Goal: Task Accomplishment & Management: Manage account settings

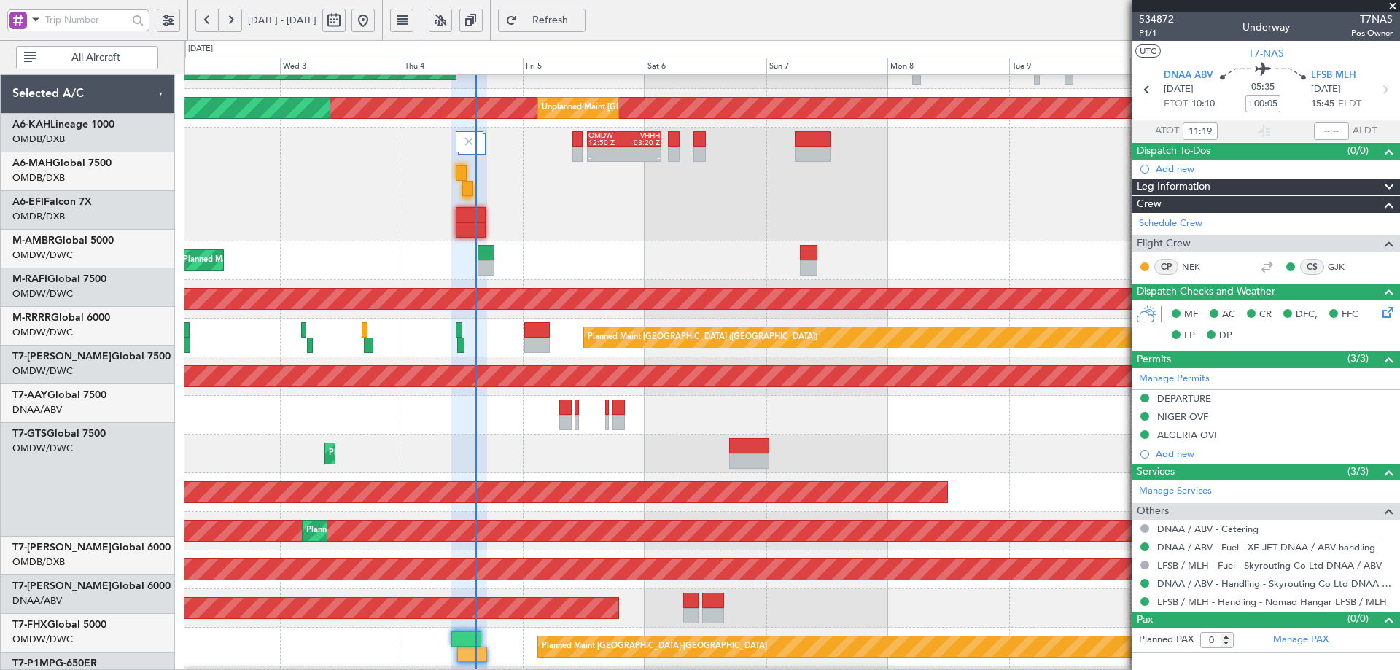
scroll to position [295, 0]
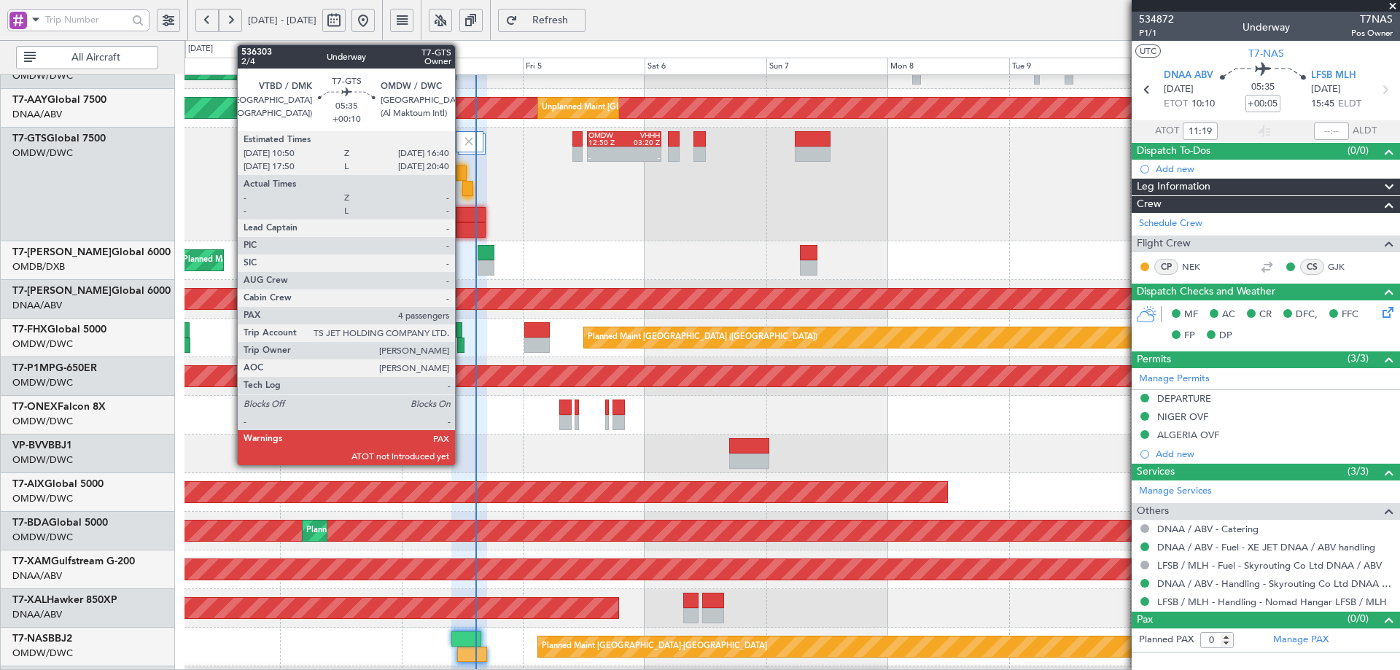
click at [463, 212] on div at bounding box center [471, 214] width 30 height 15
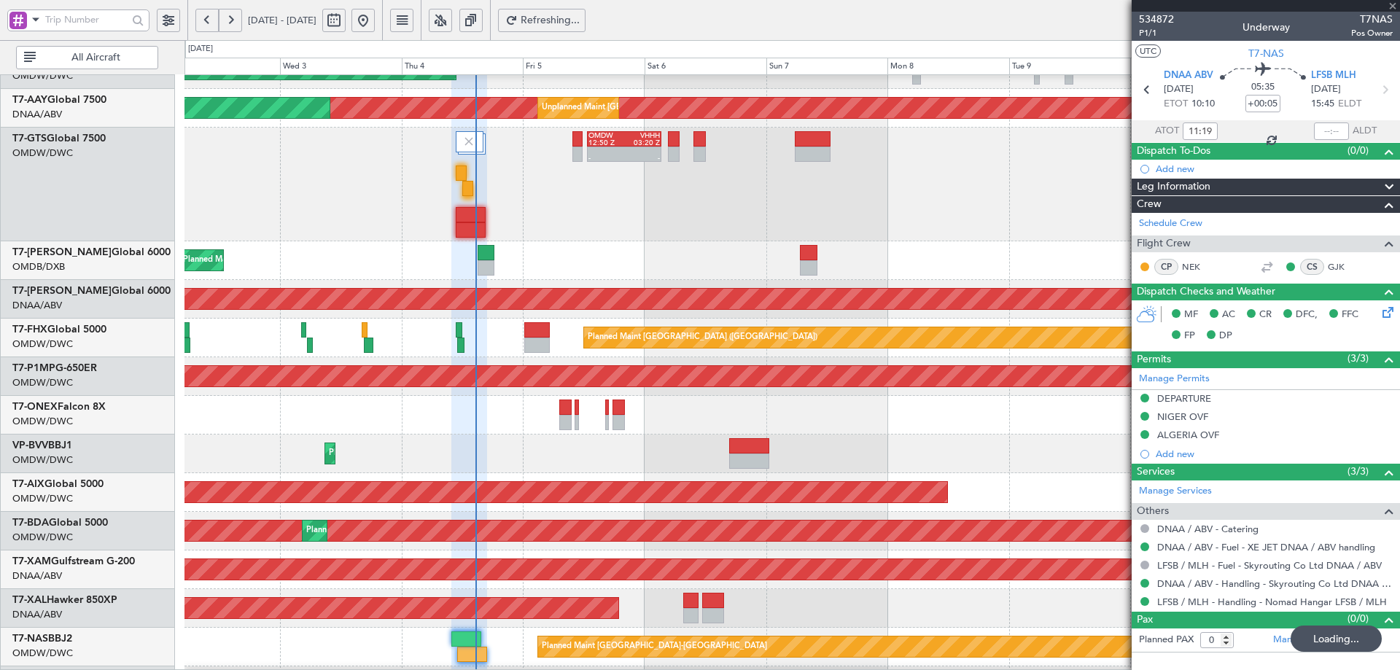
type input "+00:10"
type input "4"
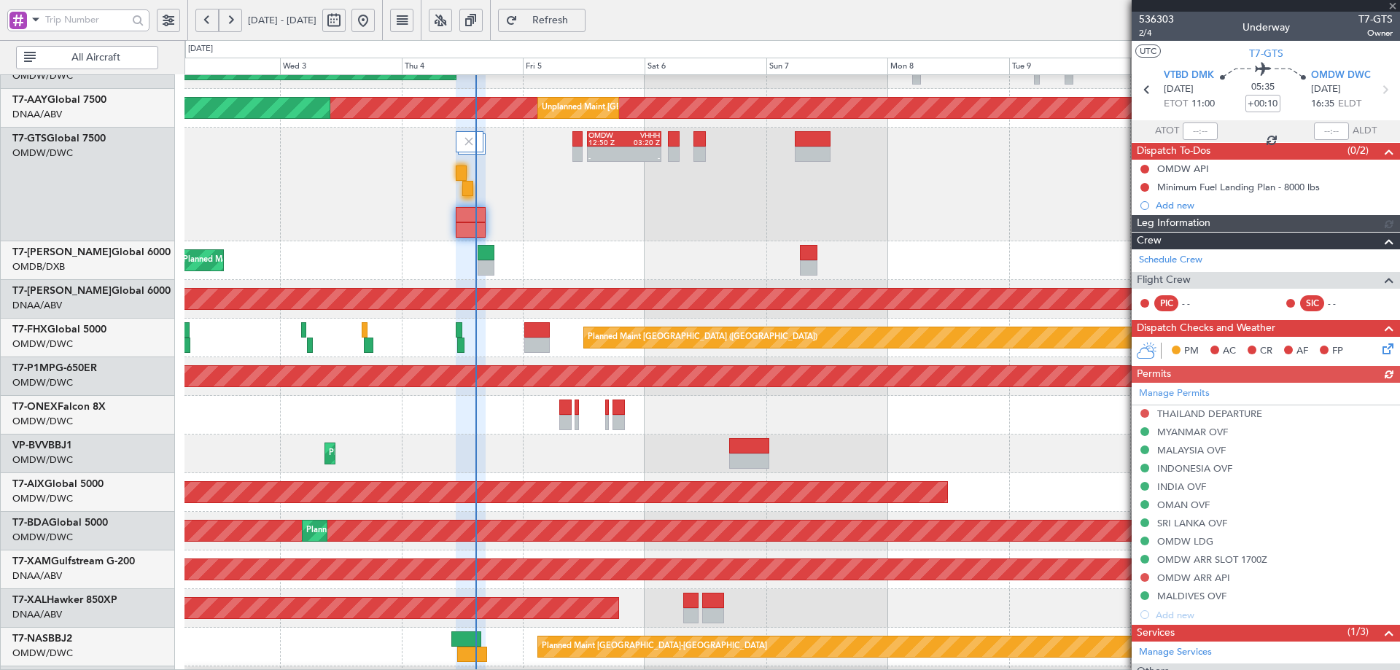
type input "[PERSON_NAME] (ANI)"
type input "7201"
type input "+00:05"
type input "11:19"
type input "0"
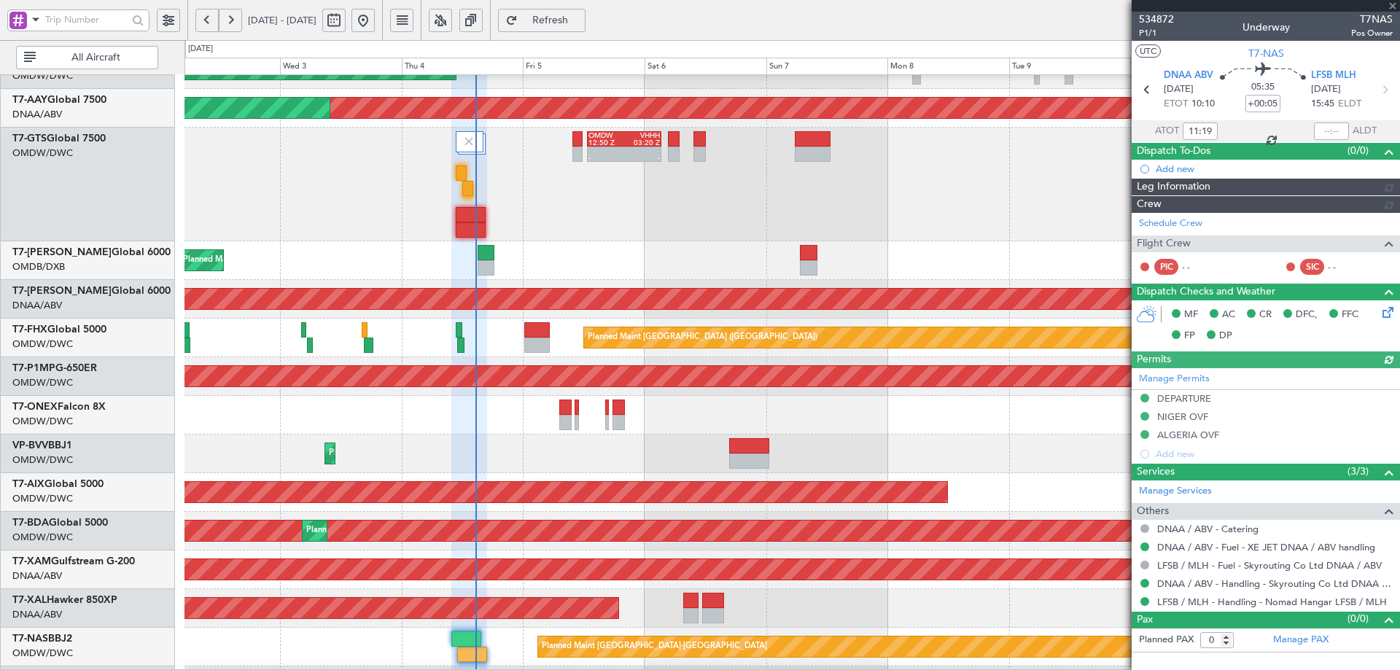
type input "[PERSON_NAME] (ANI)"
type input "7019"
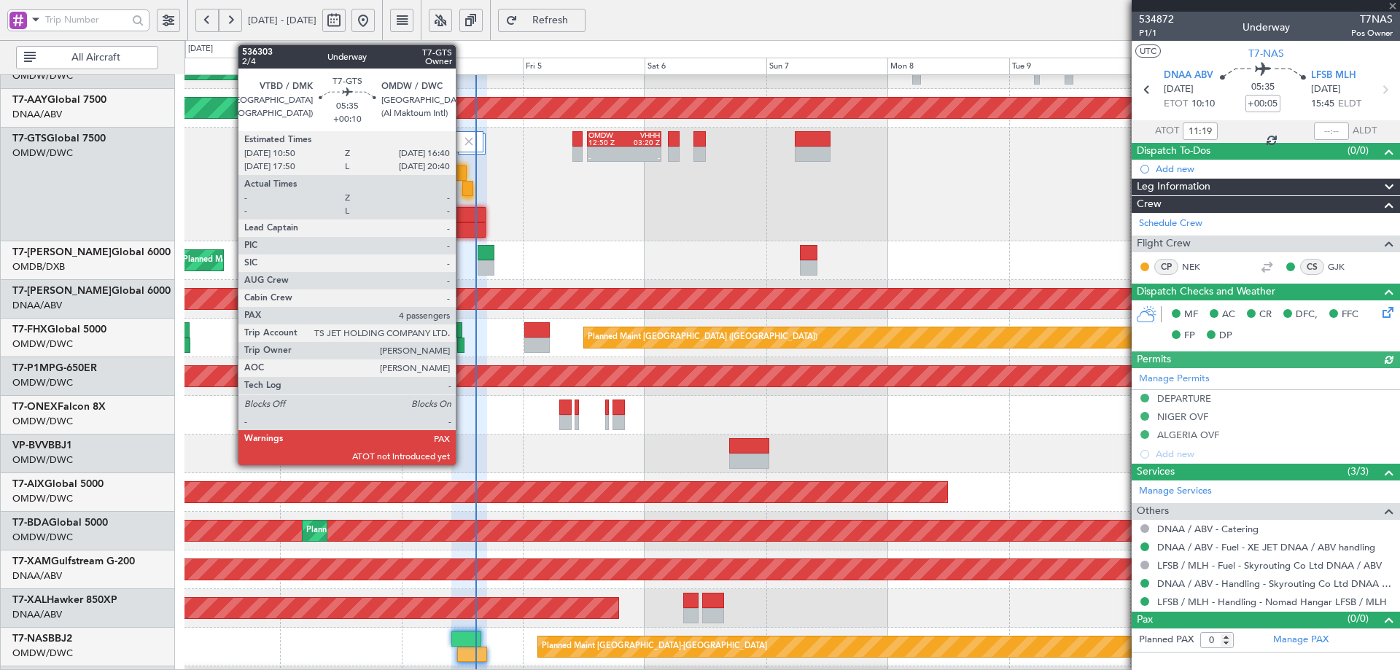
click at [462, 219] on div at bounding box center [471, 214] width 30 height 15
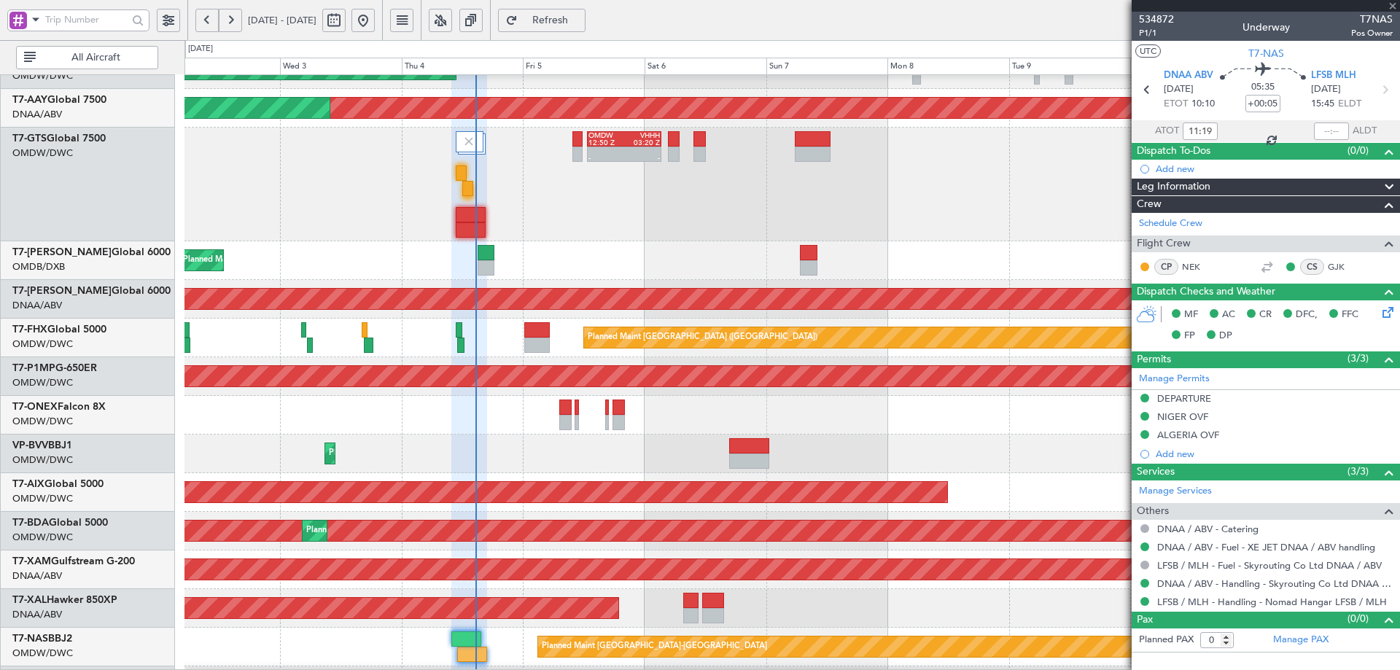
click at [462, 219] on div at bounding box center [471, 214] width 30 height 15
type input "+00:10"
type input "4"
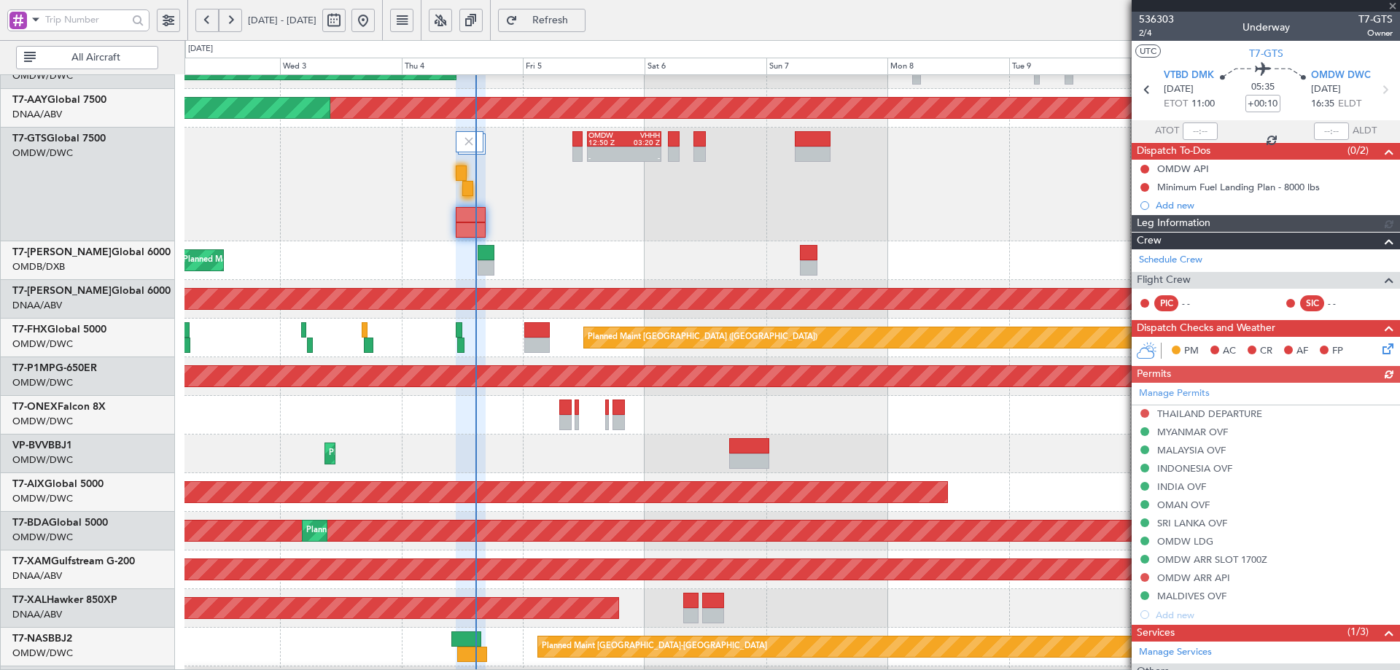
type input "[PERSON_NAME] (ANI)"
type input "7201"
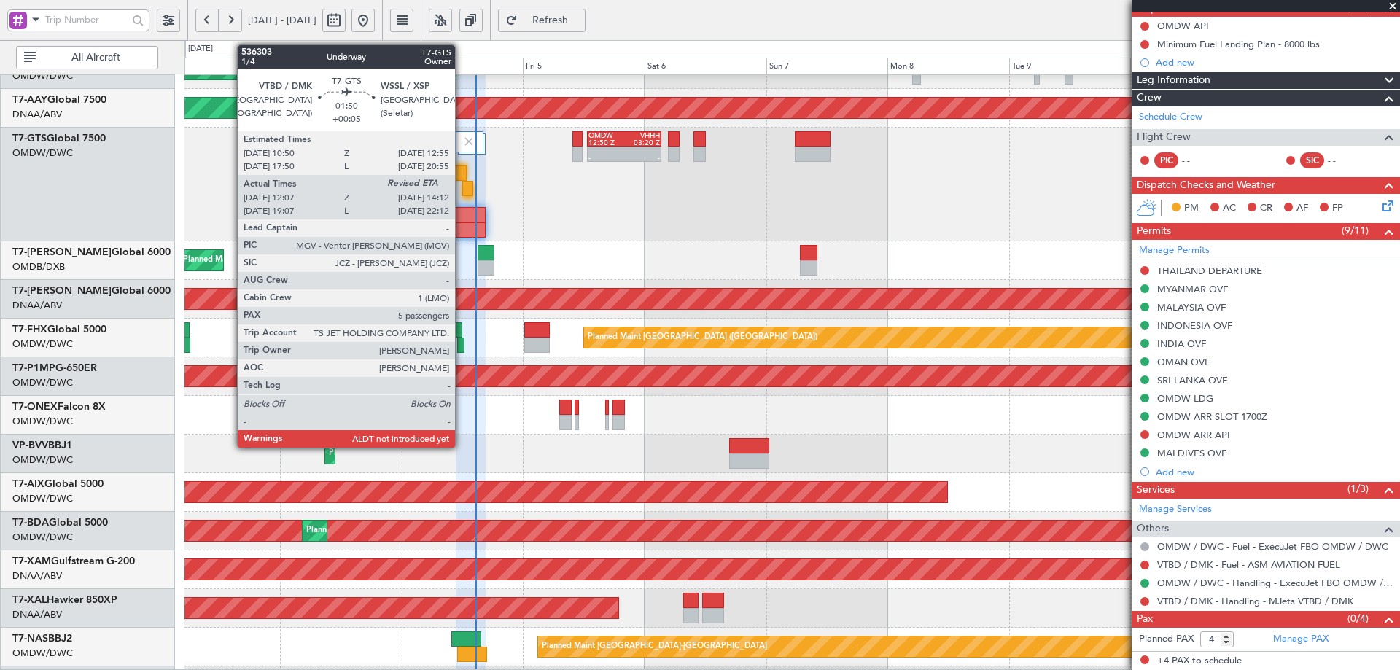
click at [461, 171] on div at bounding box center [461, 172] width 11 height 15
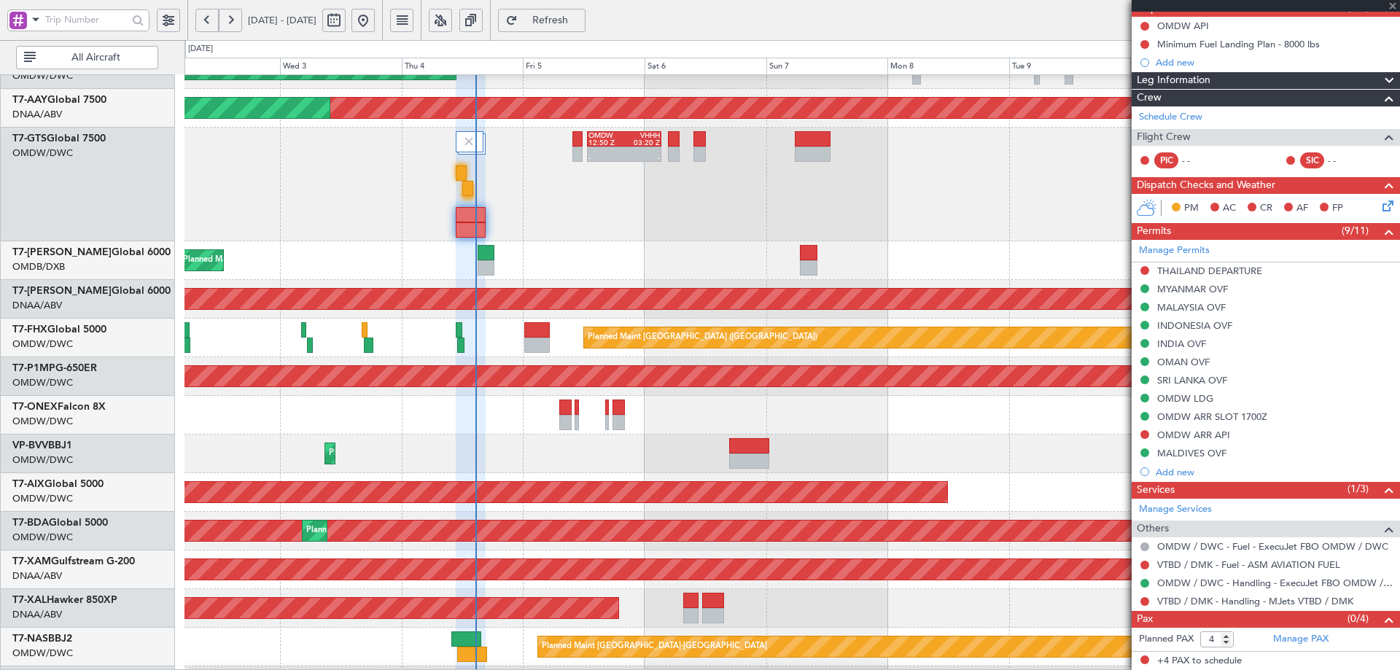
type input "+00:05"
type input "12:17"
type input "5"
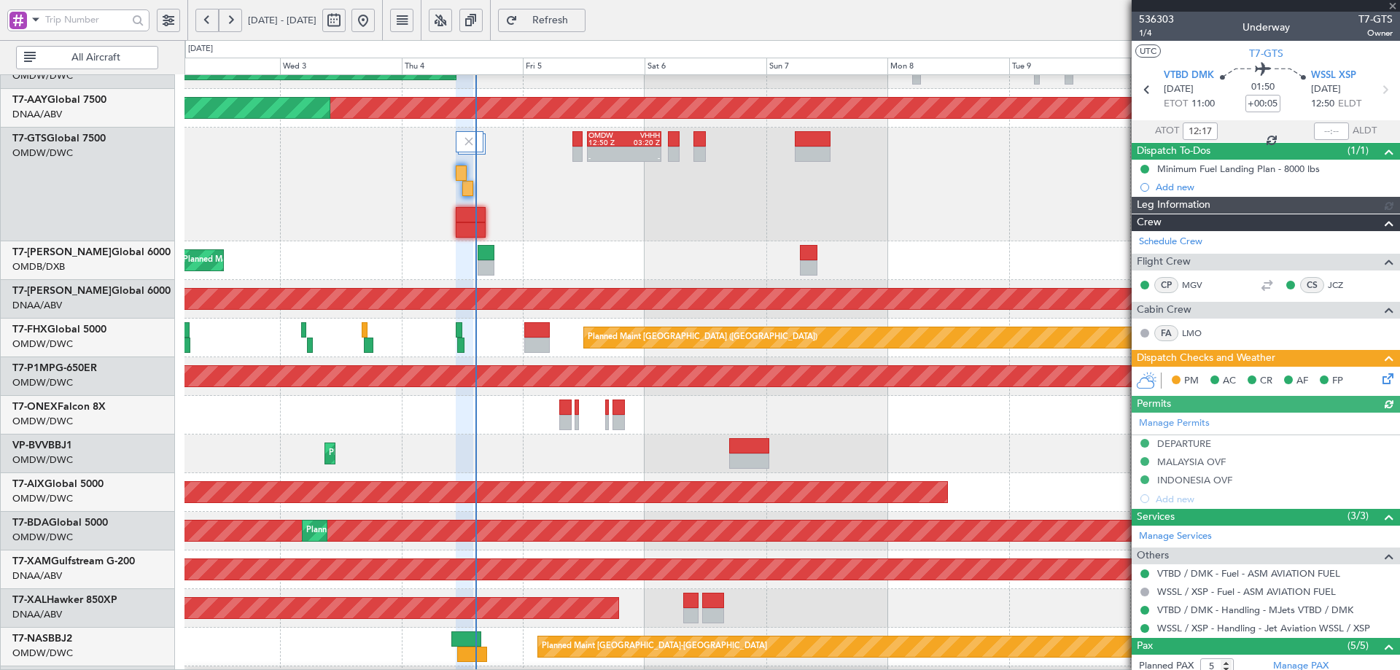
type input "[PERSON_NAME] (ANI)"
type input "7195"
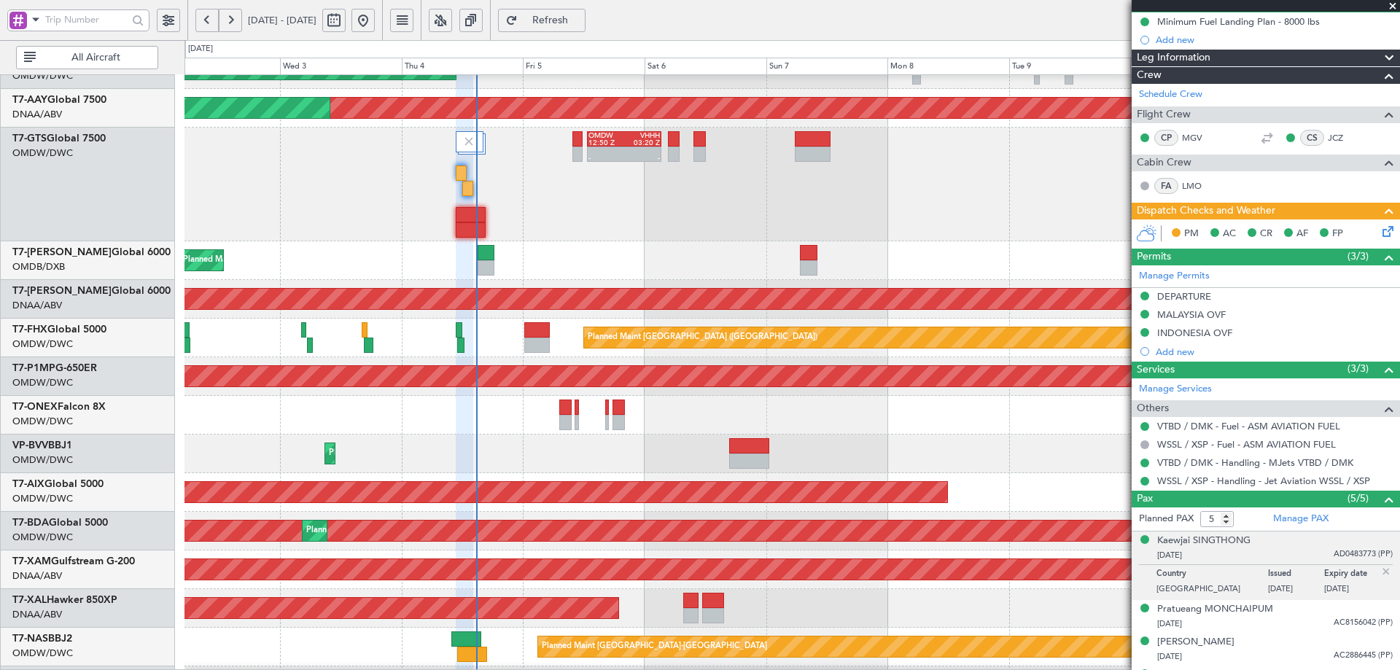
scroll to position [208, 0]
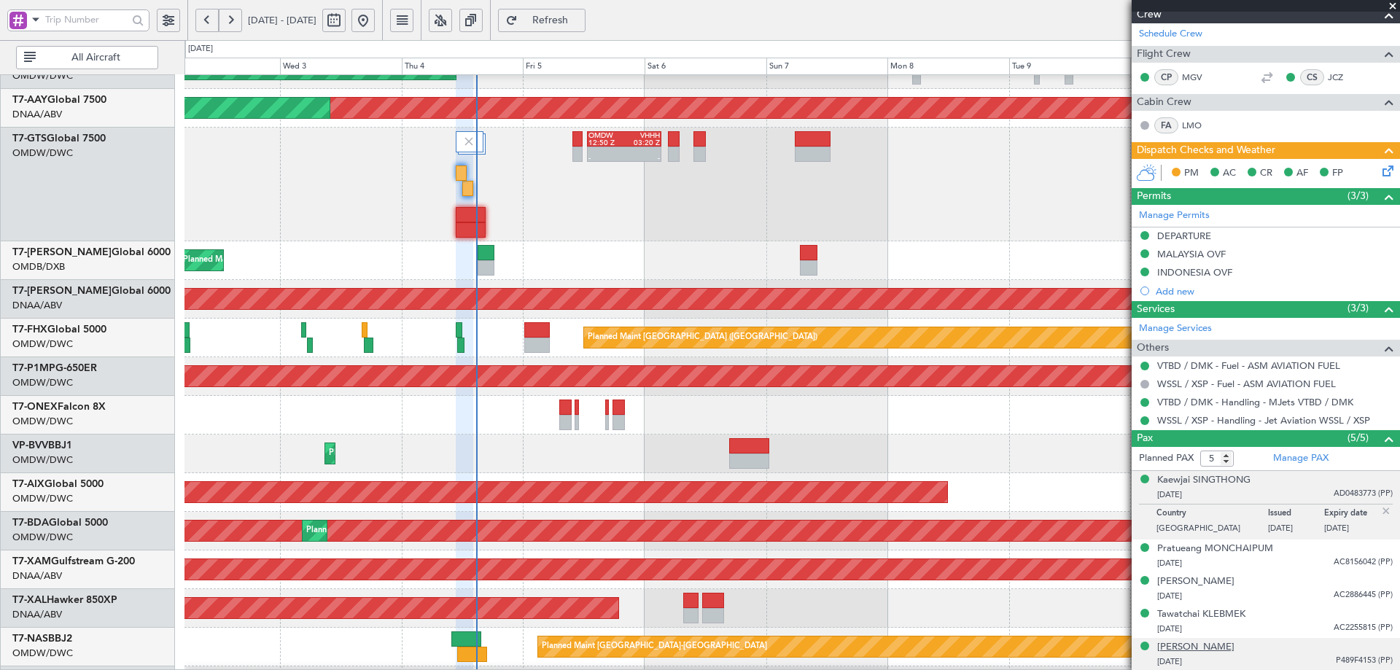
click at [1202, 649] on div "[PERSON_NAME]" at bounding box center [1195, 647] width 77 height 15
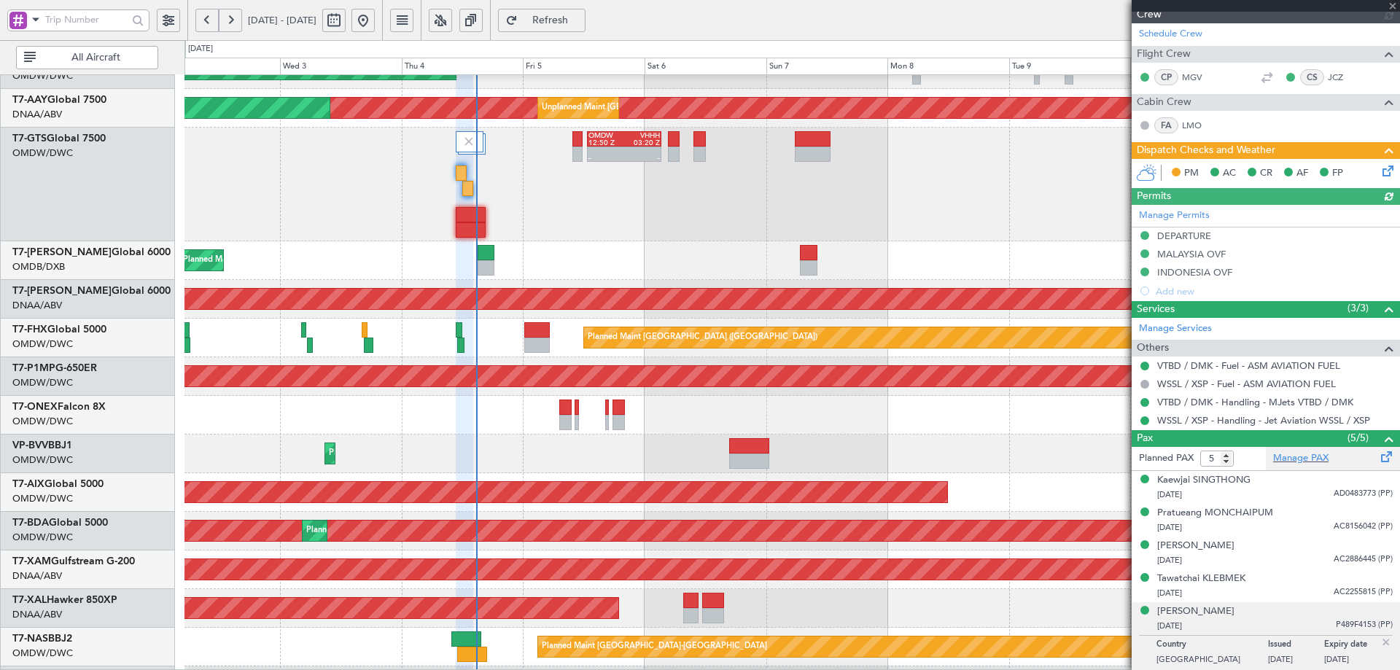
type input "[PERSON_NAME] (ANI)"
type input "7195"
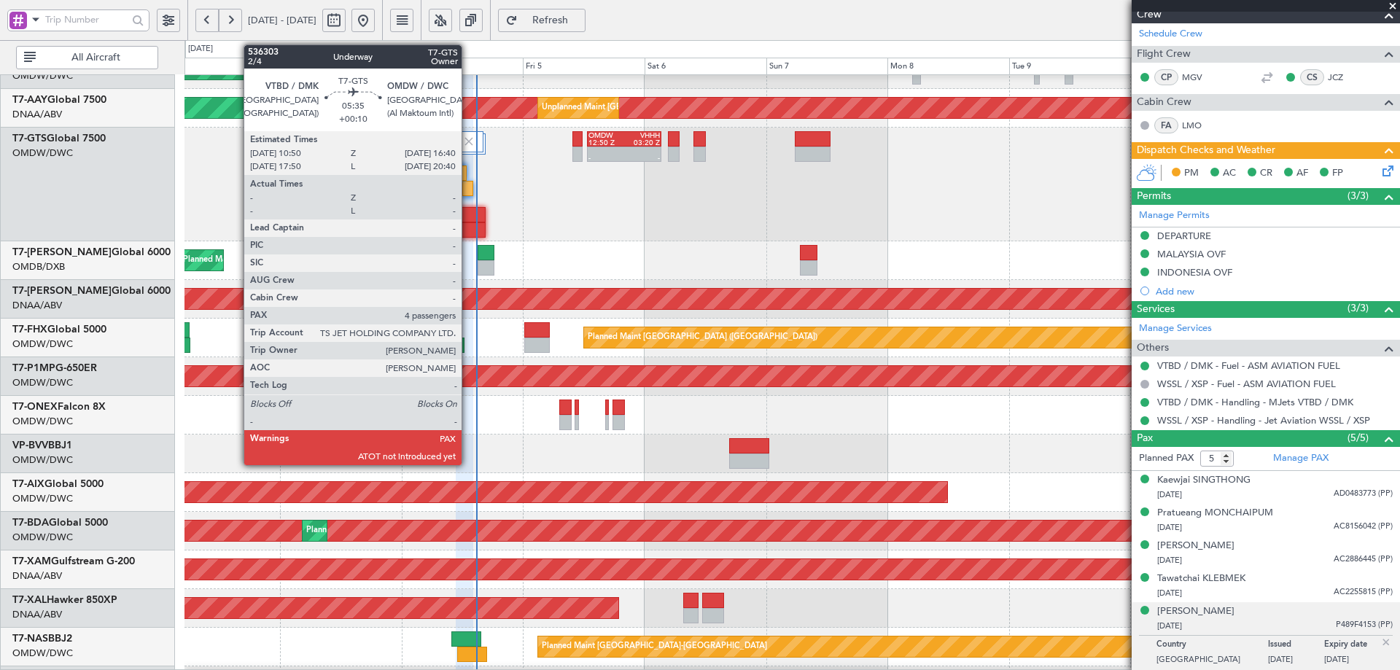
click at [468, 219] on div at bounding box center [471, 214] width 30 height 15
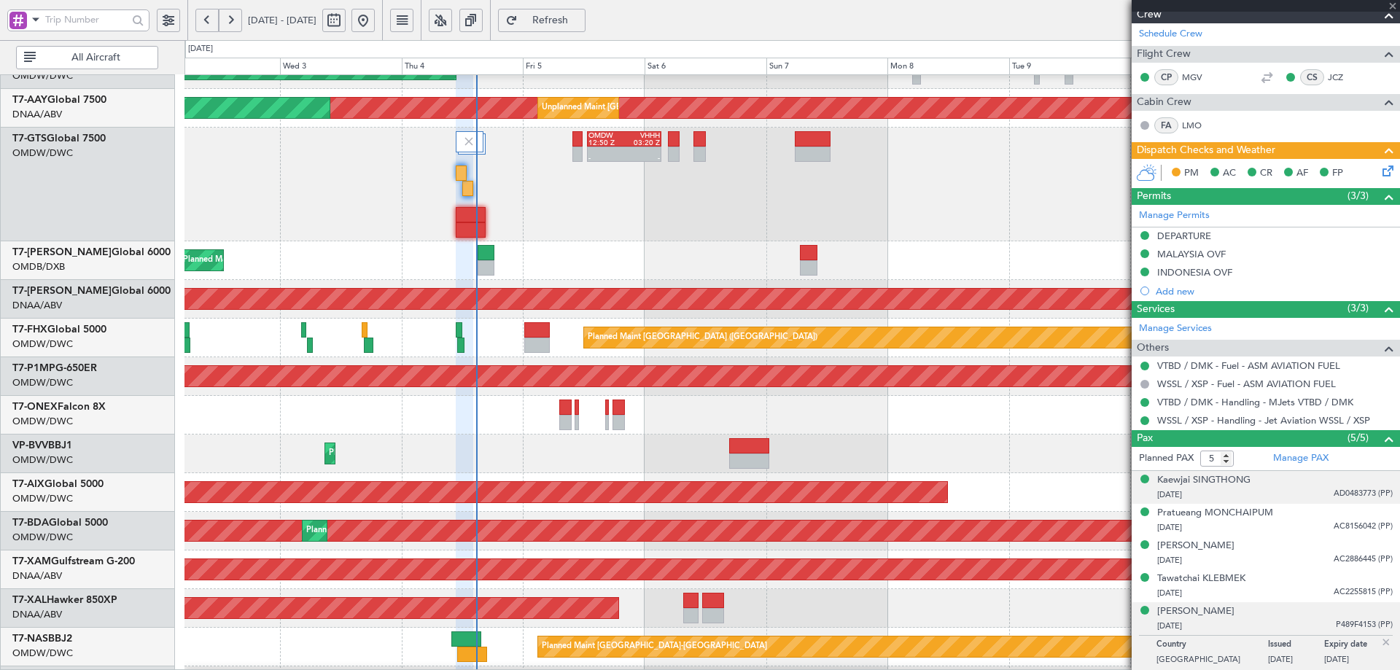
type input "+00:10"
type input "4"
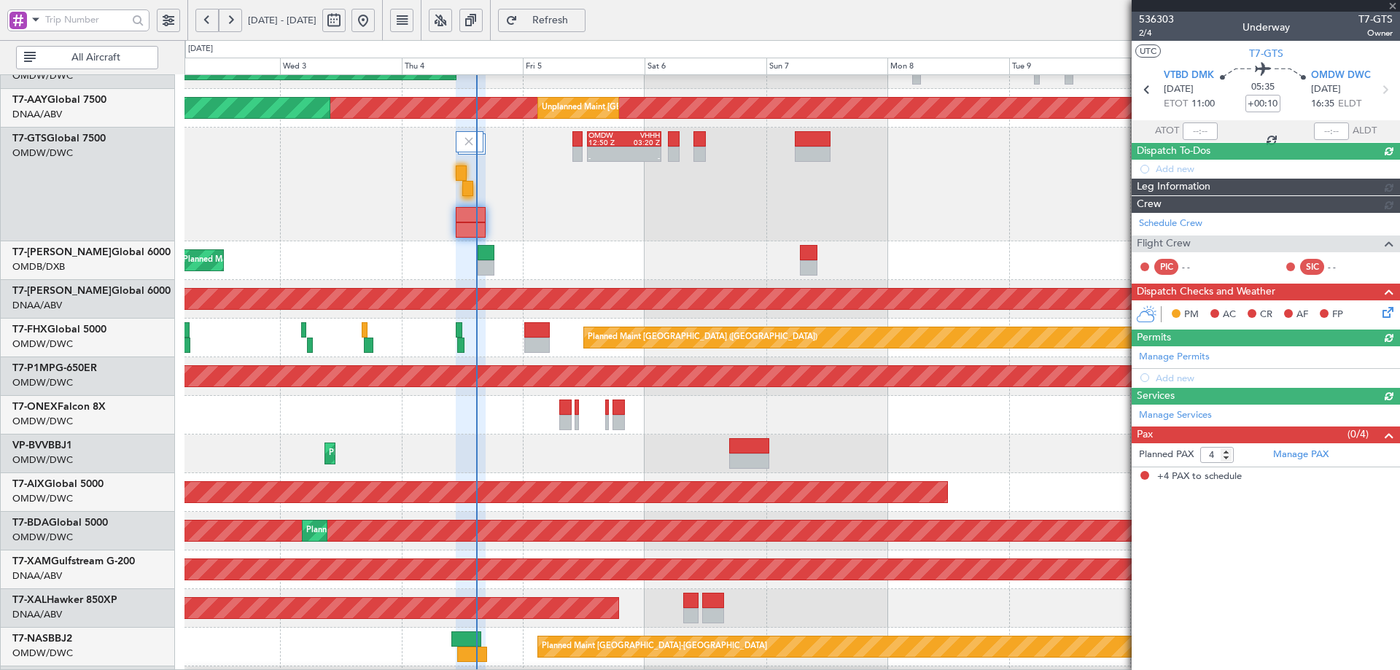
type input "[PERSON_NAME] (ANI)"
type input "7201"
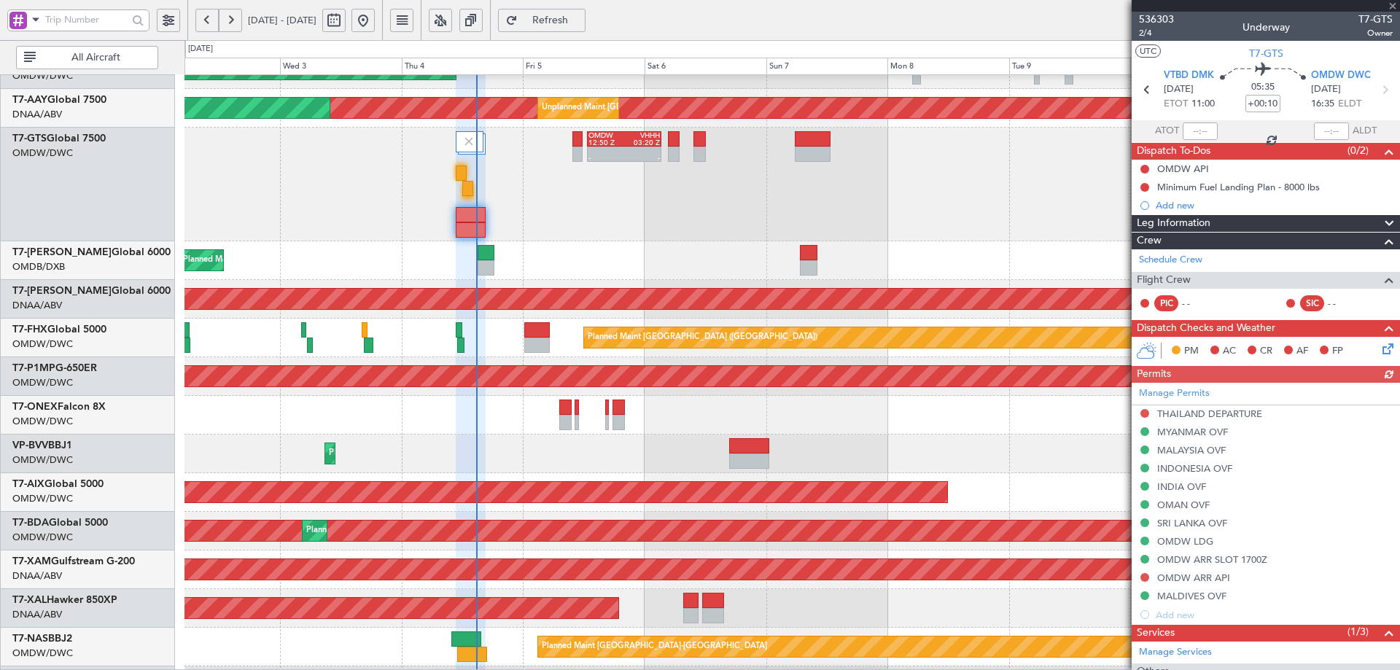
scroll to position [143, 0]
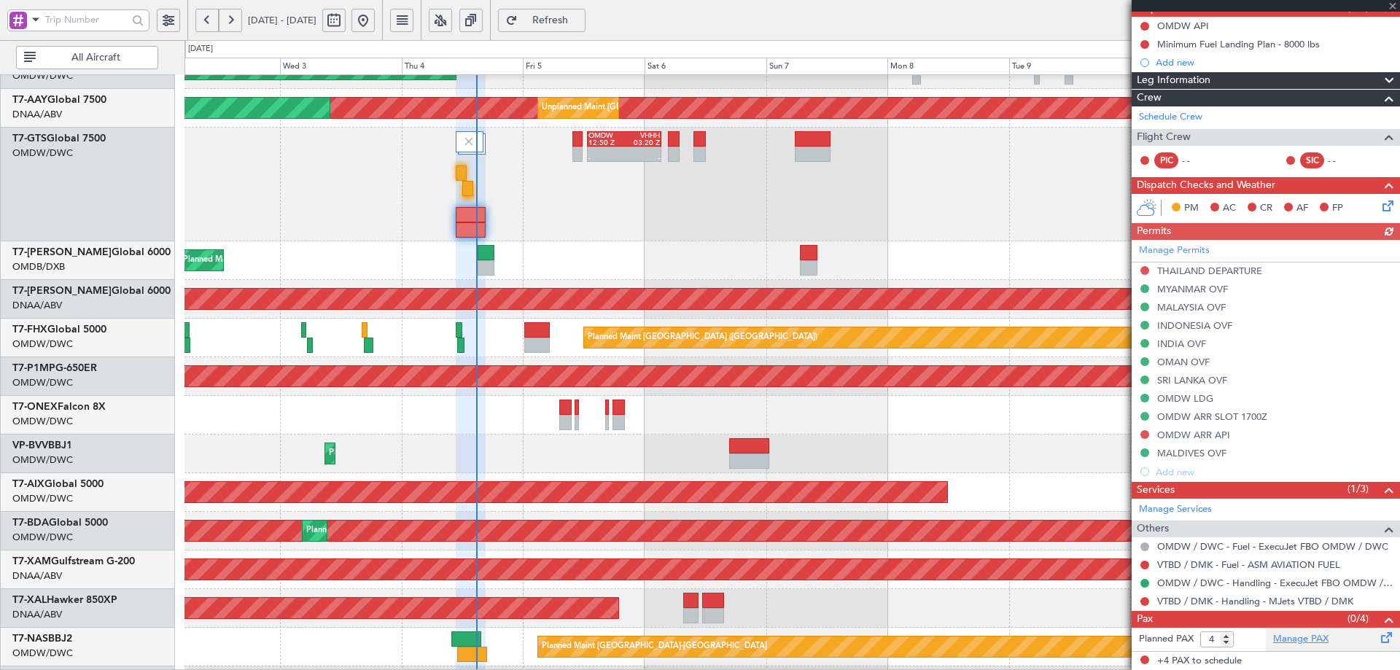
click at [1293, 639] on link "Manage PAX" at bounding box center [1300, 639] width 55 height 15
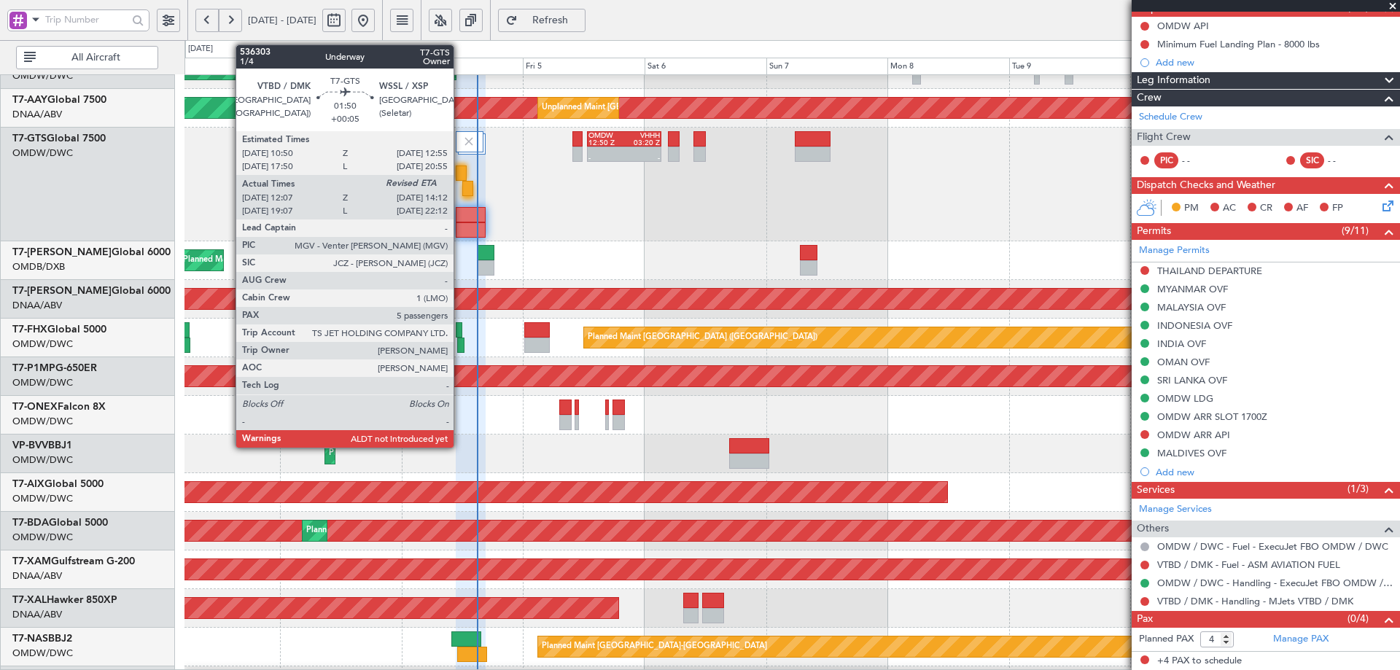
click at [461, 168] on div at bounding box center [461, 172] width 11 height 15
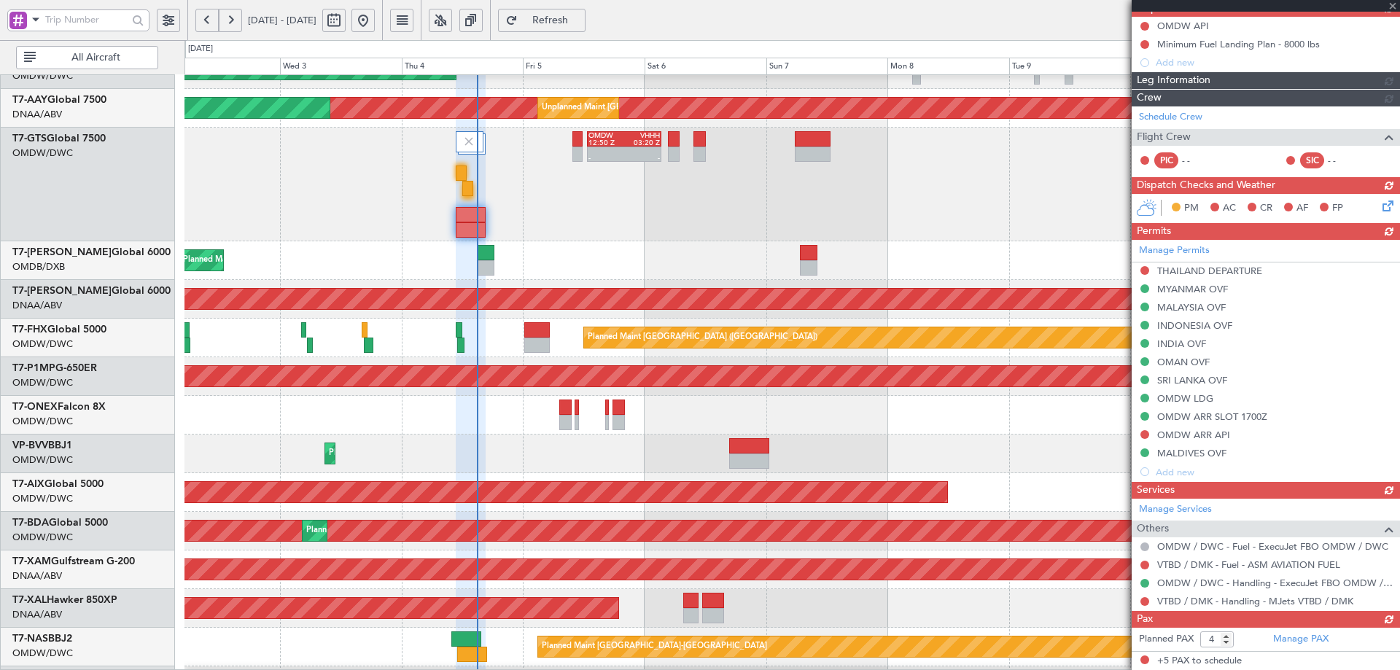
type input "5"
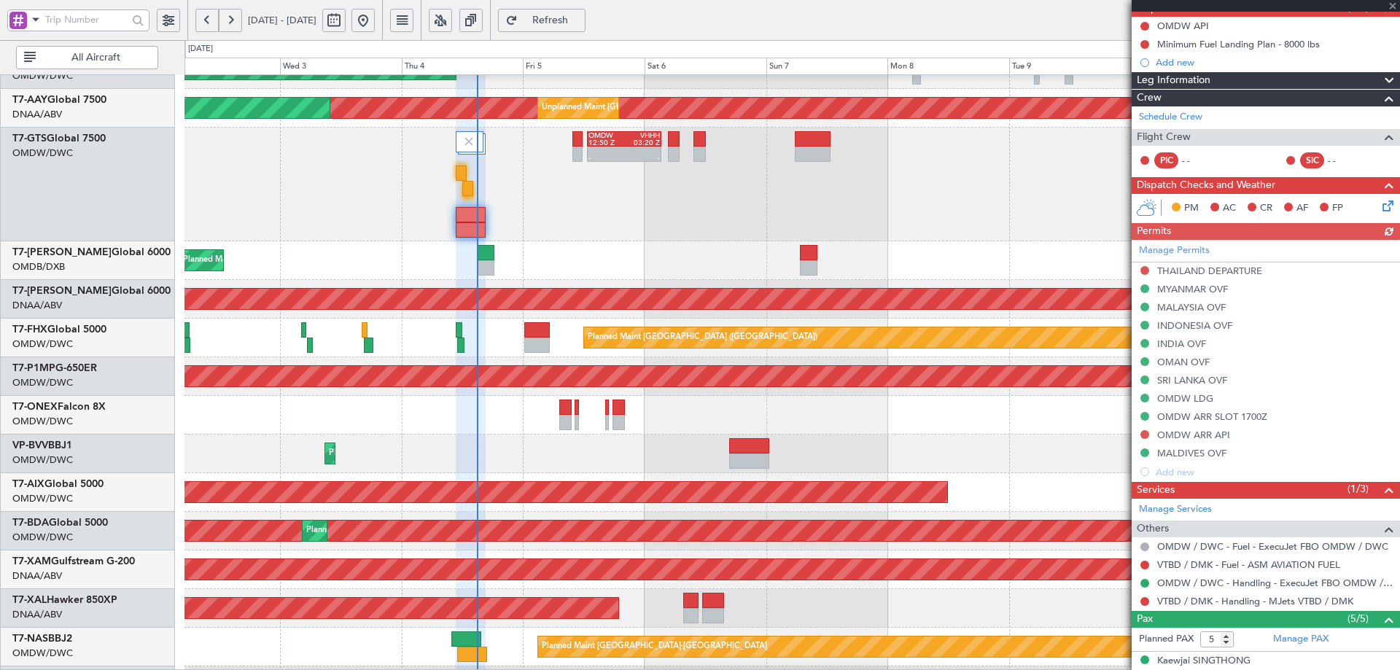
type input "[PERSON_NAME] (ANI)"
type input "7201"
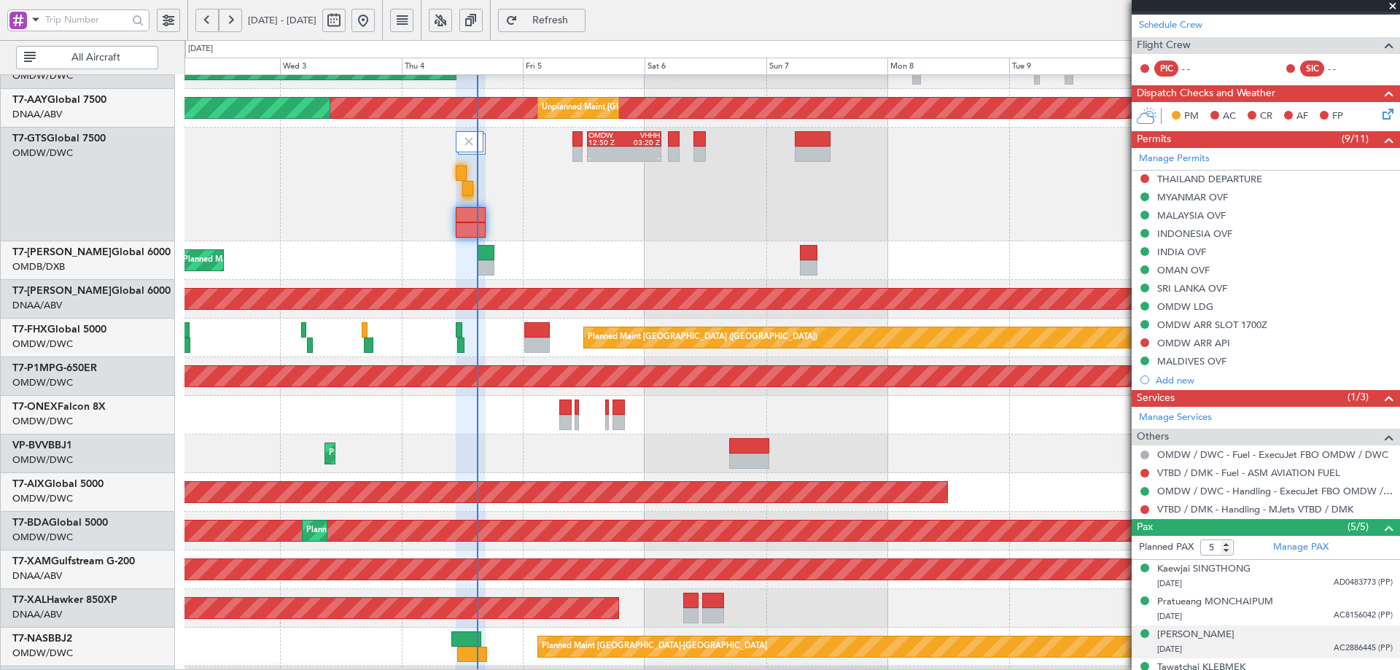
scroll to position [288, 0]
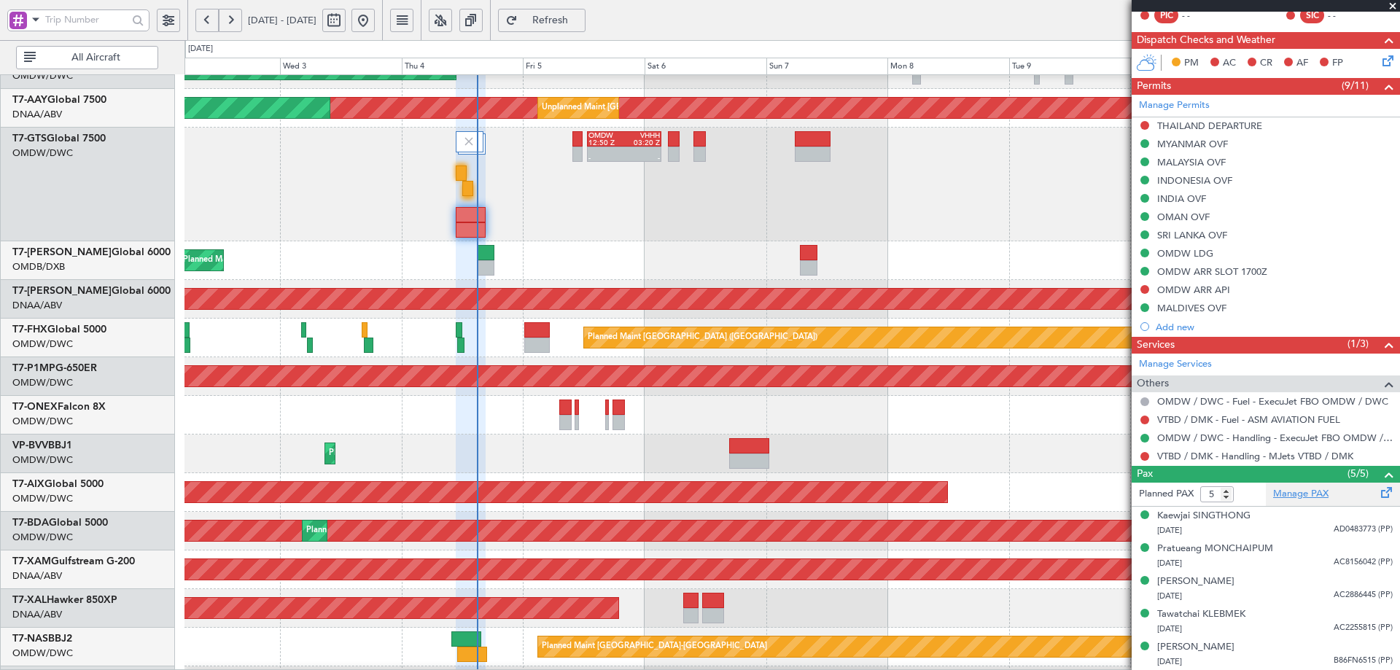
click at [1297, 491] on link "Manage PAX" at bounding box center [1300, 494] width 55 height 15
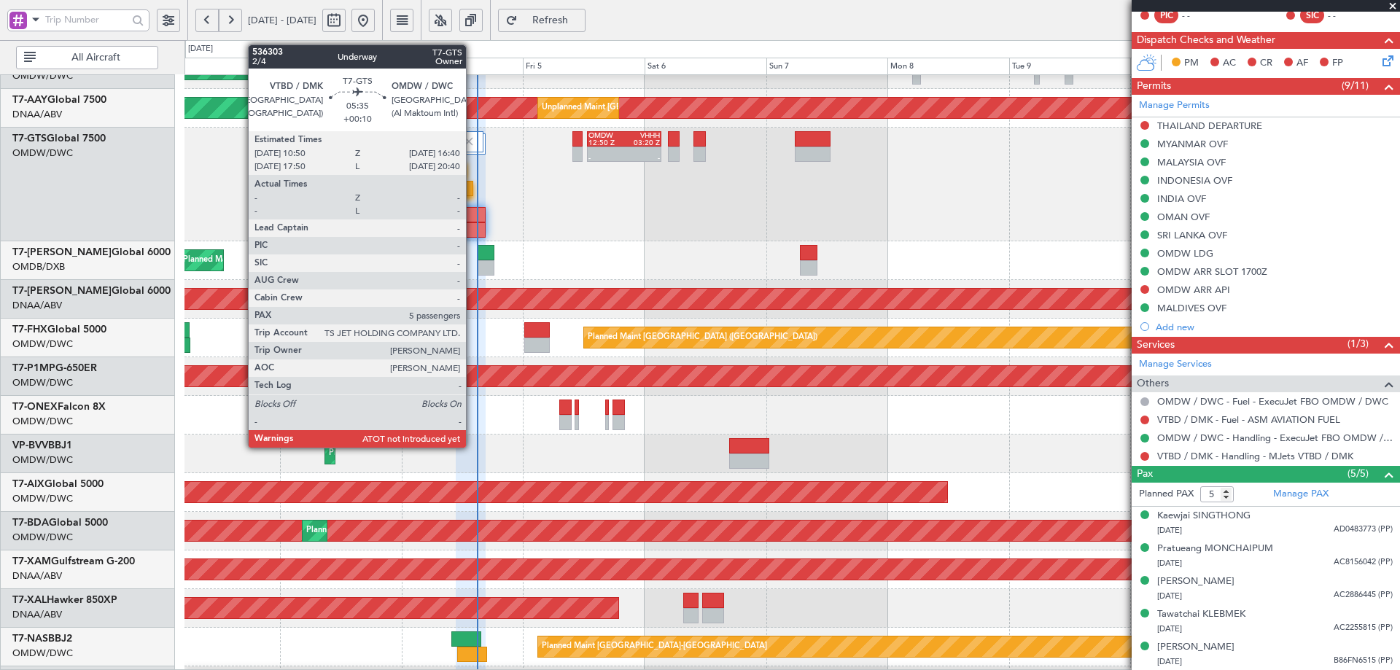
click at [472, 223] on div at bounding box center [471, 229] width 30 height 15
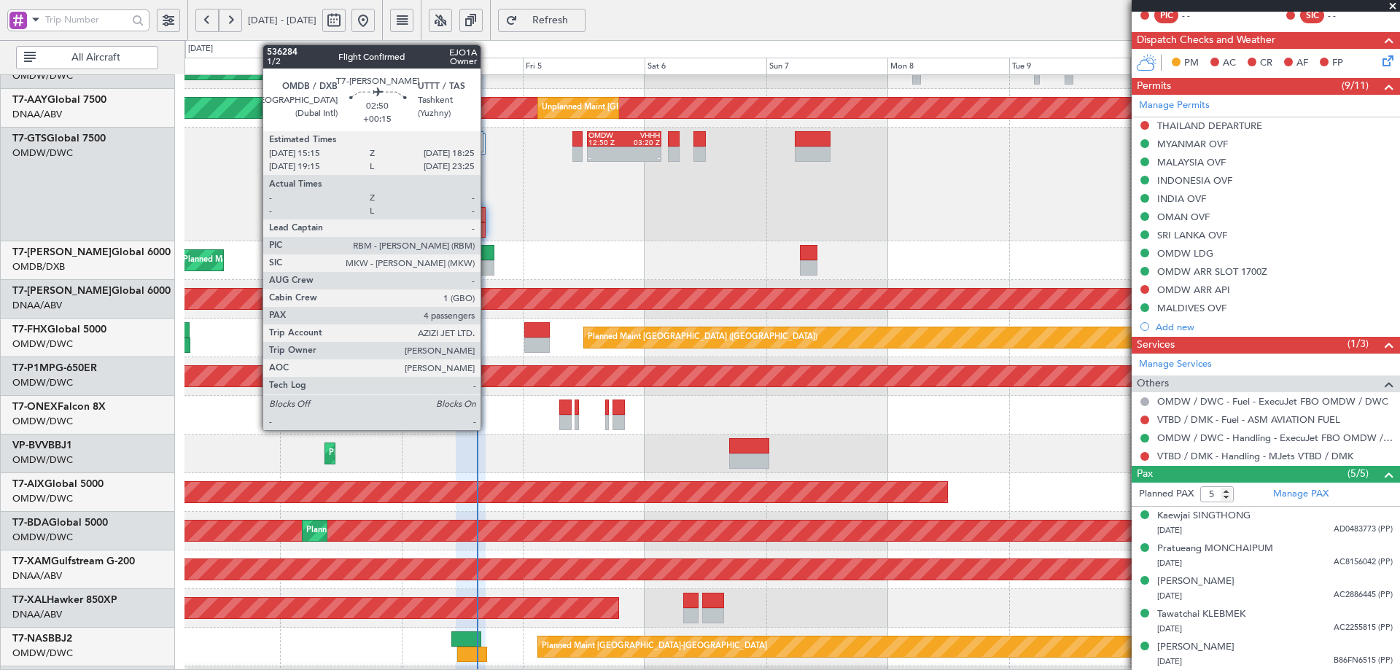
click at [487, 262] on div at bounding box center [485, 267] width 16 height 15
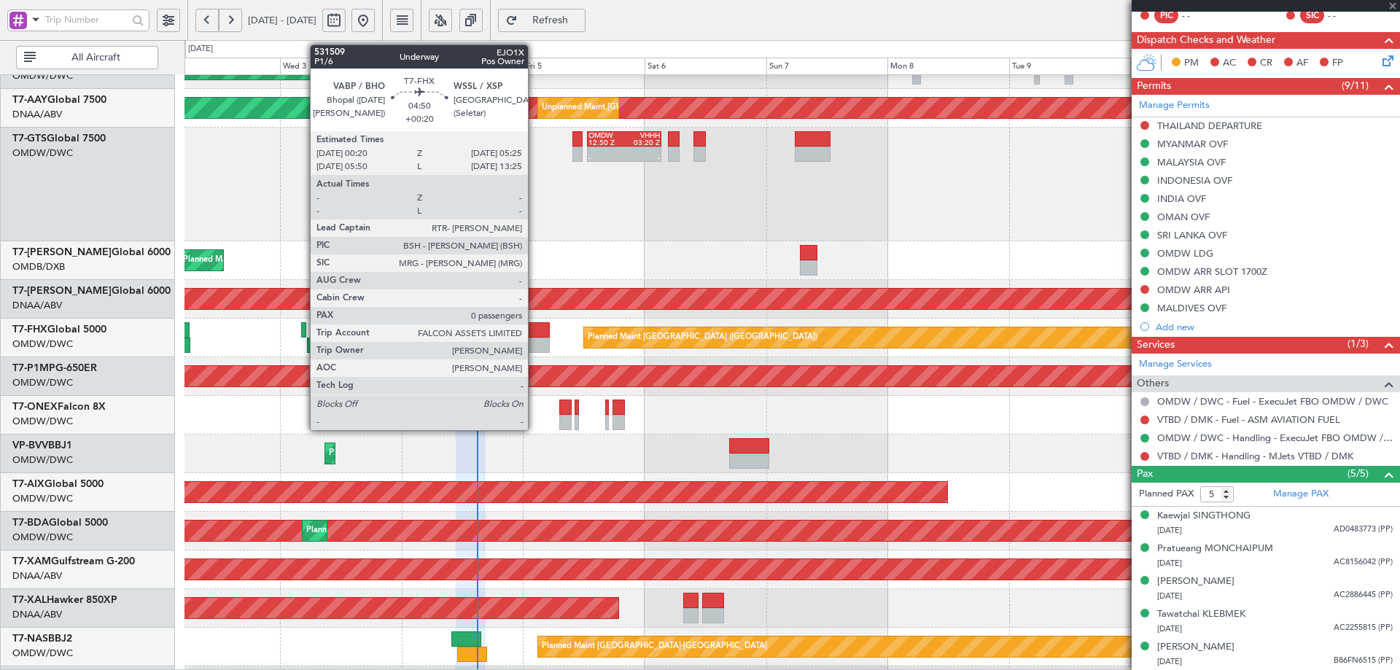
click at [534, 333] on div at bounding box center [537, 329] width 26 height 15
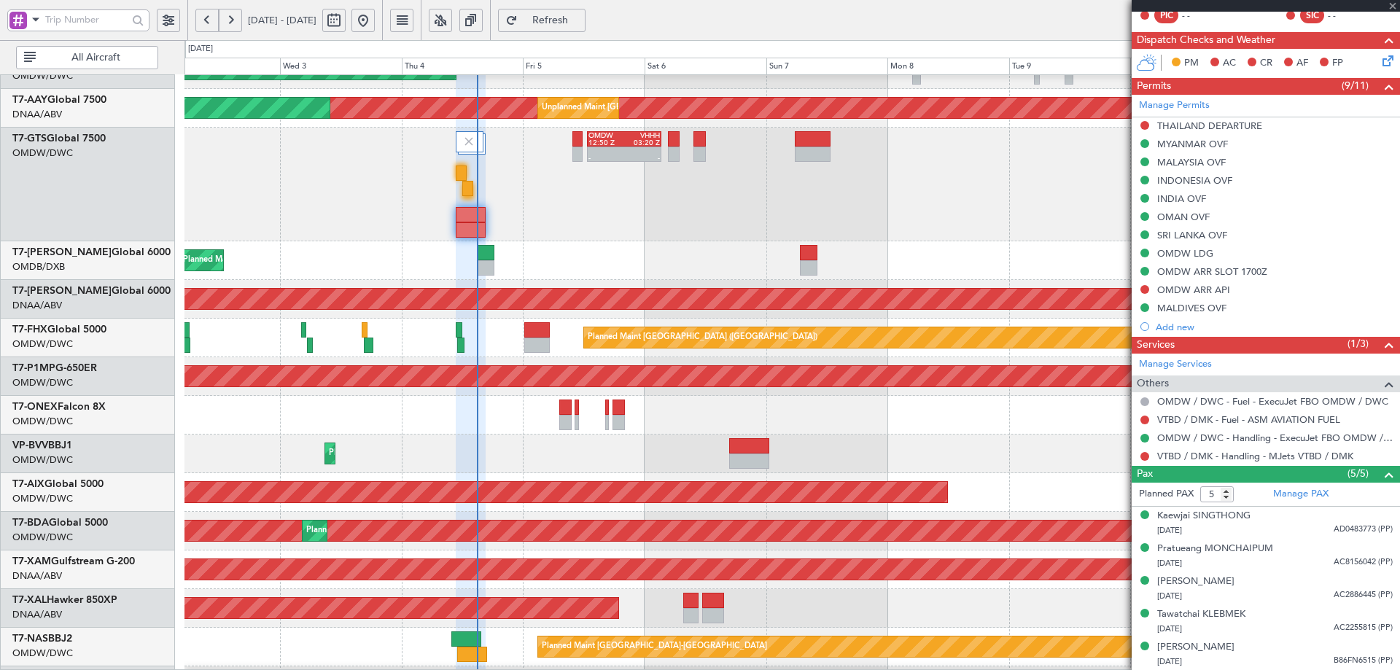
type input "+00:20"
type input "0"
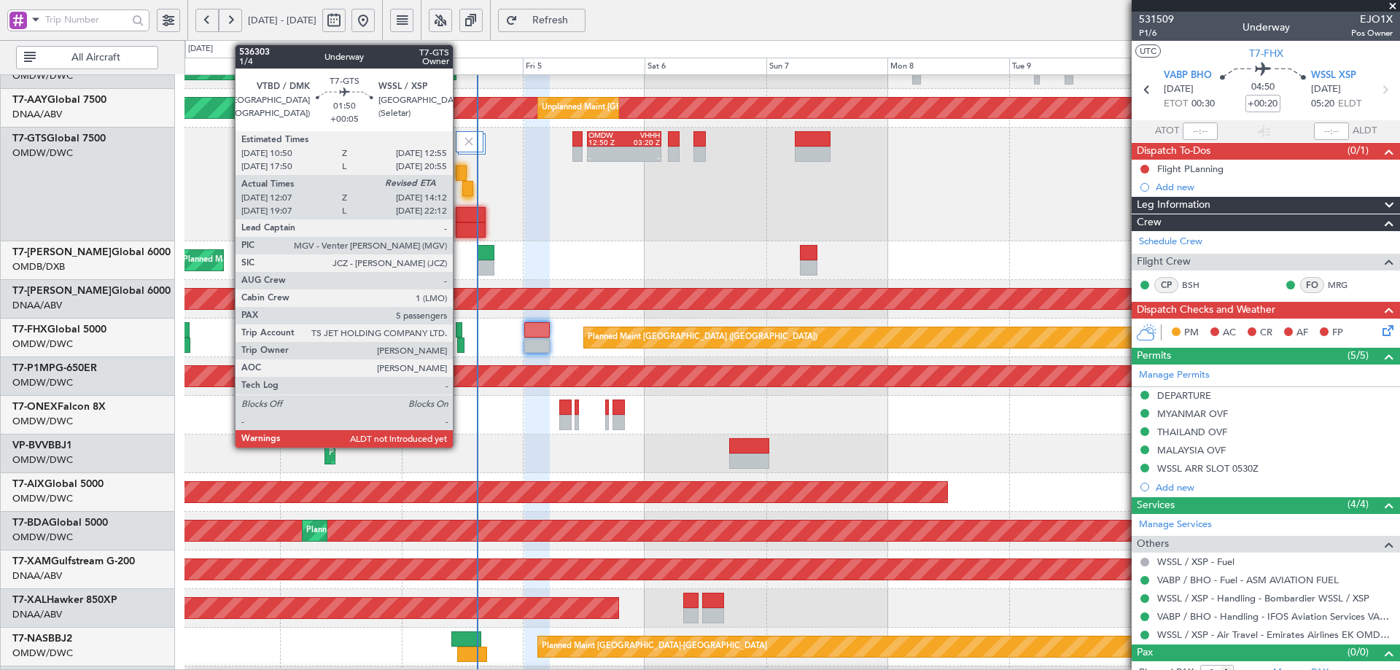
click at [460, 173] on div at bounding box center [461, 172] width 11 height 15
type input "+00:05"
type input "12:17"
type input "5"
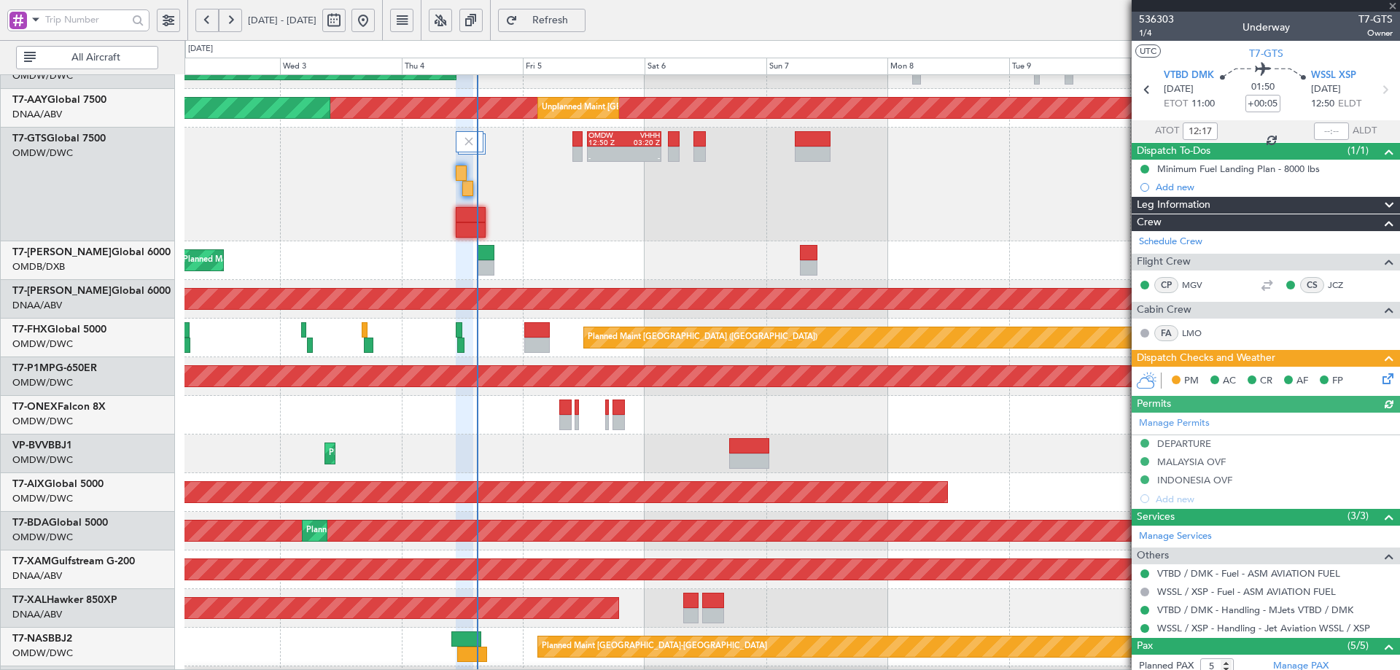
type input "[PERSON_NAME] (ANI)"
type input "7195"
click at [1186, 238] on link "Schedule Crew" at bounding box center [1170, 242] width 63 height 15
type input "[PERSON_NAME] (ANI)"
type input "7195"
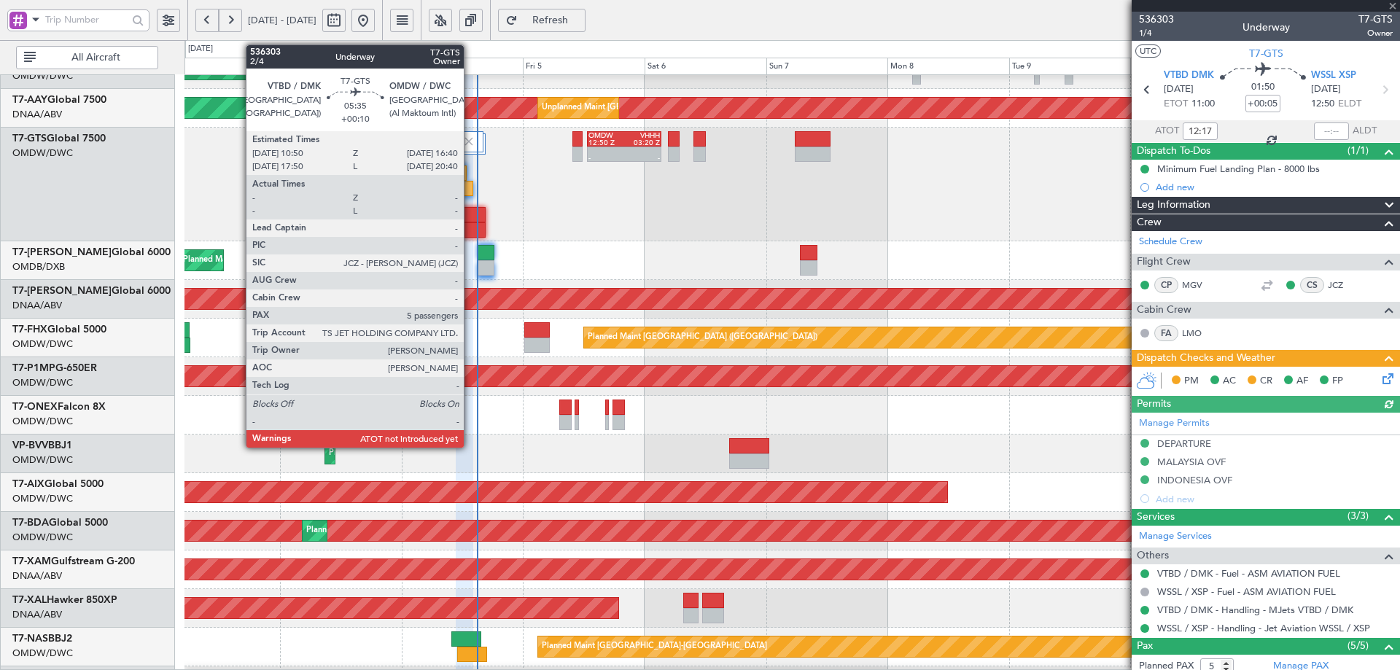
click at [470, 211] on div at bounding box center [471, 214] width 30 height 15
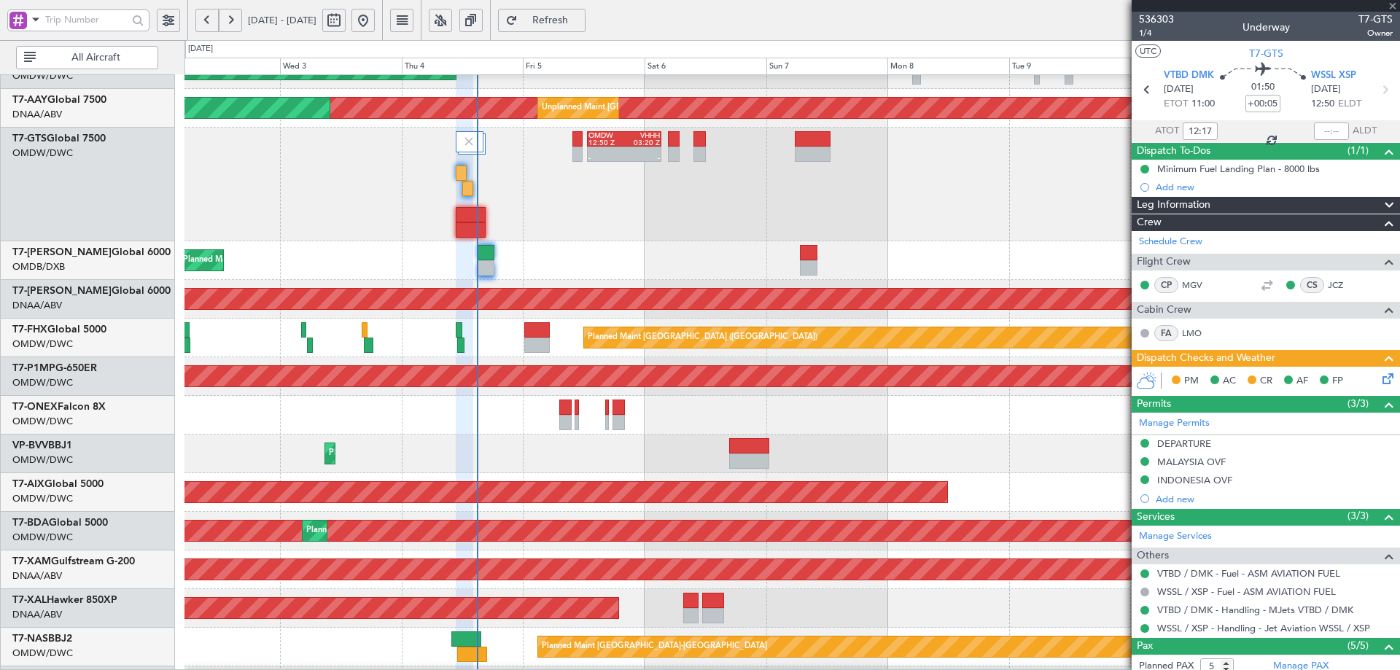
type input "+00:10"
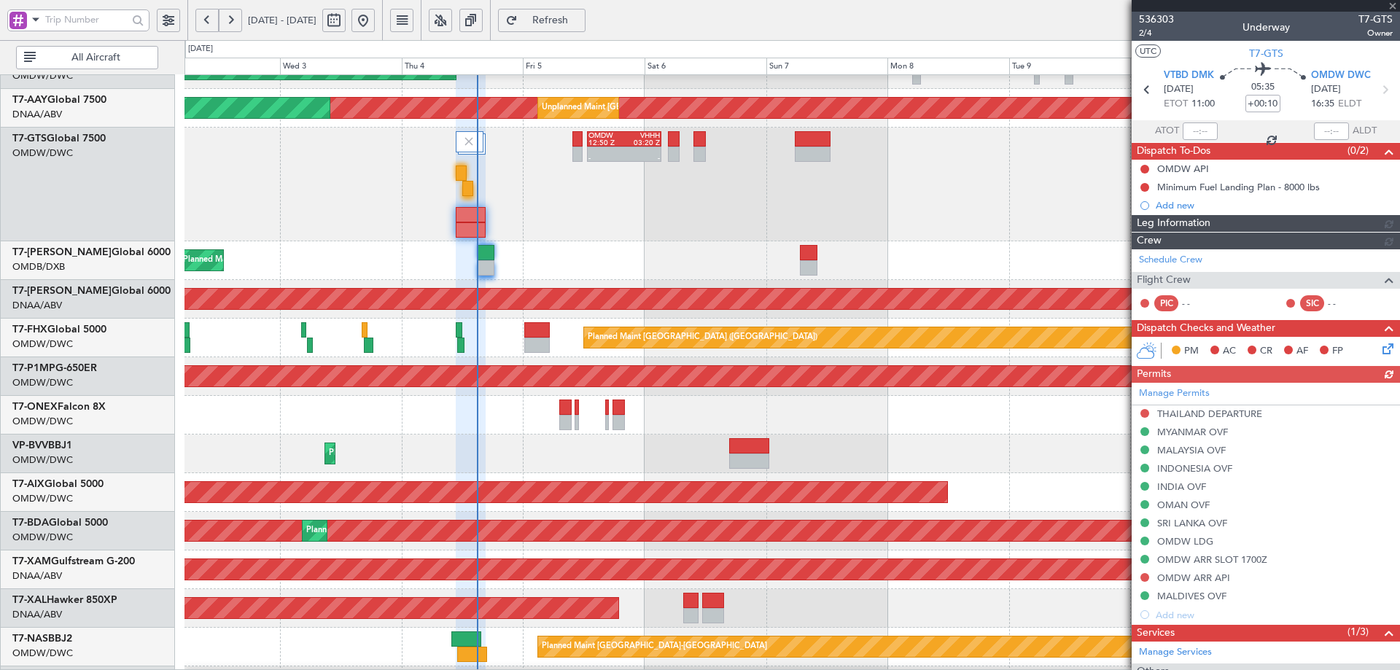
type input "[PERSON_NAME] (ANI)"
type input "7201"
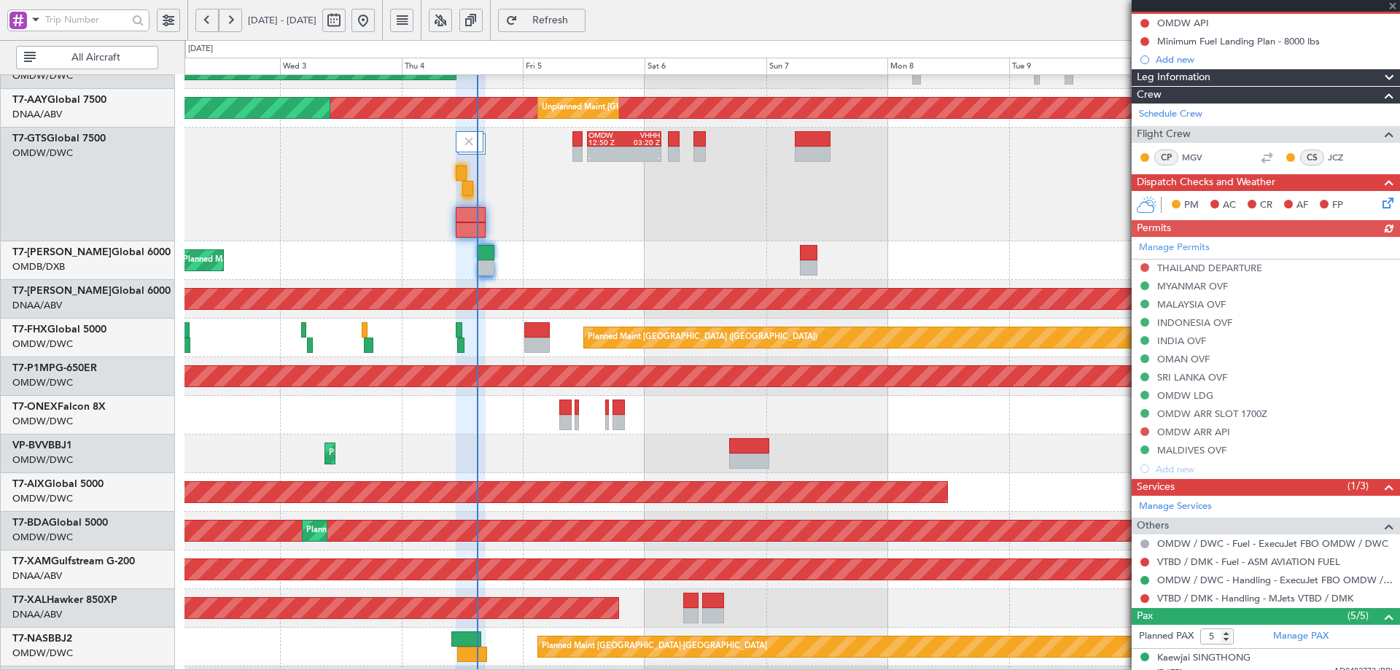
scroll to position [288, 0]
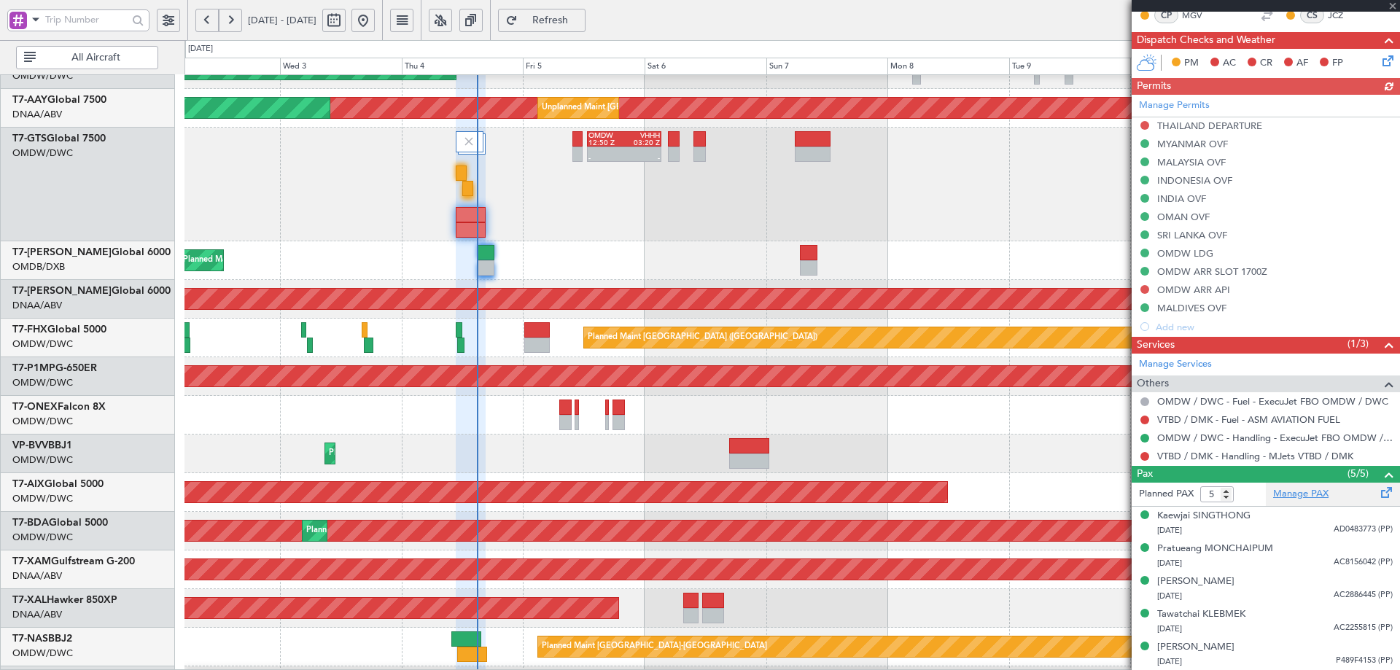
click at [1300, 499] on link "Manage PAX" at bounding box center [1300, 494] width 55 height 15
click at [580, 25] on span "Refresh" at bounding box center [550, 20] width 60 height 10
type input "[PERSON_NAME] (ANI)"
type input "7201"
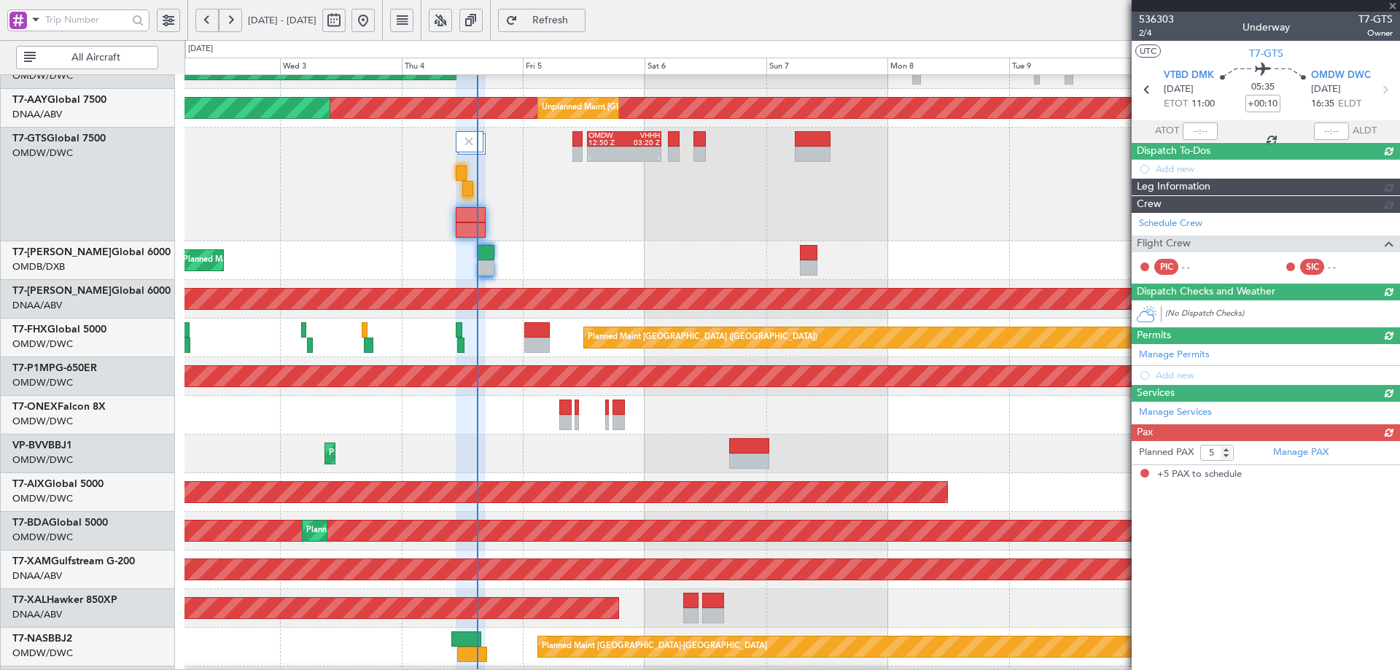
scroll to position [0, 0]
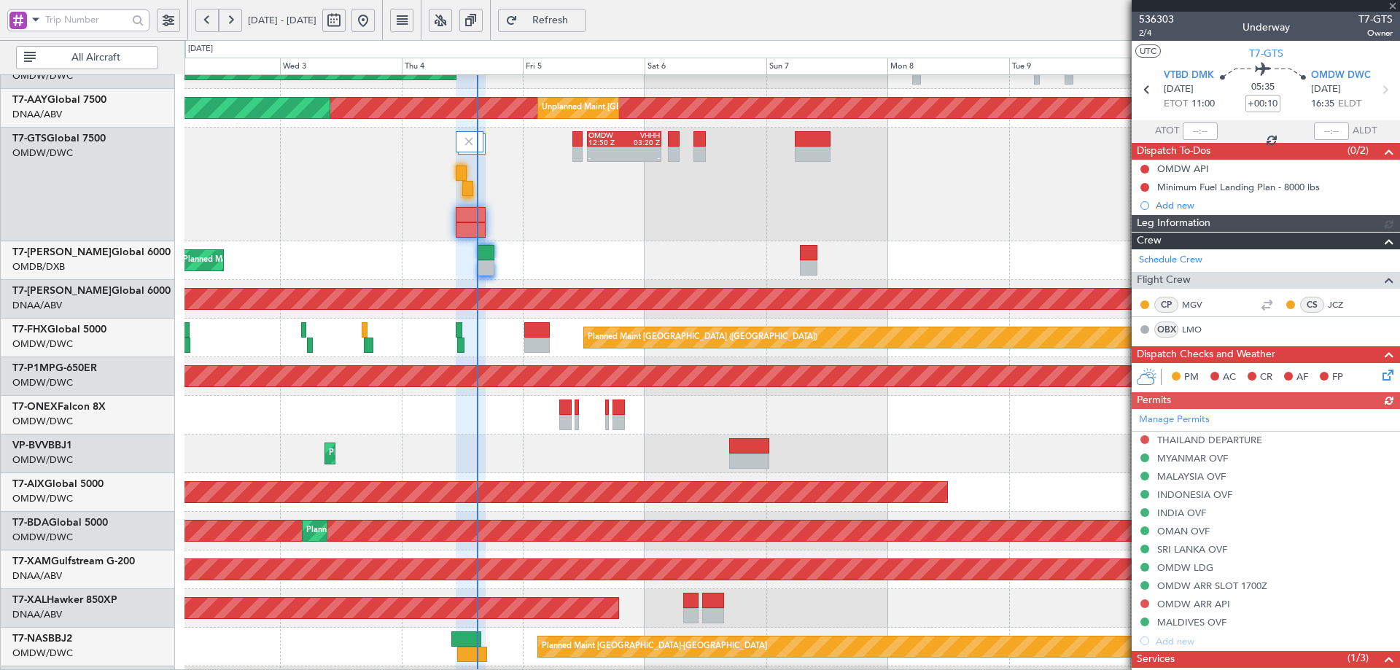
type input "[PERSON_NAME] (ANI)"
type input "7201"
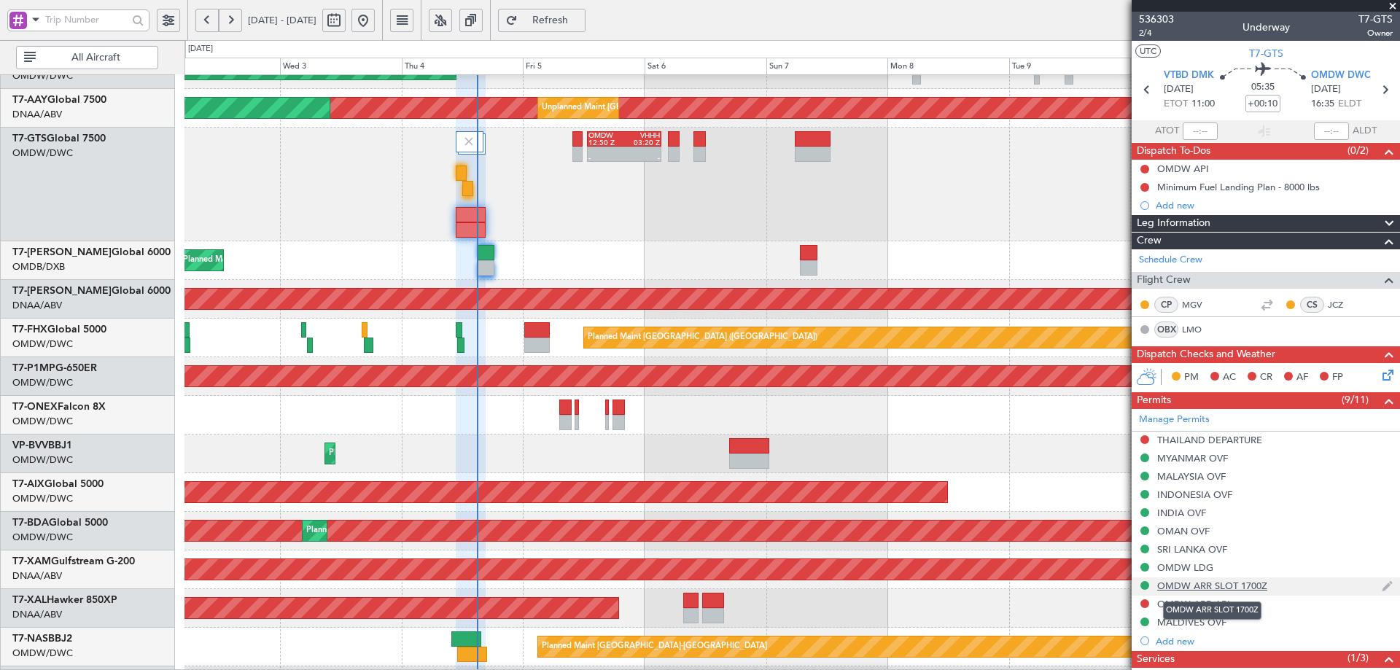
scroll to position [73, 0]
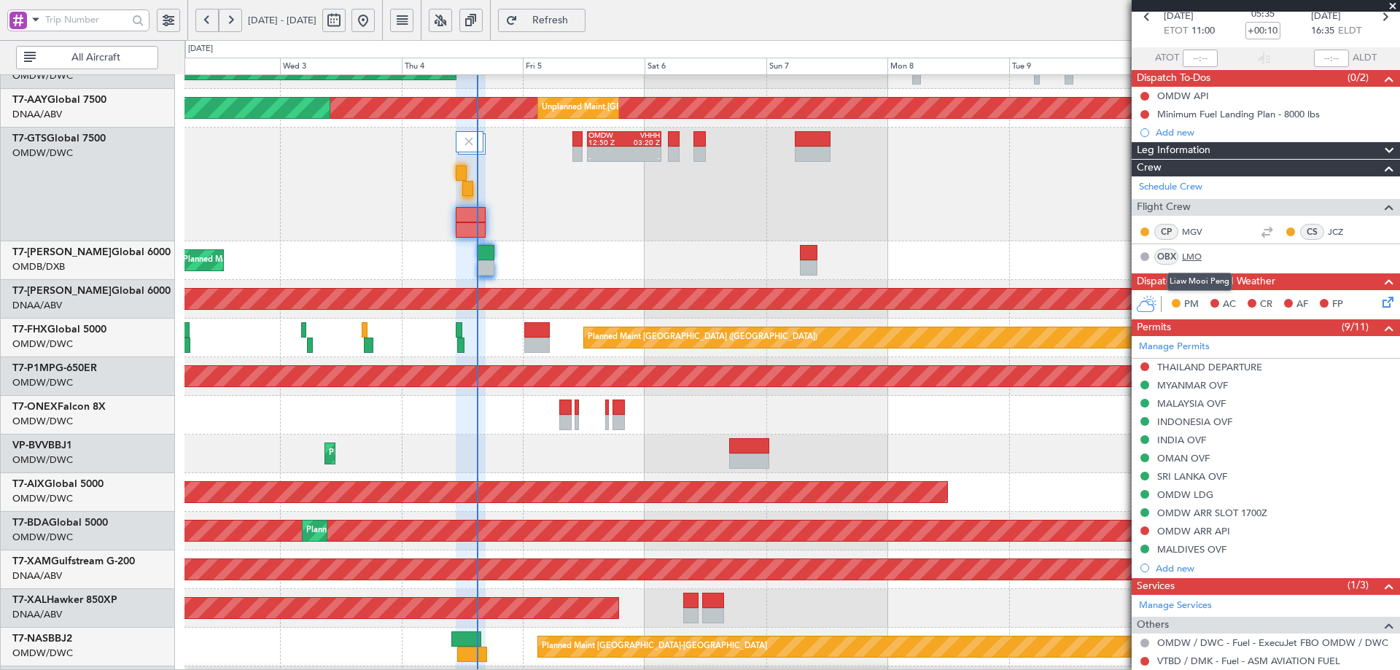
click at [1190, 256] on link "LMO" at bounding box center [1198, 256] width 33 height 13
click at [580, 20] on span "Refresh" at bounding box center [550, 20] width 60 height 10
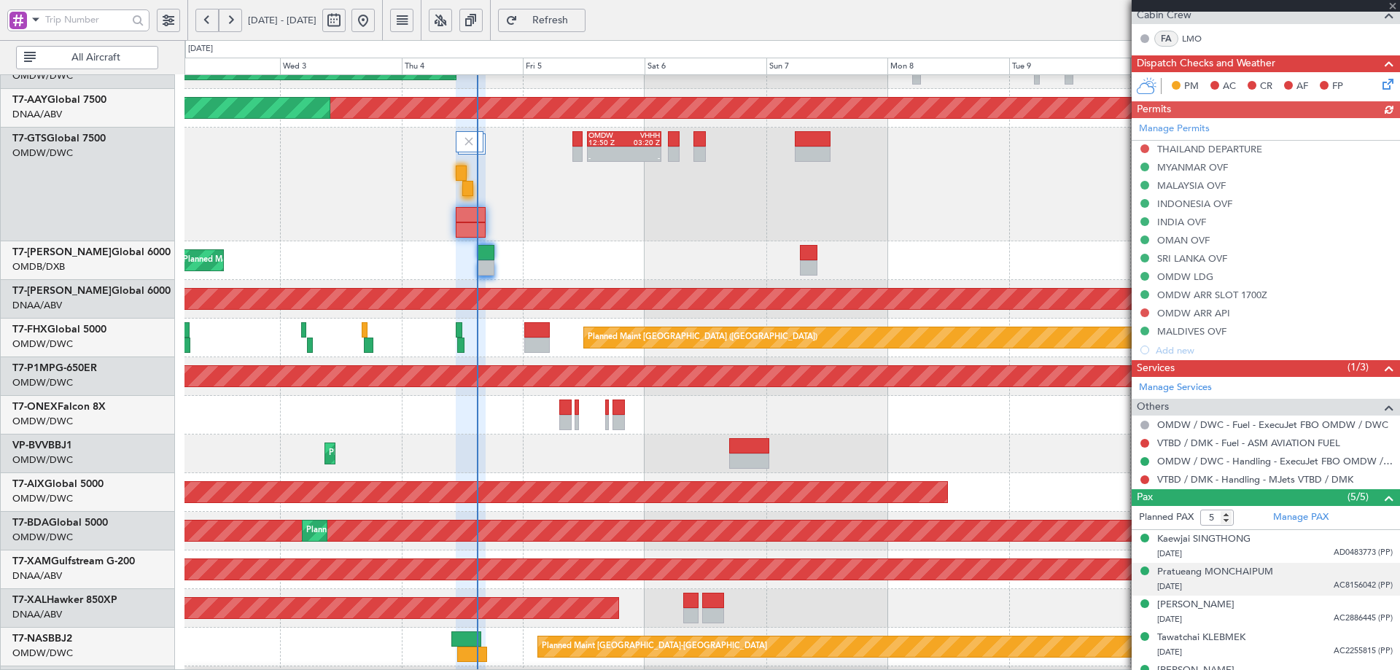
type input "[PERSON_NAME] (ANI)"
type input "7201"
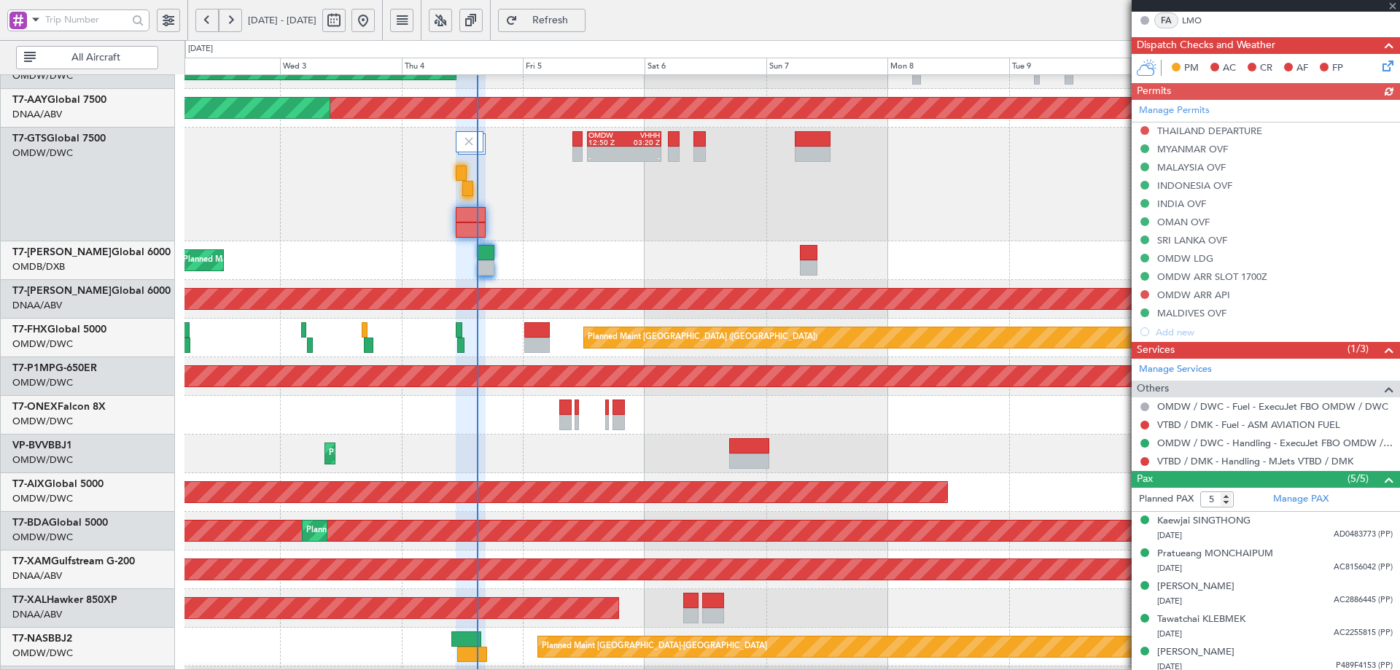
scroll to position [336, 0]
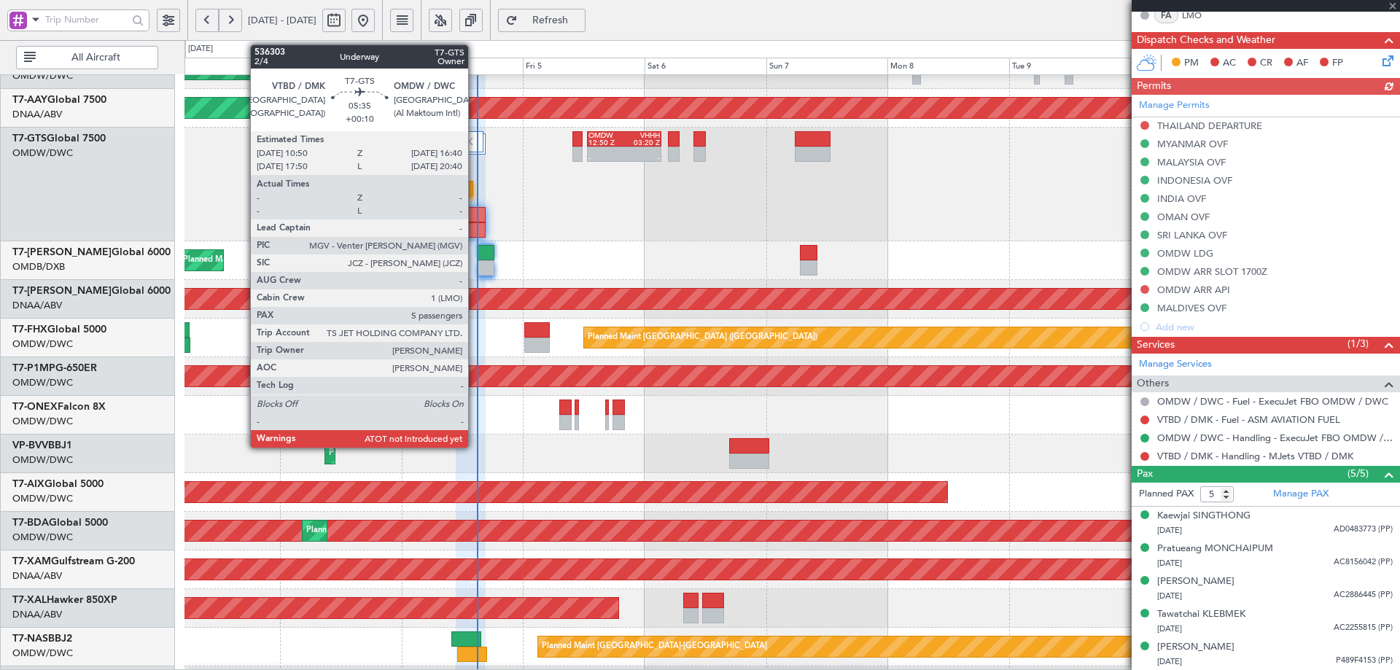
click at [475, 212] on div at bounding box center [471, 214] width 30 height 15
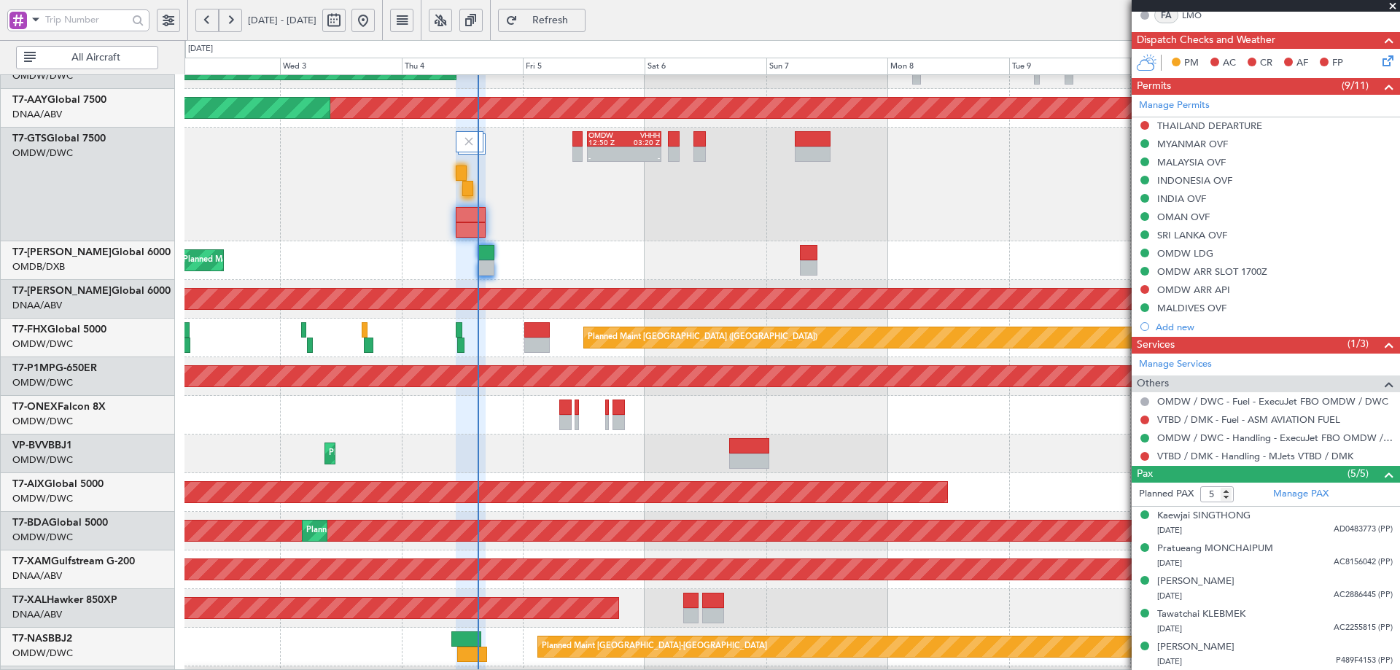
click at [580, 20] on span "Refresh" at bounding box center [550, 20] width 60 height 10
type input "[PERSON_NAME] (ANI)"
type input "7201"
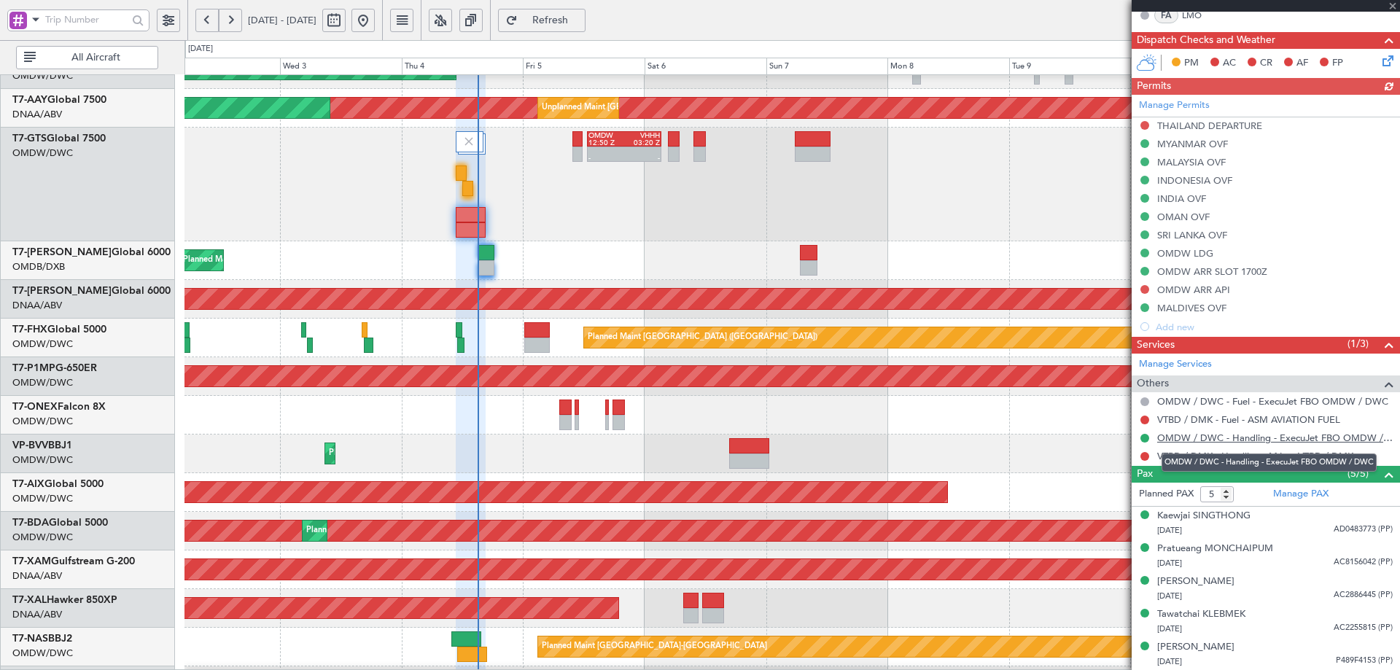
click at [1206, 438] on link "OMDW / DWC - Handling - ExecuJet FBO OMDW / DWC" at bounding box center [1274, 438] width 235 height 12
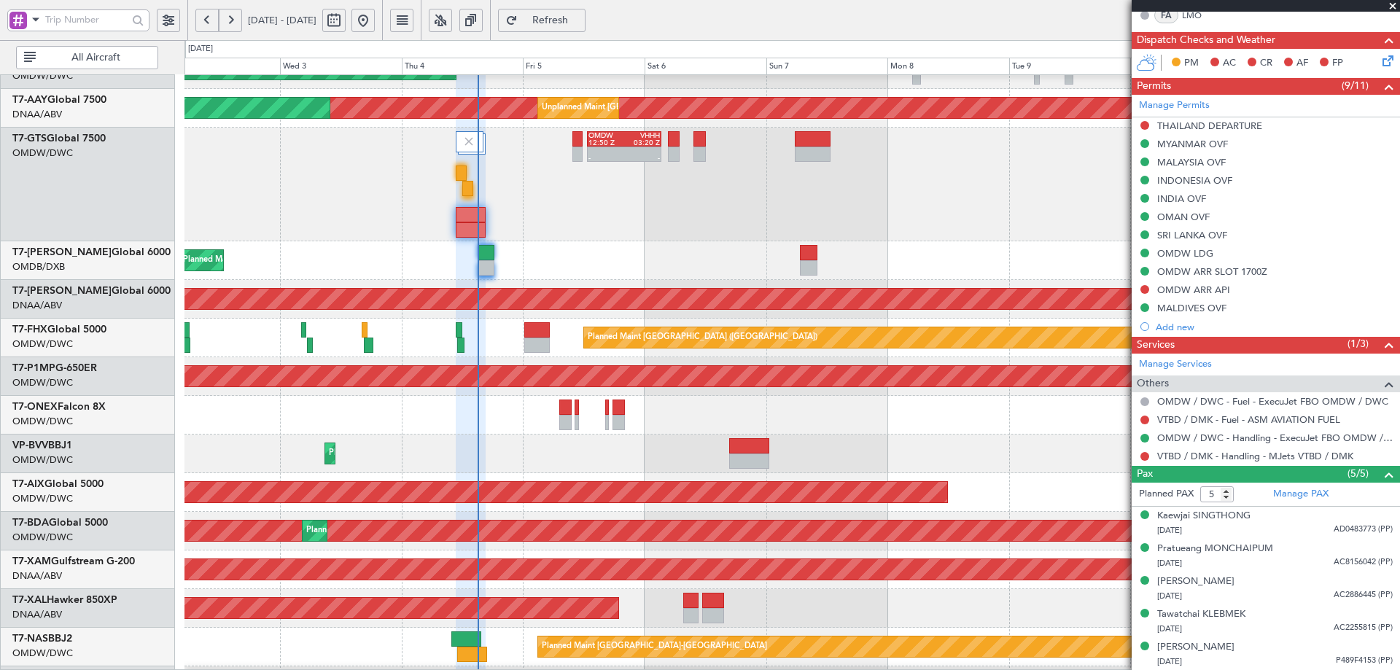
click at [575, 21] on span "Refresh" at bounding box center [550, 20] width 60 height 10
type input "[PERSON_NAME] (ANI)"
type input "7201"
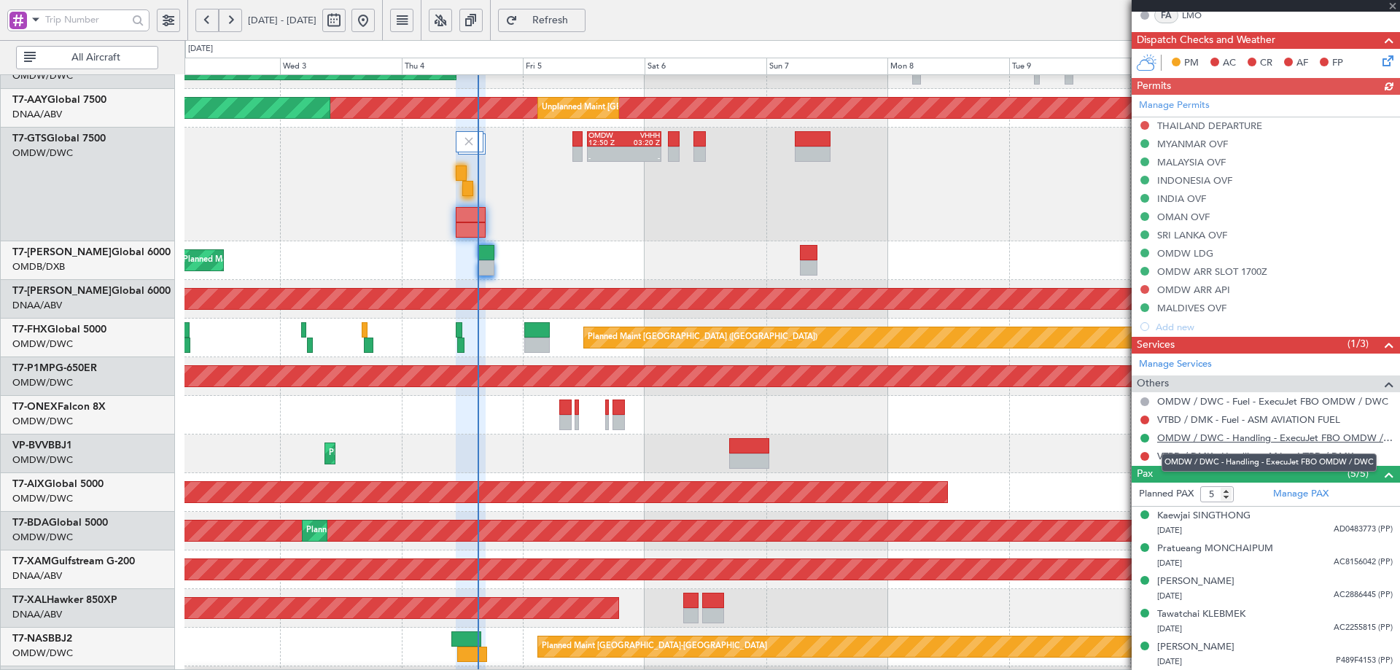
click at [1195, 435] on link "OMDW / DWC - Handling - ExecuJet FBO OMDW / DWC" at bounding box center [1274, 438] width 235 height 12
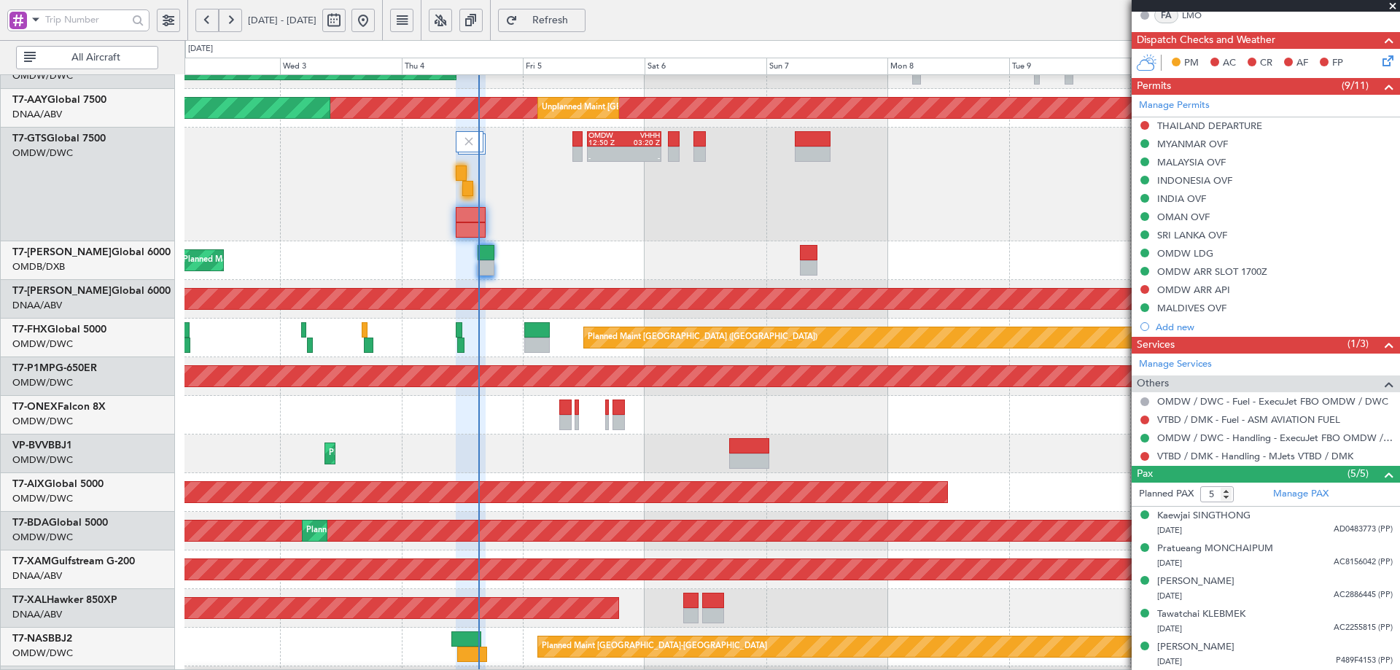
click at [580, 21] on span "Refresh" at bounding box center [550, 20] width 60 height 10
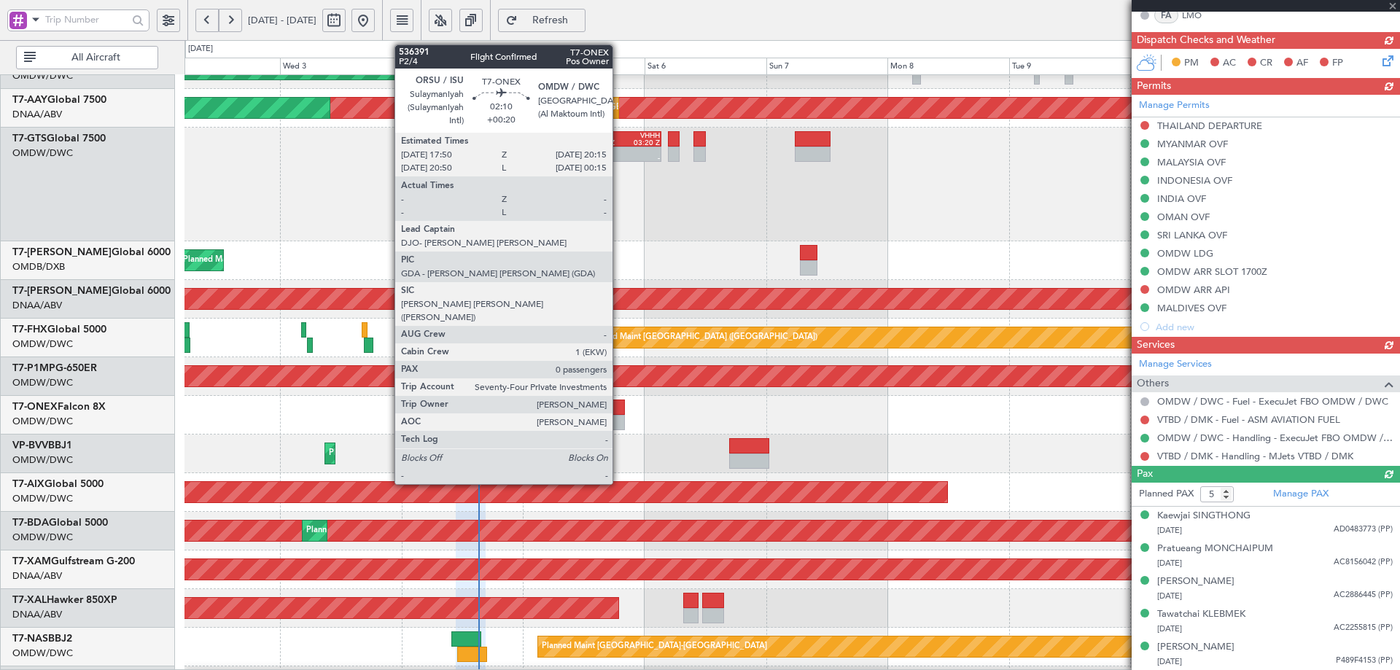
type input "[PERSON_NAME] (ANI)"
type input "7201"
click at [620, 406] on div at bounding box center [618, 406] width 12 height 15
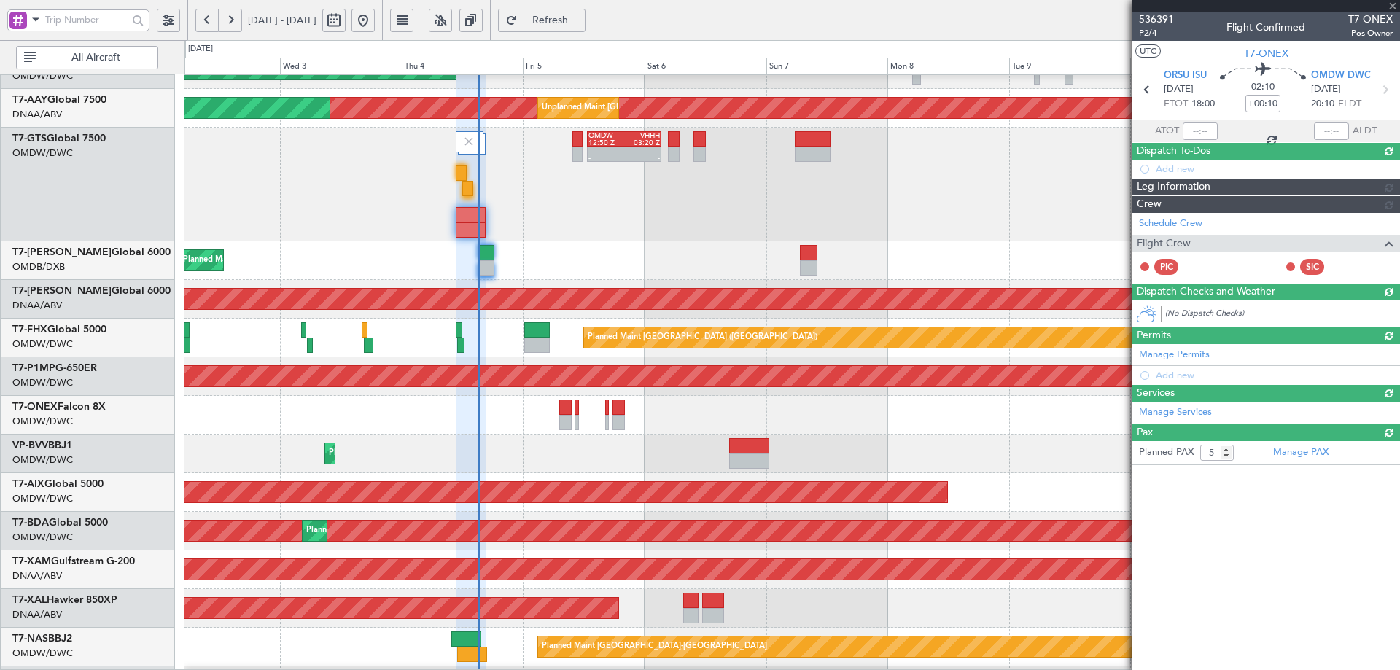
type input "+00:20"
type input "0"
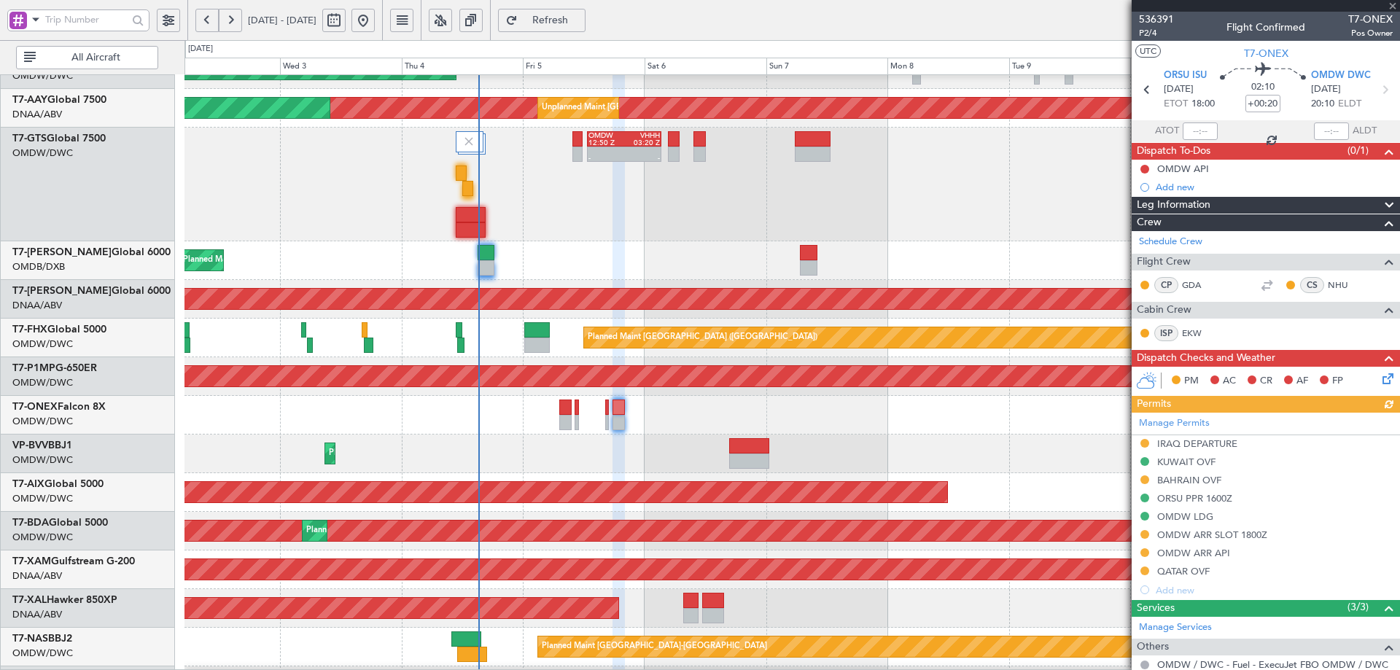
scroll to position [99, 0]
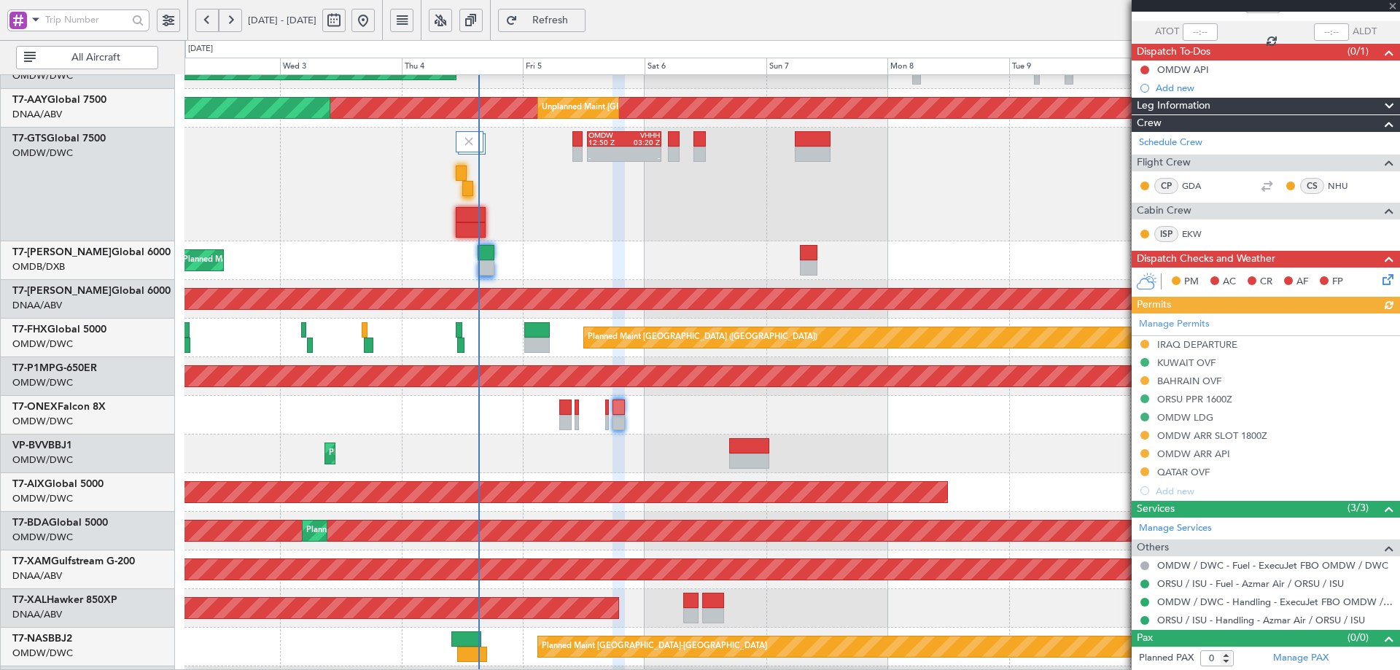
click at [1251, 436] on div "Manage Permits IRAQ DEPARTURE KUWAIT OVF BAHRAIN OVF ORSU PPR 1600Z OMDW LDG OM…" at bounding box center [1265, 406] width 268 height 187
click at [1236, 436] on div "OMDW ARR SLOT 1800Z" at bounding box center [1212, 435] width 110 height 12
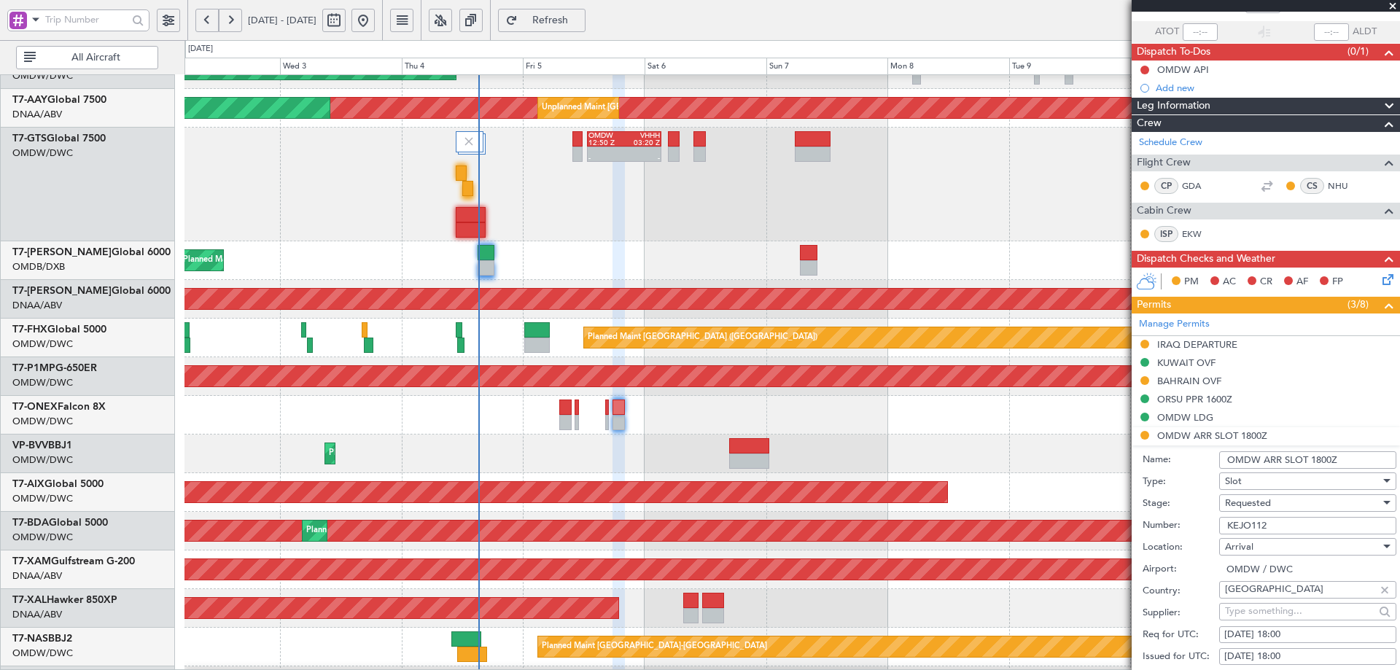
scroll to position [245, 0]
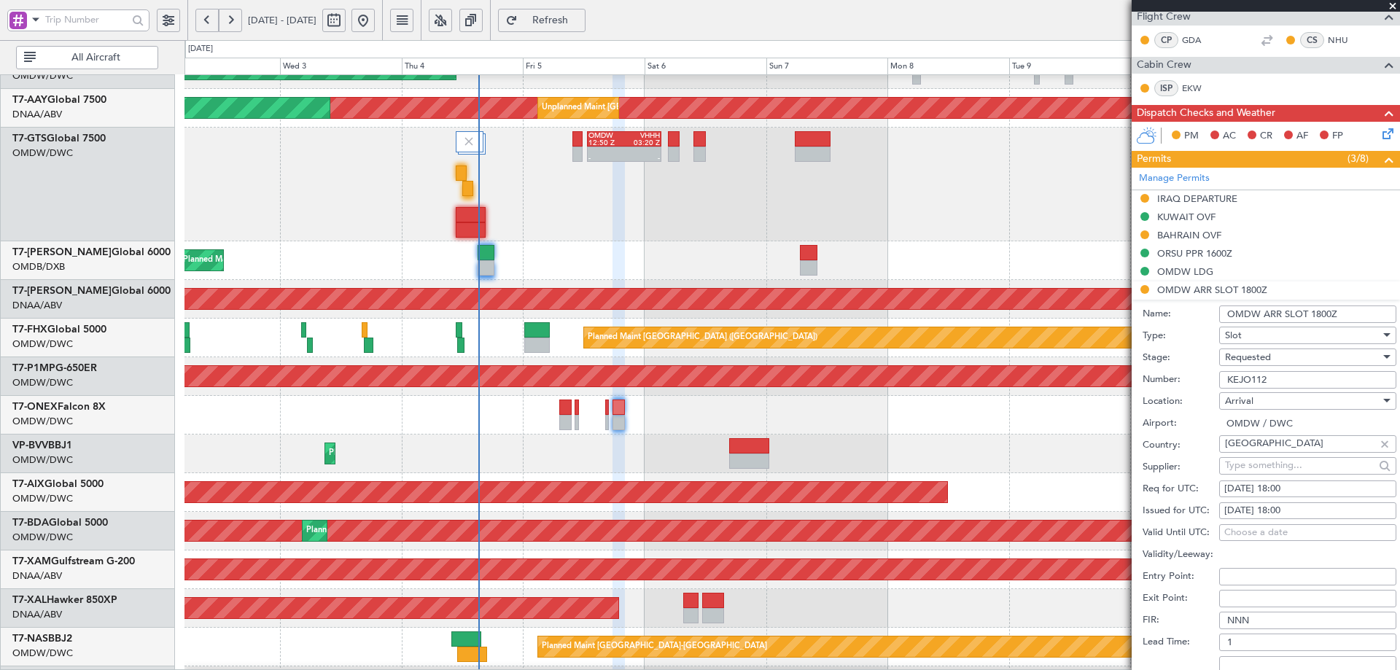
click at [1280, 485] on div "05/09/2025 18:00" at bounding box center [1307, 489] width 167 height 15
select select "9"
select select "2025"
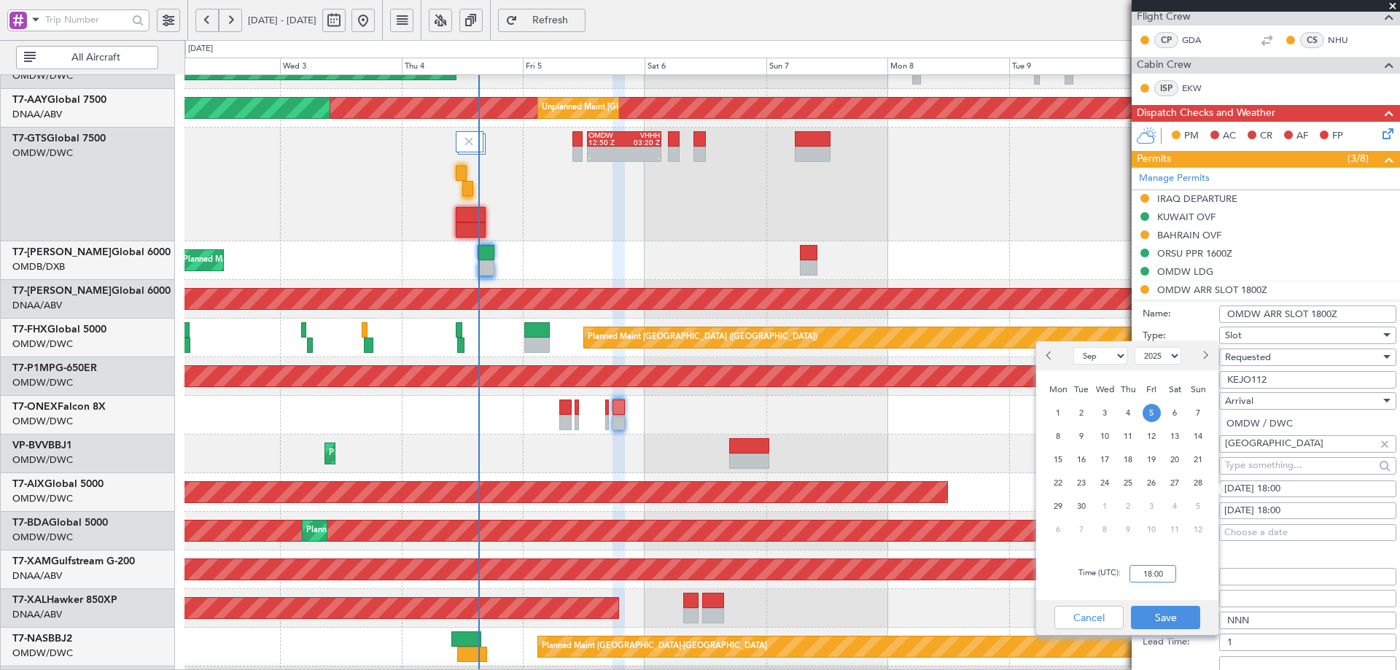
click at [1161, 578] on input "18:00" at bounding box center [1152, 573] width 47 height 17
type input "20:10"
click at [1155, 616] on button "Save" at bounding box center [1165, 617] width 69 height 23
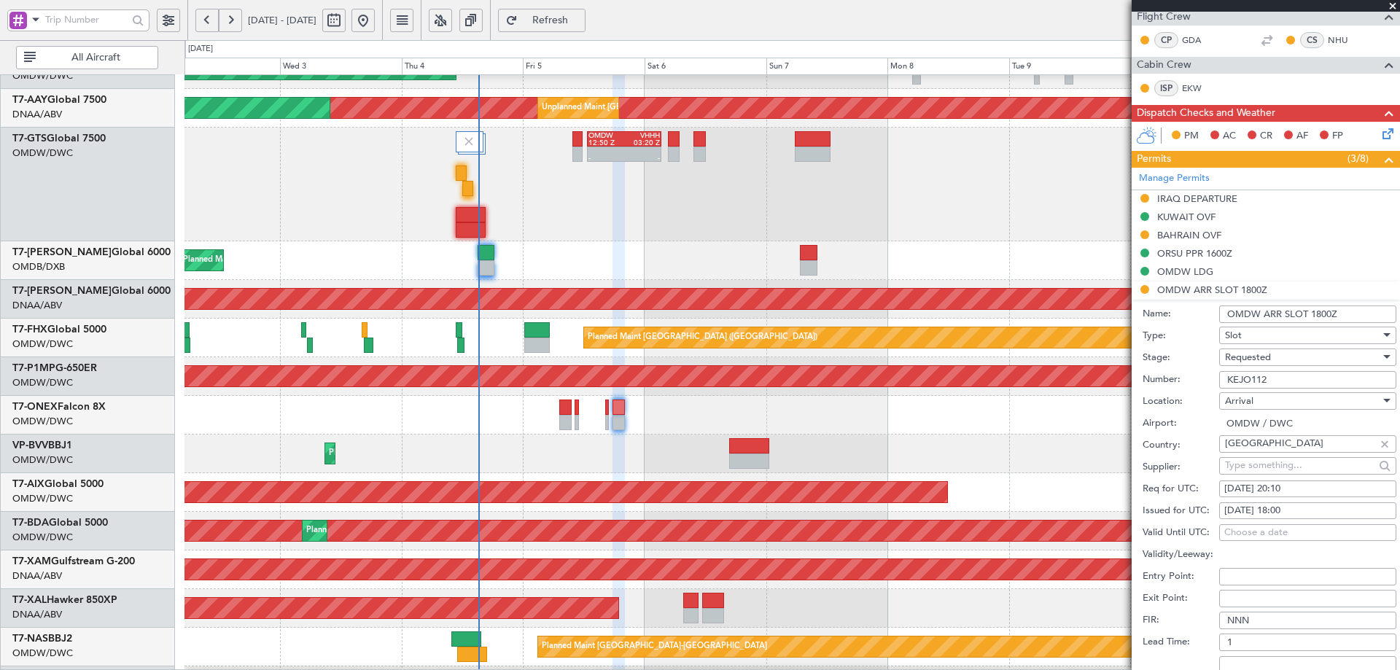
click at [1284, 518] on fb-calendar-cell "05/09/2025 18:00" at bounding box center [1307, 510] width 177 height 17
click at [1295, 510] on div "05/09/2025 18:00" at bounding box center [1307, 511] width 167 height 15
select select "9"
select select "2025"
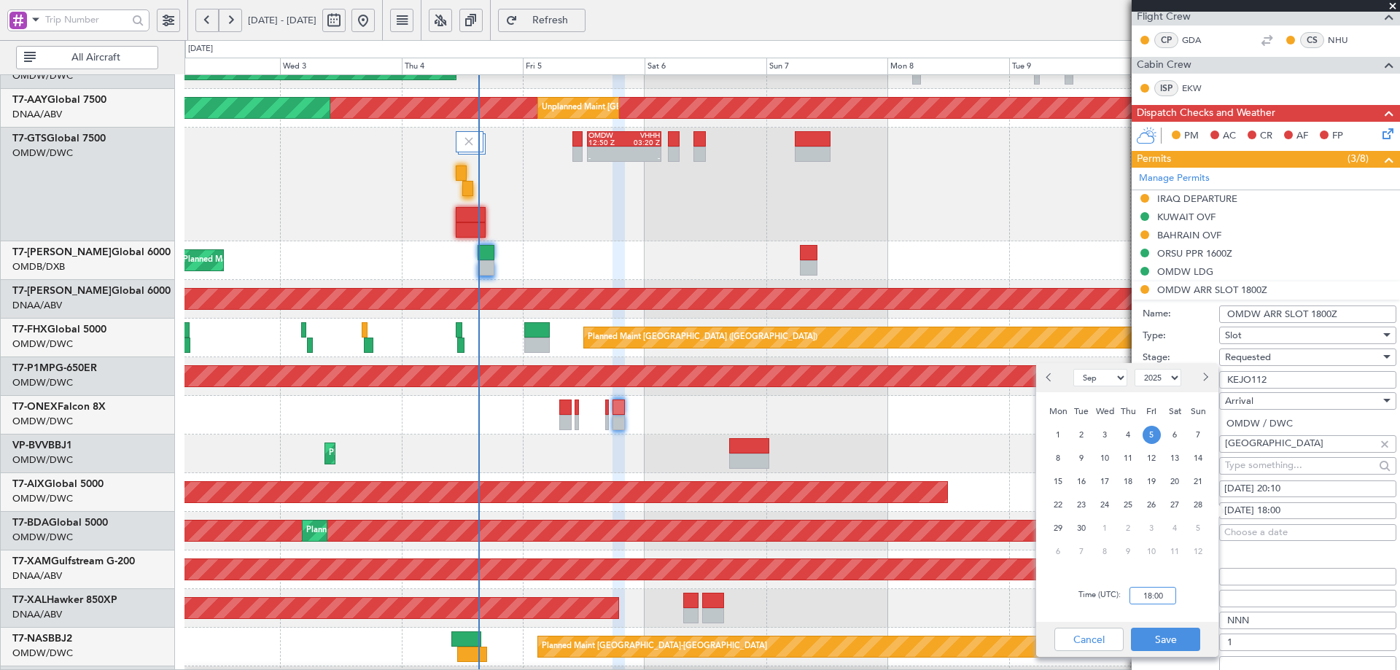
click at [1160, 600] on input "18:00" at bounding box center [1152, 595] width 47 height 17
type input "20:10"
click at [1166, 640] on button "Save" at bounding box center [1165, 639] width 69 height 23
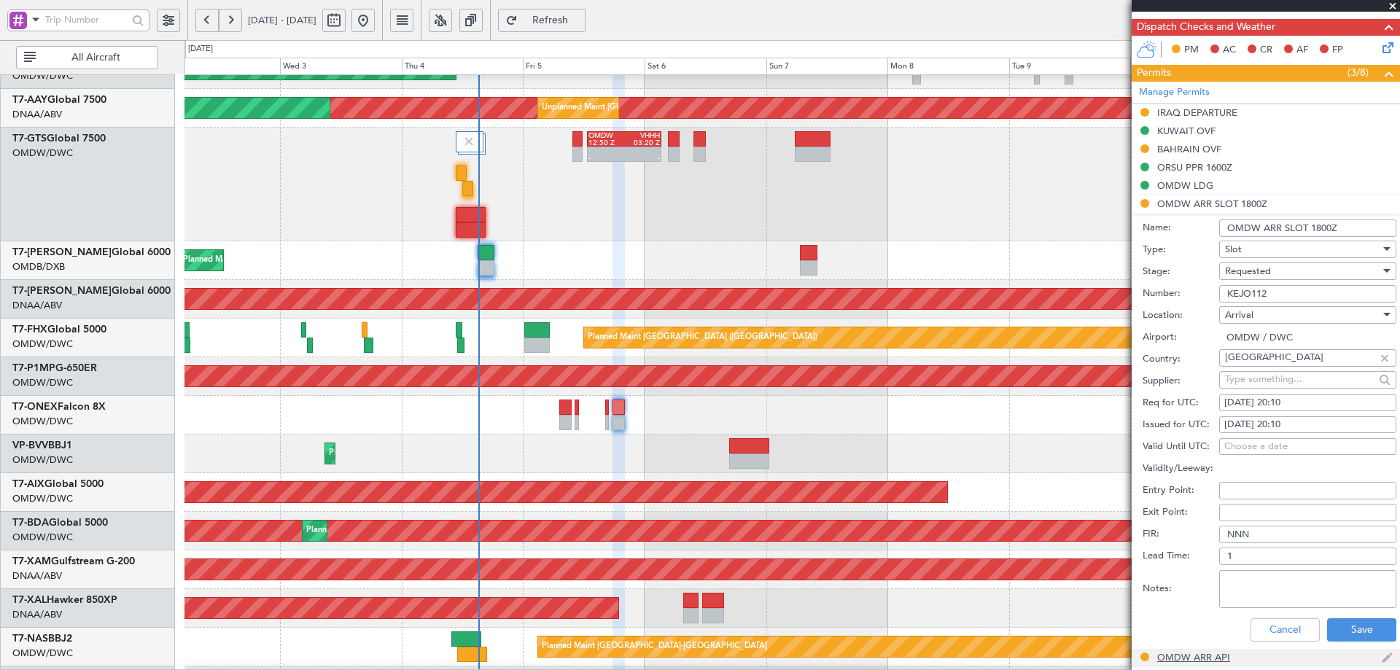
scroll to position [534, 0]
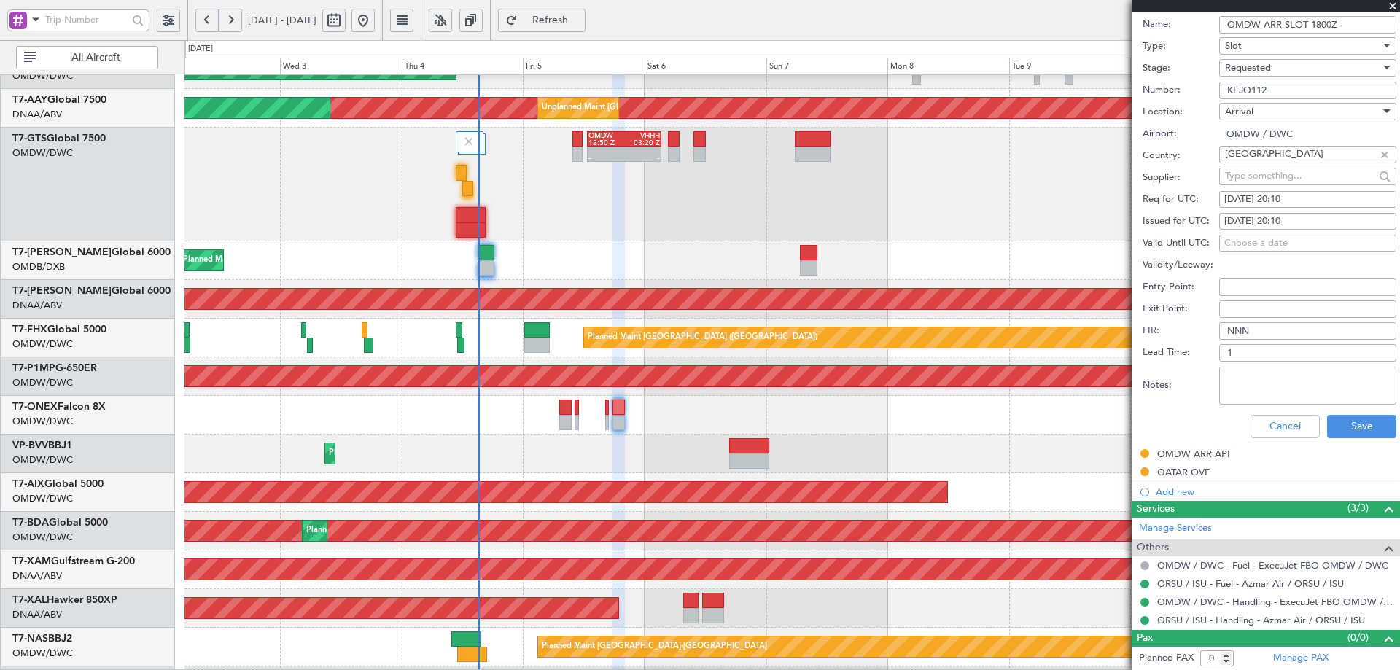
click at [1271, 66] on div "Requested" at bounding box center [1302, 68] width 155 height 22
click at [1267, 171] on span "Received OK" at bounding box center [1301, 178] width 153 height 22
click at [1345, 415] on button "Save" at bounding box center [1361, 426] width 69 height 23
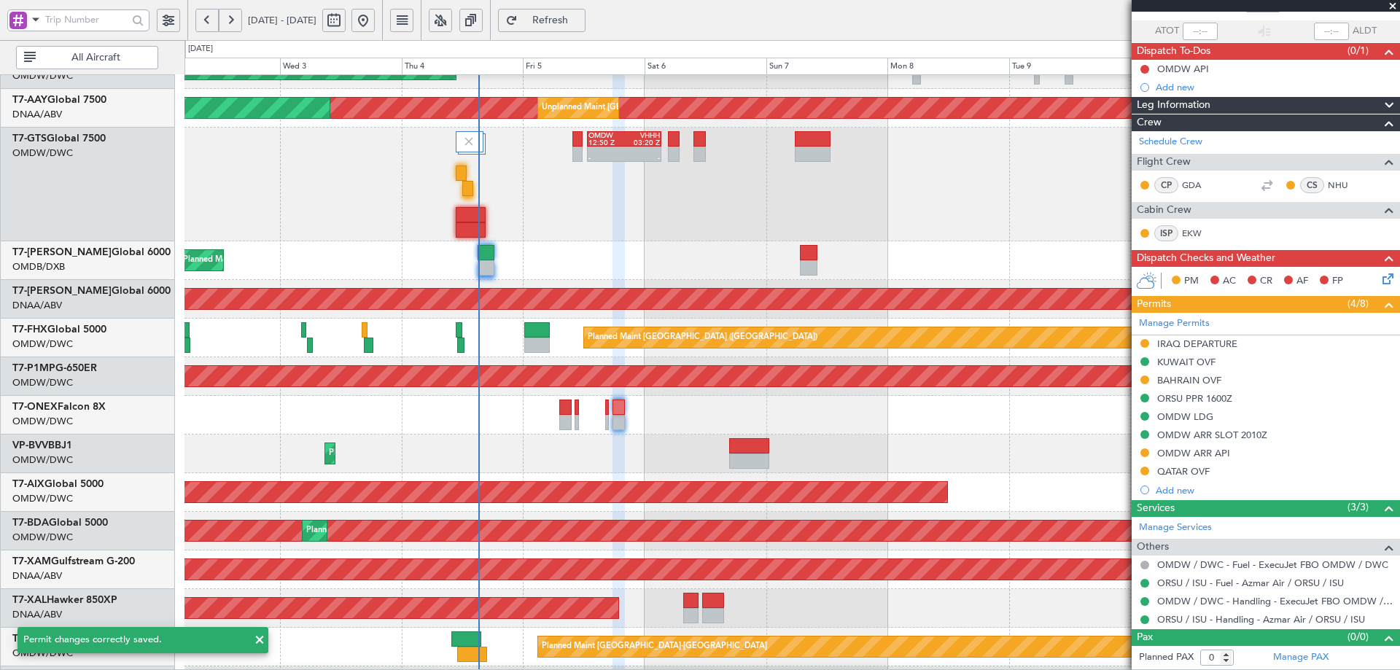
scroll to position [99, 0]
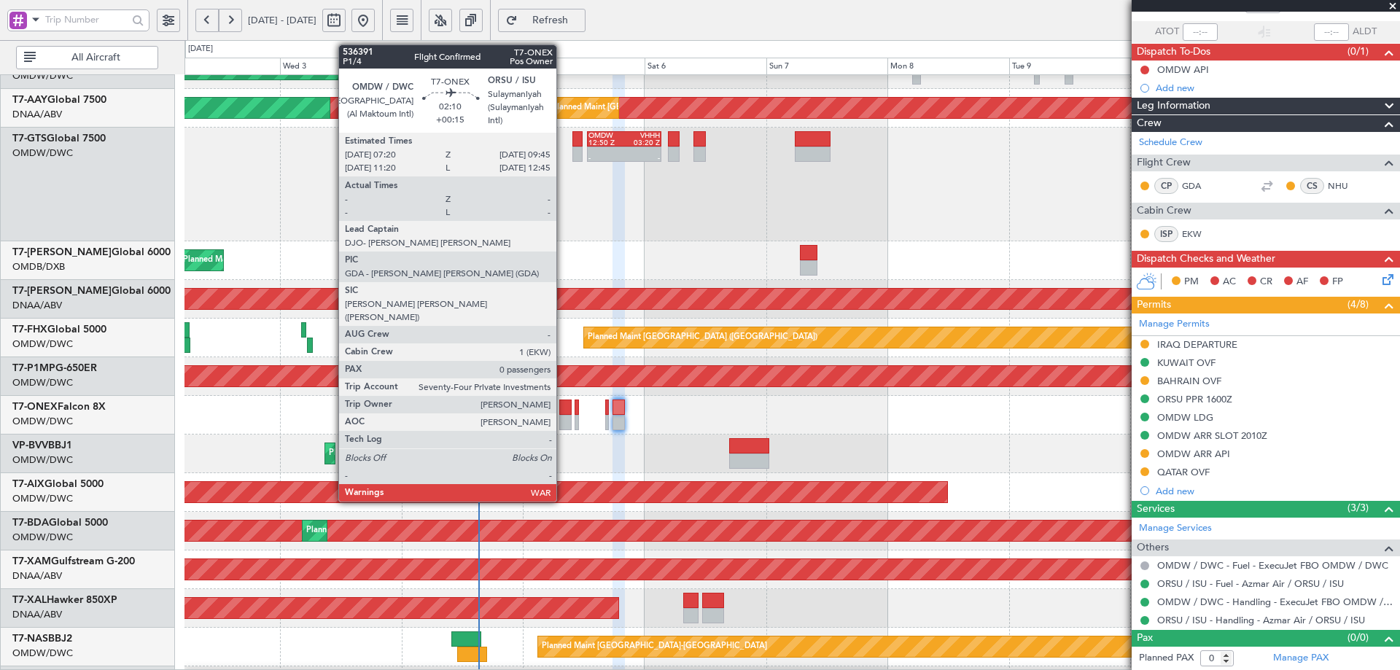
click at [563, 418] on div at bounding box center [565, 422] width 12 height 15
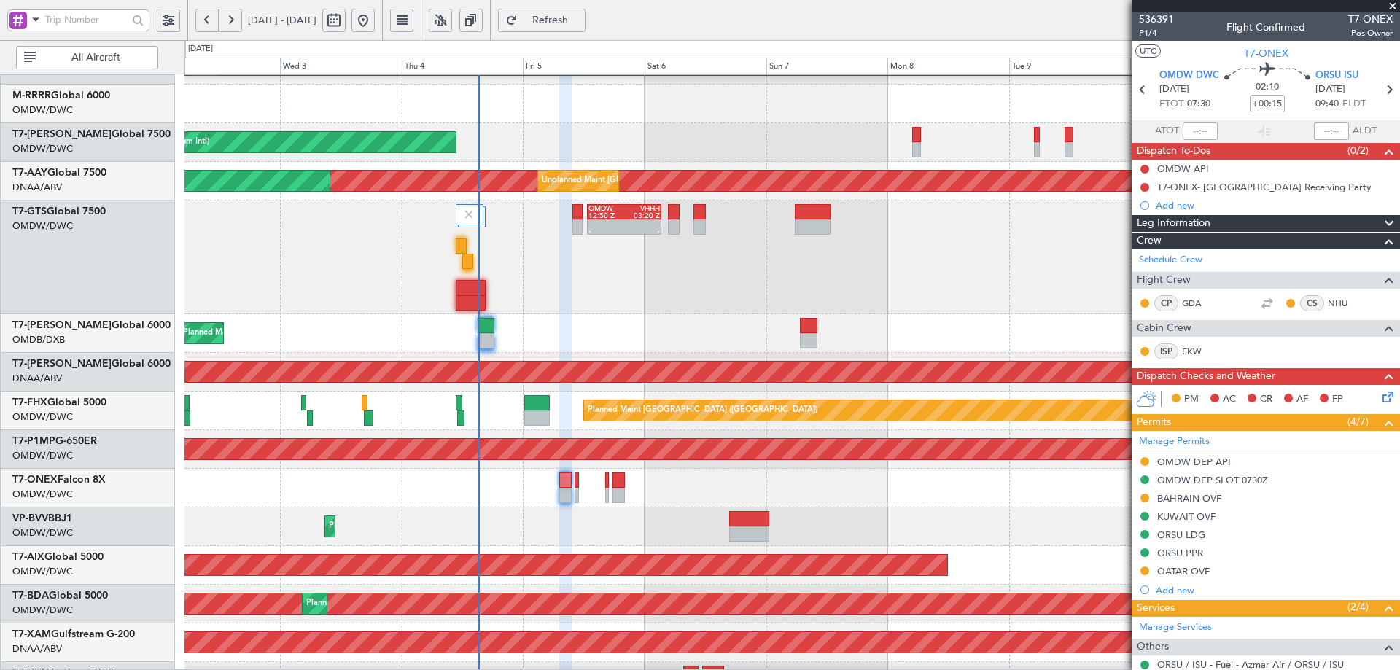
scroll to position [149, 0]
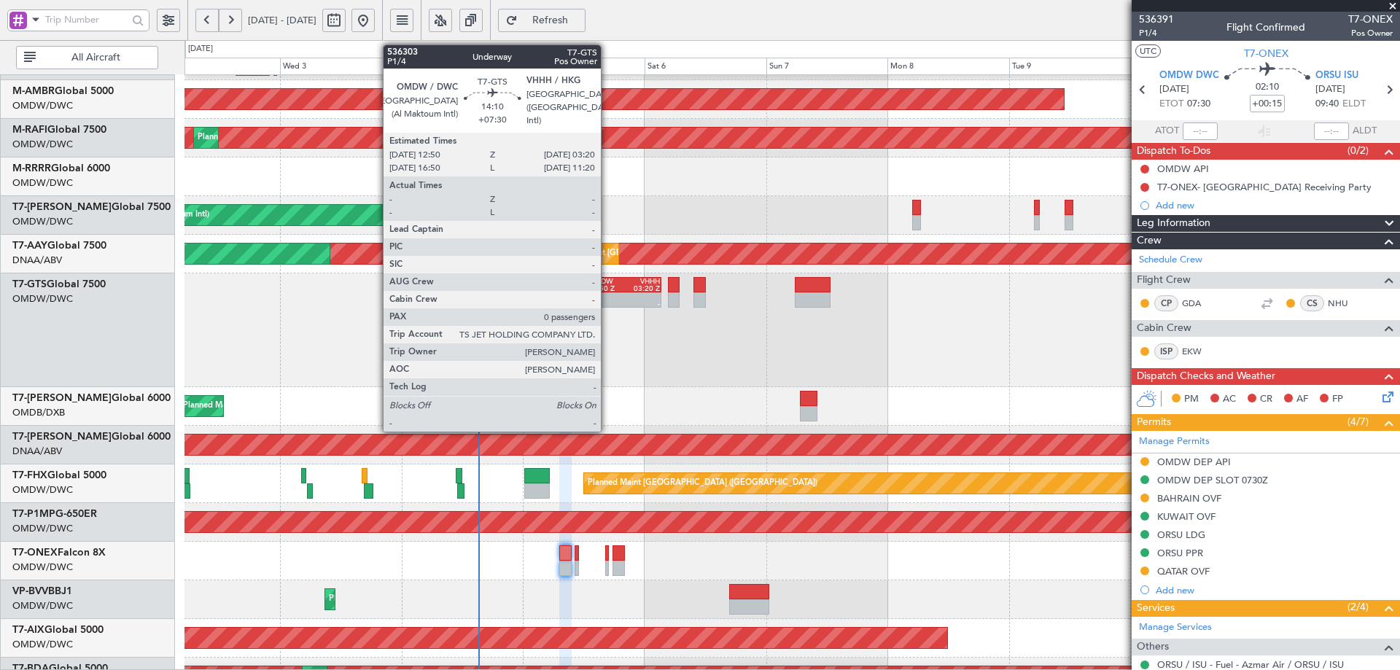
click at [607, 297] on div at bounding box center [606, 296] width 36 height 7
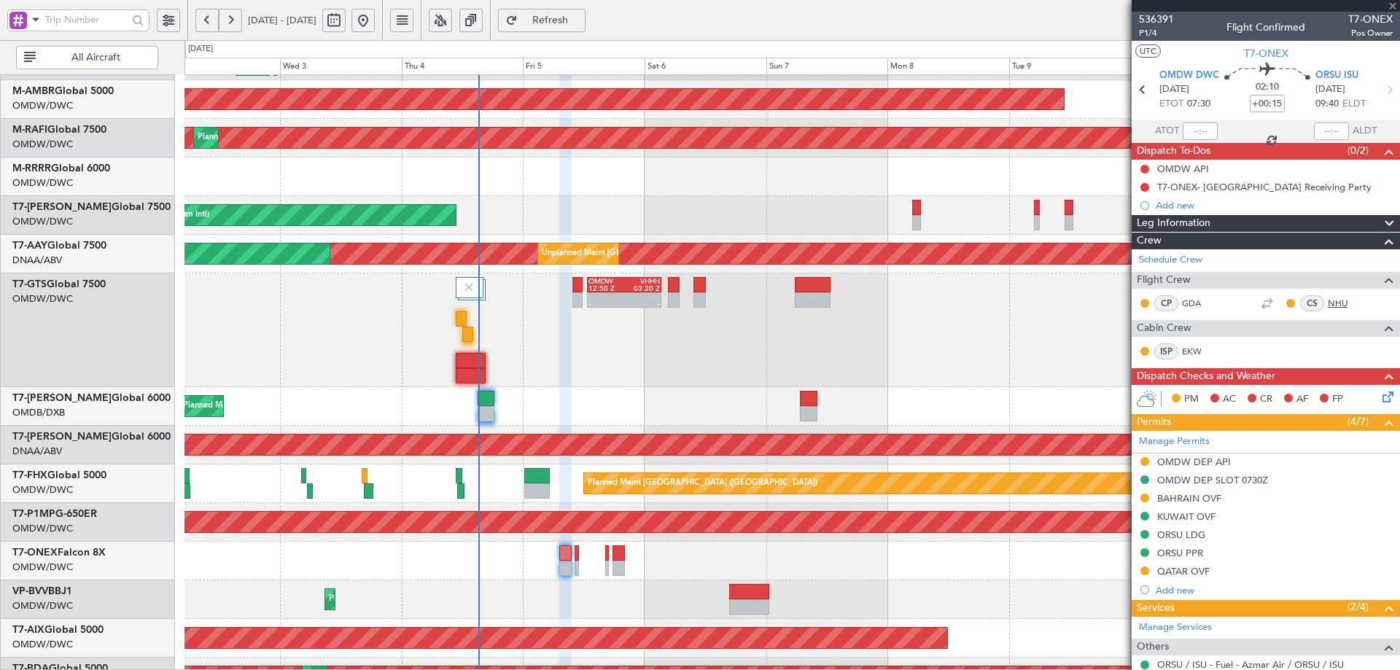
type input "+07:30"
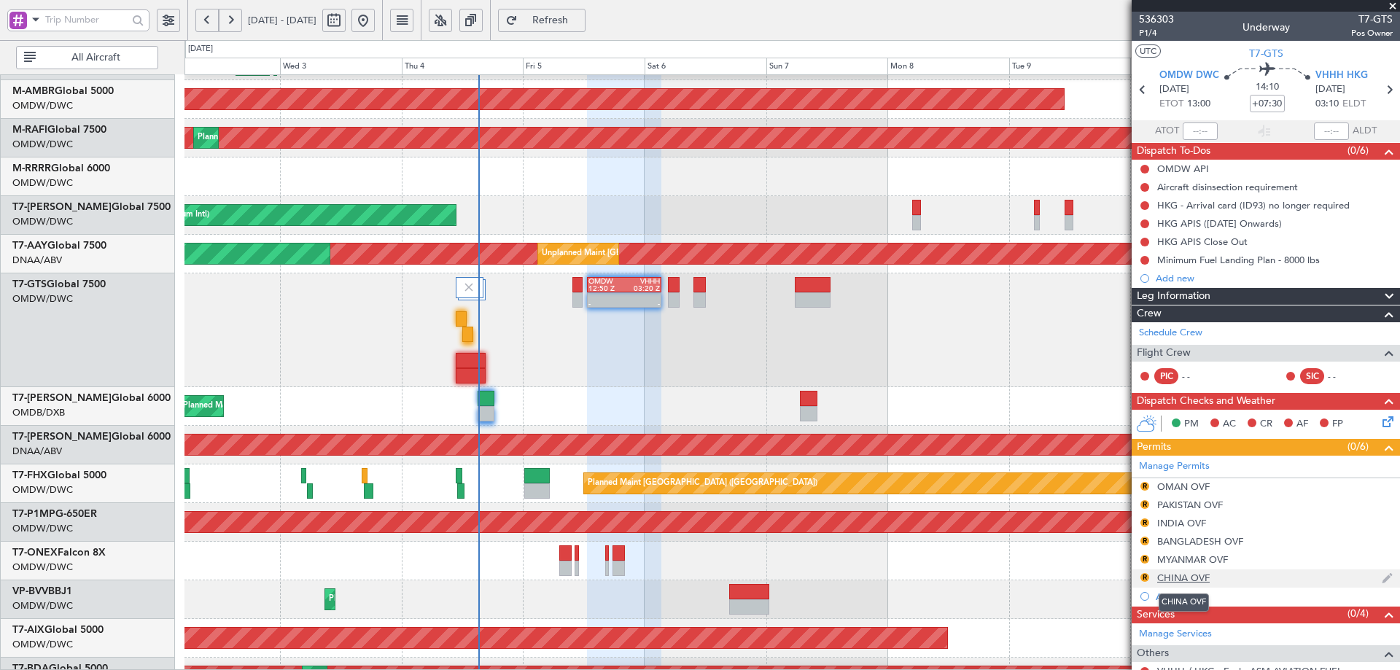
click at [1187, 580] on div "CHINA OVF" at bounding box center [1183, 577] width 52 height 12
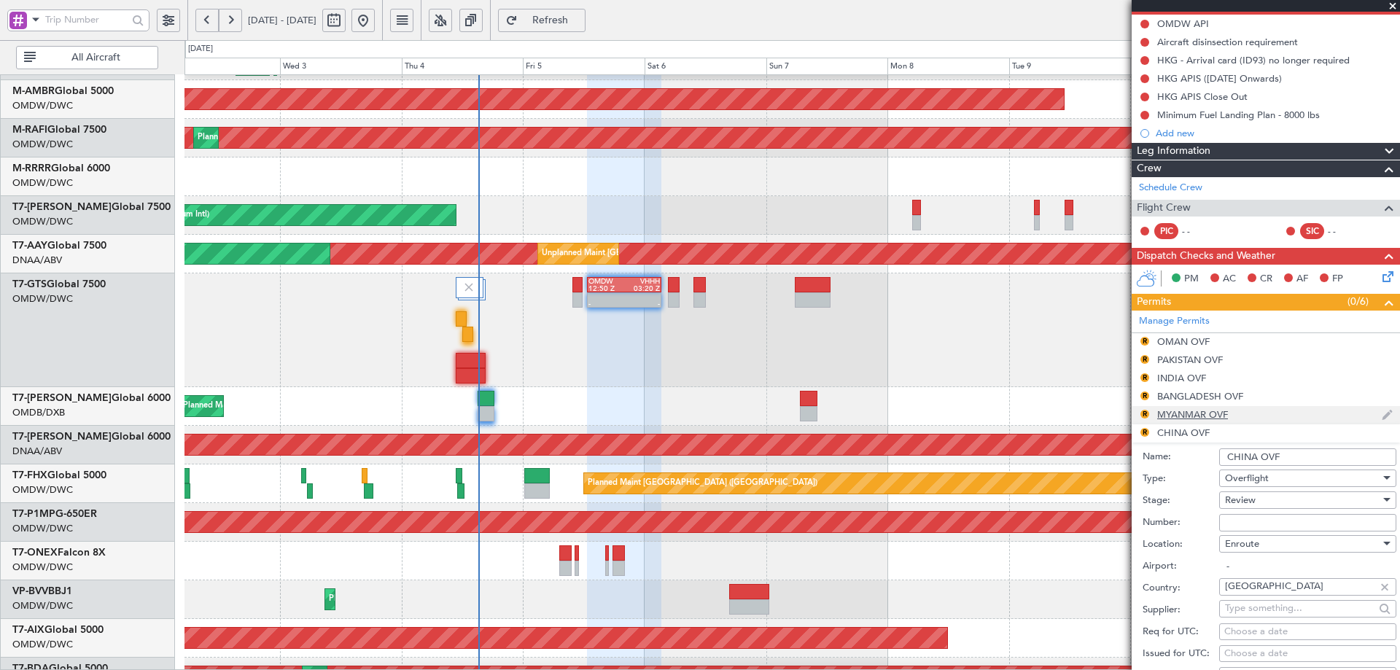
scroll to position [146, 0]
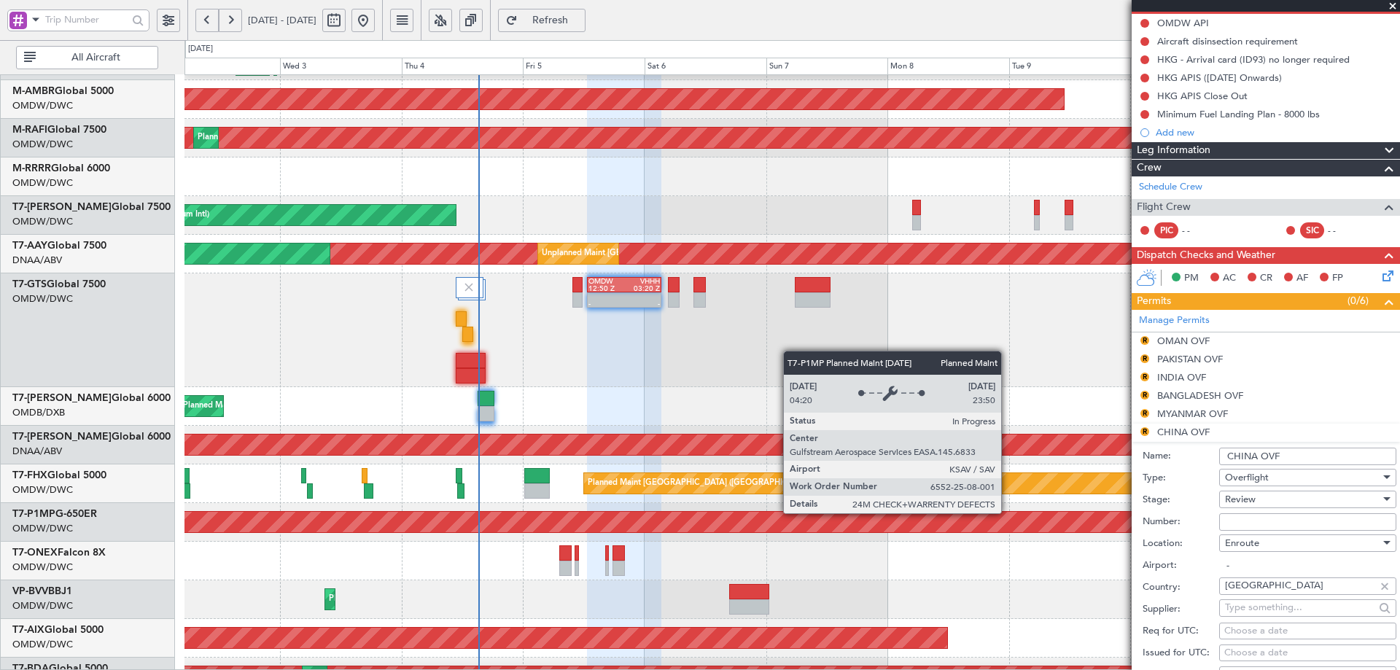
click at [1007, 512] on div "Planned Maint Savannah (Savannah/hilton Head Intl)" at bounding box center [792, 522] width 3642 height 20
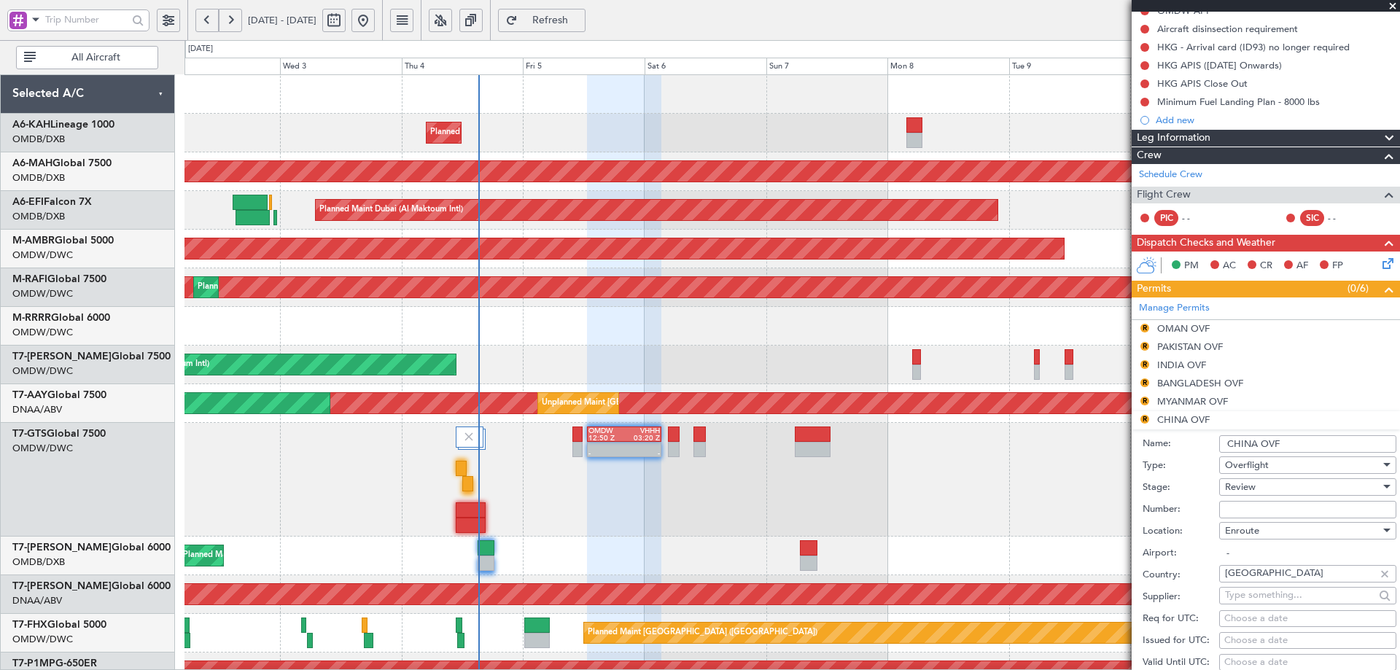
scroll to position [364, 0]
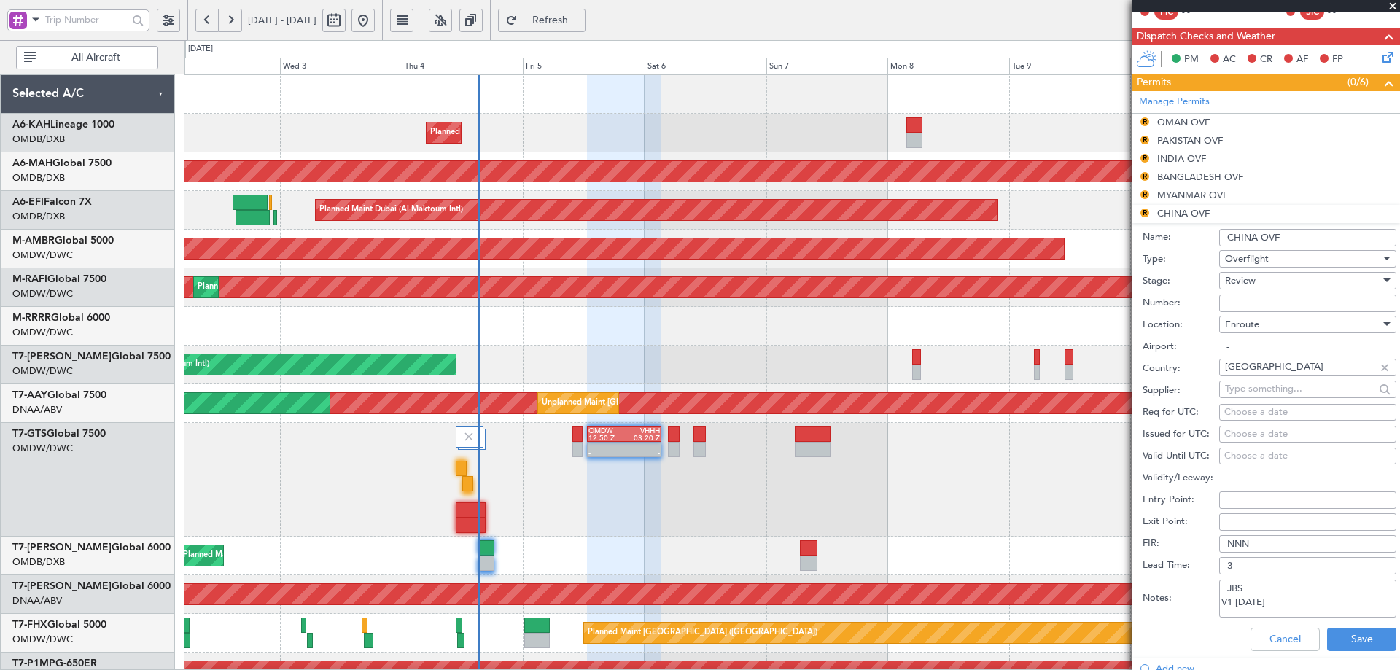
click at [1258, 303] on input "Number:" at bounding box center [1307, 302] width 177 height 17
paste input "CAD/D0904ZH02"
type input "CAD/D0904ZH02"
click at [1260, 282] on div "Review" at bounding box center [1302, 281] width 155 height 22
click at [1257, 399] on span "Received OK" at bounding box center [1301, 397] width 153 height 22
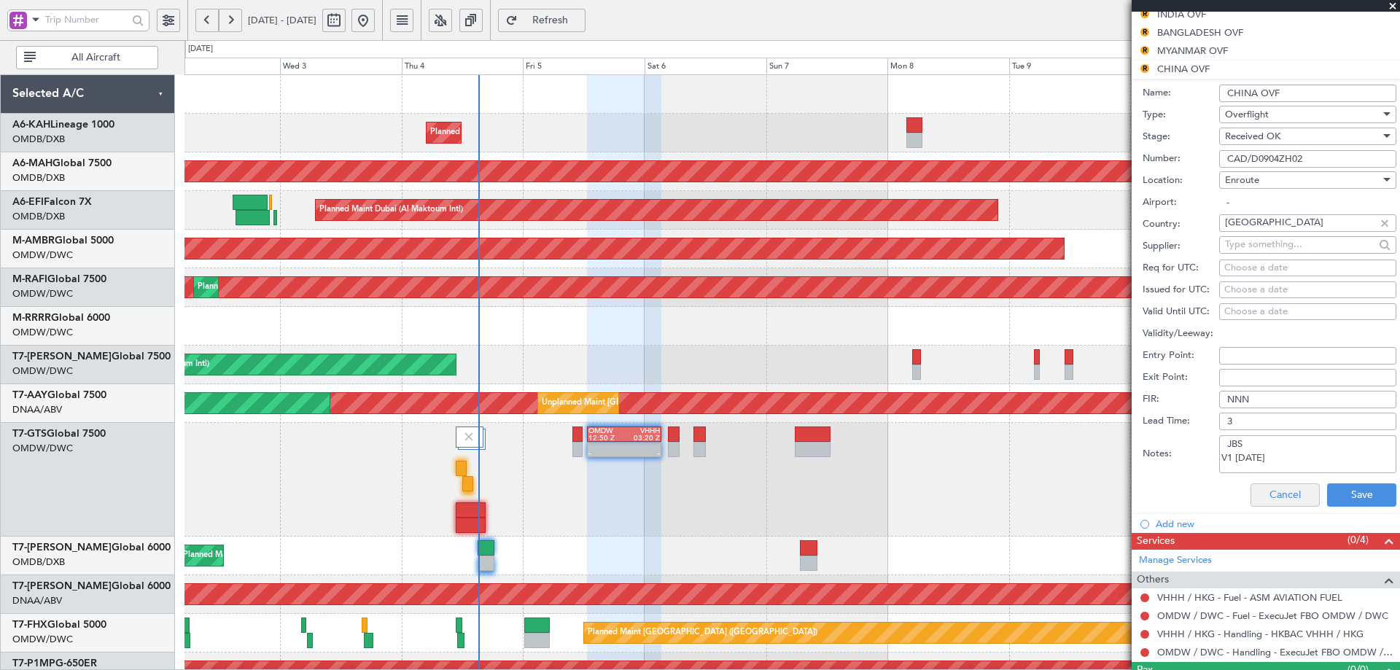
scroll to position [510, 0]
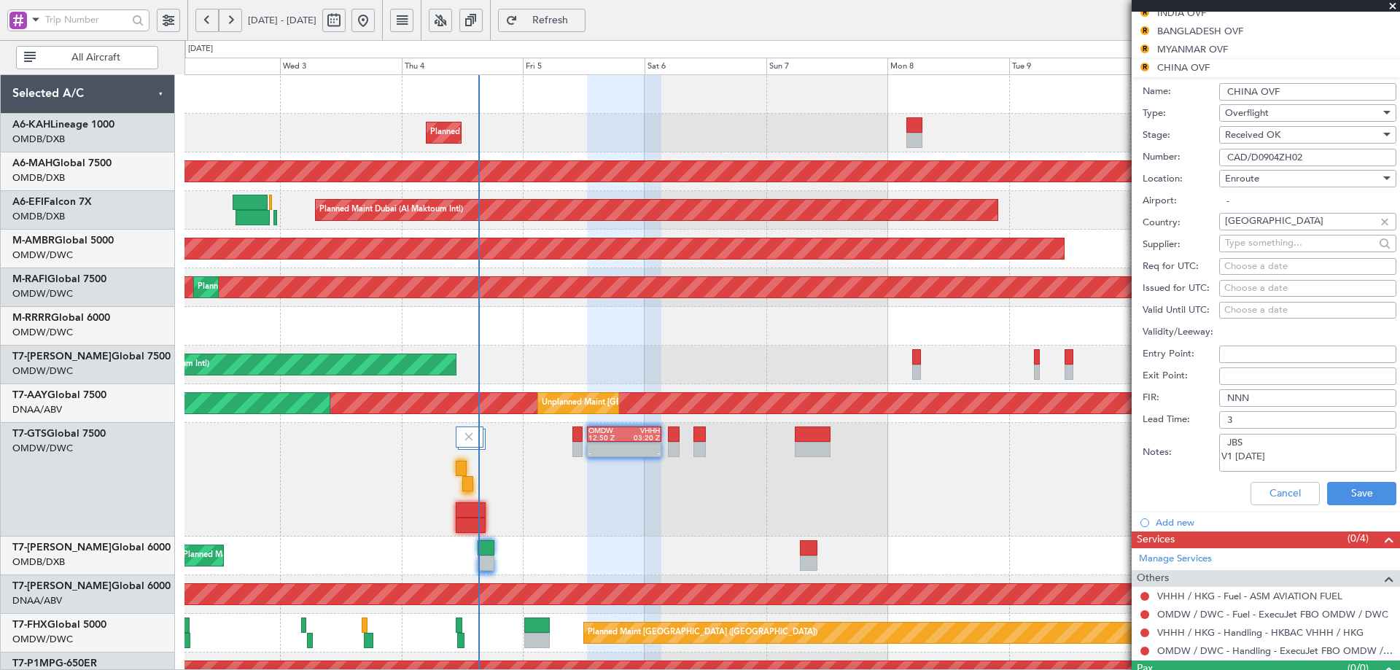
click at [1287, 459] on textarea "JBS V1 [DATE]" at bounding box center [1307, 453] width 177 height 38
paste textarea "LINSO A599 POU R473 SIERA"
type textarea "JBS V1 [DATE] APPROVED ROUTE: LINSO A599 POU R473 [GEOGRAPHIC_DATA]"
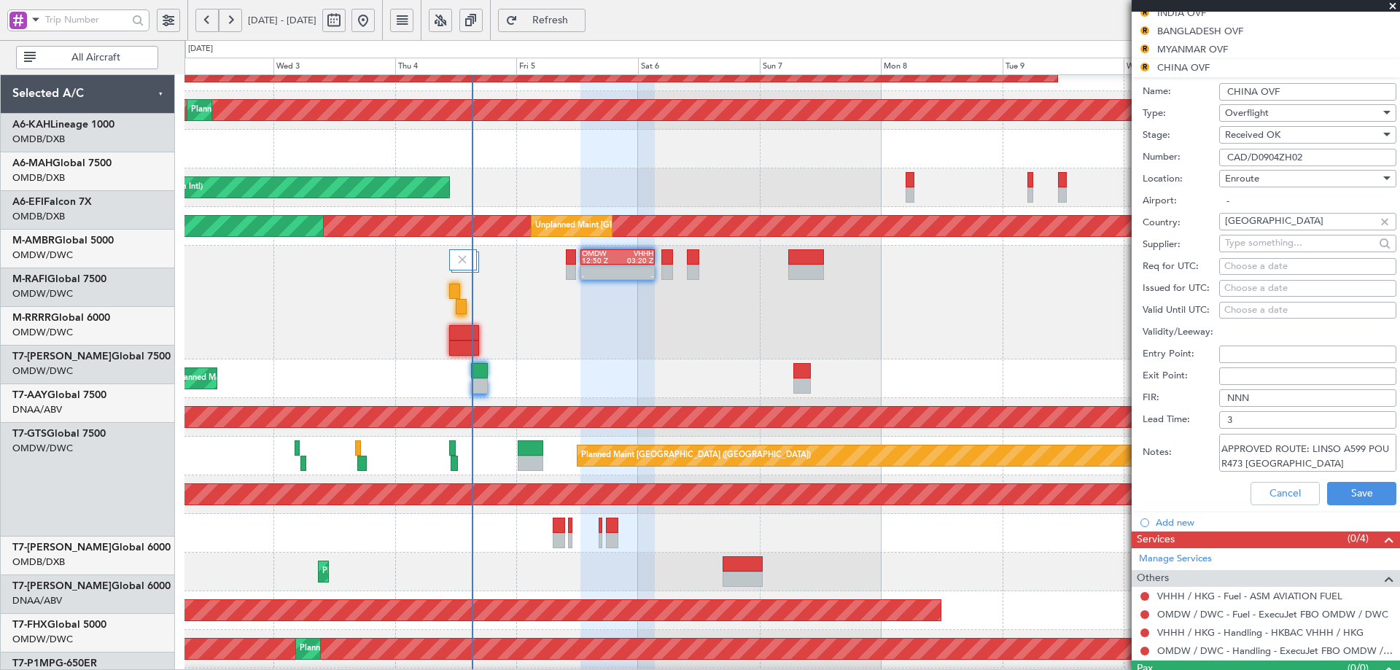
click at [387, 365] on div "Planned Maint Dubai (Dubai Intl) Planned Maint Dubai (Dubai Intl)" at bounding box center [791, 378] width 1214 height 39
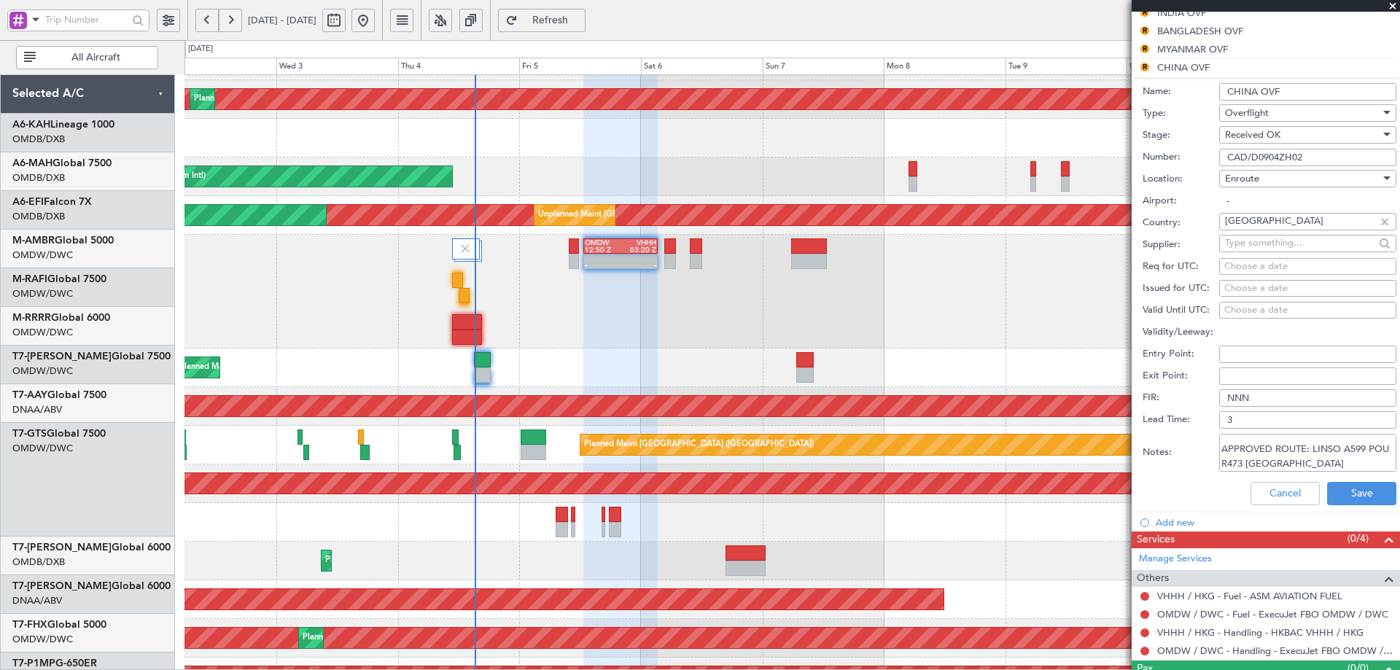
scroll to position [188, 0]
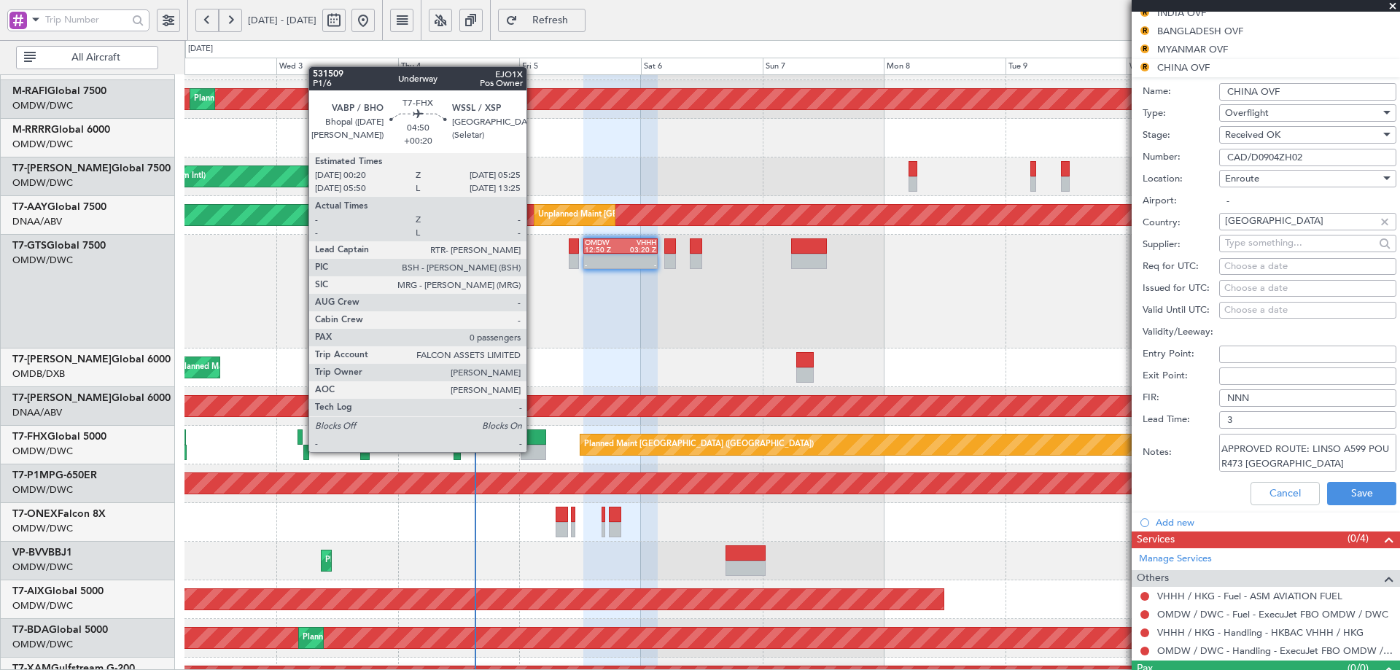
click at [533, 450] on div at bounding box center [533, 452] width 26 height 15
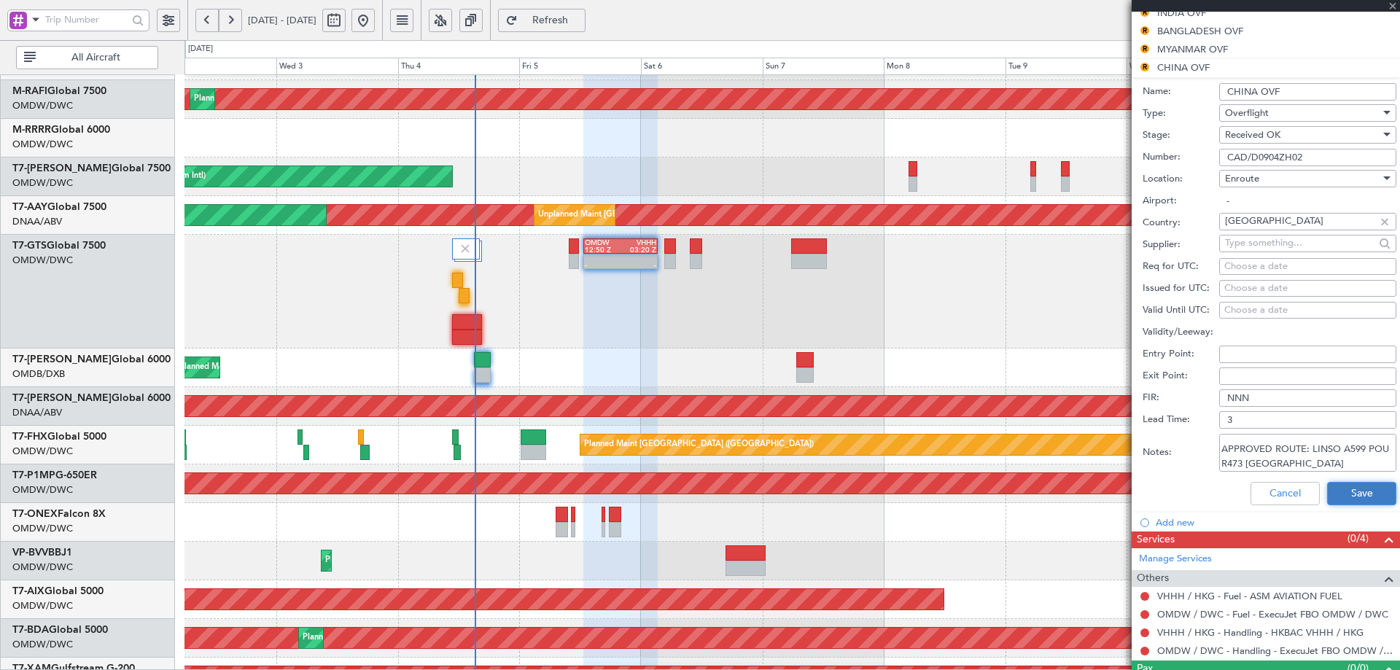
click at [1334, 489] on button "Save" at bounding box center [1361, 493] width 69 height 23
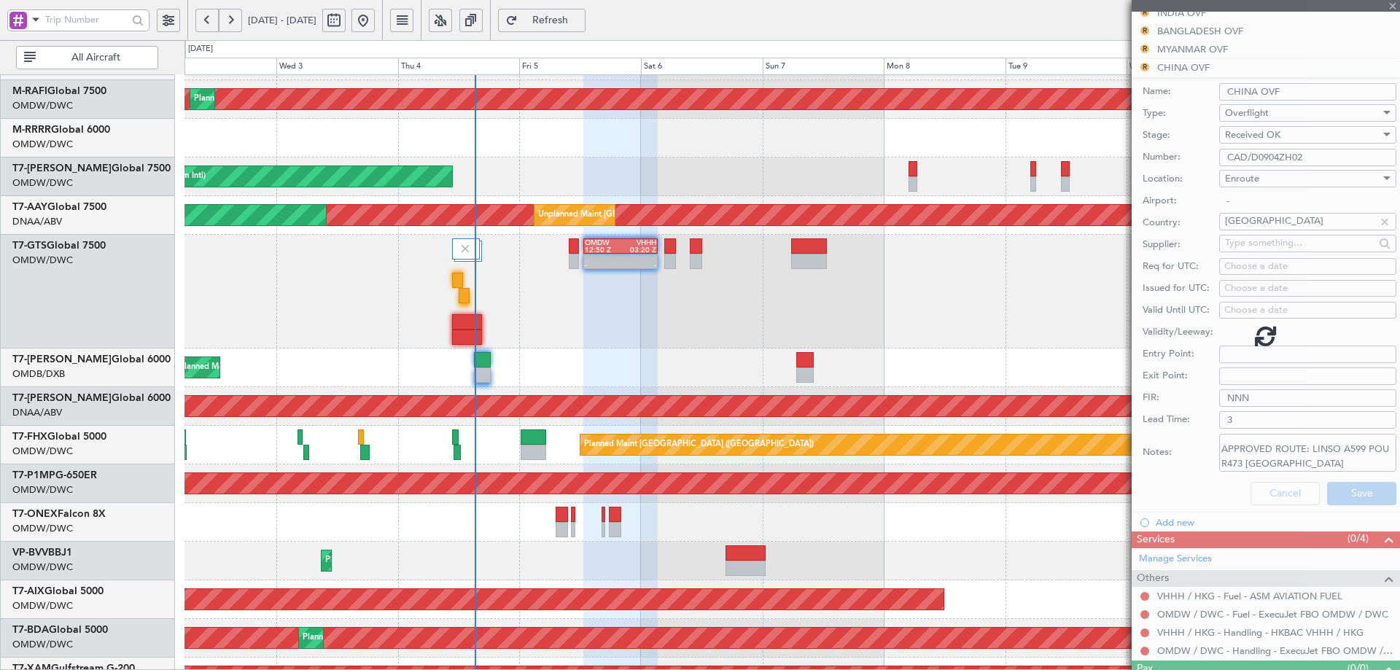
type input "+00:20"
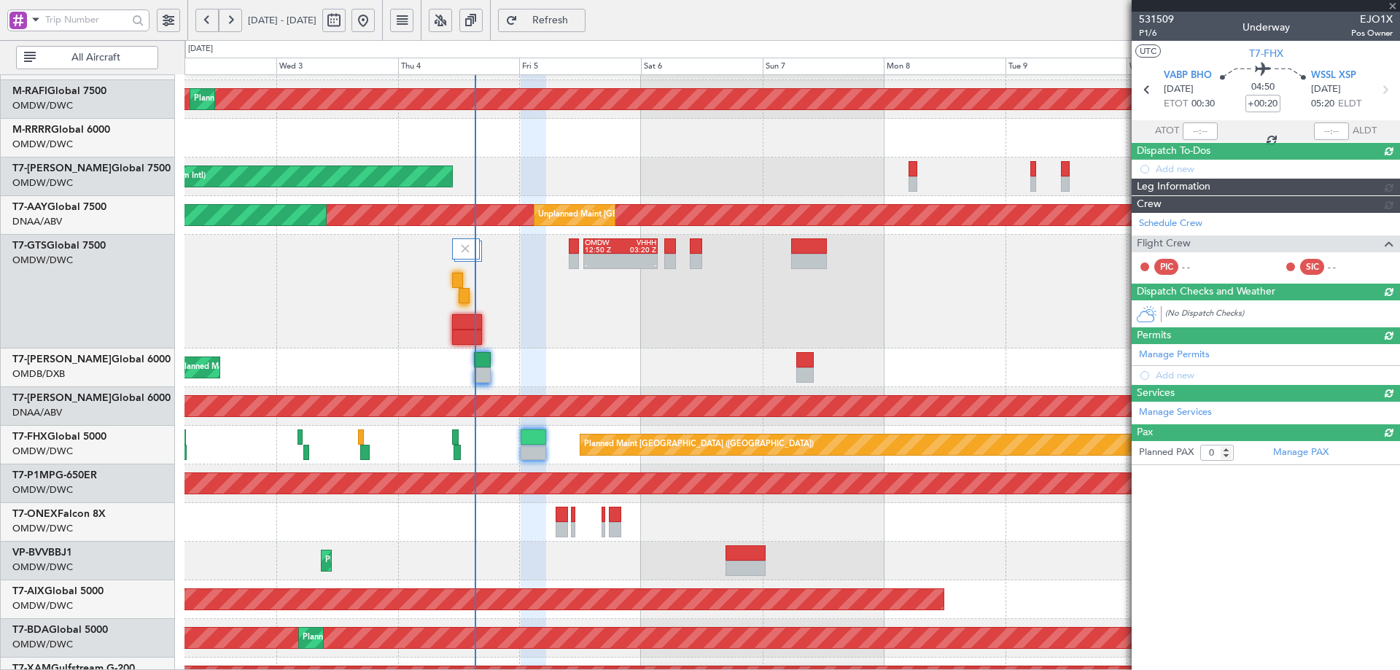
scroll to position [0, 0]
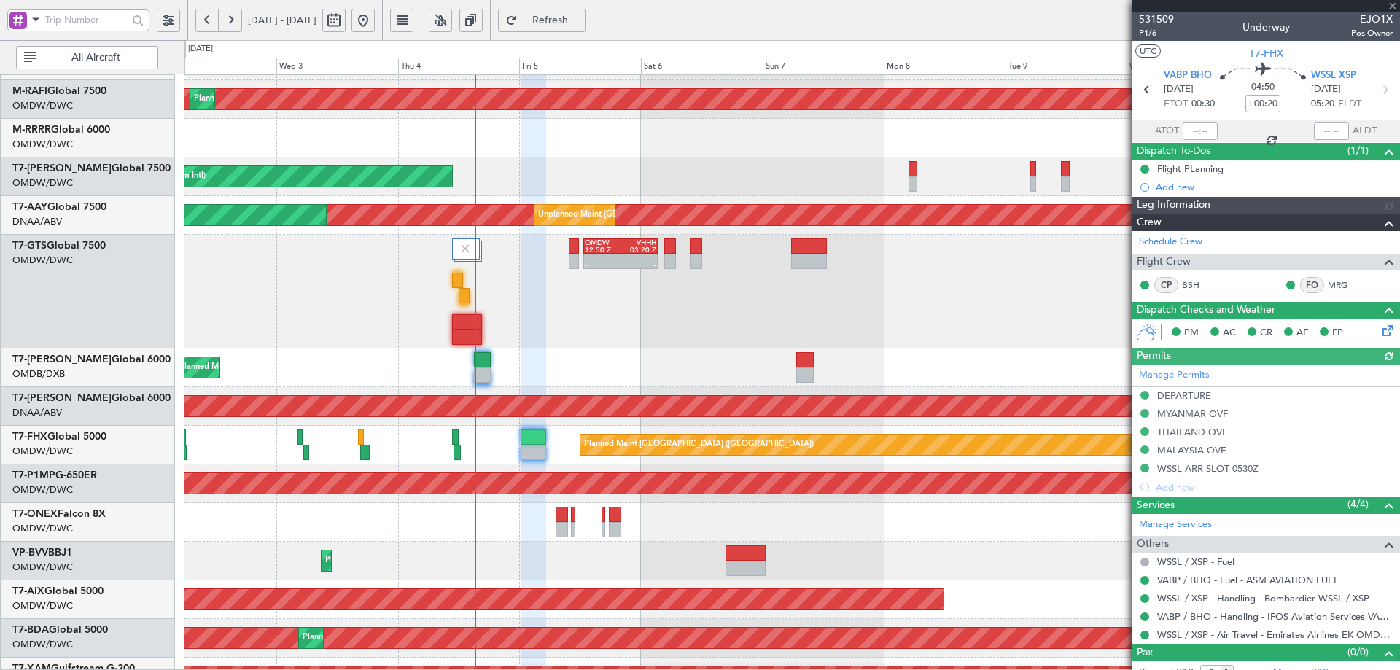
type input "Syed Shakeel (SYS)"
type input "7052"
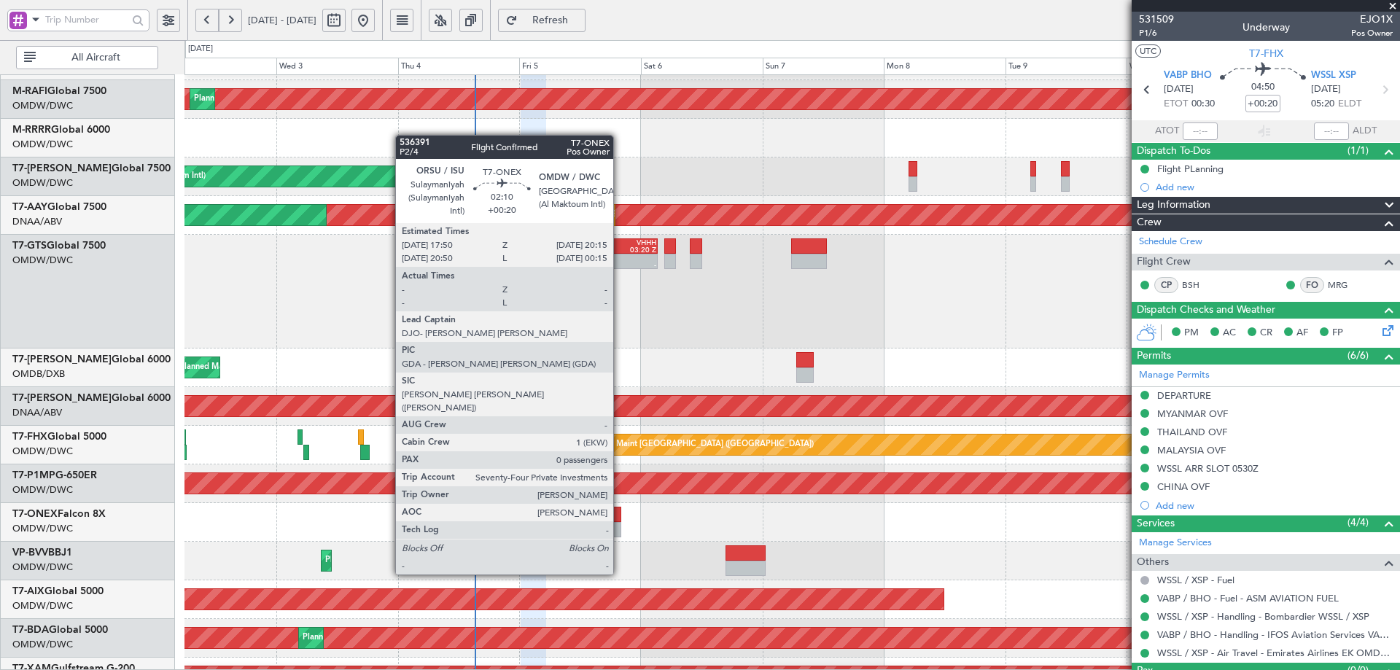
click at [620, 520] on div at bounding box center [615, 514] width 12 height 15
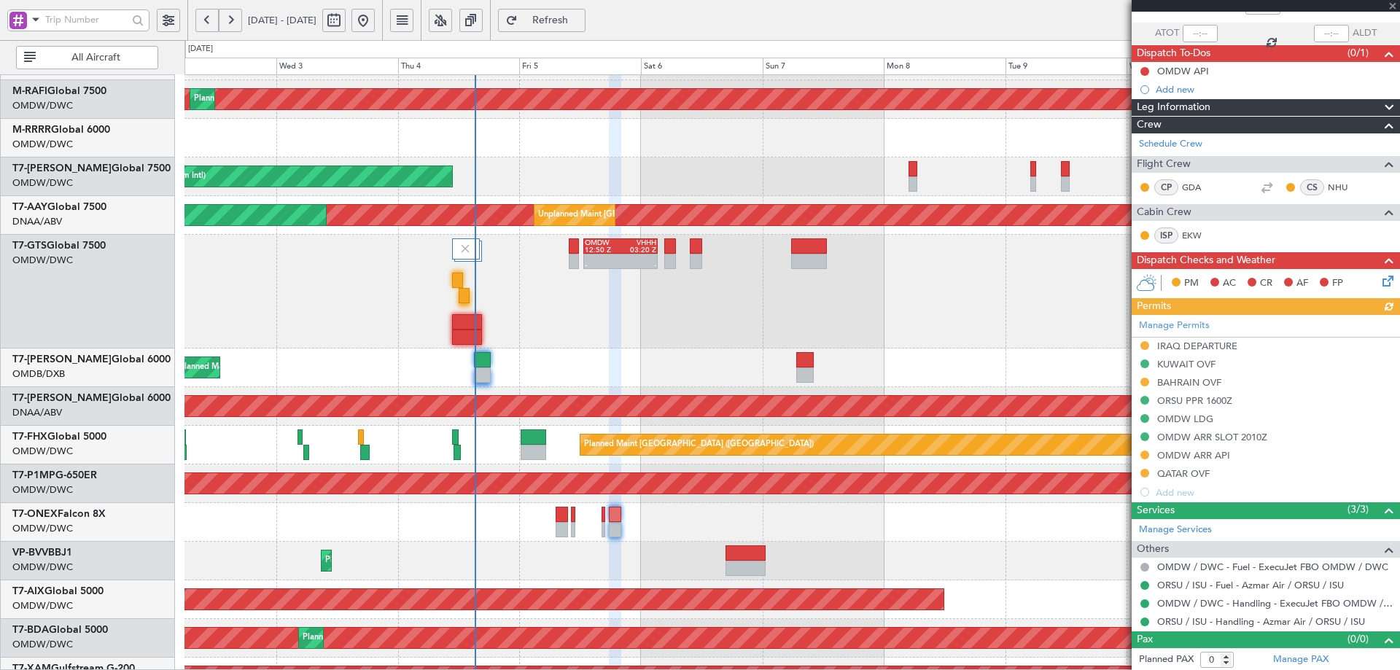
scroll to position [99, 0]
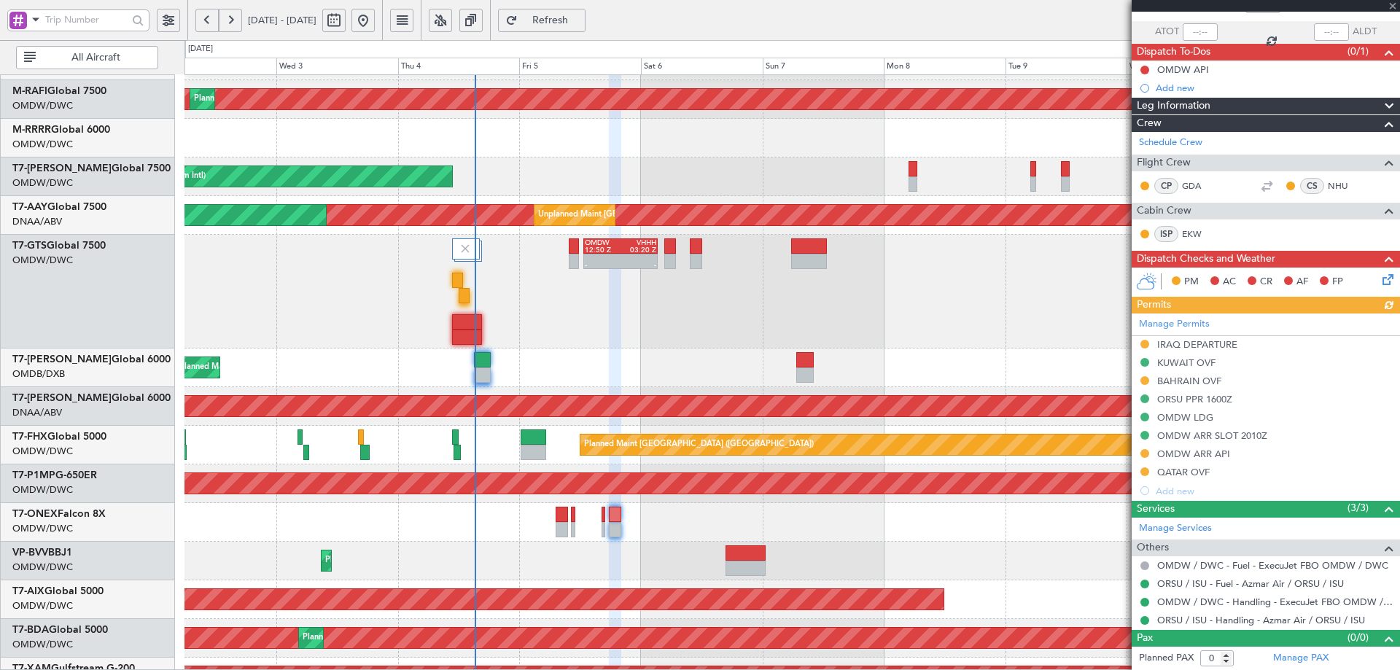
click at [1193, 471] on div "Manage Permits IRAQ DEPARTURE KUWAIT OVF BAHRAIN OVF ORSU PPR 1600Z OMDW LDG OM…" at bounding box center [1265, 406] width 268 height 187
click at [1198, 476] on div "QATAR OVF" at bounding box center [1183, 472] width 52 height 12
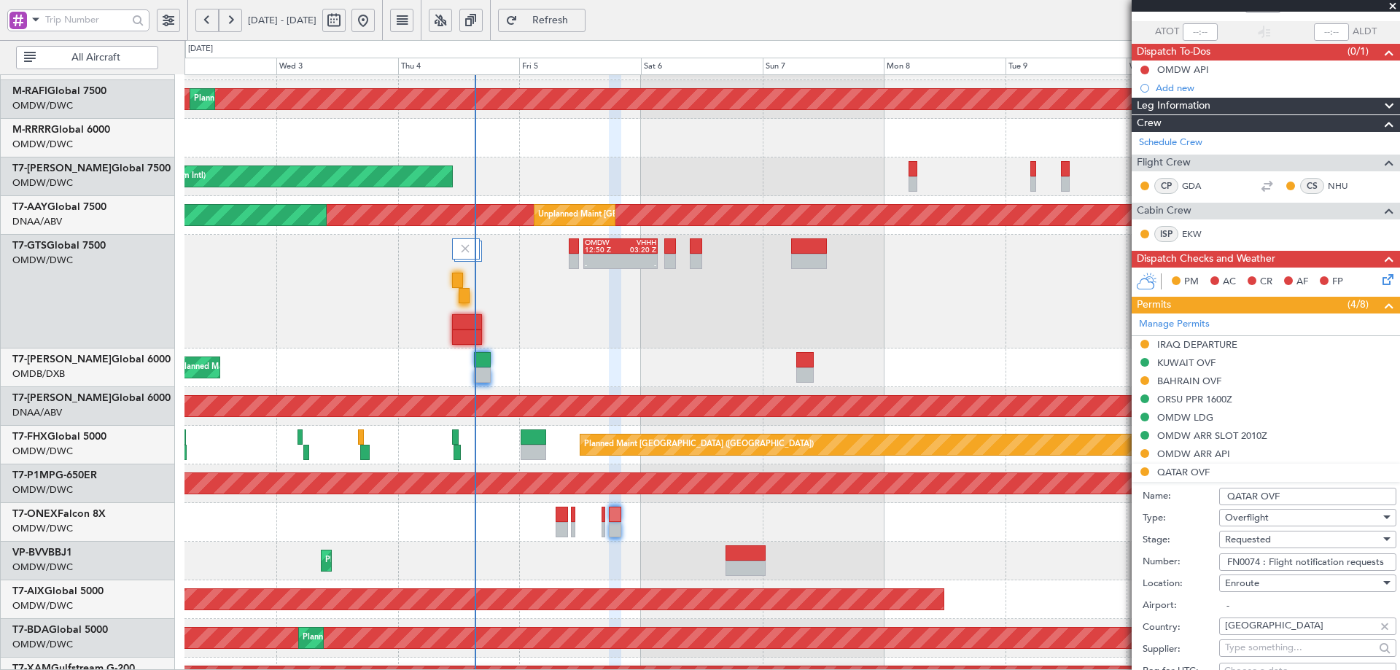
drag, startPoint x: 1259, startPoint y: 561, endPoint x: 1160, endPoint y: 560, distance: 99.1
click at [1160, 560] on div "Number: FN0074 : Flight notification requests" at bounding box center [1269, 562] width 254 height 22
paste input "85"
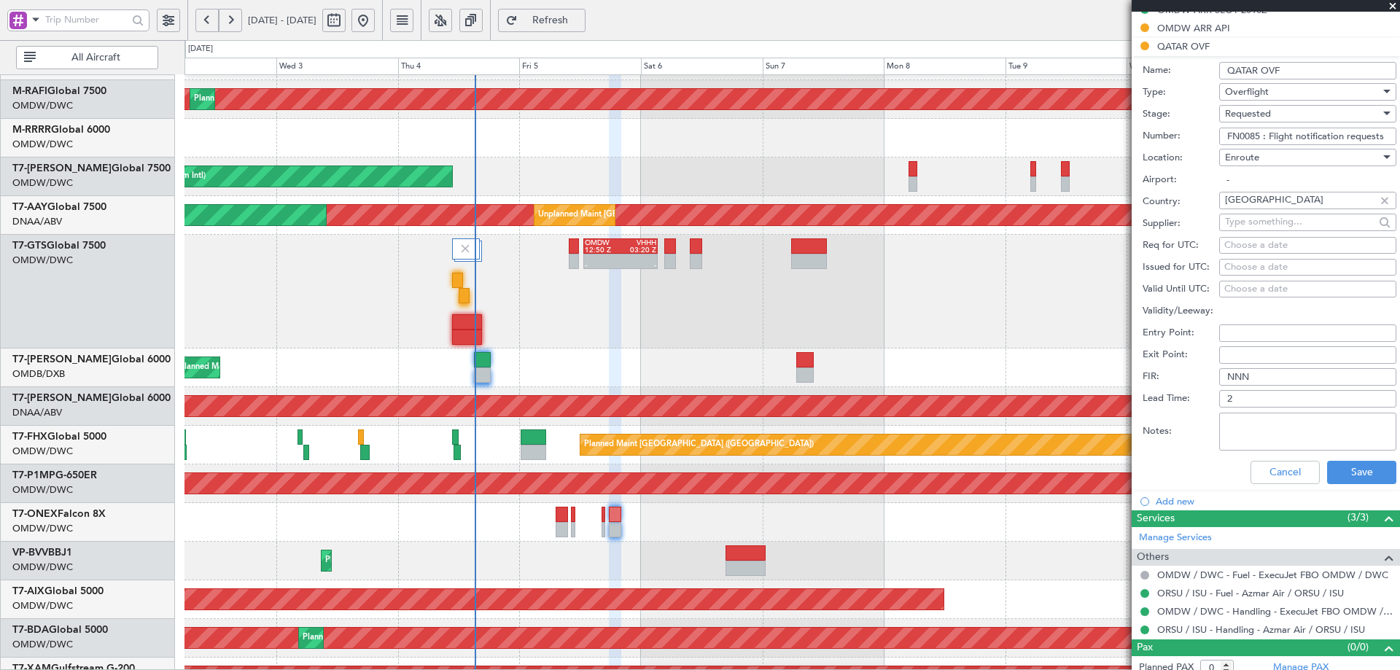
scroll to position [534, 0]
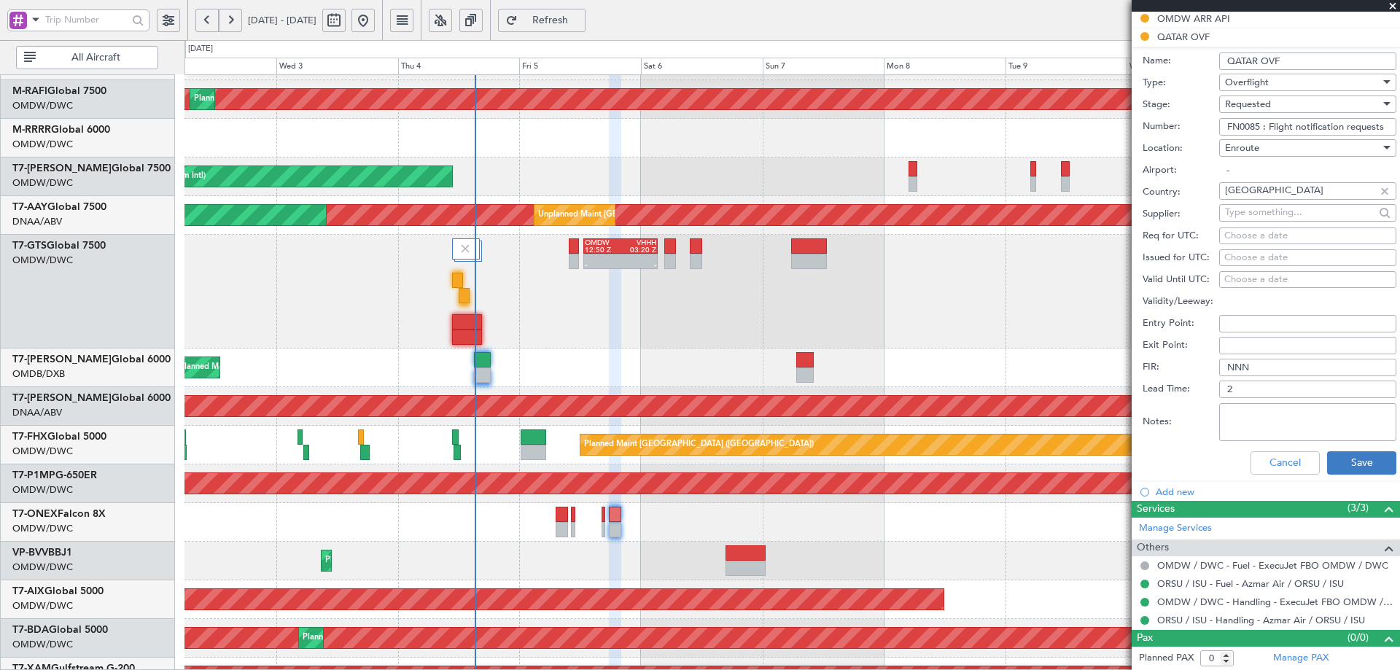
type input "FN0085 : Flight notification requests"
click at [1342, 464] on button "Save" at bounding box center [1361, 462] width 69 height 23
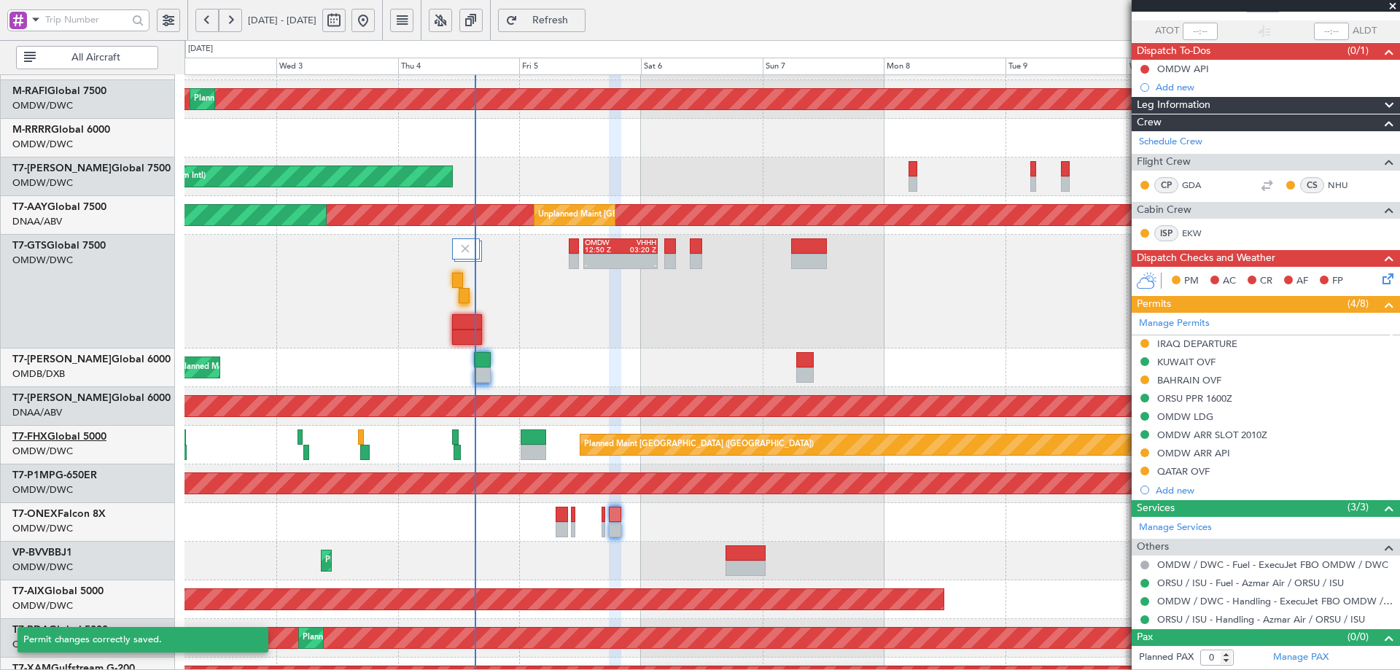
scroll to position [99, 0]
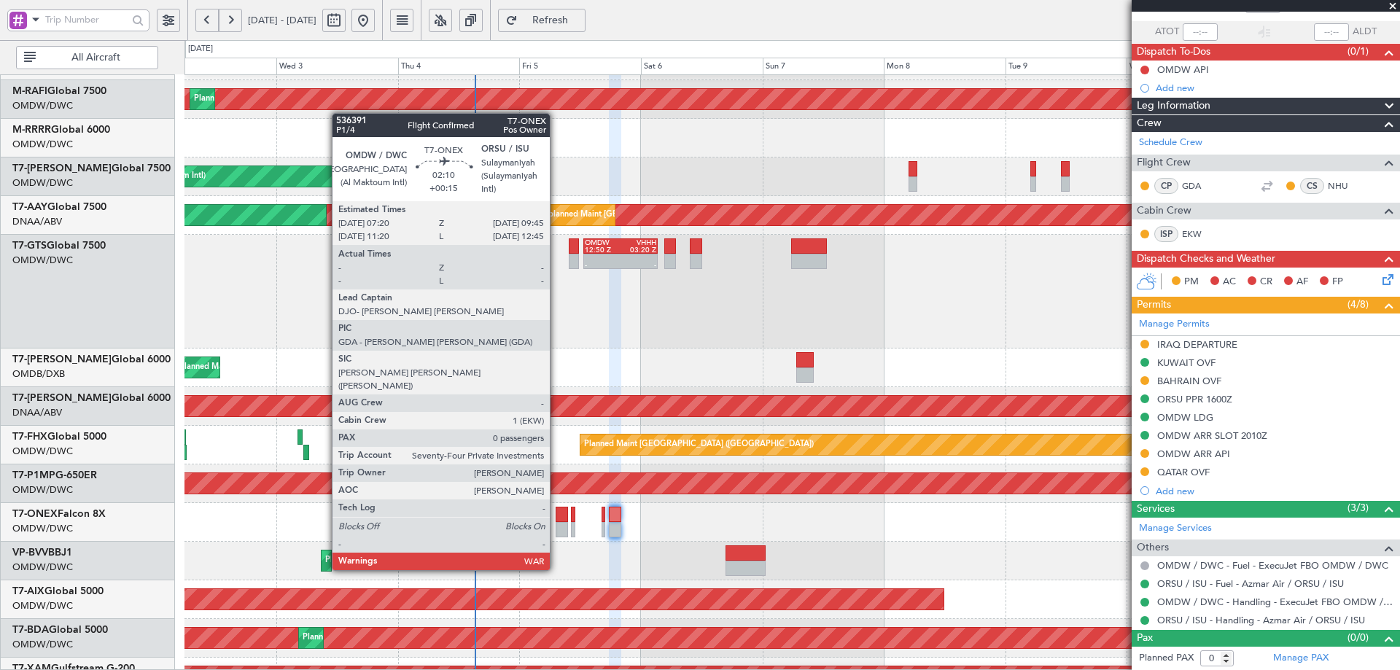
click at [557, 515] on div at bounding box center [561, 514] width 12 height 15
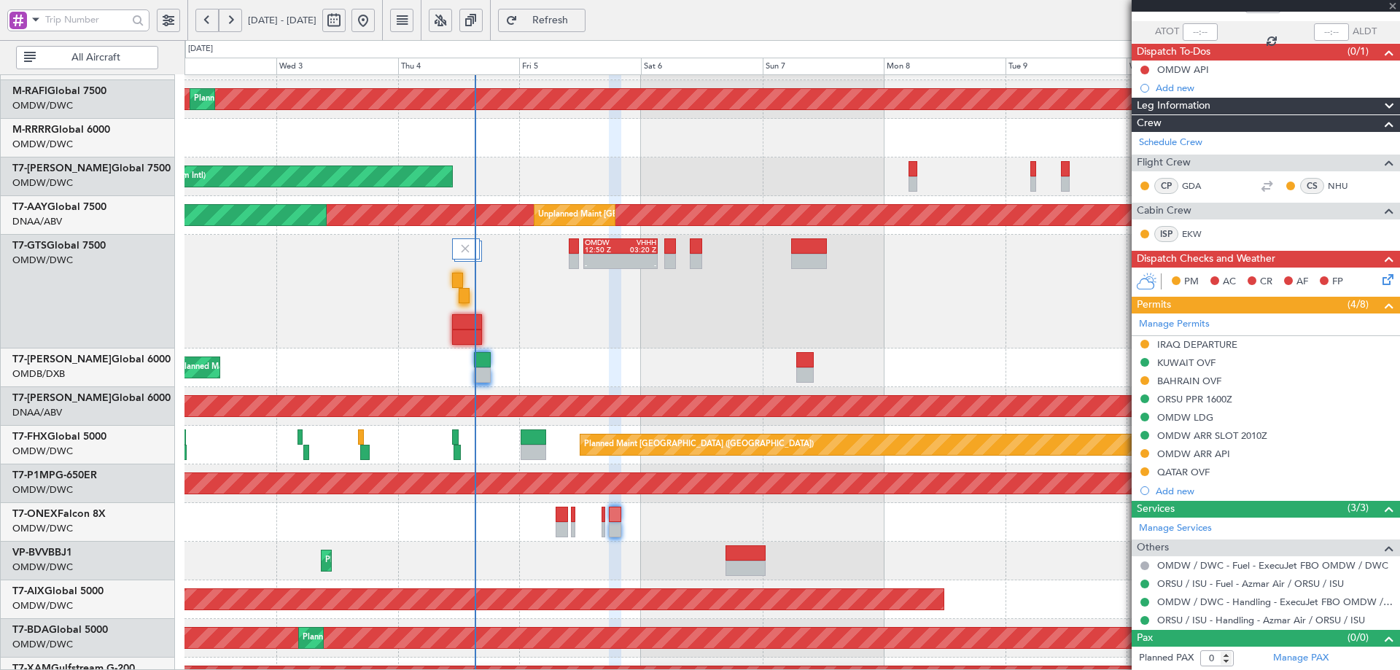
type input "+00:15"
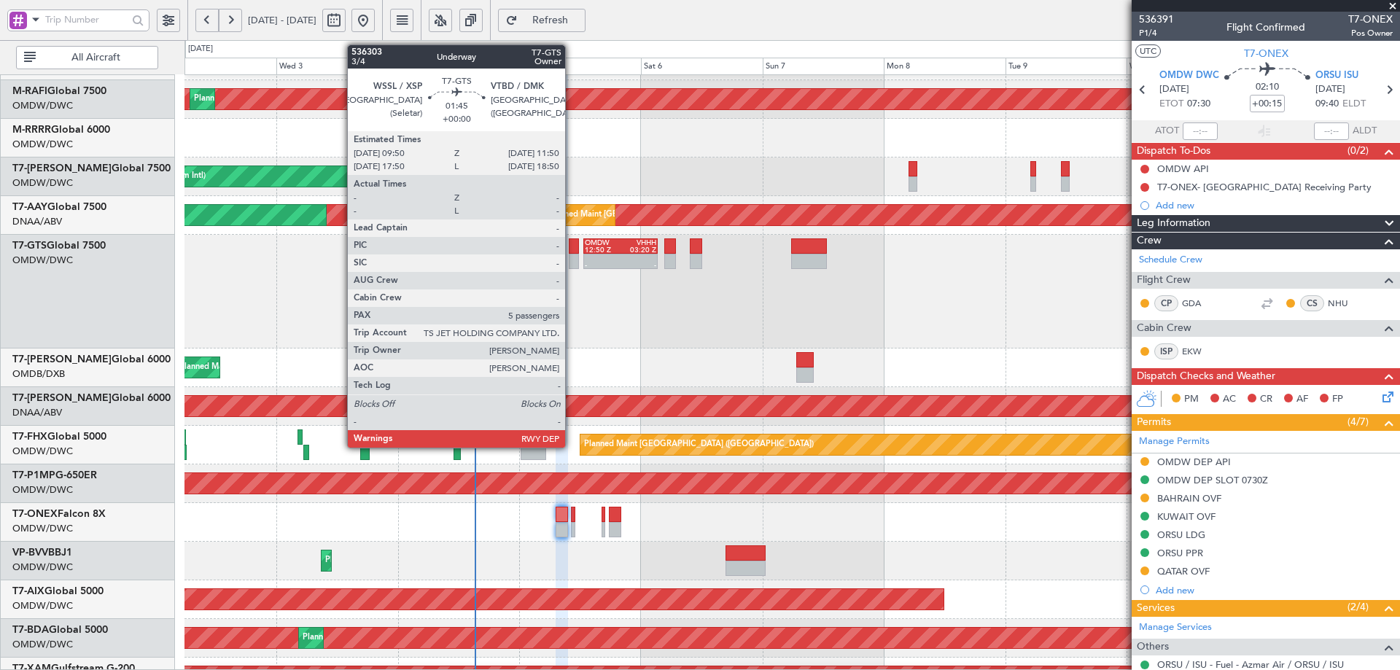
click at [571, 243] on div at bounding box center [574, 245] width 10 height 15
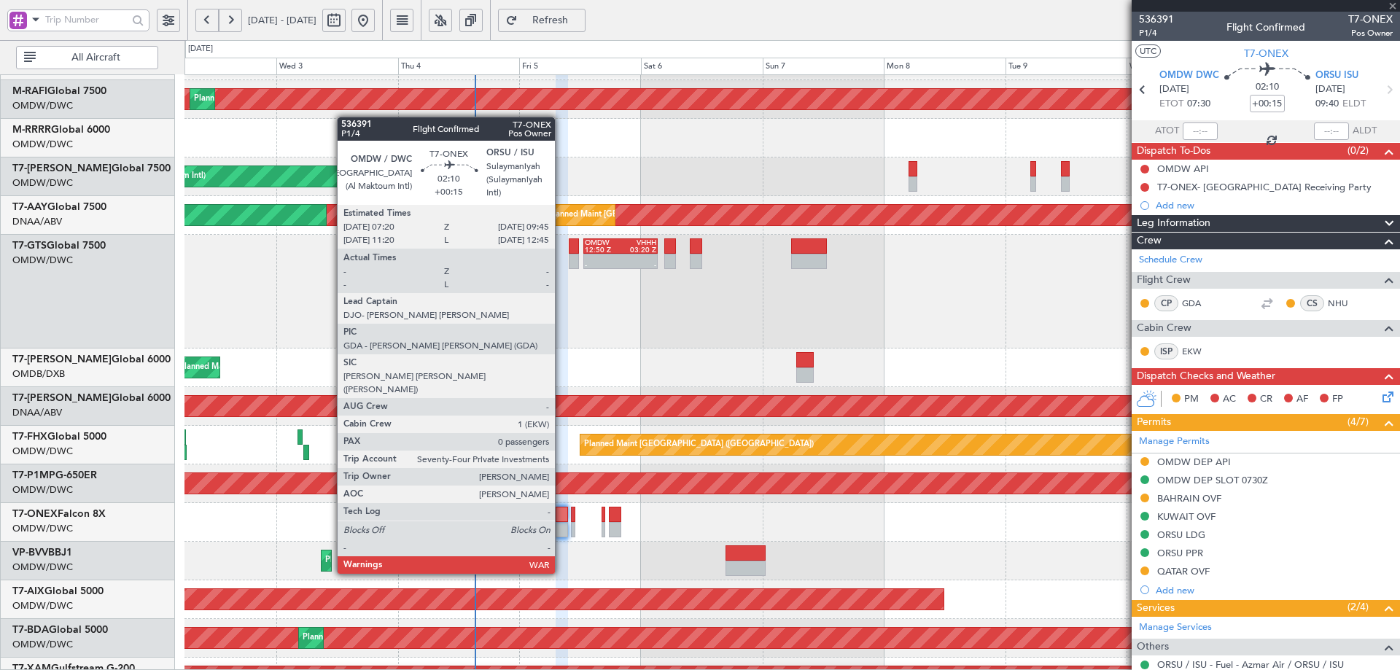
click at [561, 512] on div at bounding box center [561, 514] width 12 height 15
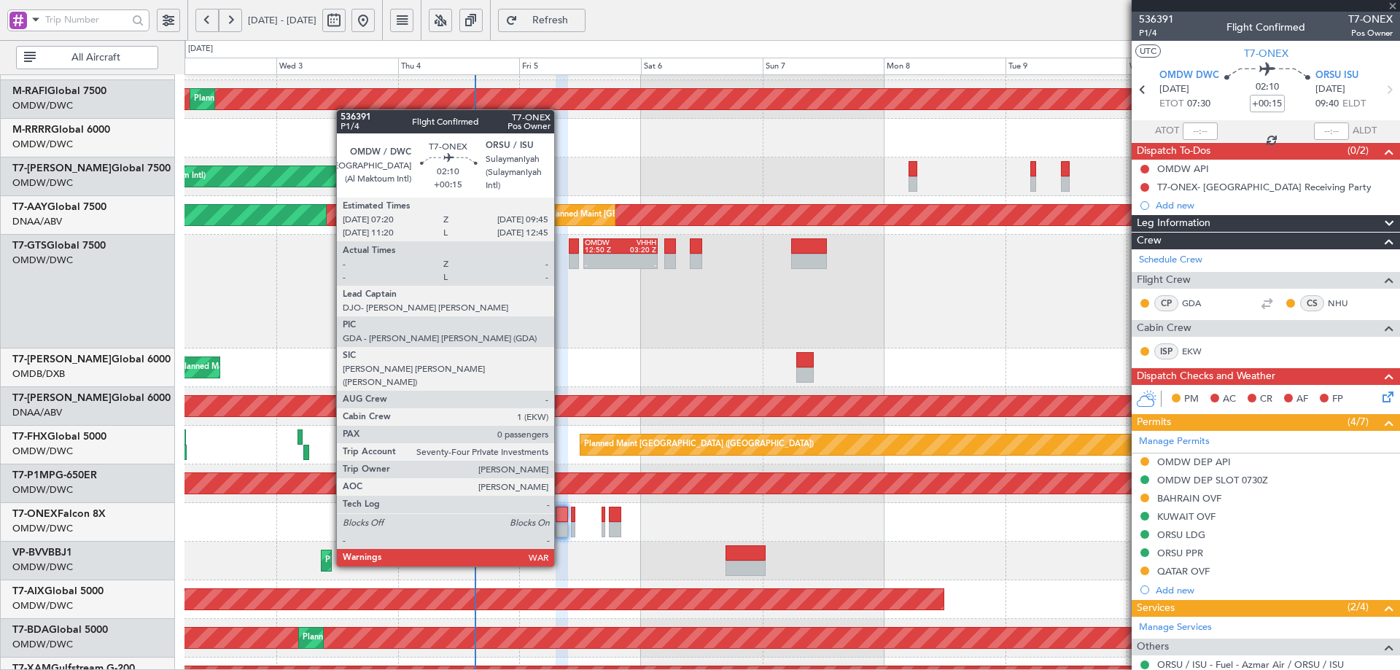
type input "5"
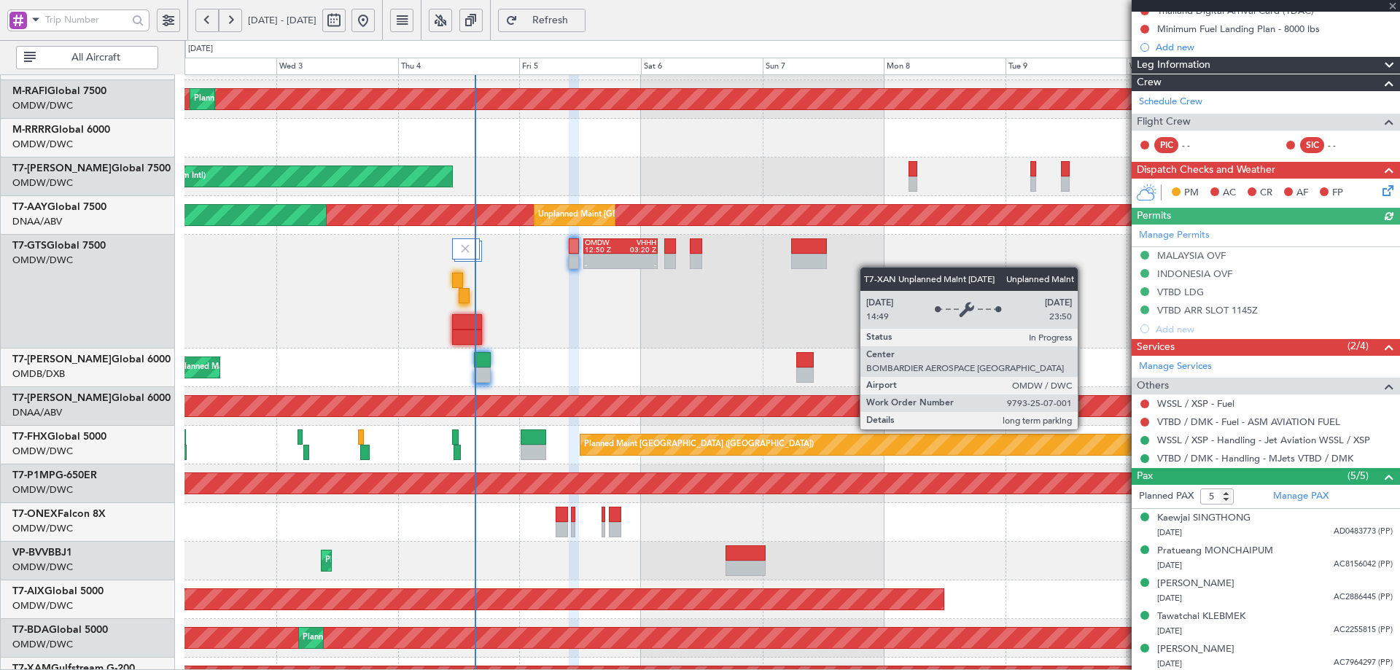
scroll to position [179, 0]
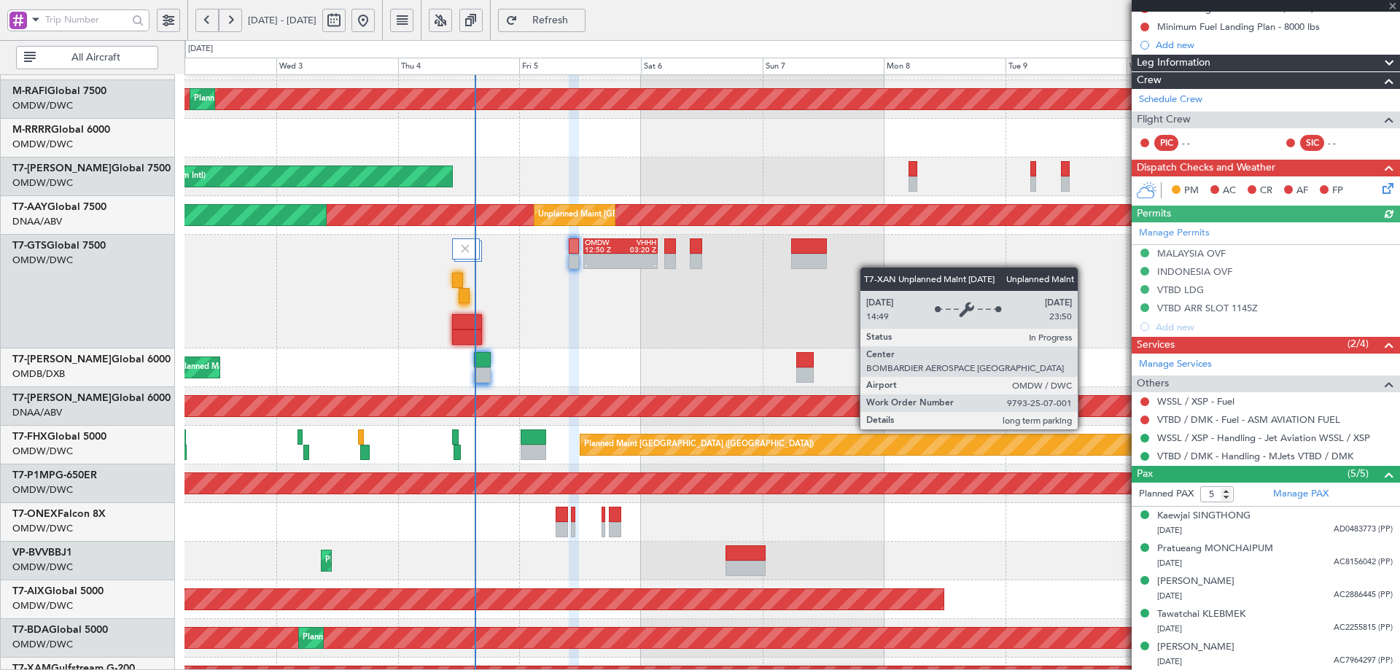
type input "+00:15"
type input "0"
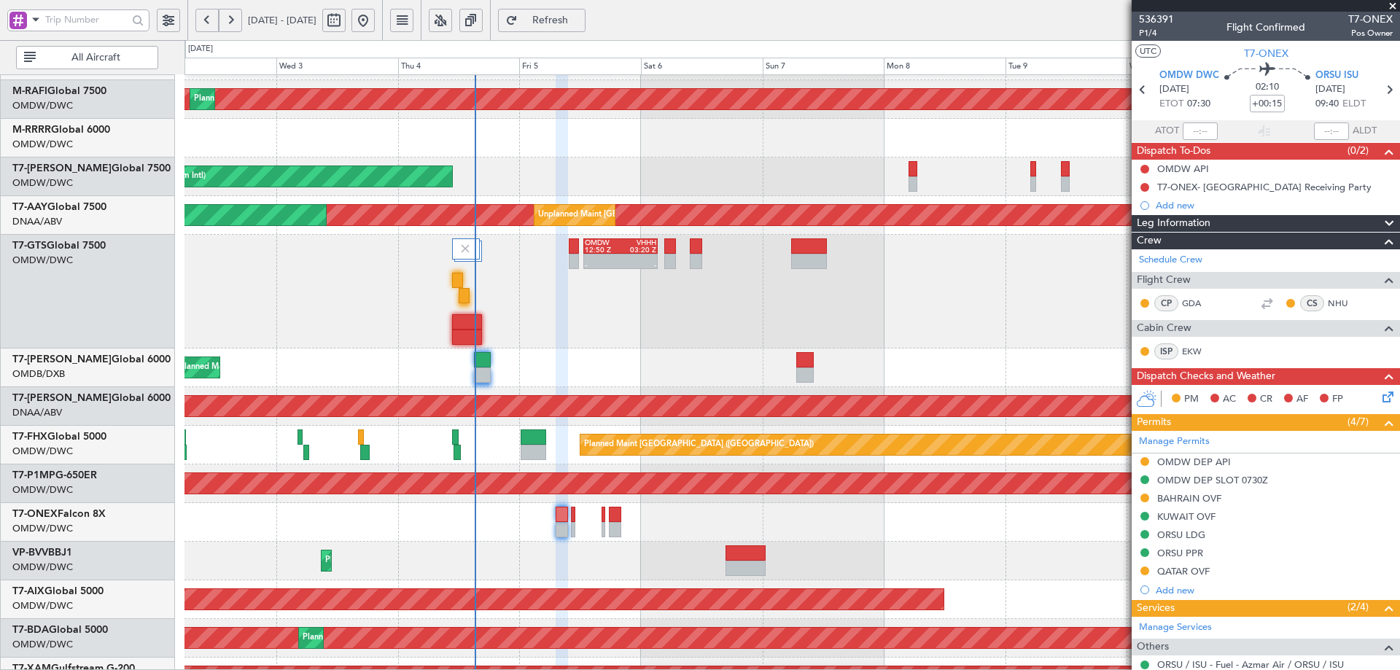
click at [1184, 574] on div "QATAR OVF" at bounding box center [1183, 571] width 52 height 12
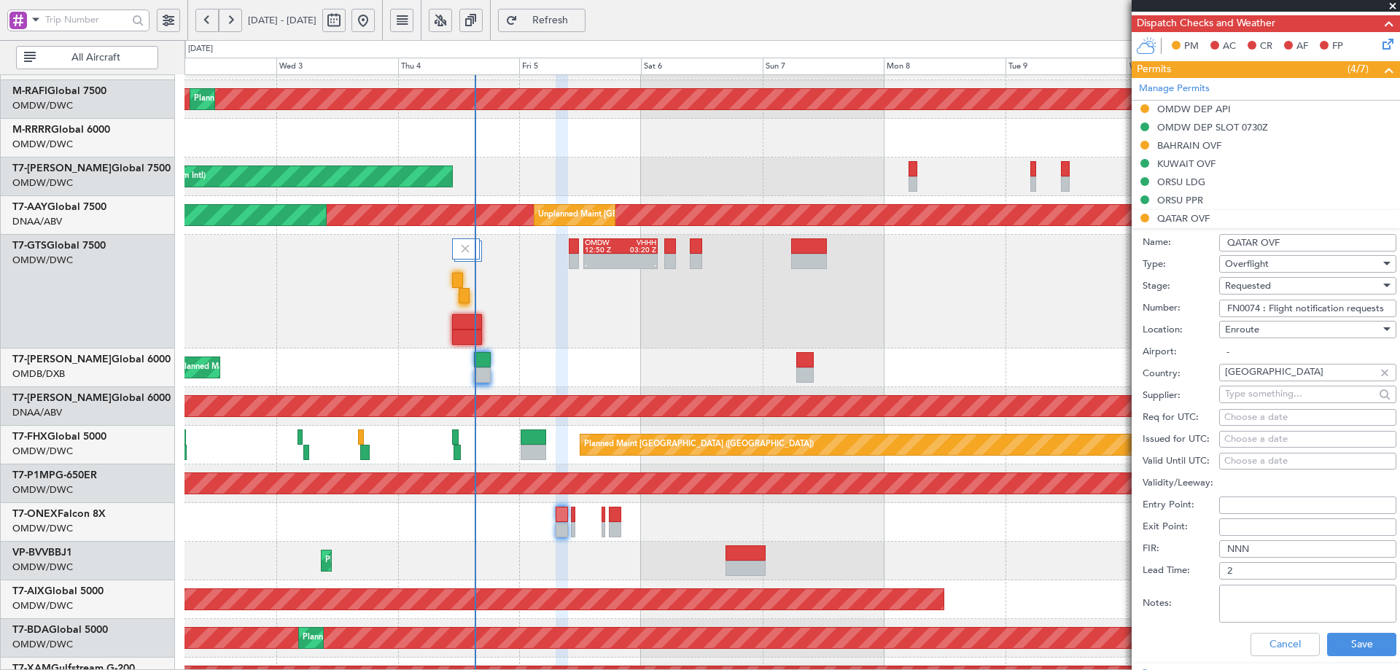
scroll to position [364, 0]
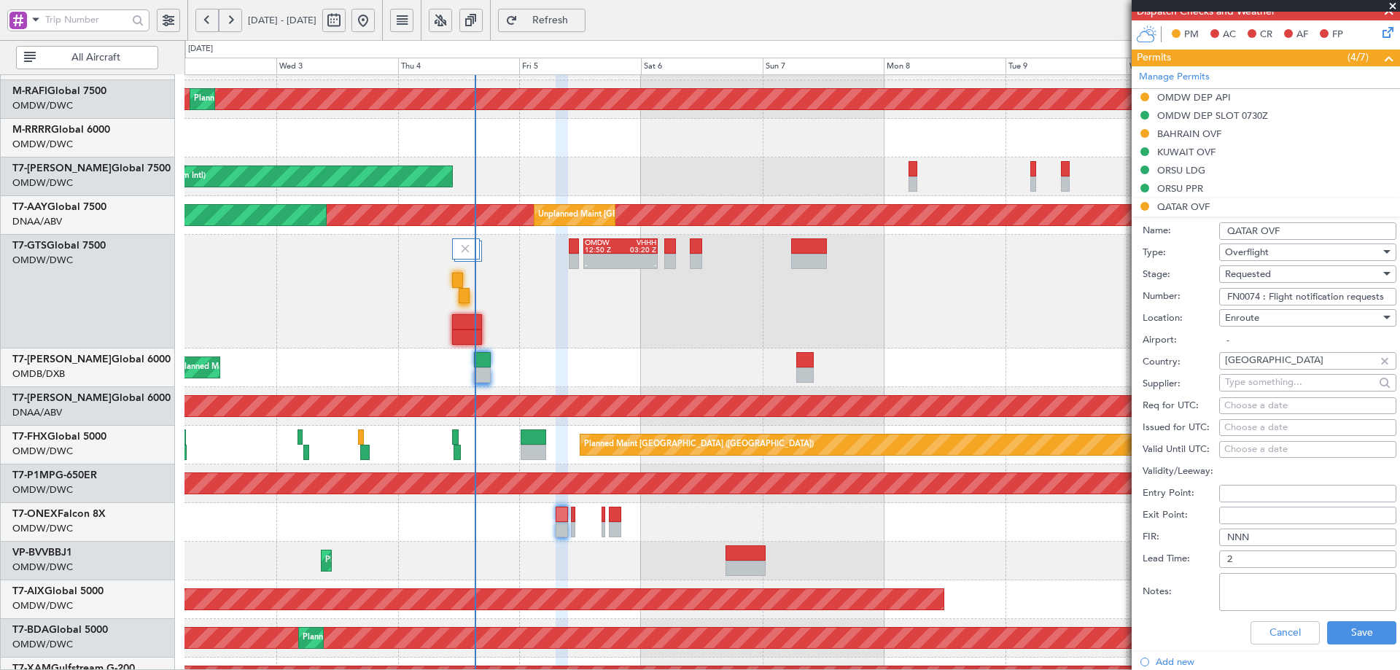
drag, startPoint x: 1241, startPoint y: 294, endPoint x: 1158, endPoint y: 294, distance: 82.4
click at [1158, 294] on div "Number: FN0074 : Flight notification requests" at bounding box center [1269, 297] width 254 height 22
click at [1257, 276] on span "Requested" at bounding box center [1248, 274] width 46 height 13
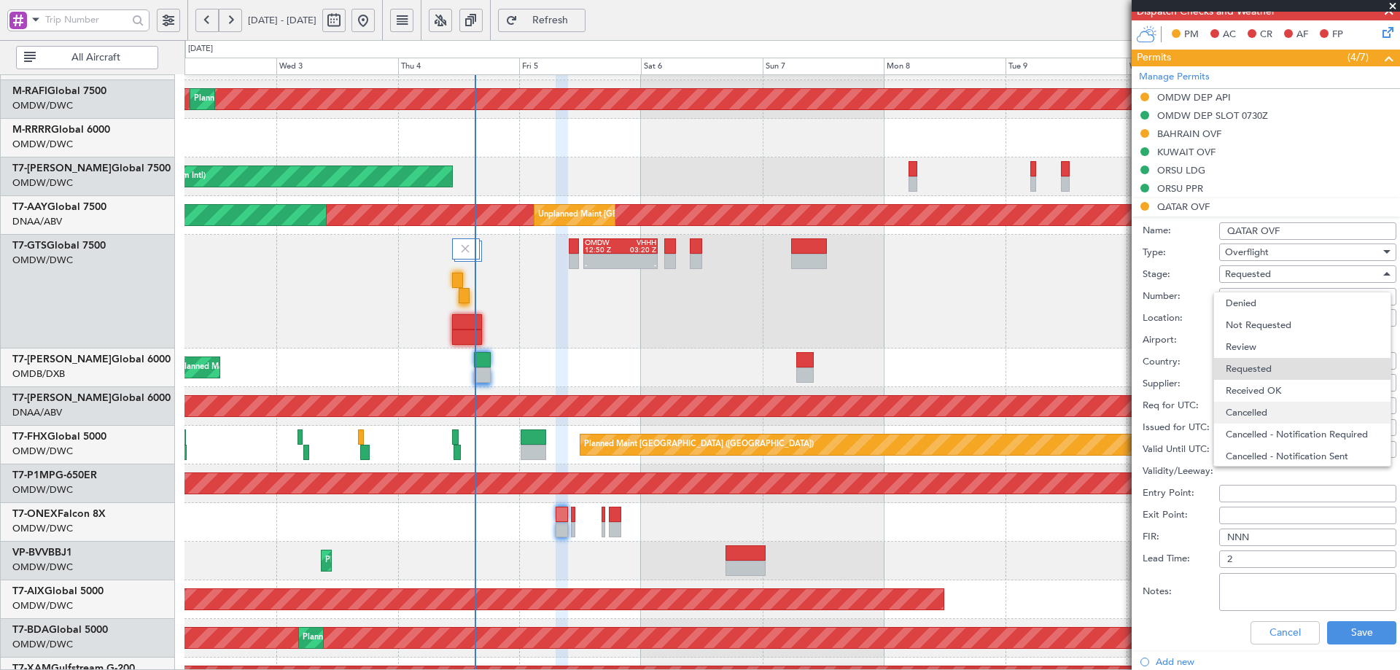
scroll to position [7, 0]
click at [1277, 383] on span "Received OK" at bounding box center [1301, 384] width 153 height 22
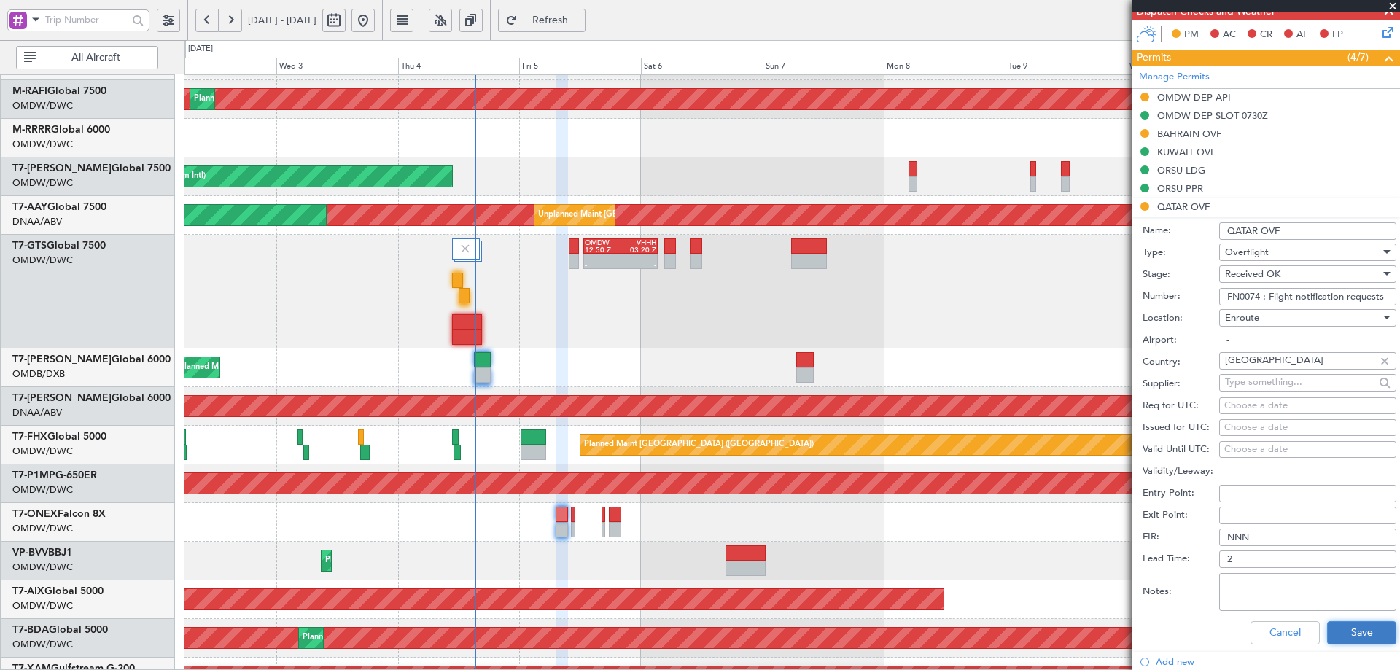
click at [1350, 633] on button "Save" at bounding box center [1361, 632] width 69 height 23
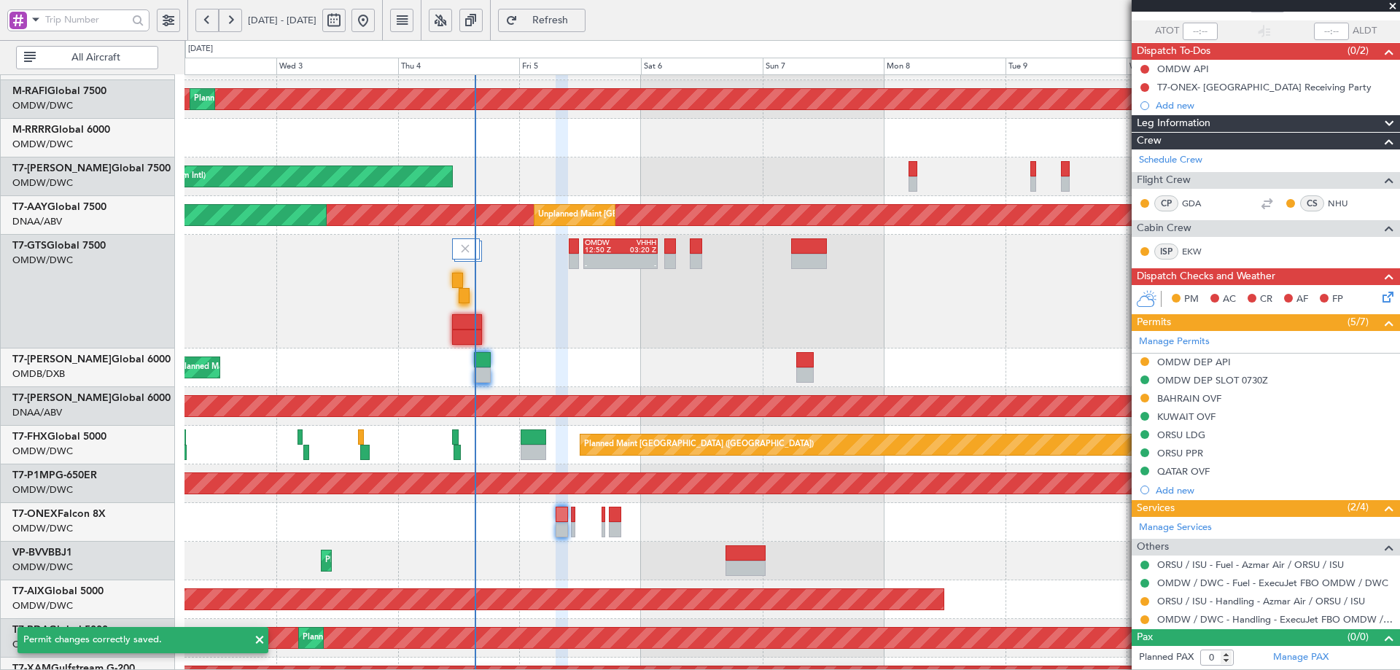
scroll to position [99, 0]
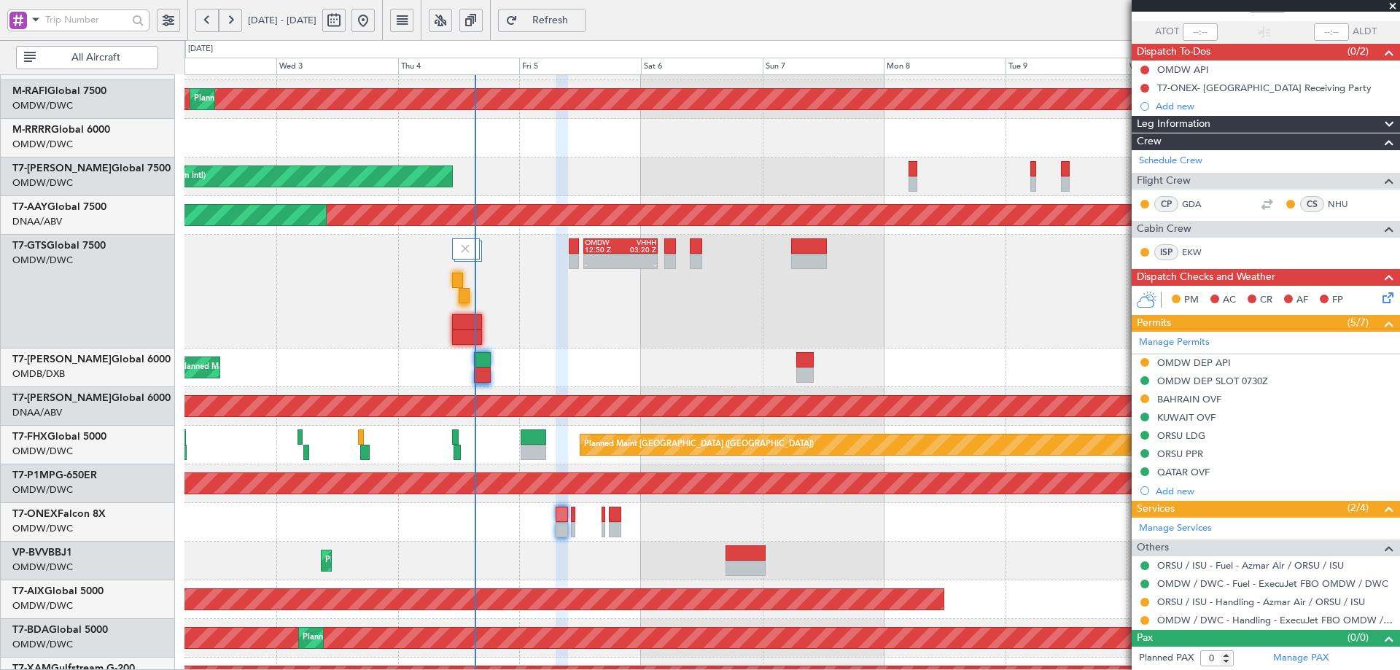
click at [975, 518] on div at bounding box center [791, 522] width 1214 height 39
click at [1147, 622] on button at bounding box center [1144, 620] width 9 height 9
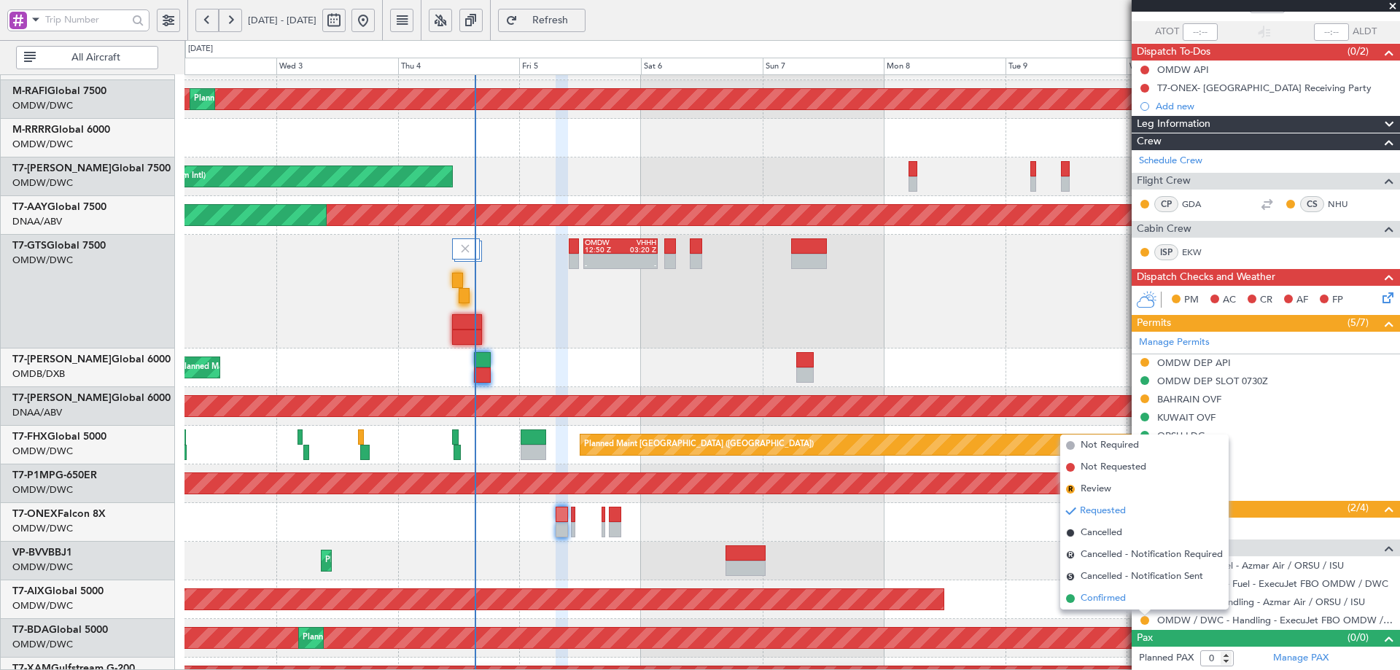
click at [1098, 599] on span "Confirmed" at bounding box center [1102, 598] width 45 height 15
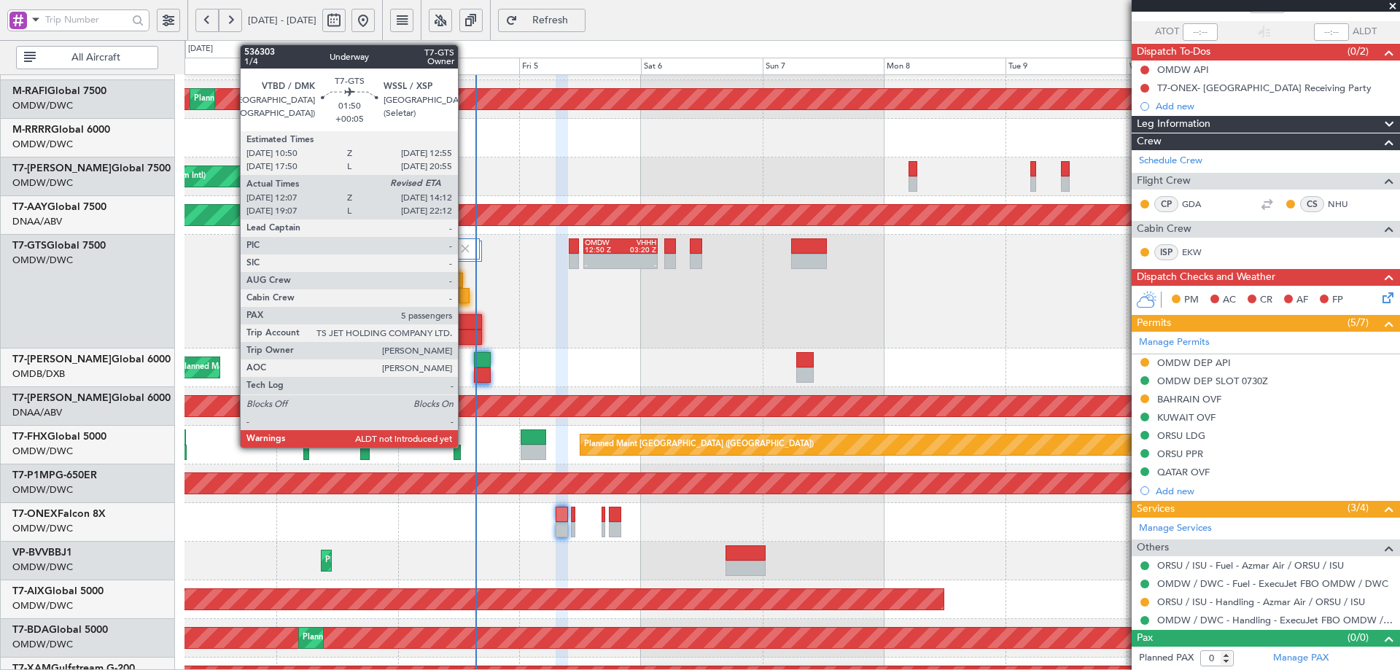
click at [464, 297] on div at bounding box center [463, 295] width 11 height 15
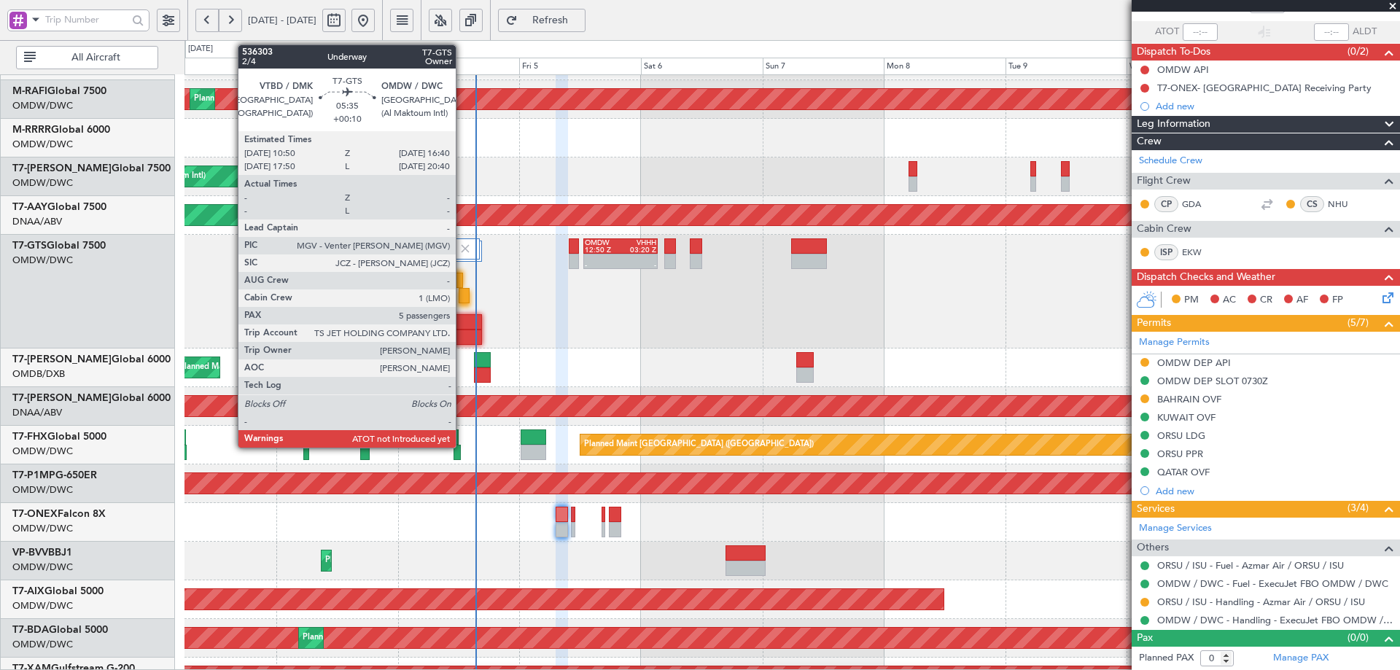
click at [465, 332] on div at bounding box center [467, 336] width 30 height 15
click at [467, 329] on div at bounding box center [467, 321] width 30 height 15
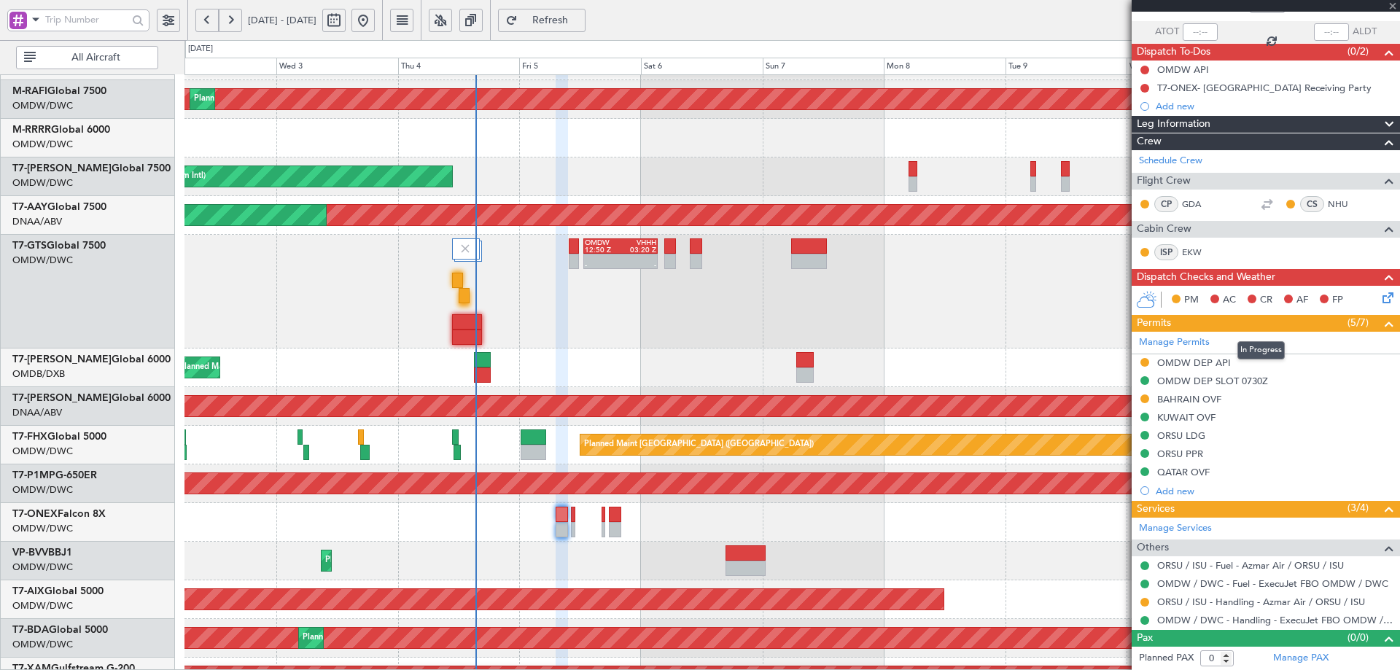
type input "+00:10"
type input "5"
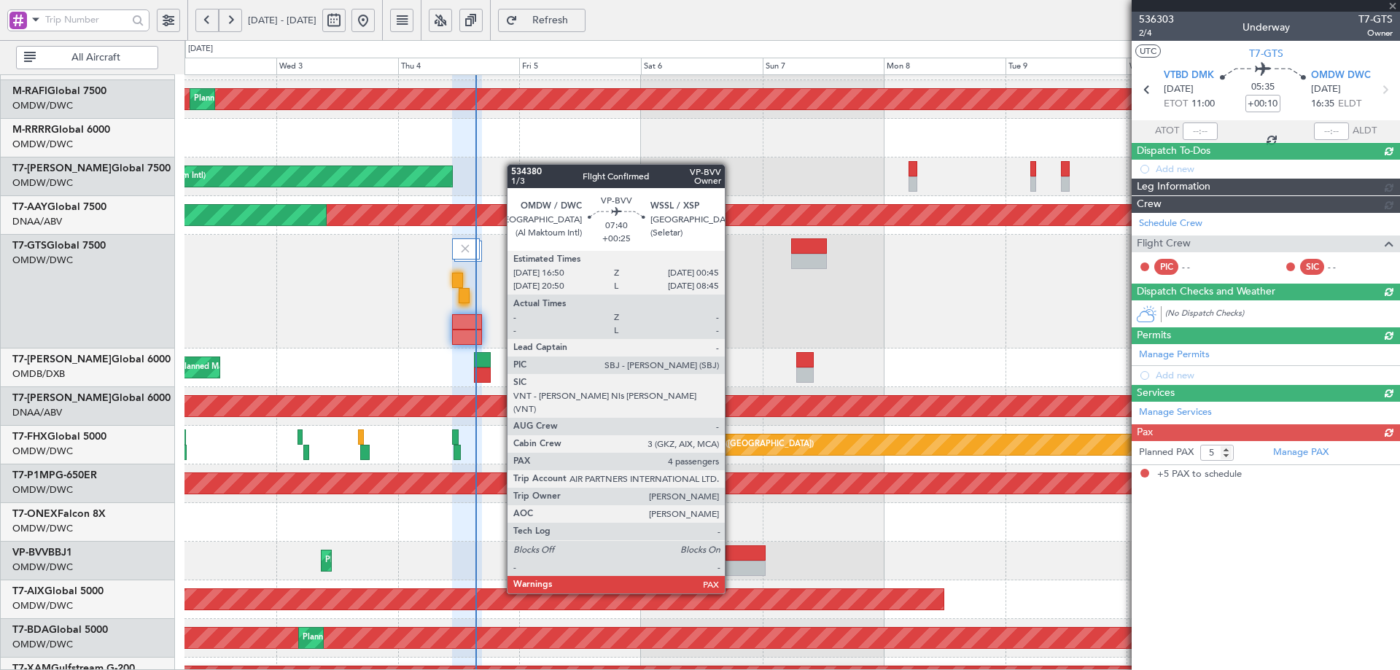
scroll to position [0, 0]
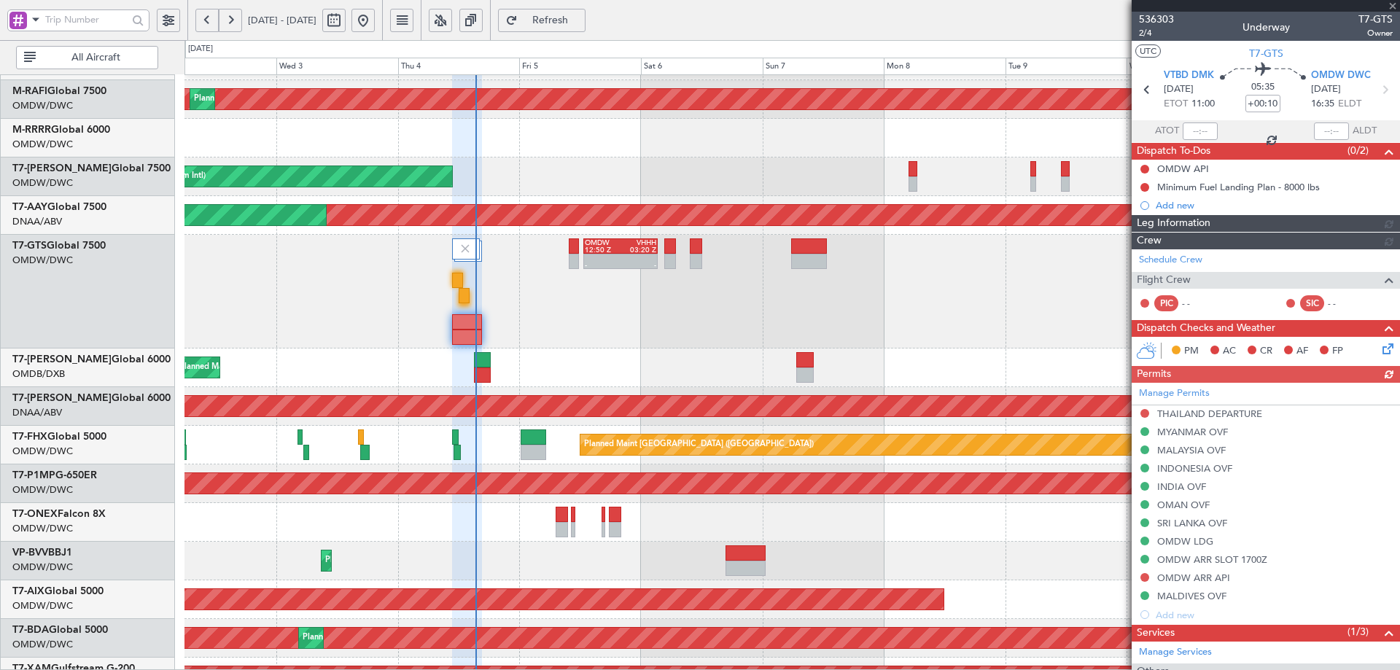
type input "[PERSON_NAME] (ANI)"
type input "7201"
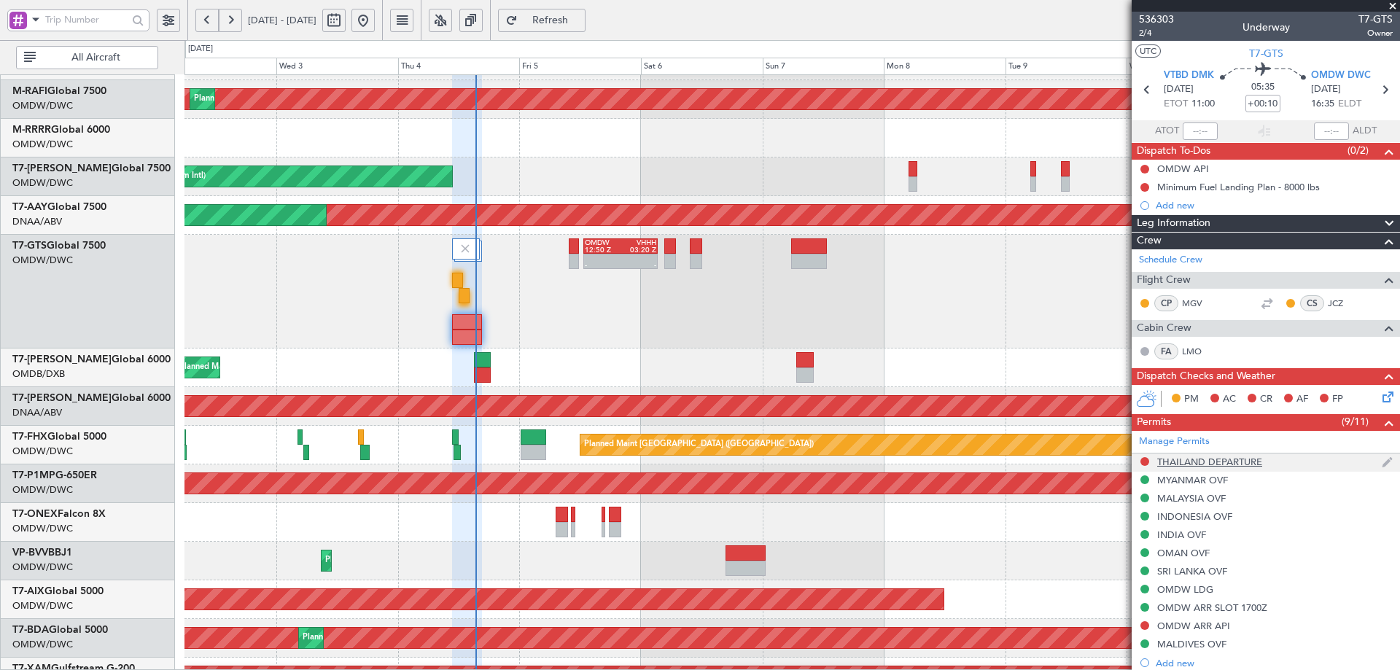
click at [1218, 458] on div "THAILAND DEPARTURE" at bounding box center [1209, 462] width 105 height 12
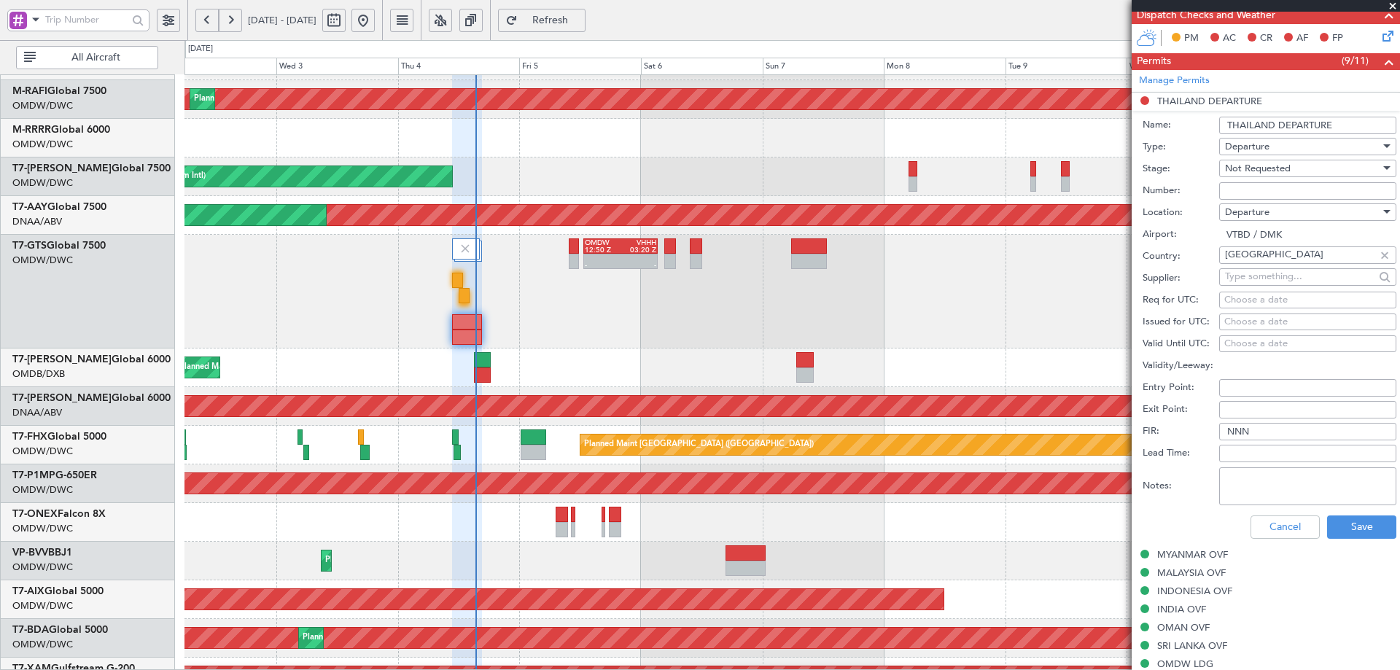
scroll to position [364, 0]
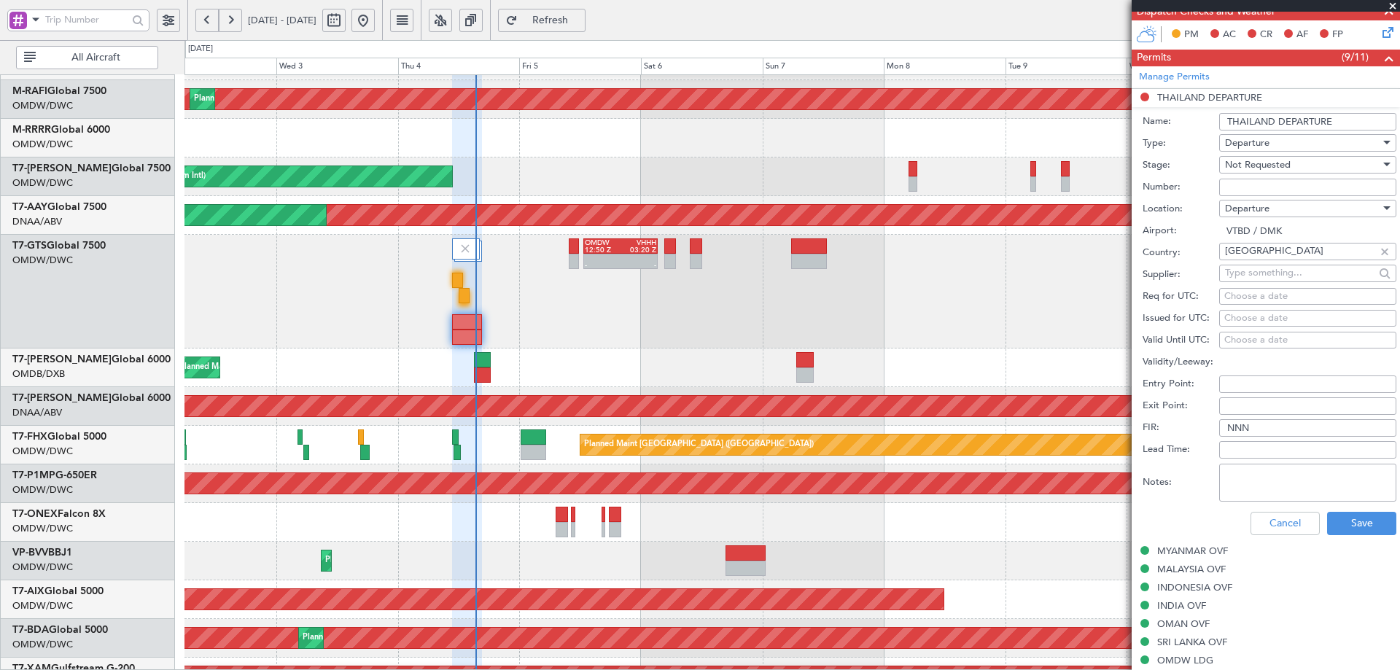
click at [1270, 186] on input "Number:" at bounding box center [1307, 187] width 177 height 17
paste input "ATD 10431/09/2025"
type input "ATD 10431/09/2025"
click at [1285, 163] on span "Not Requested" at bounding box center [1258, 164] width 66 height 13
click at [1287, 287] on span "Received OK" at bounding box center [1301, 281] width 153 height 22
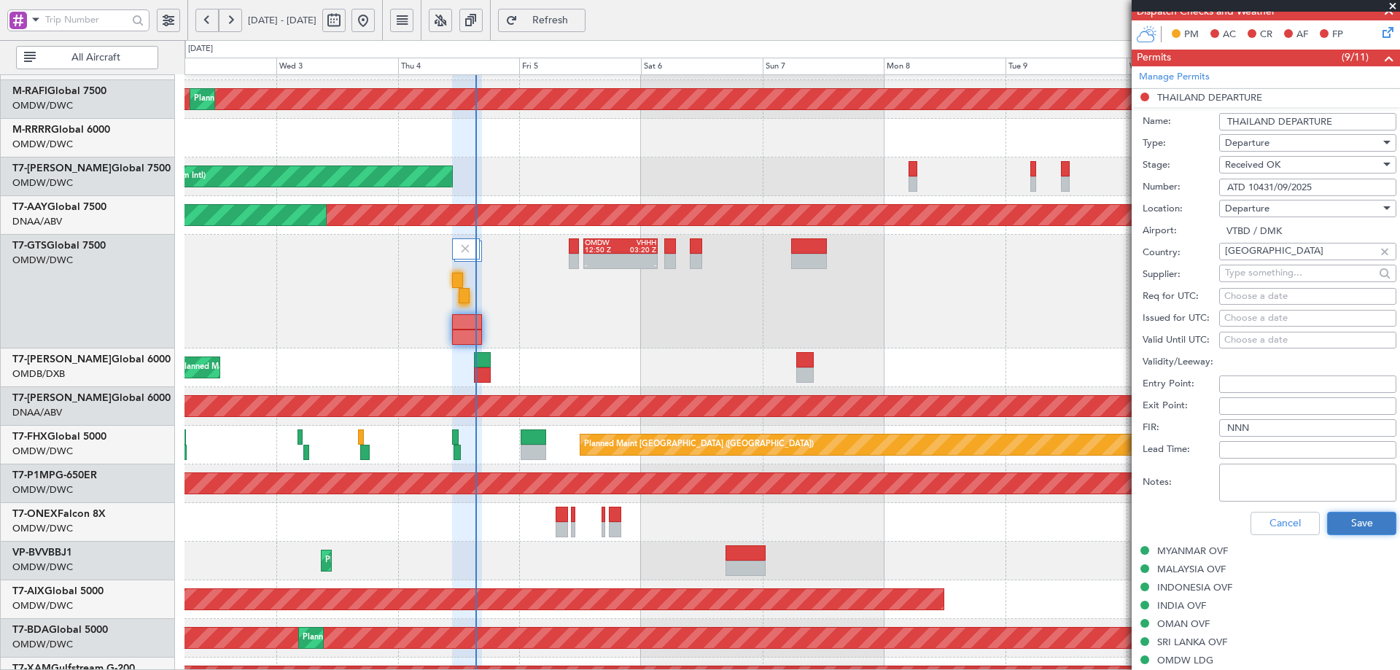
click at [1343, 522] on button "Save" at bounding box center [1361, 523] width 69 height 23
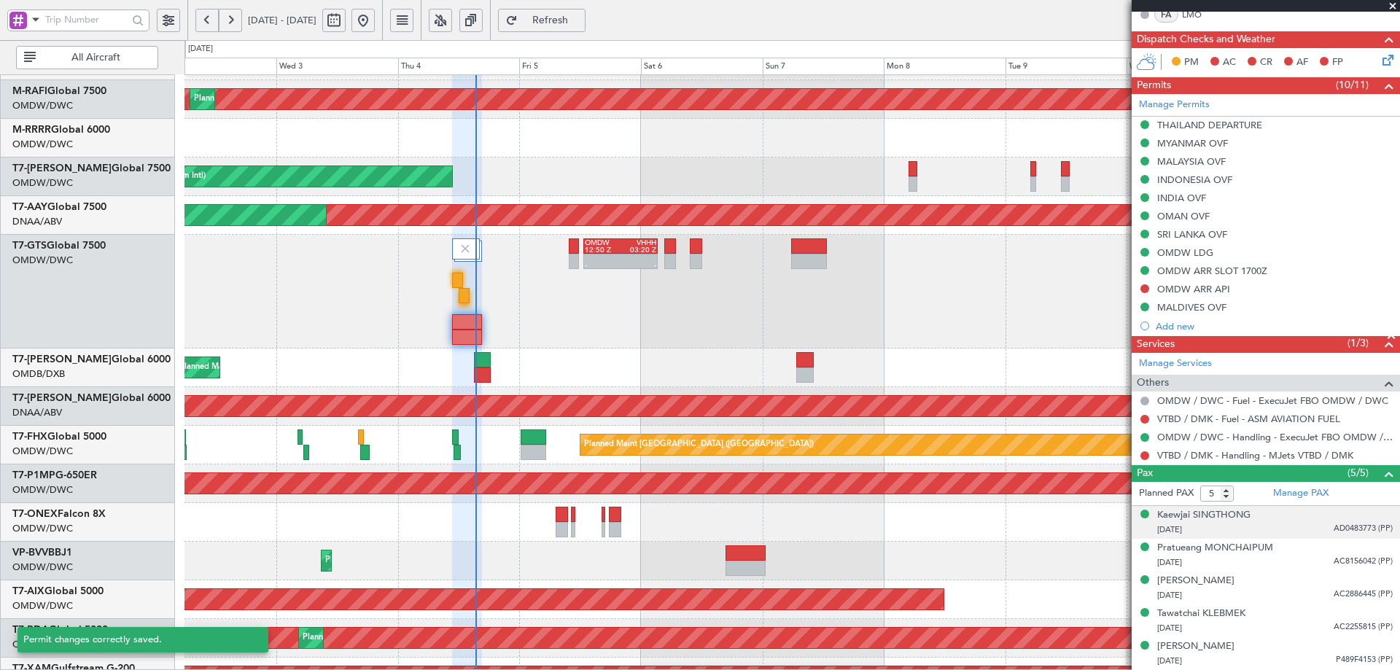
scroll to position [336, 0]
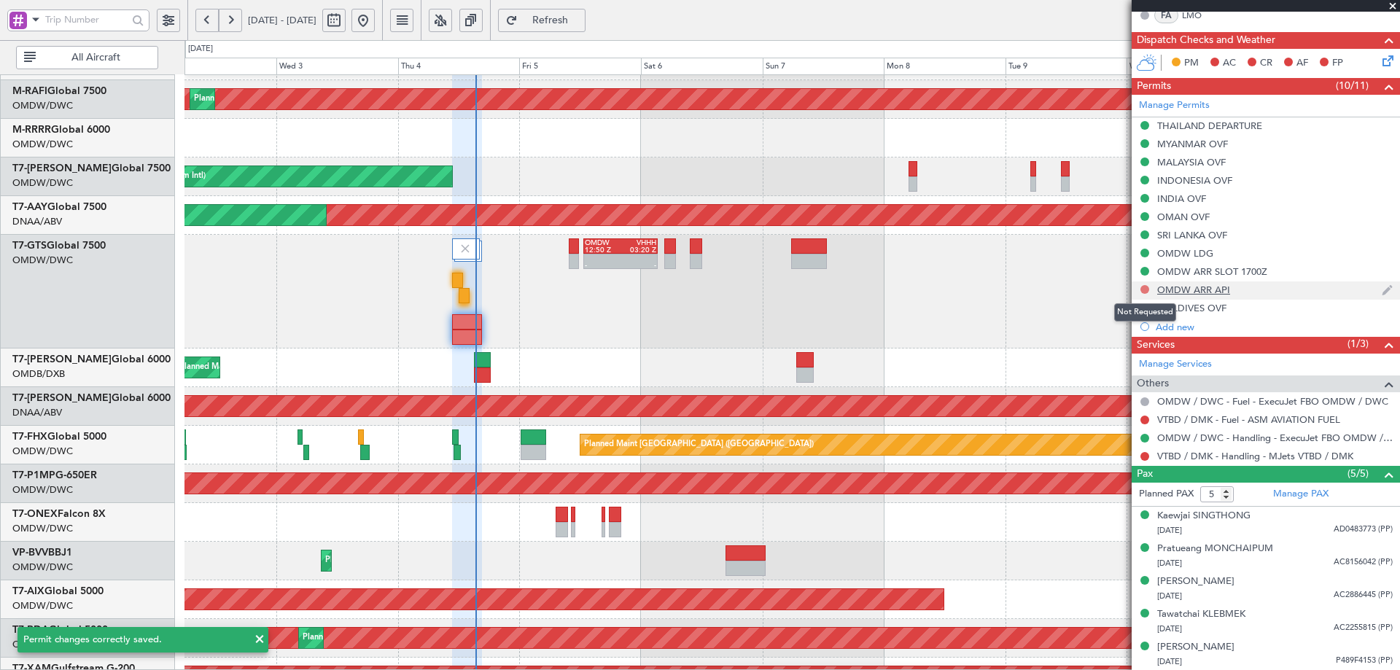
click at [1141, 288] on button at bounding box center [1144, 289] width 9 height 9
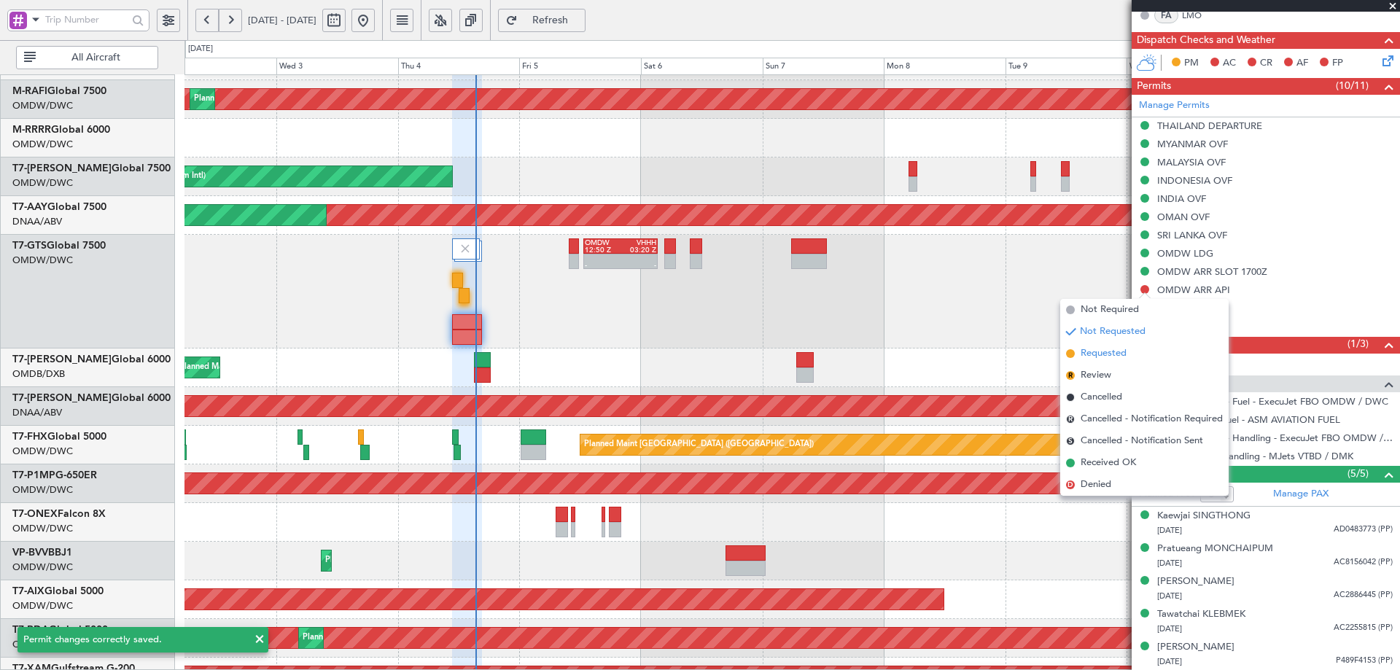
click at [1117, 355] on span "Requested" at bounding box center [1103, 353] width 46 height 15
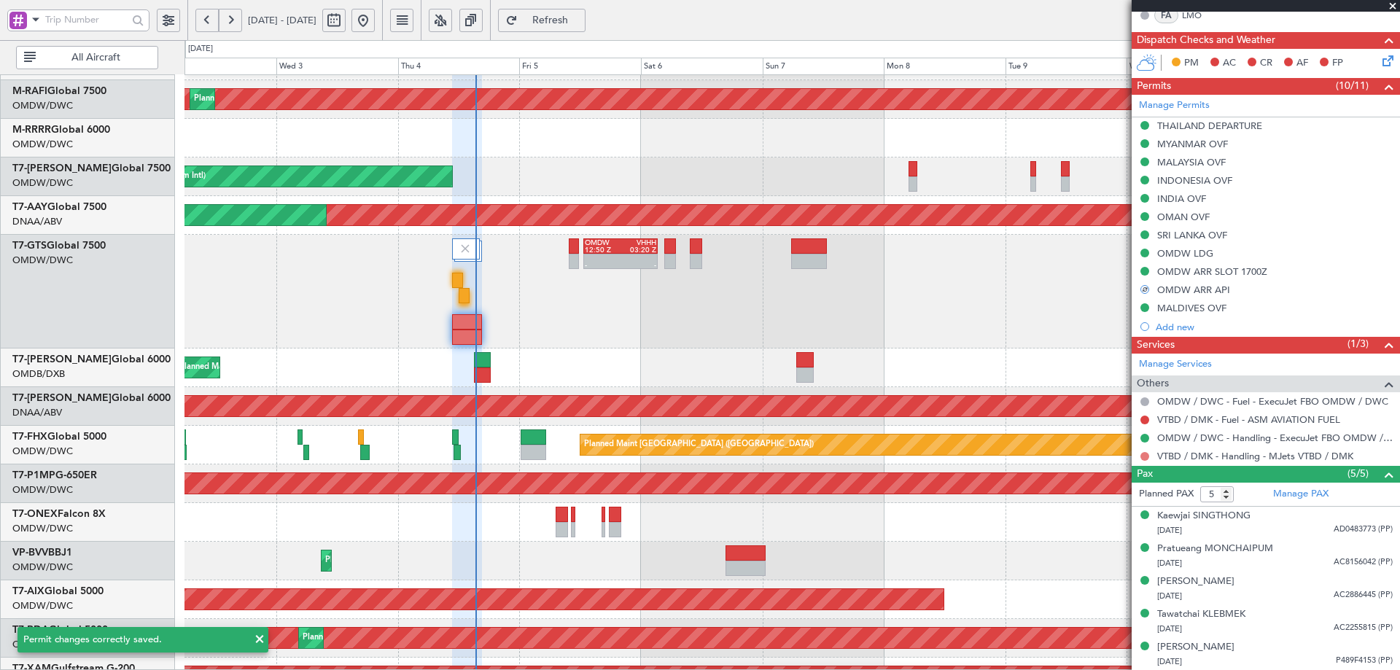
click at [1142, 453] on button at bounding box center [1144, 456] width 9 height 9
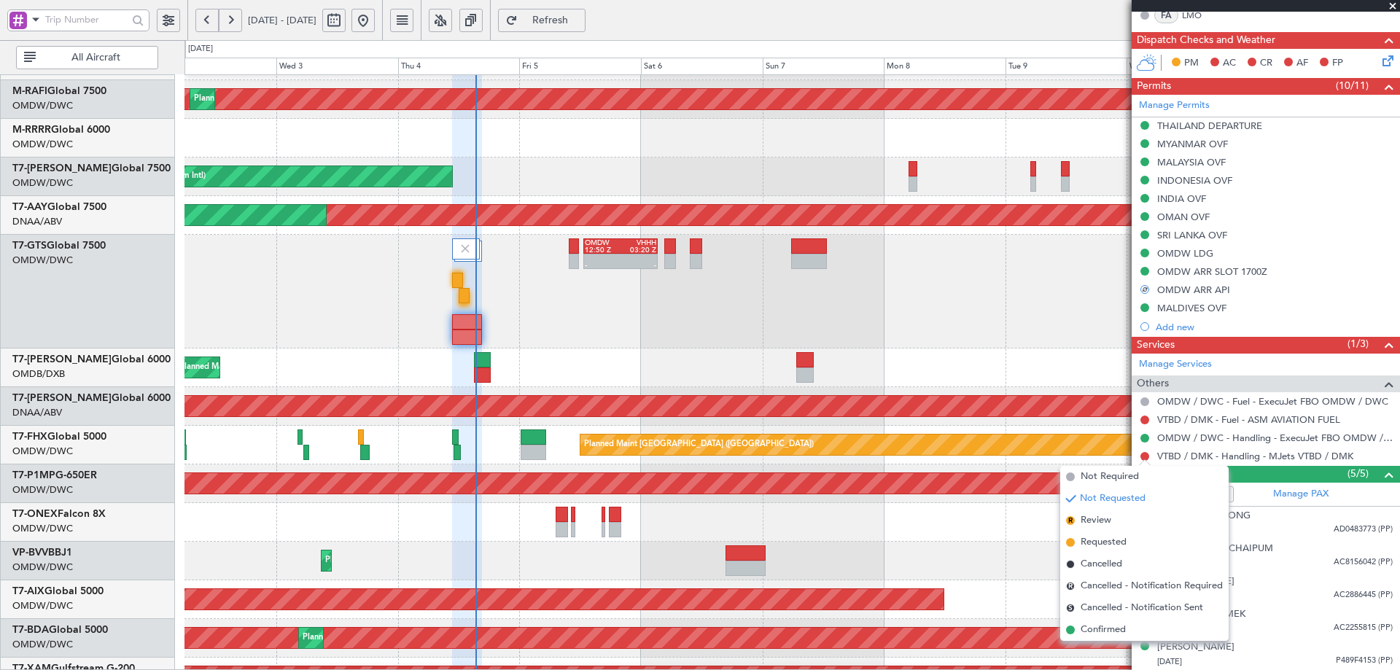
drag, startPoint x: 1082, startPoint y: 629, endPoint x: 1104, endPoint y: 540, distance: 91.4
click at [1082, 626] on span "Confirmed" at bounding box center [1102, 629] width 45 height 15
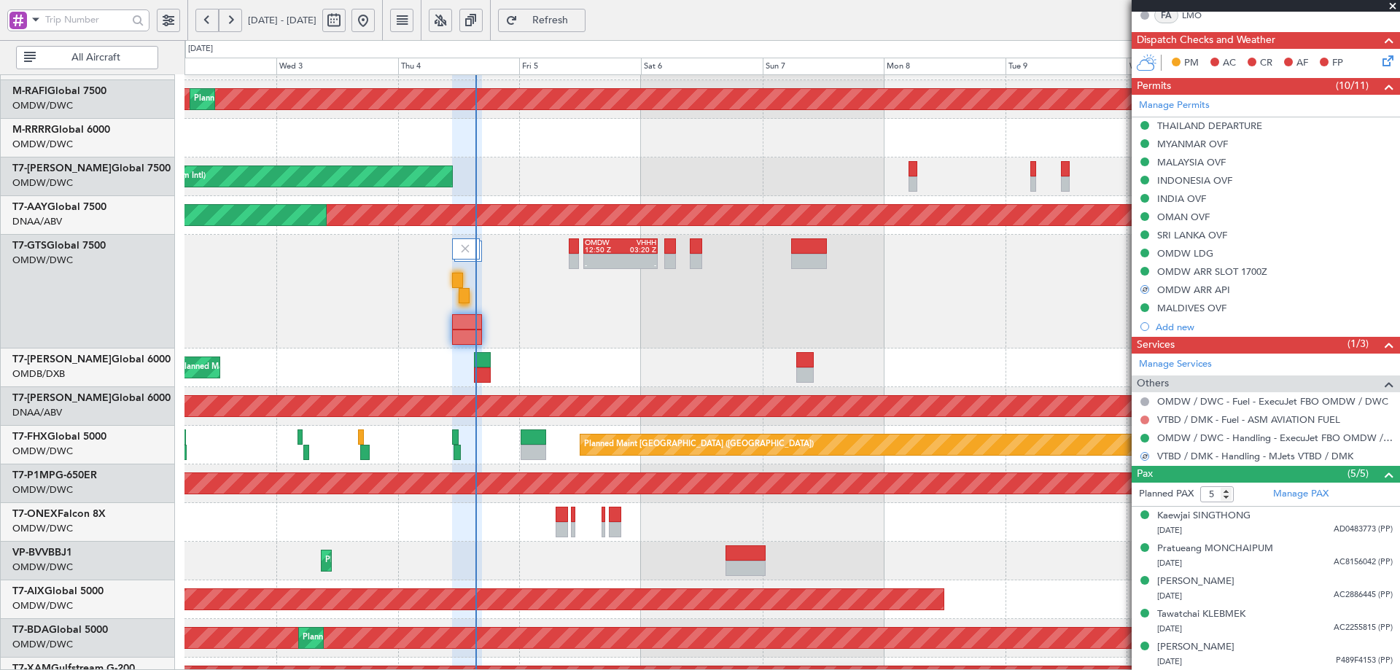
click at [1143, 417] on button at bounding box center [1144, 419] width 9 height 9
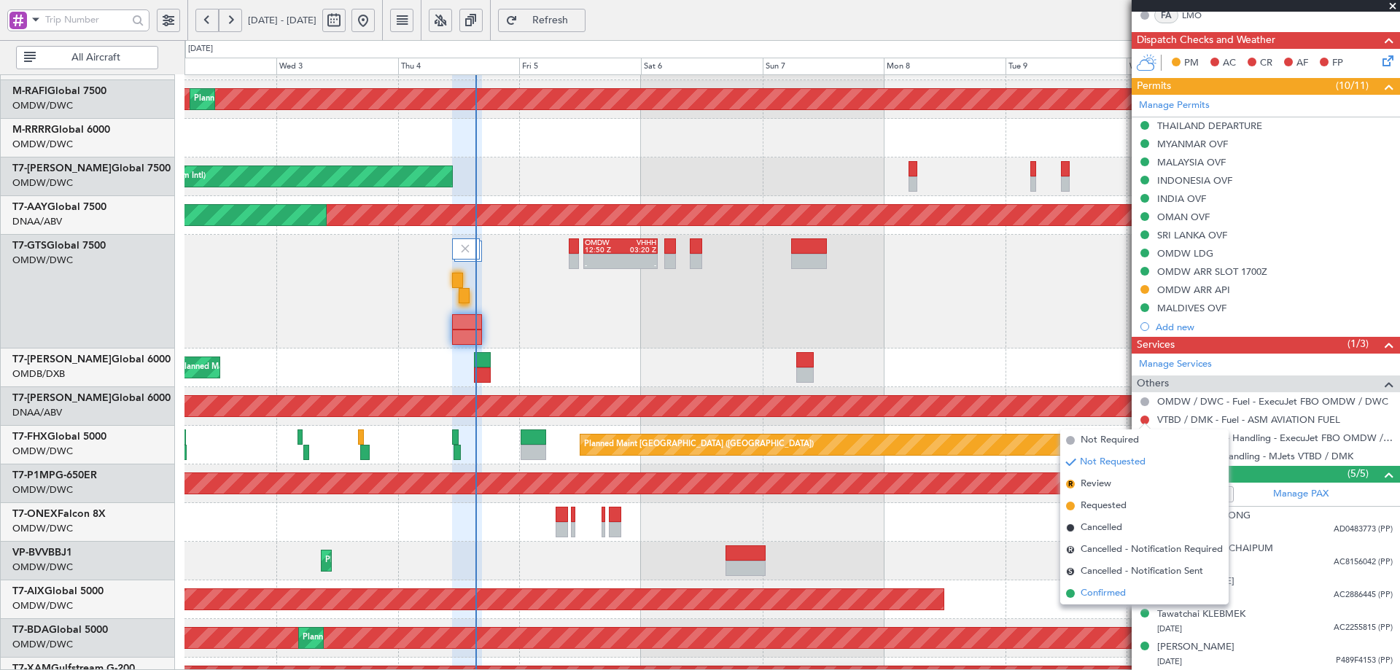
click at [1090, 592] on span "Confirmed" at bounding box center [1102, 593] width 45 height 15
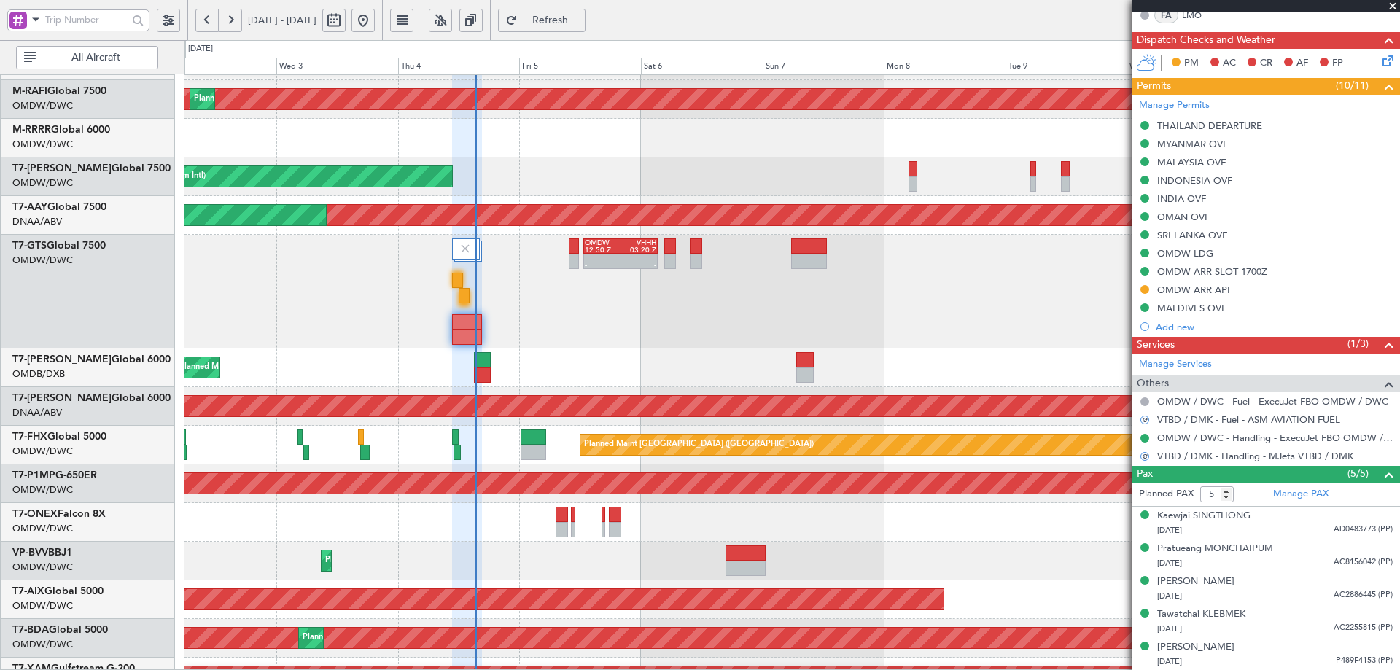
click at [997, 572] on div "Planned Maint Dubai (Al Maktoum Intl) Planned Maint Dubai (Al Maktoum Intl)" at bounding box center [791, 561] width 1214 height 39
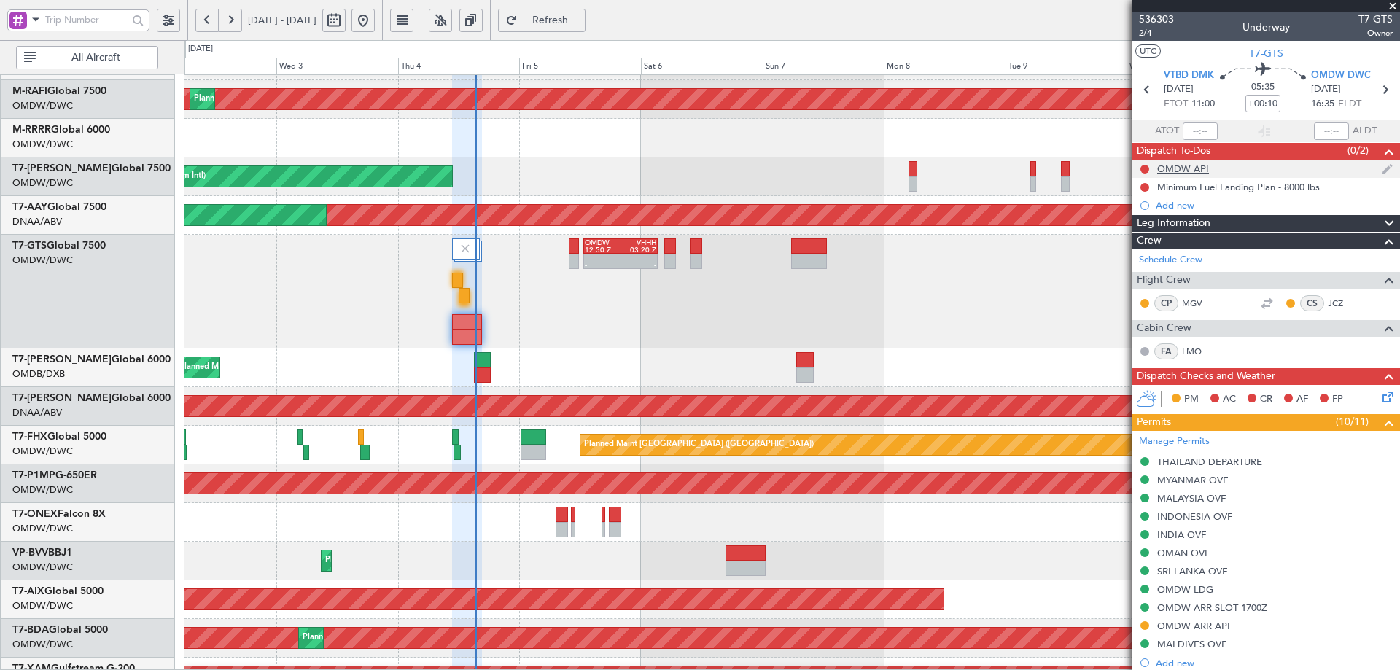
click at [1150, 168] on div at bounding box center [1145, 169] width 12 height 12
click at [1144, 170] on button at bounding box center [1144, 169] width 9 height 9
click at [1137, 233] on span "Completed" at bounding box center [1151, 233] width 48 height 15
click at [1142, 187] on button at bounding box center [1144, 187] width 9 height 9
click at [1133, 251] on span "Completed" at bounding box center [1151, 251] width 48 height 15
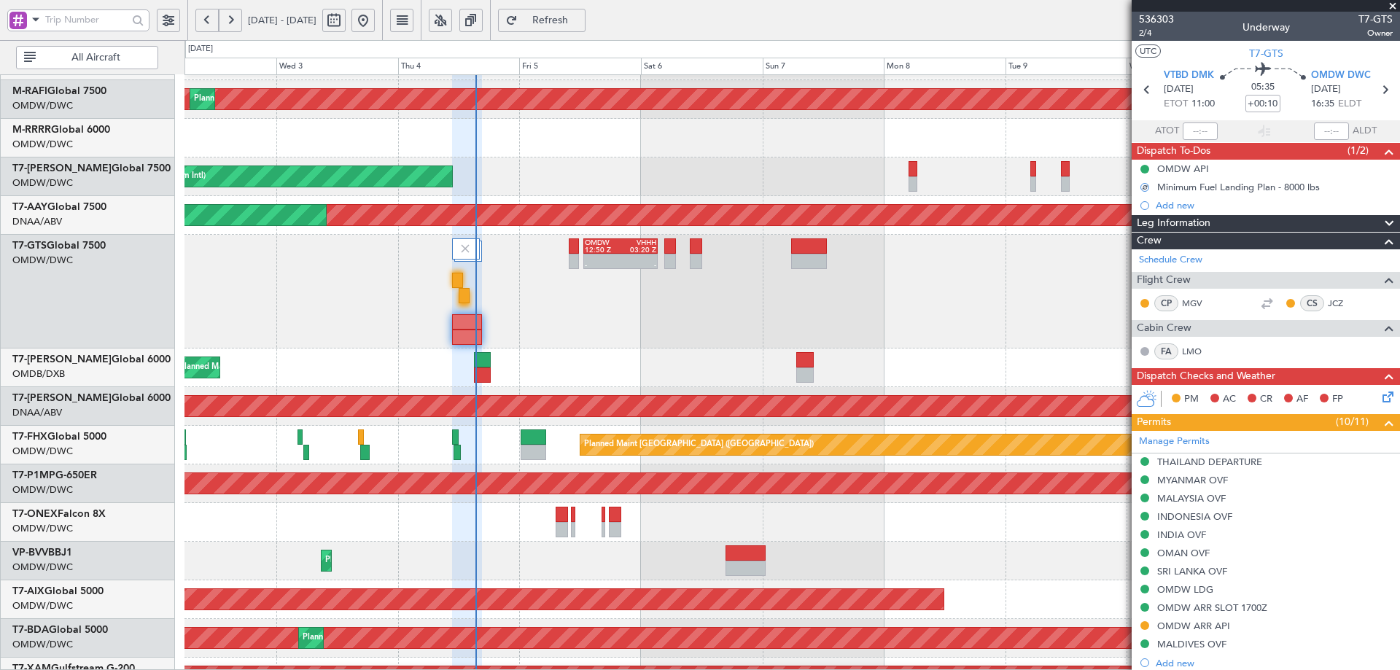
click at [950, 351] on div "Planned Maint Dubai (Dubai Intl) Planned Maint Dubai (Dubai Intl)" at bounding box center [791, 367] width 1214 height 39
click at [1194, 126] on input "text" at bounding box center [1199, 130] width 35 height 17
click at [1196, 128] on input "text" at bounding box center [1199, 130] width 35 height 17
click at [588, 335] on div "- - OMDW 12:50 Z VHHH 03:20 Z" at bounding box center [791, 292] width 1214 height 114
type input "12:07"
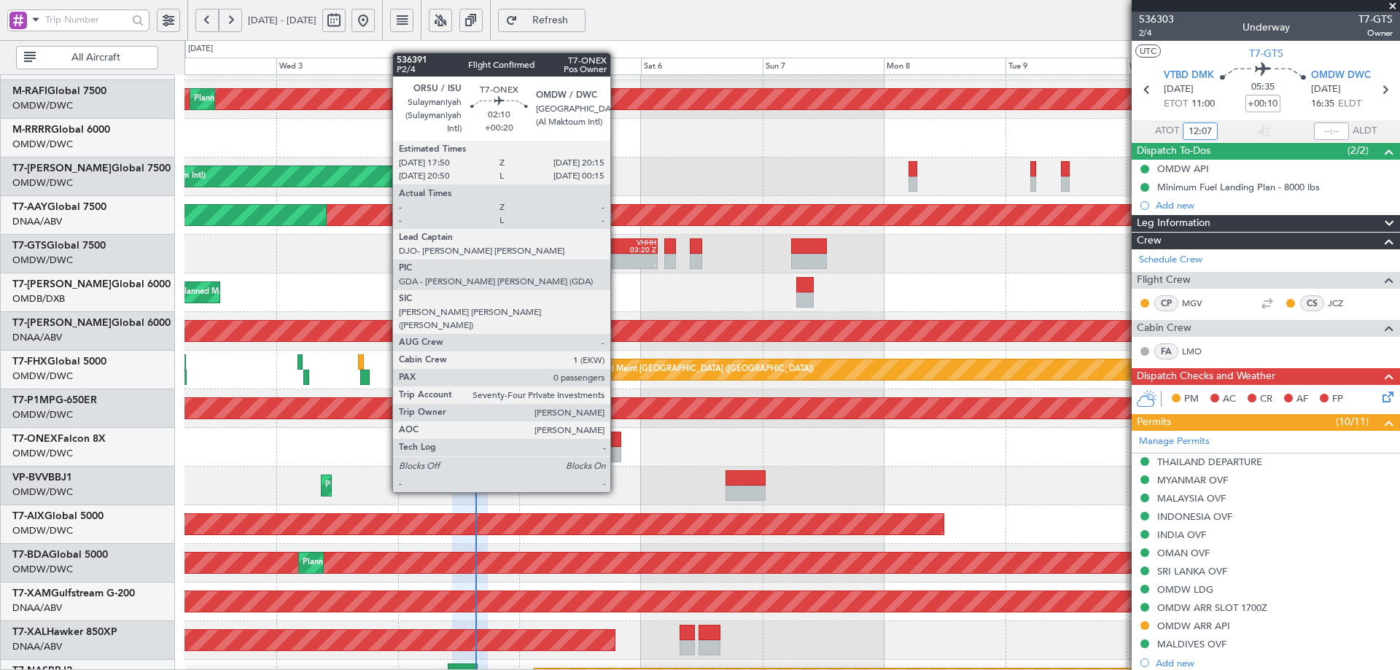
click at [617, 438] on div at bounding box center [615, 439] width 12 height 15
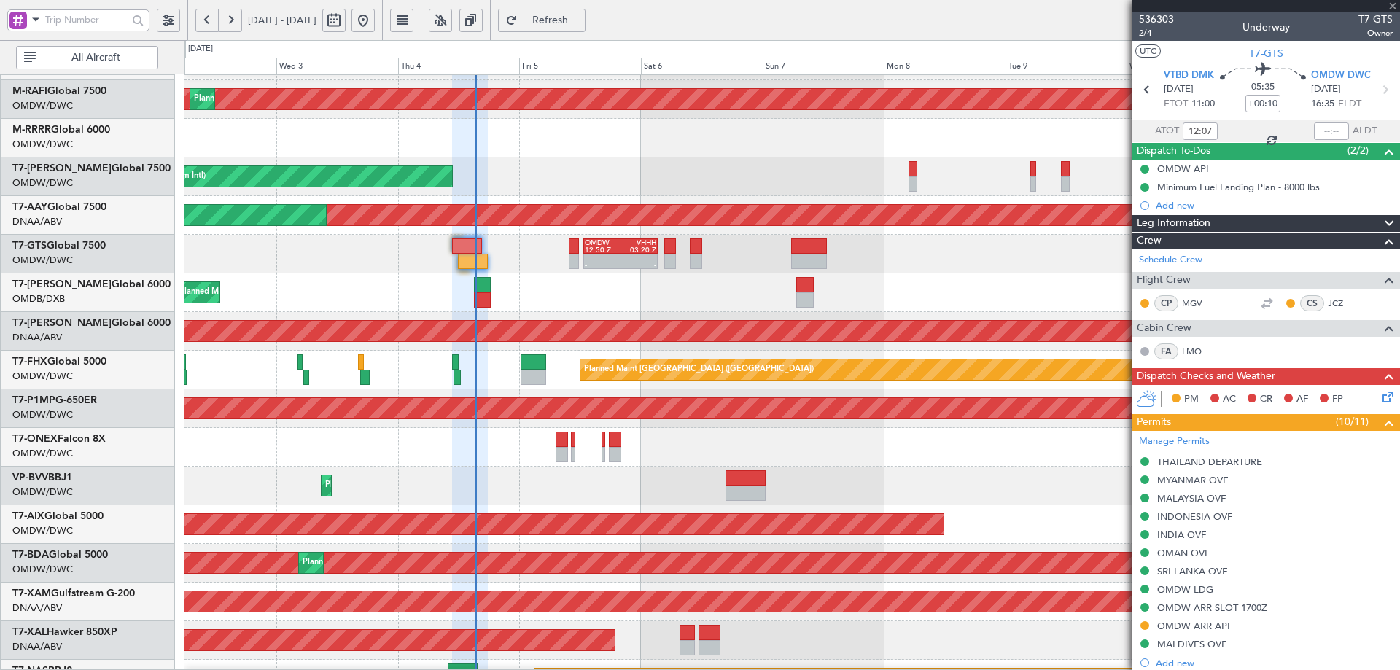
type input "+00:20"
type input "0"
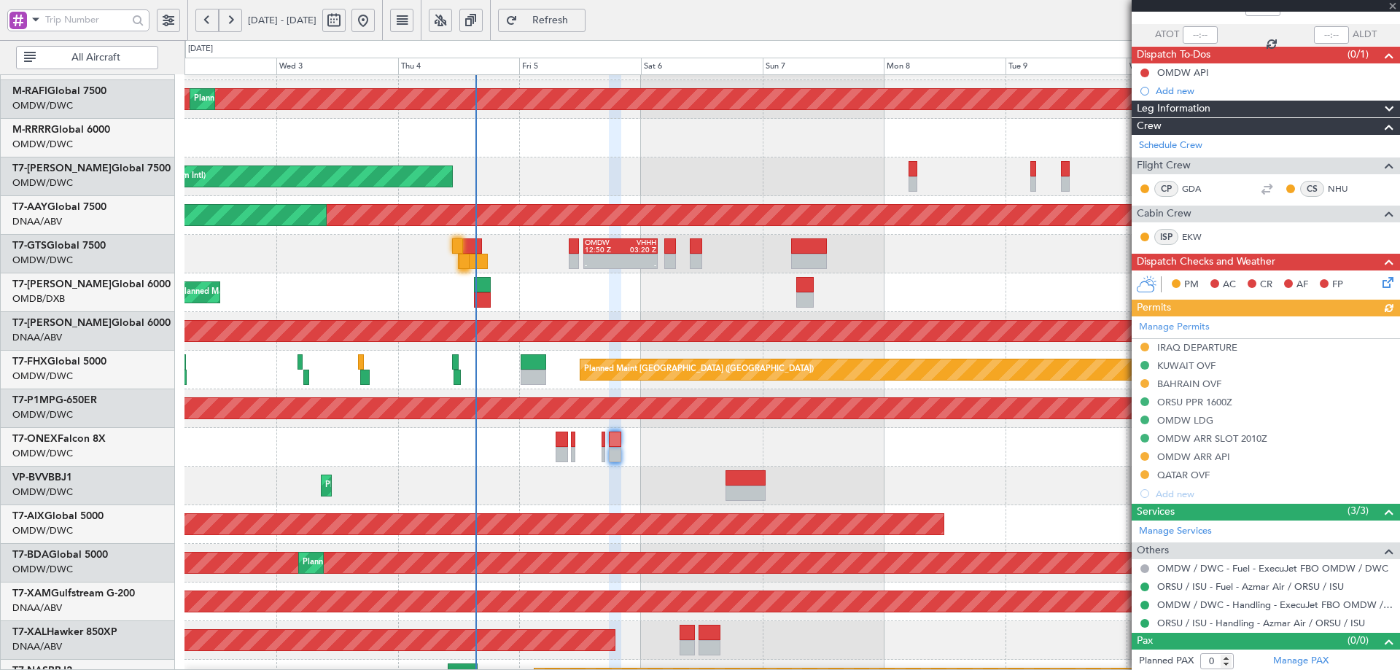
scroll to position [99, 0]
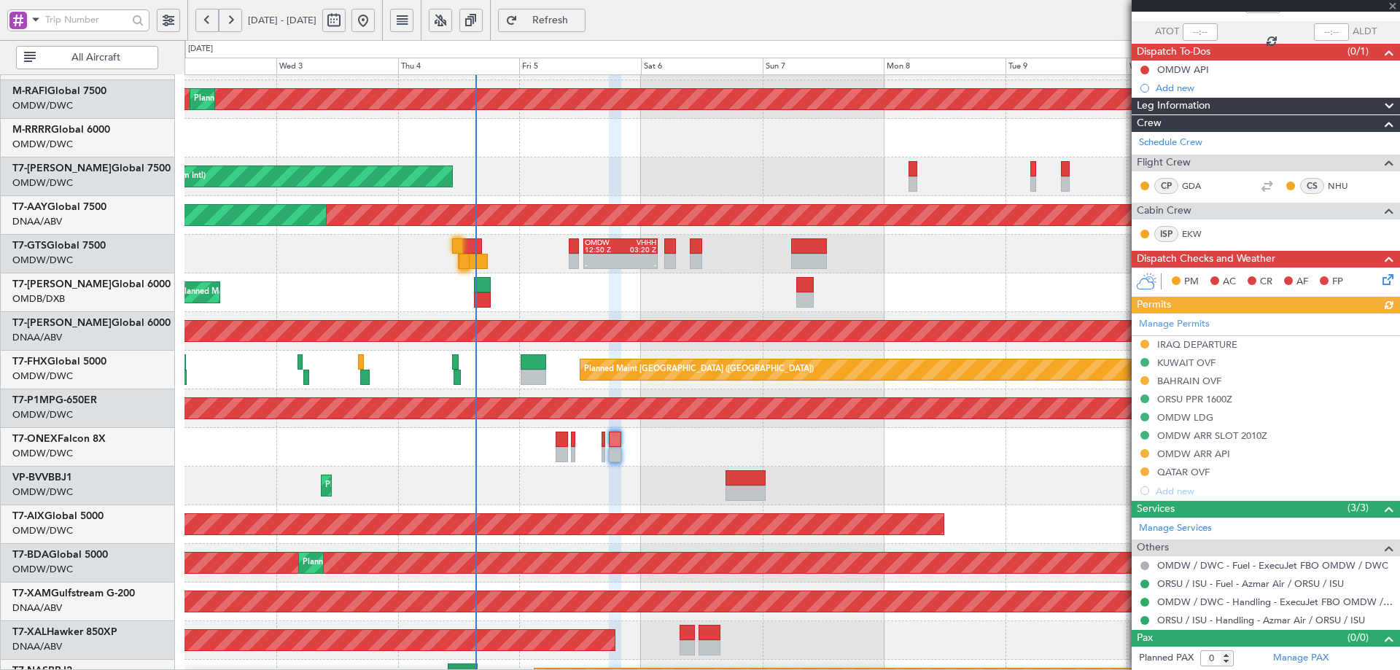
click at [1189, 472] on div "Manage Permits IRAQ DEPARTURE KUWAIT OVF BAHRAIN OVF ORSU PPR 1600Z OMDW LDG OM…" at bounding box center [1265, 406] width 268 height 187
click at [1188, 473] on div "QATAR OVF" at bounding box center [1183, 472] width 52 height 12
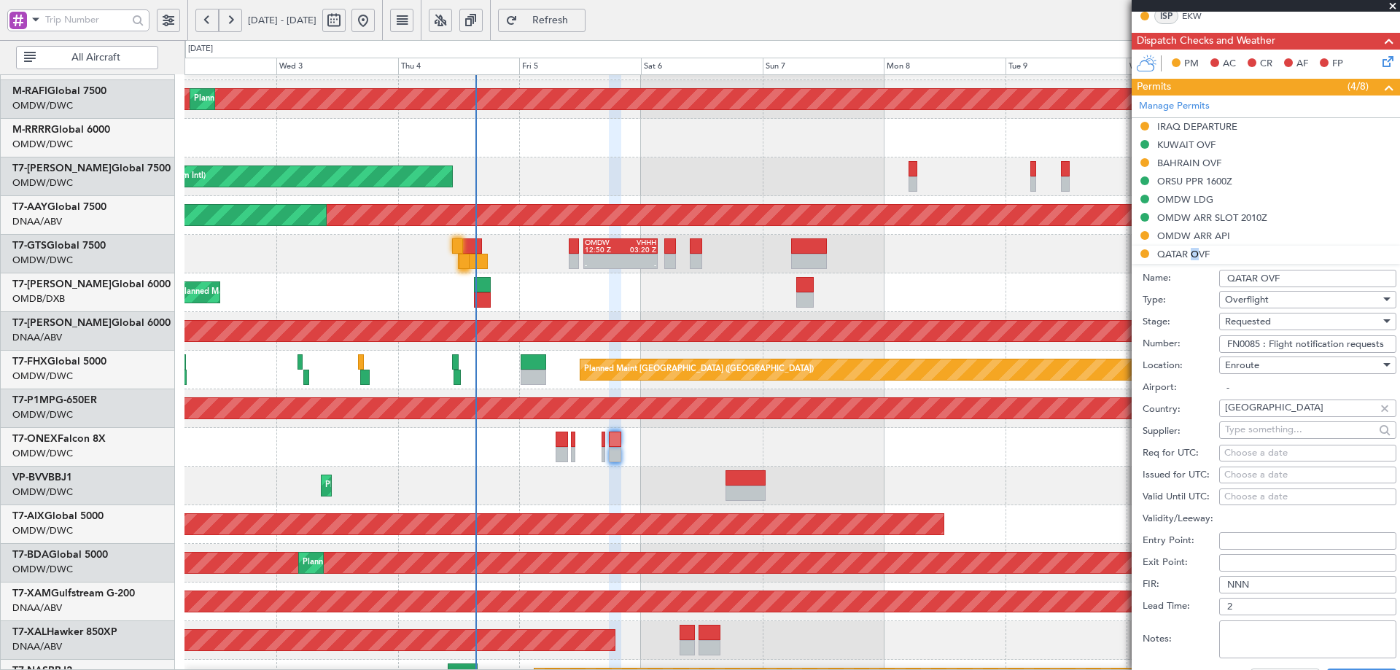
scroll to position [318, 0]
click at [1265, 317] on span "Requested" at bounding box center [1248, 320] width 46 height 13
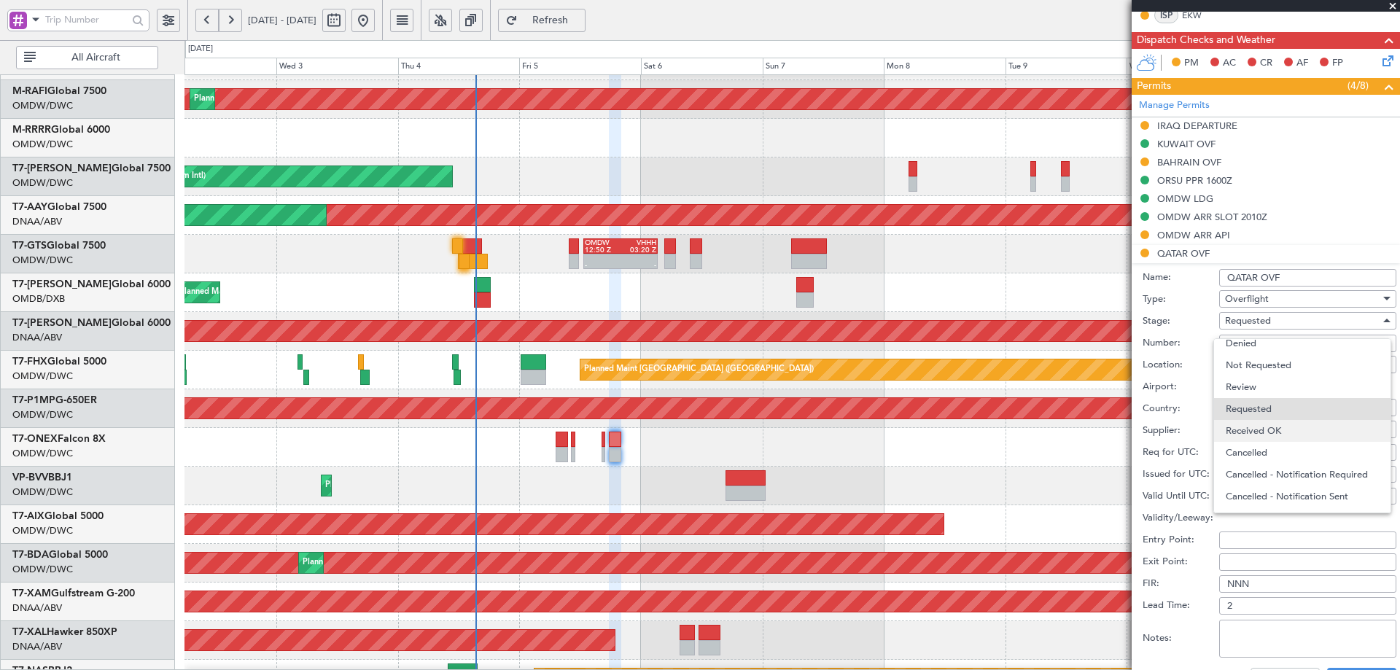
click at [1260, 429] on span "Received OK" at bounding box center [1301, 431] width 153 height 22
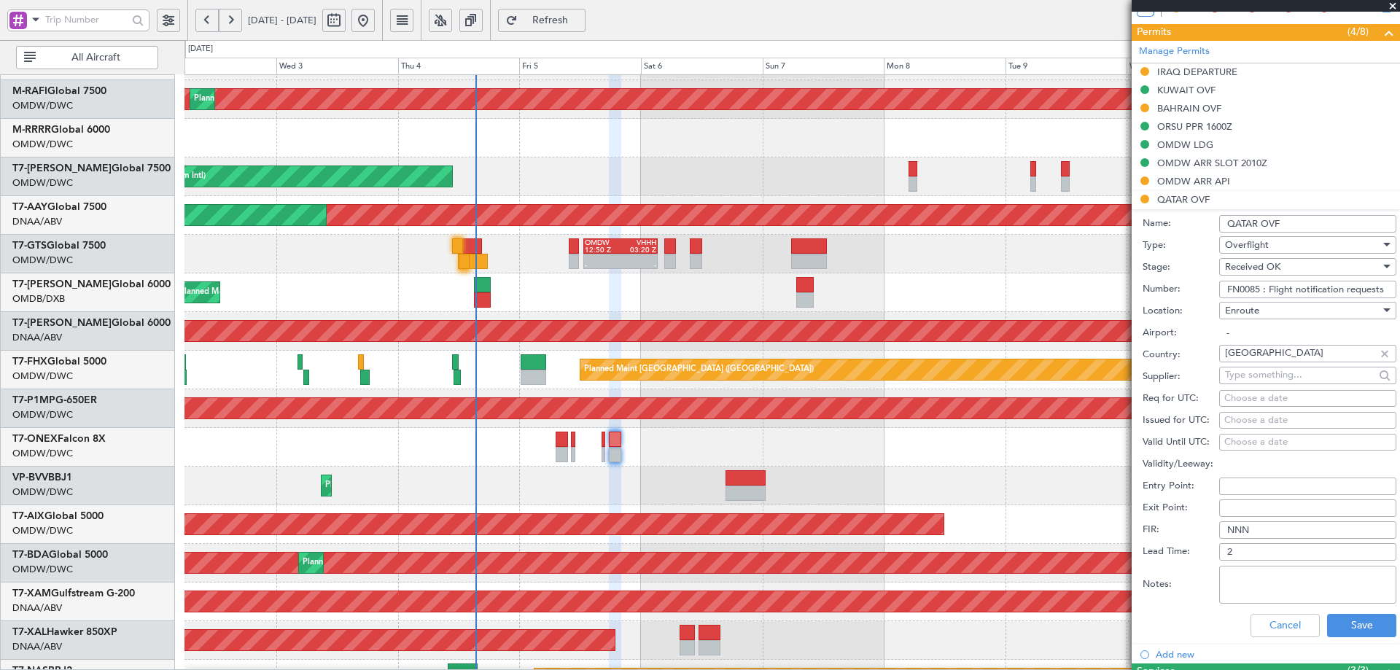
scroll to position [391, 0]
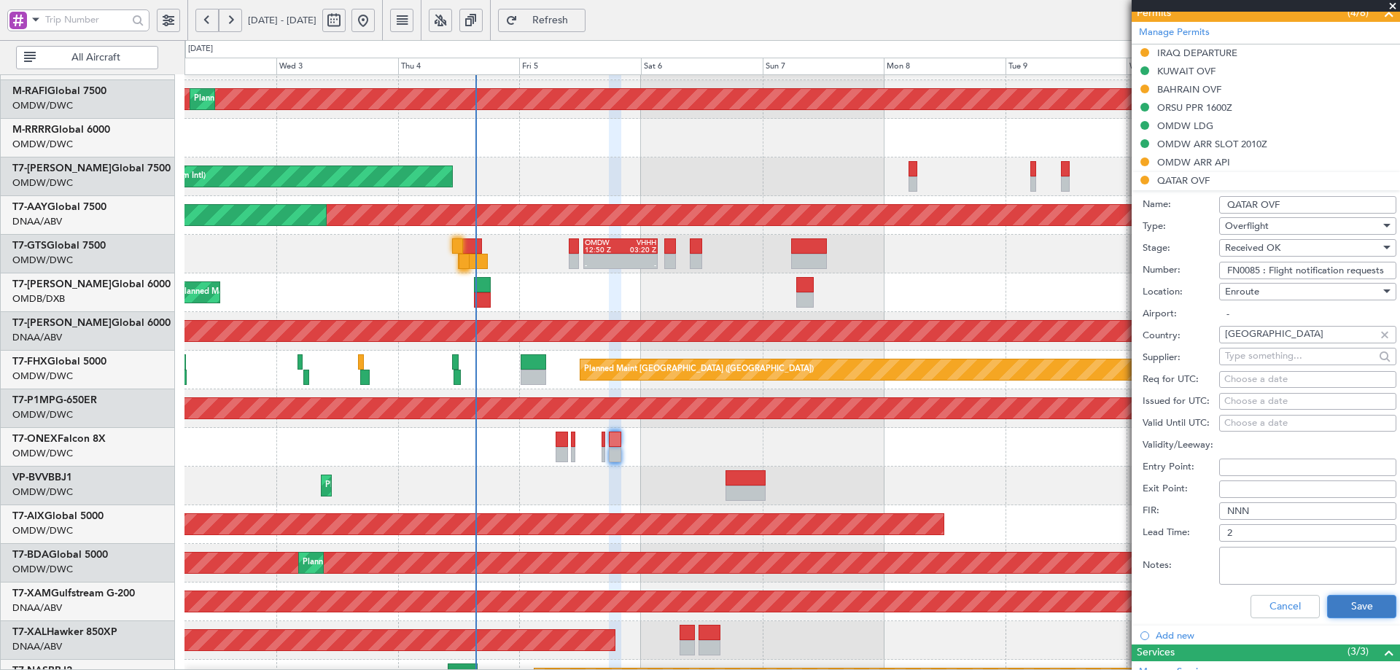
click at [1351, 612] on button "Save" at bounding box center [1361, 606] width 69 height 23
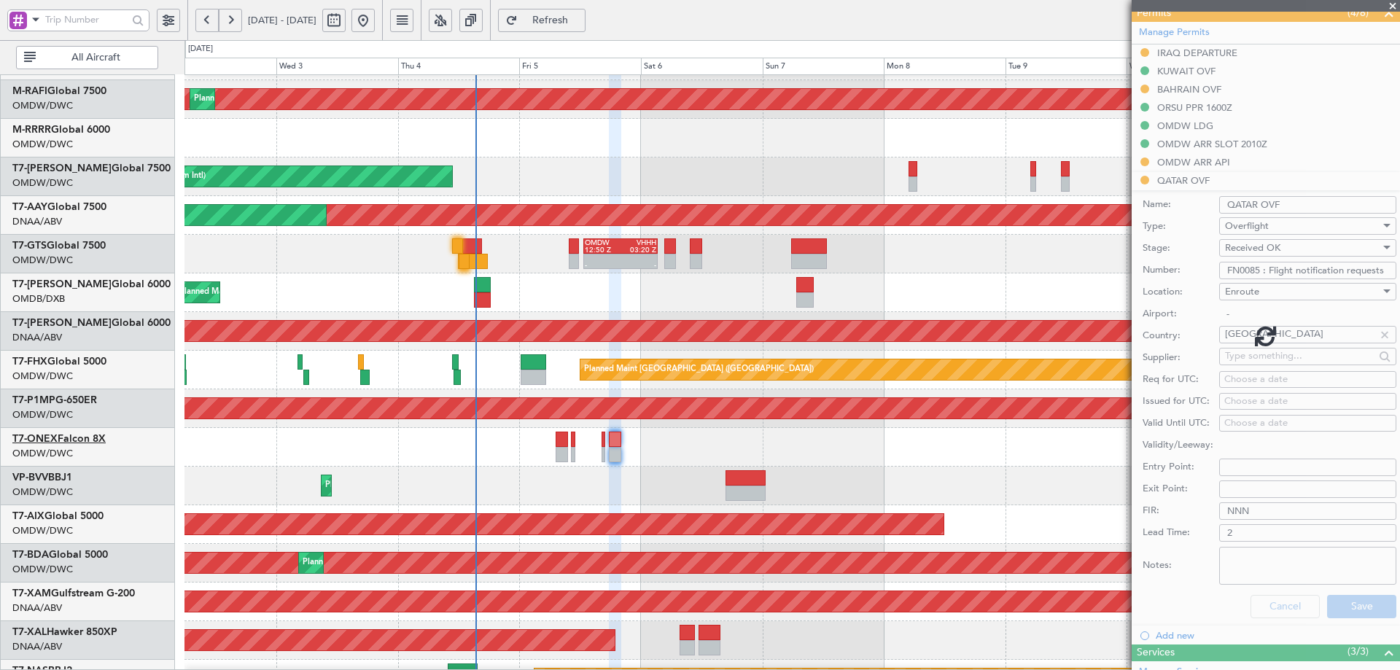
scroll to position [99, 0]
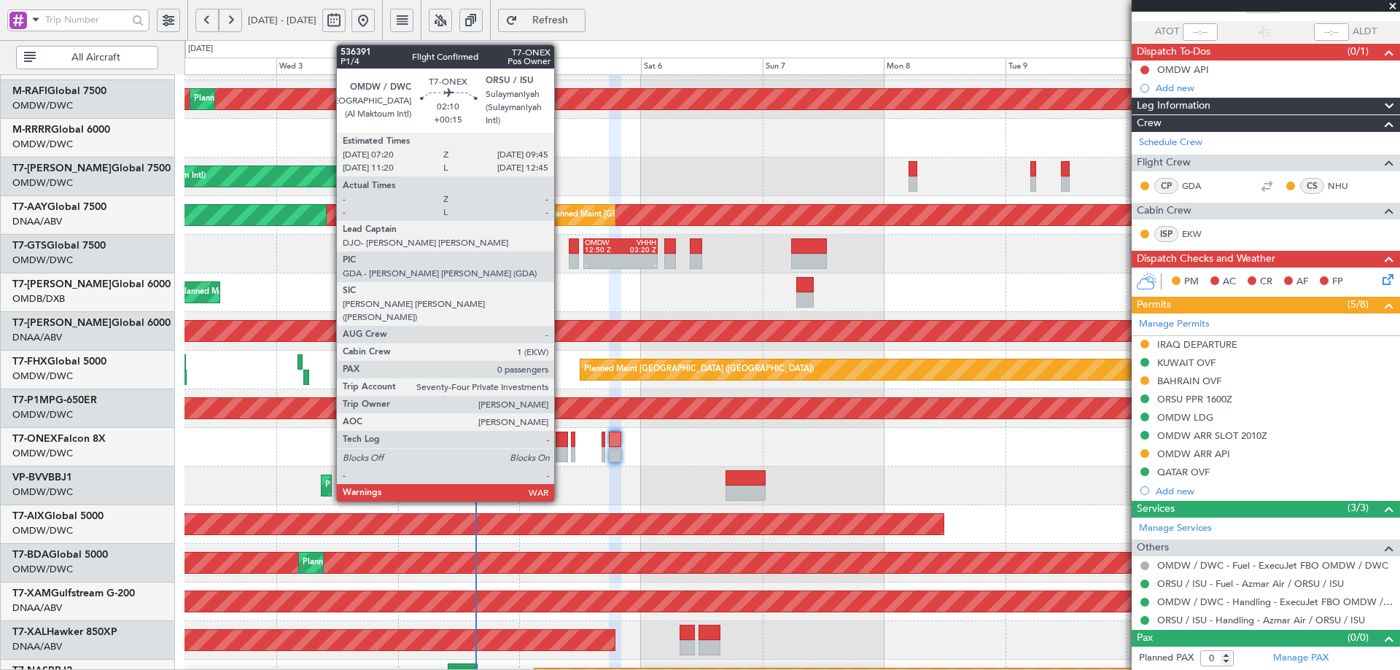
click at [561, 437] on div at bounding box center [561, 439] width 12 height 15
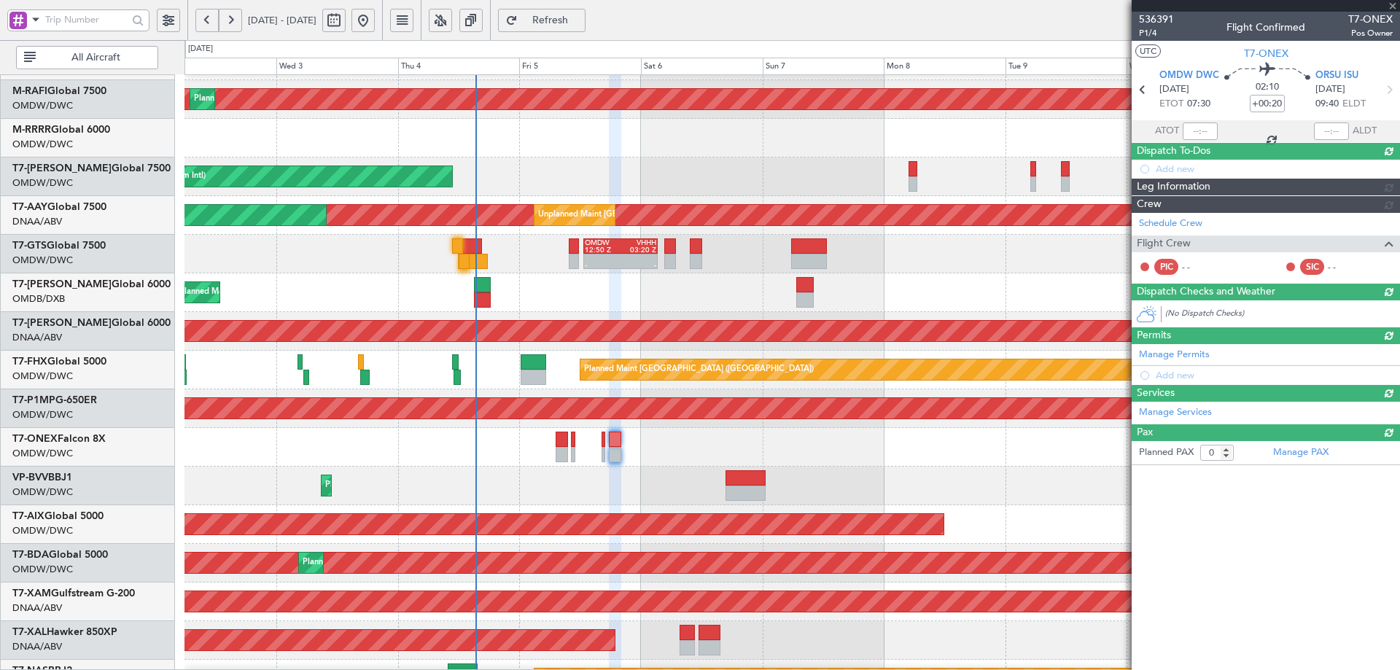
type input "+00:15"
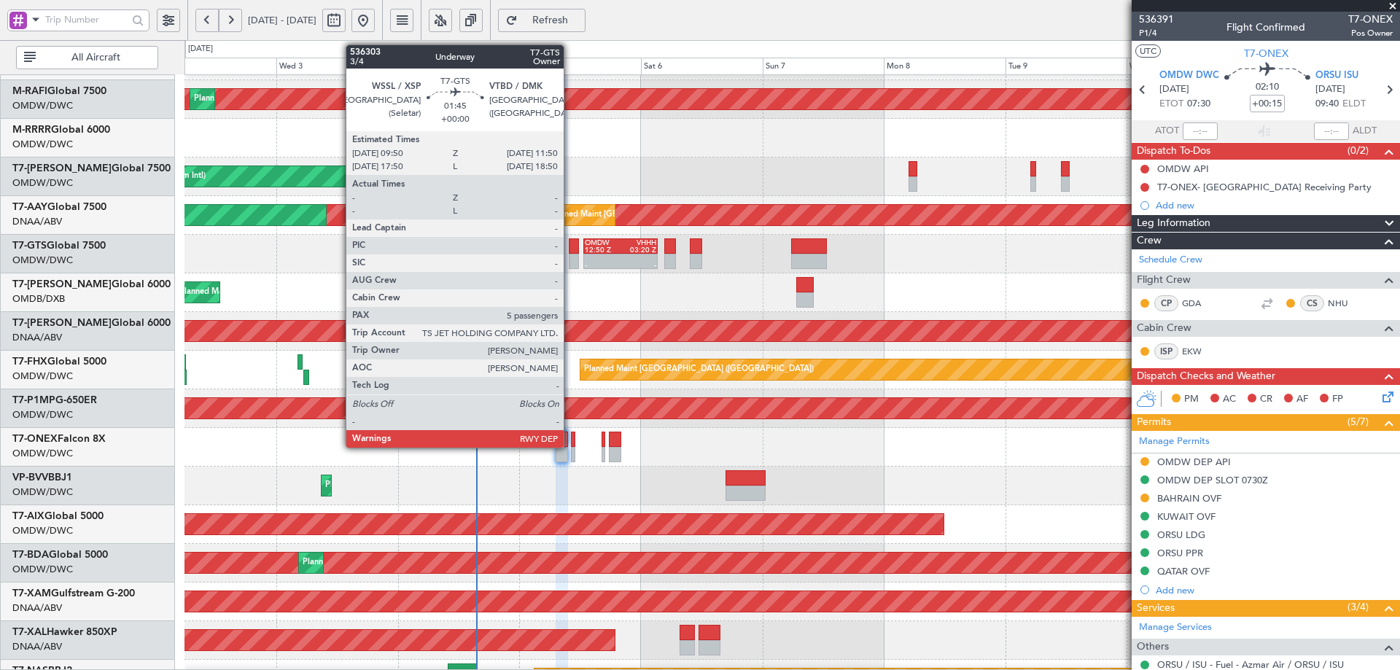
click at [570, 245] on div at bounding box center [574, 245] width 10 height 15
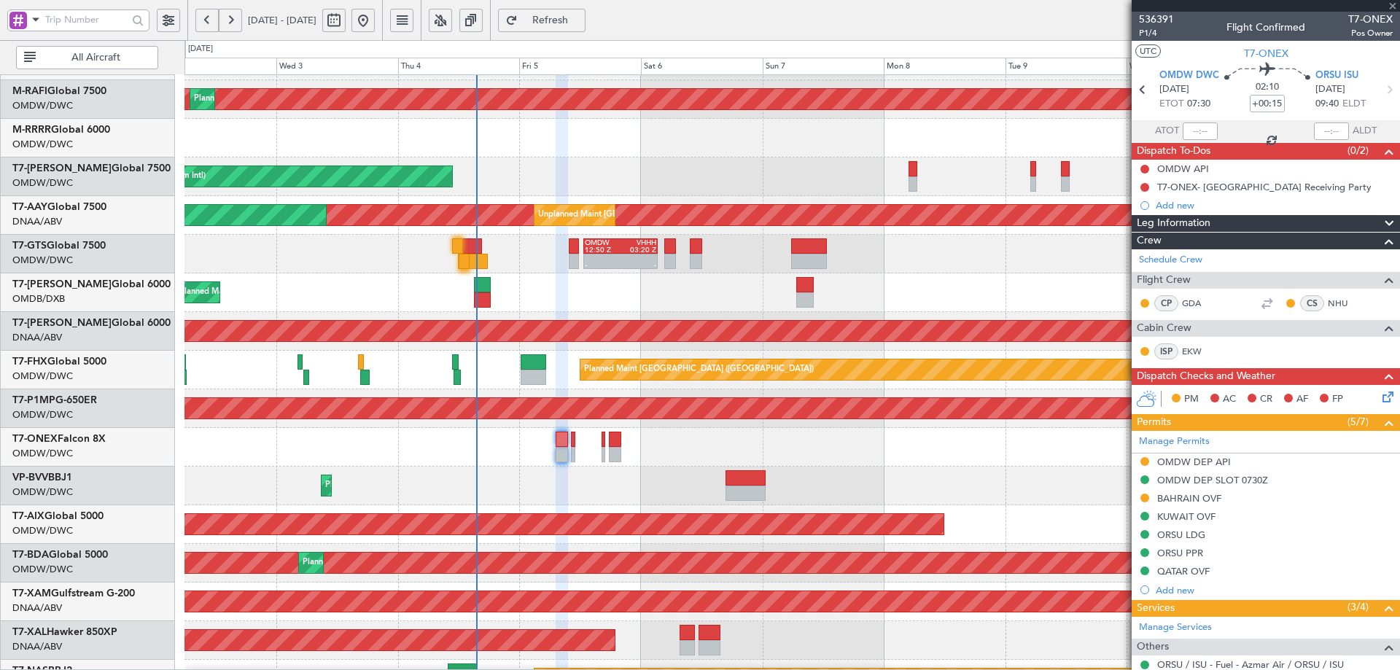
type input "5"
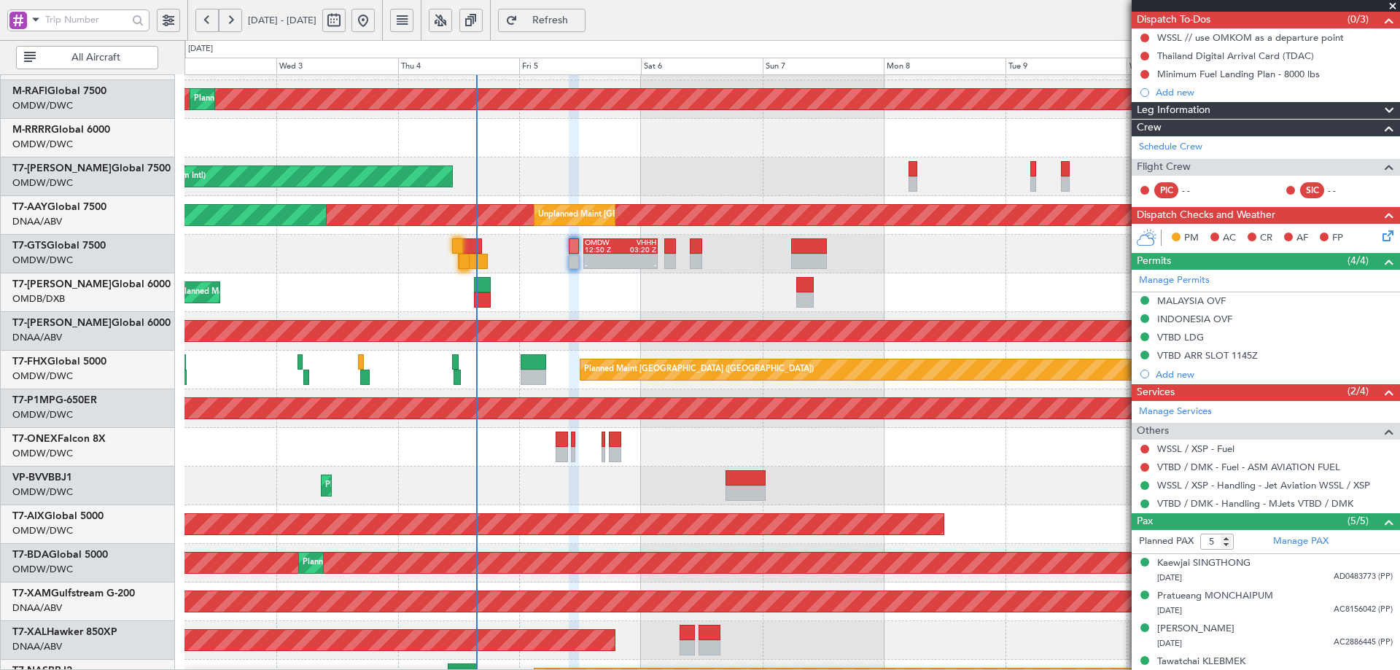
scroll to position [179, 0]
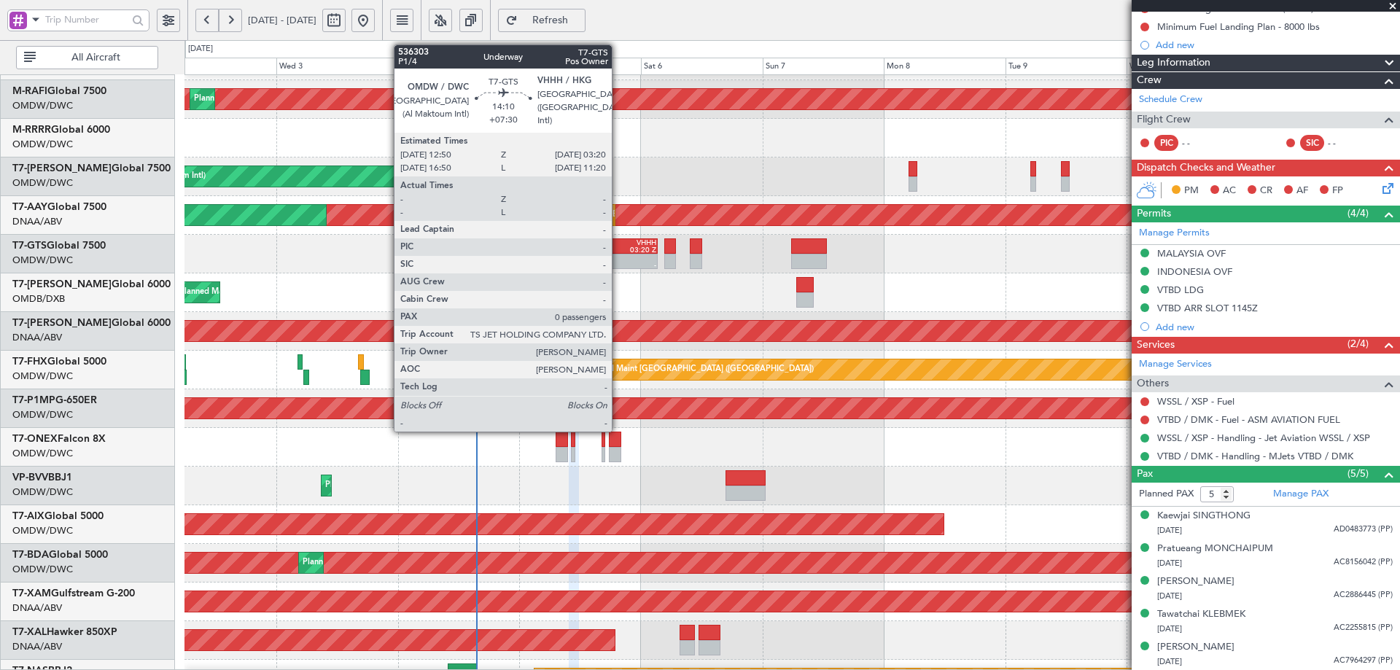
click at [619, 240] on div "OMDW" at bounding box center [603, 242] width 36 height 7
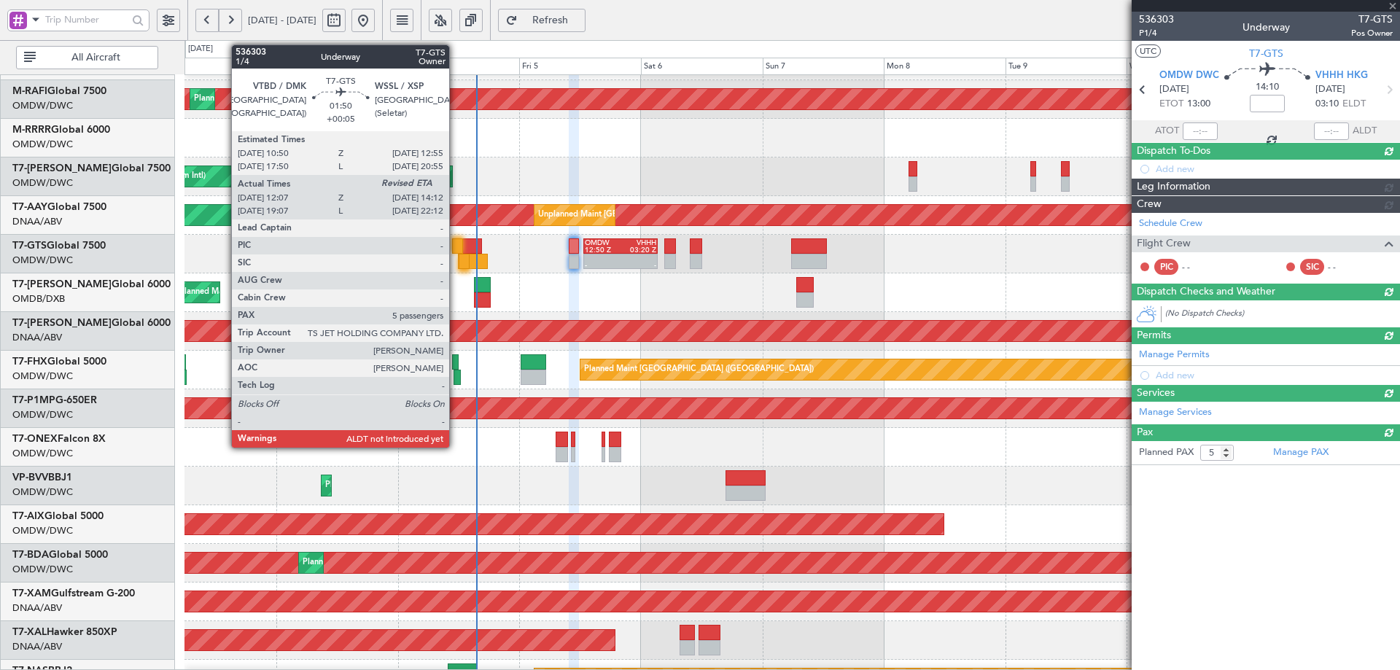
type input "+07:30"
type input "0"
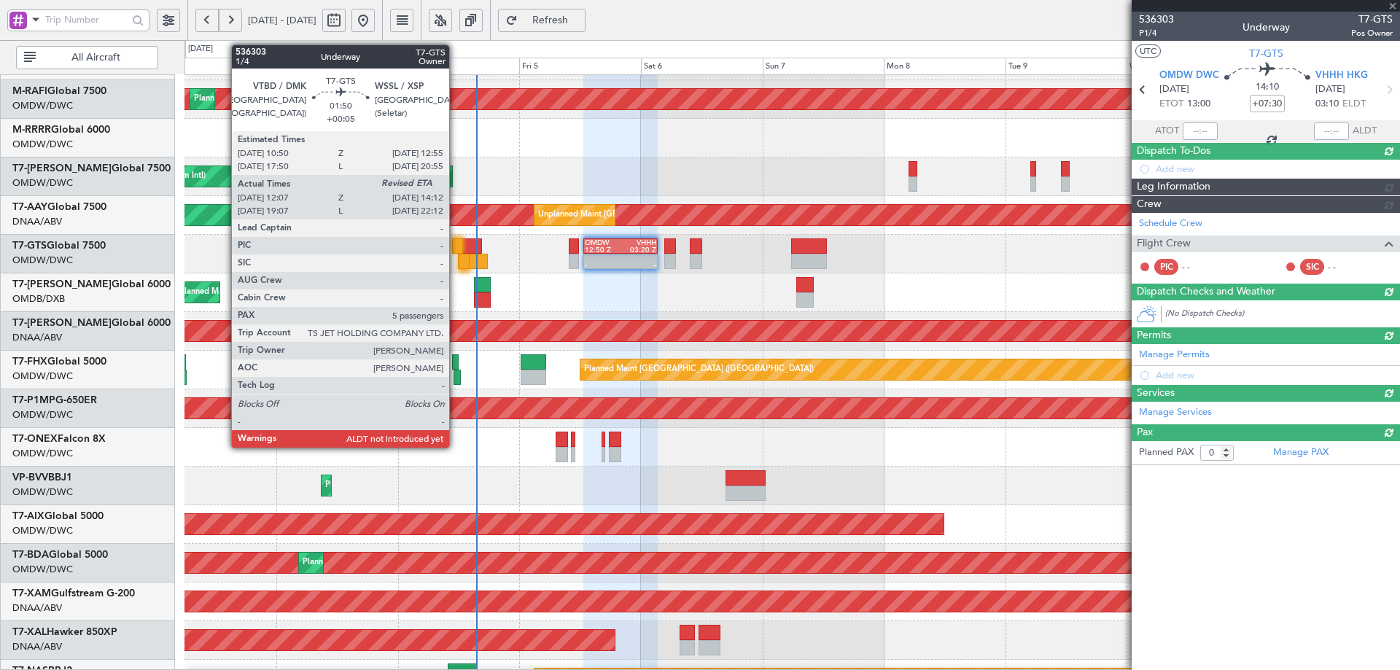
click at [456, 245] on div at bounding box center [457, 245] width 11 height 15
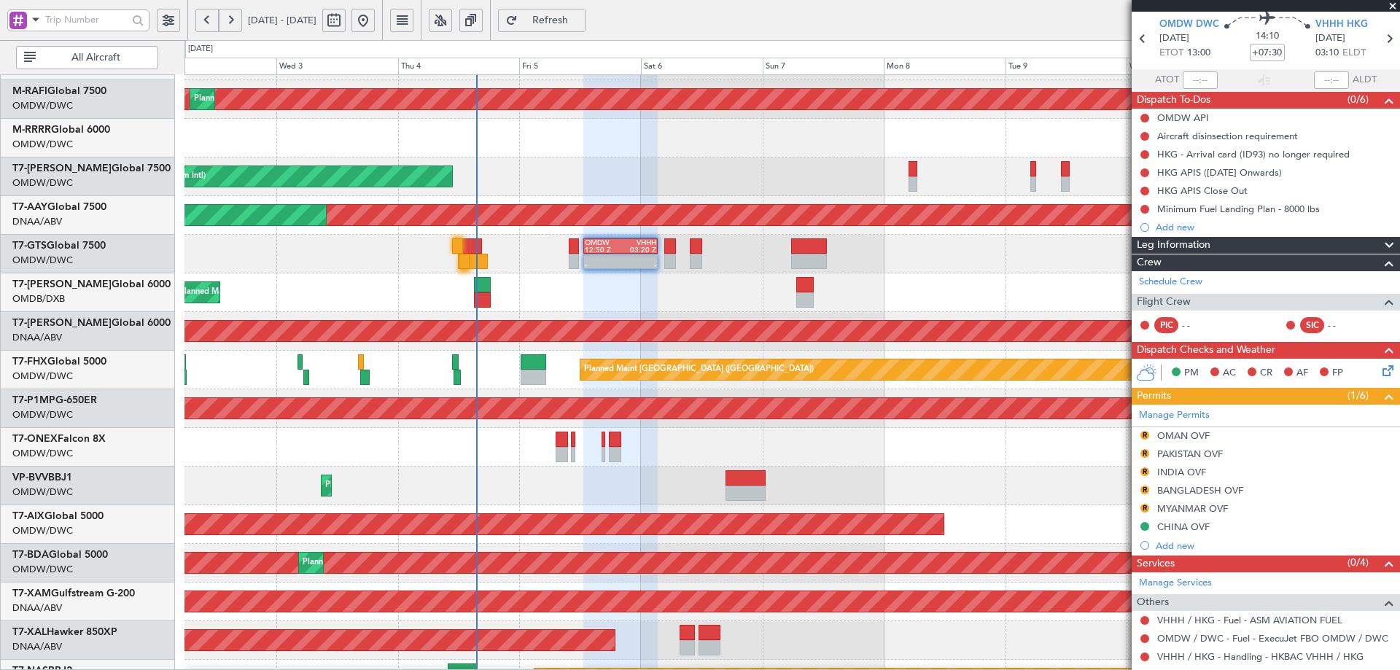
scroll to position [106, 0]
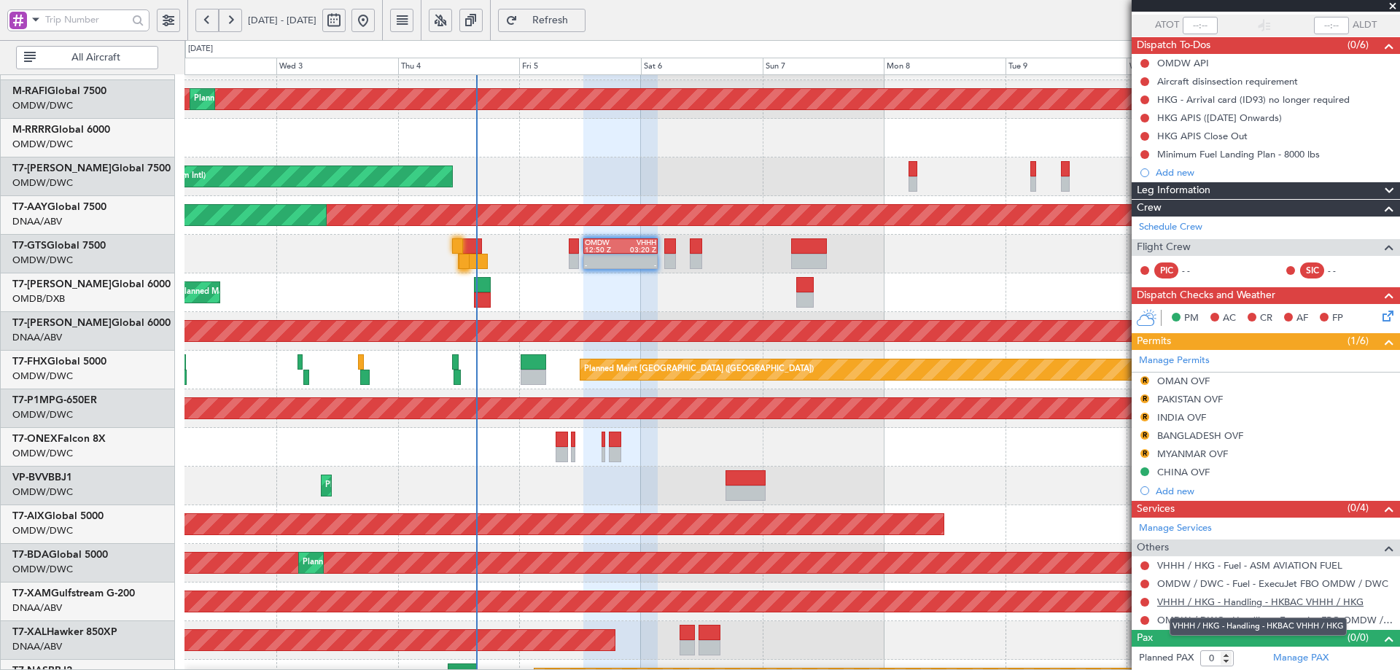
click at [1237, 602] on link "VHHH / HKG - Handling - HKBAC VHHH / HKG" at bounding box center [1260, 602] width 206 height 12
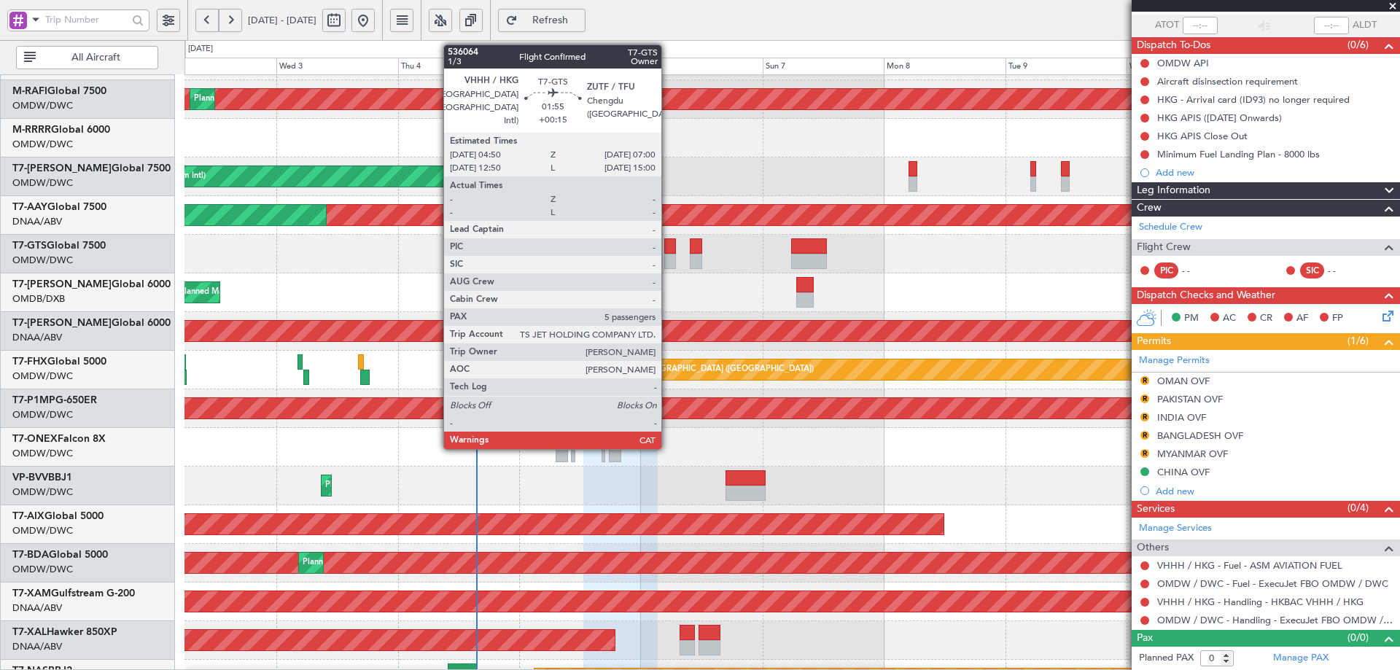
click at [668, 246] on div at bounding box center [670, 245] width 12 height 15
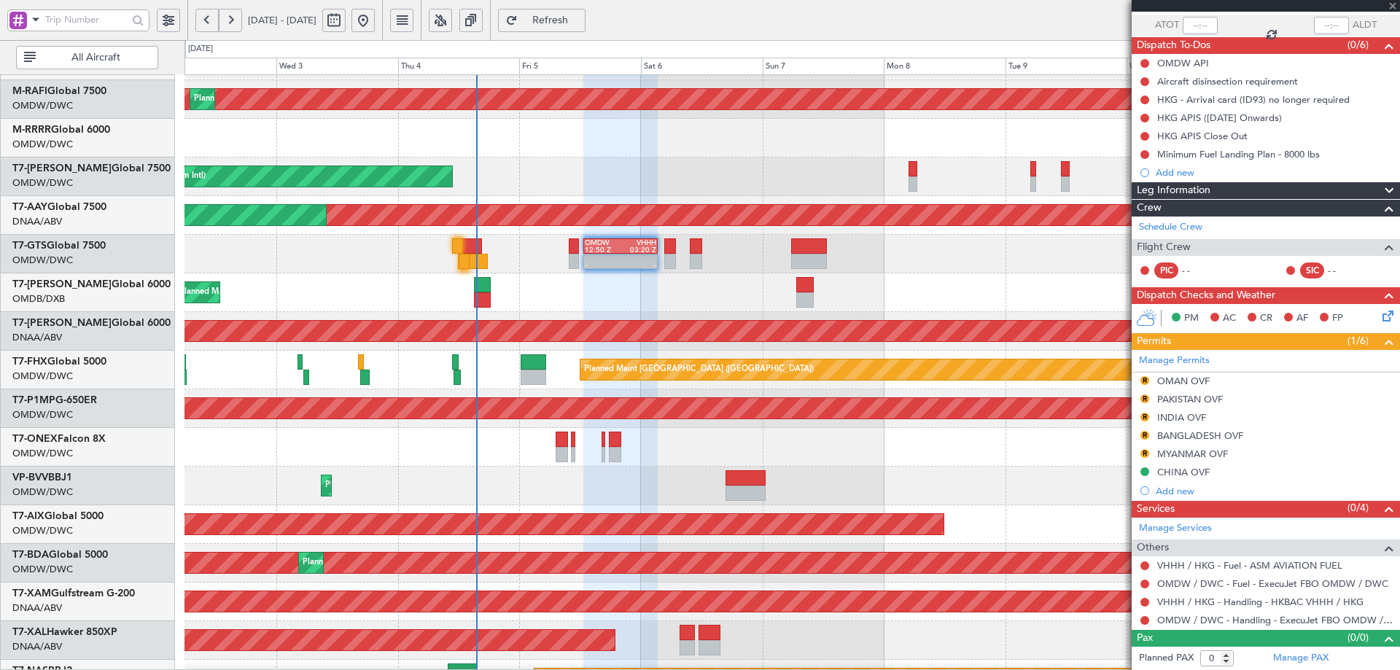
type input "+00:15"
type input "5"
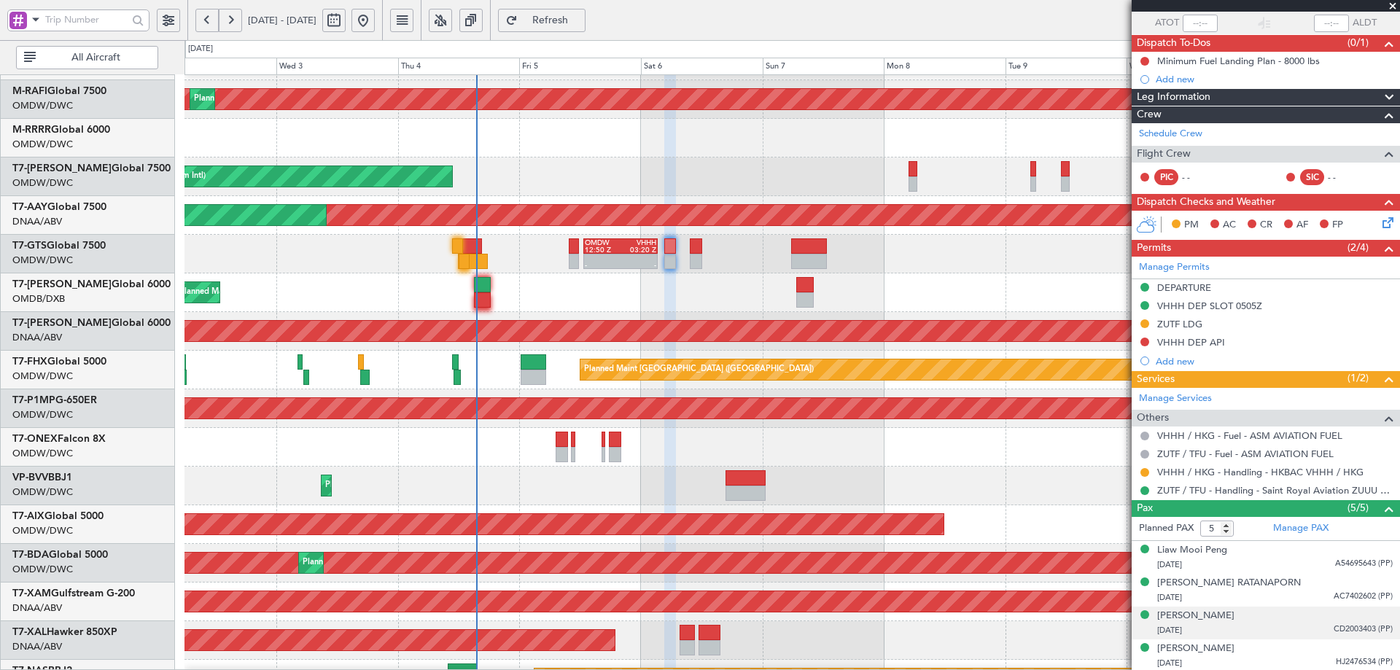
scroll to position [142, 0]
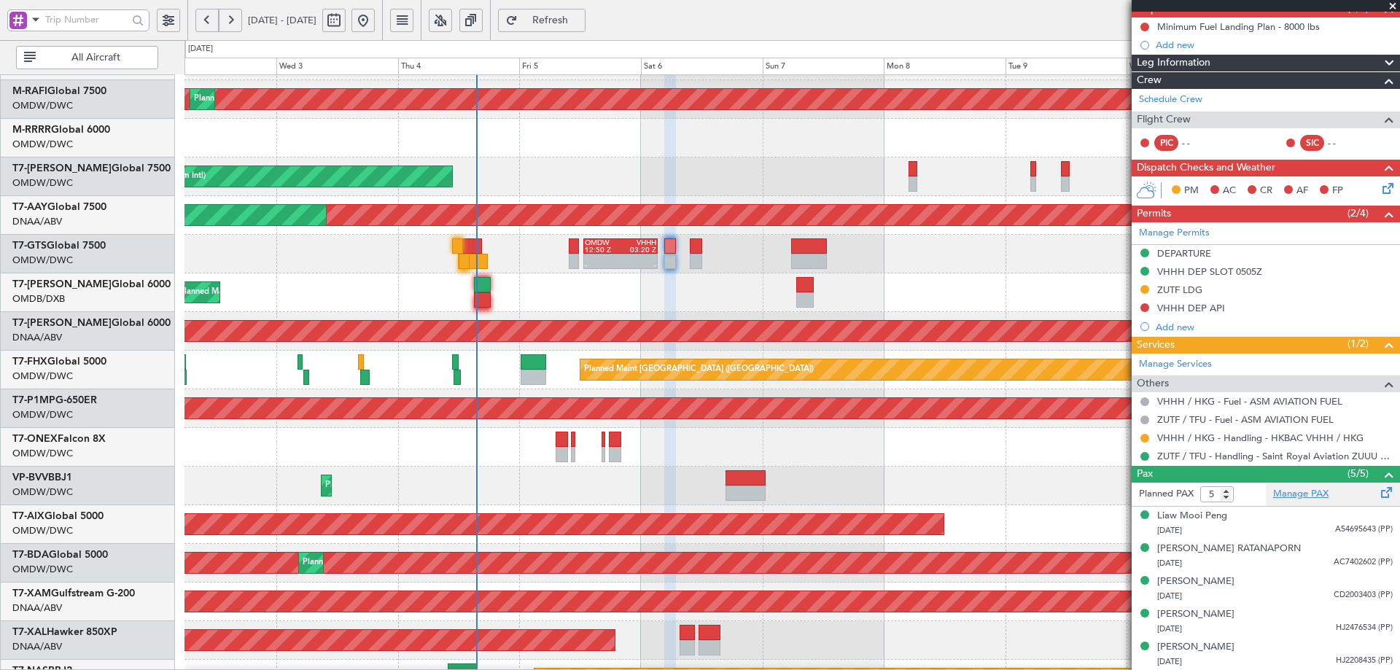
click at [1286, 491] on link "Manage PAX" at bounding box center [1300, 494] width 55 height 15
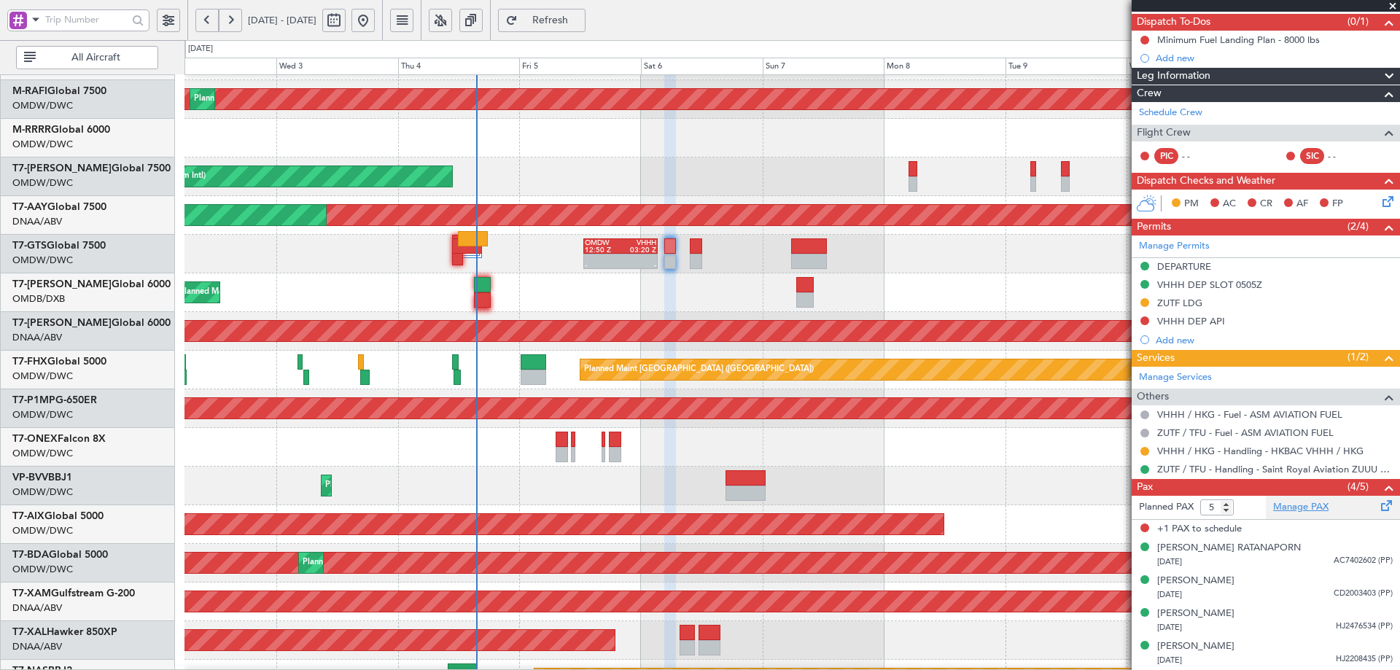
scroll to position [128, 0]
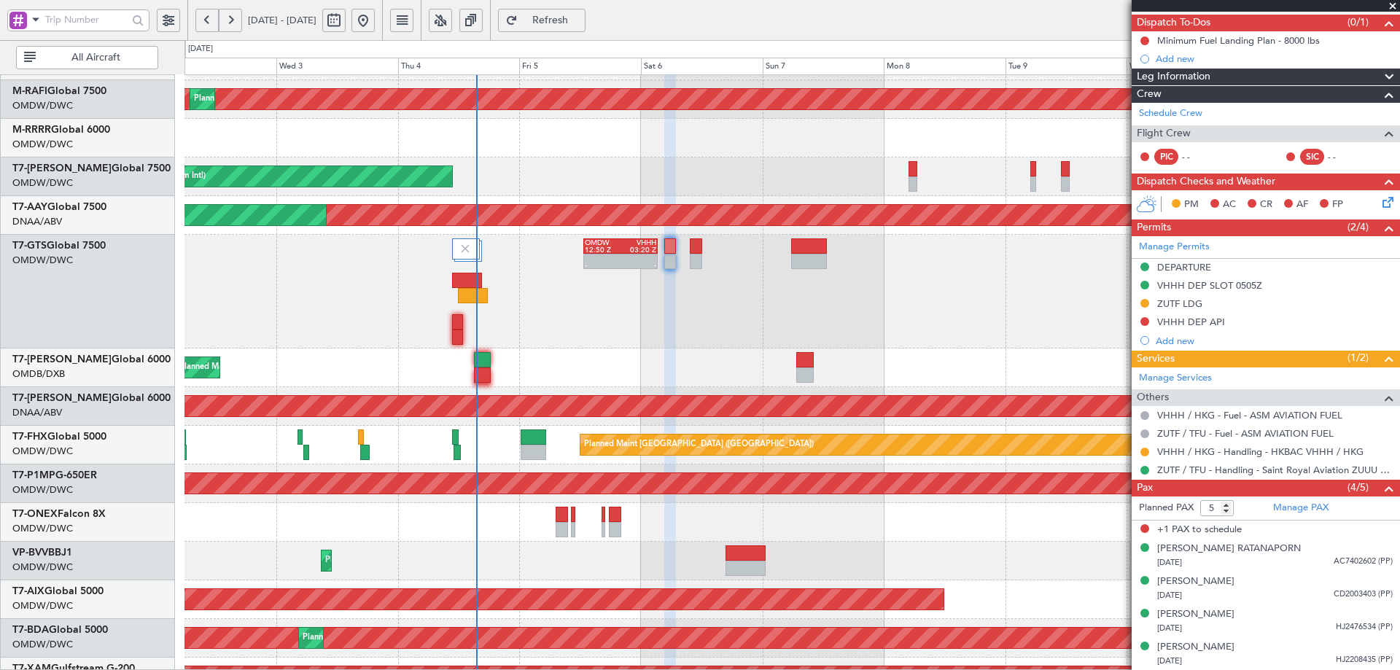
click at [580, 21] on span "Refresh" at bounding box center [550, 20] width 60 height 10
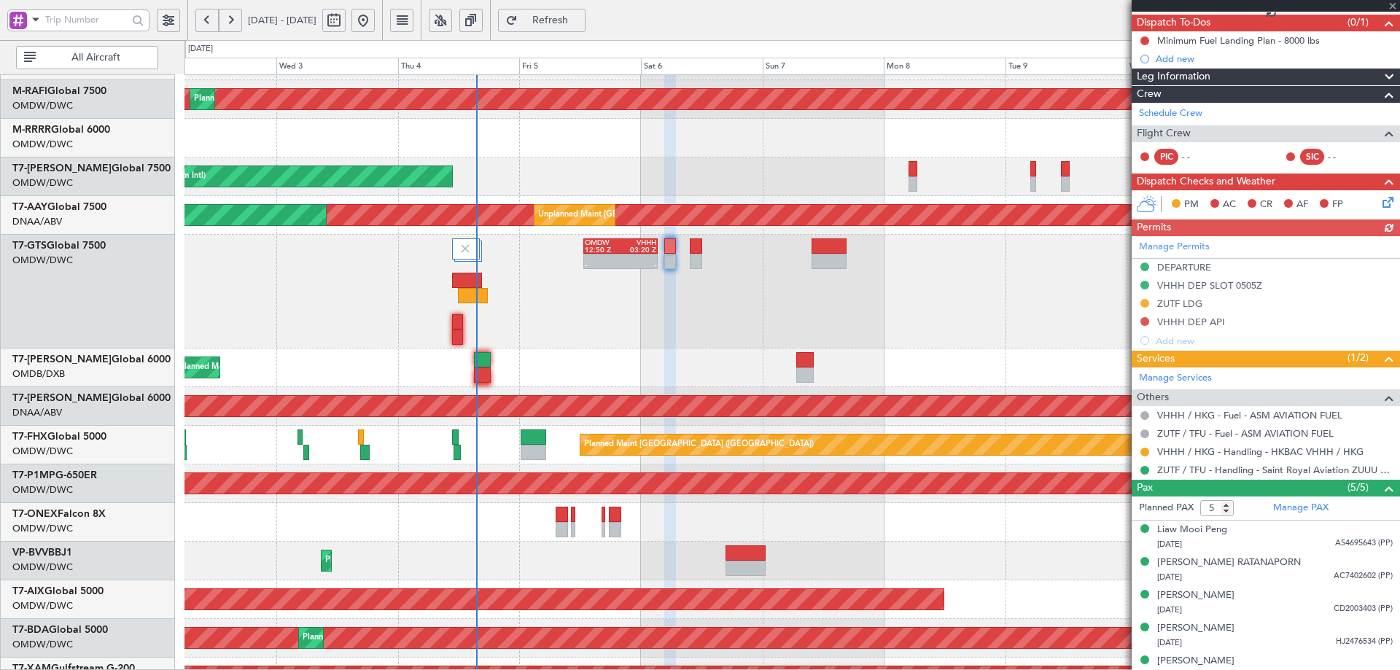
scroll to position [142, 0]
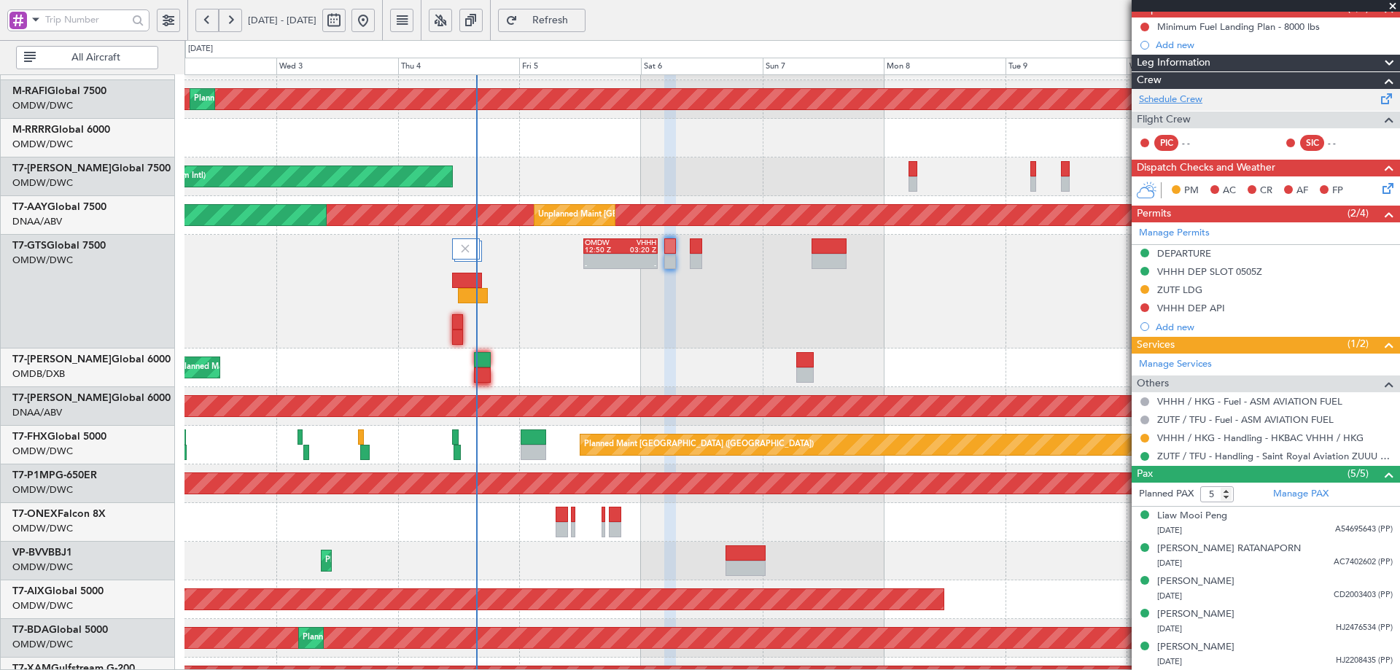
click at [1174, 102] on link "Schedule Crew" at bounding box center [1170, 100] width 63 height 15
click at [1281, 493] on link "Manage PAX" at bounding box center [1300, 494] width 55 height 15
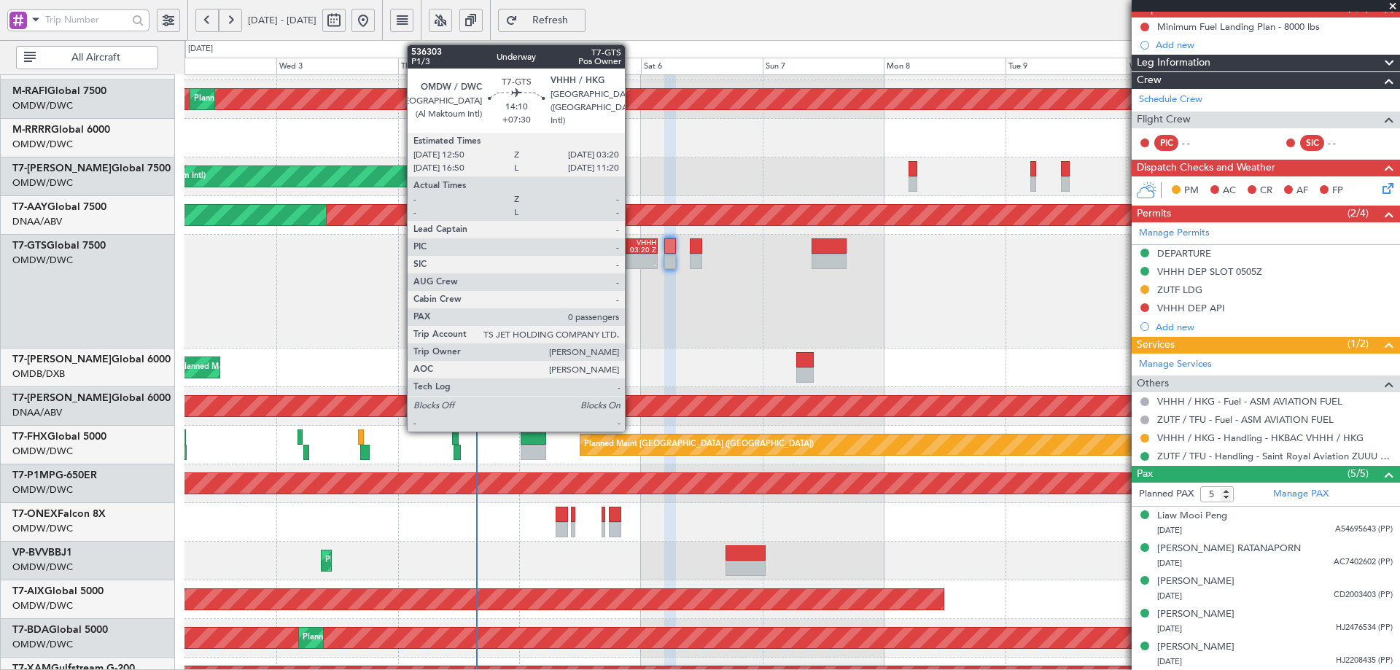
click at [630, 245] on div "VHHH 03:20 Z" at bounding box center [638, 246] width 36 height 14
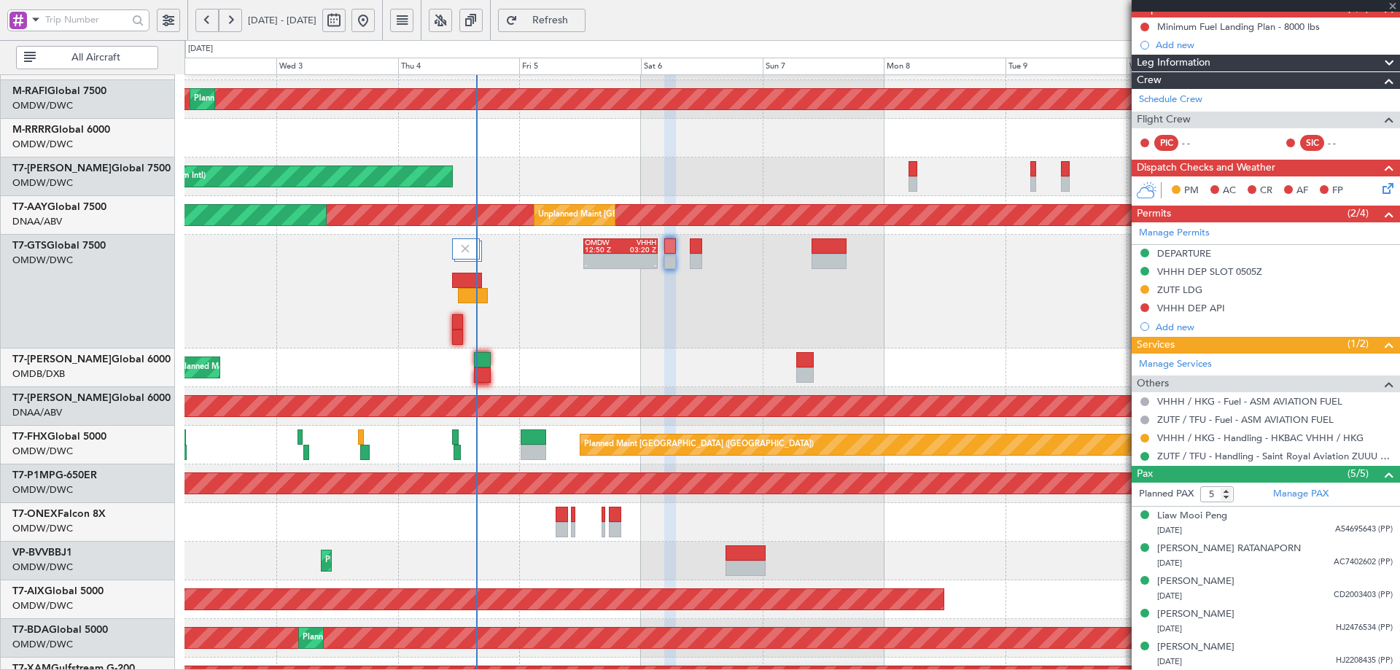
type input "+07:30"
type input "0"
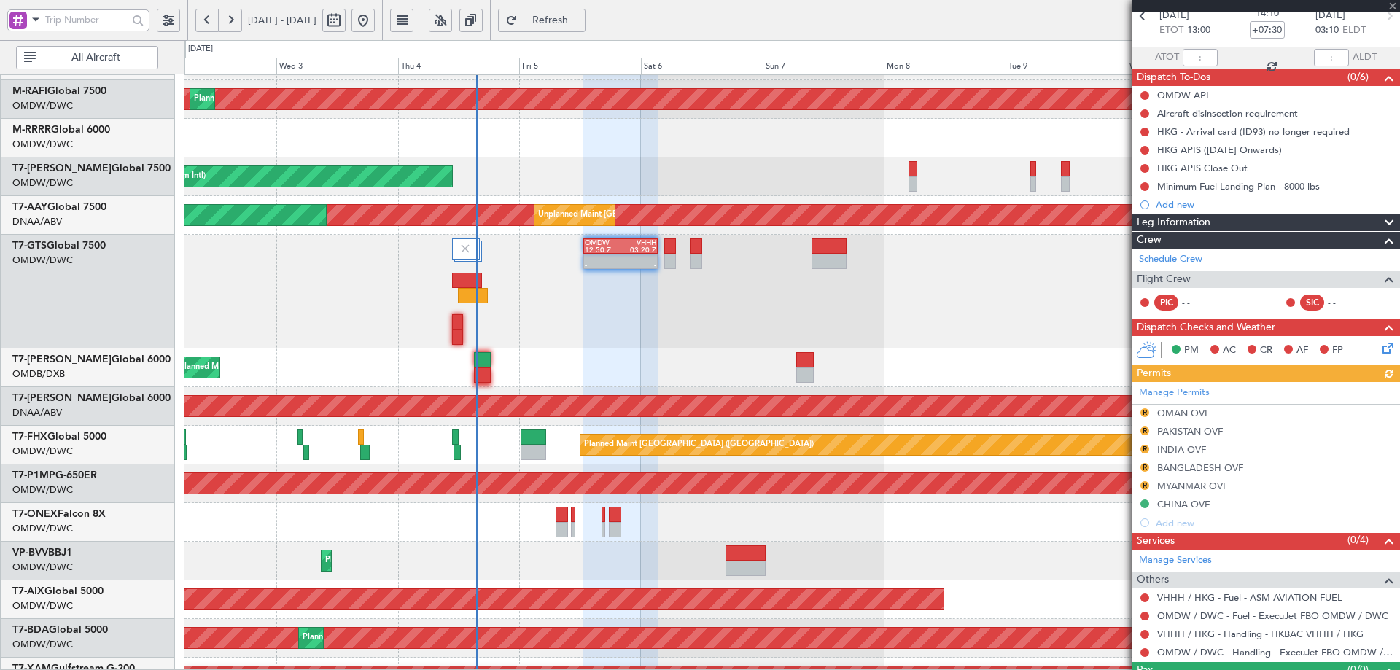
scroll to position [106, 0]
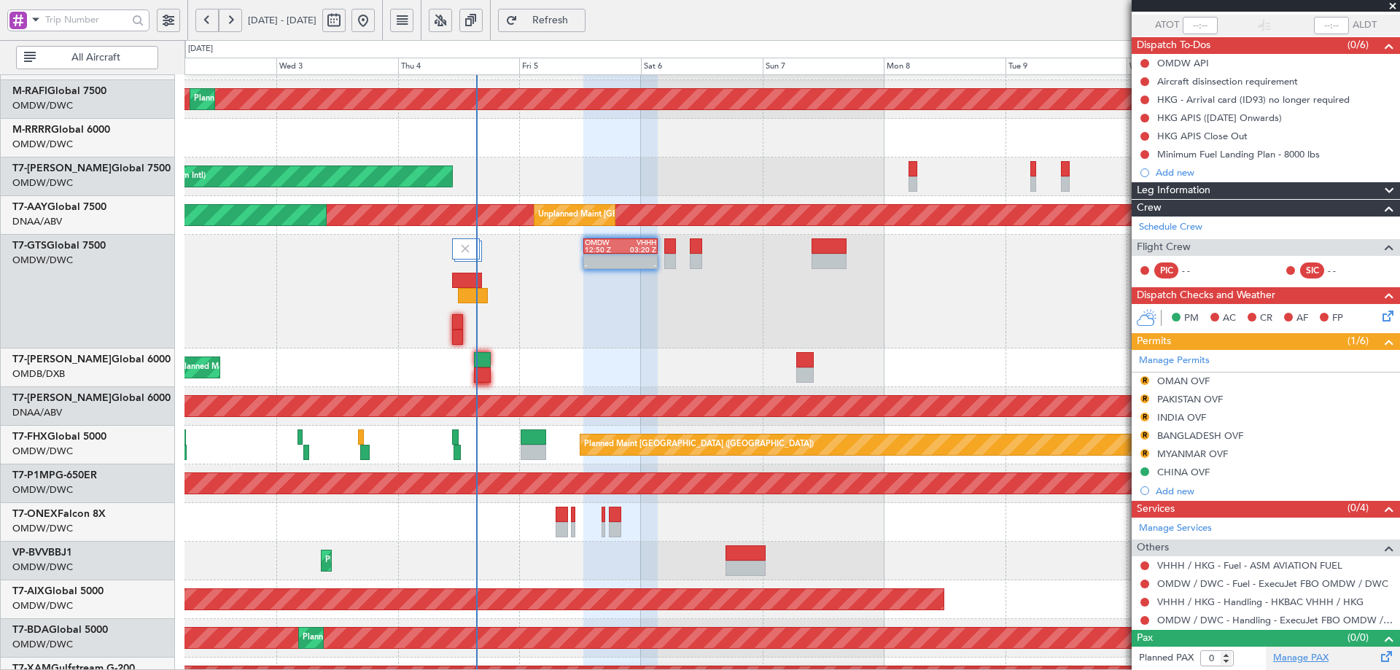
click at [1295, 659] on link "Manage PAX" at bounding box center [1300, 658] width 55 height 15
click at [1222, 604] on link "VHHH / HKG - Handling - HKBAC VHHH / HKG" at bounding box center [1260, 602] width 206 height 12
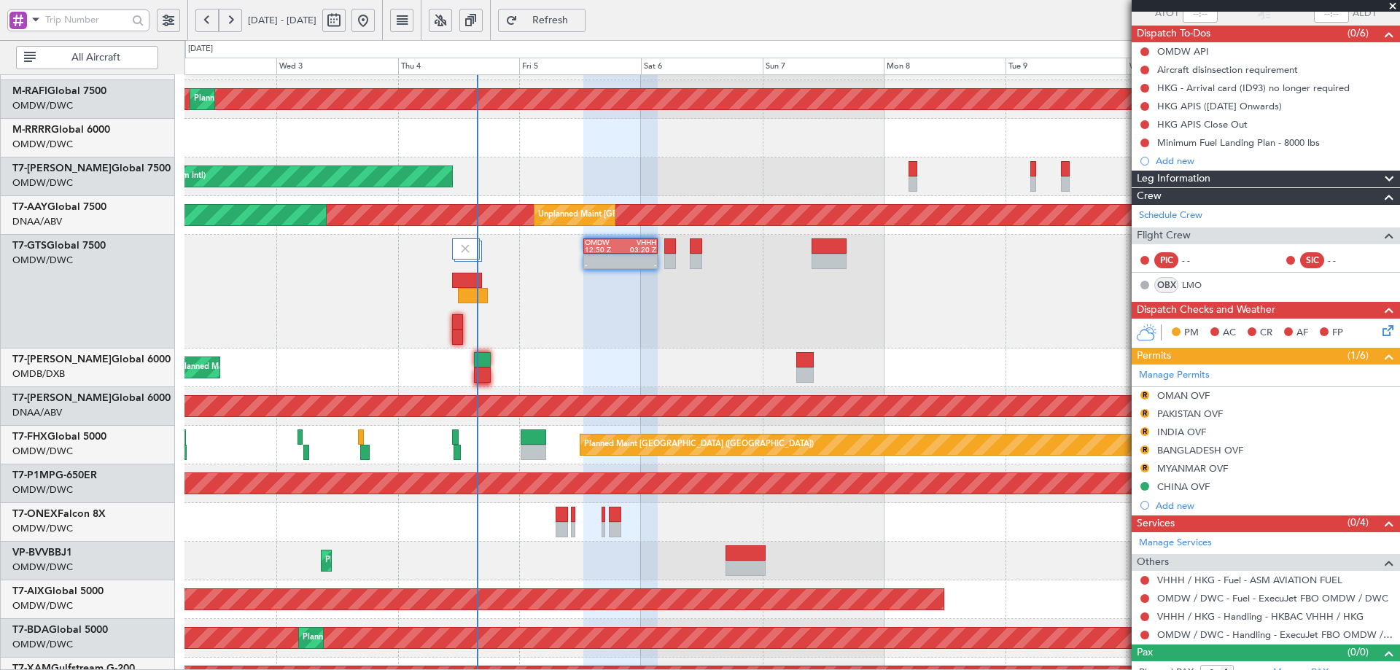
scroll to position [132, 0]
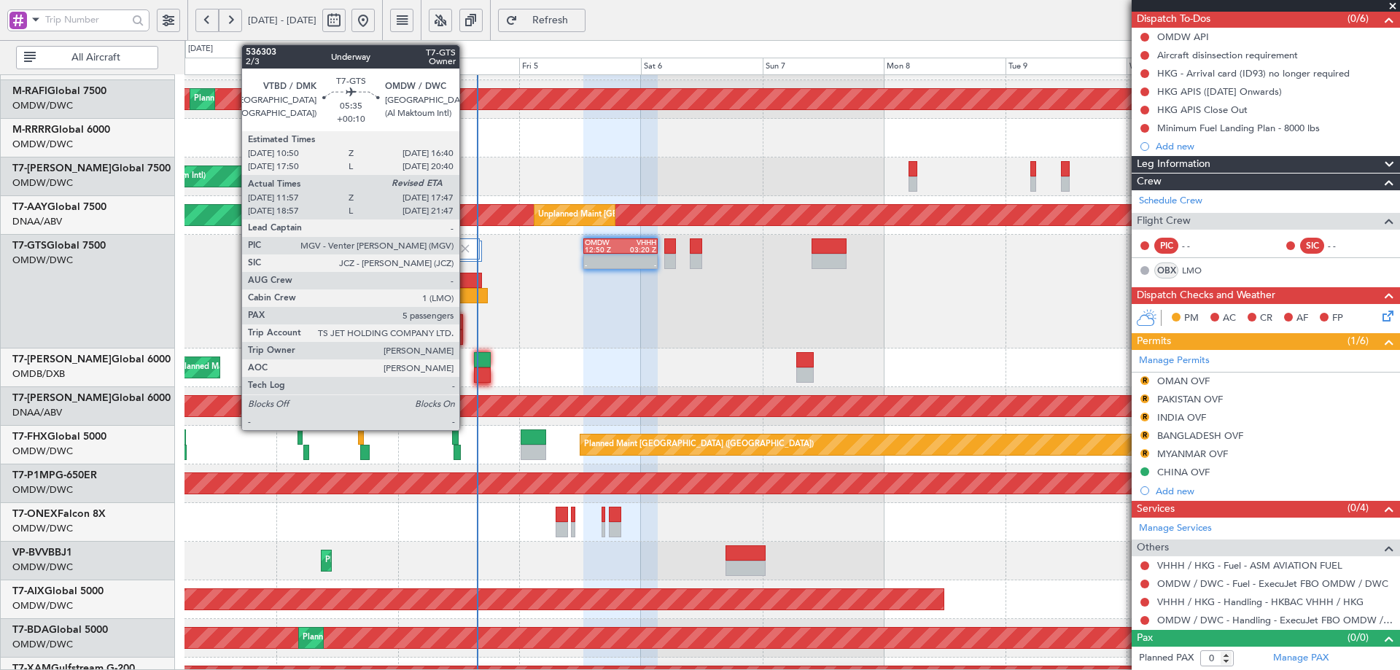
click at [466, 288] on div at bounding box center [473, 295] width 30 height 15
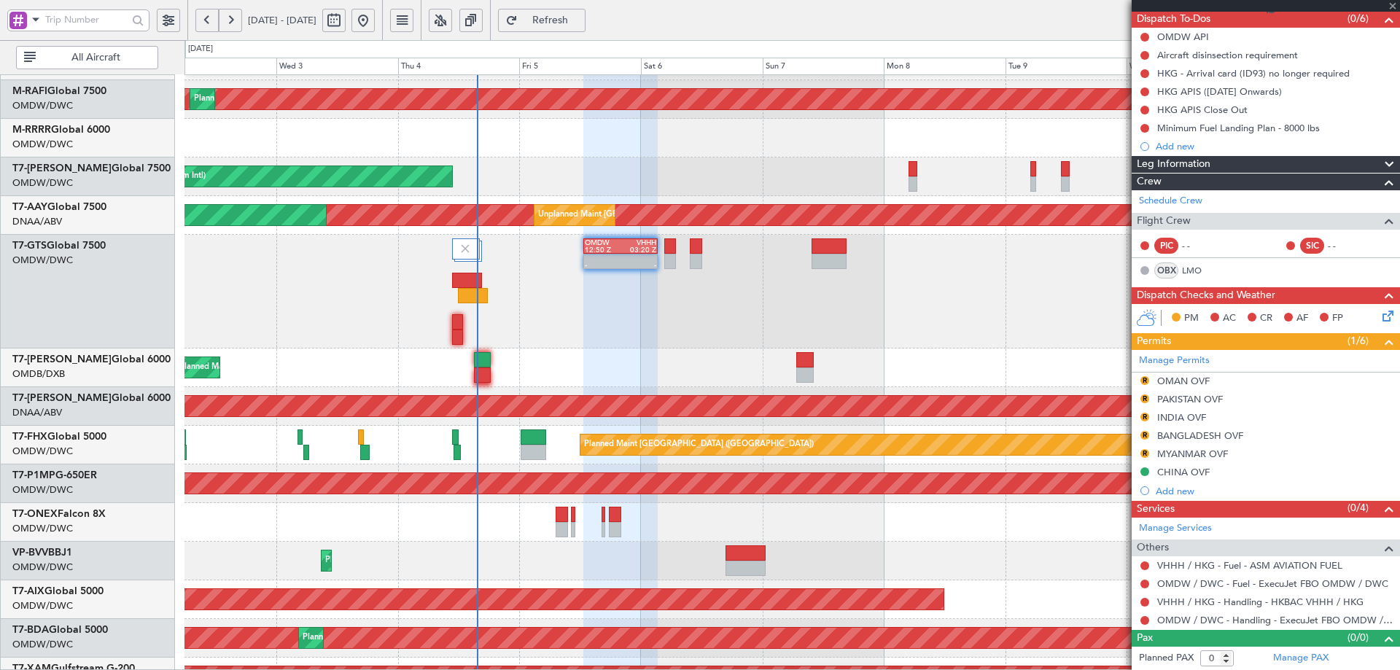
type input "+00:10"
type input "12:07"
type input "5"
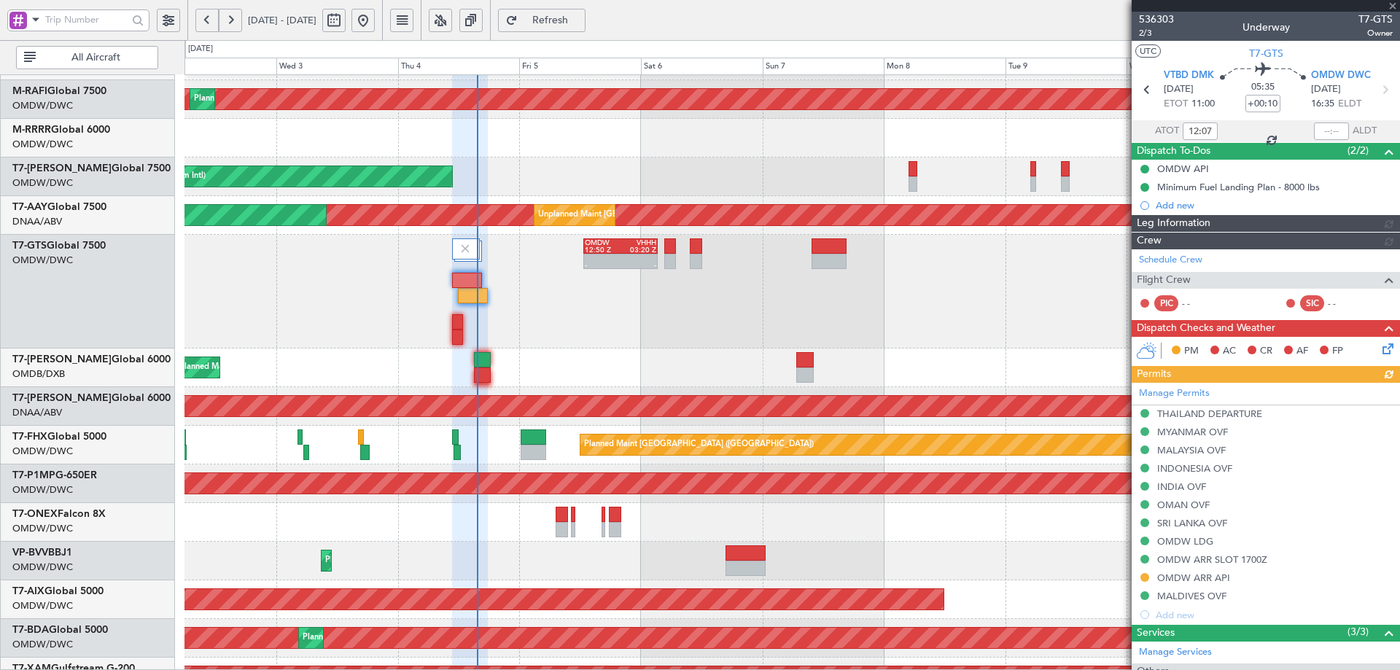
type input "[PERSON_NAME] (ANI)"
type input "7201"
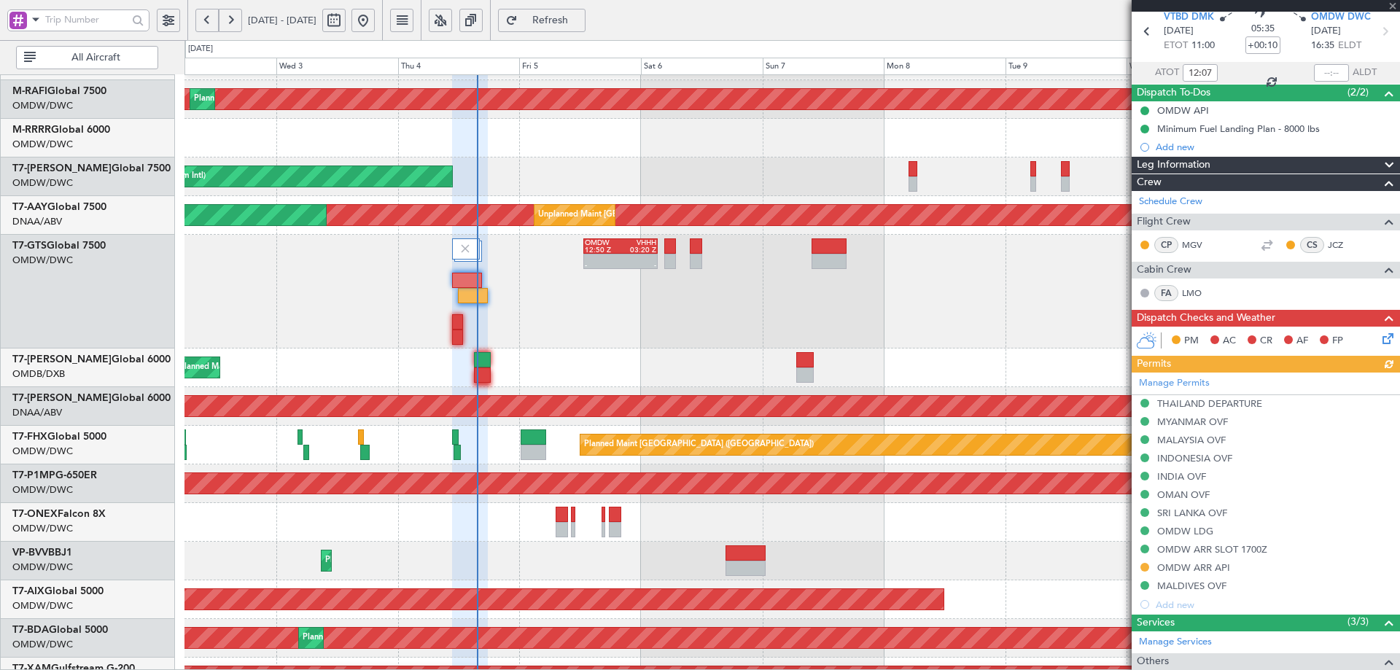
scroll to position [336, 0]
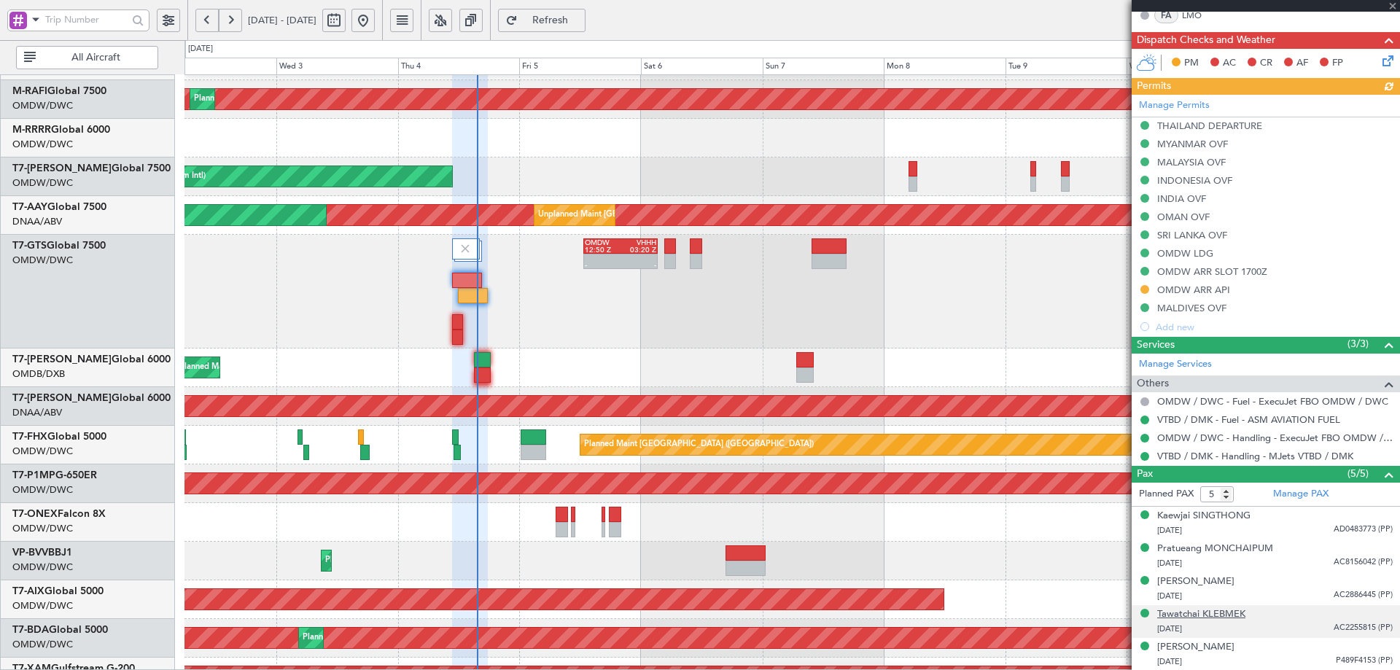
click at [1203, 609] on div "Tawatchai KLEBMEK" at bounding box center [1201, 614] width 88 height 15
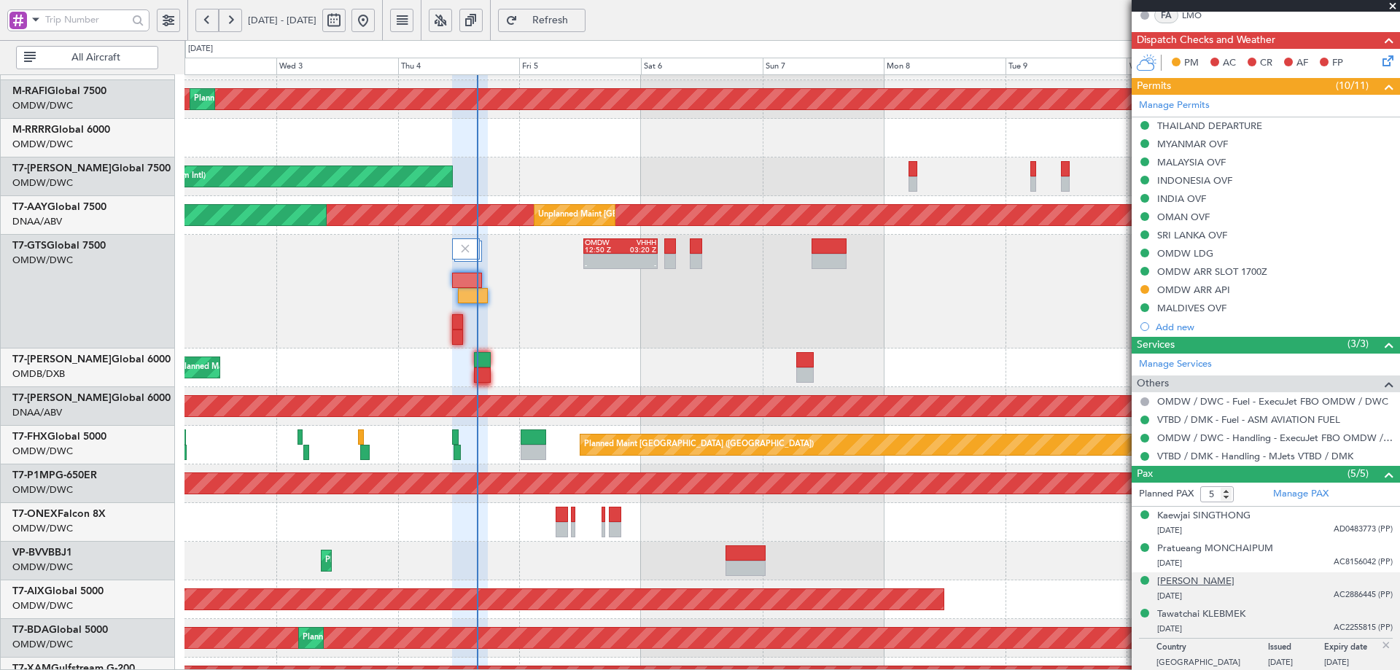
click at [1198, 582] on div "[PERSON_NAME]" at bounding box center [1195, 581] width 77 height 15
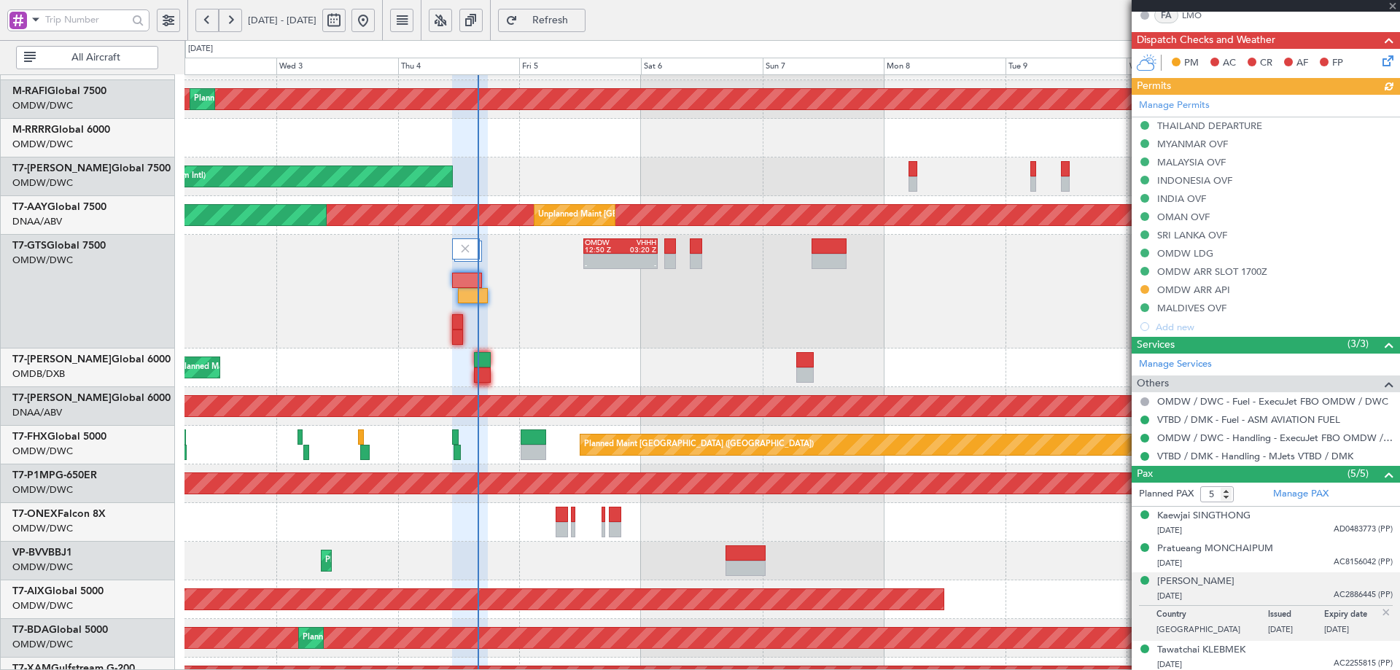
type input "[PERSON_NAME] (ANI)"
type input "7201"
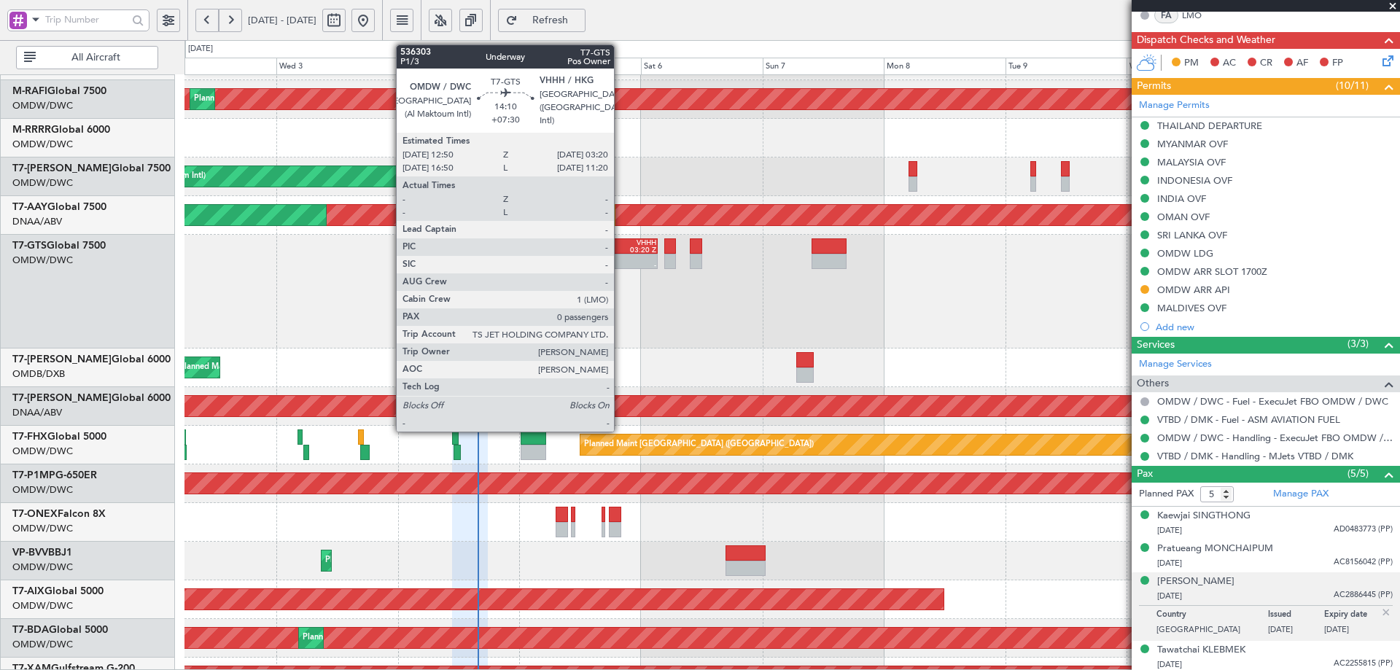
click at [620, 249] on div "03:20 Z" at bounding box center [638, 249] width 36 height 7
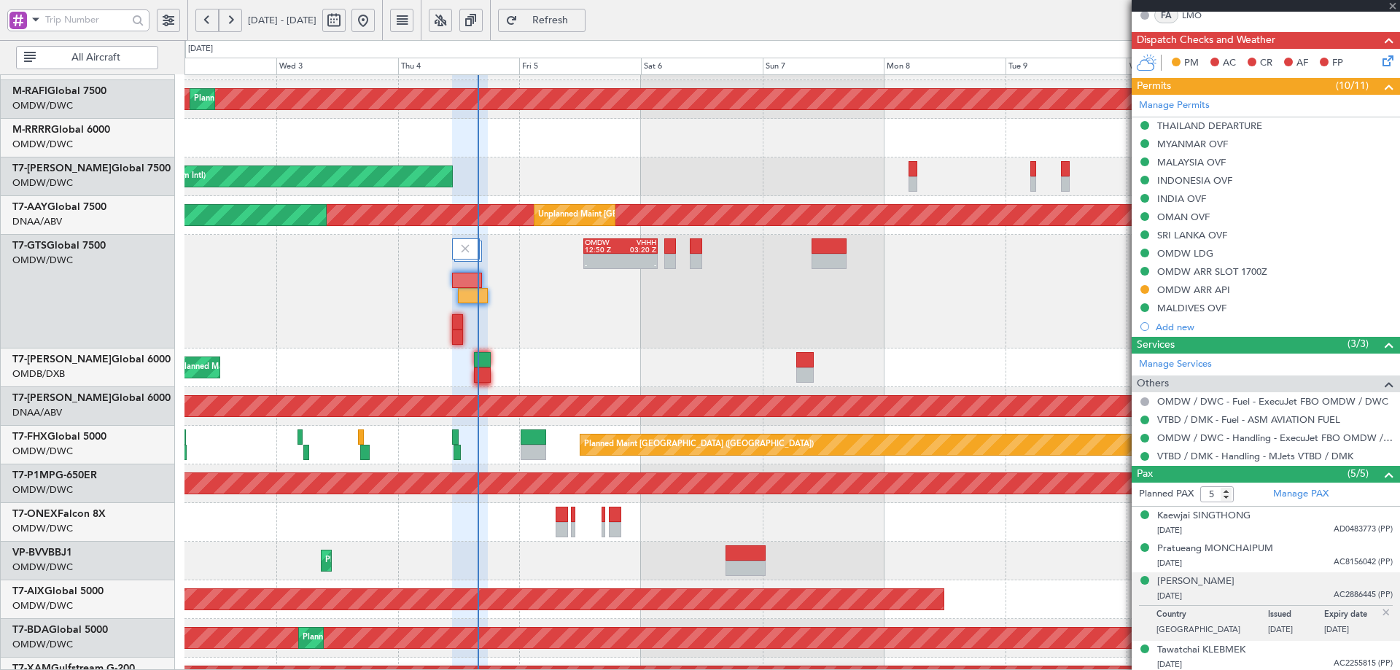
type input "+07:30"
type input "0"
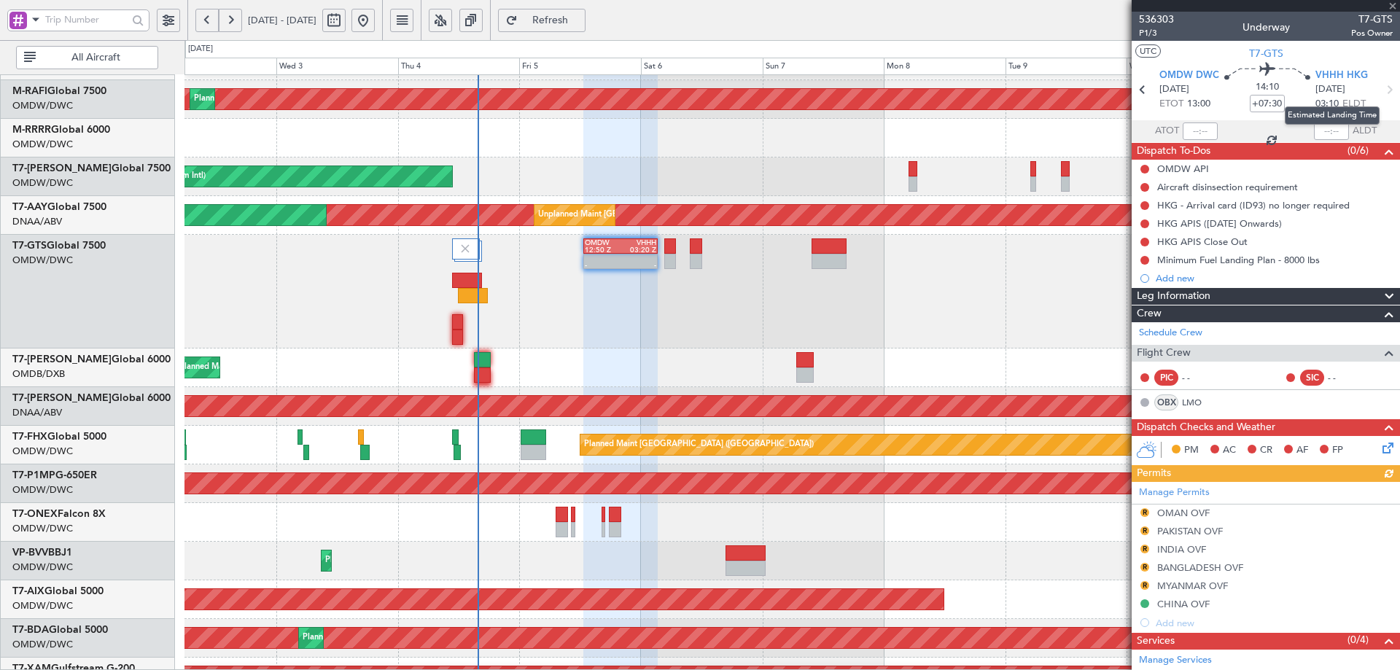
click at [1276, 99] on mat-tooltip-component "Estimated Landing Time" at bounding box center [1331, 115] width 115 height 39
click at [1256, 104] on input "+07:30" at bounding box center [1266, 103] width 35 height 17
click at [580, 17] on span "Refresh" at bounding box center [550, 20] width 60 height 10
click at [1158, 18] on span "536303" at bounding box center [1156, 19] width 35 height 15
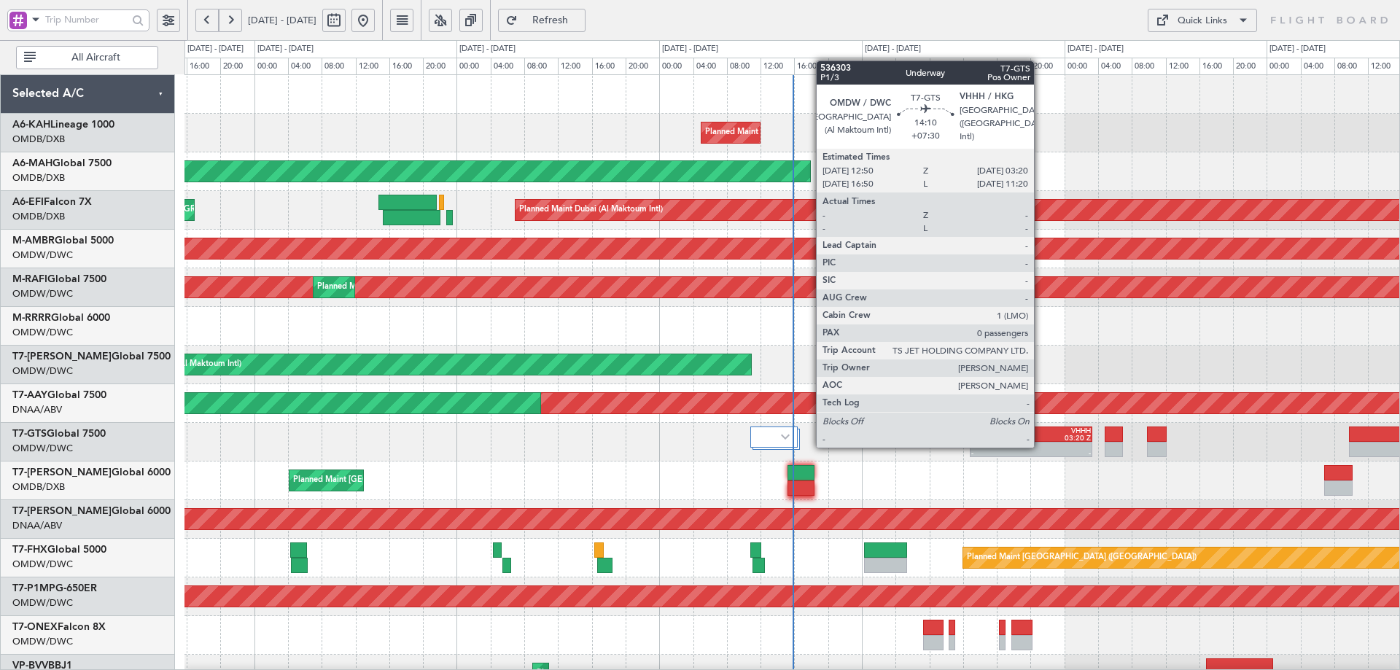
click at [1040, 443] on div at bounding box center [1061, 445] width 60 height 7
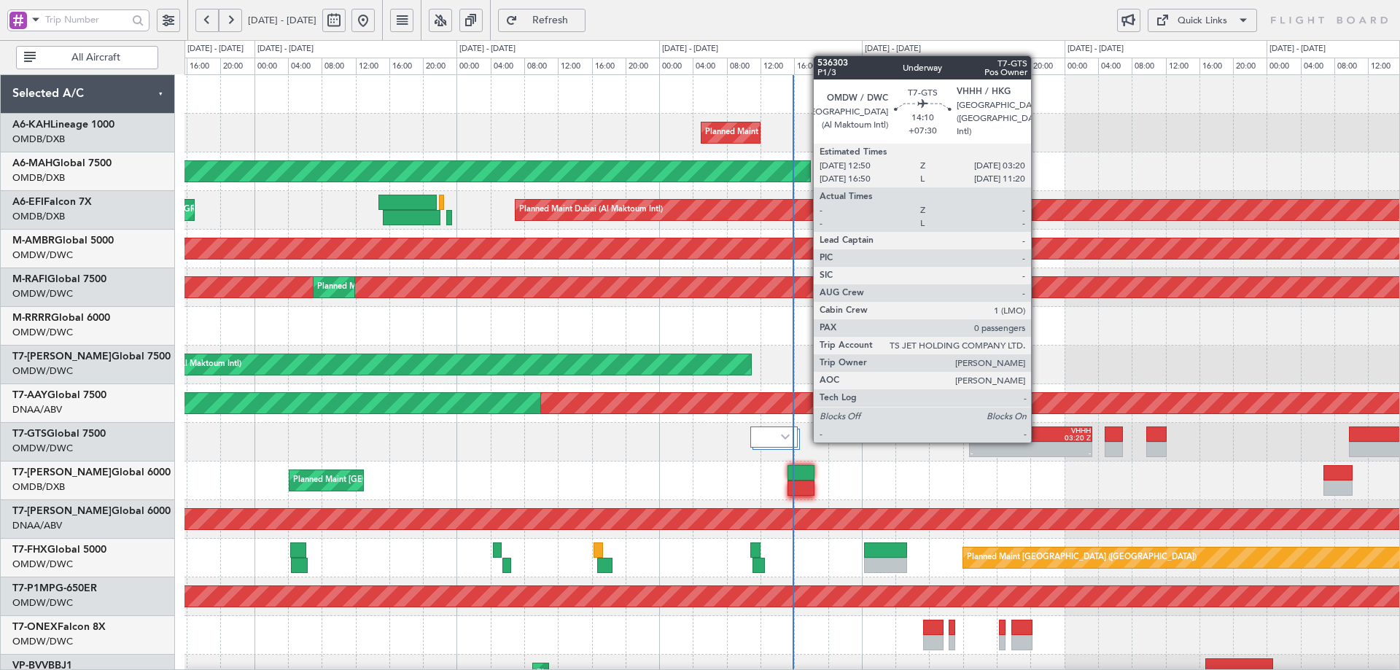
click at [1037, 440] on div "OMDW 12:50 Z VHHH 03:20 Z" at bounding box center [1030, 433] width 122 height 15
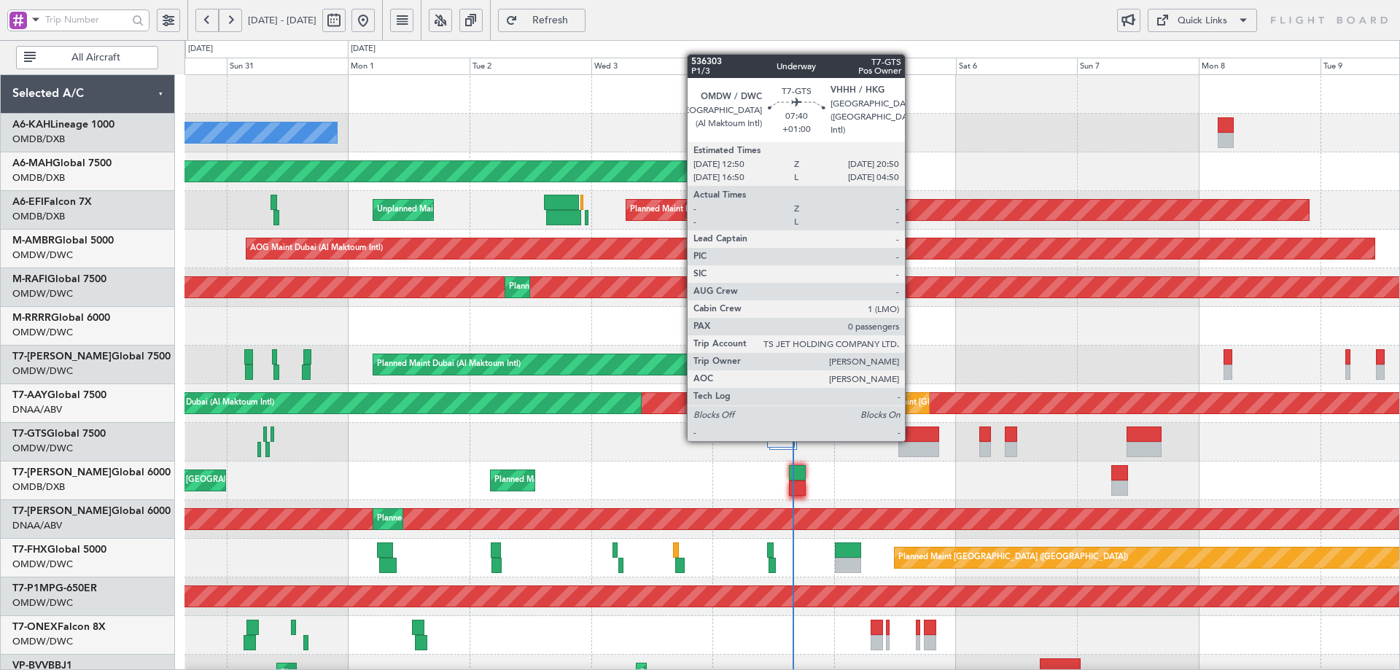
click at [911, 440] on div at bounding box center [918, 433] width 41 height 15
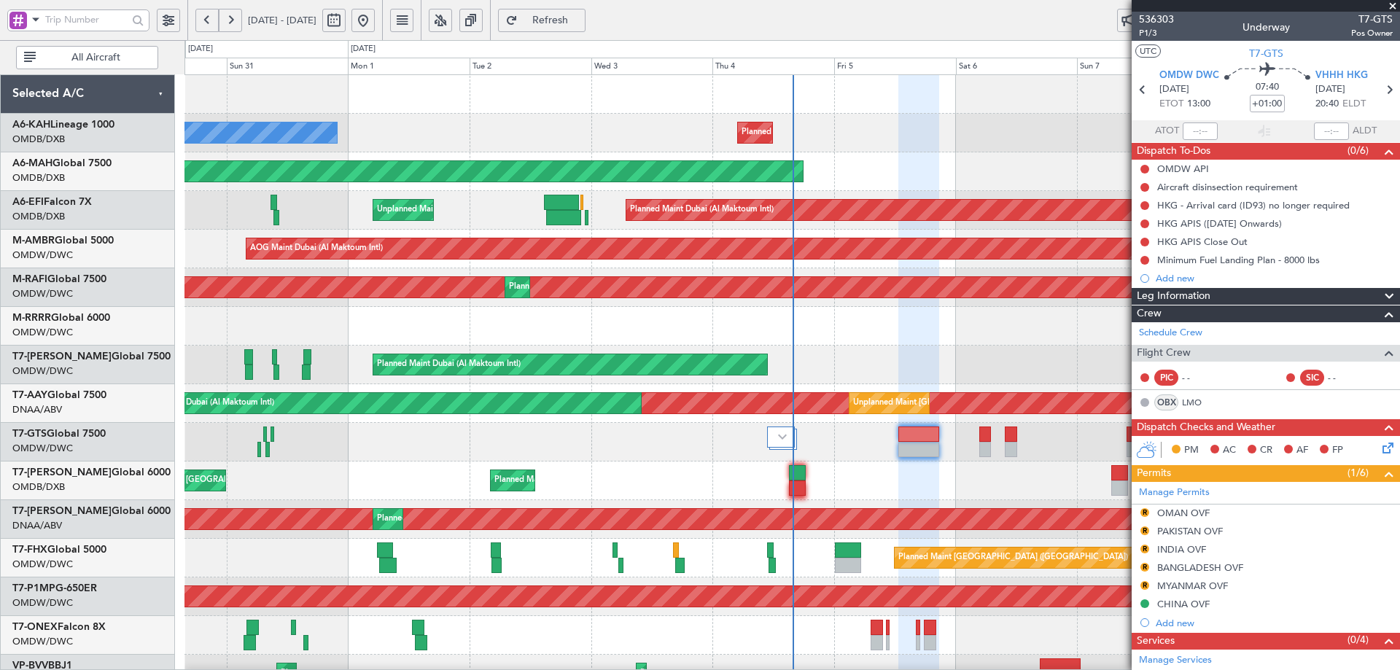
click at [580, 18] on span "Refresh" at bounding box center [550, 20] width 60 height 10
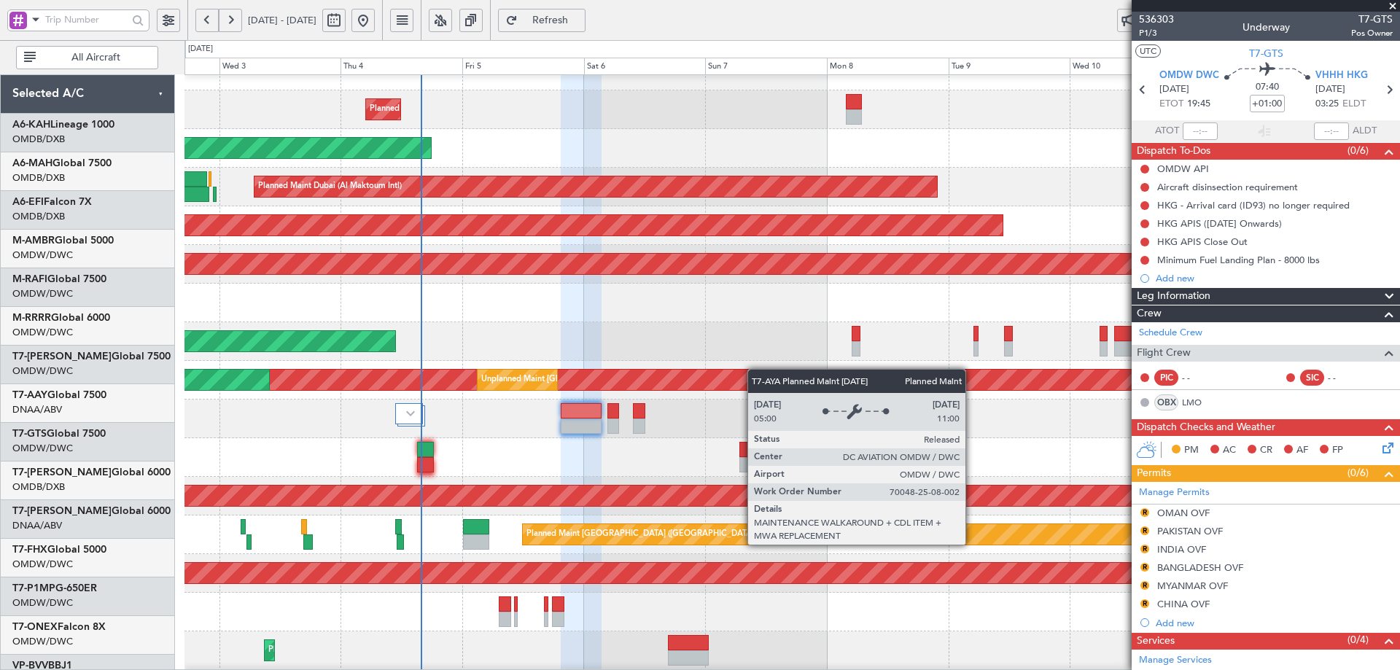
scroll to position [32, 0]
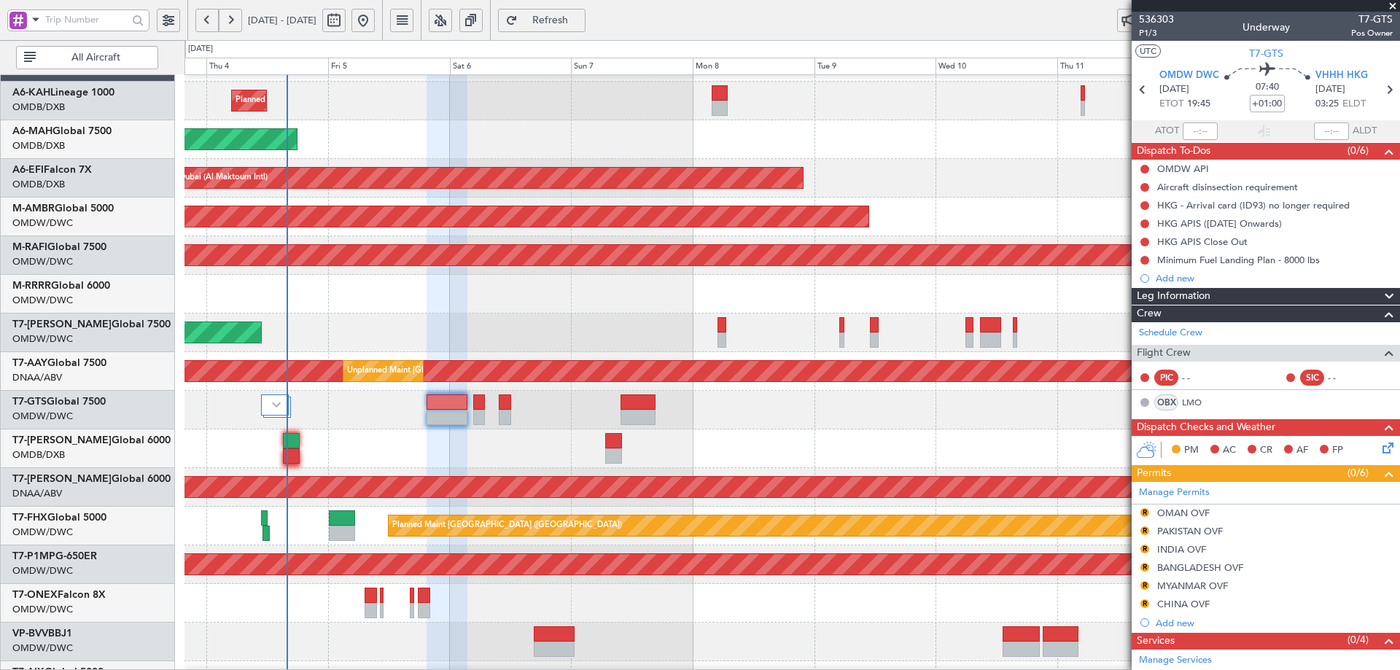
click at [276, 343] on div "Planned Maint Dubai (Al Maktoum Intl)" at bounding box center [791, 332] width 1214 height 39
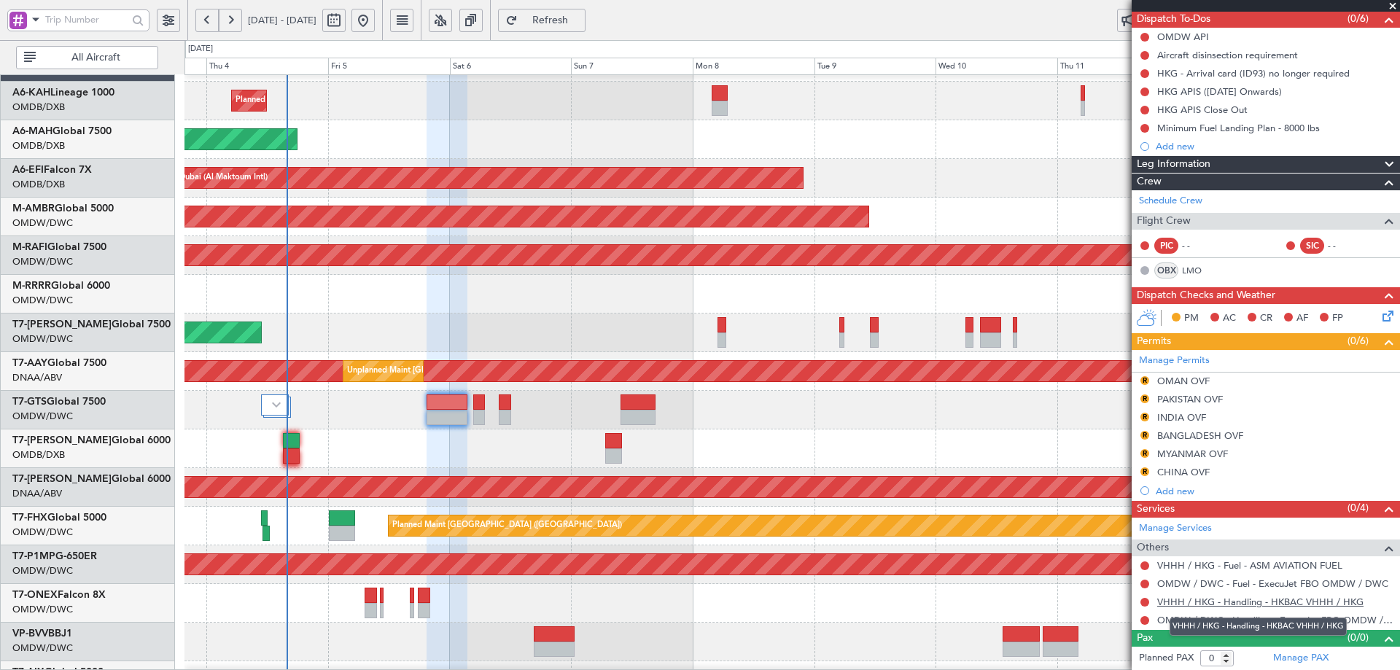
click at [1273, 606] on link "VHHH / HKG - Handling - HKBAC VHHH / HKG" at bounding box center [1260, 602] width 206 height 12
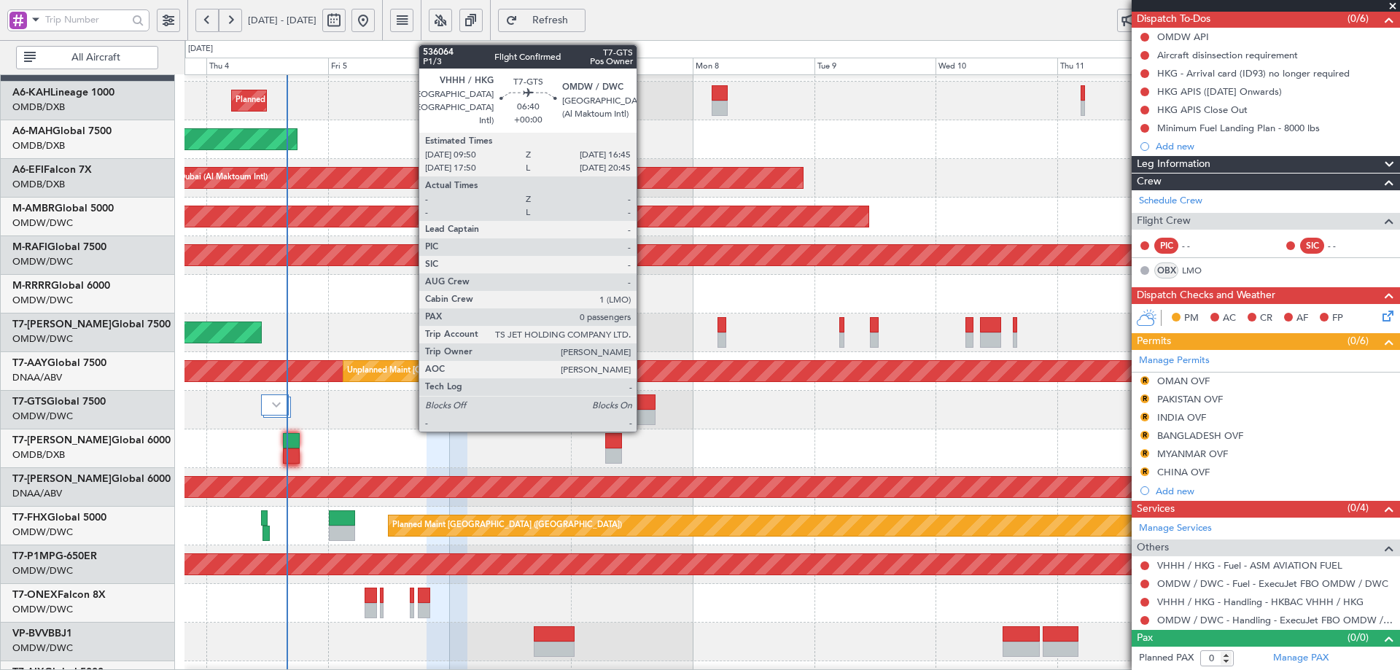
click at [641, 405] on div at bounding box center [638, 401] width 36 height 15
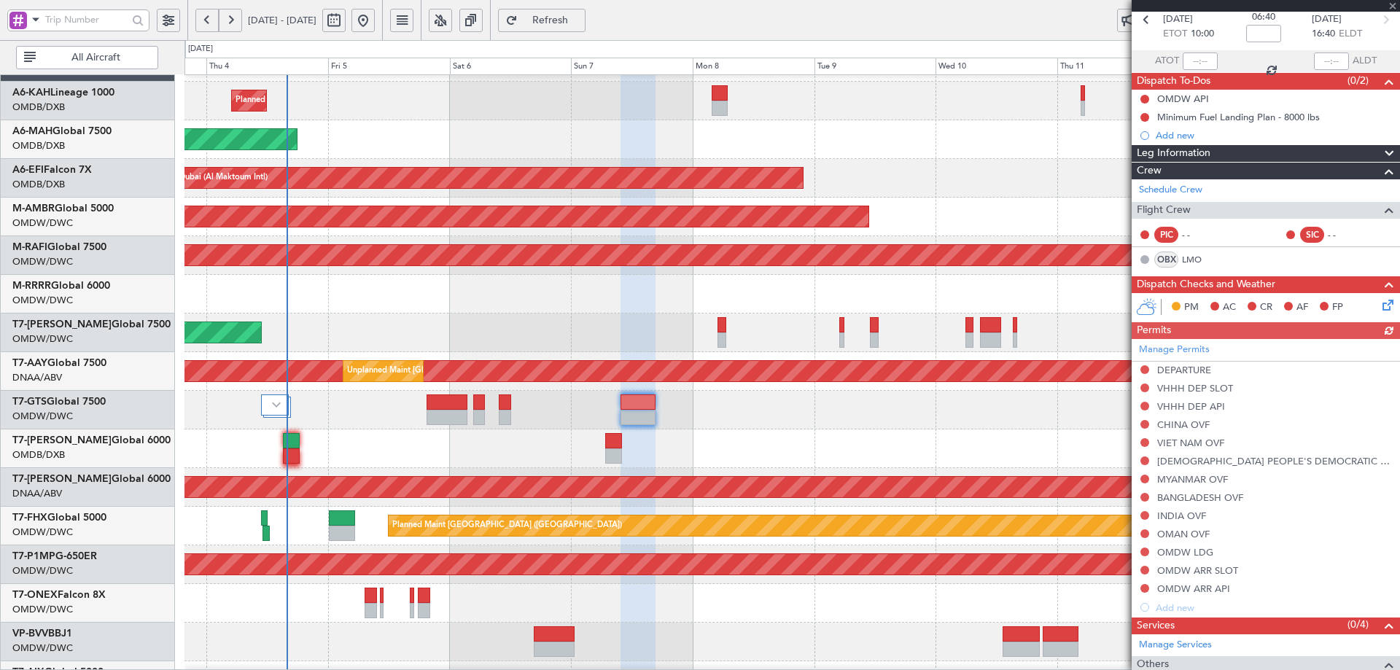
scroll to position [187, 0]
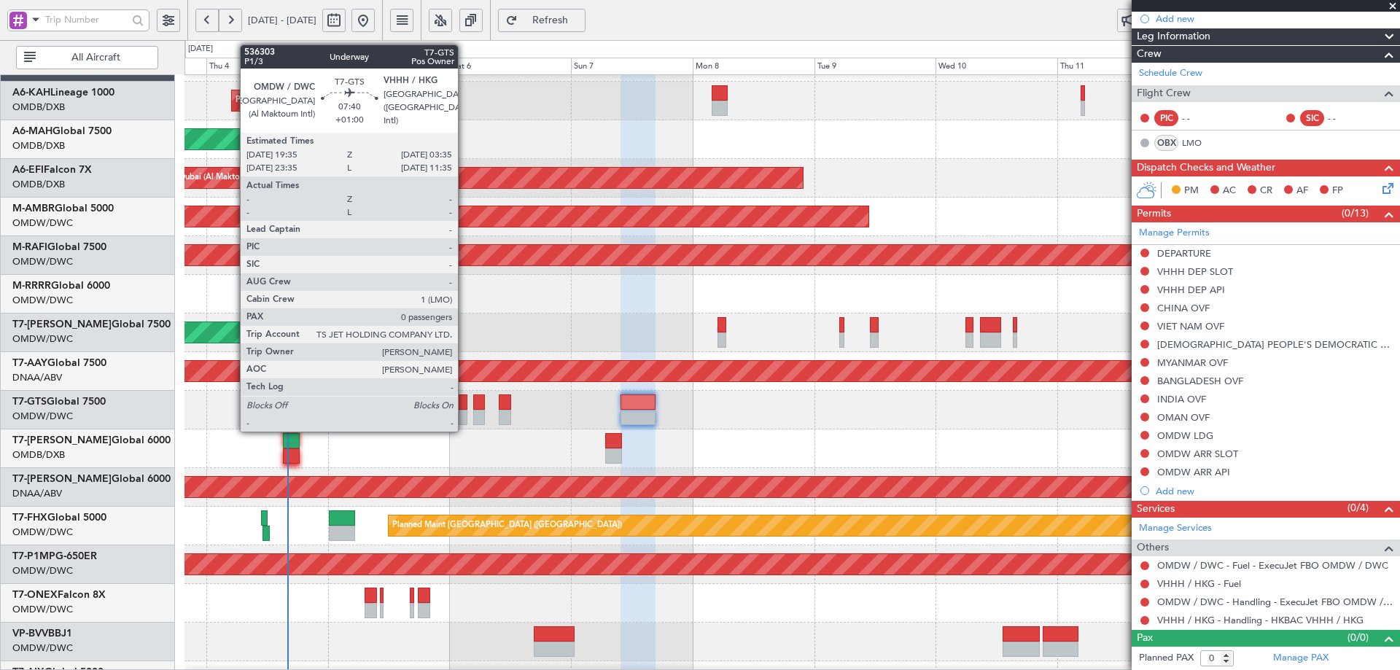
click at [465, 404] on div at bounding box center [446, 401] width 41 height 15
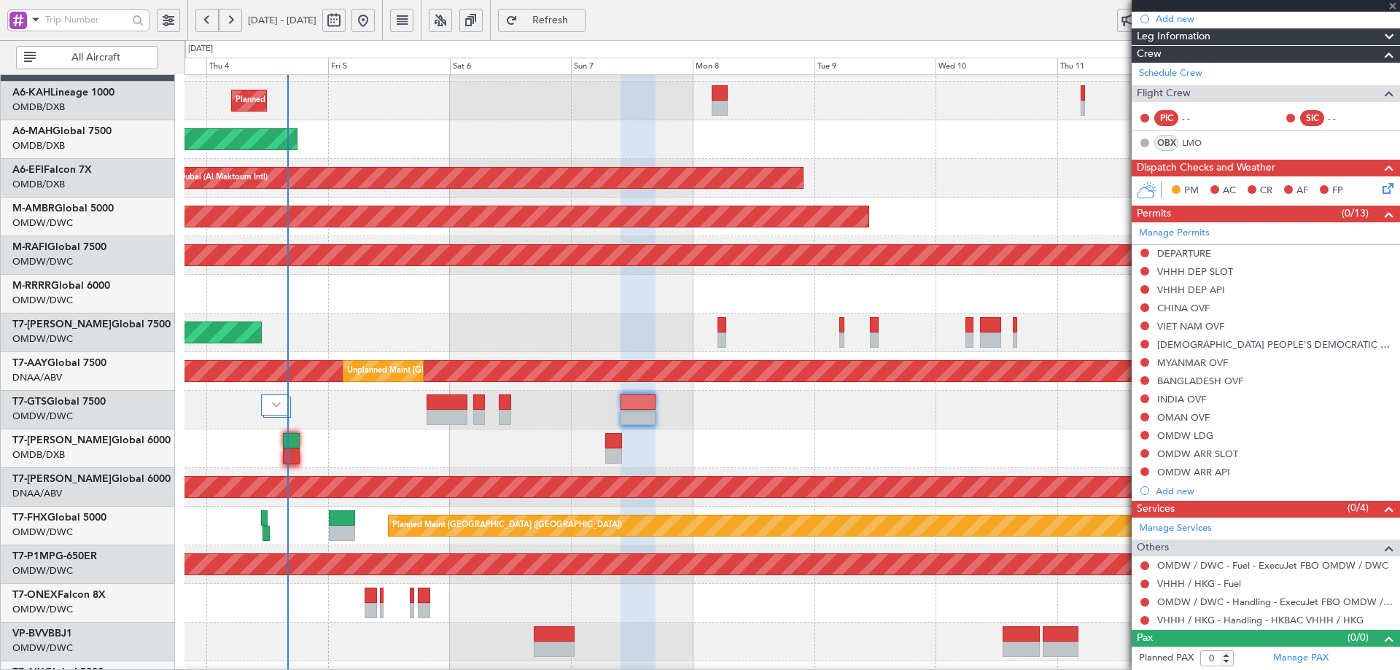
click at [453, 404] on div at bounding box center [446, 401] width 41 height 15
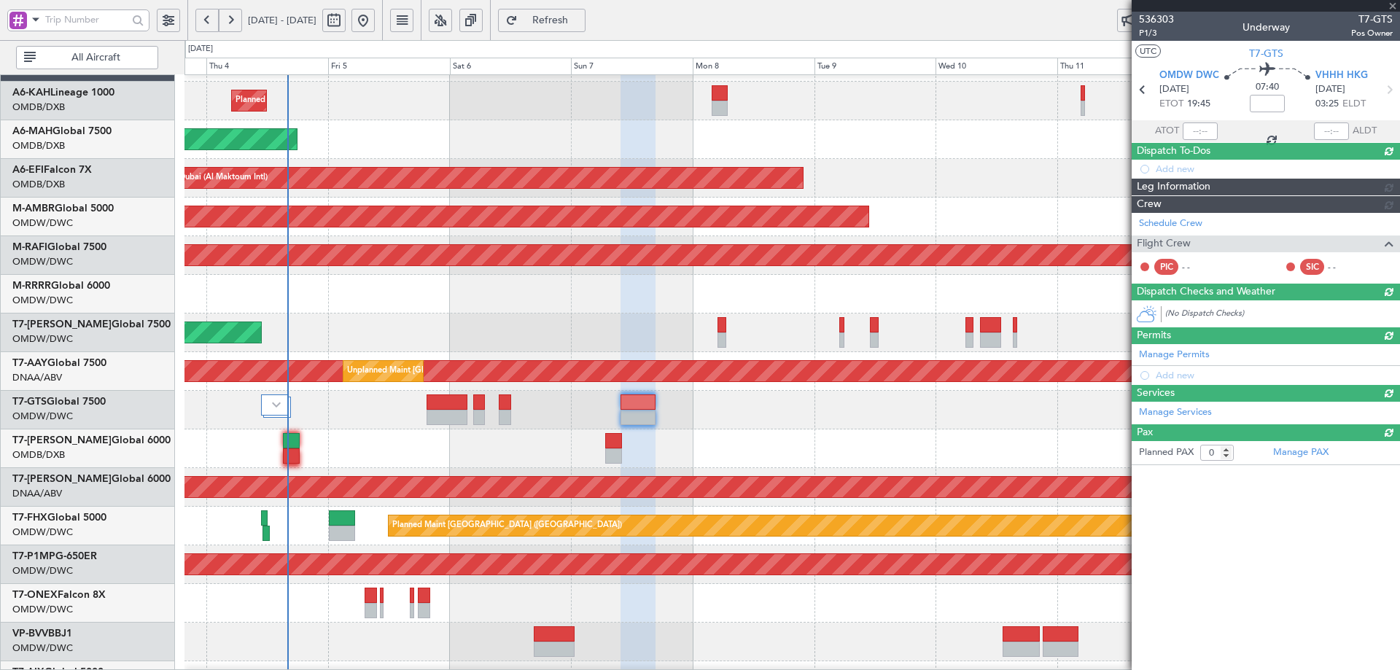
type input "+01:00"
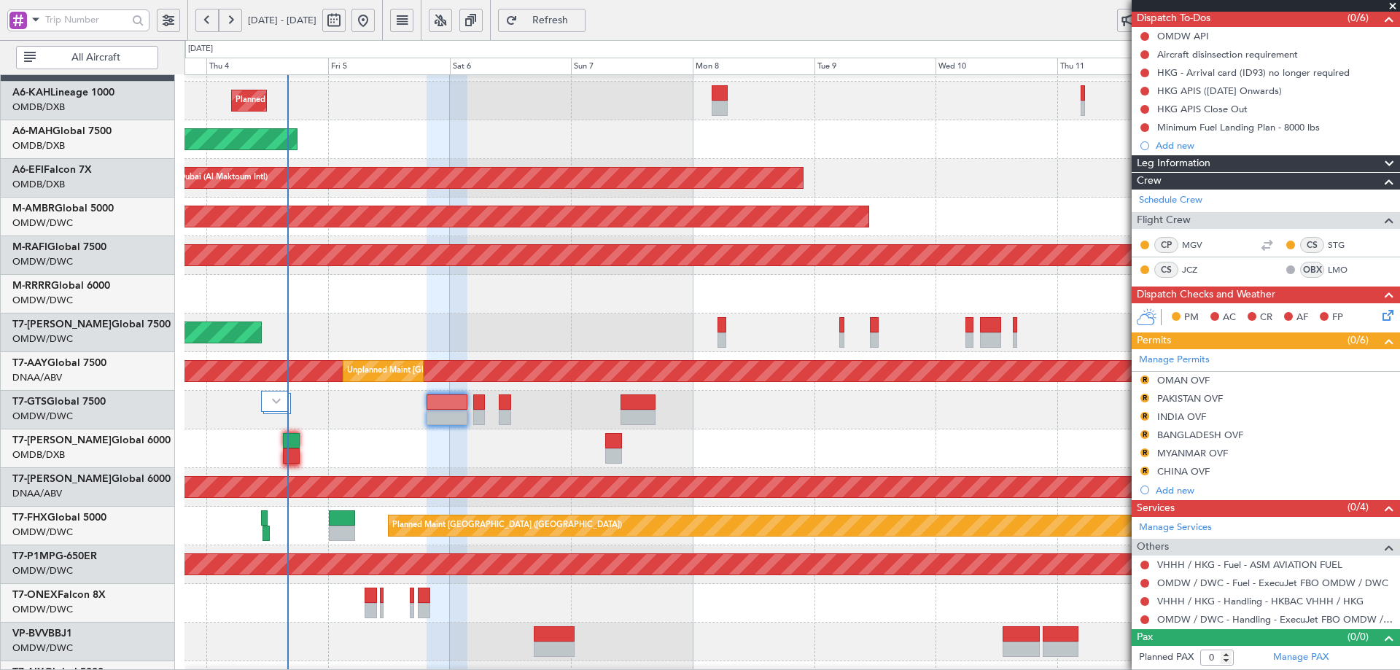
scroll to position [0, 0]
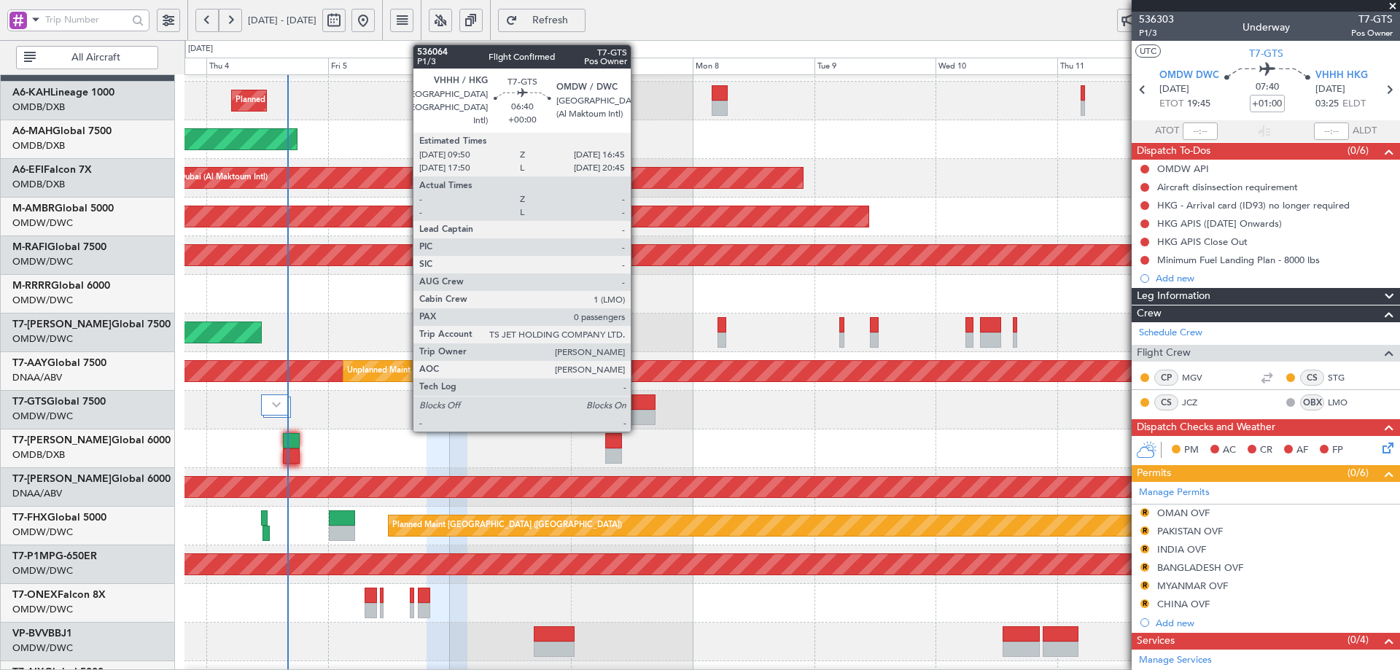
click at [636, 409] on div at bounding box center [638, 401] width 36 height 15
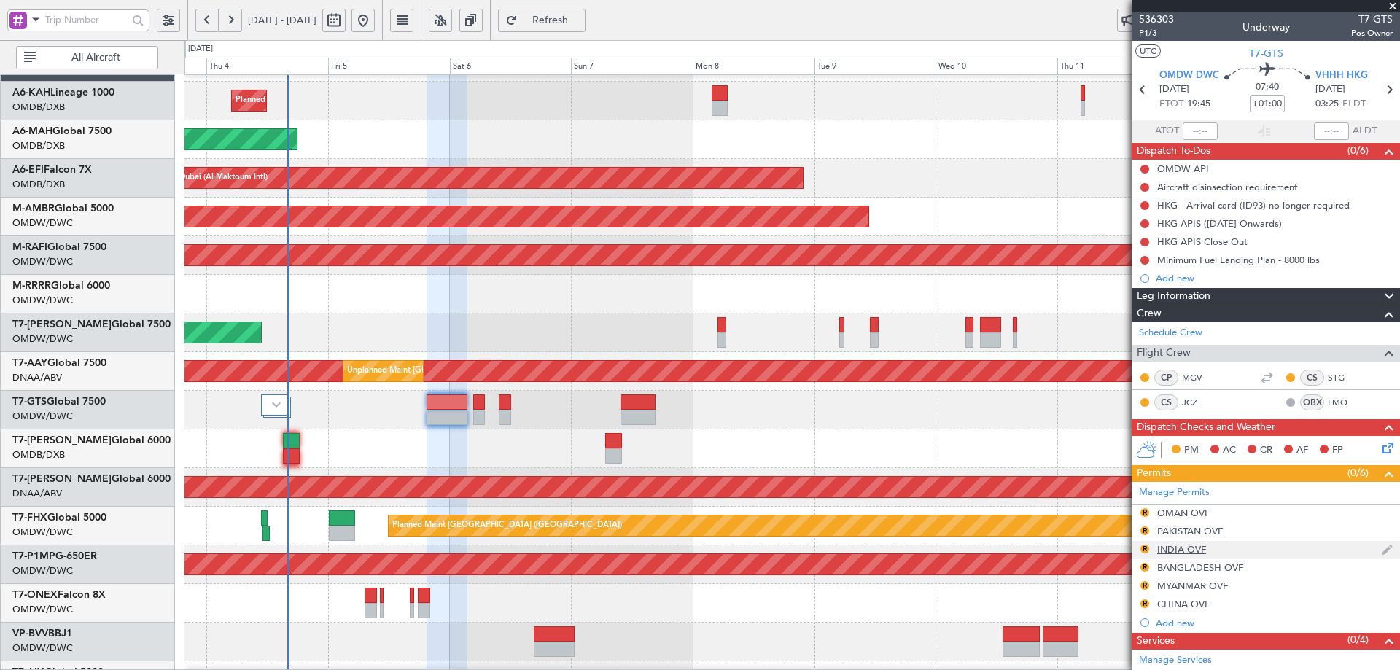
scroll to position [132, 0]
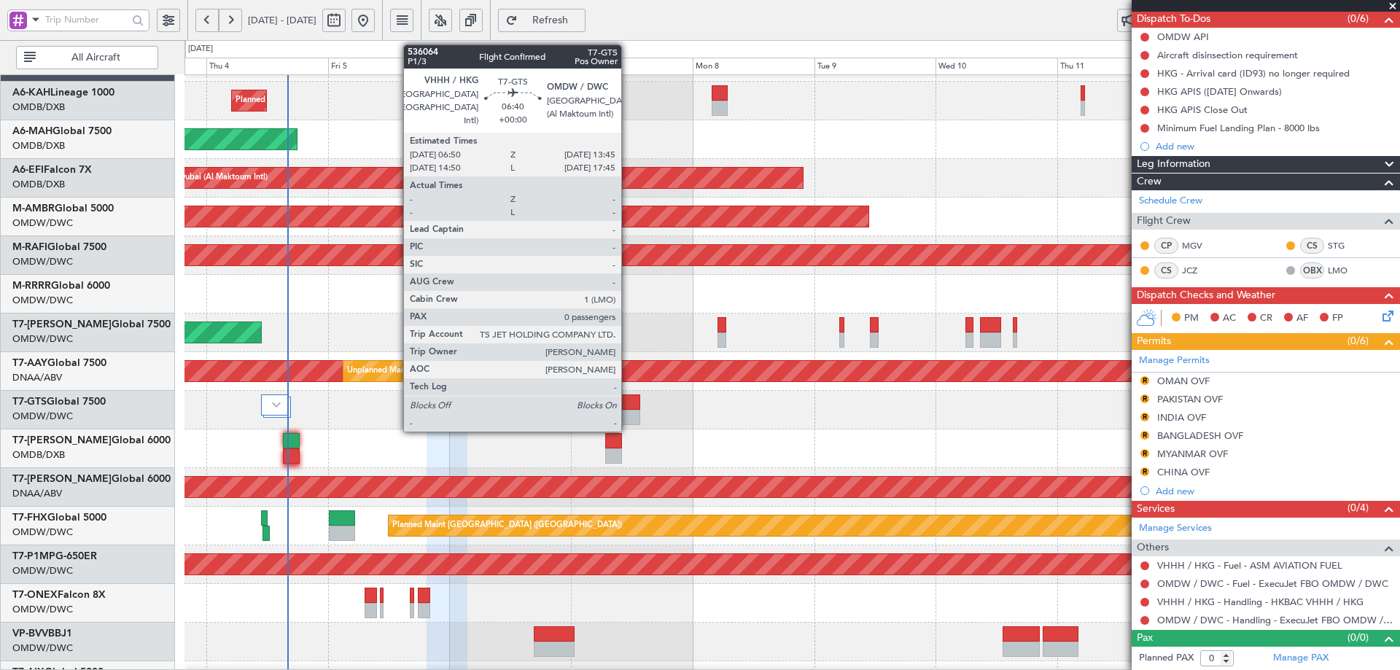
click at [628, 410] on div at bounding box center [623, 417] width 36 height 15
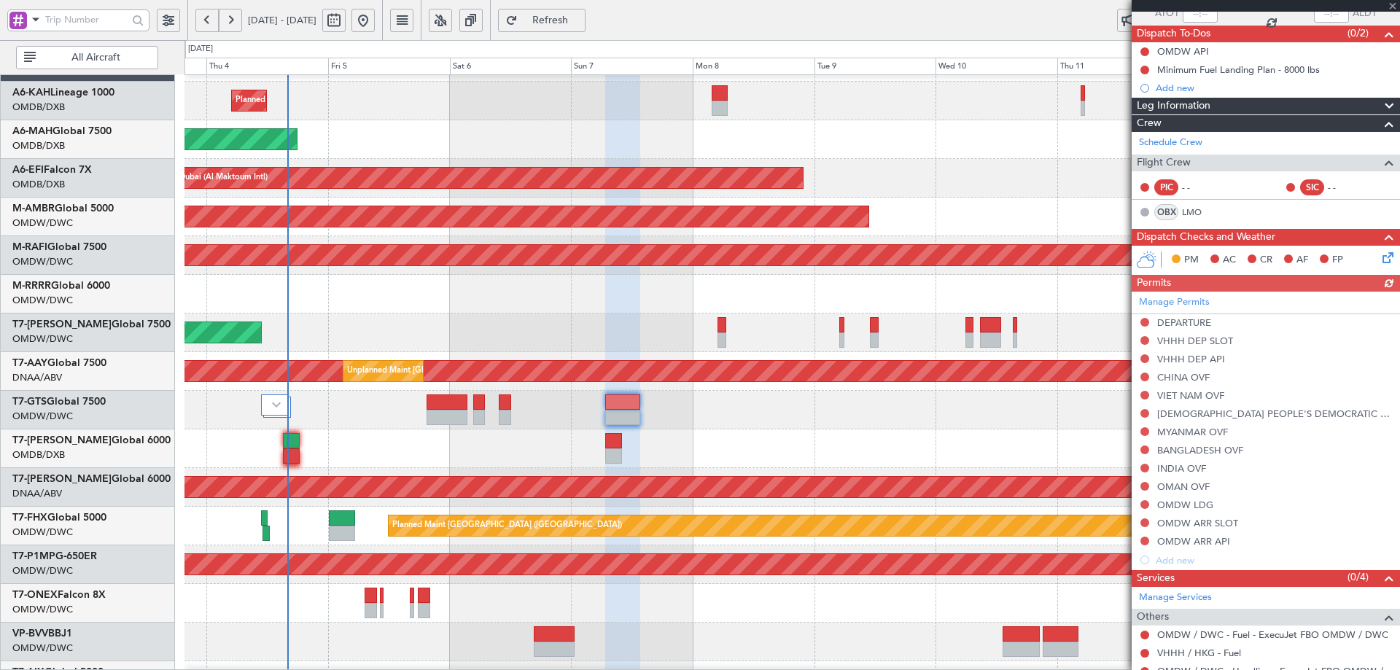
scroll to position [187, 0]
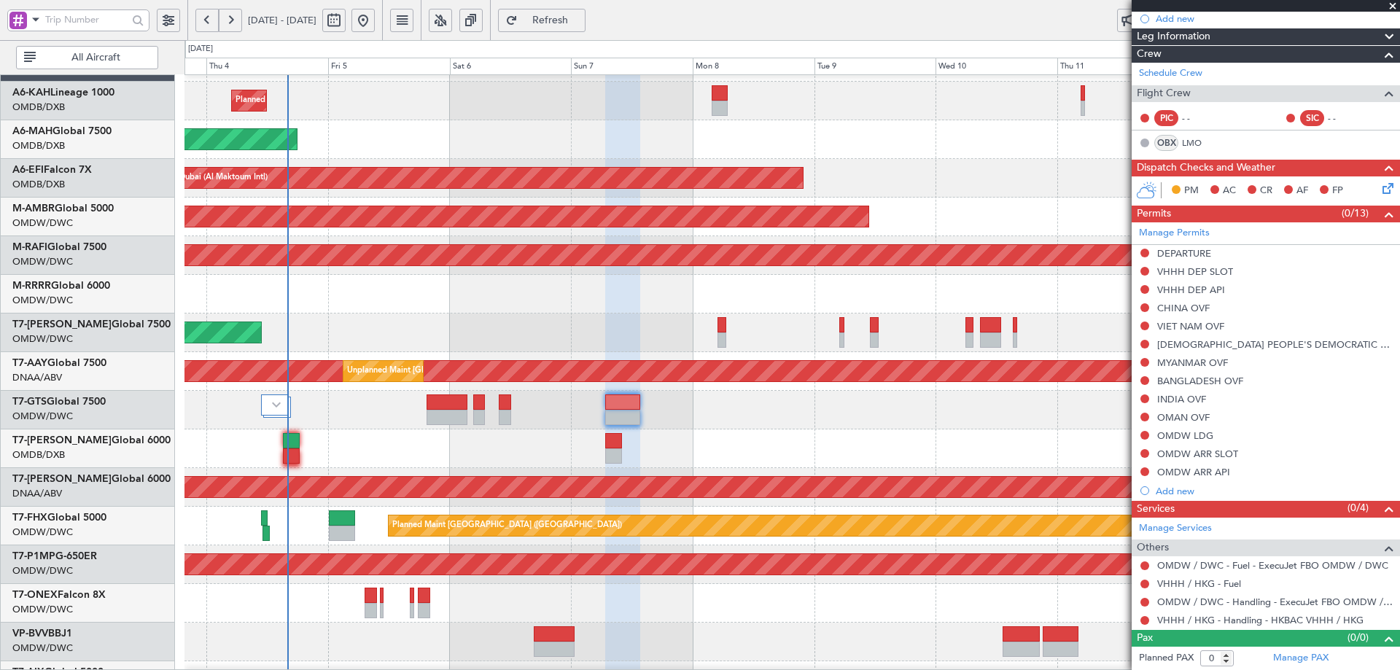
click at [771, 474] on div "Unplanned Maint [GEOGRAPHIC_DATA] (Al Maktoum Intl) Planned Maint [GEOGRAPHIC_D…" at bounding box center [791, 487] width 1214 height 39
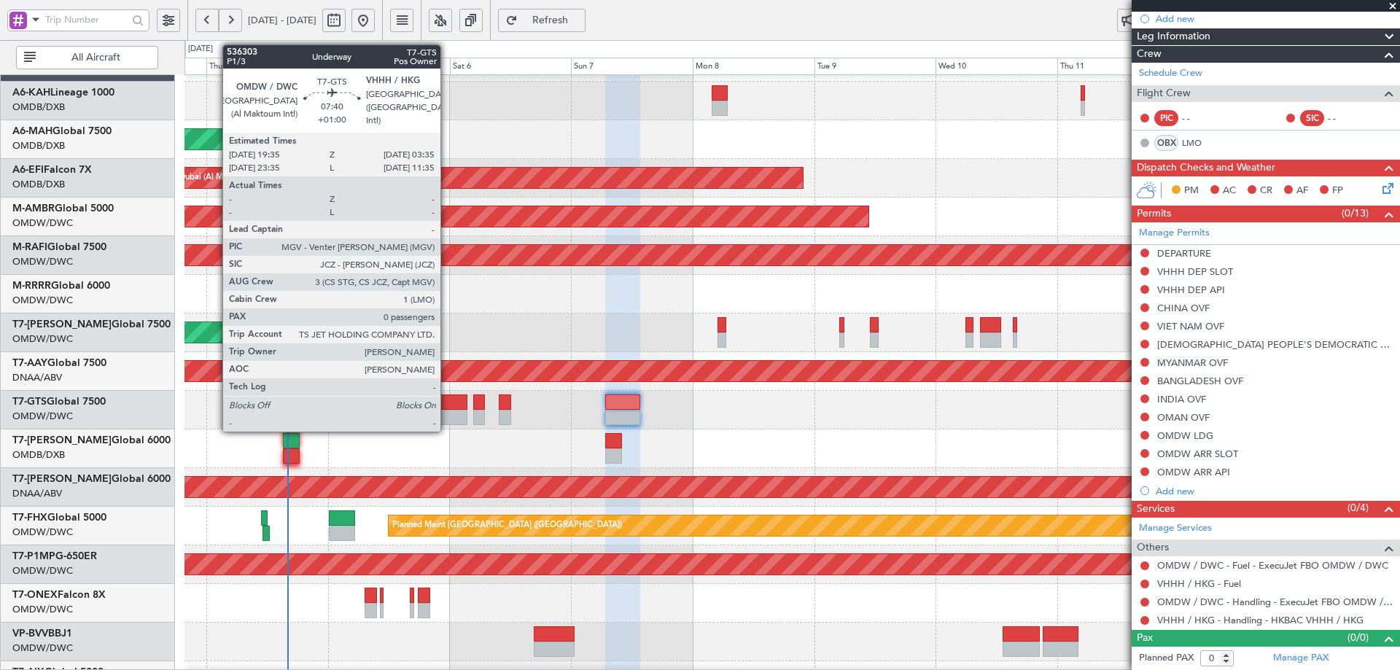
click at [446, 414] on div at bounding box center [446, 417] width 41 height 15
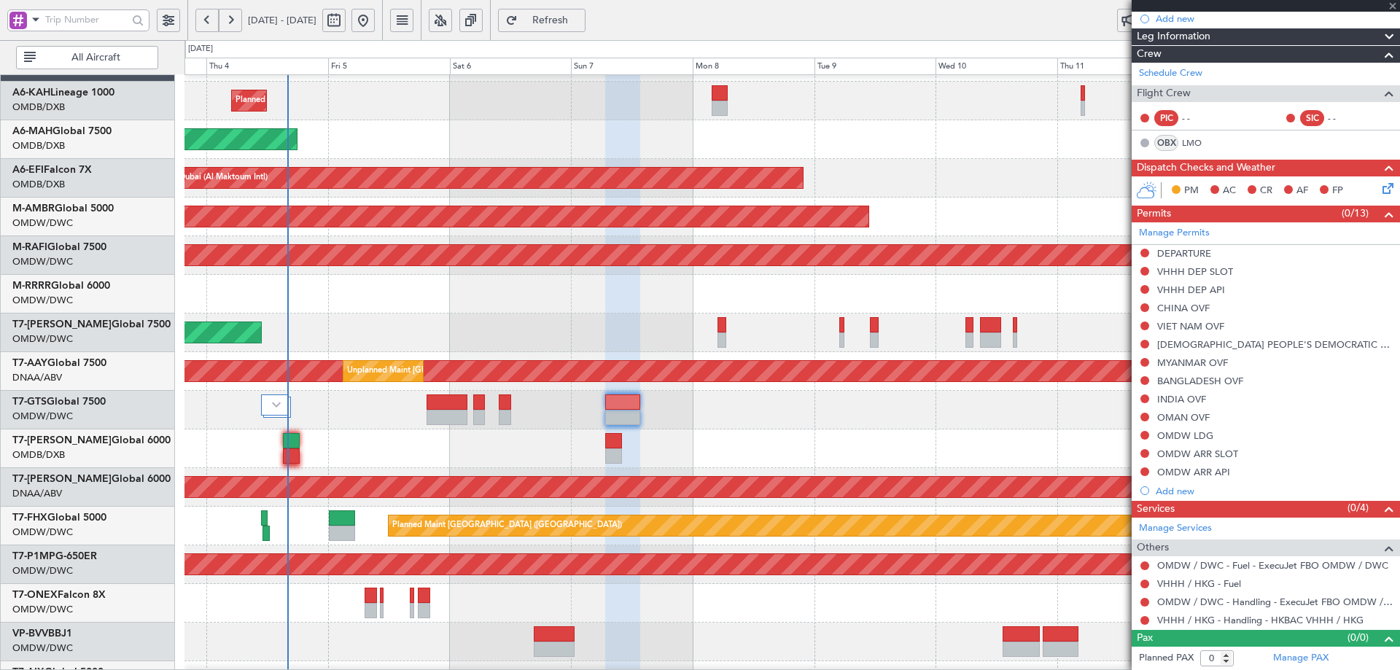
scroll to position [0, 0]
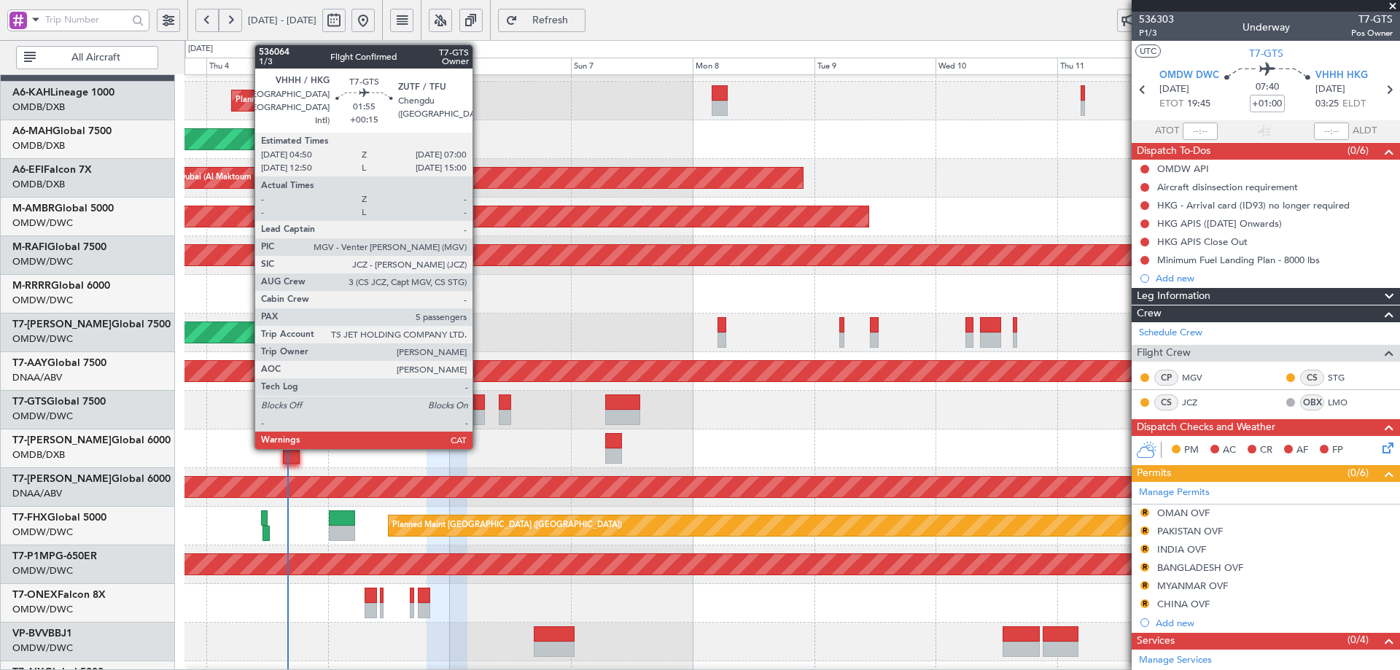
click at [479, 405] on div at bounding box center [479, 401] width 12 height 15
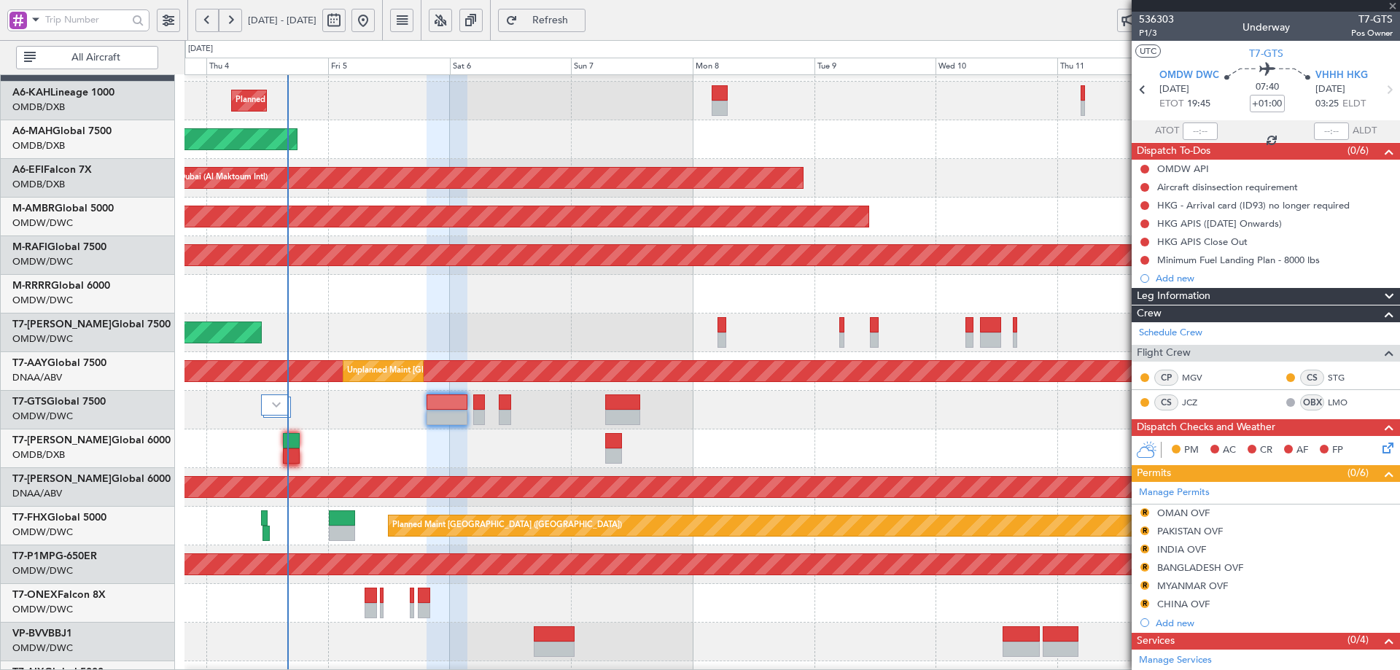
type input "+00:15"
type input "5"
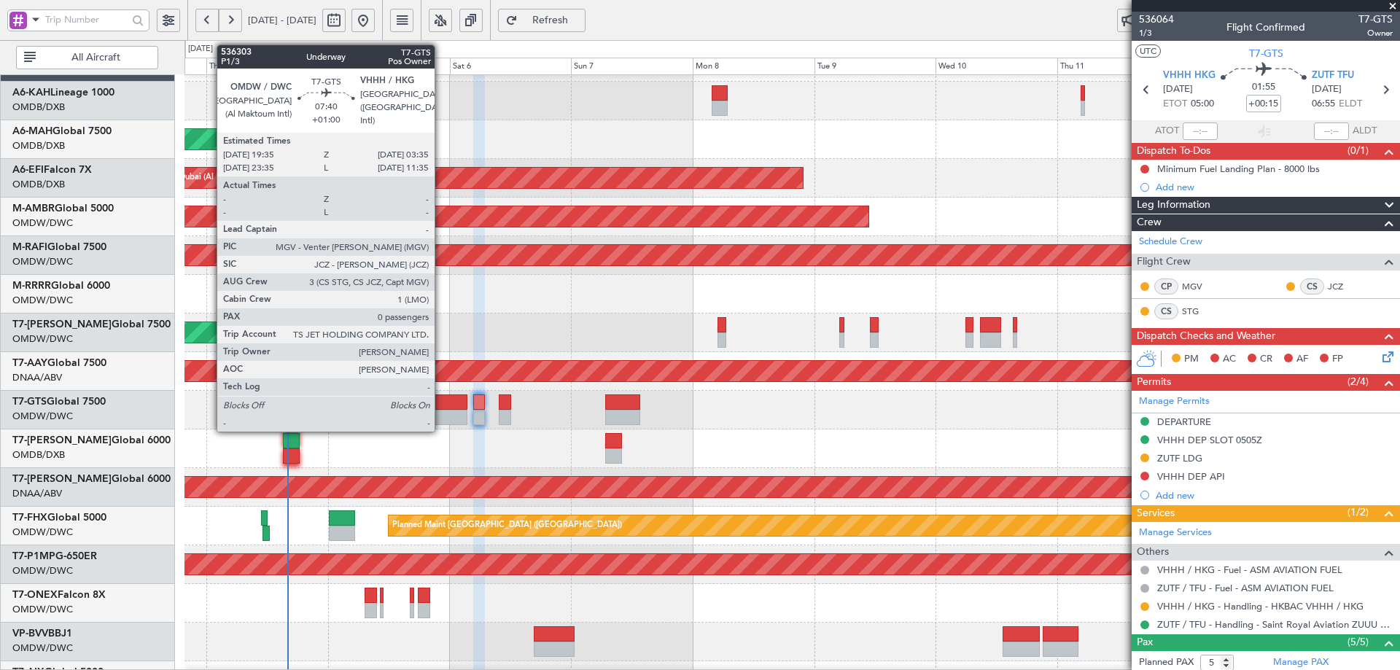
click at [441, 406] on div at bounding box center [446, 401] width 41 height 15
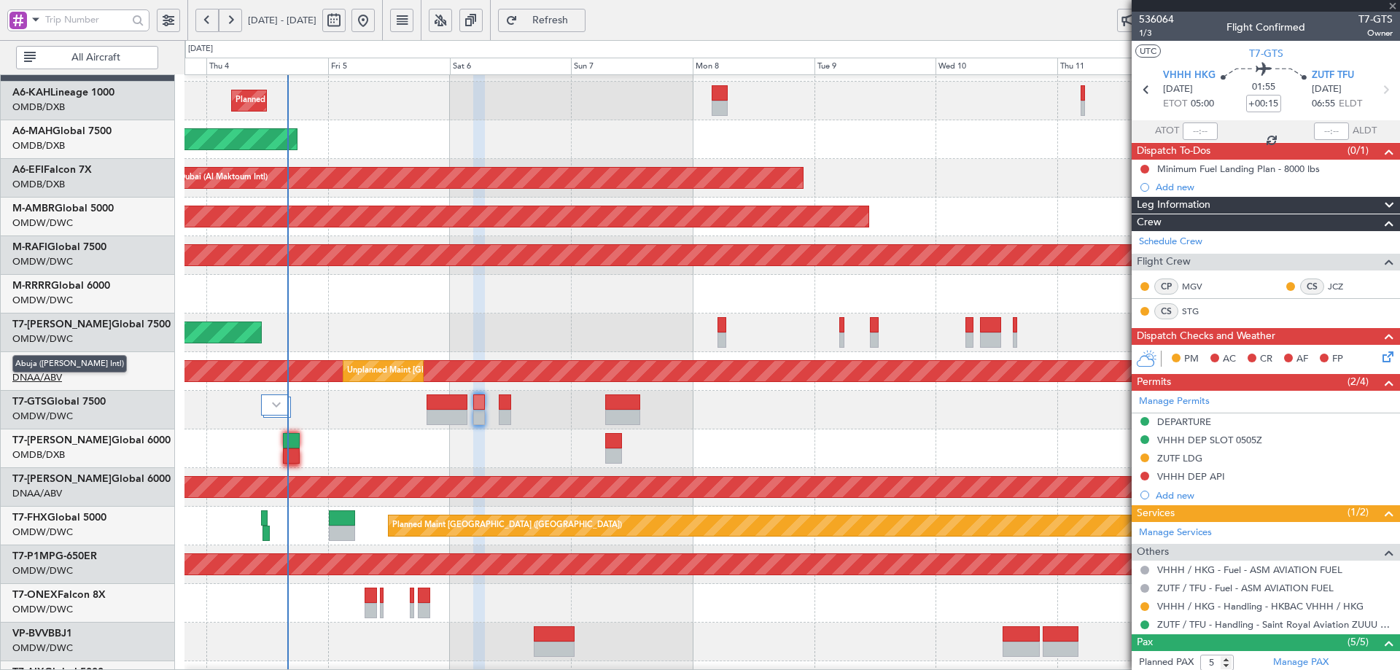
type input "+01:00"
type input "0"
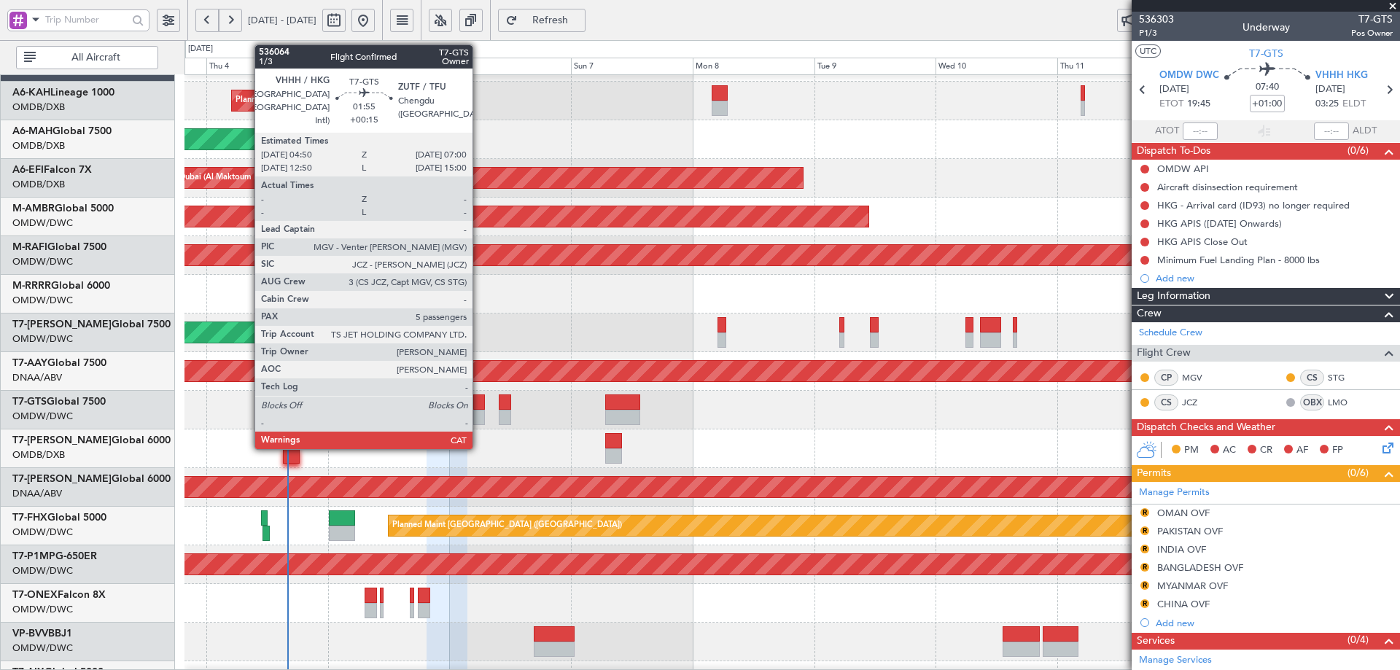
click at [479, 402] on div at bounding box center [479, 401] width 12 height 15
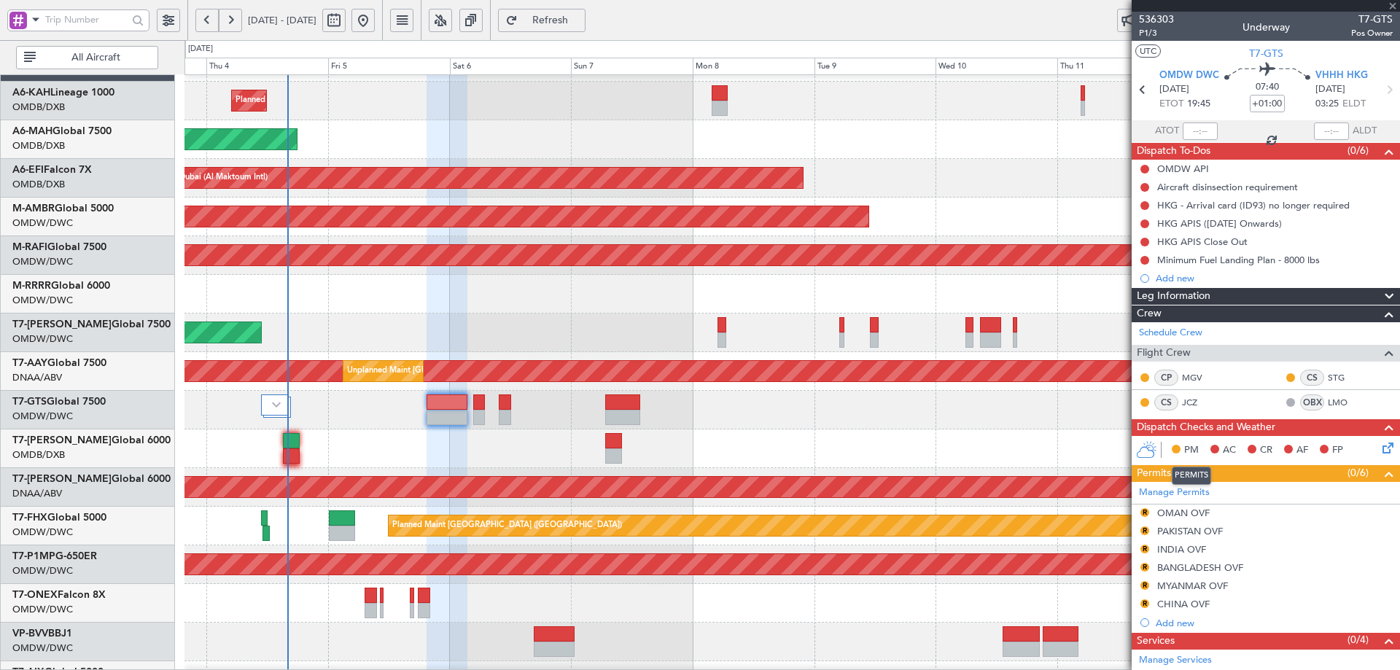
type input "+00:15"
type input "5"
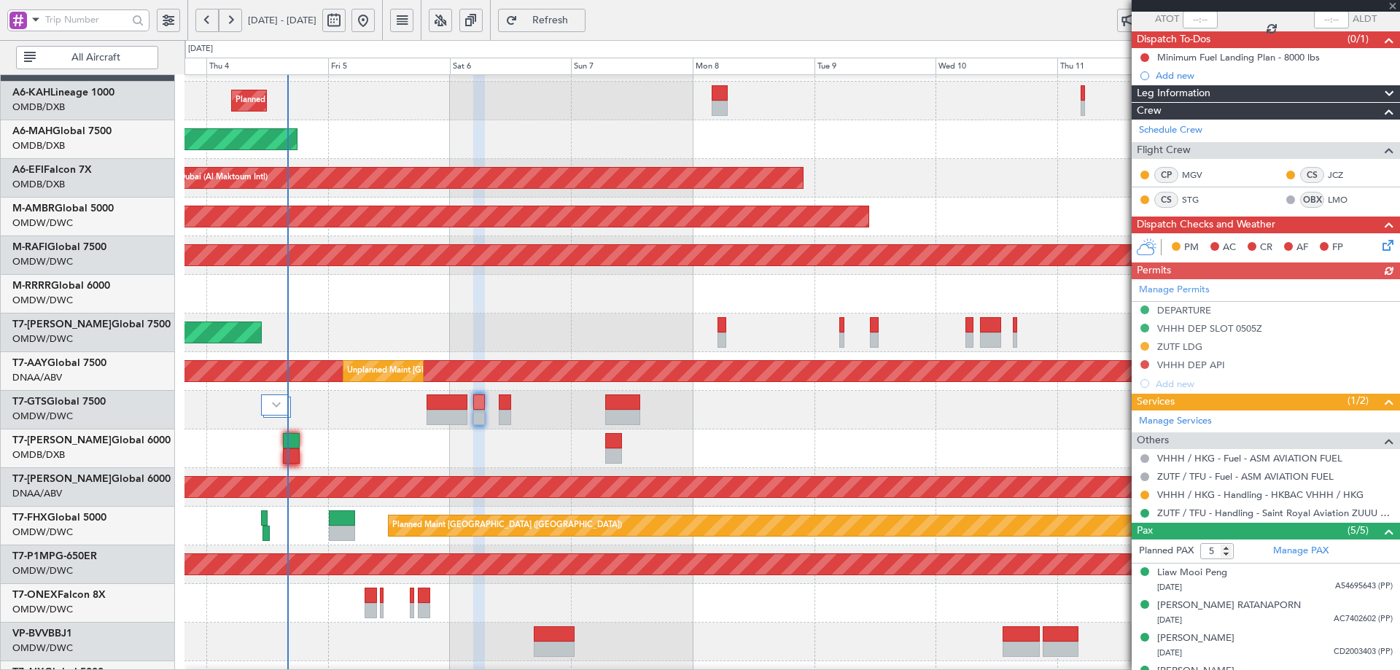
scroll to position [168, 0]
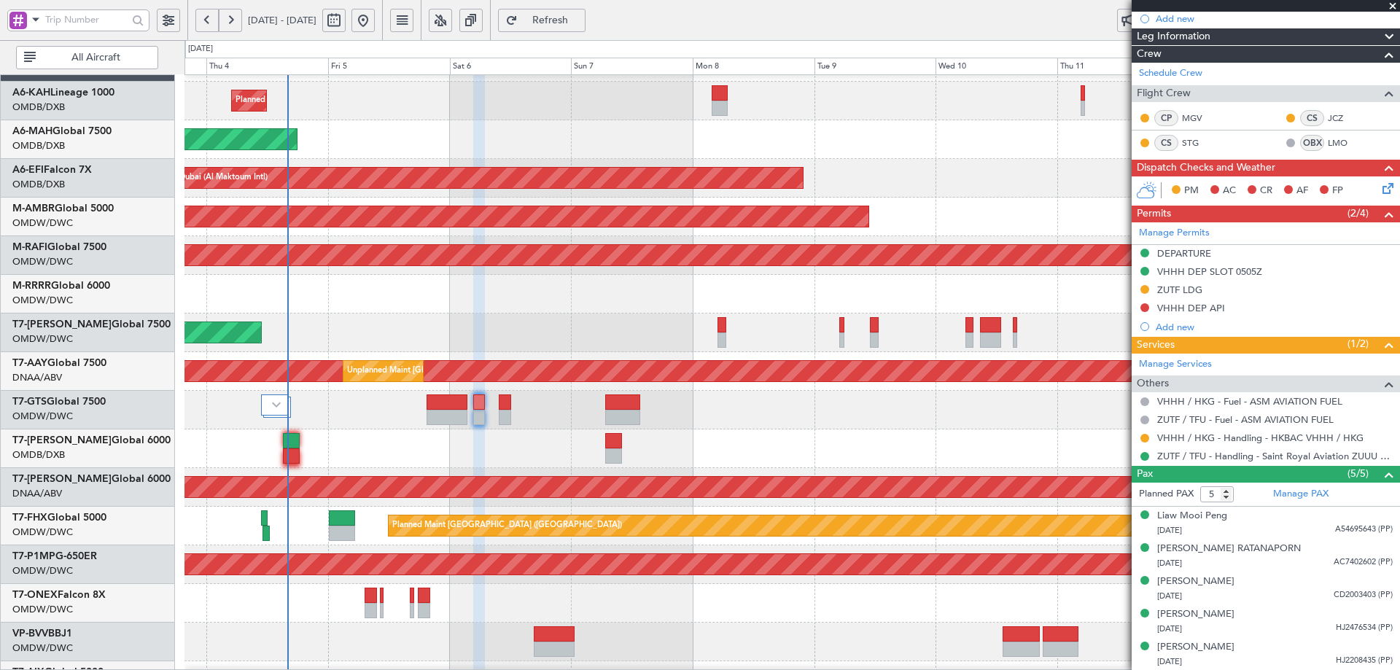
click at [938, 588] on div "Planned Maint Nurnberg" at bounding box center [791, 603] width 1214 height 39
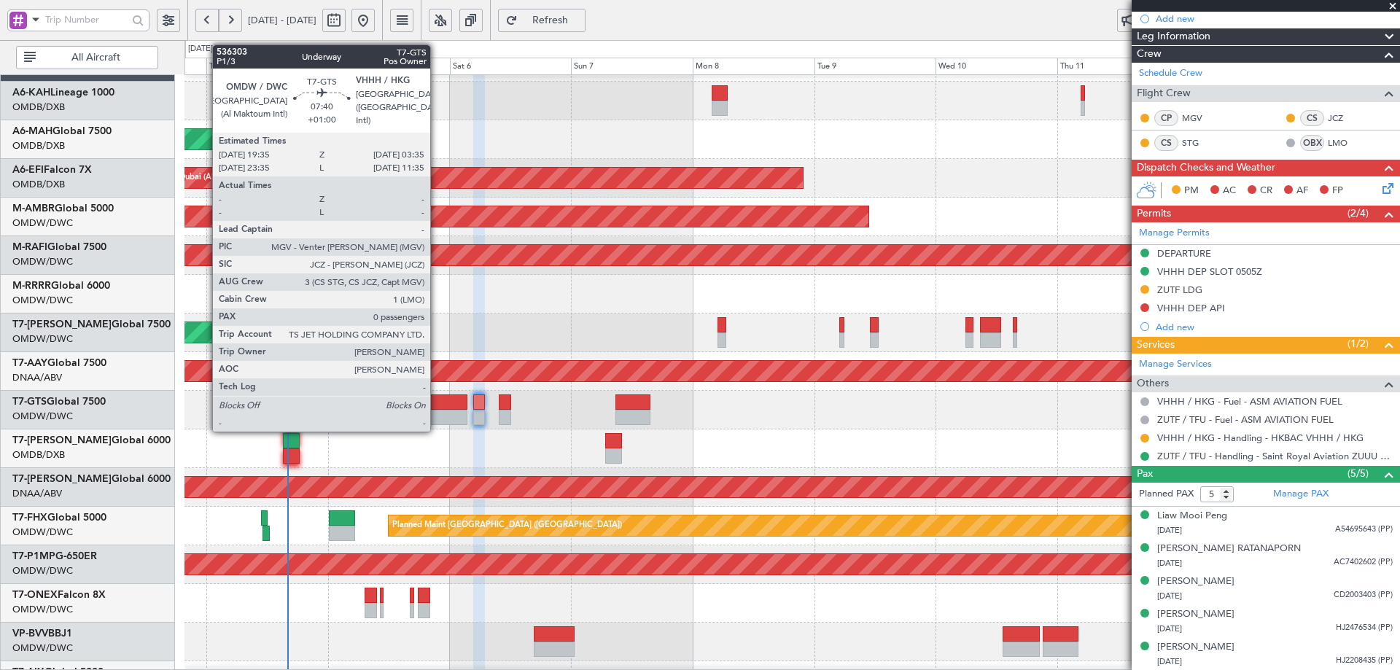
click at [437, 408] on div at bounding box center [446, 401] width 41 height 15
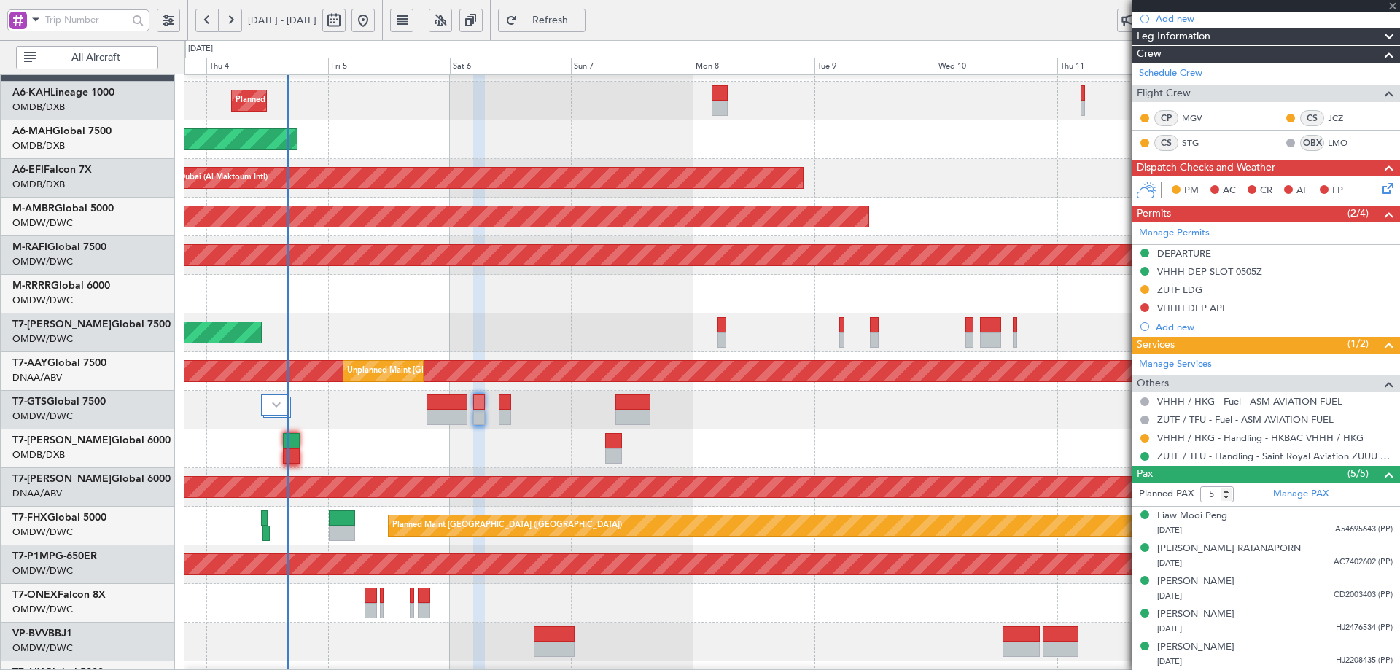
type input "+01:00"
type input "0"
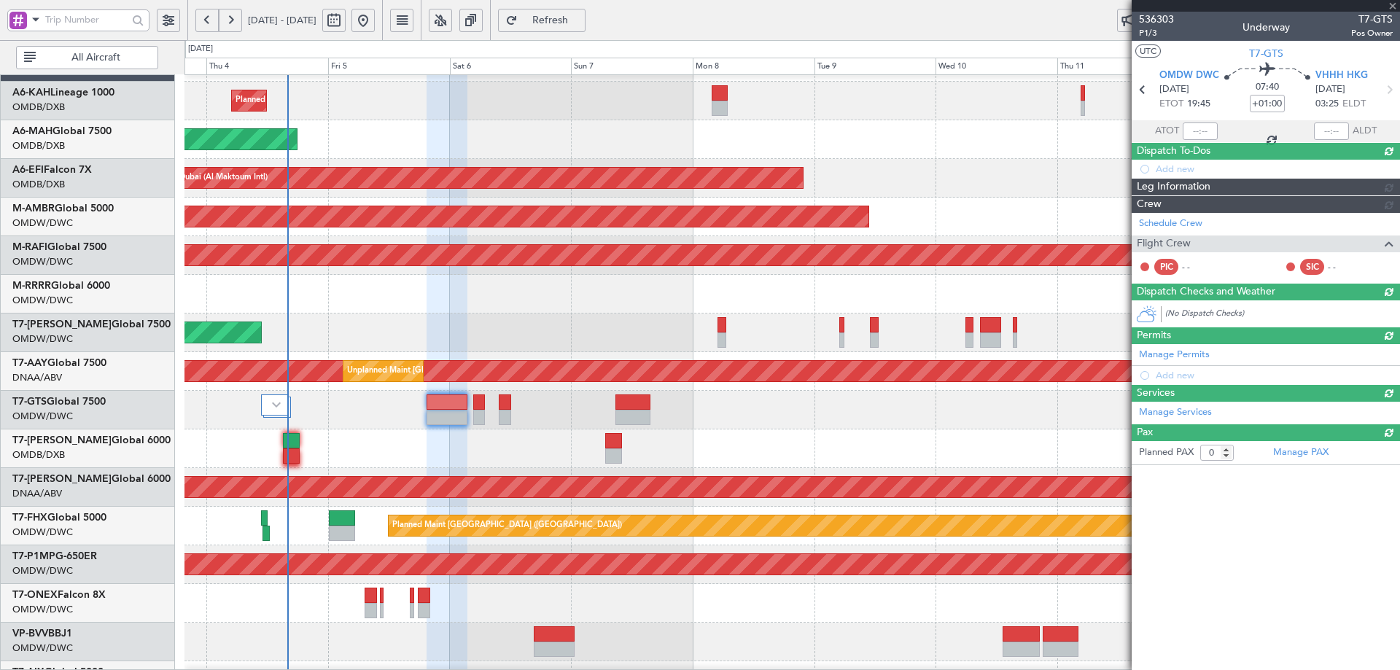
scroll to position [0, 0]
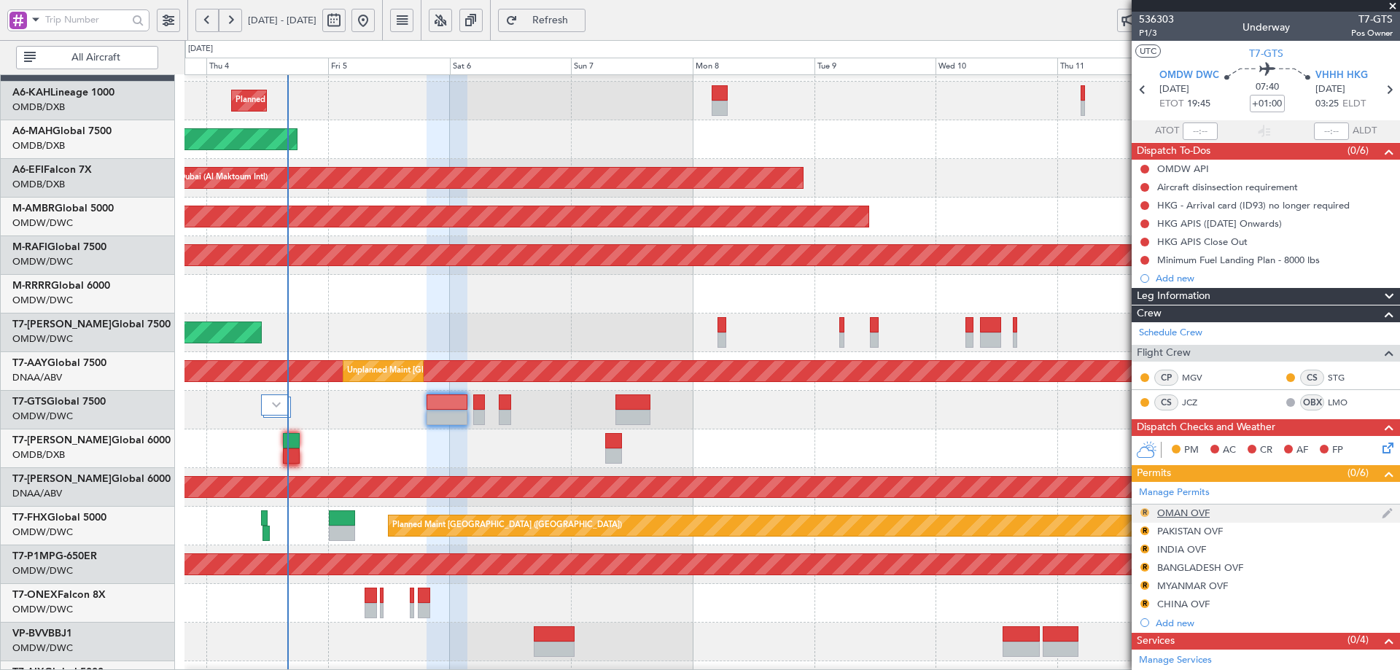
click at [1147, 510] on button "R" at bounding box center [1144, 512] width 9 height 9
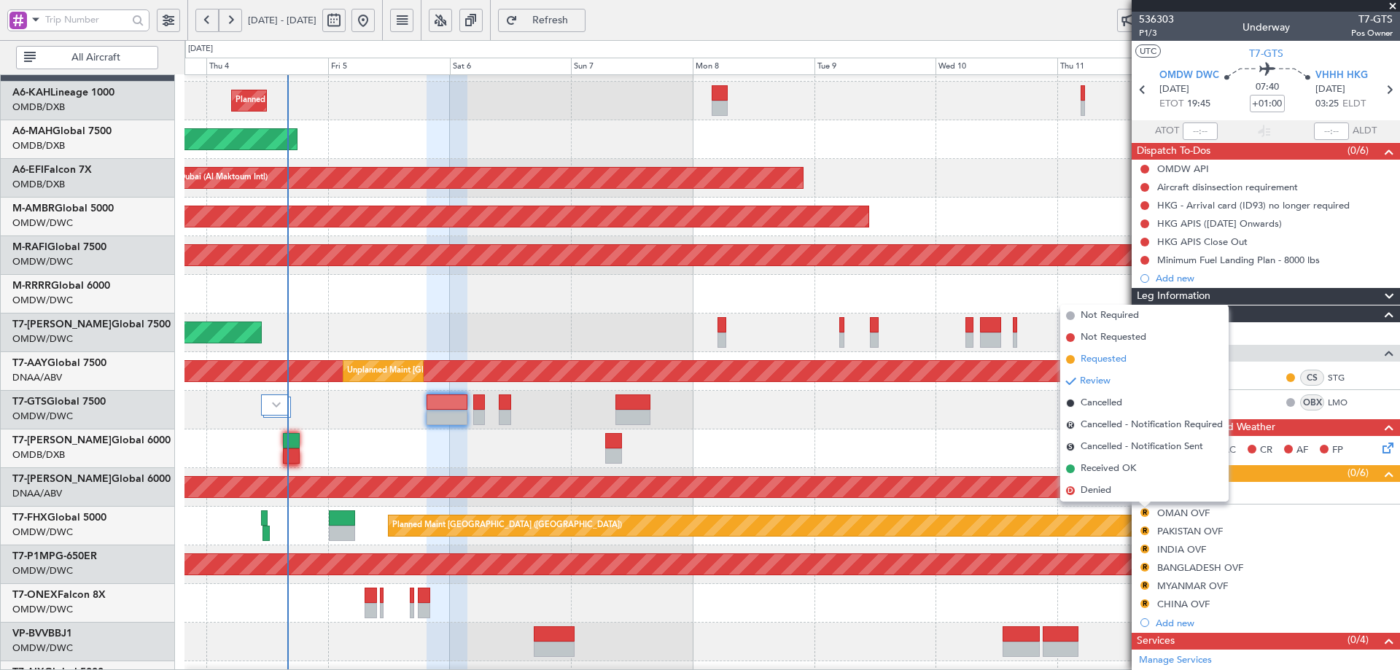
click at [1099, 360] on span "Requested" at bounding box center [1103, 359] width 46 height 15
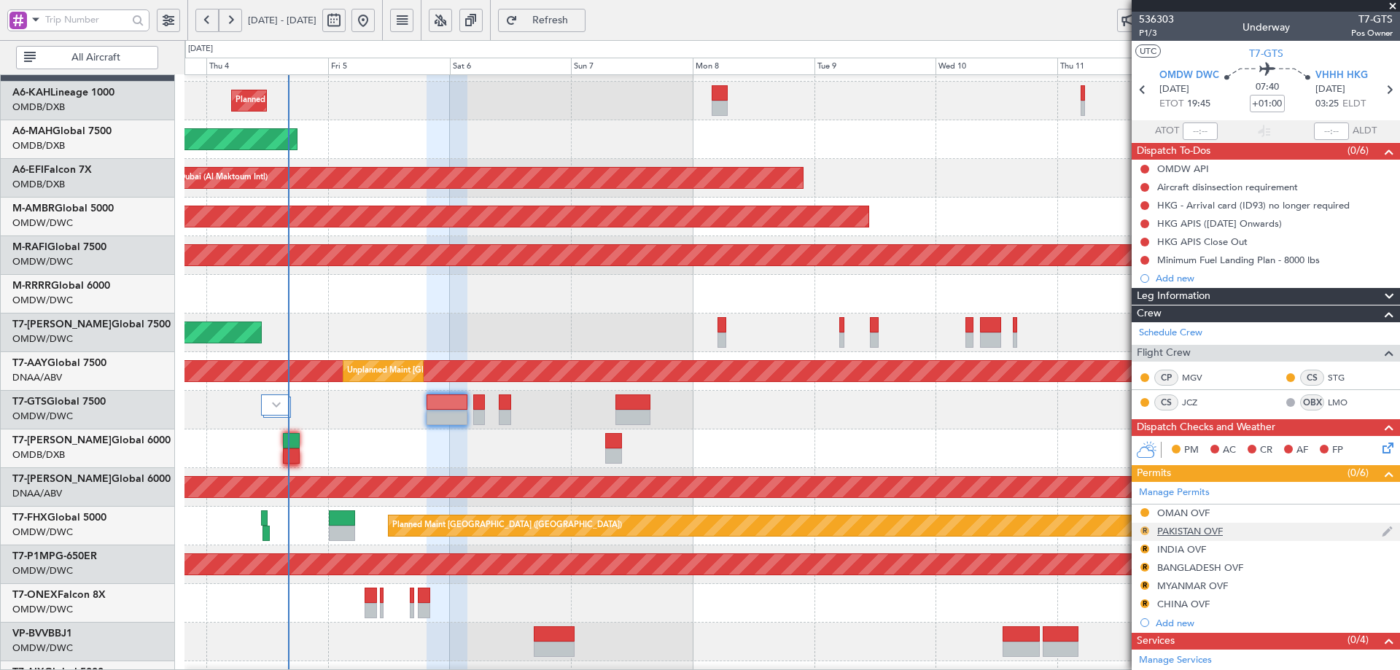
click at [1144, 529] on button "R" at bounding box center [1144, 530] width 9 height 9
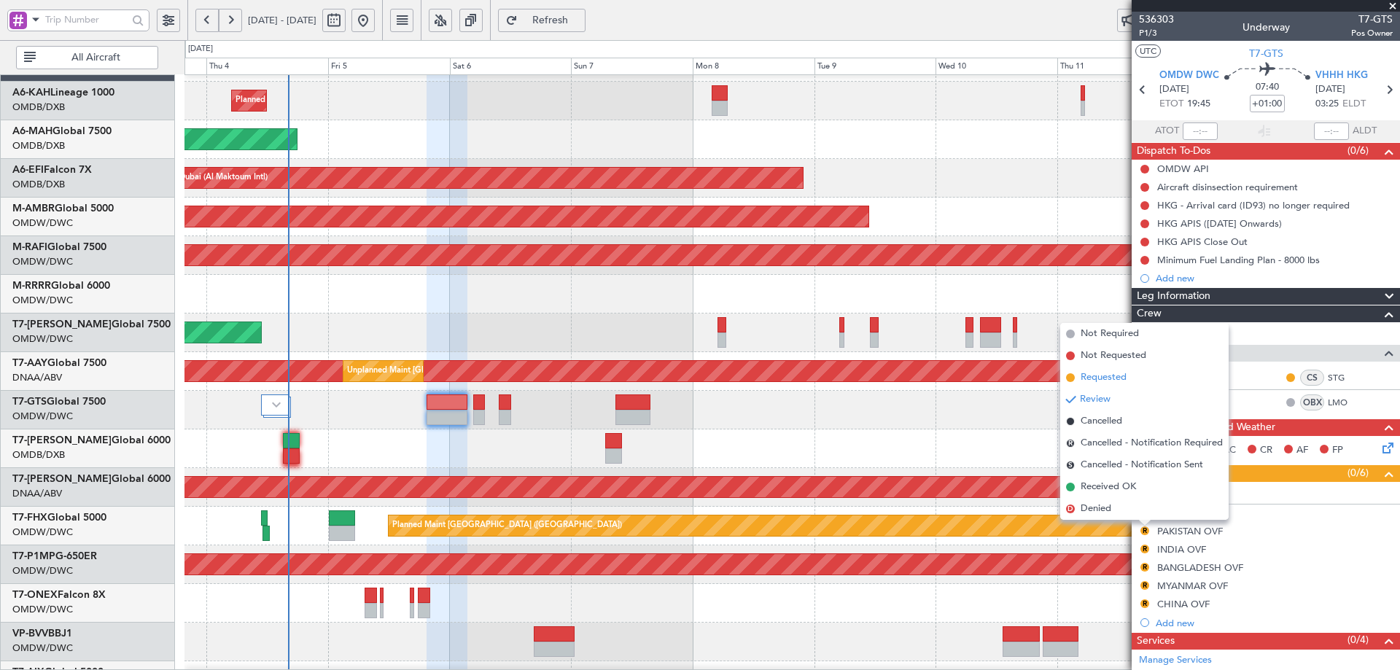
click at [1080, 375] on span "Requested" at bounding box center [1103, 377] width 46 height 15
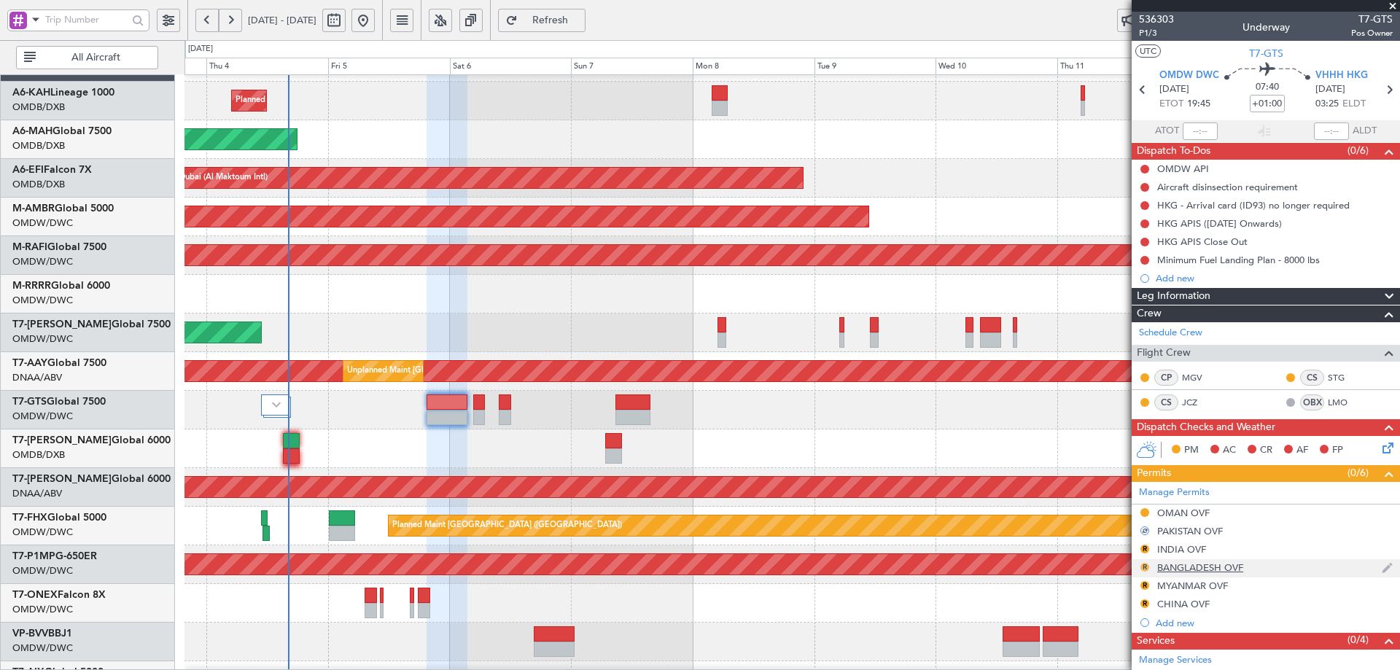
click at [1147, 563] on button "R" at bounding box center [1144, 567] width 9 height 9
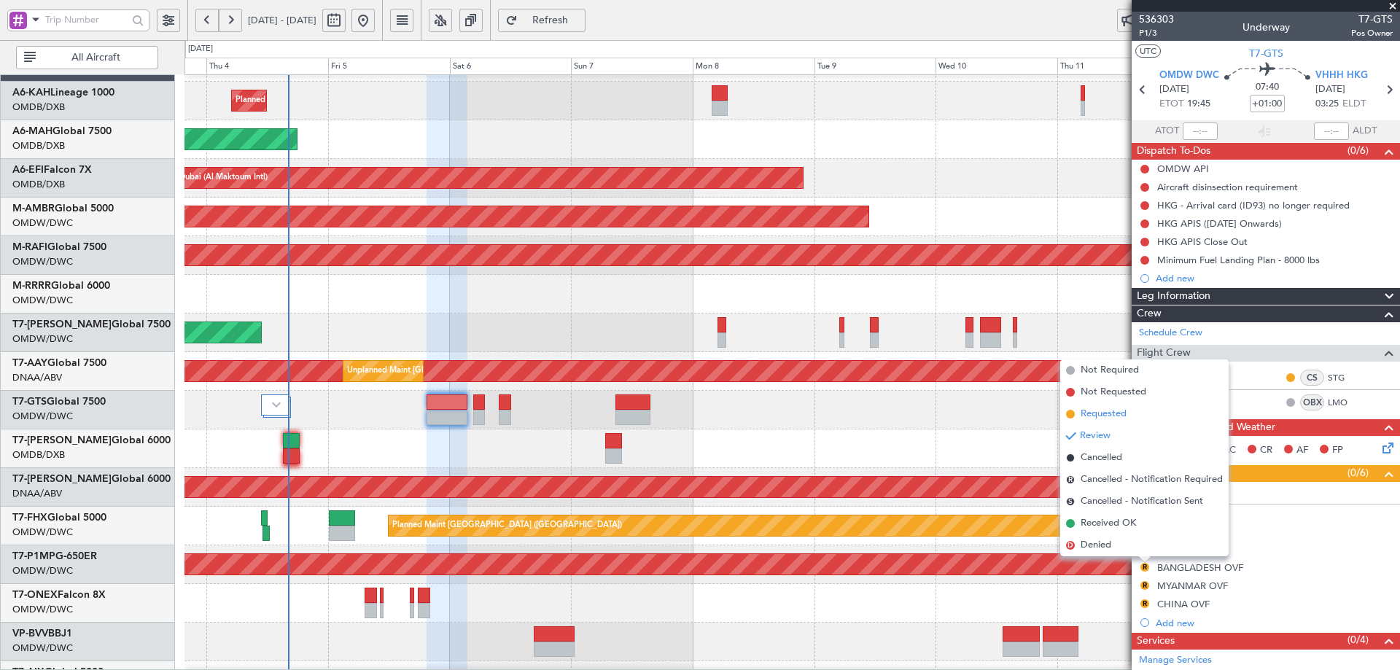
click at [1092, 413] on span "Requested" at bounding box center [1103, 414] width 46 height 15
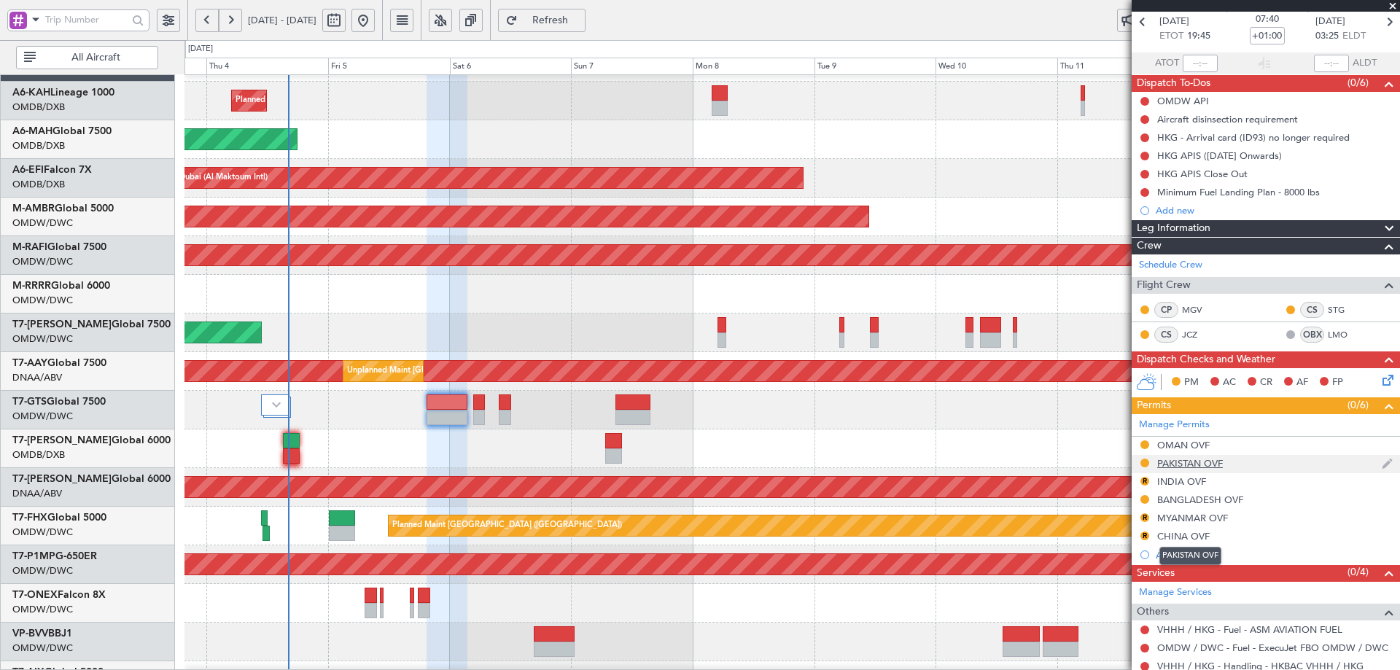
scroll to position [132, 0]
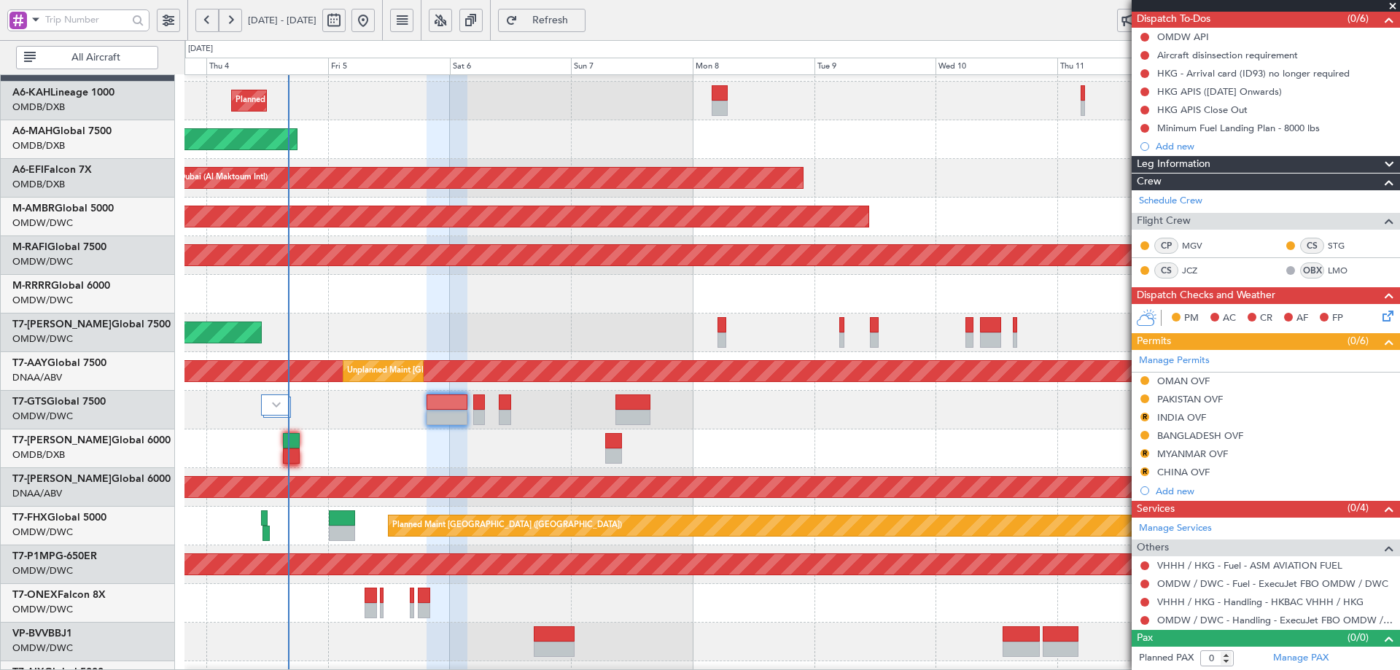
click at [1145, 454] on button "R" at bounding box center [1144, 453] width 9 height 9
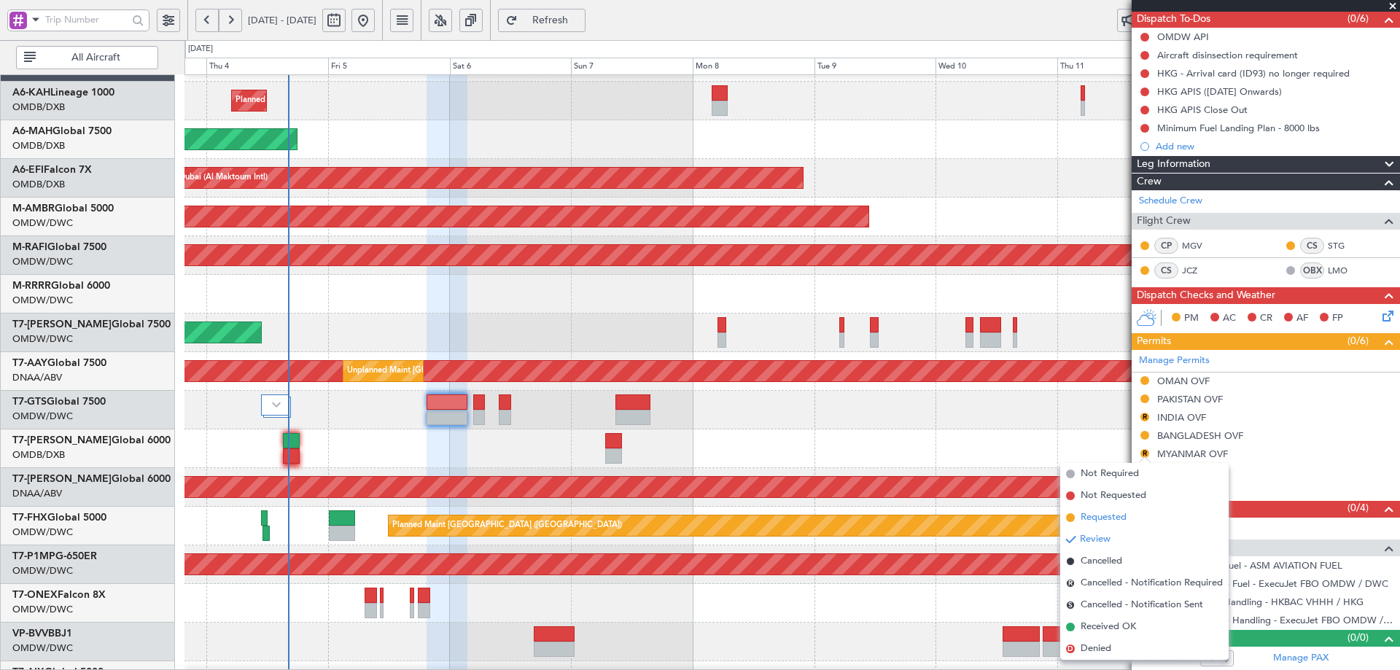
click at [1090, 515] on span "Requested" at bounding box center [1103, 517] width 46 height 15
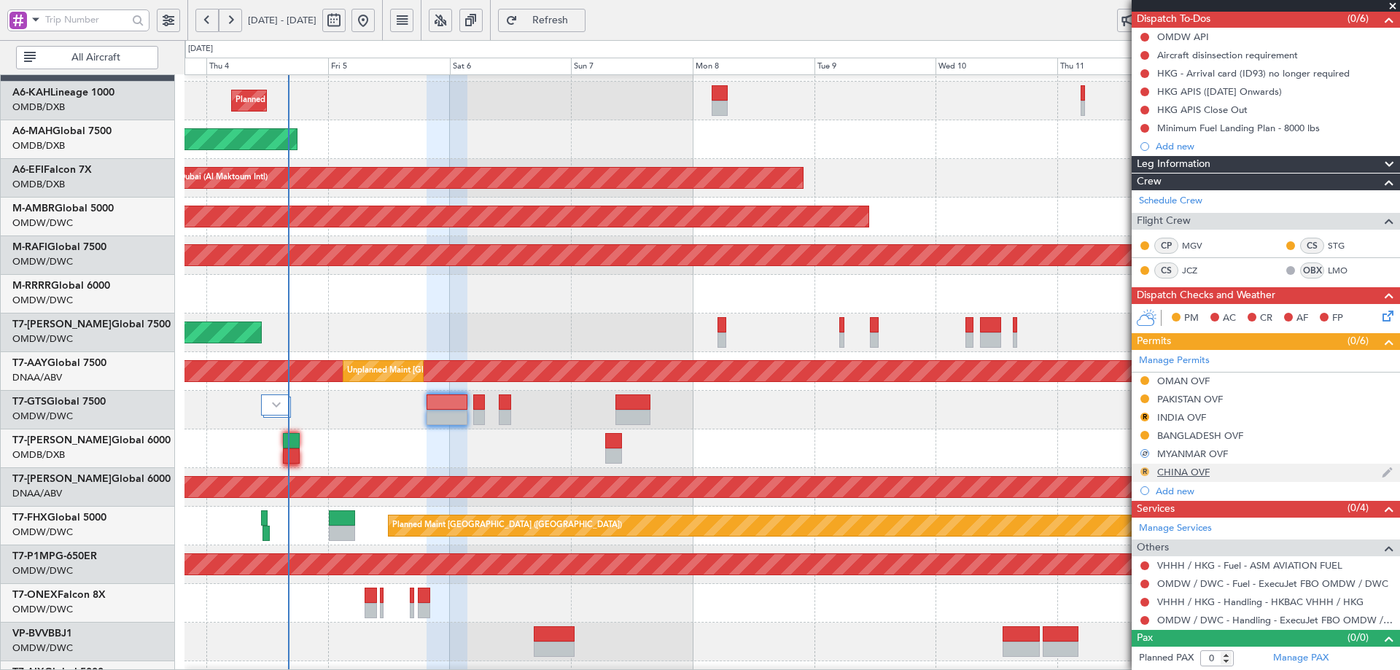
click at [1142, 472] on button "R" at bounding box center [1144, 471] width 9 height 9
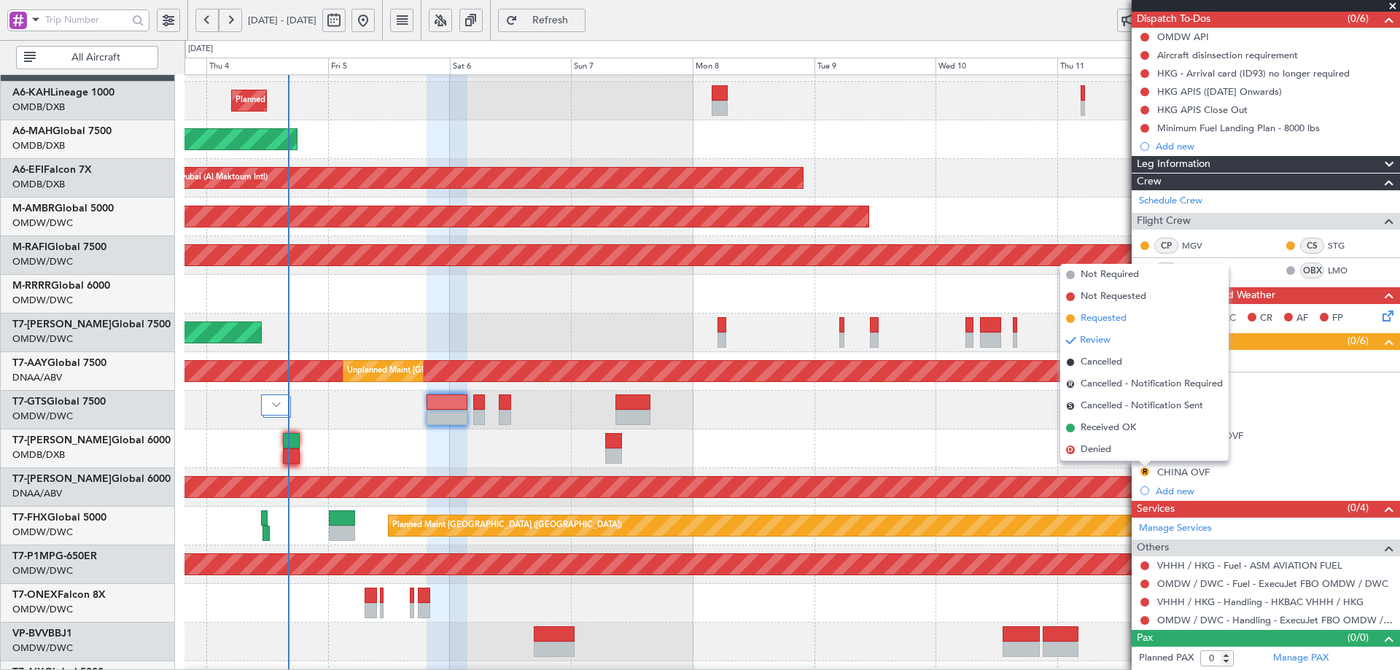
click at [1088, 319] on span "Requested" at bounding box center [1103, 318] width 46 height 15
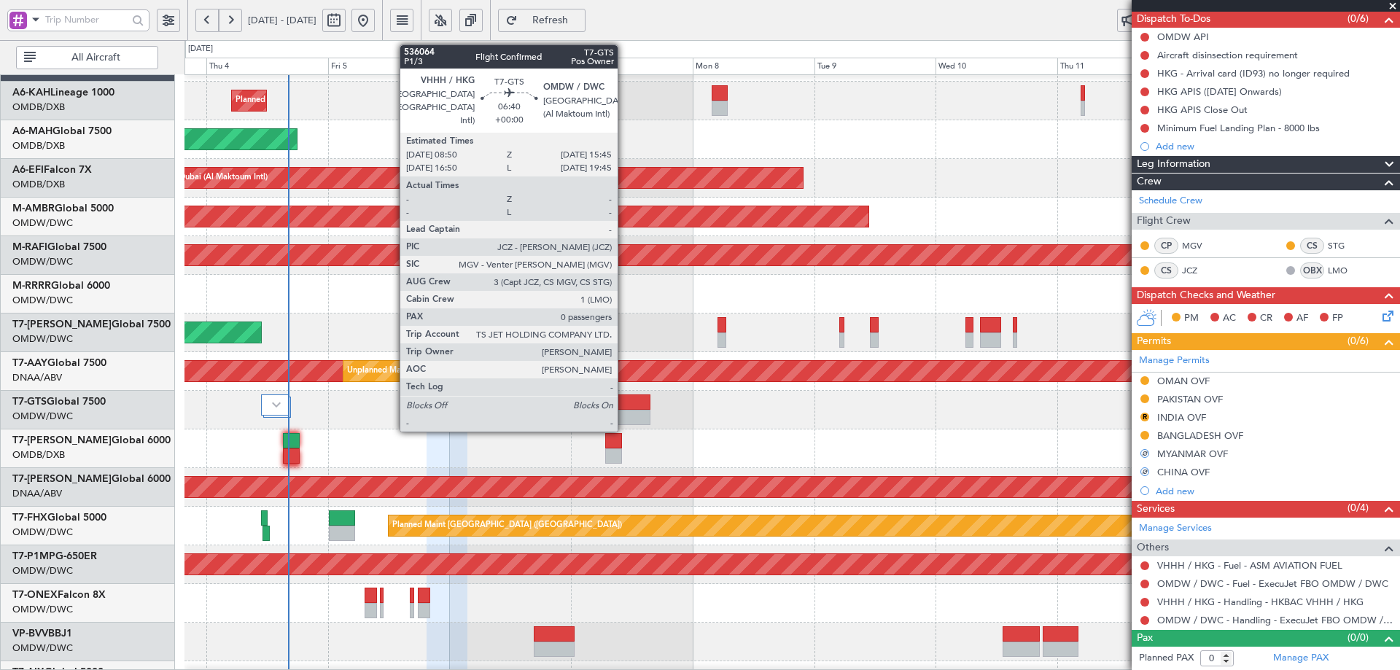
click at [624, 405] on div at bounding box center [633, 401] width 36 height 15
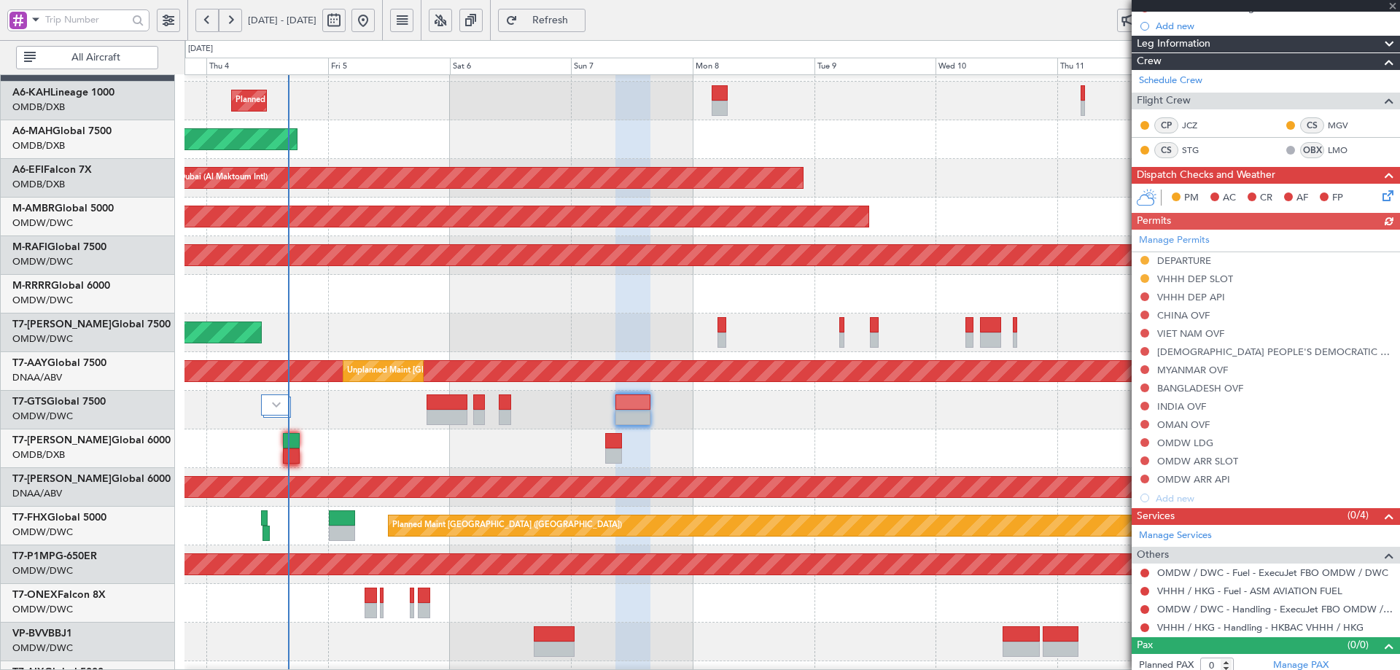
scroll to position [187, 0]
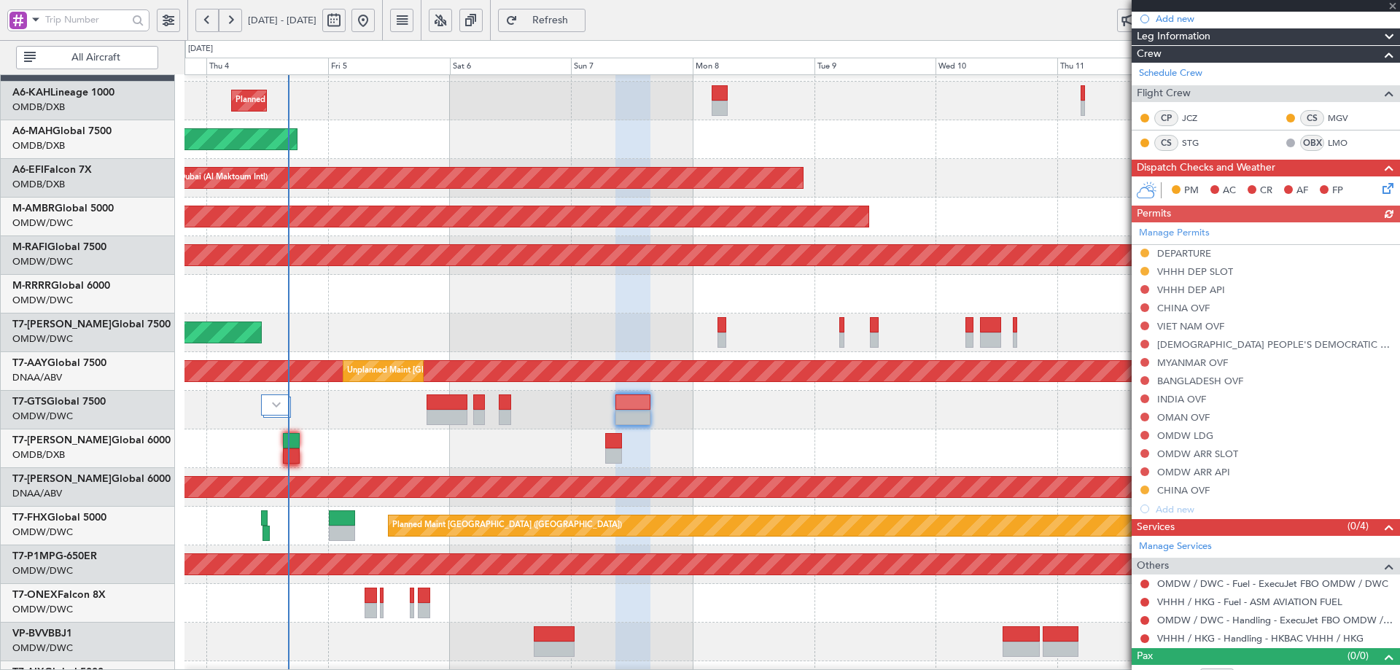
click at [1143, 306] on div "Manage Permits DEPARTURE VHHH DEP SLOT VHHH DEP API CHINA OVF VIET NAM OVF LAO …" at bounding box center [1265, 370] width 268 height 296
click at [1145, 307] on button at bounding box center [1144, 307] width 9 height 9
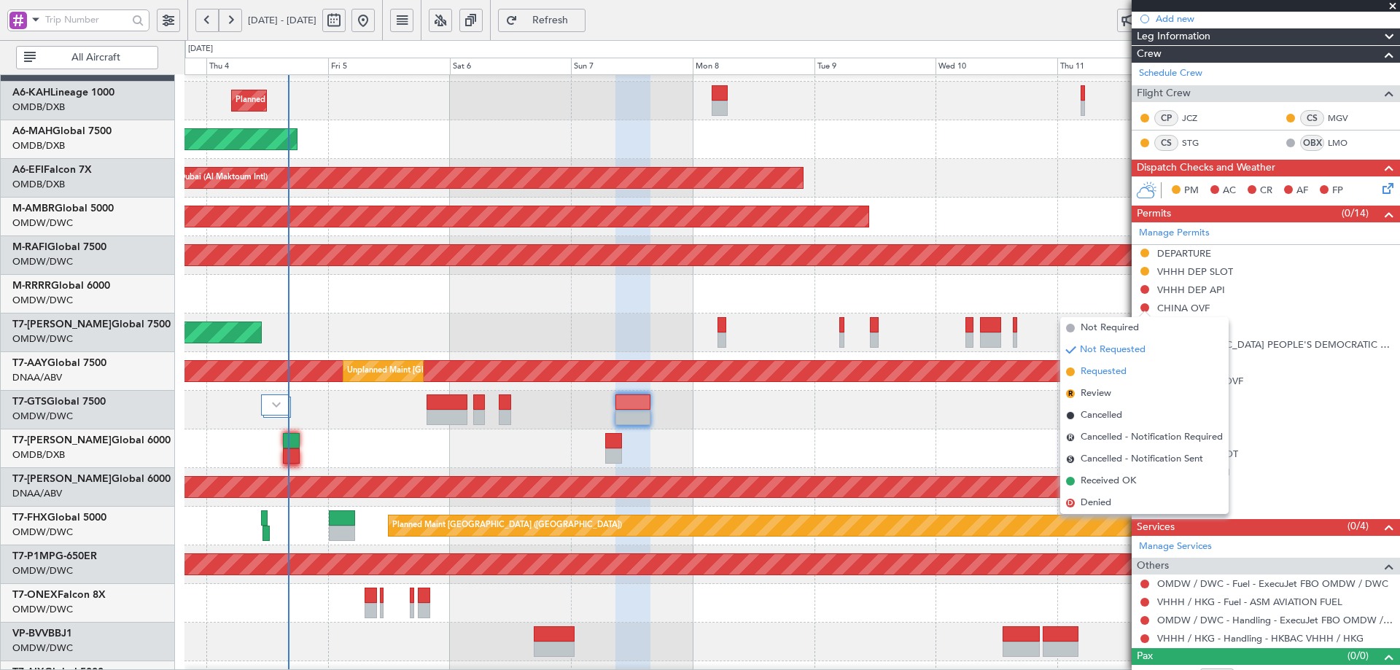
click at [1096, 370] on span "Requested" at bounding box center [1103, 371] width 46 height 15
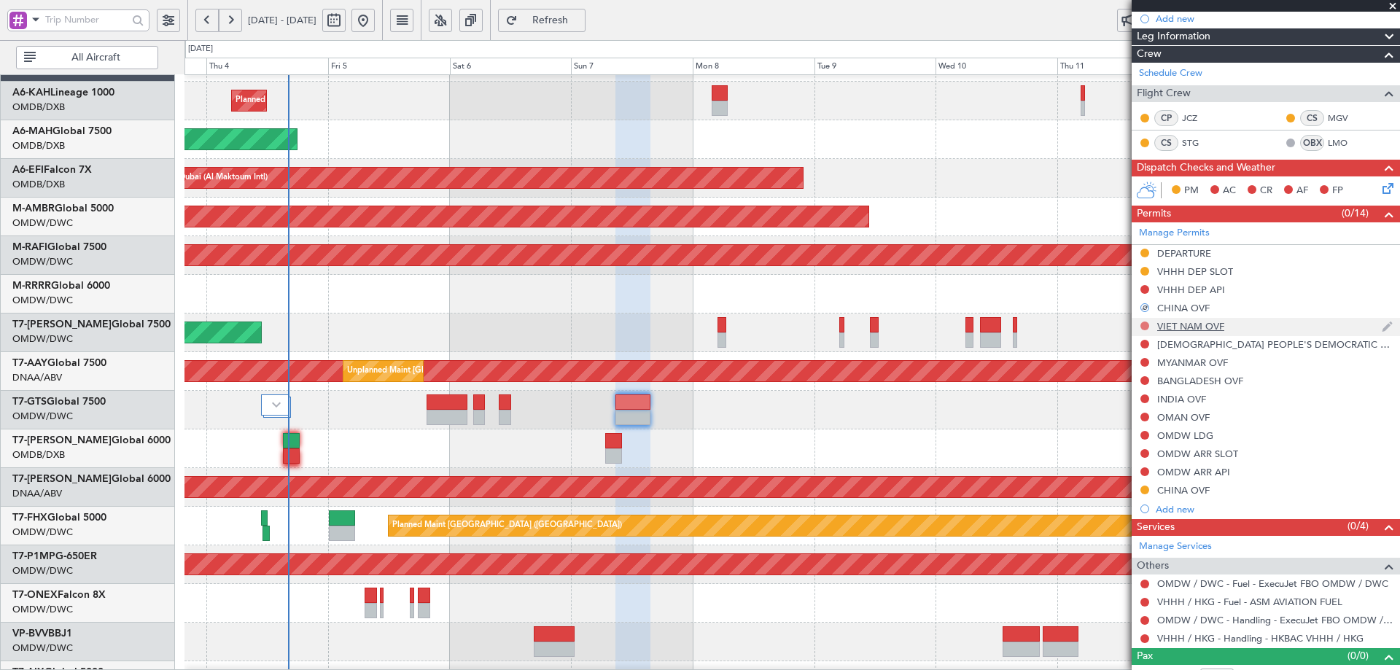
click at [1148, 326] on button at bounding box center [1144, 325] width 9 height 9
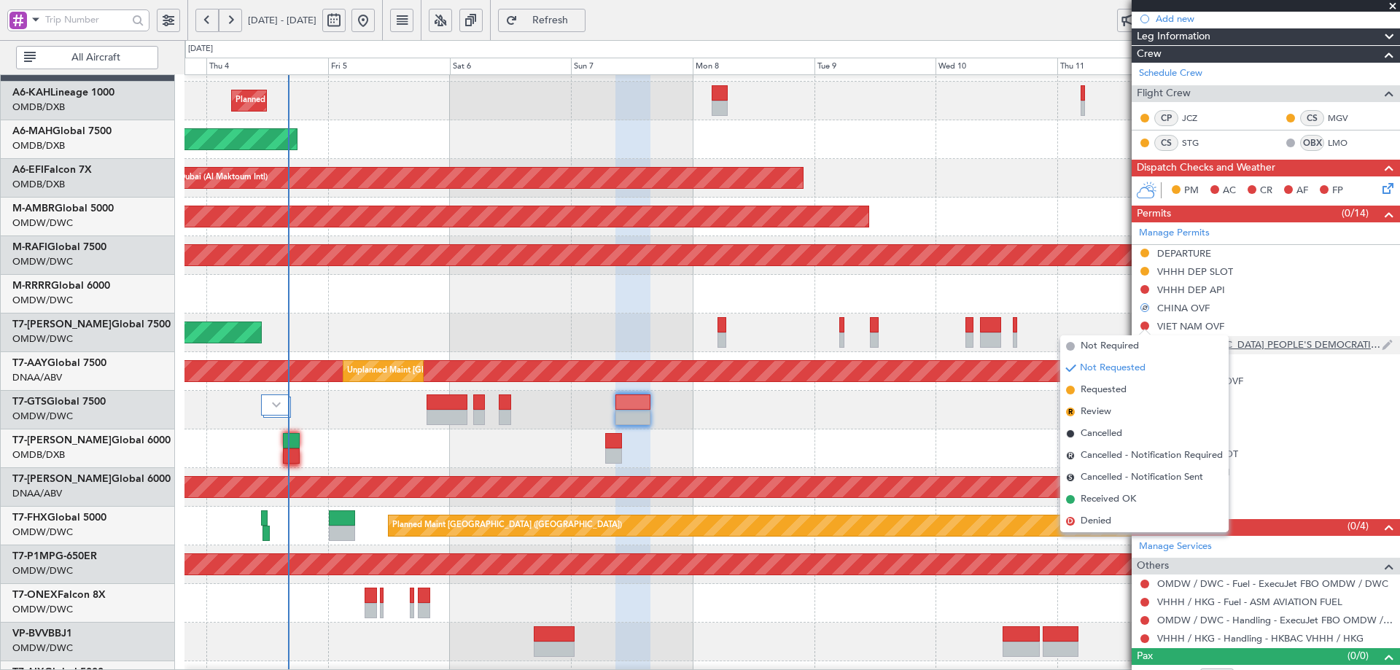
drag, startPoint x: 1100, startPoint y: 392, endPoint x: 1139, endPoint y: 349, distance: 58.3
click at [1099, 391] on span "Requested" at bounding box center [1103, 390] width 46 height 15
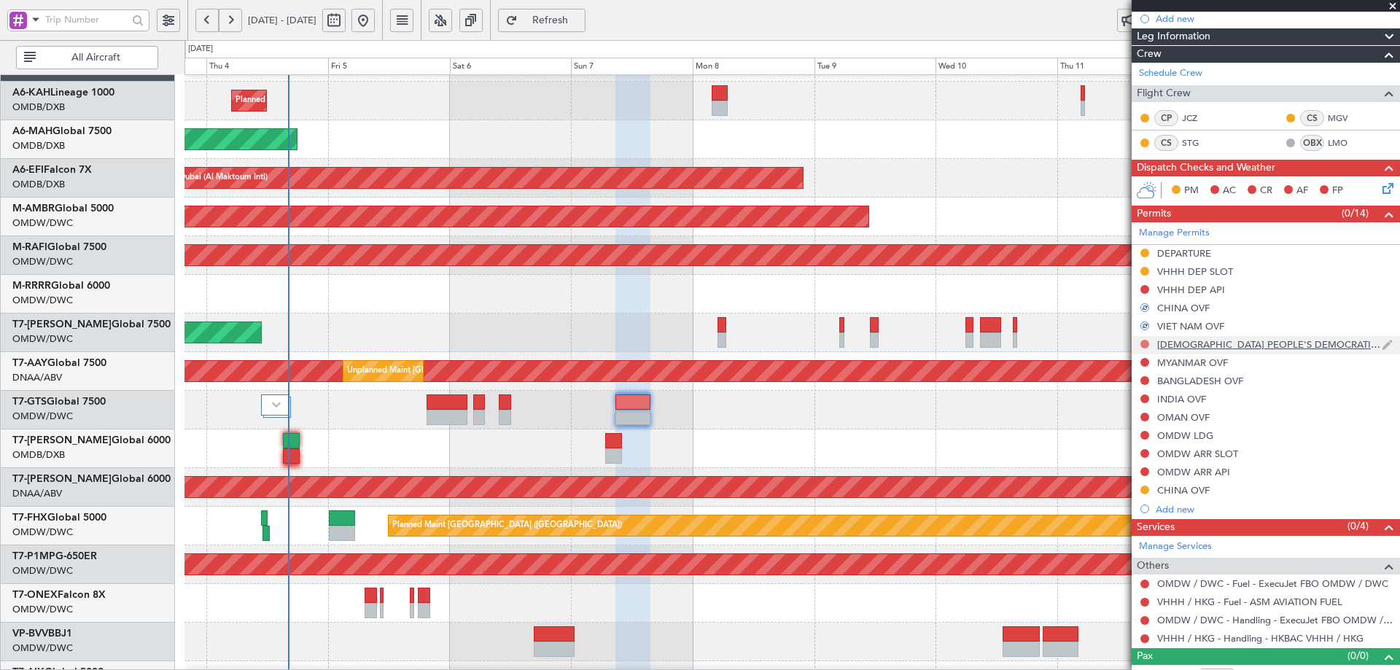
click at [1144, 344] on button at bounding box center [1144, 344] width 9 height 9
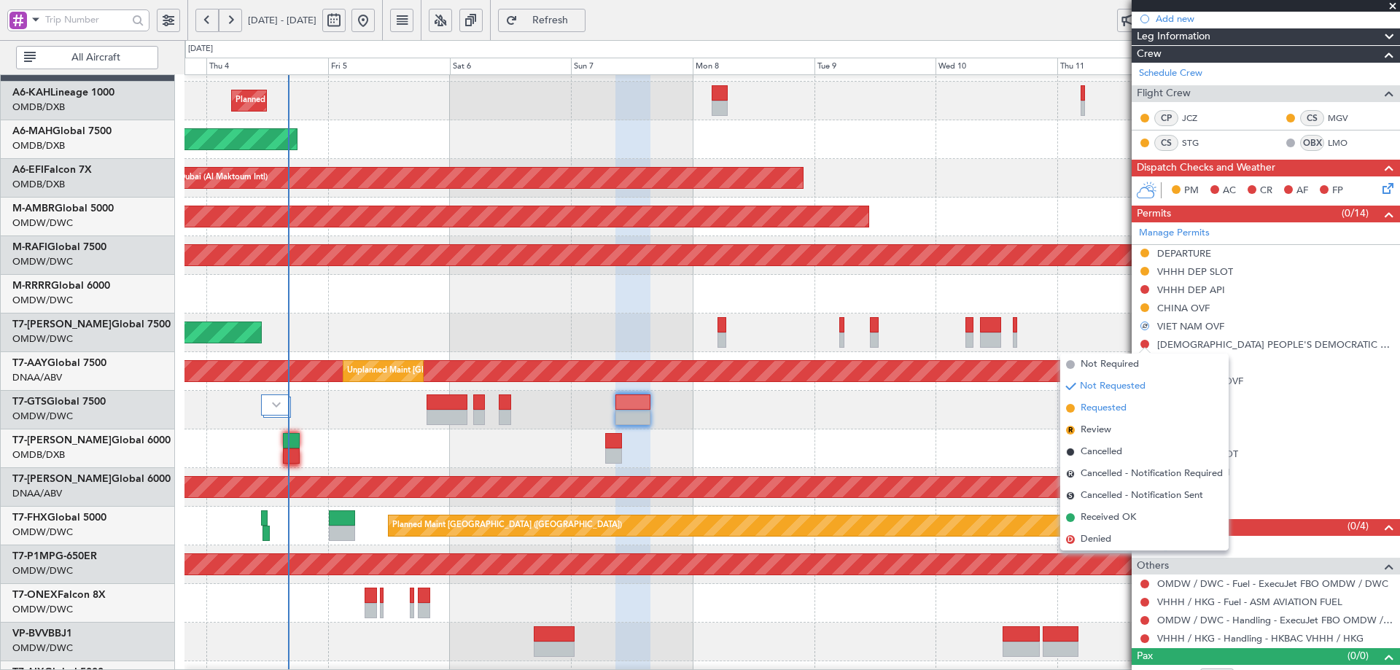
click at [1093, 410] on span "Requested" at bounding box center [1103, 408] width 46 height 15
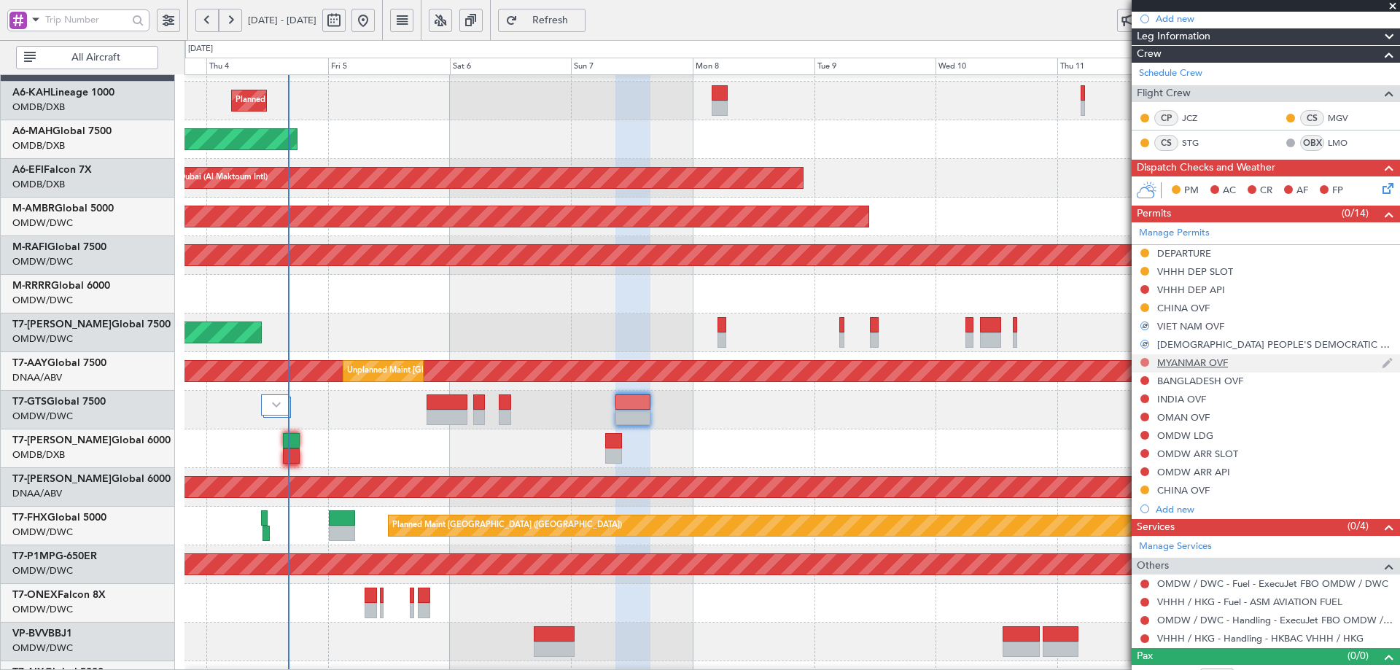
click at [1144, 364] on button at bounding box center [1144, 362] width 9 height 9
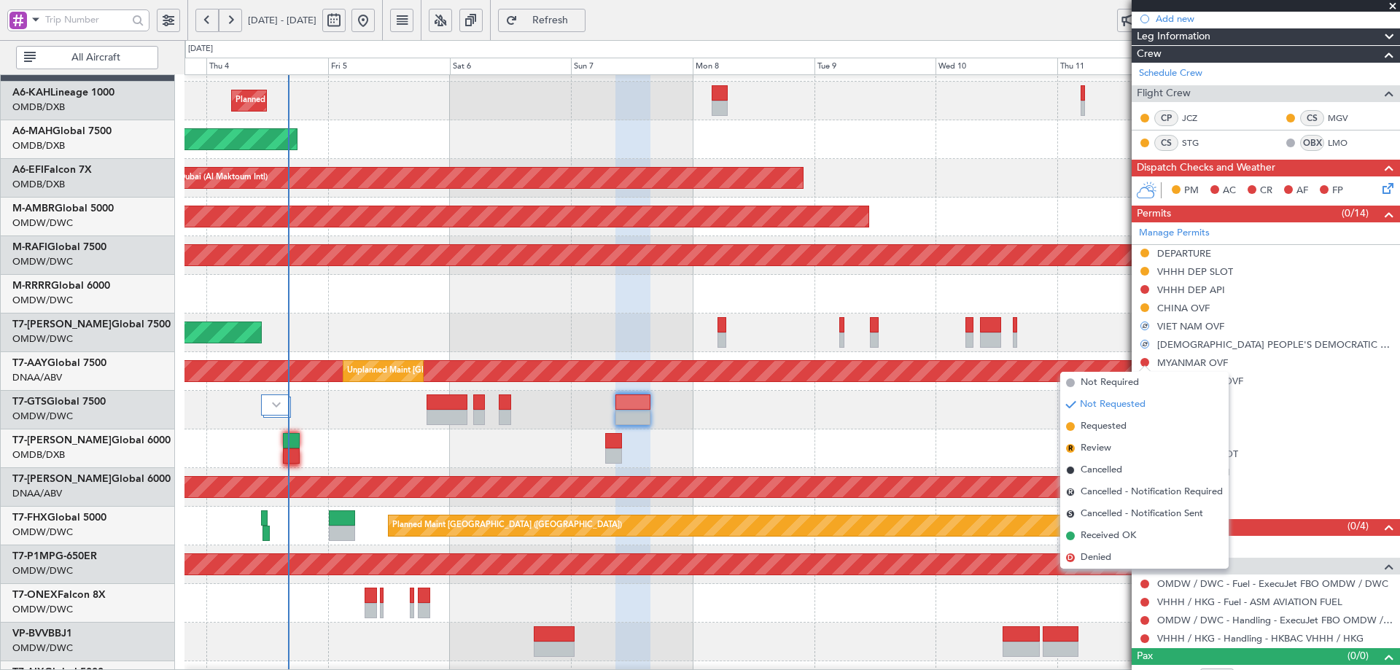
click at [1103, 426] on span "Requested" at bounding box center [1103, 426] width 46 height 15
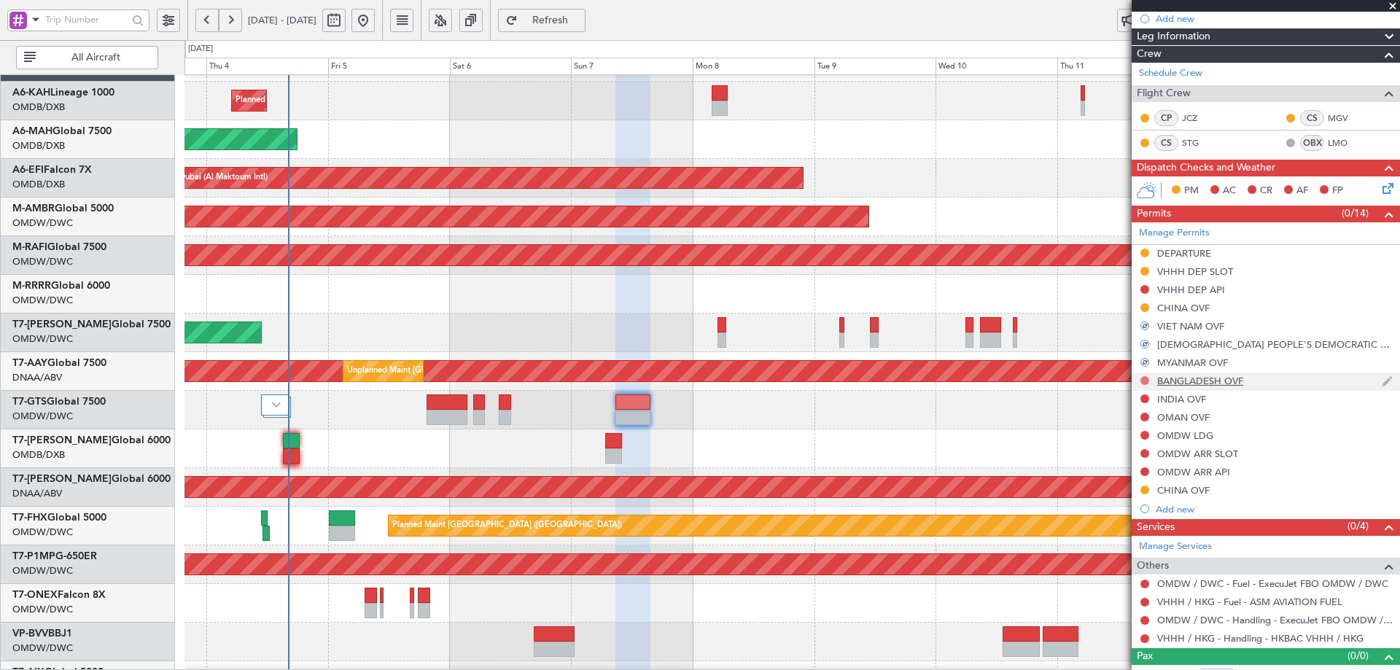
click at [1145, 384] on mat-tooltip-component "Not Requested" at bounding box center [1145, 403] width 82 height 39
click at [1143, 380] on button at bounding box center [1144, 380] width 9 height 9
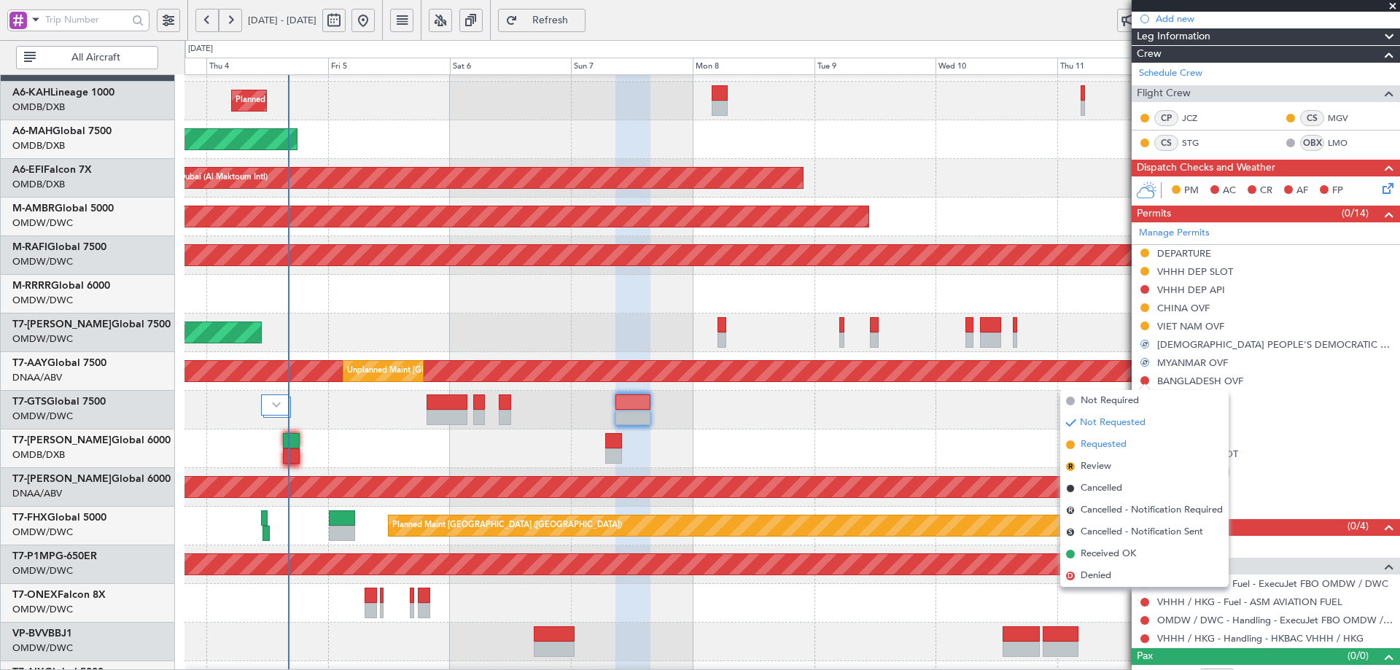
click at [1085, 445] on span "Requested" at bounding box center [1103, 444] width 46 height 15
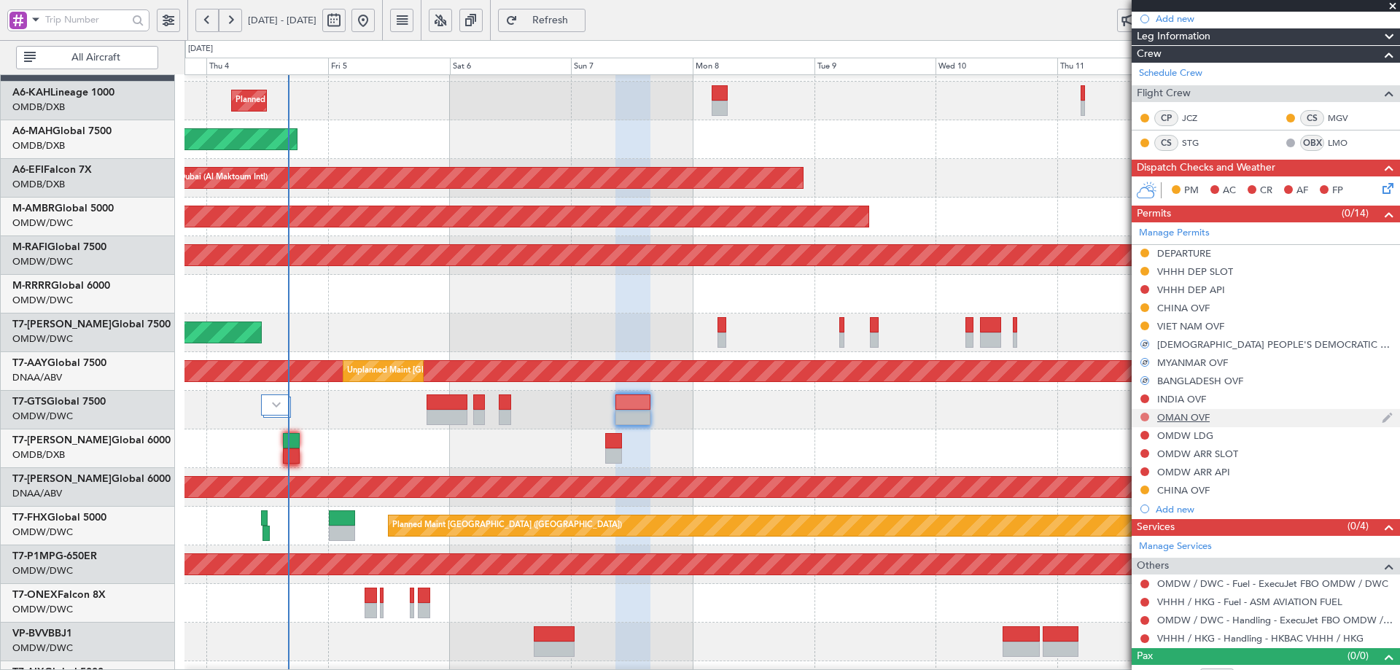
click at [1144, 415] on button at bounding box center [1144, 417] width 9 height 9
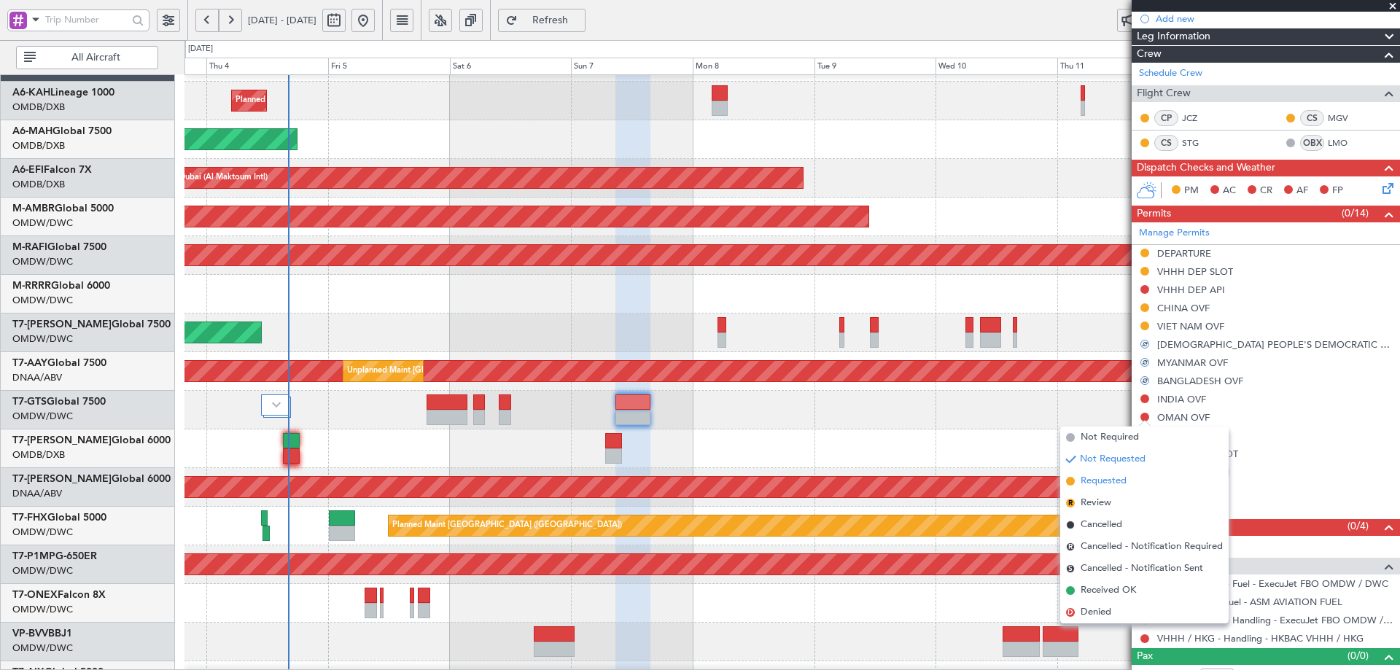
click at [1094, 480] on span "Requested" at bounding box center [1103, 481] width 46 height 15
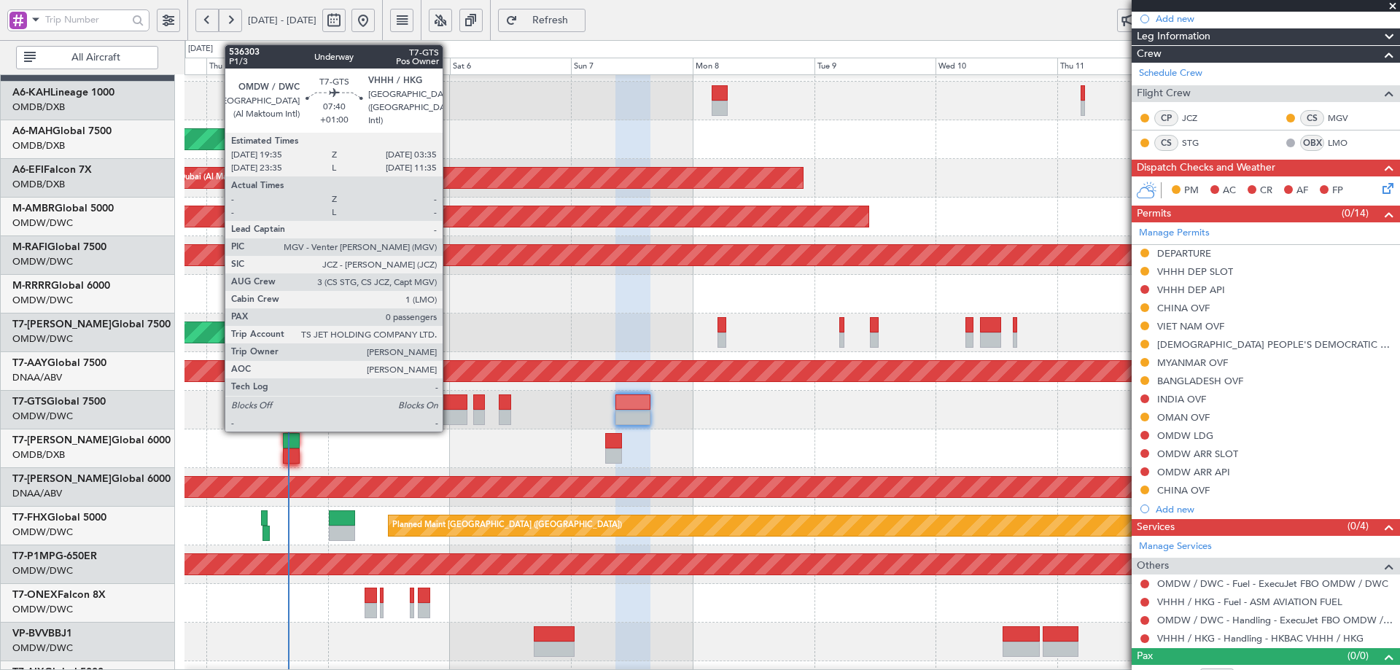
click at [448, 410] on div at bounding box center [446, 417] width 41 height 15
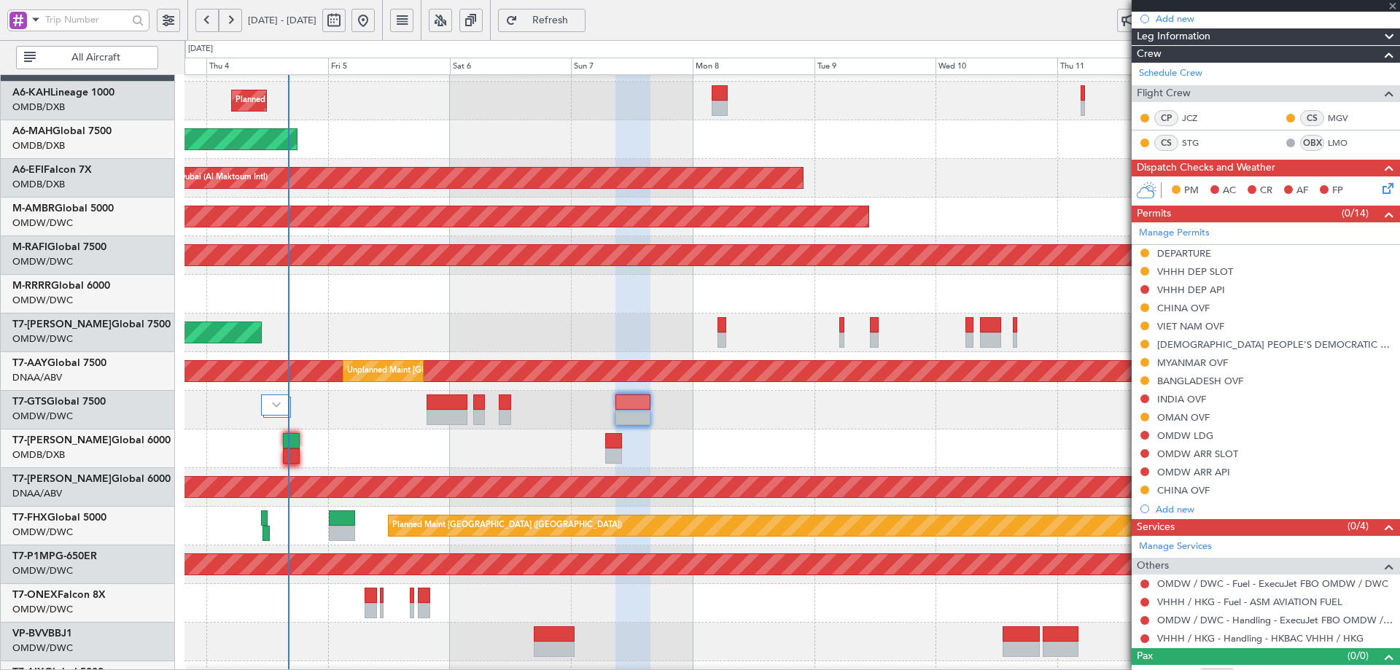
type input "+01:00"
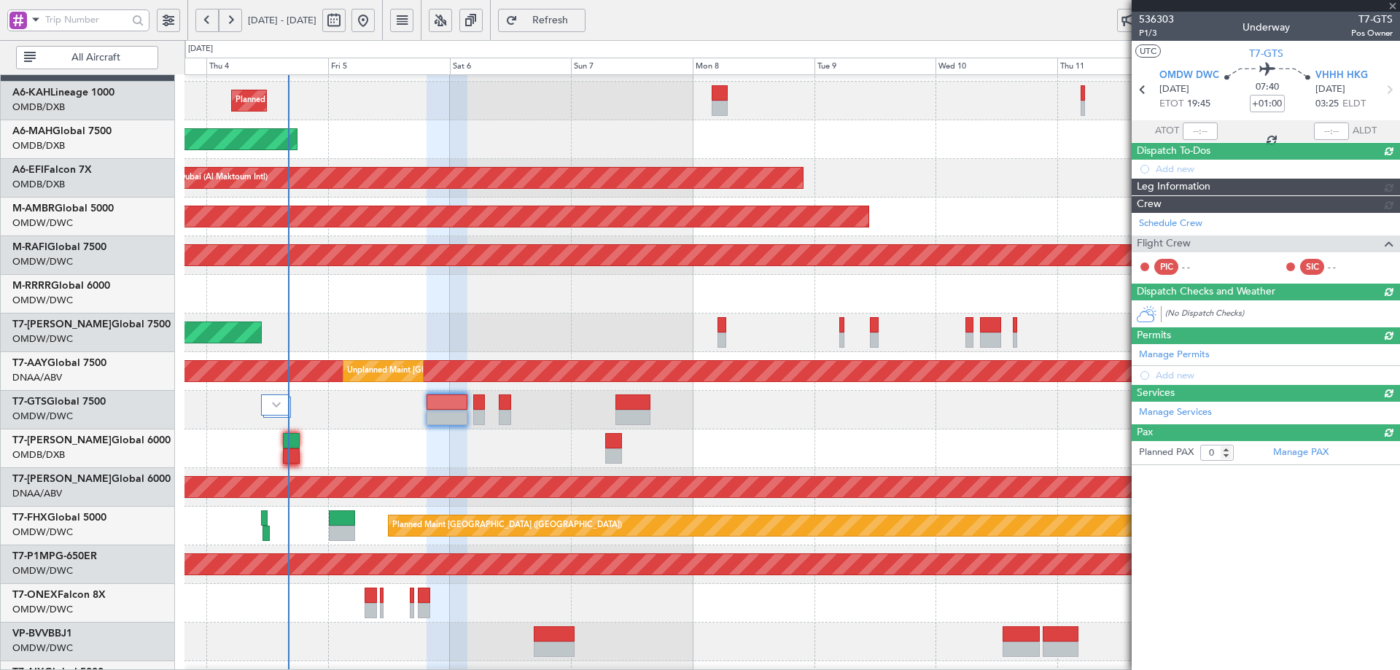
scroll to position [0, 0]
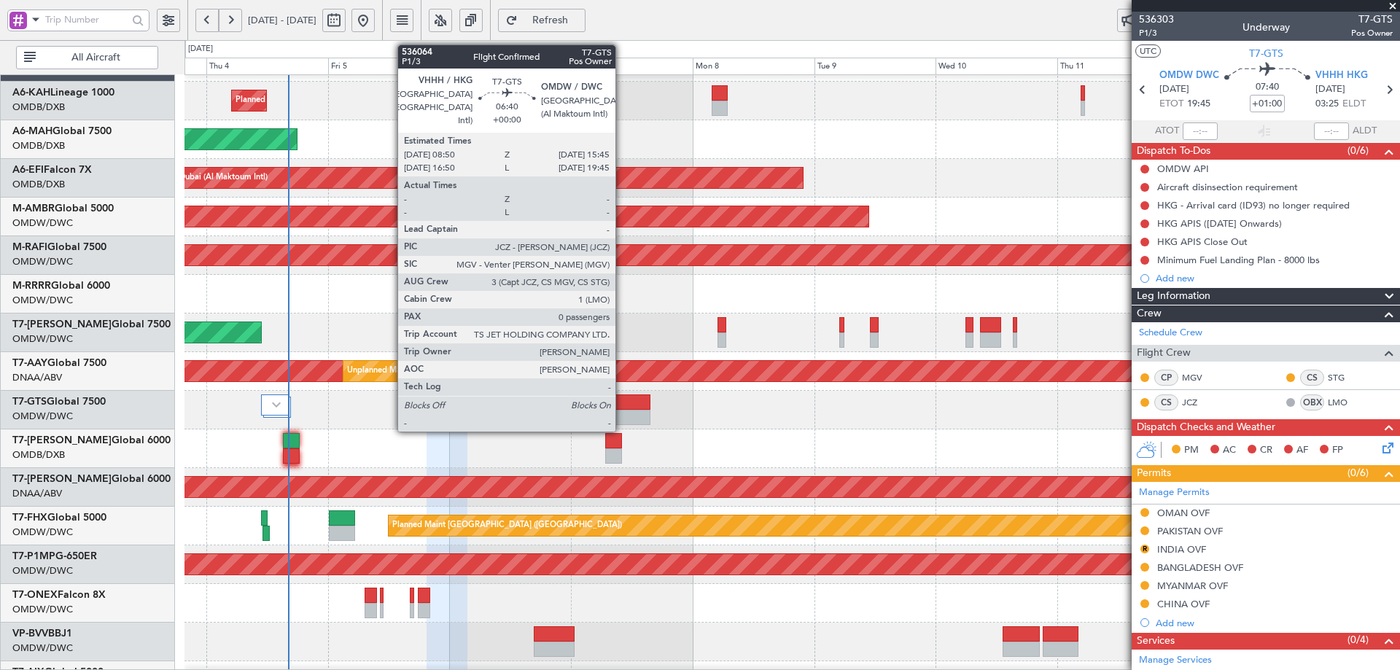
click at [628, 399] on div at bounding box center [633, 401] width 36 height 15
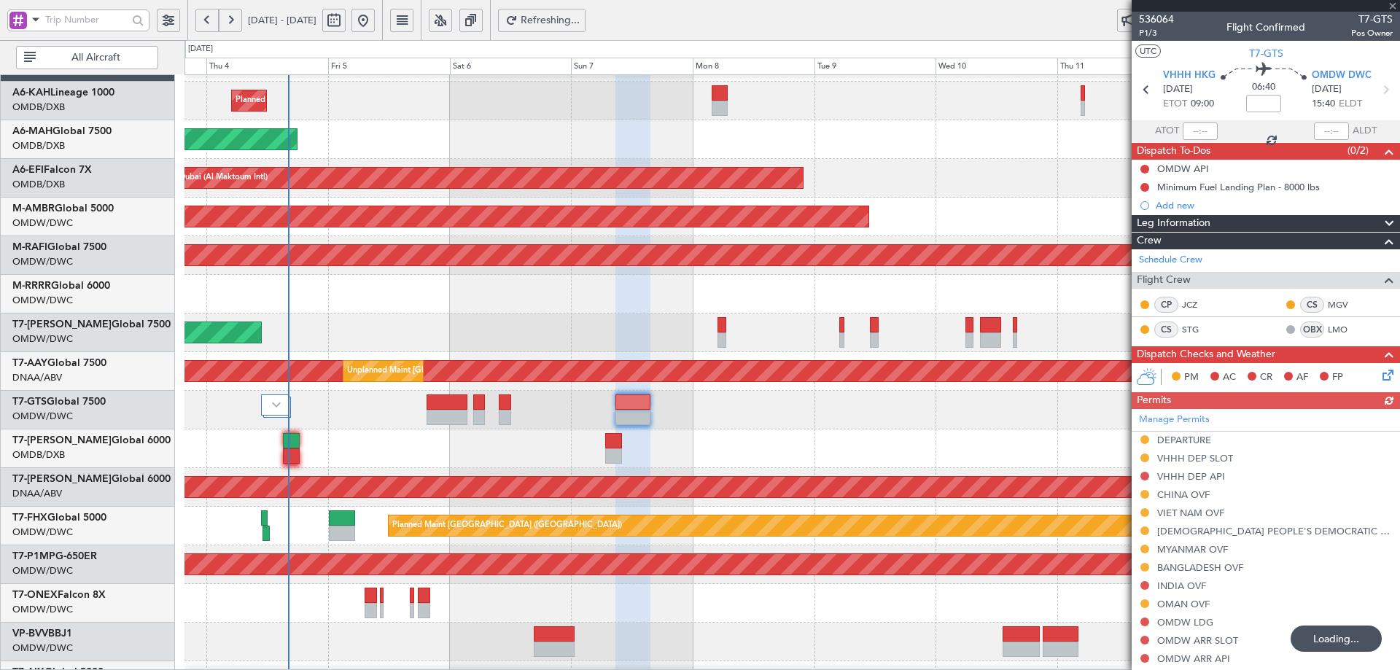
type input "+01:00"
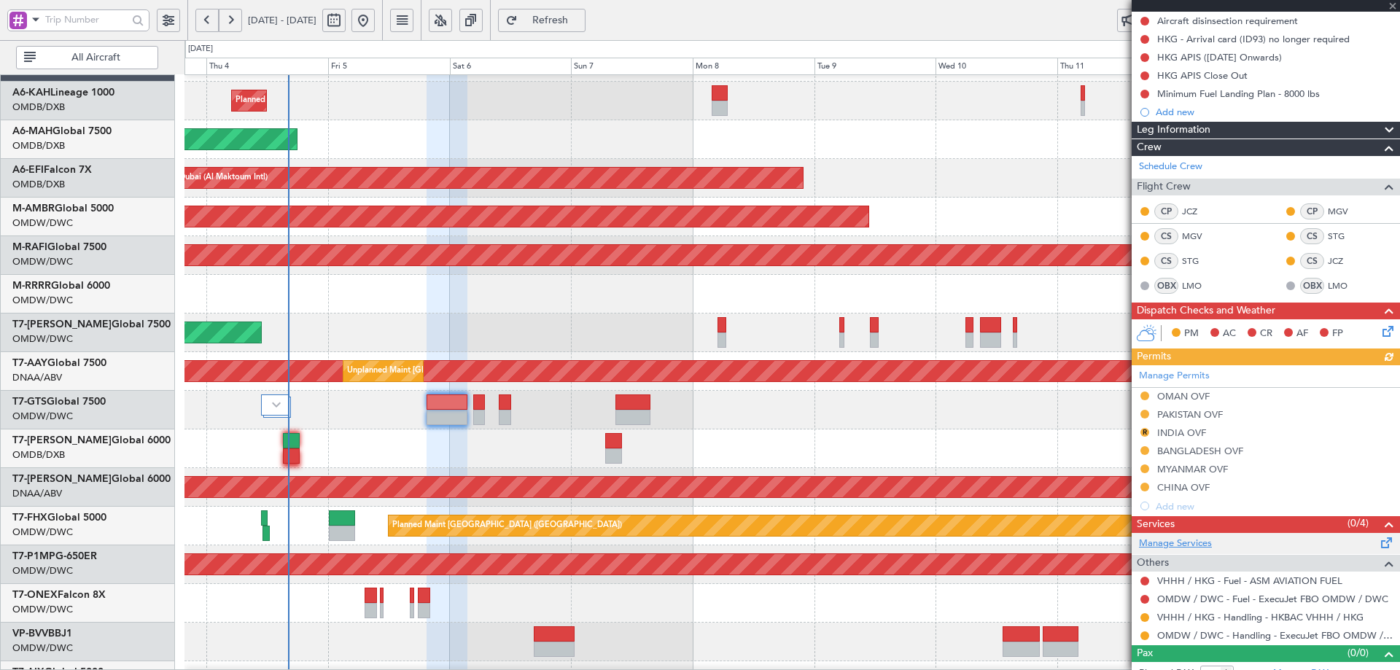
scroll to position [182, 0]
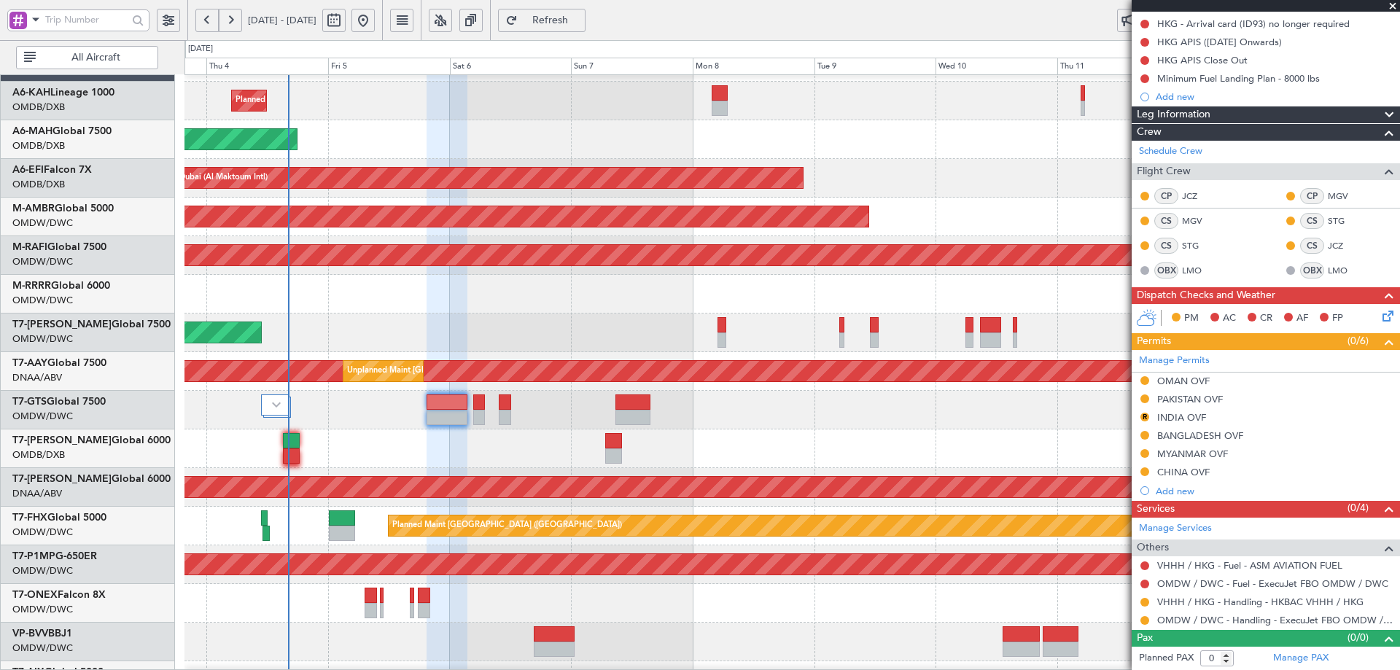
click at [1143, 414] on div "Manage Permits OMAN OVF PAKISTAN OVF R INDIA OVF [GEOGRAPHIC_DATA] OVF [GEOGRAP…" at bounding box center [1265, 425] width 268 height 150
click at [1146, 418] on button "R" at bounding box center [1144, 417] width 9 height 9
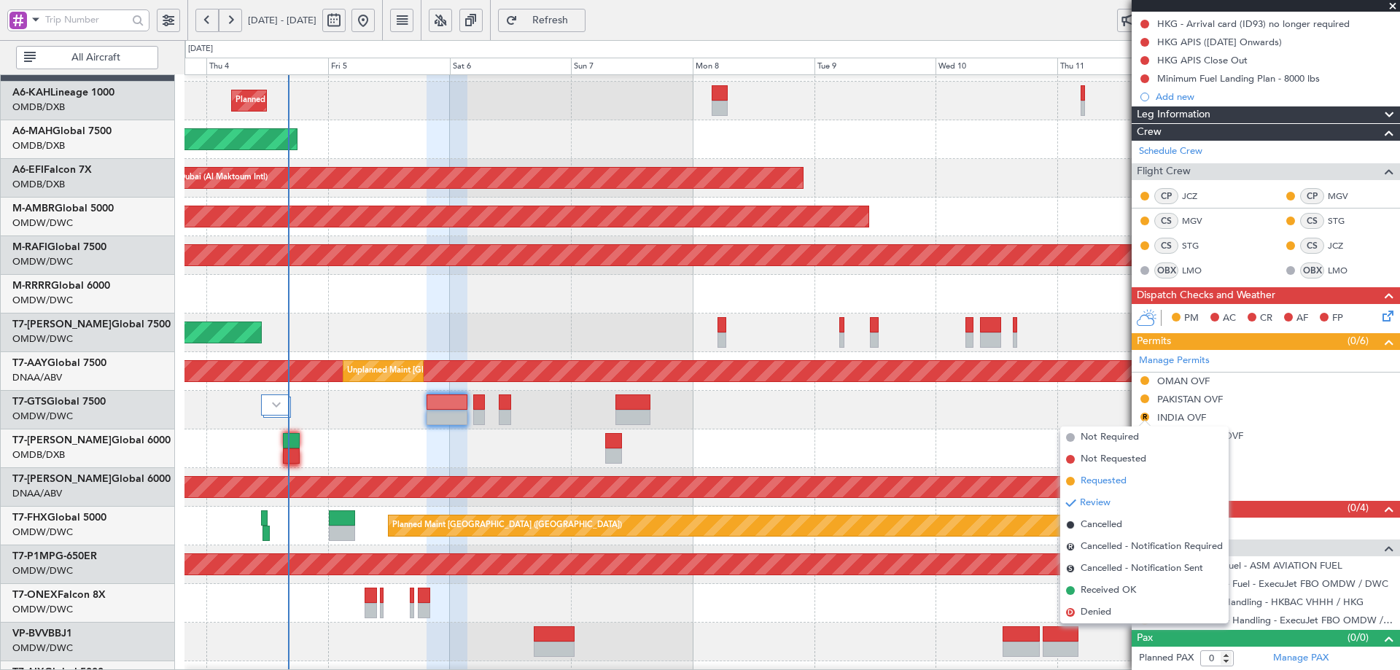
click at [1106, 481] on span "Requested" at bounding box center [1103, 481] width 46 height 15
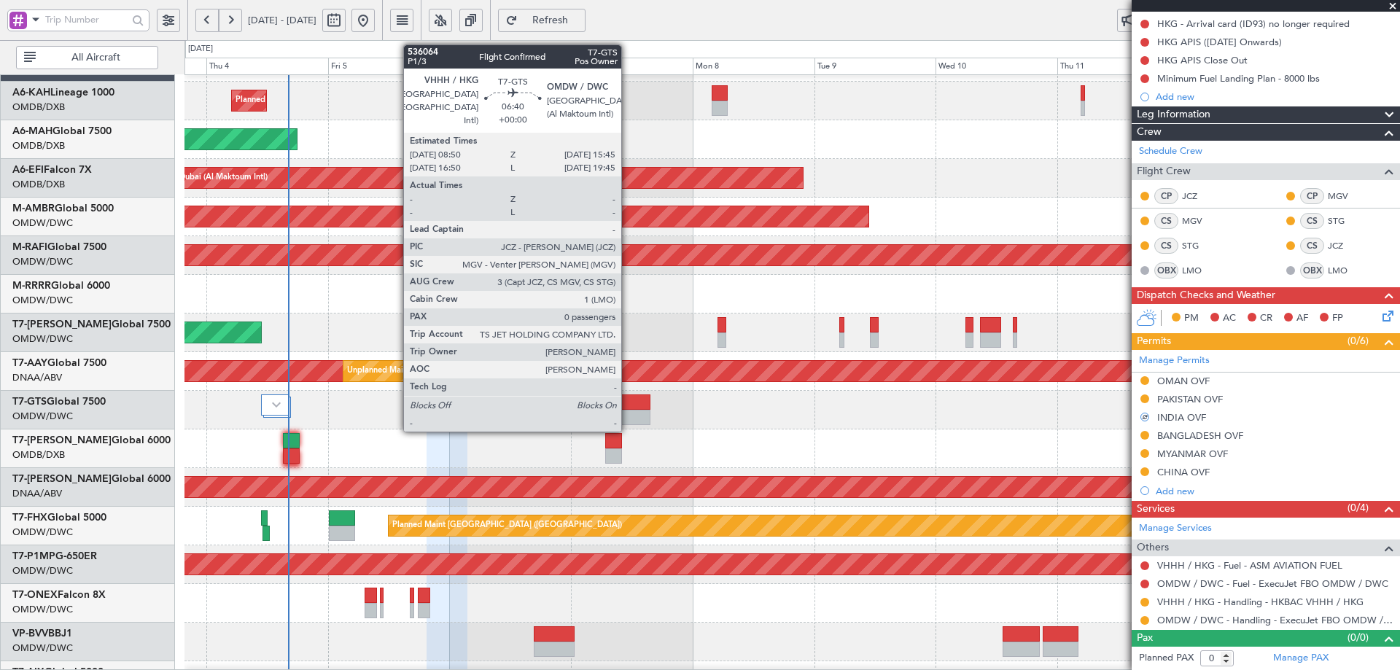
click at [630, 400] on div at bounding box center [633, 401] width 36 height 15
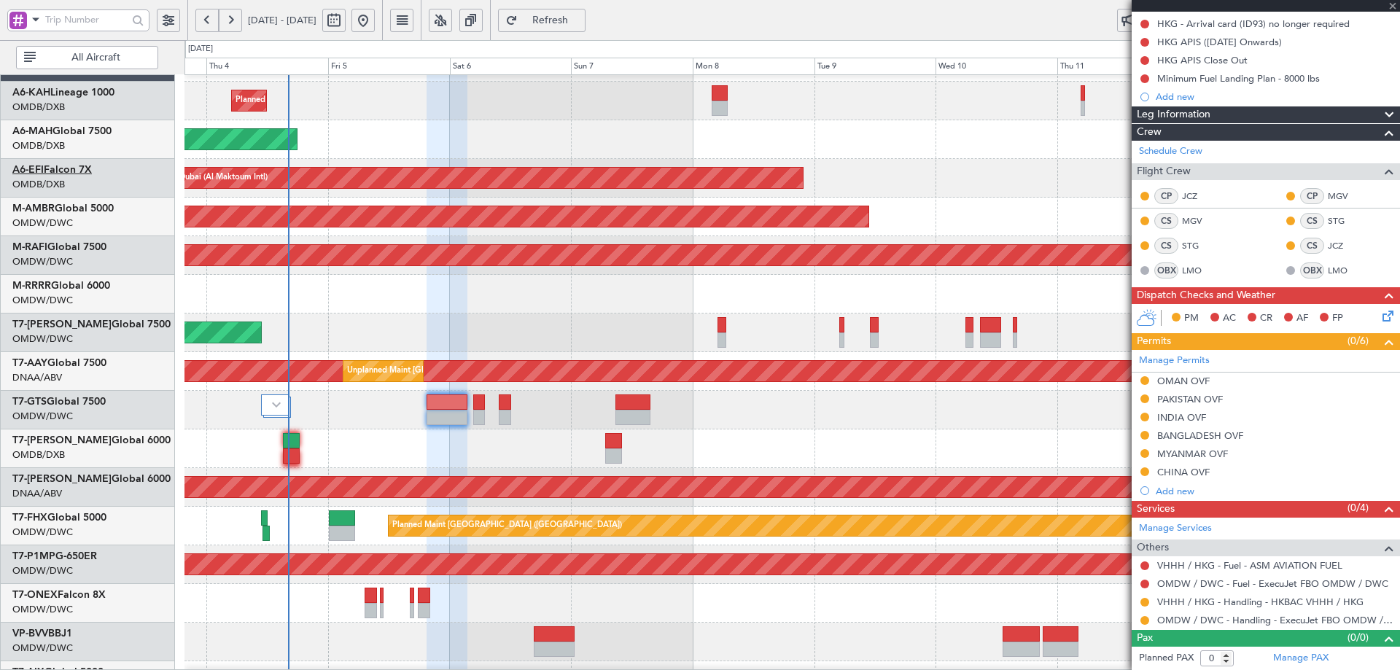
scroll to position [0, 0]
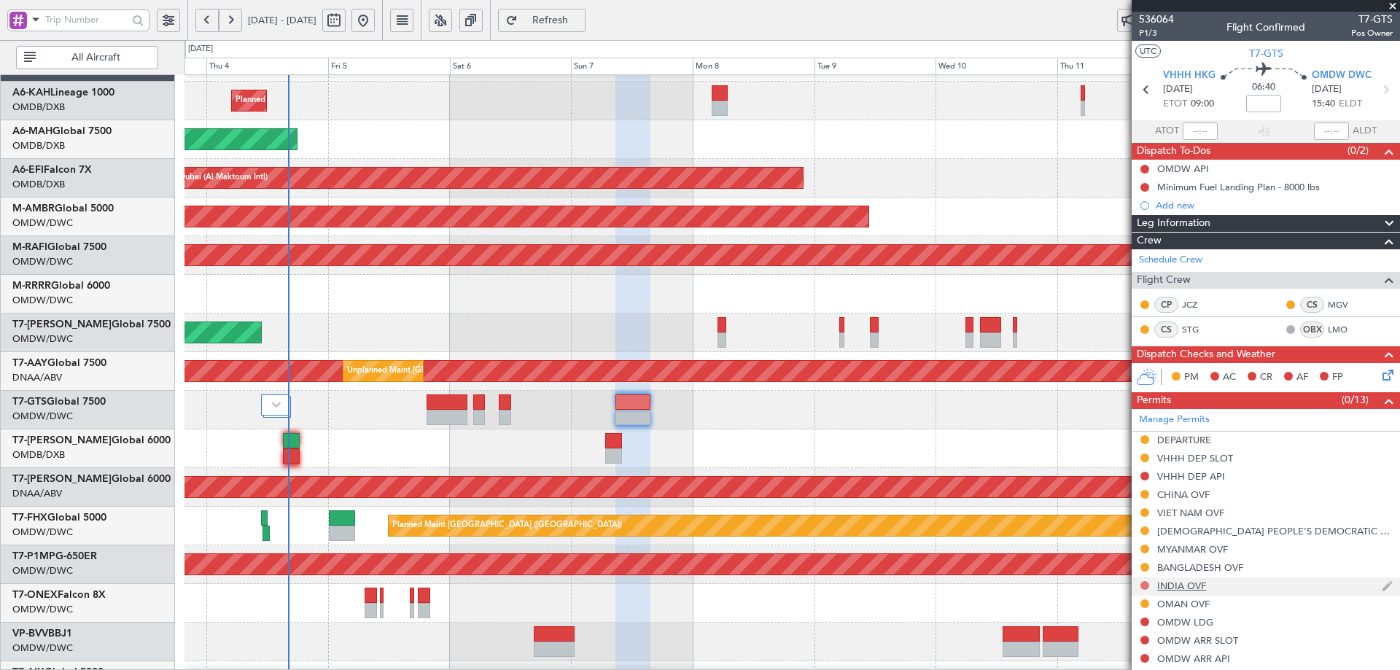
click at [1147, 583] on button at bounding box center [1144, 585] width 9 height 9
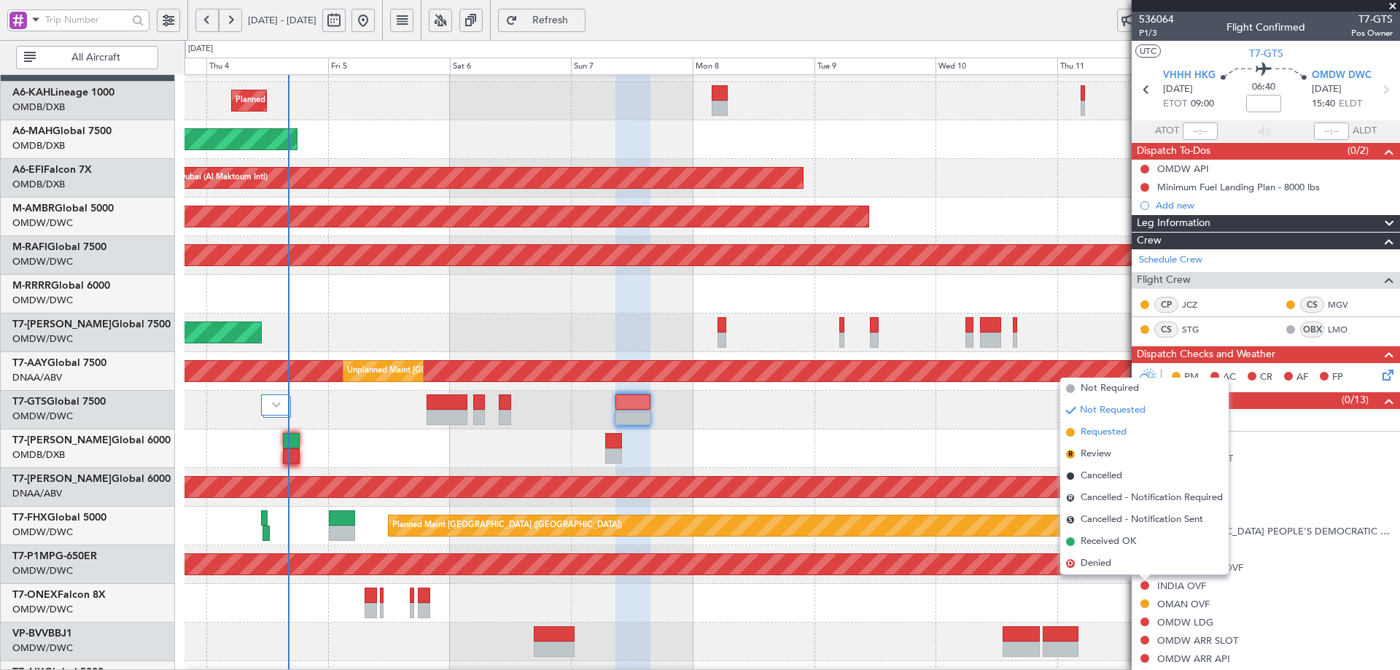
click at [1094, 434] on span "Requested" at bounding box center [1103, 432] width 46 height 15
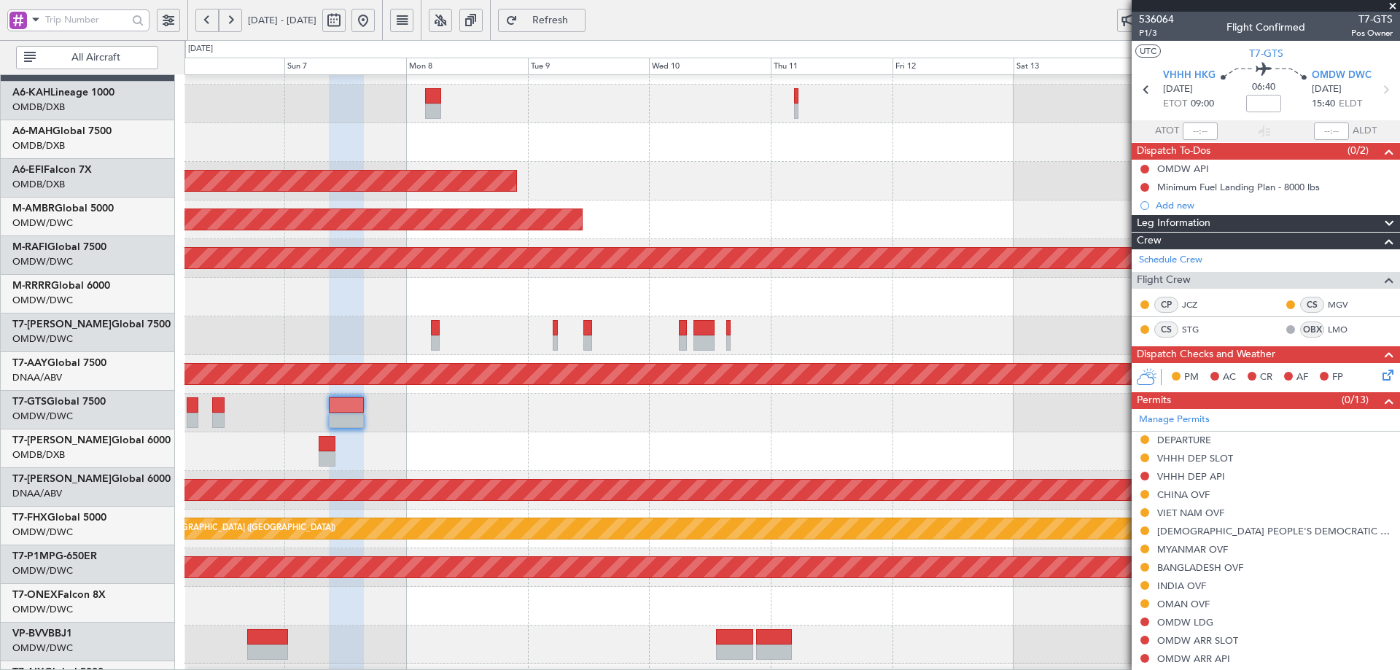
scroll to position [29, 0]
click at [553, 327] on div at bounding box center [555, 327] width 5 height 15
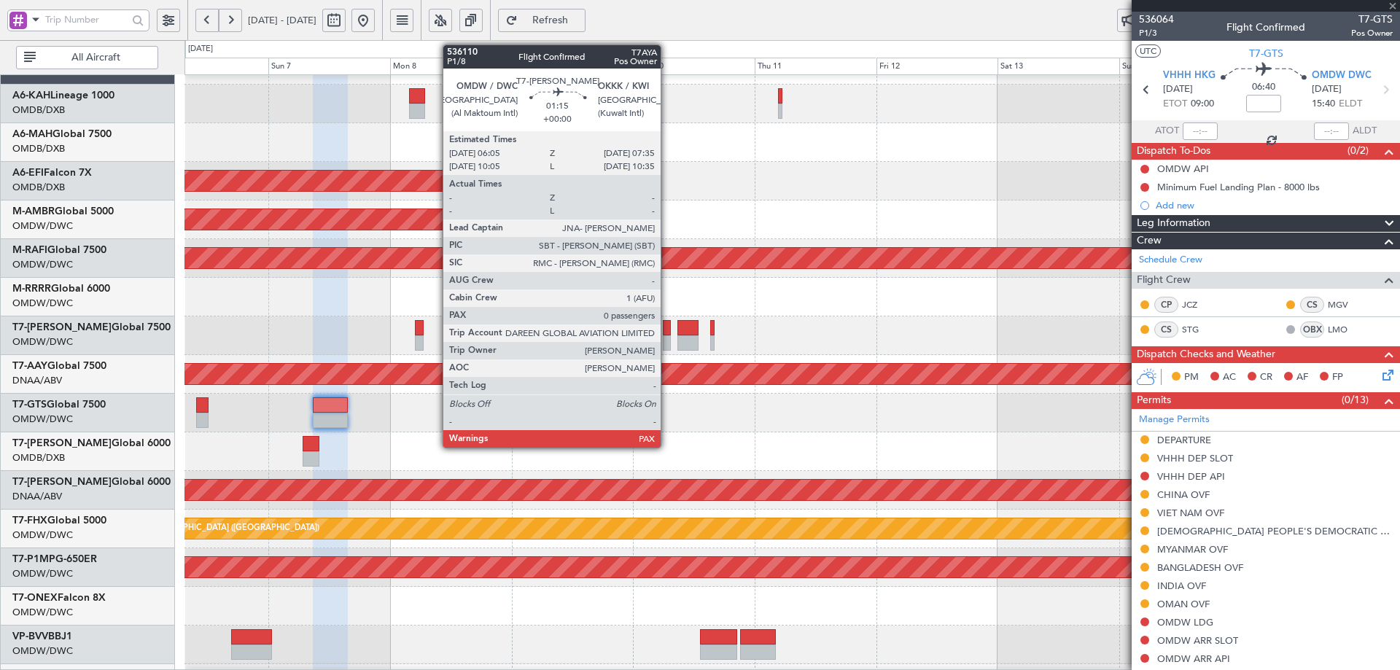
click at [668, 334] on div at bounding box center [667, 327] width 8 height 15
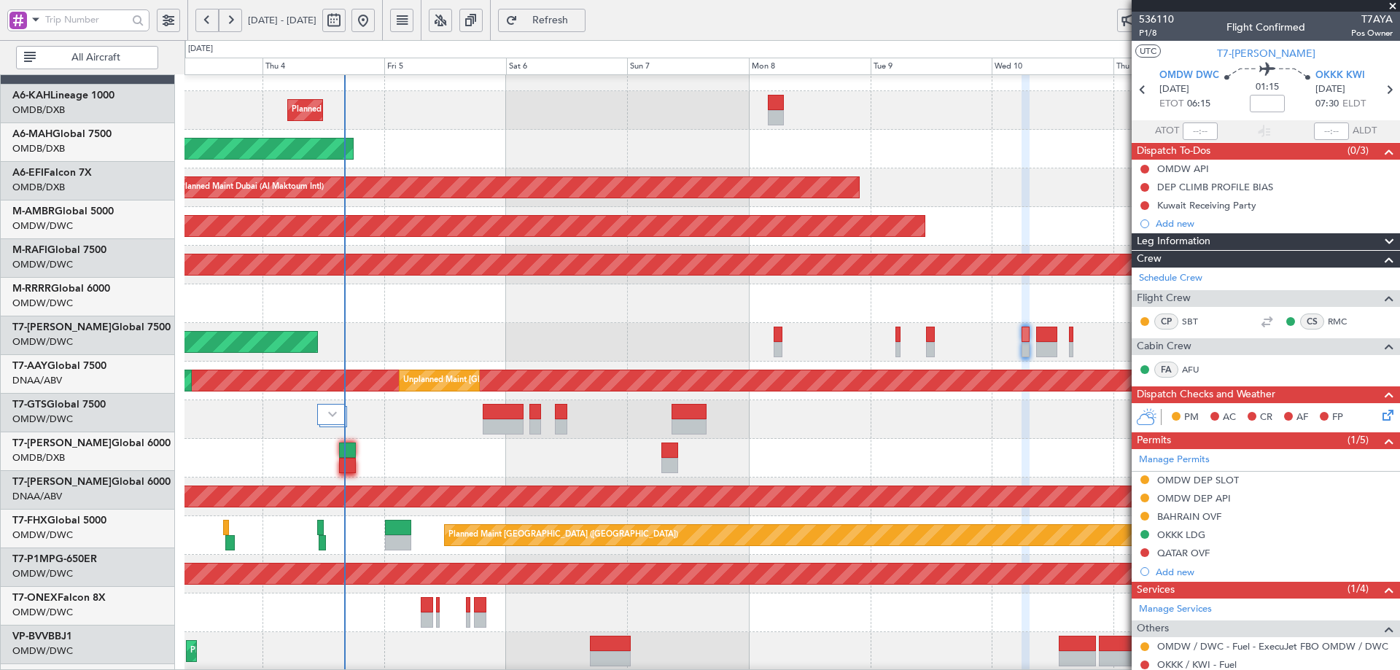
scroll to position [34, 0]
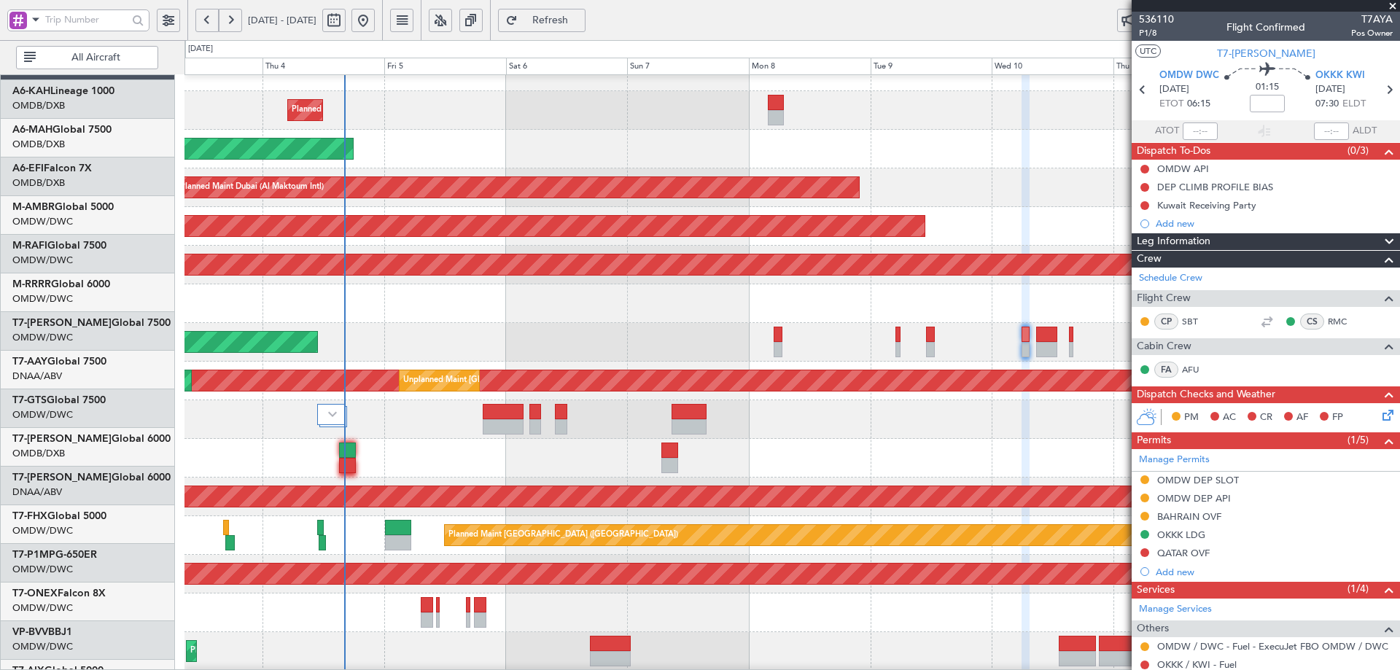
click at [689, 439] on div "Planned Maint [GEOGRAPHIC_DATA] ([GEOGRAPHIC_DATA] Intl)" at bounding box center [791, 458] width 1214 height 39
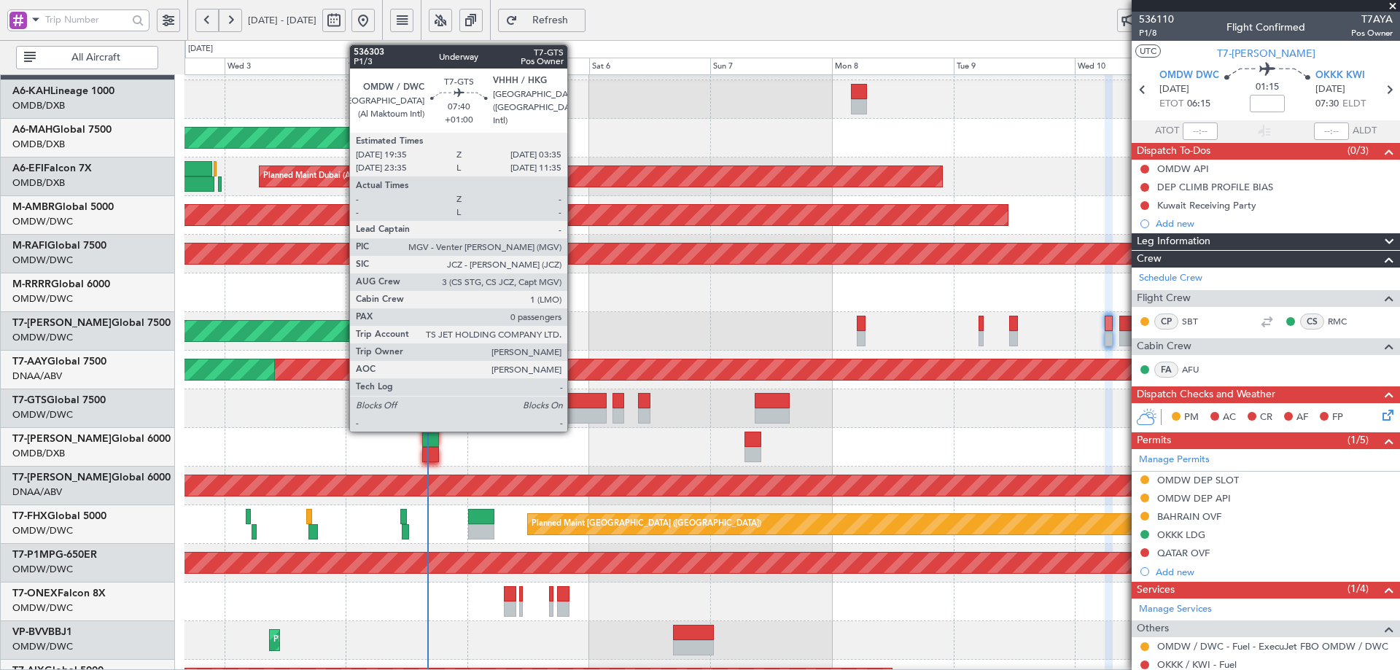
click at [579, 397] on div at bounding box center [586, 400] width 41 height 15
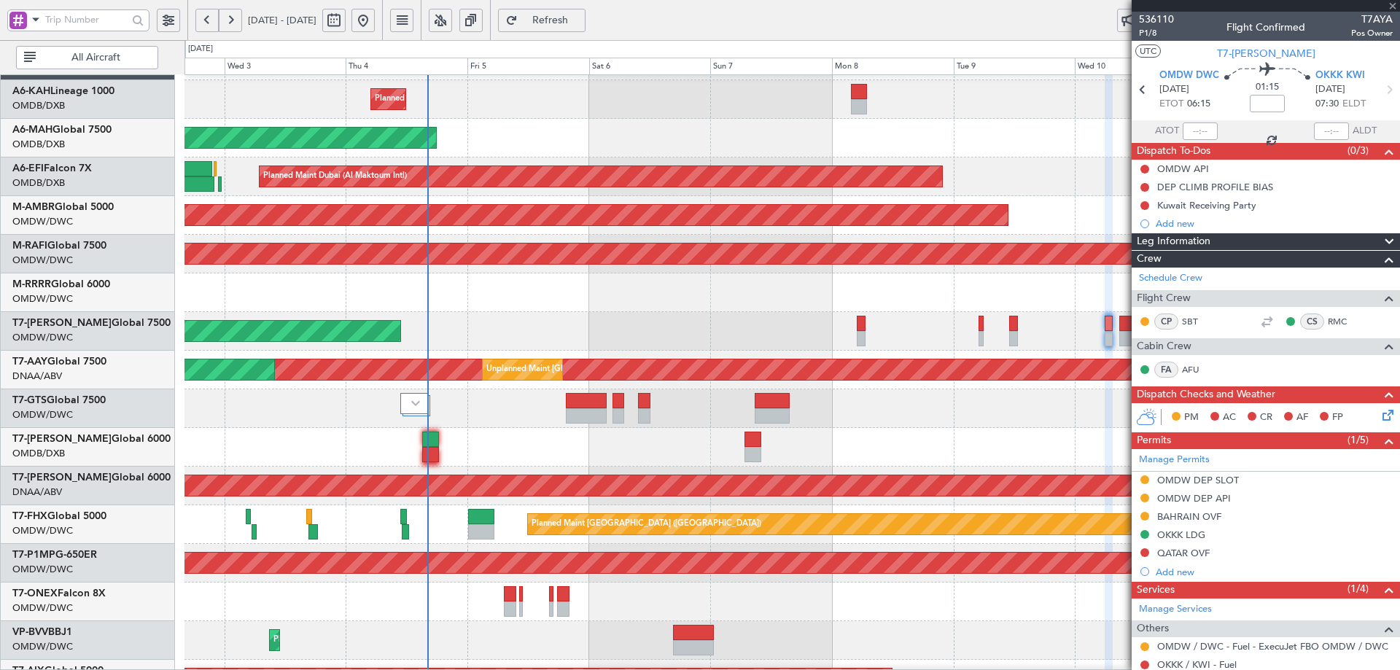
type input "+01:00"
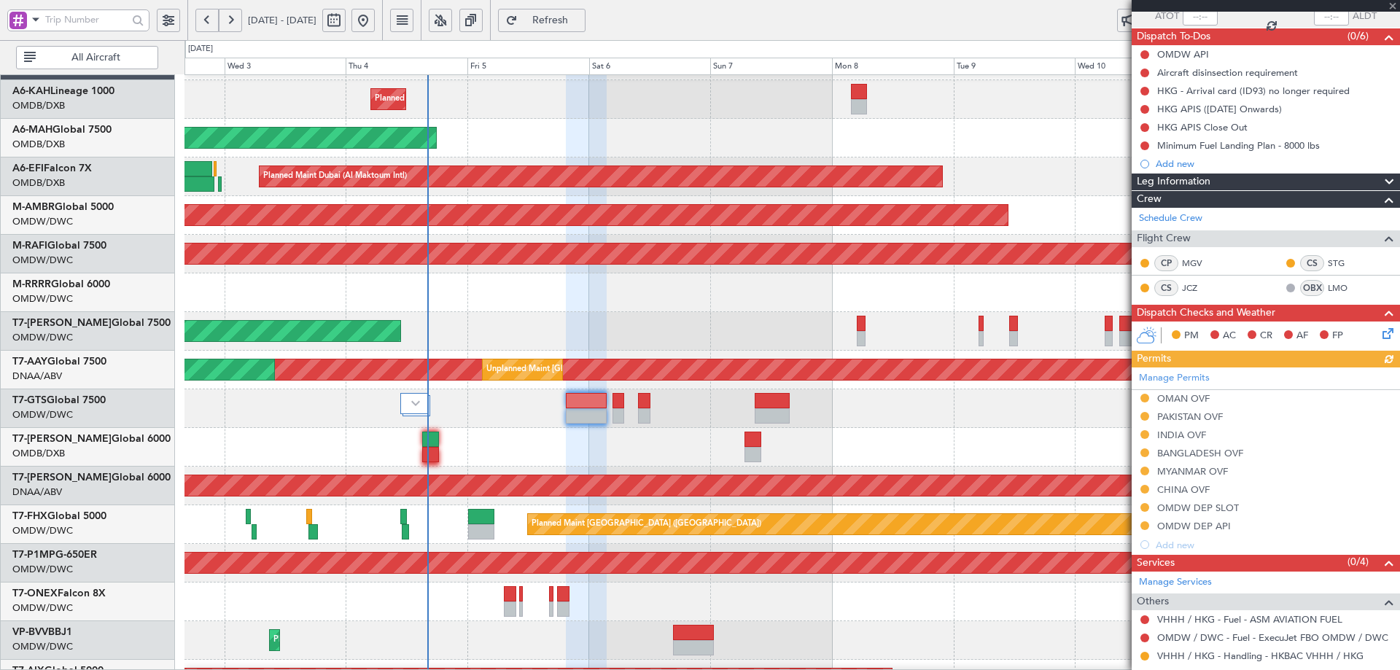
scroll to position [168, 0]
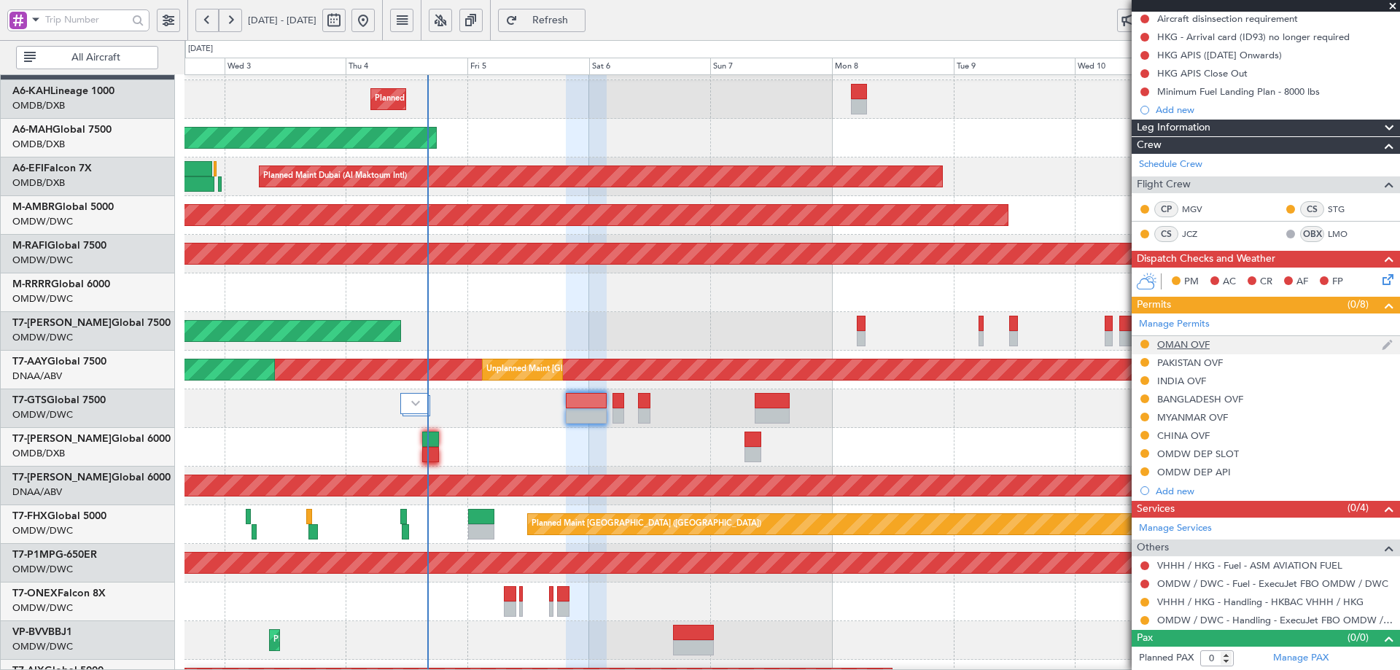
click at [1191, 343] on div "OMAN OVF" at bounding box center [1183, 344] width 52 height 12
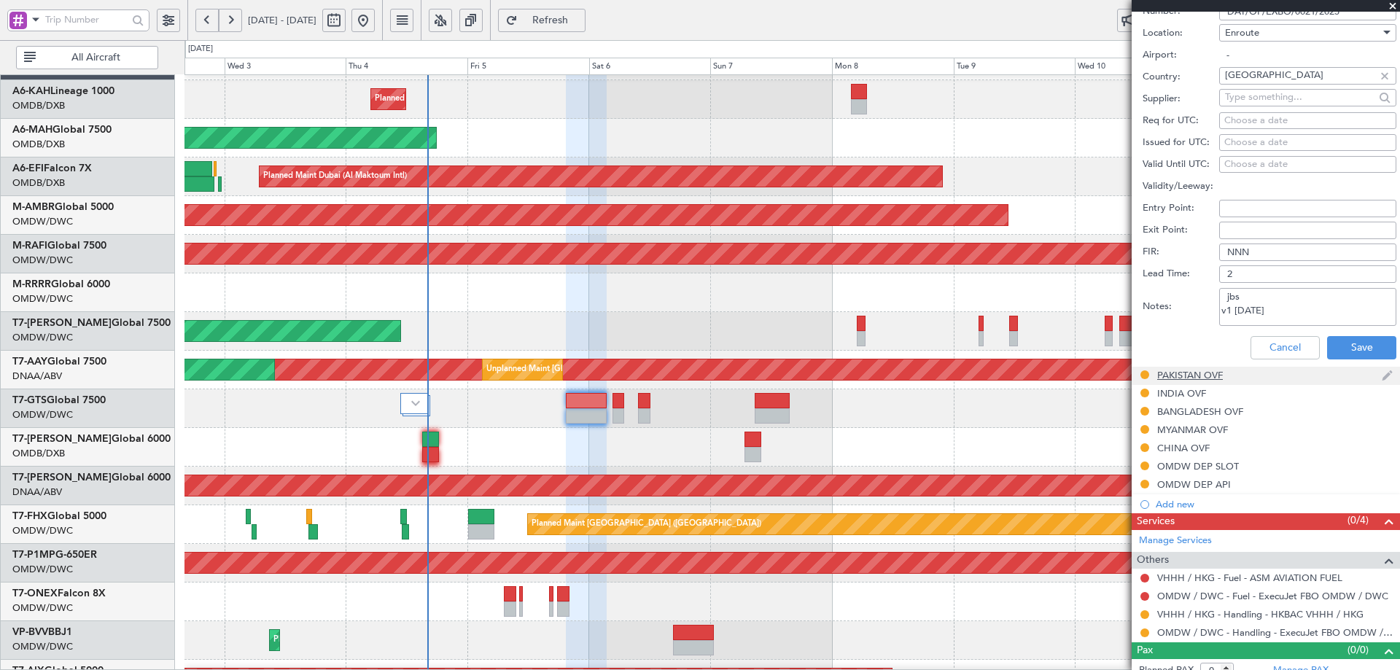
scroll to position [604, 0]
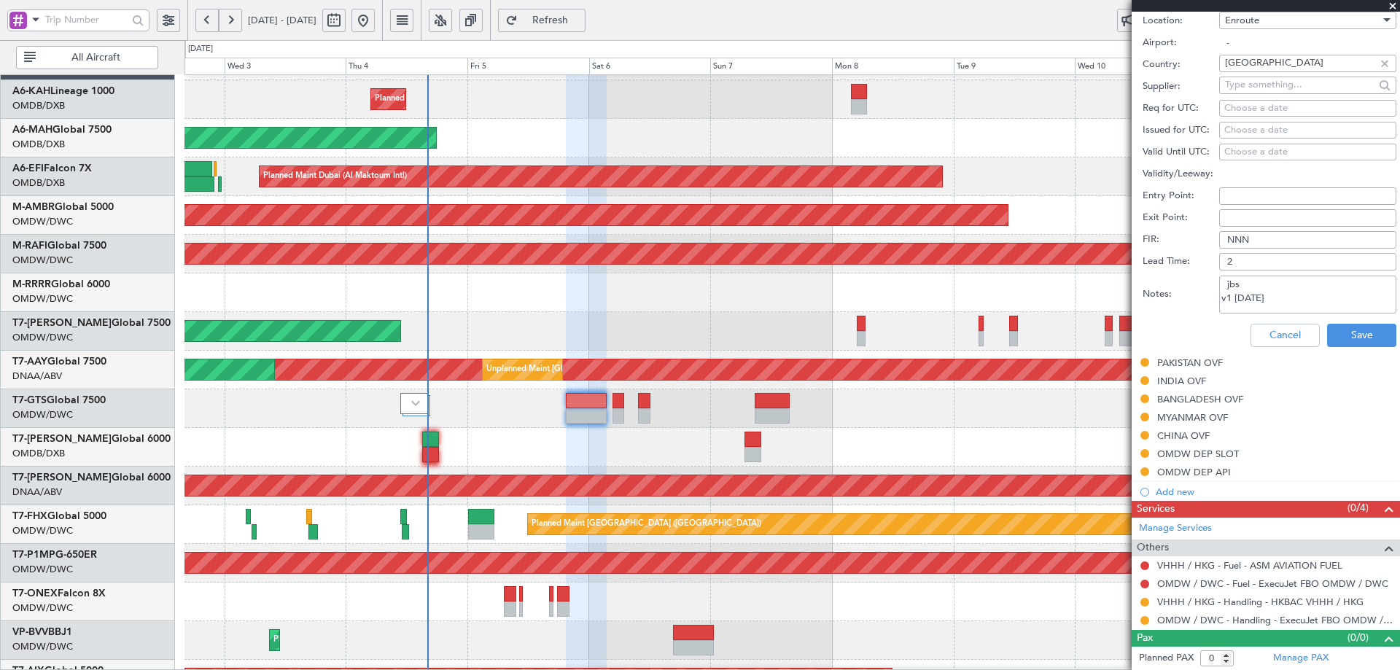
click at [1266, 295] on textarea "jbs v1 [DATE]" at bounding box center [1307, 295] width 177 height 38
drag, startPoint x: 1271, startPoint y: 306, endPoint x: 1210, endPoint y: 311, distance: 60.7
click at [1210, 311] on div "Notes: jbs v1 [DATE] V2 05/06 SEP" at bounding box center [1269, 295] width 254 height 44
type textarea "jbs v1 [DATE] V2 05/06 SEP"
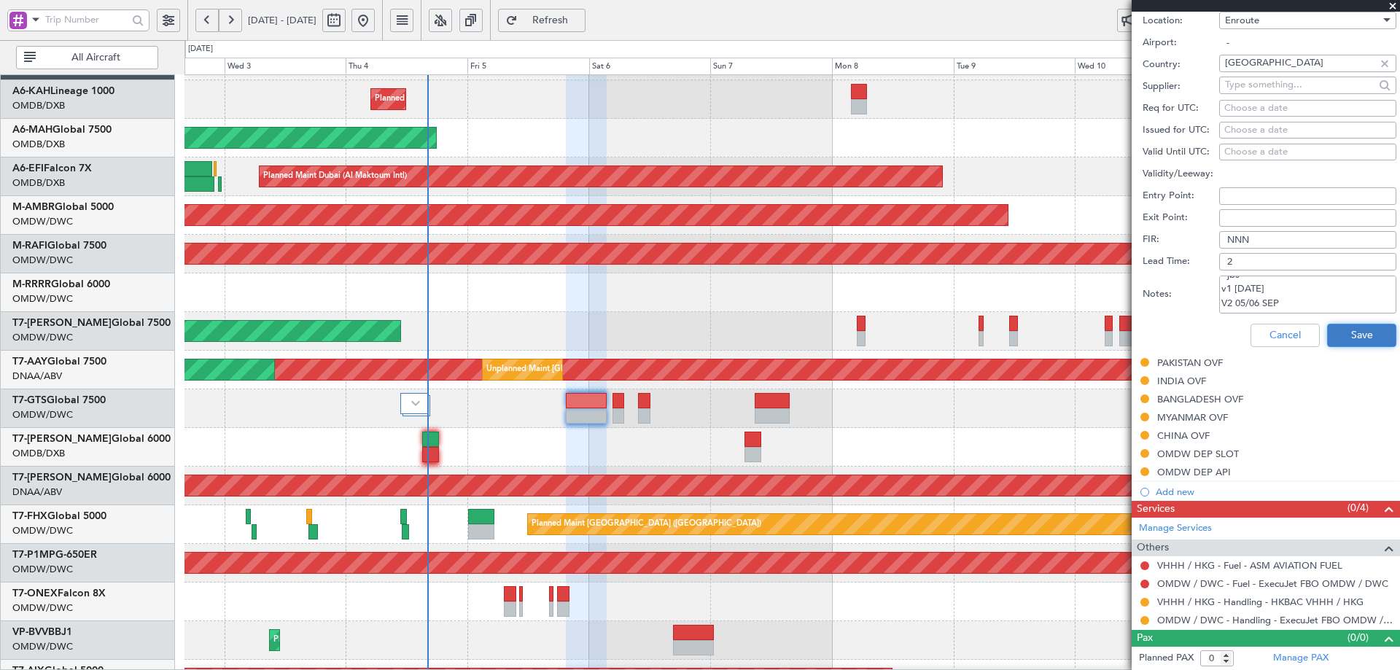
click at [1358, 337] on button "Save" at bounding box center [1361, 335] width 69 height 23
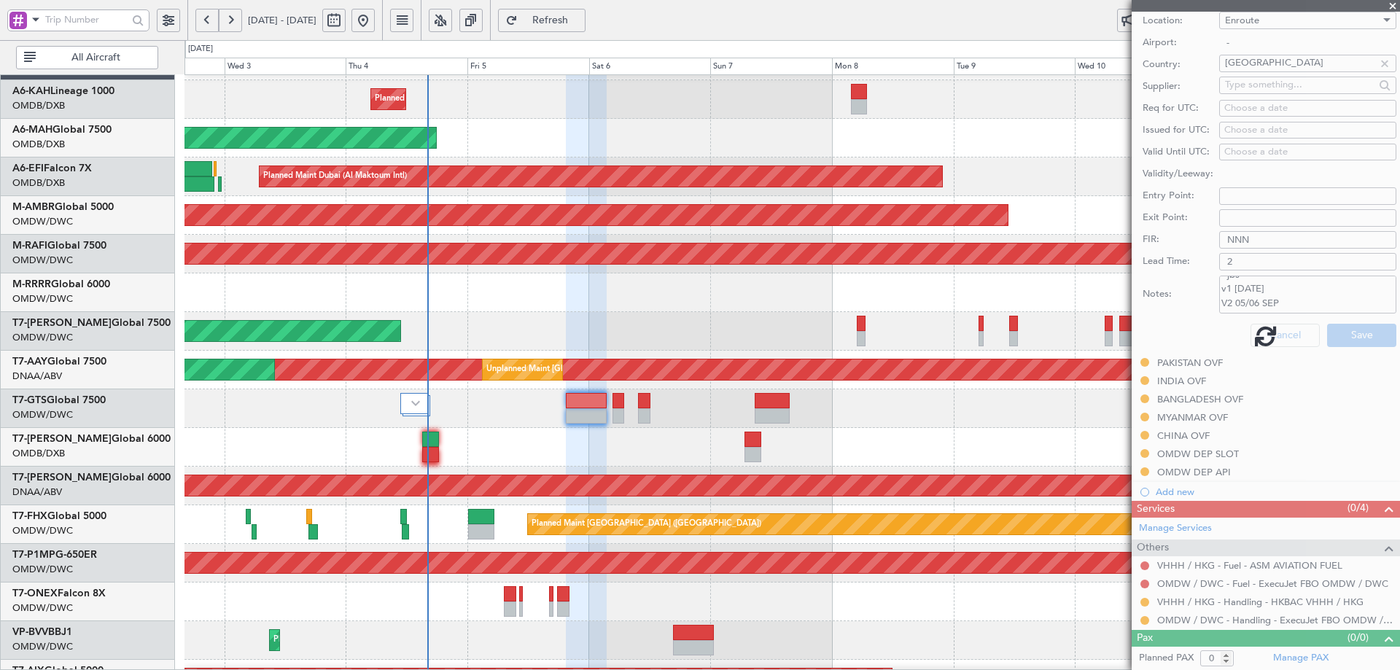
scroll to position [168, 0]
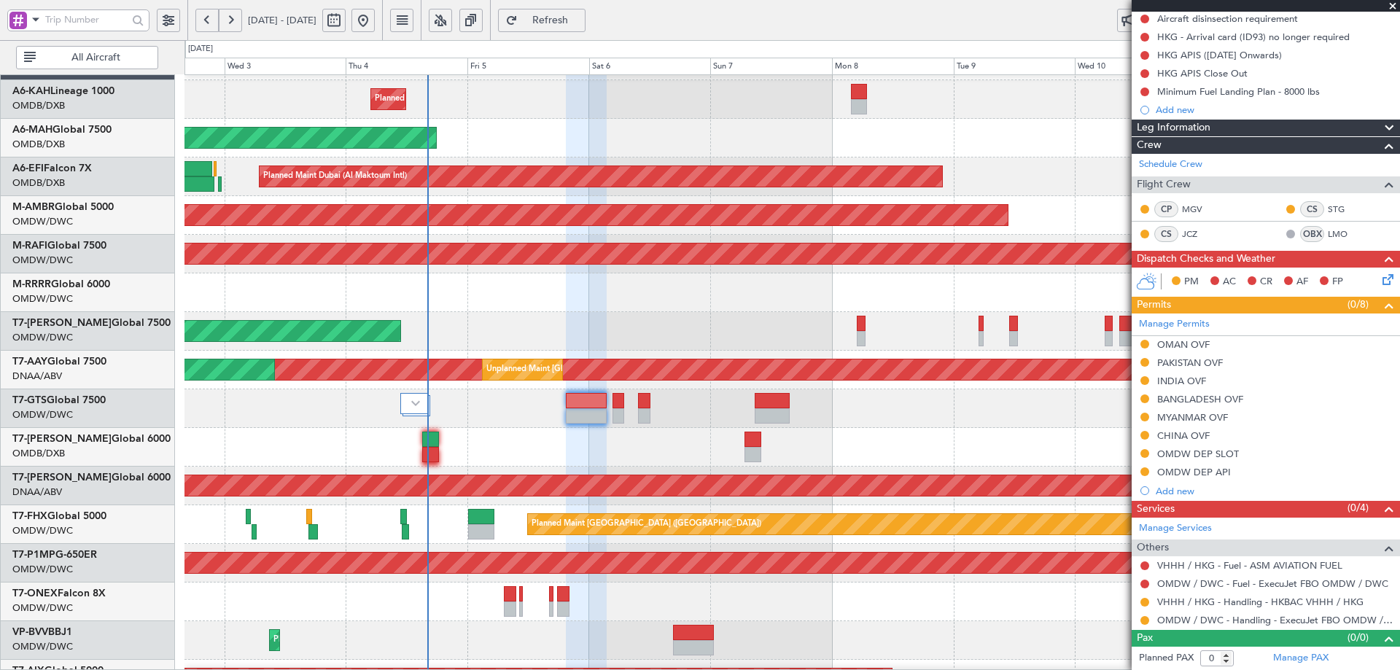
drag, startPoint x: 1214, startPoint y: 359, endPoint x: 1236, endPoint y: 370, distance: 24.8
click at [1214, 359] on div "PAKISTAN OVF" at bounding box center [1190, 362] width 66 height 12
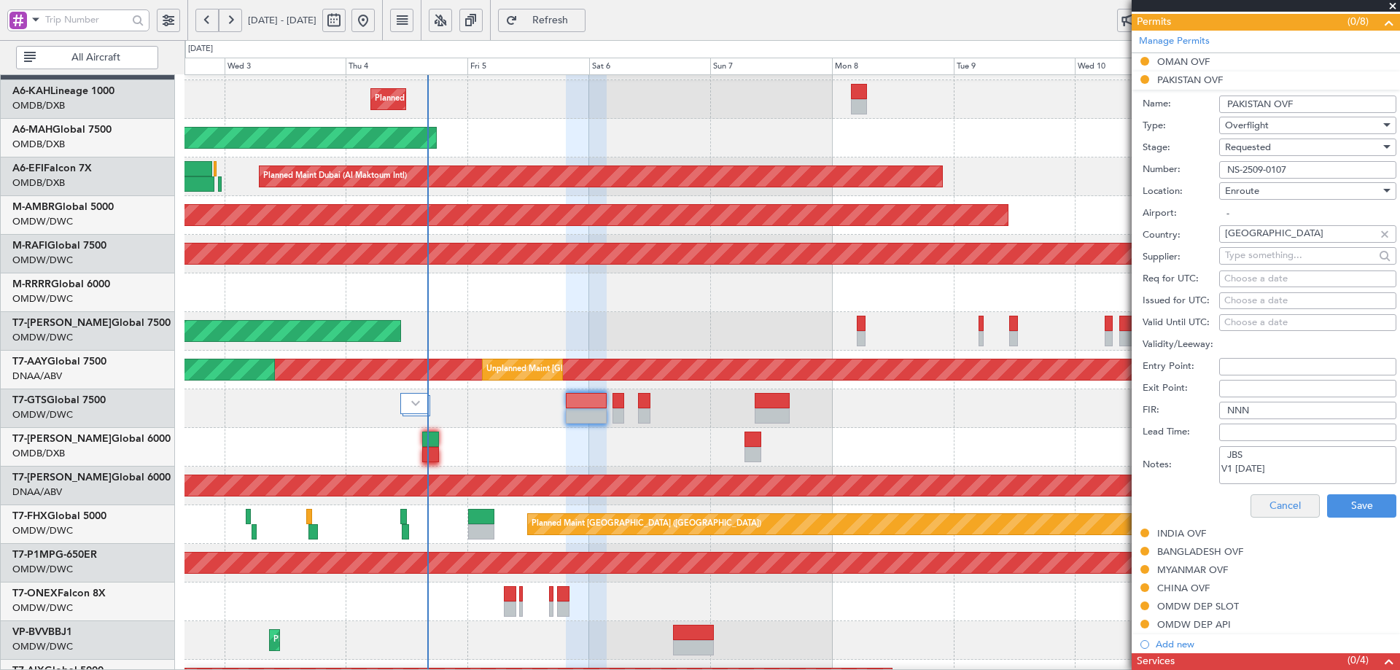
scroll to position [460, 0]
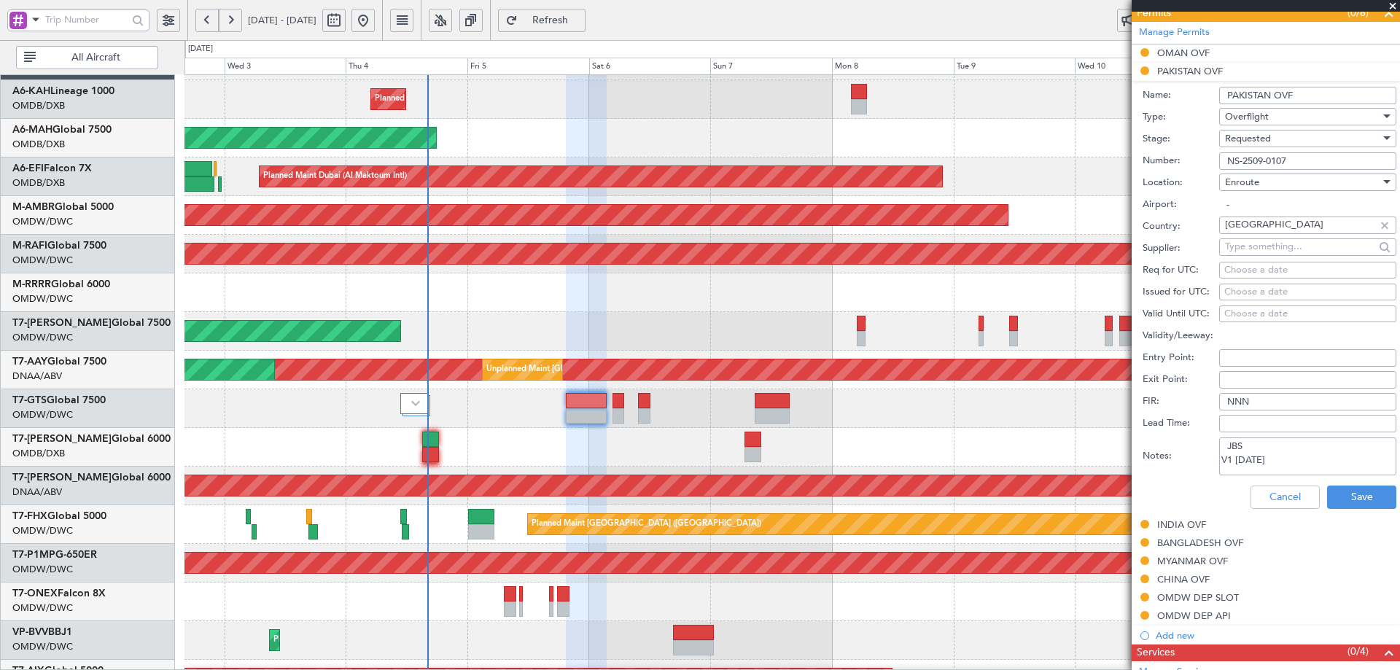
click at [1271, 463] on textarea "JBS V1 [DATE]" at bounding box center [1307, 456] width 177 height 38
paste textarea "V2 05/06 SEP"
type textarea "JBS V1 [DATE] V2 05/06 SEP"
click at [1349, 497] on button "Save" at bounding box center [1361, 496] width 69 height 23
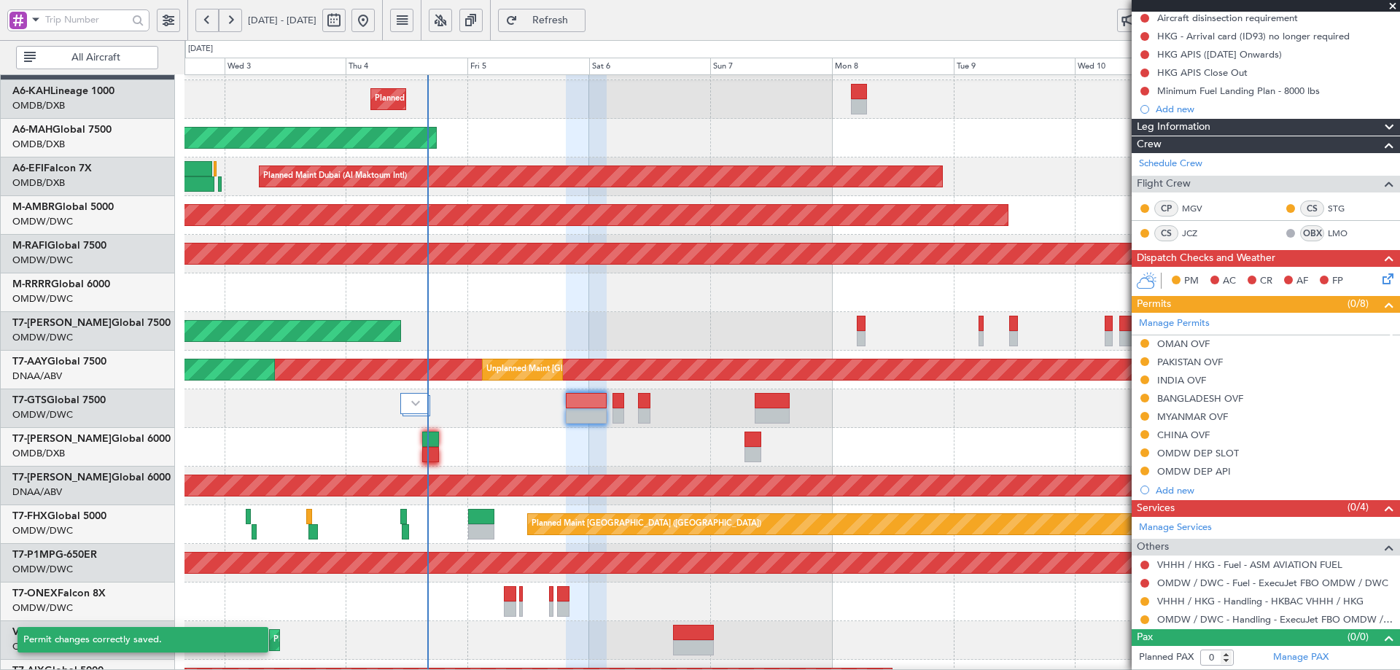
scroll to position [168, 0]
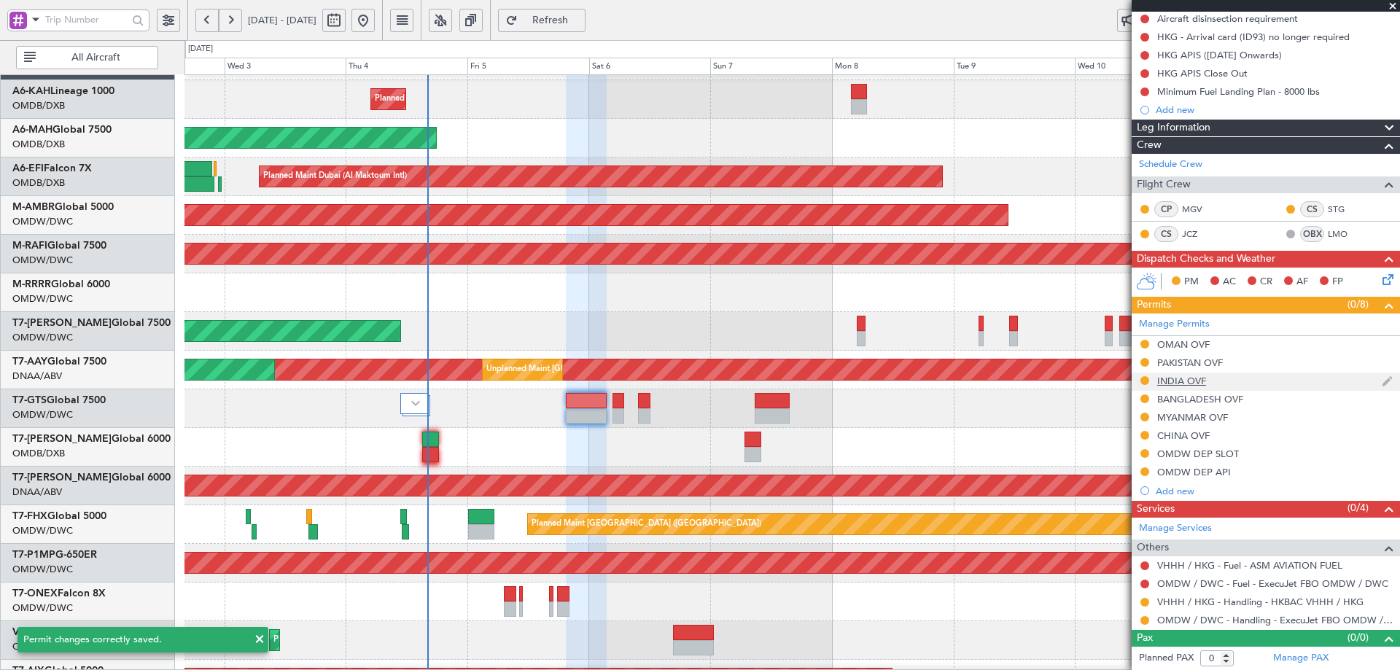
click at [1195, 379] on div "INDIA OVF" at bounding box center [1181, 381] width 49 height 12
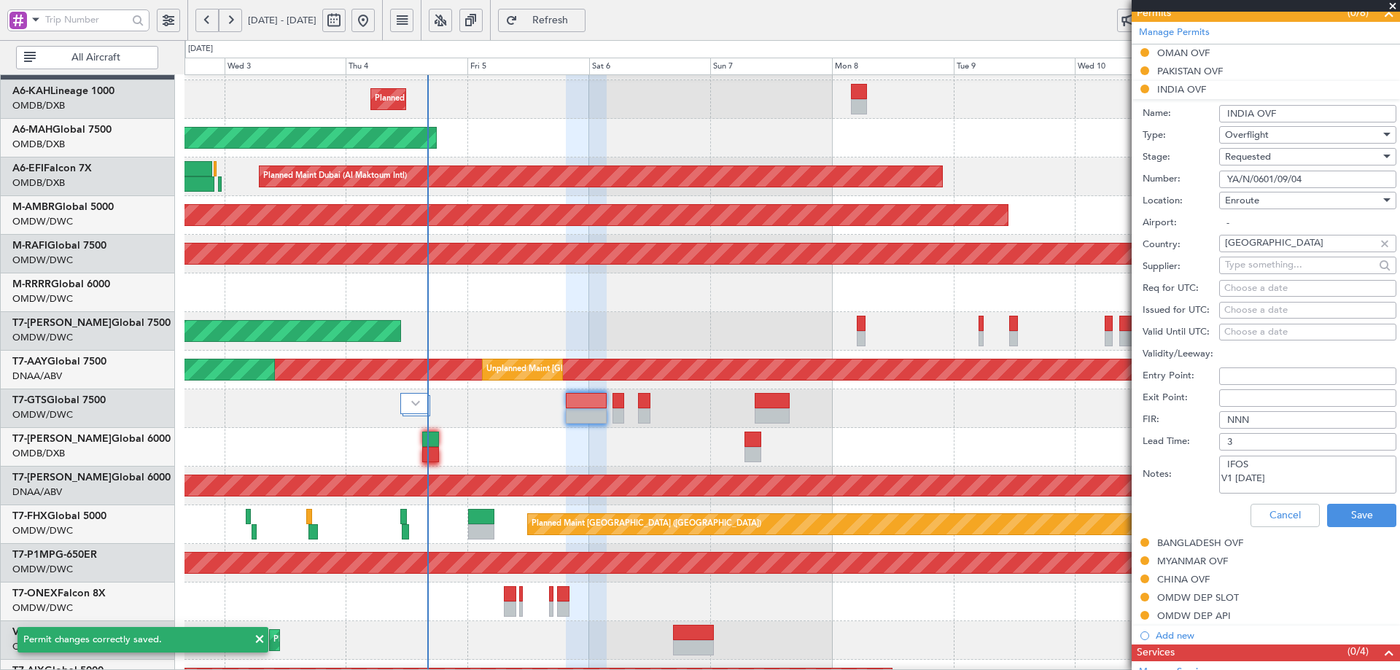
click at [1265, 485] on textarea "IFOS V1 [DATE]" at bounding box center [1307, 475] width 177 height 38
paste textarea "V2 05/06 SEP"
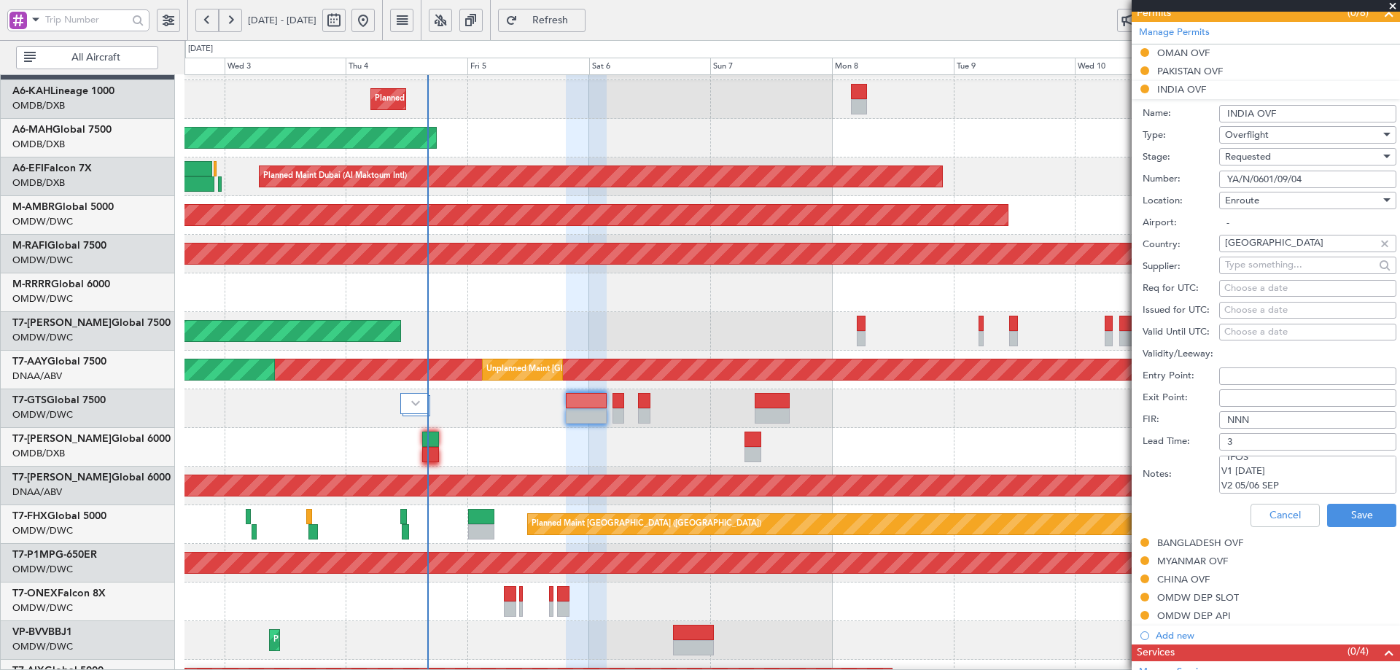
type textarea "IFOS V1 [DATE] V2 05/06 SEP"
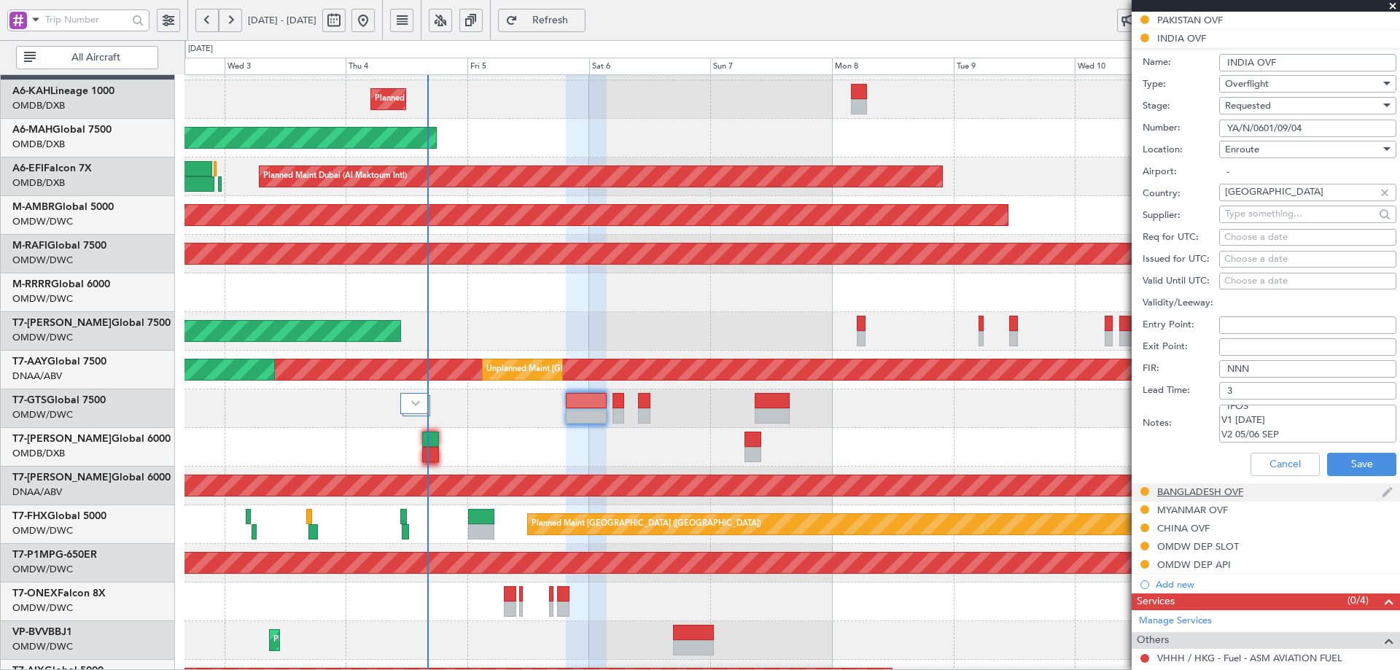
scroll to position [533, 0]
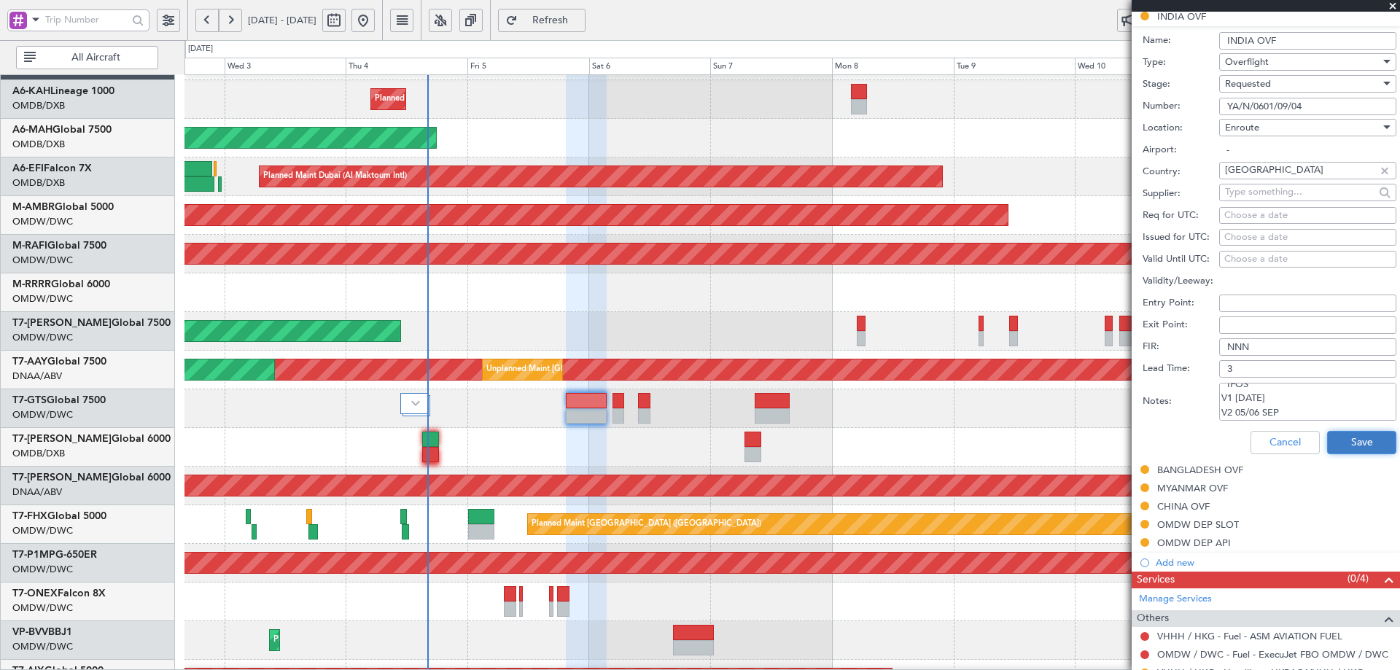
click at [1343, 436] on button "Save" at bounding box center [1361, 442] width 69 height 23
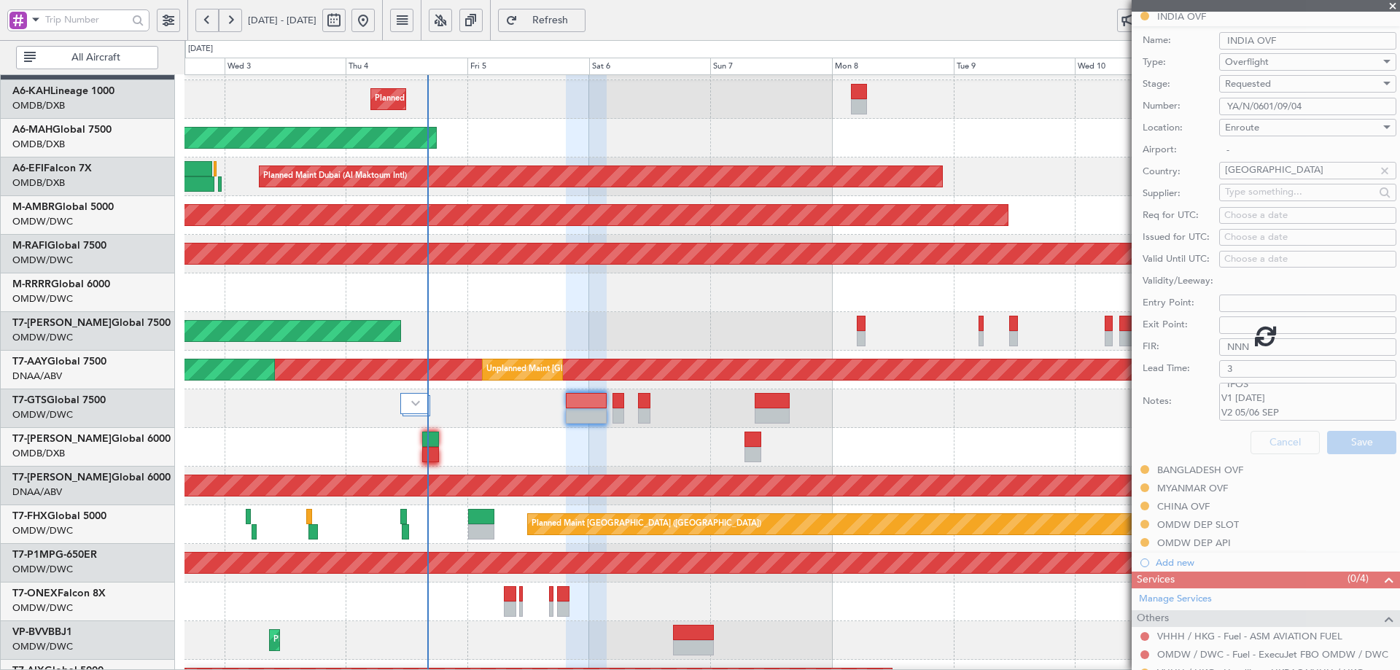
scroll to position [98, 0]
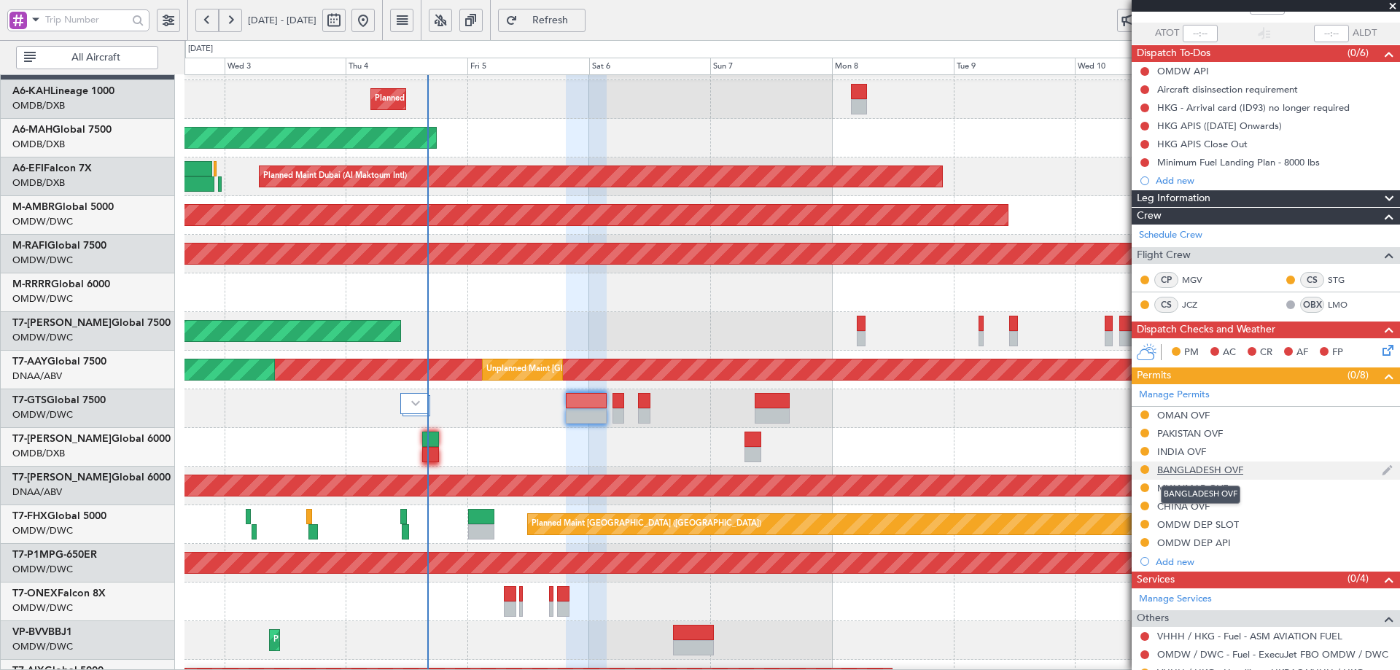
click at [1193, 470] on div "BANGLADESH OVF" at bounding box center [1200, 470] width 86 height 12
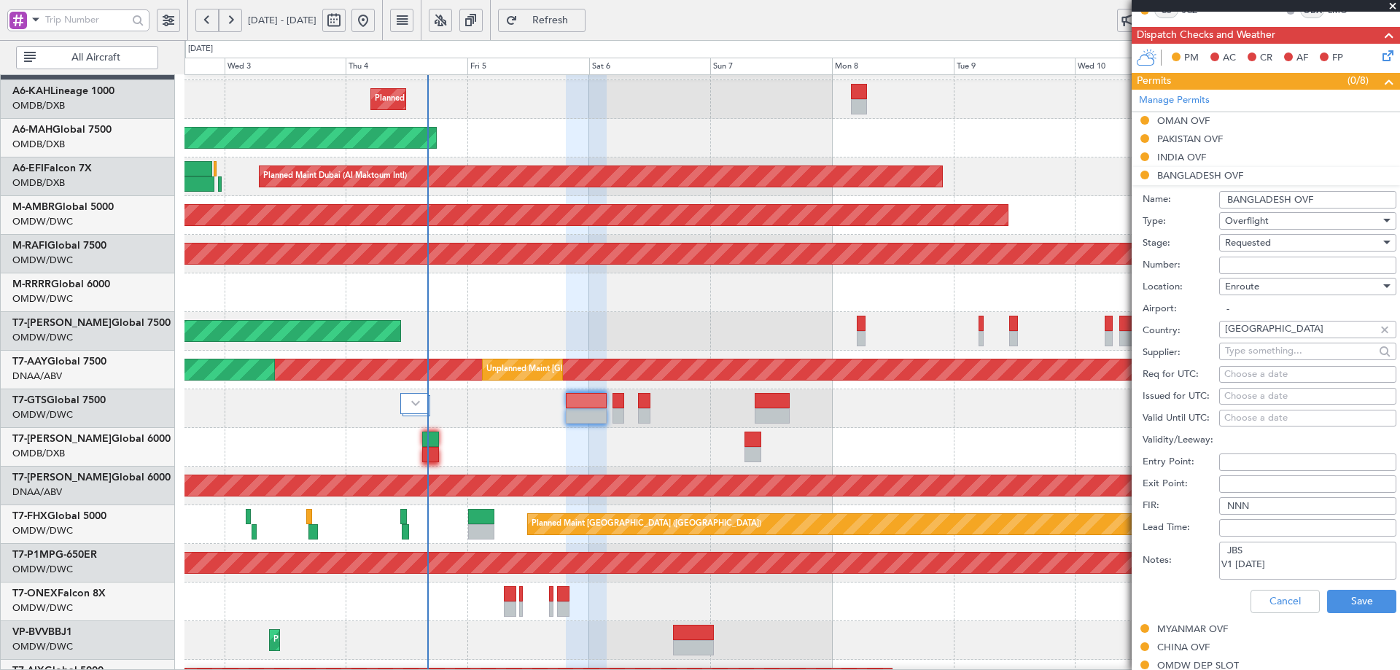
scroll to position [462, 0]
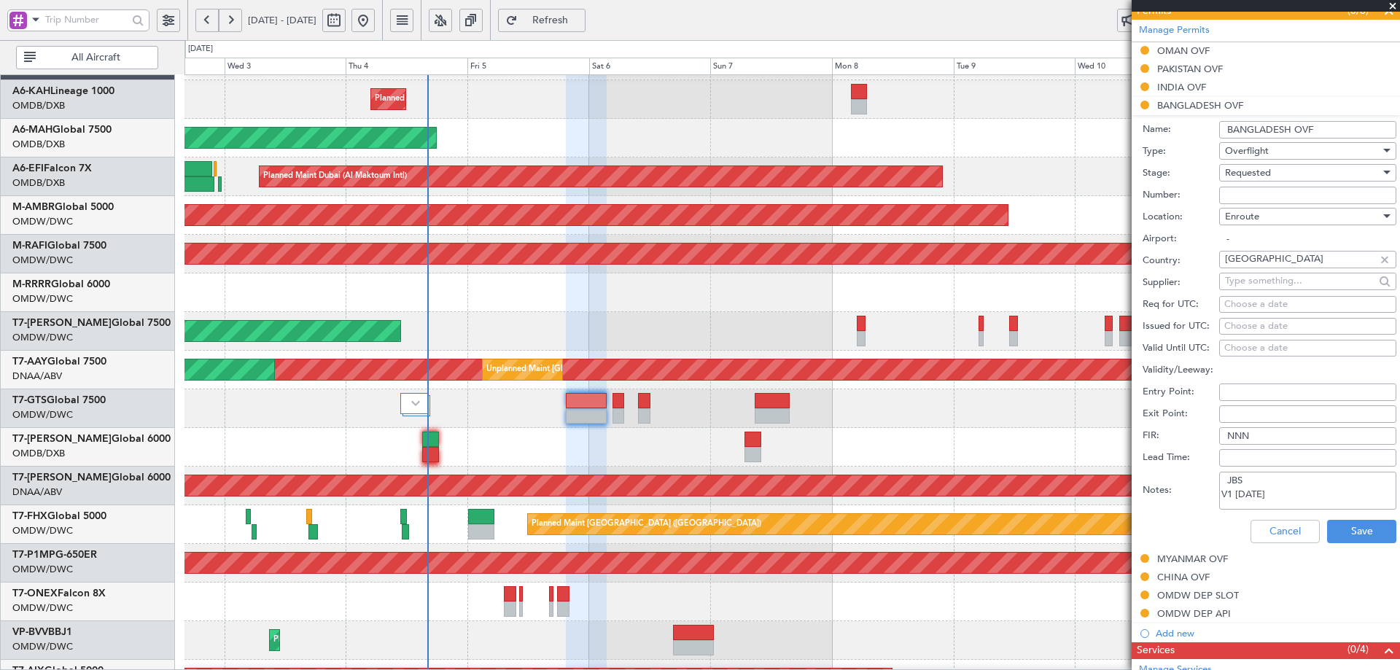
click at [1263, 505] on textarea "JBS V1 [DATE]" at bounding box center [1307, 491] width 177 height 38
paste textarea "V2 05/06 SEP"
type textarea "JBS V1 [DATE] V2 05/06 SEP"
click at [1343, 538] on button "Save" at bounding box center [1361, 531] width 69 height 23
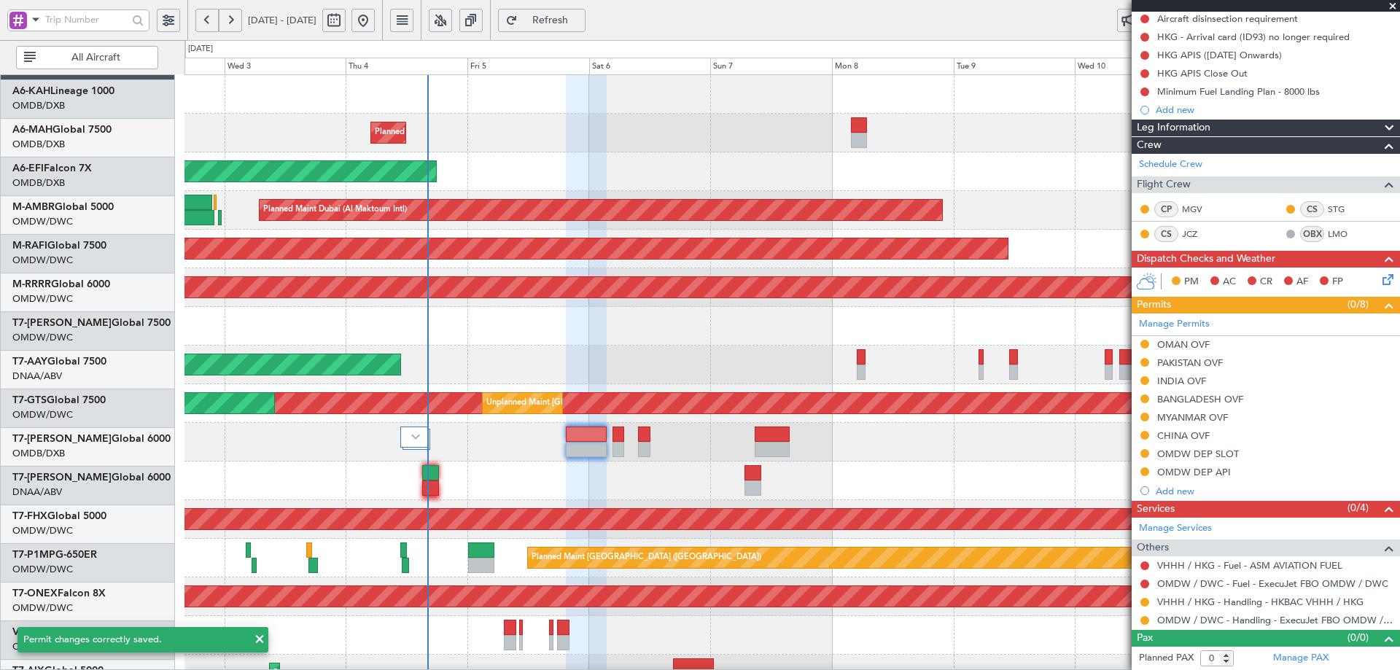
scroll to position [0, 0]
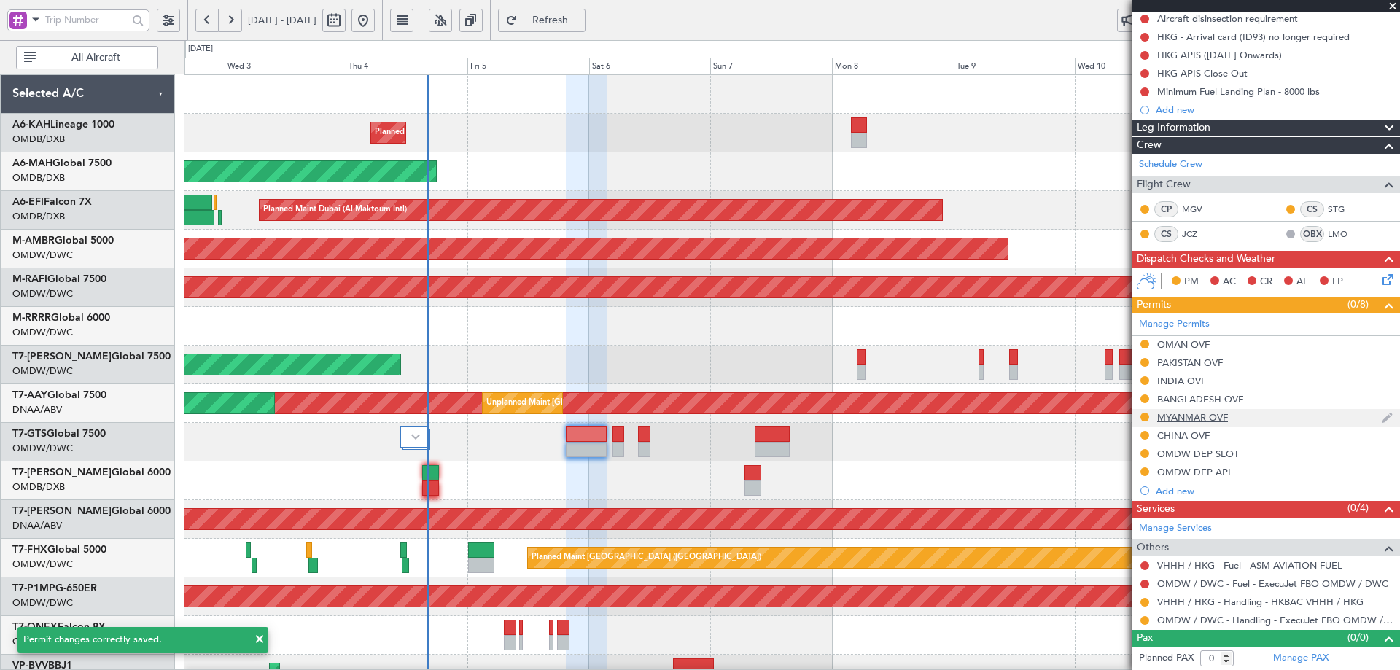
click at [1197, 416] on div "MYANMAR OVF" at bounding box center [1192, 417] width 71 height 12
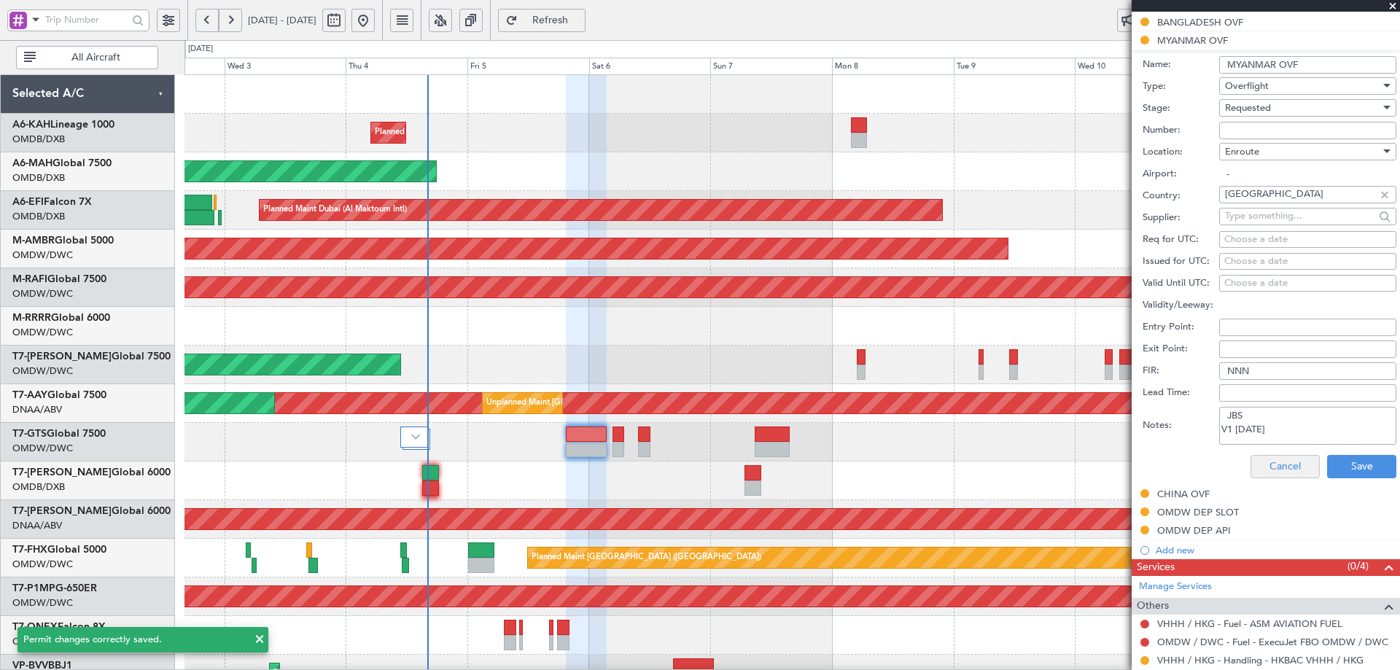
scroll to position [604, 0]
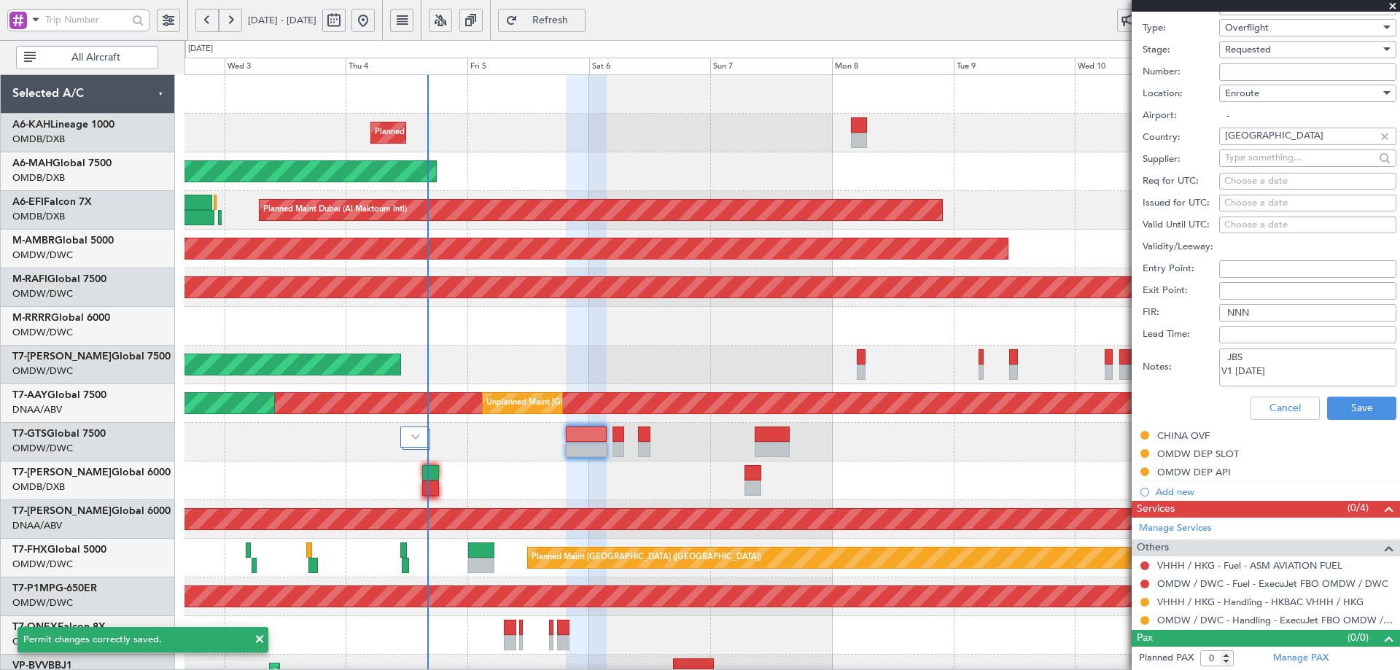
click at [1266, 387] on div "Notes: JBS V1 [DATE]" at bounding box center [1269, 368] width 254 height 44
click at [1271, 378] on textarea "JBS V1 [DATE]" at bounding box center [1307, 367] width 177 height 38
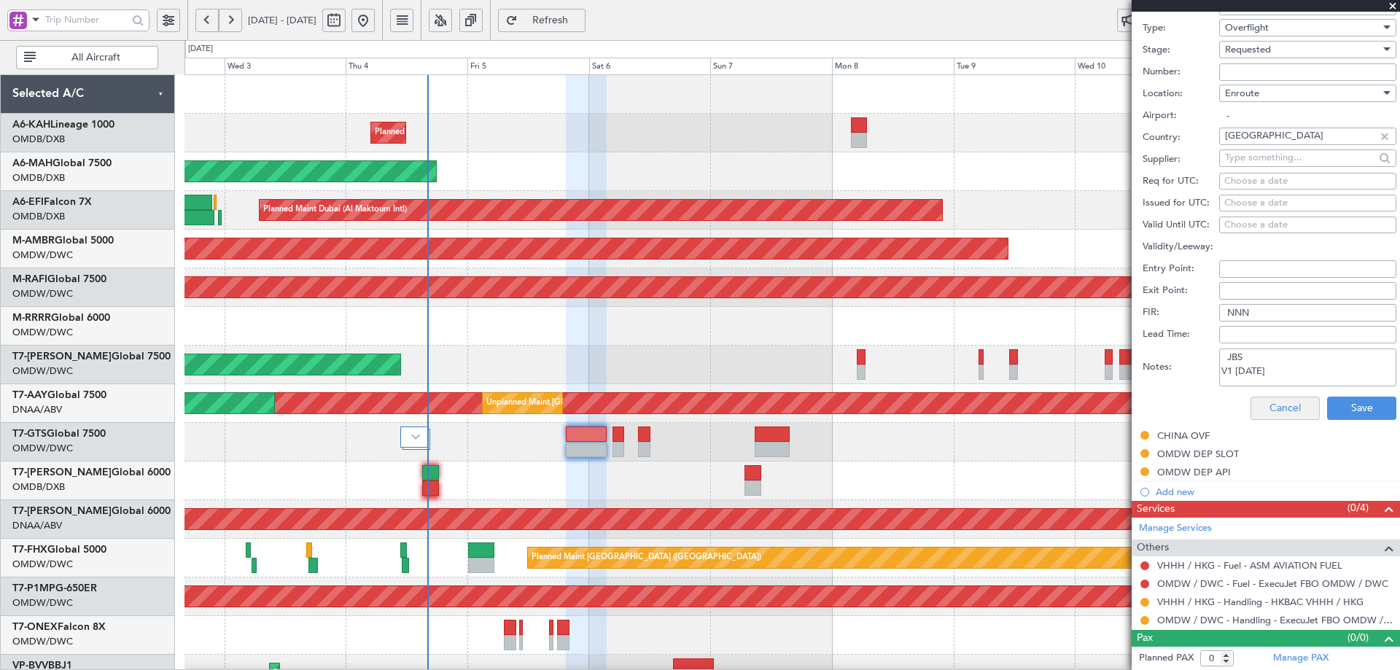
scroll to position [7, 0]
paste textarea "V2 05/06 SEP"
type textarea "JBS V1 [DATE] V2 05/06 SEP"
click at [1334, 402] on button "Save" at bounding box center [1361, 408] width 69 height 23
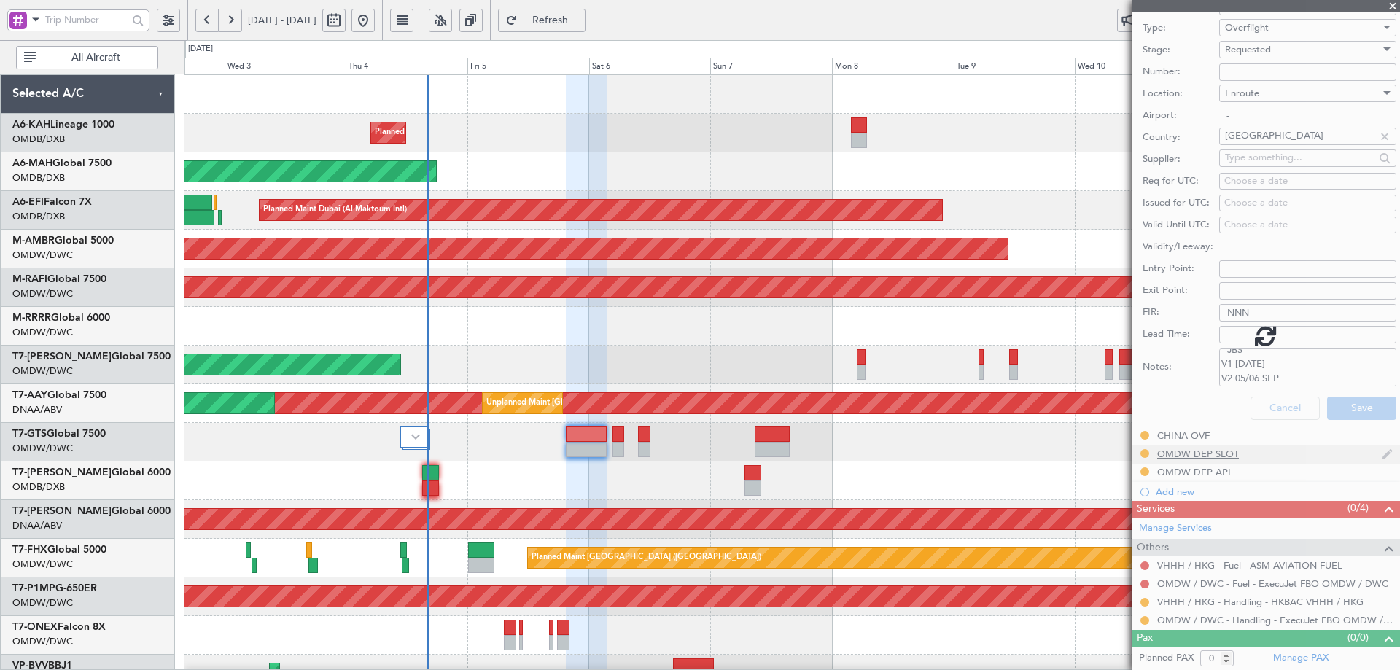
scroll to position [168, 0]
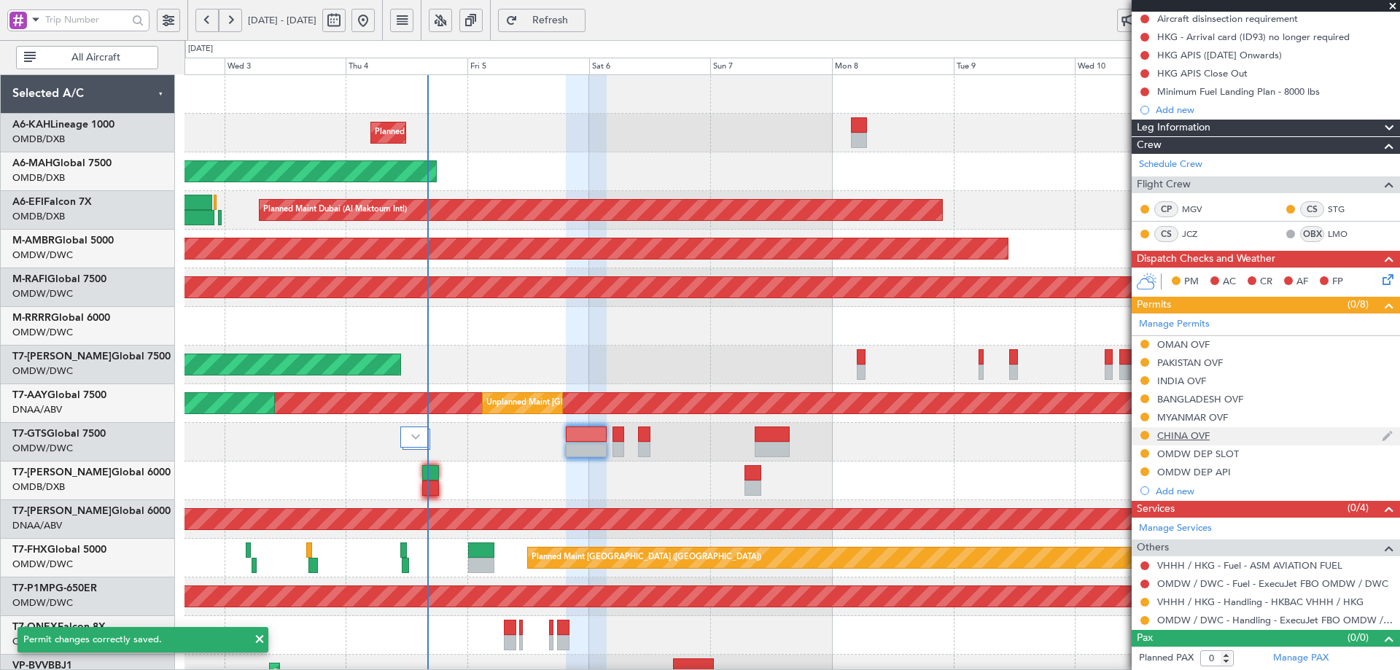
click at [1190, 440] on div "CHINA OVF" at bounding box center [1183, 435] width 52 height 12
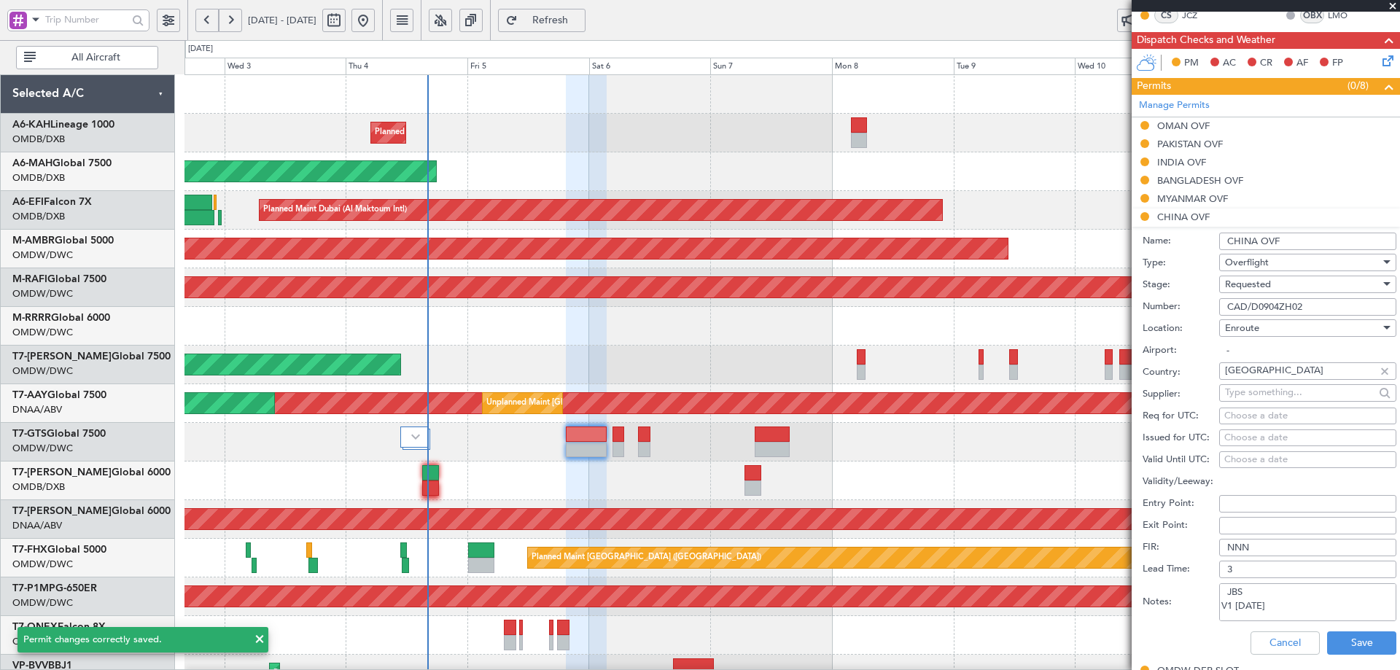
scroll to position [533, 0]
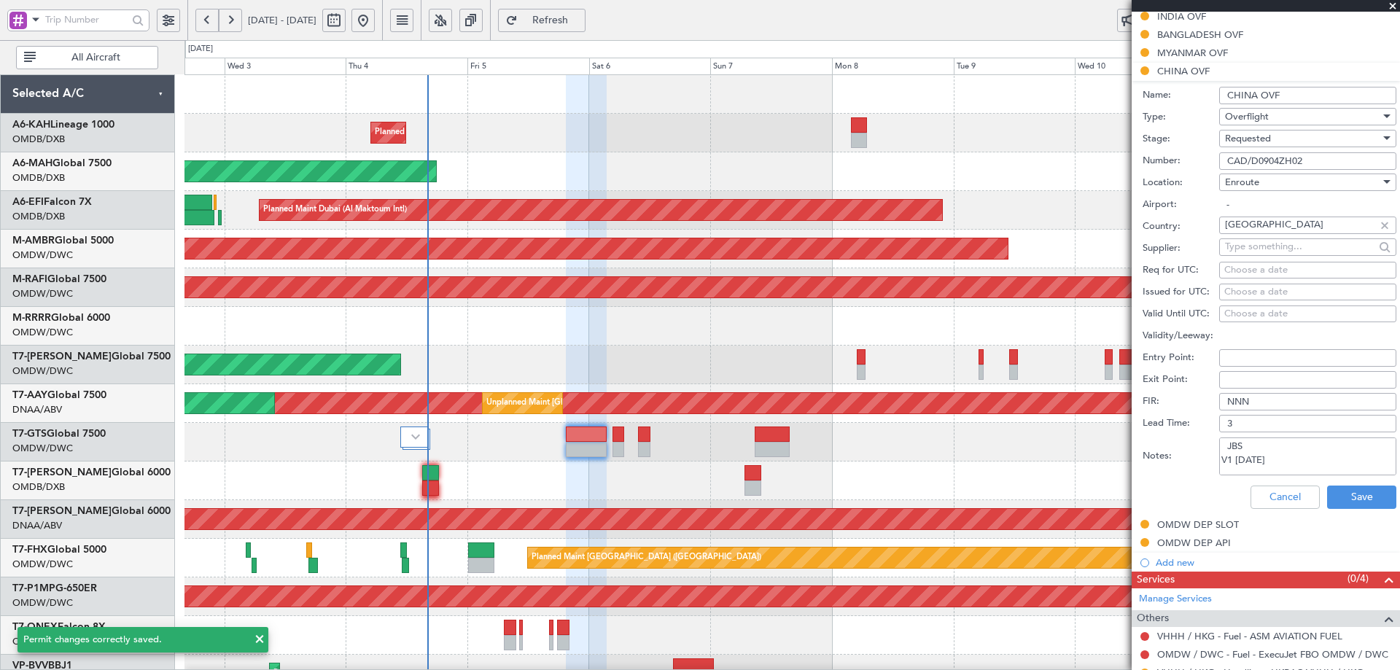
click at [1238, 467] on textarea "JBS V1 [DATE] APPROVED ROUTE: LINSO A599 POU R473 [GEOGRAPHIC_DATA]" at bounding box center [1307, 456] width 177 height 38
paste textarea "V2 05/06 SEP"
type textarea "JBS V1 [DATE] V2 05/06 SEP APPROVED ROUTE: LINSO A599 POU R473 SIERA"
click at [1329, 493] on button "Save" at bounding box center [1361, 496] width 69 height 23
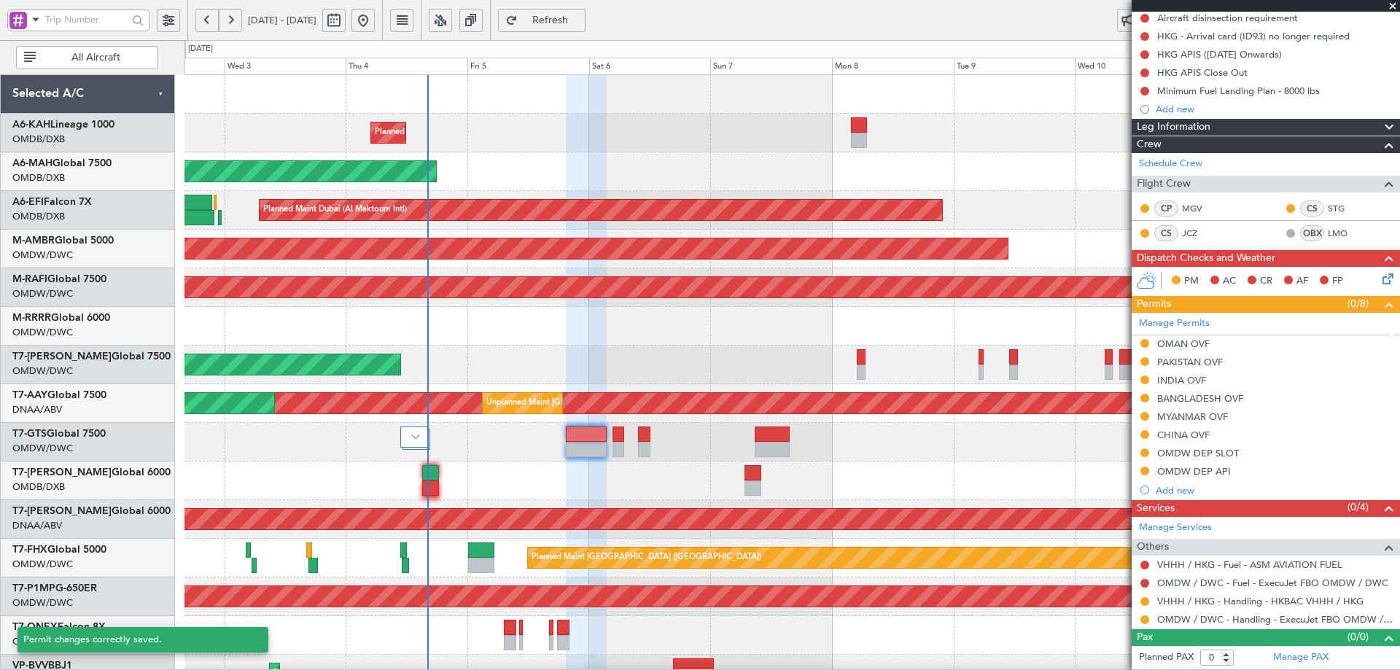
scroll to position [168, 0]
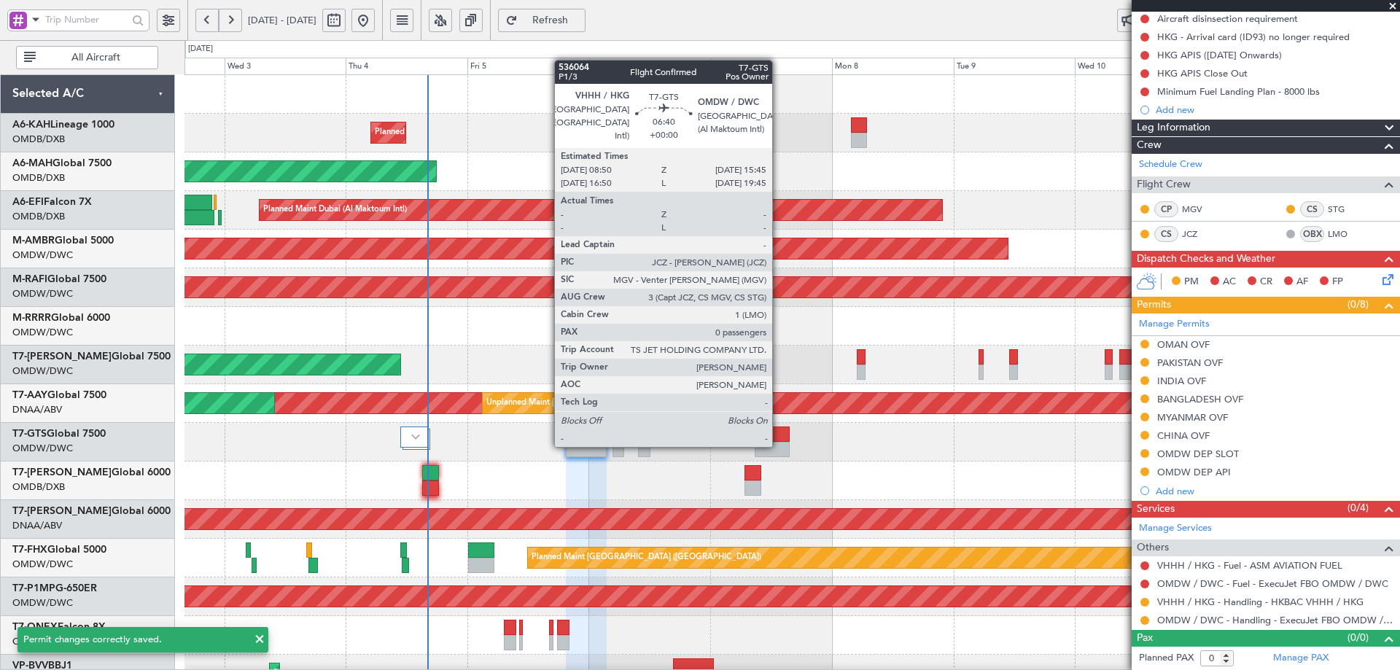
click at [778, 444] on div at bounding box center [772, 449] width 36 height 15
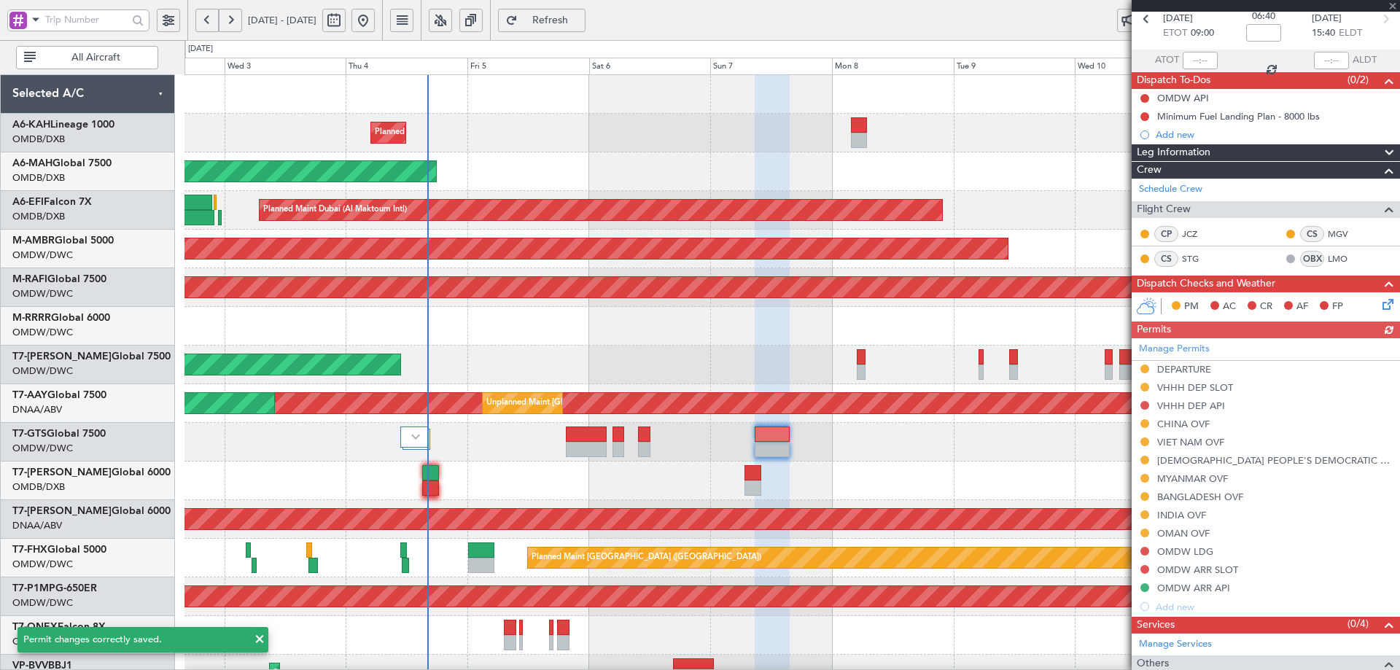
scroll to position [187, 0]
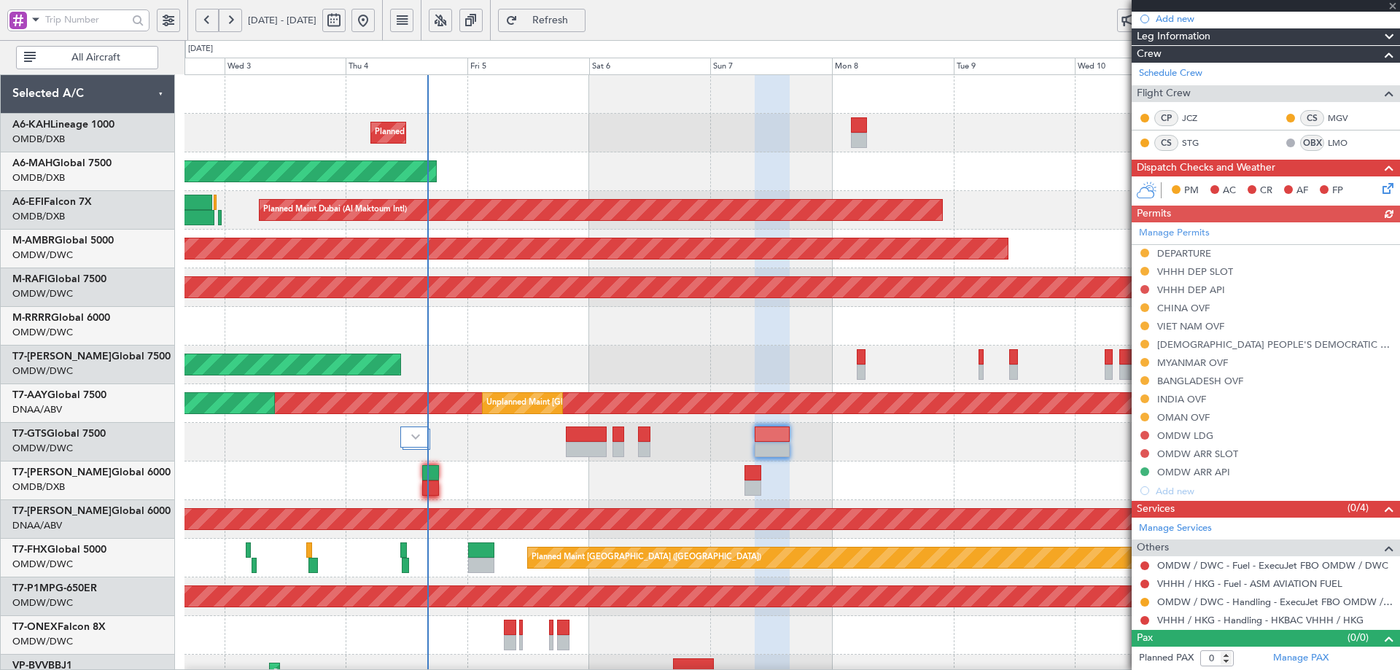
click at [1189, 307] on div "Manage Permits DEPARTURE VHHH DEP SLOT VHHH DEP API CHINA OVF VIET NAM OVF LAO …" at bounding box center [1265, 361] width 268 height 278
click at [1186, 311] on div "CHINA OVF" at bounding box center [1183, 308] width 52 height 12
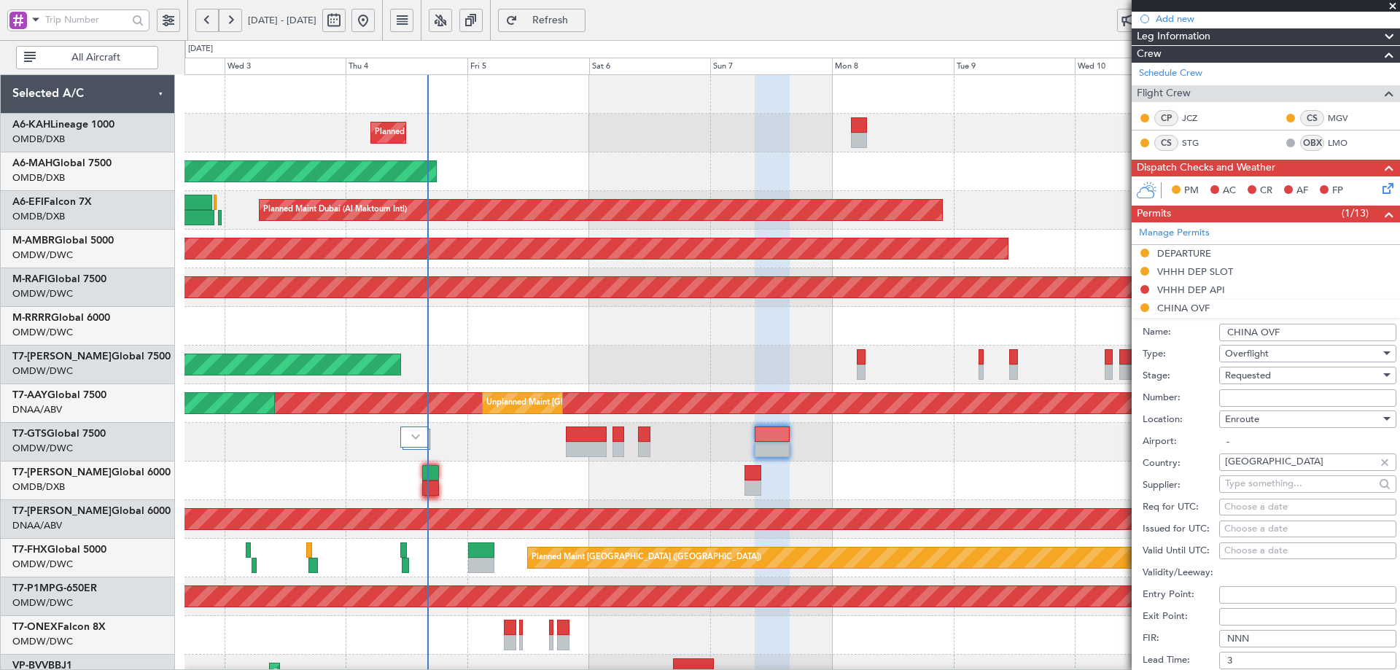
scroll to position [551, 0]
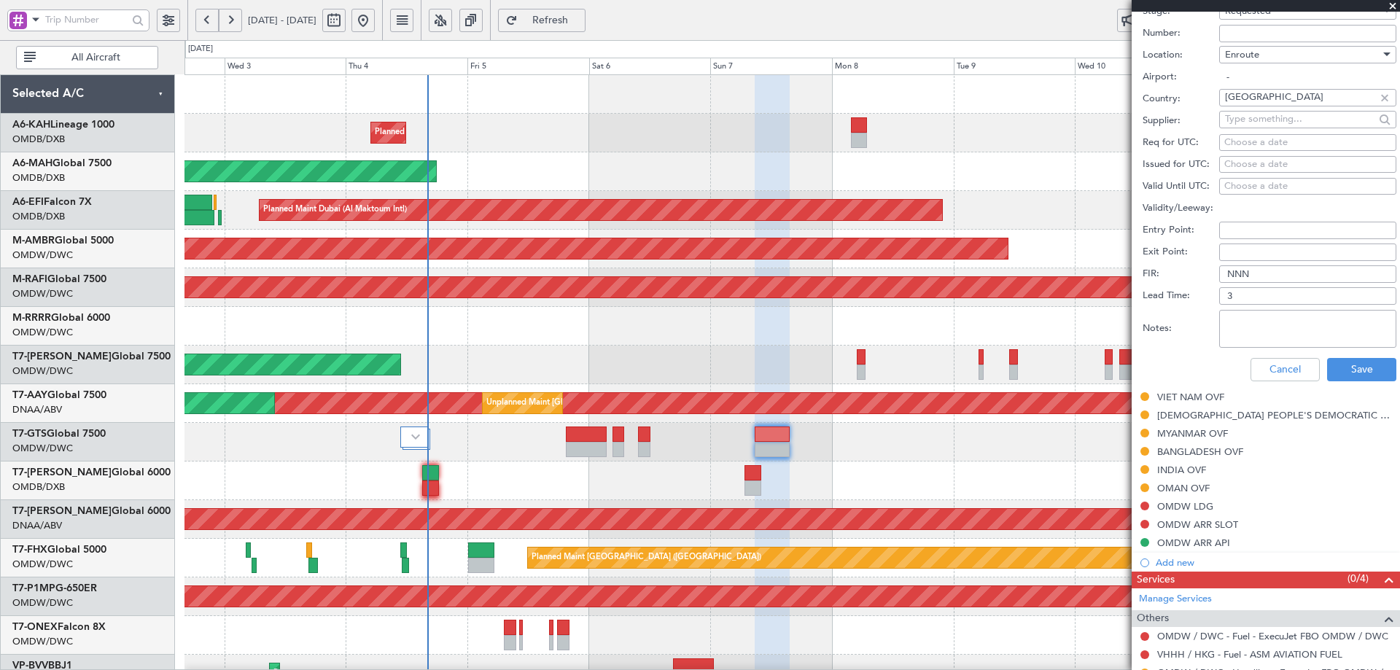
click at [1267, 324] on textarea "Notes:" at bounding box center [1307, 329] width 177 height 38
paste textarea "V2 05/06 SEP"
drag, startPoint x: 1289, startPoint y: 323, endPoint x: 1262, endPoint y: 321, distance: 26.3
click at [1262, 321] on textarea "V2 05/06 SEP" at bounding box center [1307, 329] width 177 height 38
click at [1254, 319] on textarea "V2 05/06 SEP" at bounding box center [1307, 329] width 177 height 38
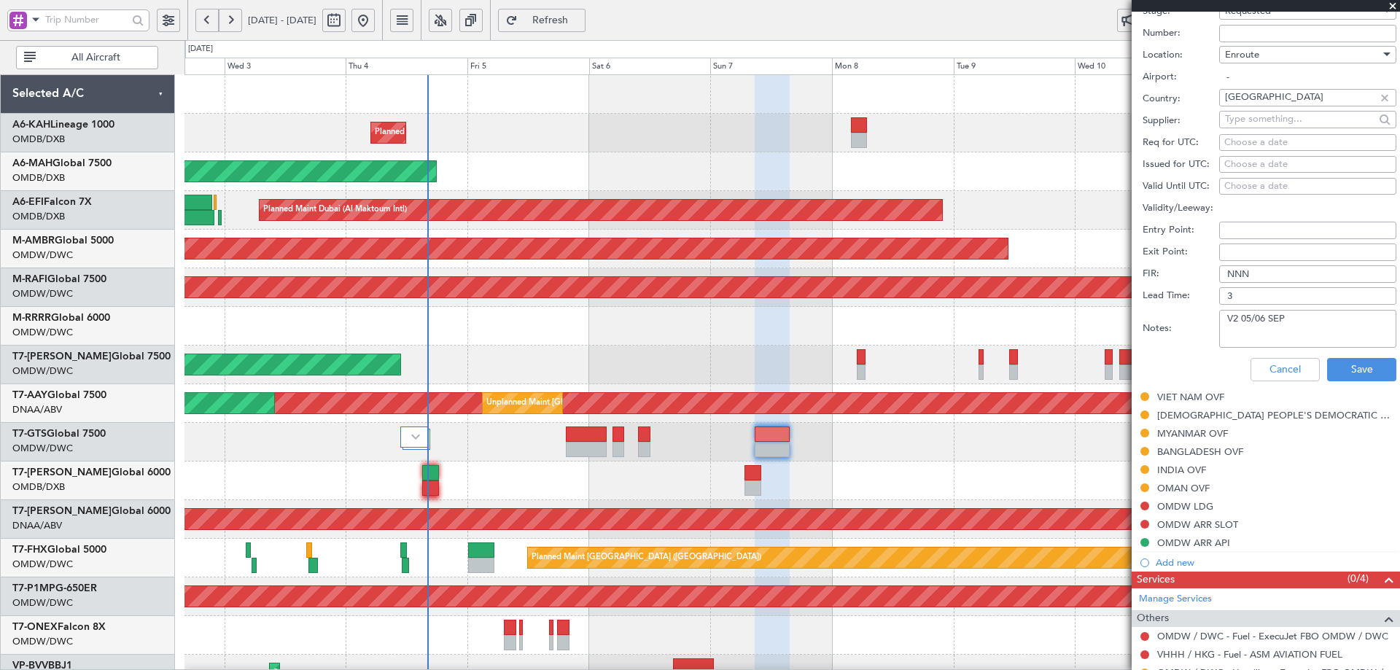
drag, startPoint x: 1260, startPoint y: 319, endPoint x: 1246, endPoint y: 316, distance: 14.2
click at [1246, 316] on textarea "V2 05/06 SEP" at bounding box center [1307, 329] width 177 height 38
click at [1234, 320] on textarea "V2 [DATE]" at bounding box center [1307, 329] width 177 height 38
drag, startPoint x: 1263, startPoint y: 334, endPoint x: 1197, endPoint y: 317, distance: 68.4
click at [1197, 317] on div "Notes: JBS V1 [DATE]" at bounding box center [1269, 329] width 254 height 44
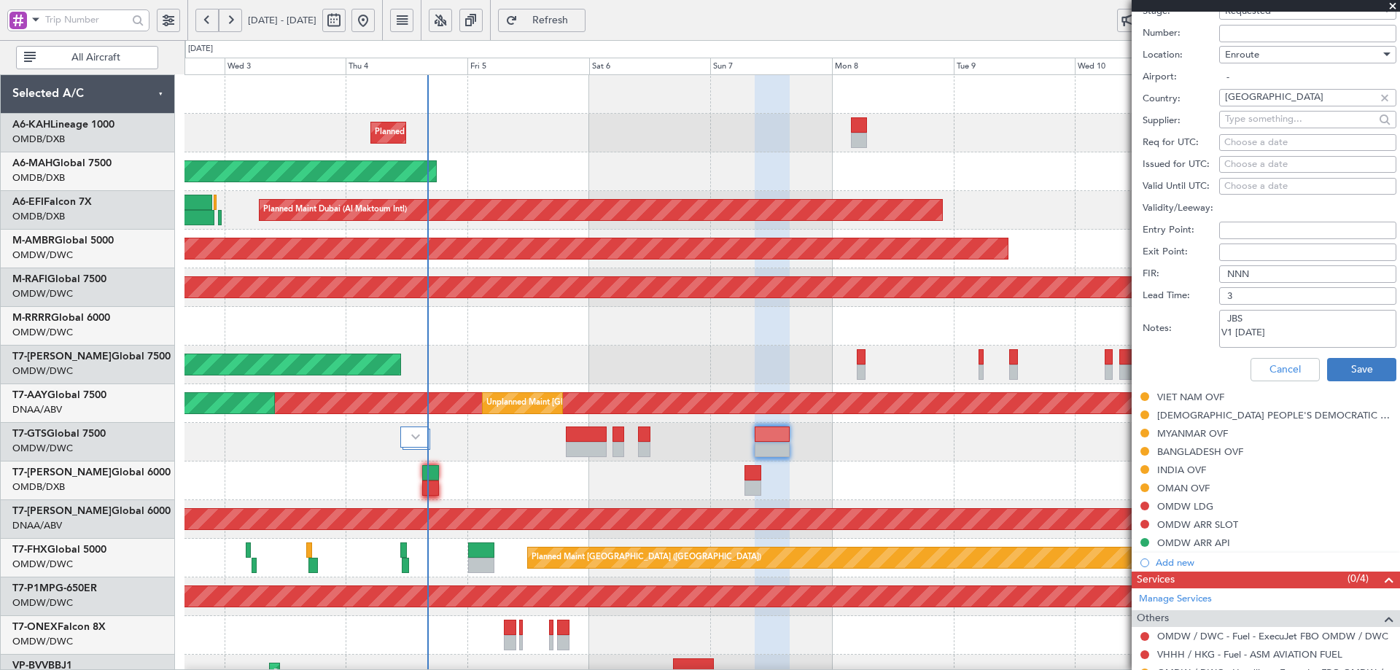
type textarea "JBS V1 [DATE]"
click at [1348, 373] on button "Save" at bounding box center [1361, 369] width 69 height 23
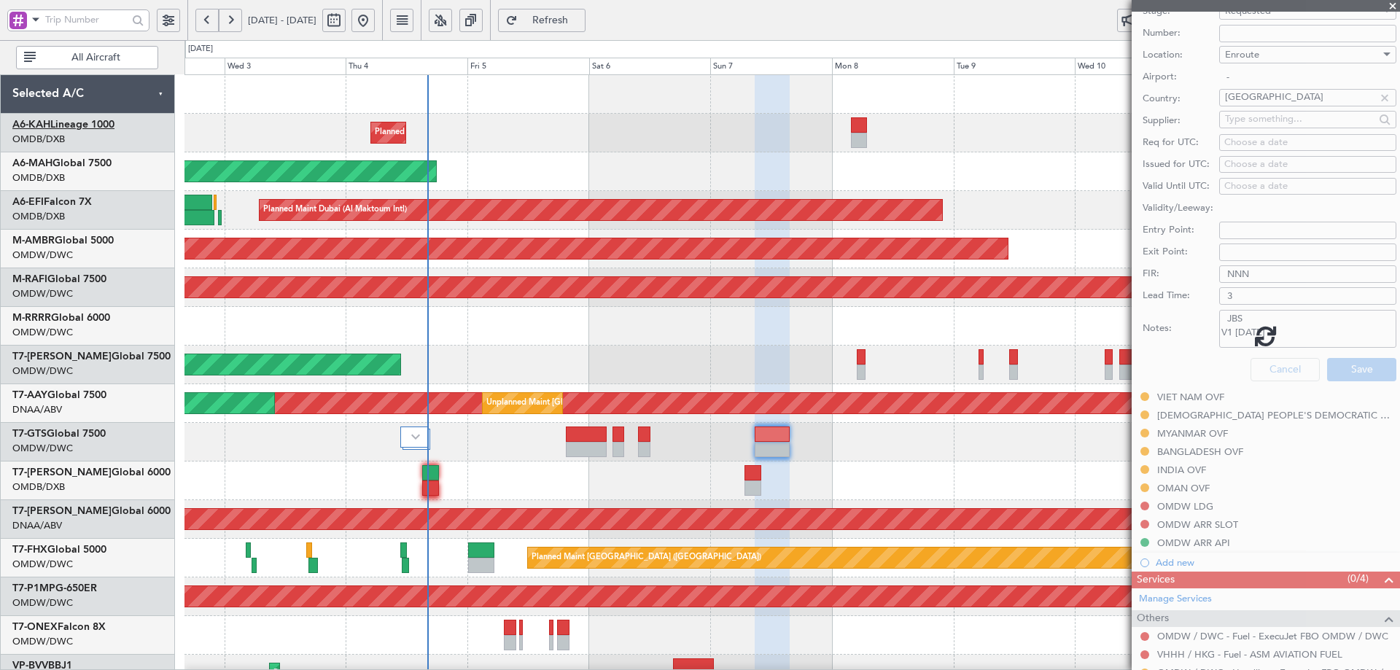
scroll to position [116, 0]
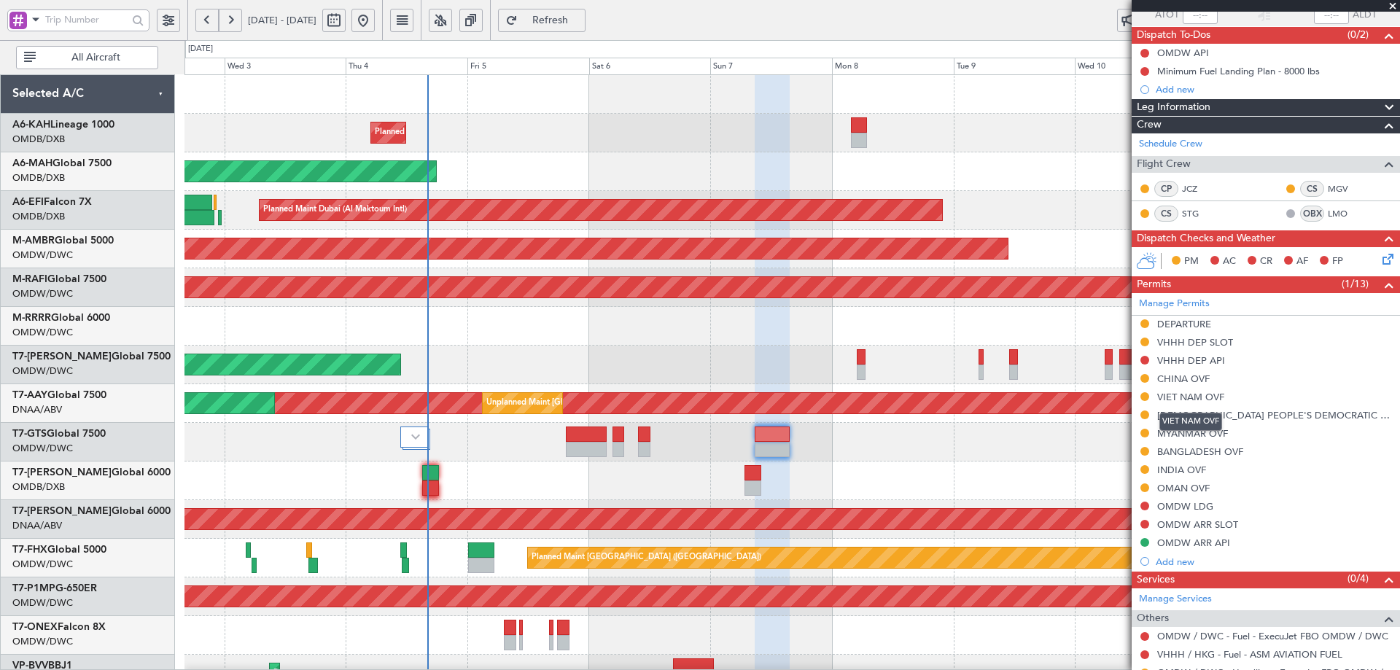
drag, startPoint x: 1160, startPoint y: 393, endPoint x: 1170, endPoint y: 408, distance: 18.0
click at [1160, 393] on div "VIET NAM OVF" at bounding box center [1190, 397] width 67 height 12
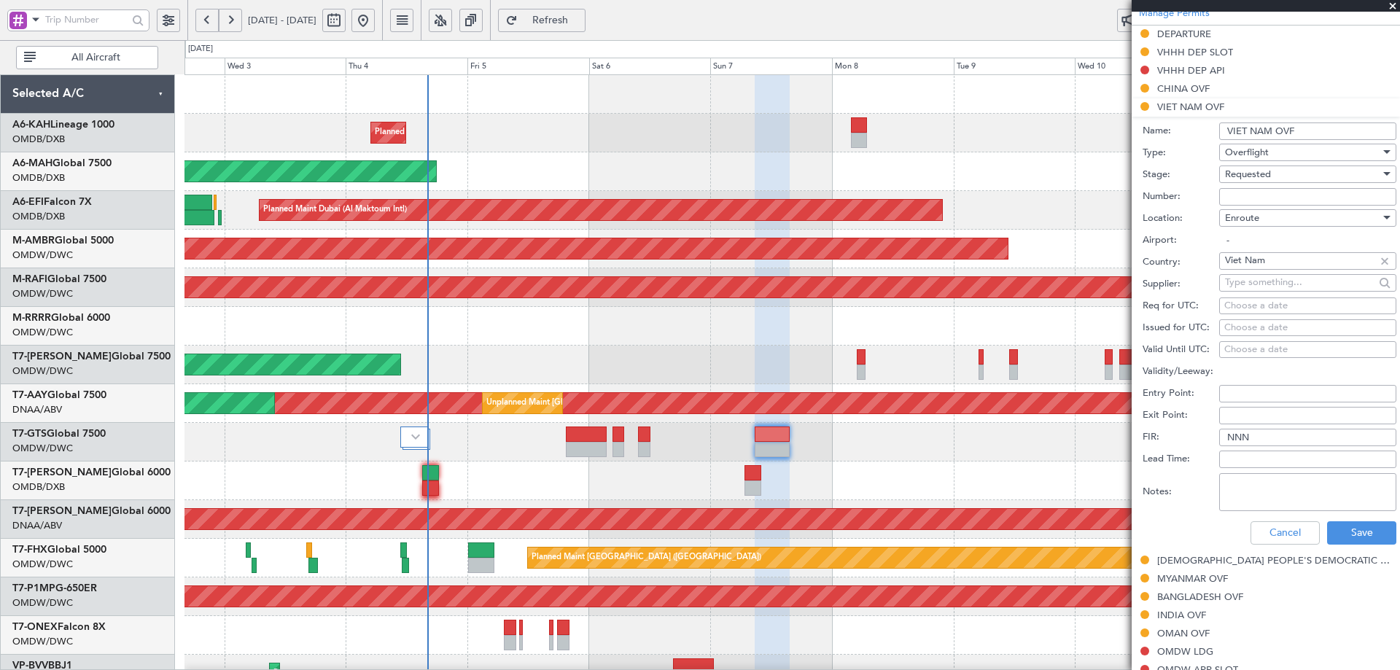
scroll to position [407, 0]
click at [1238, 493] on textarea "Notes:" at bounding box center [1307, 491] width 177 height 38
paste textarea "JBS V1 [DATE]"
type textarea "JBS V1 [DATE]"
click at [1353, 536] on button "Save" at bounding box center [1361, 531] width 69 height 23
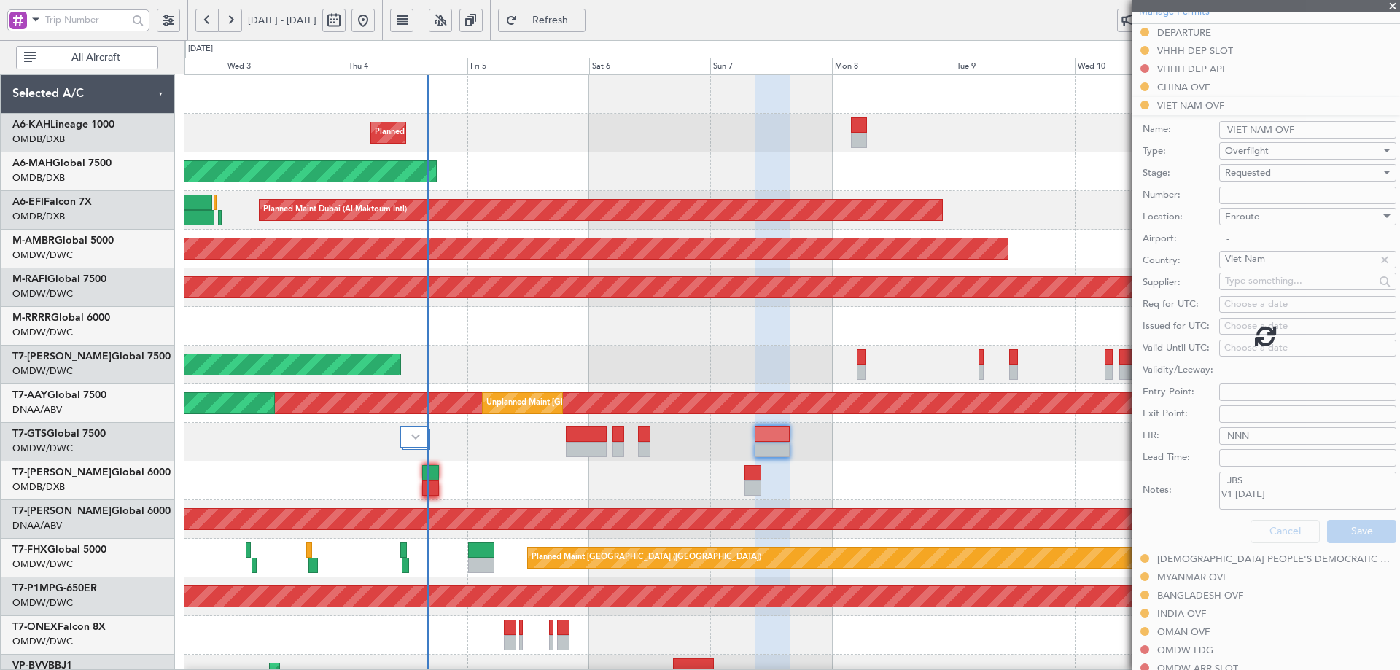
scroll to position [187, 0]
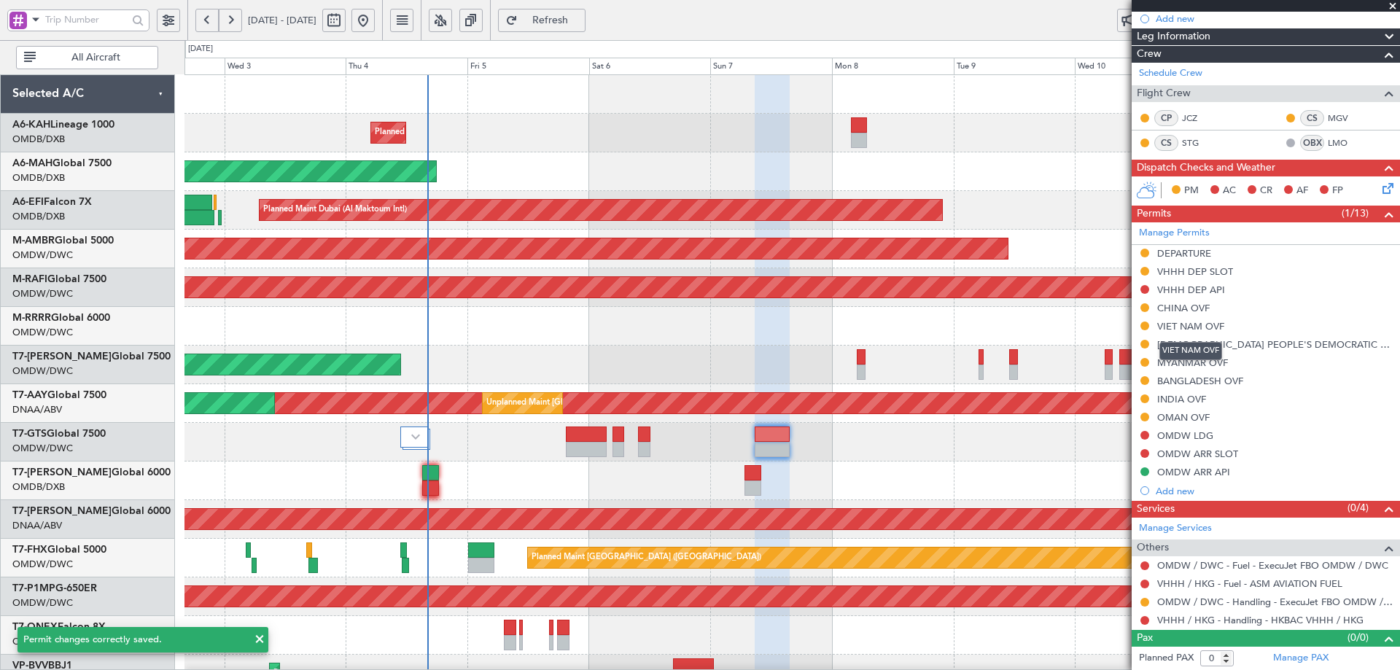
click at [1181, 345] on div "VIET NAM OVF" at bounding box center [1190, 351] width 63 height 18
click at [1281, 346] on div "[DEMOGRAPHIC_DATA] PEOPLE'S DEMOCRATIC REPUBLIC OVF" at bounding box center [1269, 344] width 225 height 12
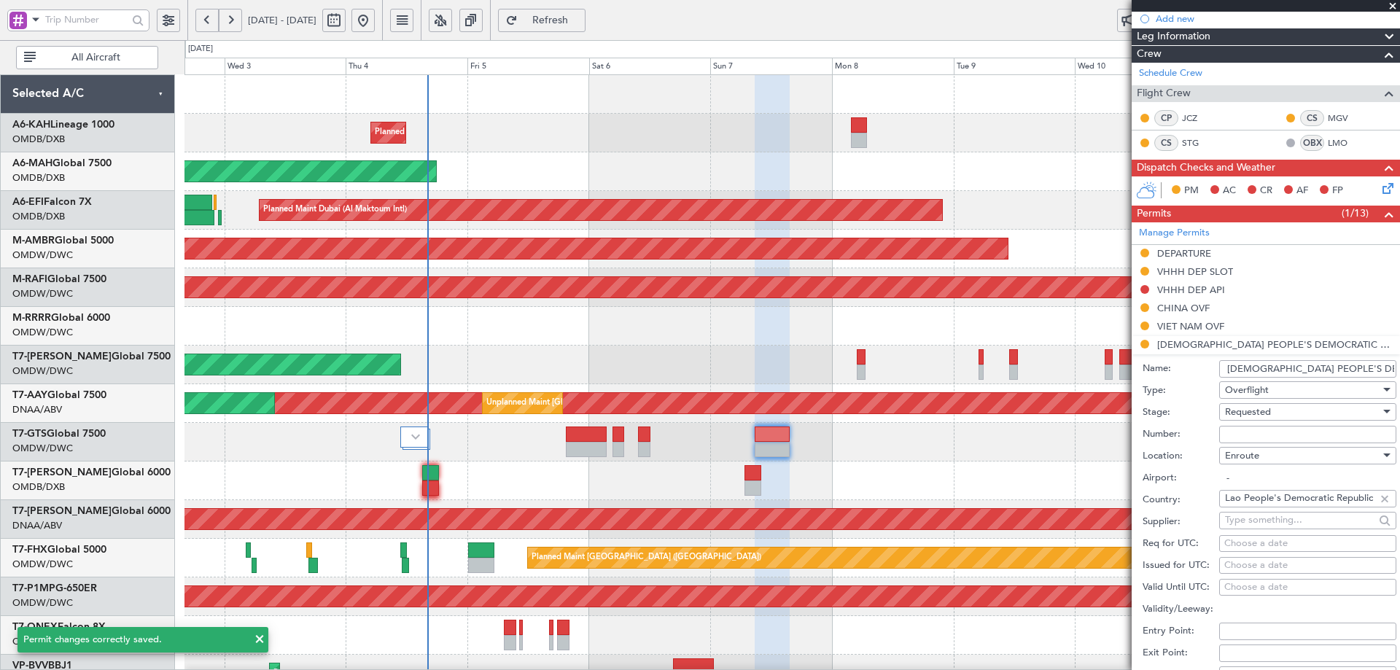
scroll to position [407, 0]
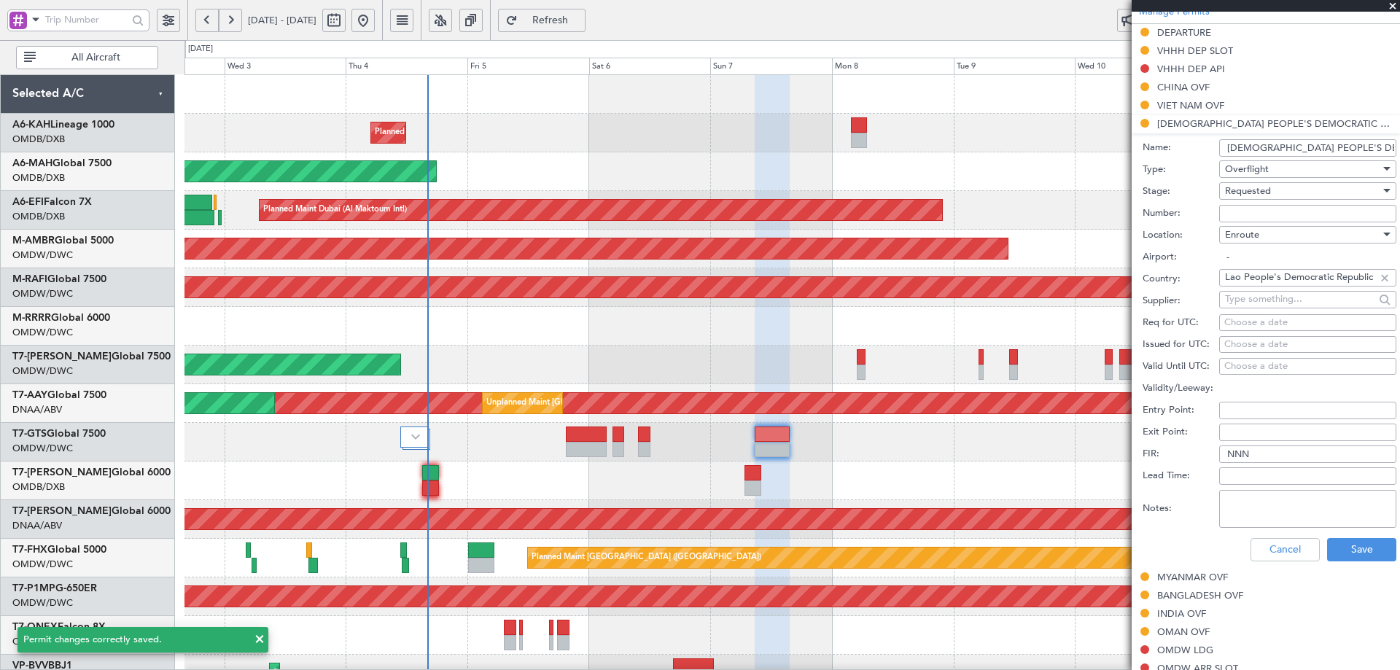
click at [1244, 507] on textarea "Notes:" at bounding box center [1307, 509] width 177 height 38
paste textarea "JBS V1 [DATE]"
type textarea "JBS V1 [DATE]"
click at [1337, 546] on button "Save" at bounding box center [1361, 549] width 69 height 23
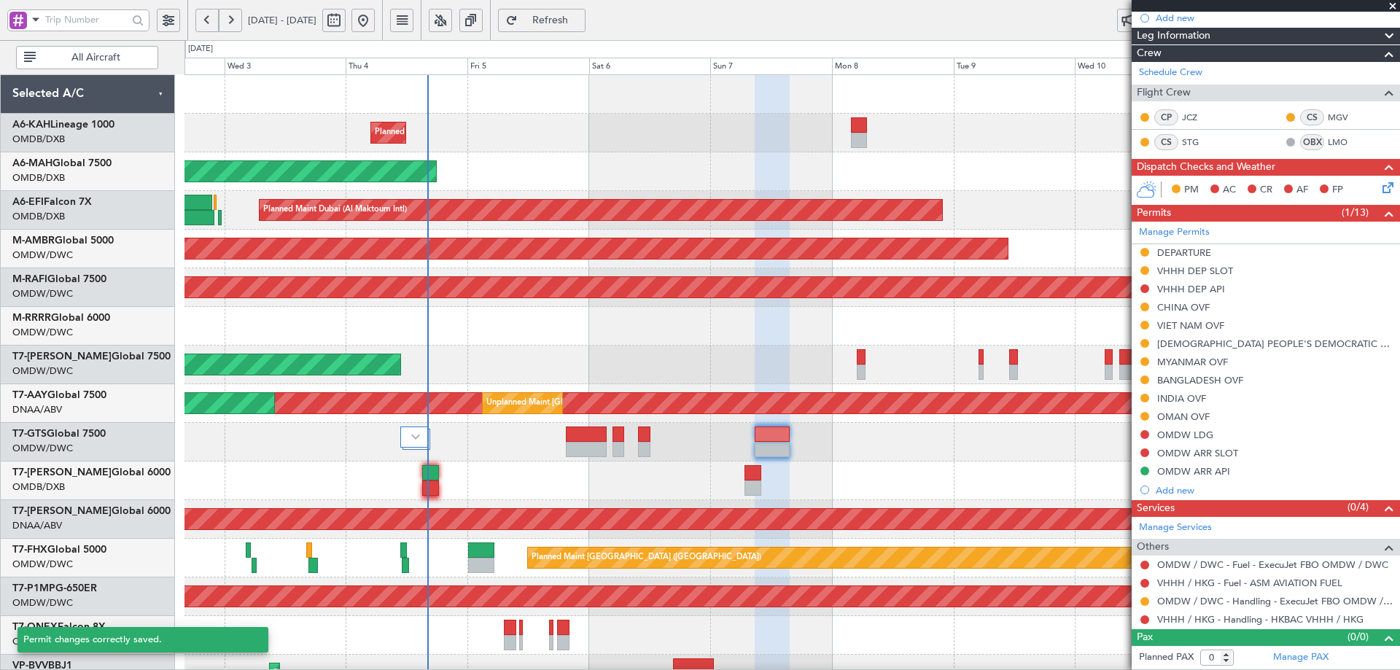
scroll to position [187, 0]
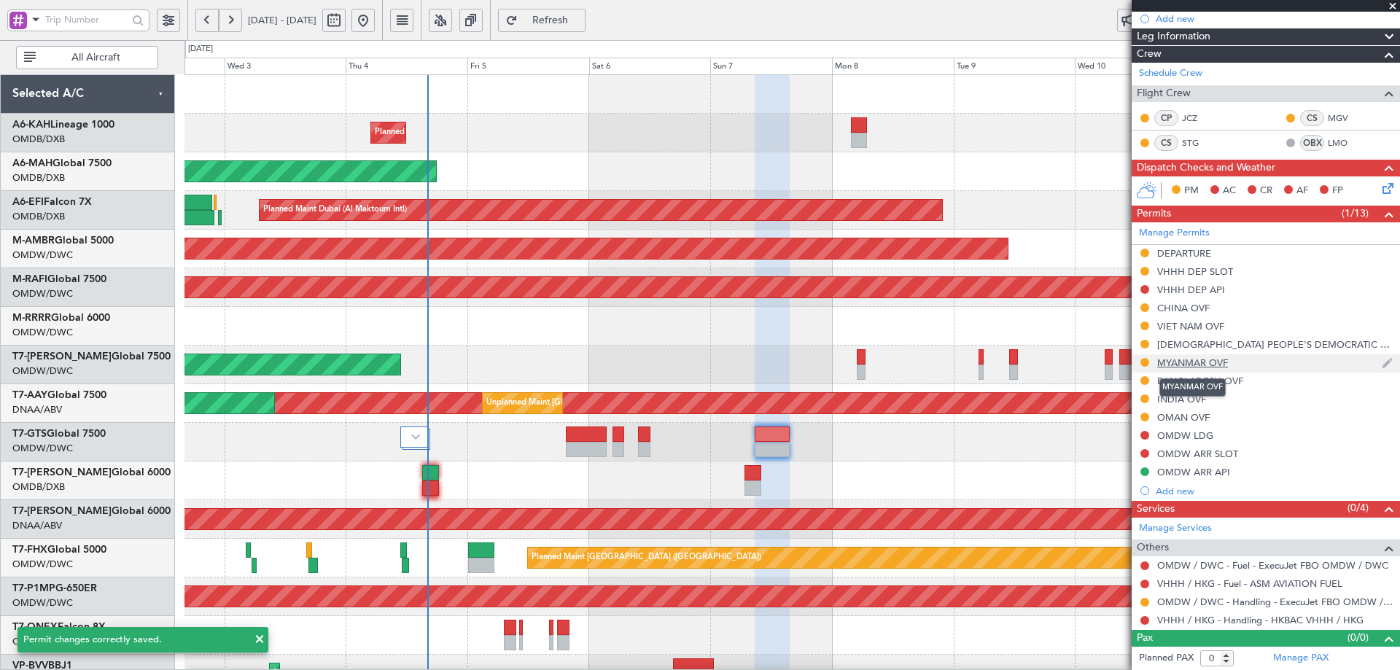
click at [1175, 364] on div "MYANMAR OVF" at bounding box center [1192, 362] width 71 height 12
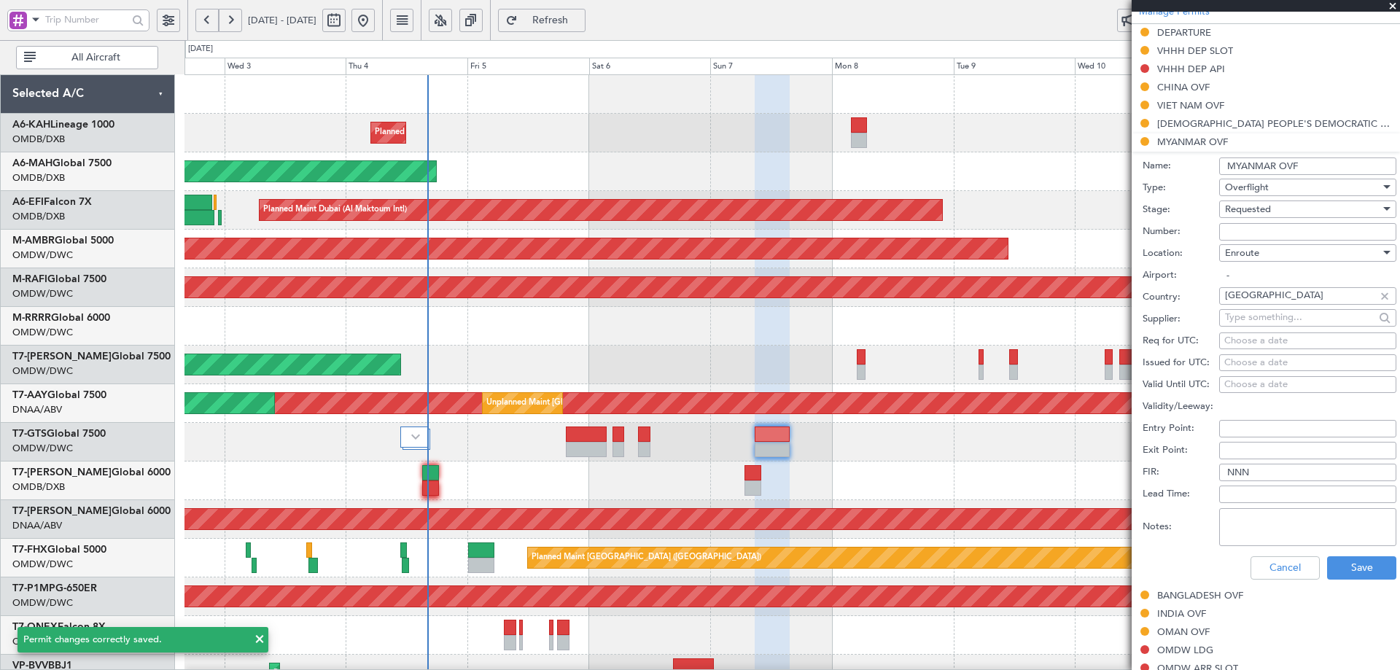
click at [1233, 537] on textarea "Notes:" at bounding box center [1307, 527] width 177 height 38
paste textarea "JBS V1 [DATE]"
type textarea "JBS V1 [DATE]"
click at [1344, 565] on button "Save" at bounding box center [1361, 567] width 69 height 23
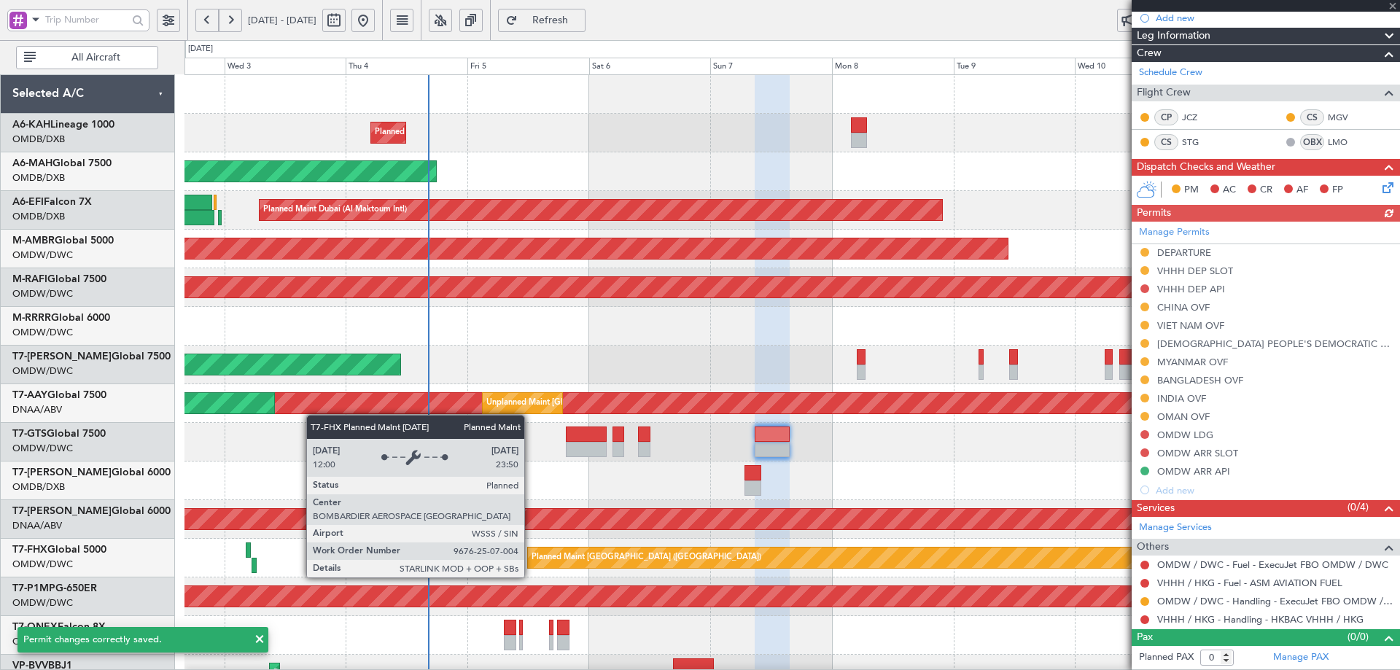
scroll to position [187, 0]
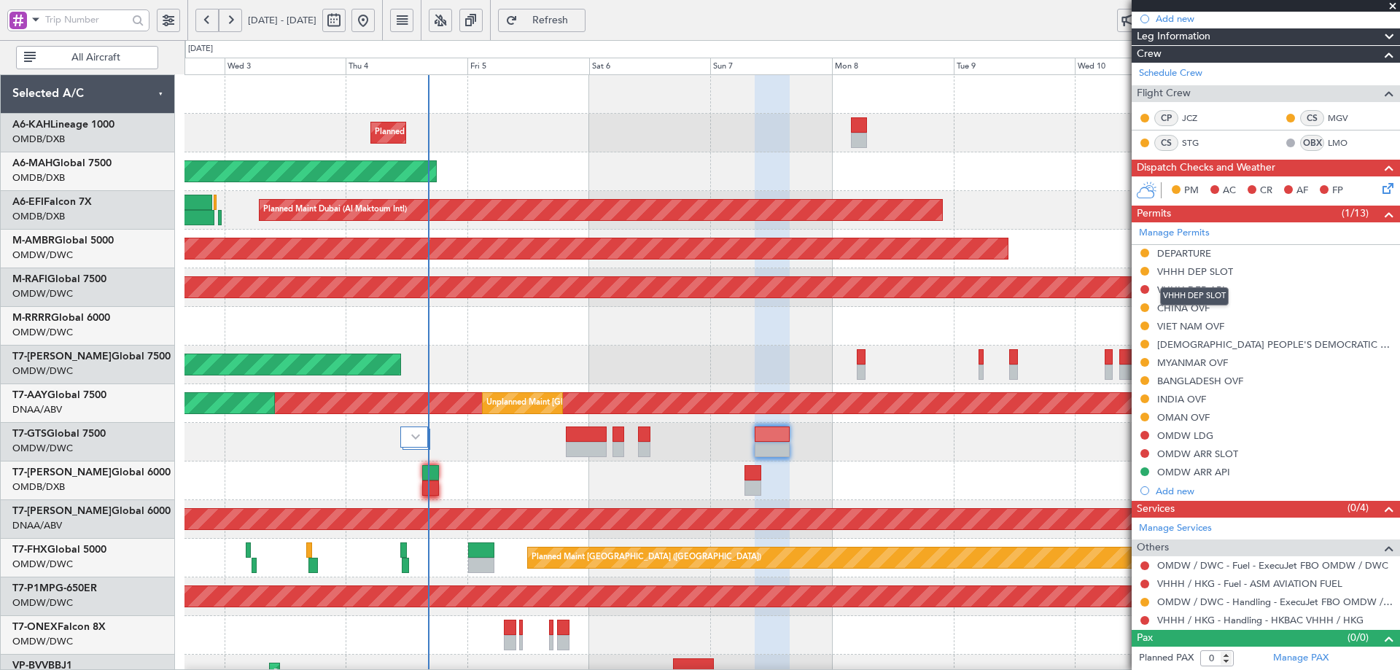
click at [1201, 311] on mat-tooltip-component "VHHH DEP SLOT" at bounding box center [1194, 296] width 89 height 39
click at [1193, 308] on div "CHINA OVF" at bounding box center [1183, 308] width 52 height 12
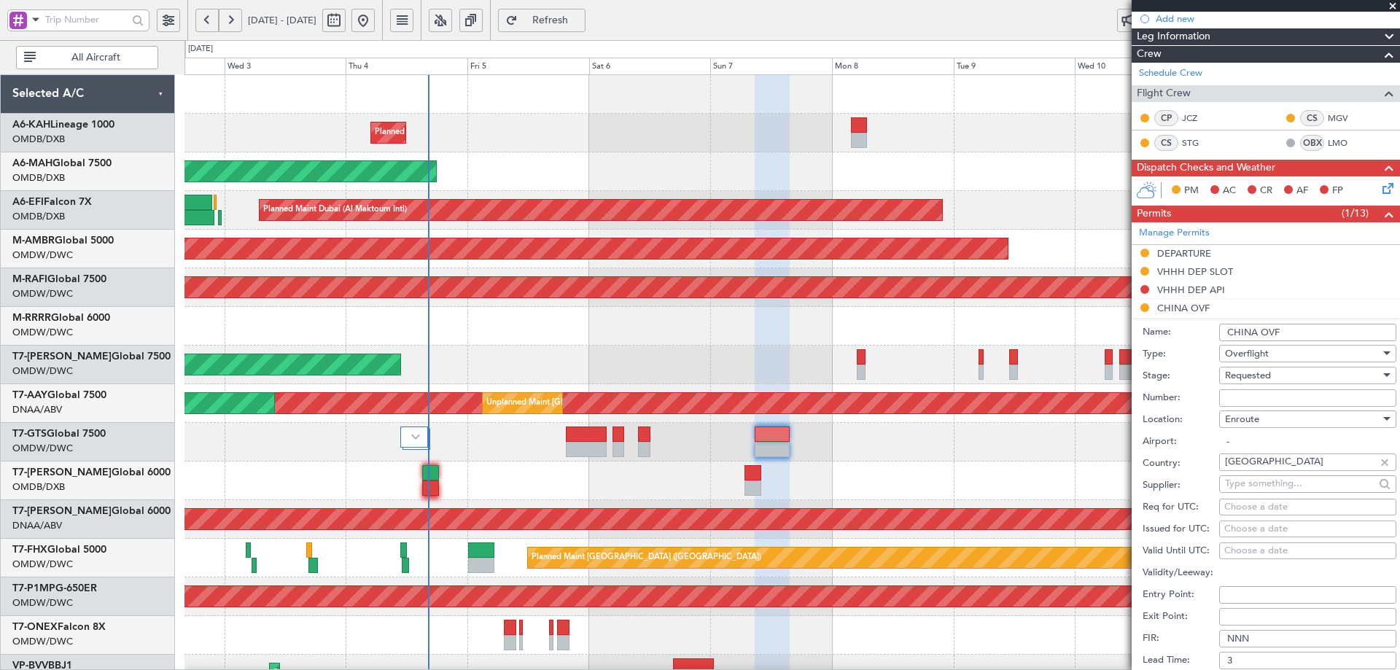
scroll to position [407, 0]
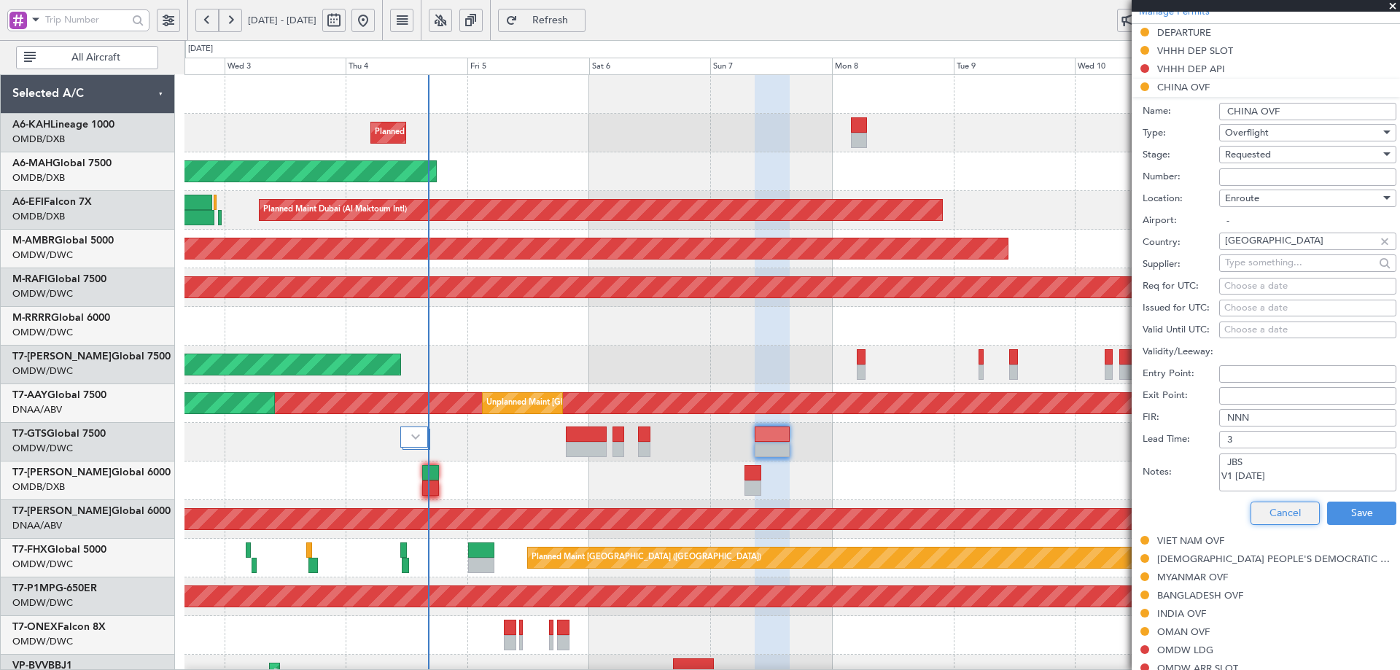
click at [1259, 507] on button "Cancel" at bounding box center [1284, 512] width 69 height 23
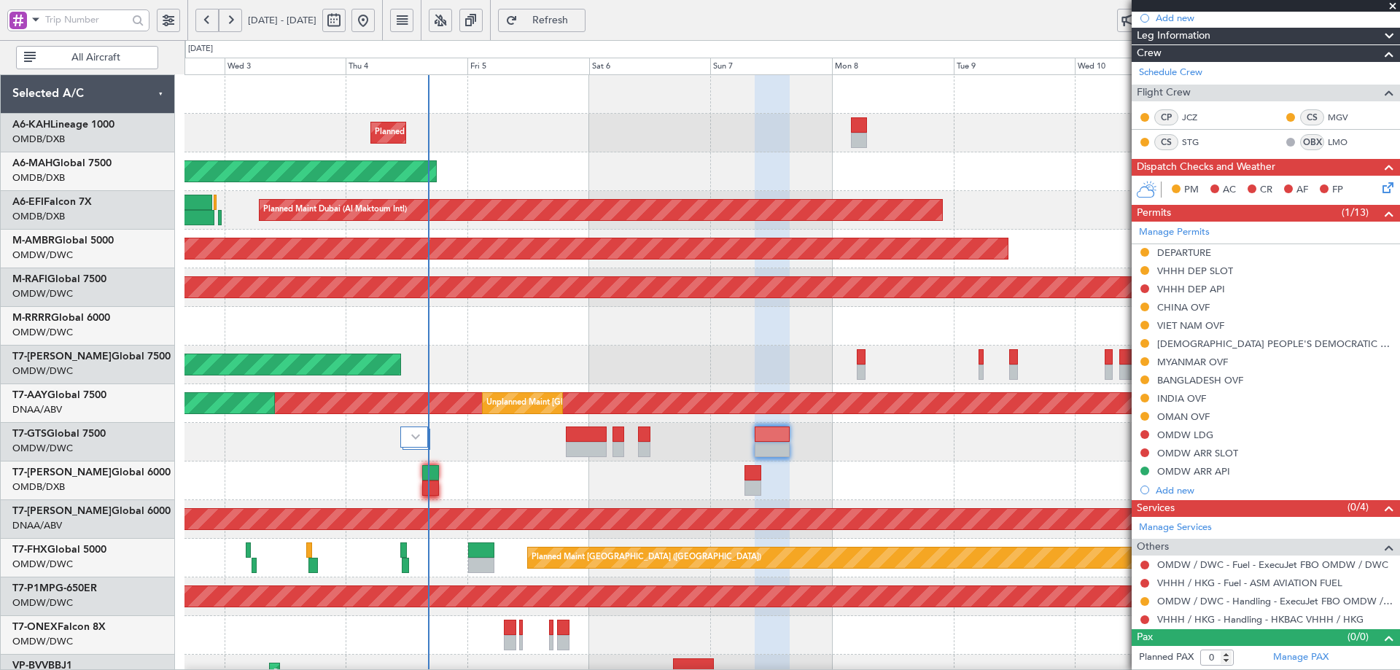
scroll to position [187, 0]
click at [1194, 332] on mat-tooltip-component "VIET NAM OVF" at bounding box center [1190, 351] width 83 height 39
click at [1212, 327] on div "VIET NAM OVF" at bounding box center [1190, 326] width 67 height 12
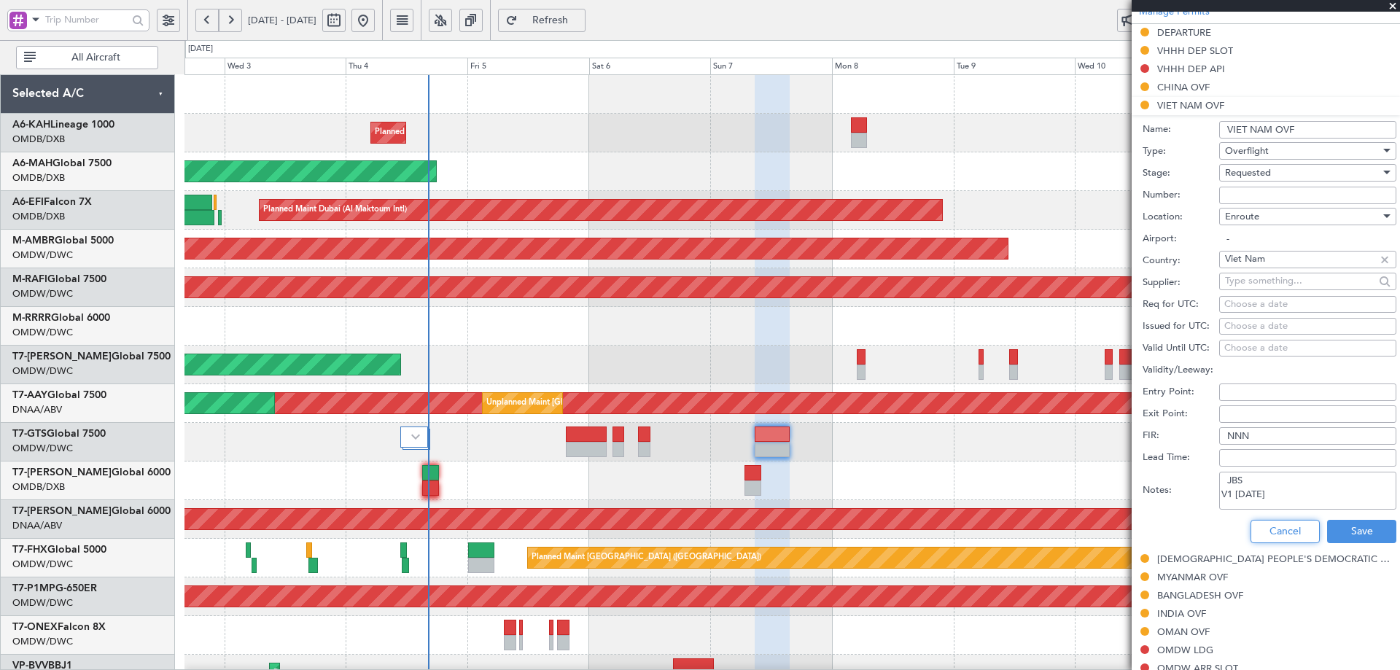
drag, startPoint x: 1257, startPoint y: 526, endPoint x: 1214, endPoint y: 473, distance: 67.9
click at [1258, 525] on button "Cancel" at bounding box center [1284, 531] width 69 height 23
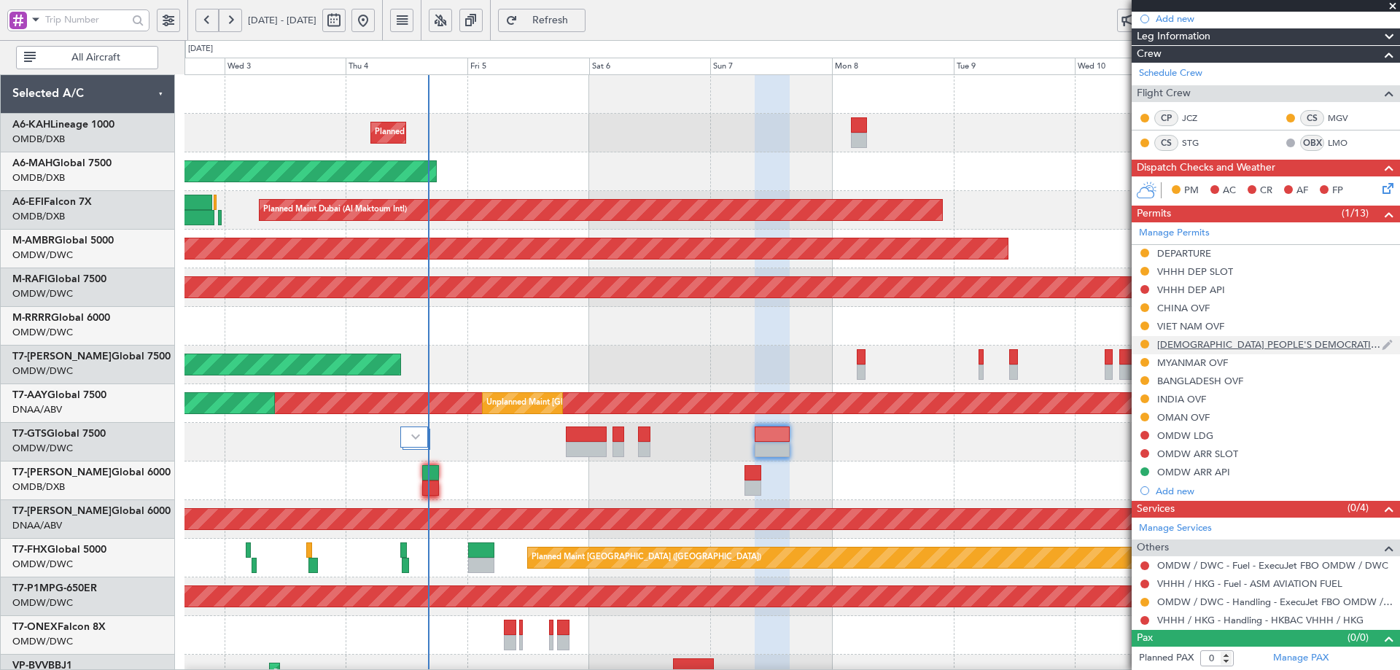
click at [1174, 345] on div "[DEMOGRAPHIC_DATA] PEOPLE'S DEMOCRATIC REPUBLIC OVF" at bounding box center [1269, 344] width 225 height 12
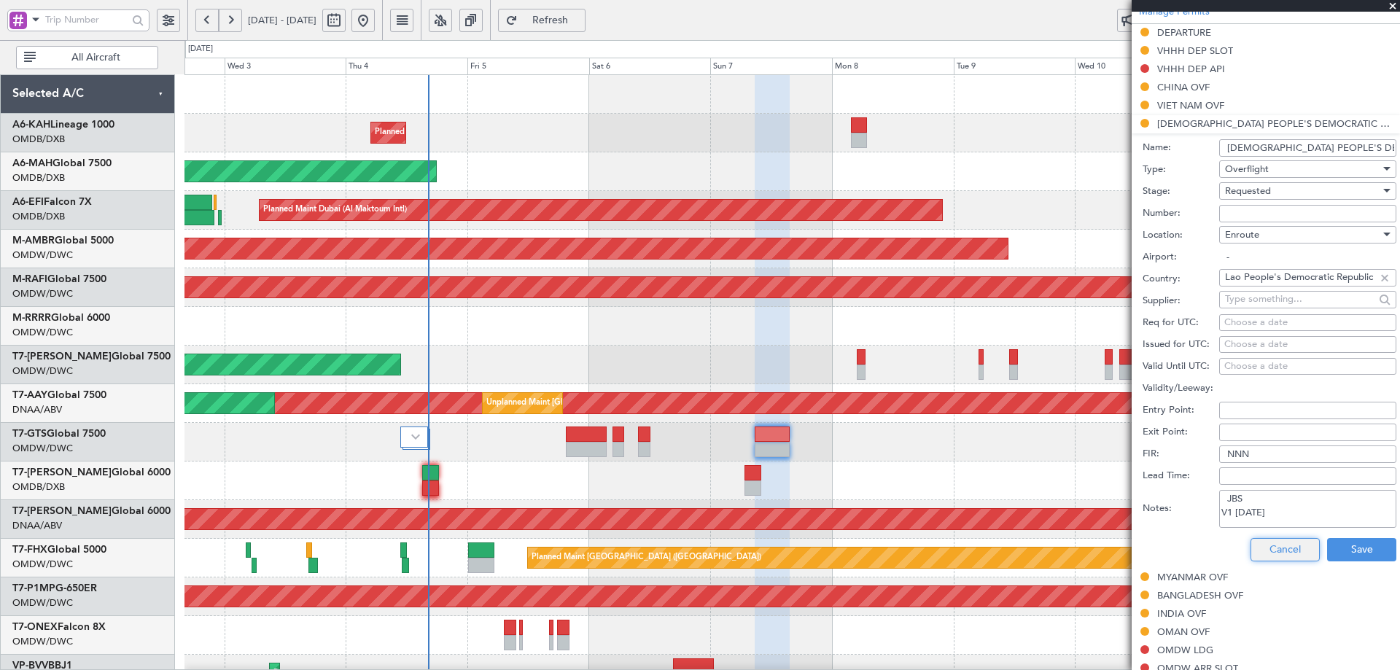
click at [1250, 539] on button "Cancel" at bounding box center [1284, 549] width 69 height 23
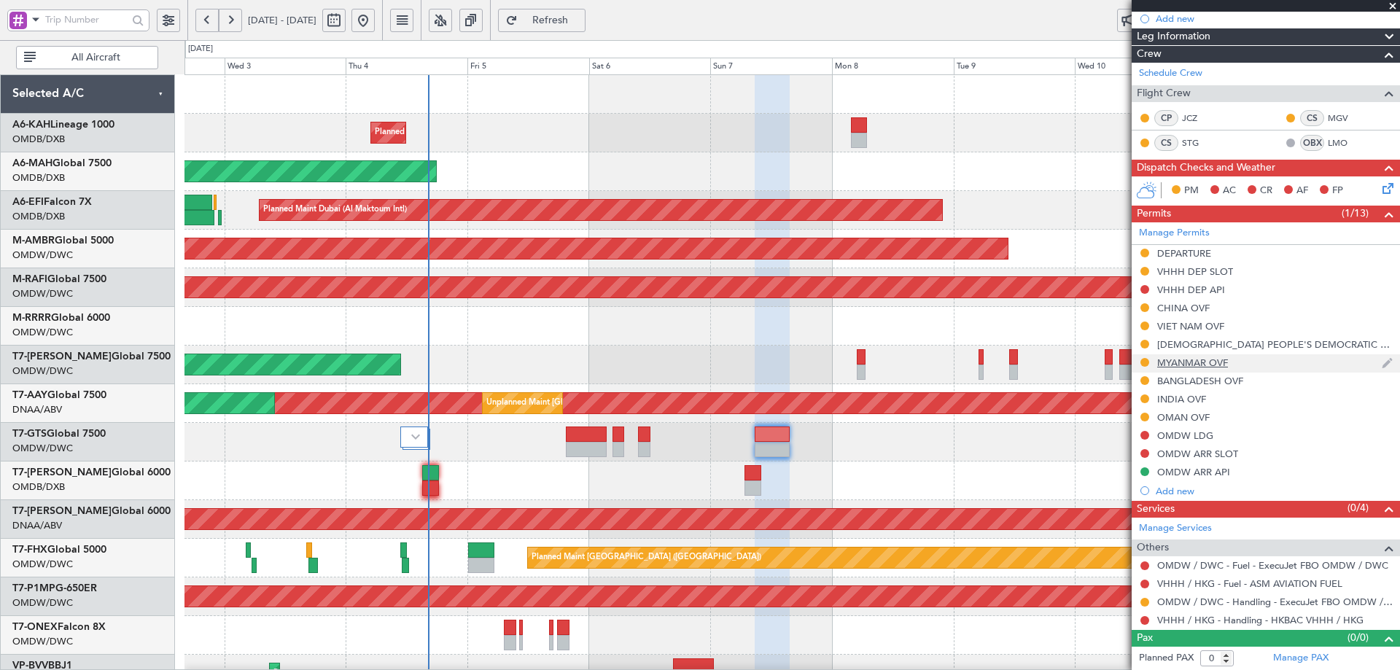
click at [1197, 368] on div "MYANMAR OVF" at bounding box center [1265, 363] width 268 height 18
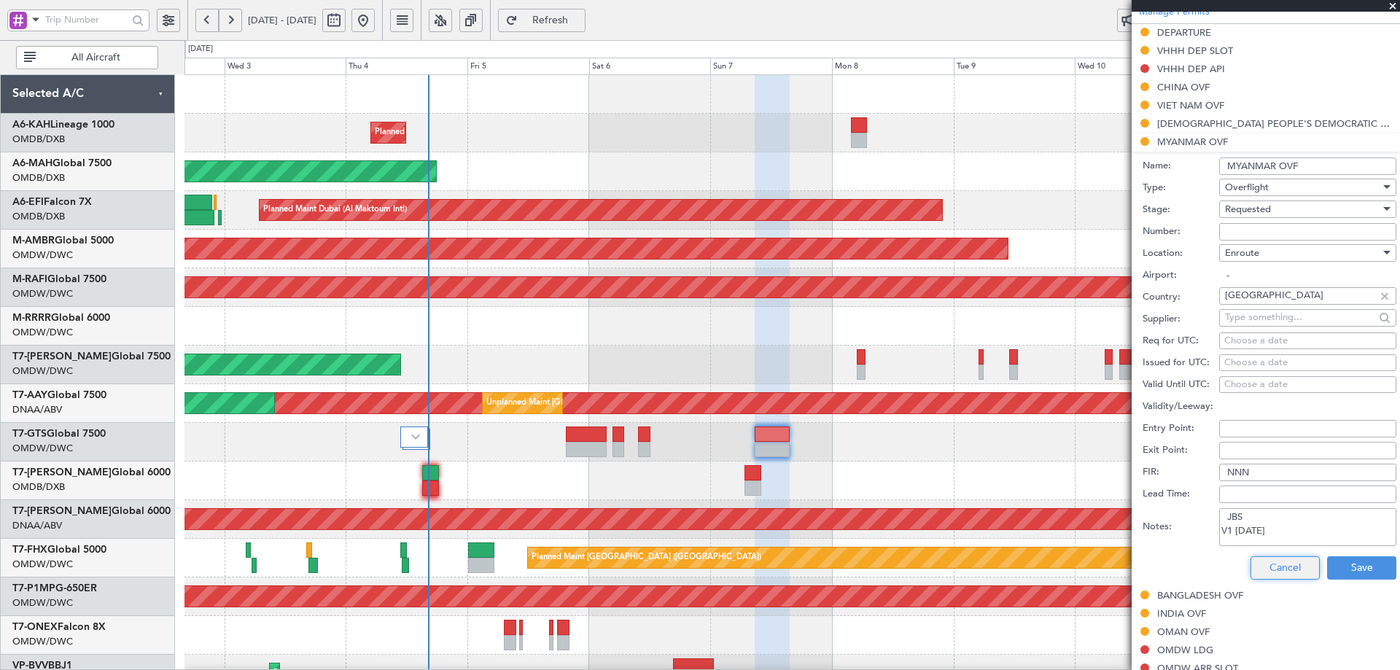
click at [1273, 574] on button "Cancel" at bounding box center [1284, 567] width 69 height 23
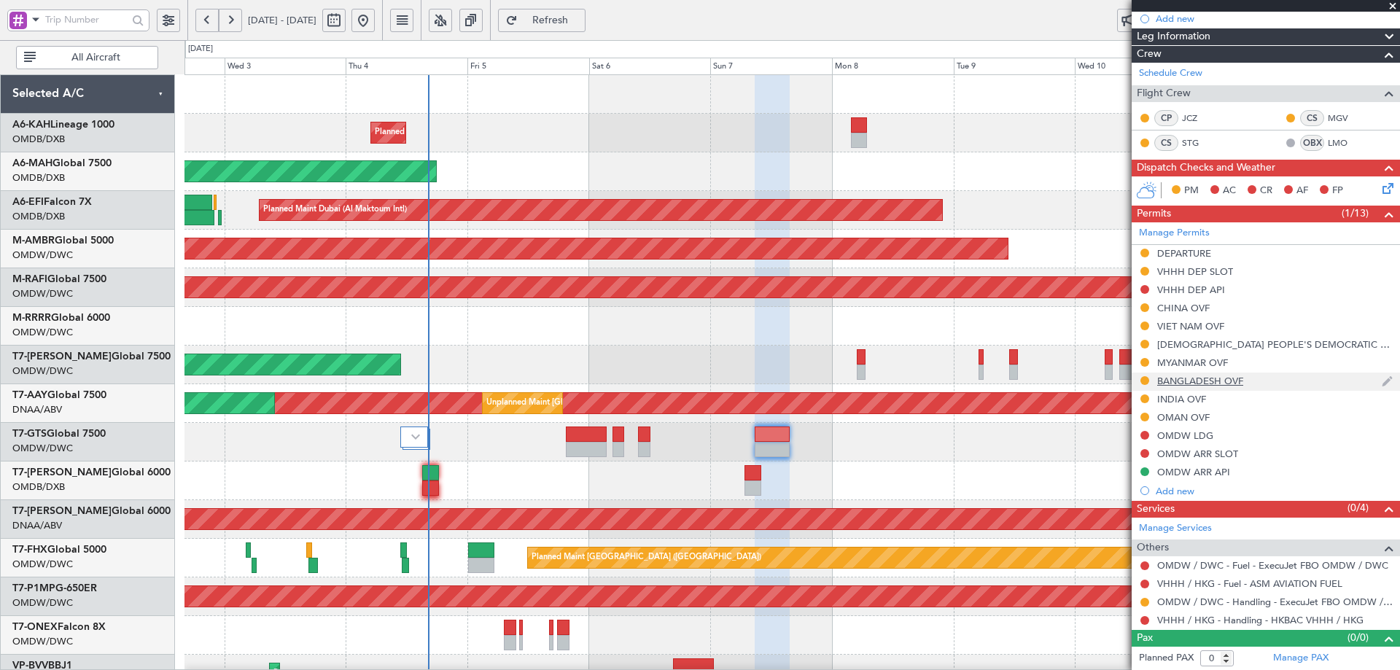
click at [1187, 382] on div "BANGLADESH OVF" at bounding box center [1200, 381] width 86 height 12
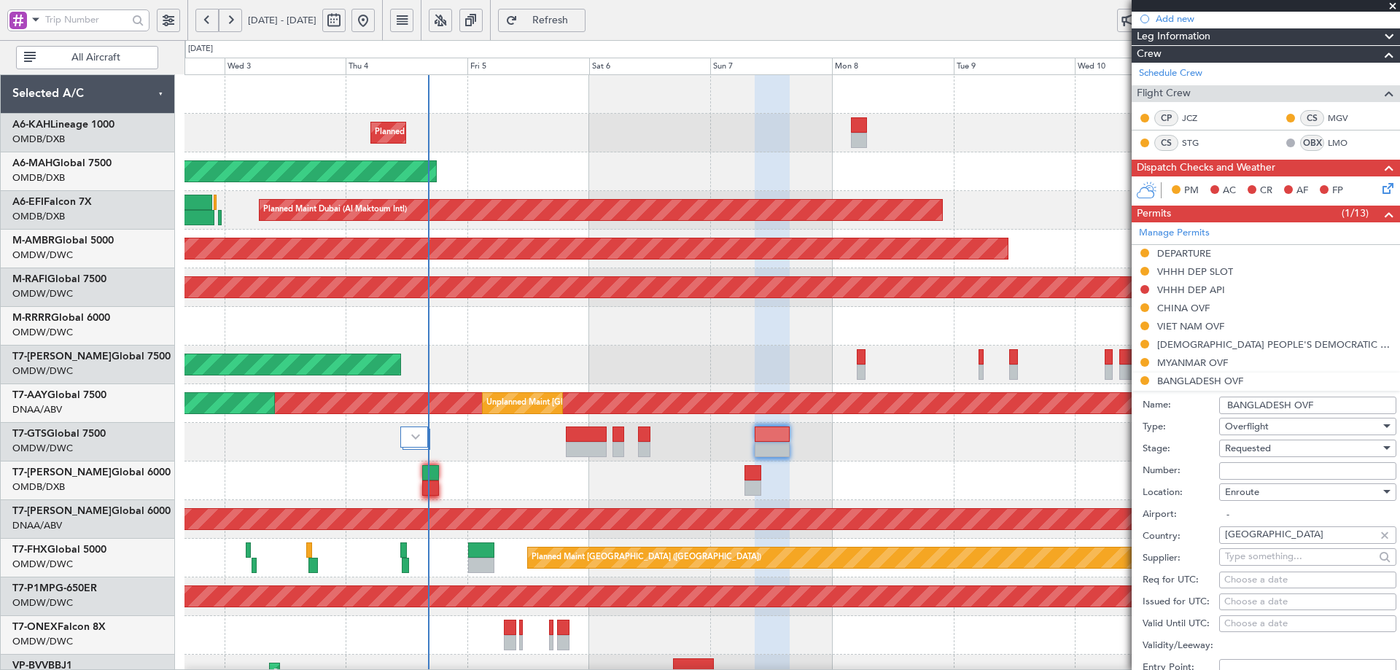
scroll to position [407, 0]
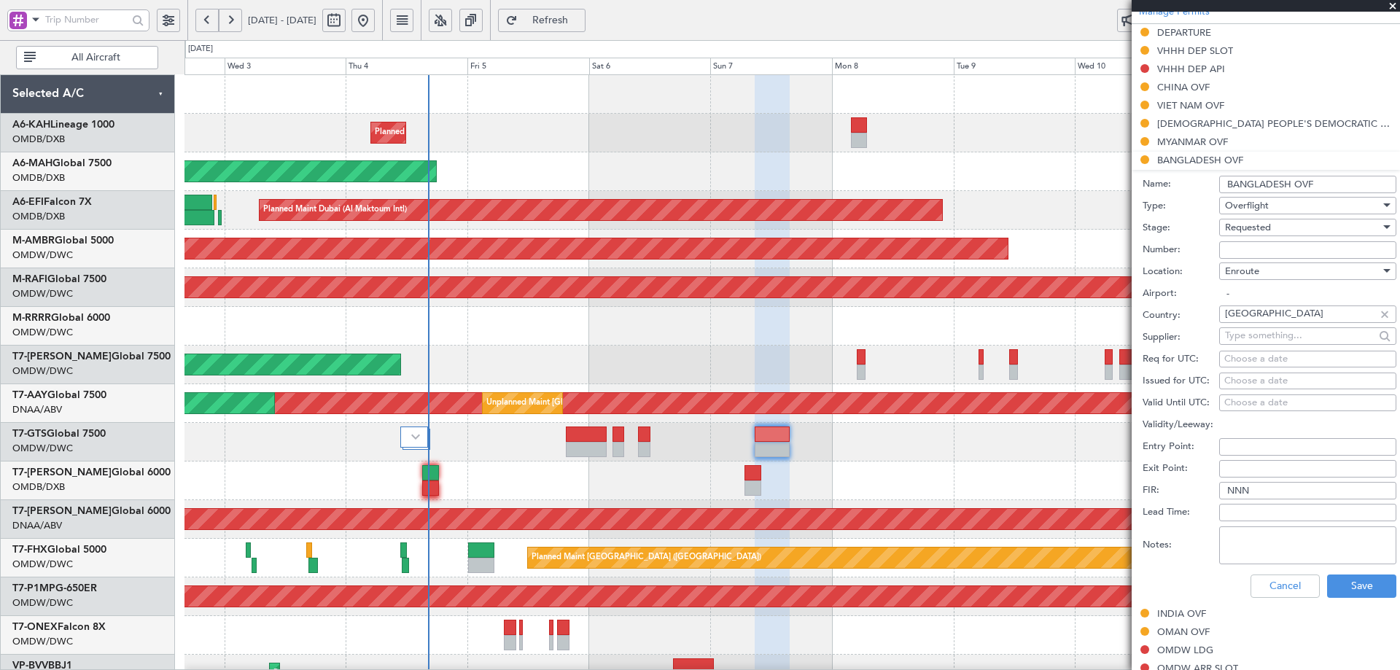
click at [1262, 554] on textarea "Notes:" at bounding box center [1307, 545] width 177 height 38
paste textarea "JBS V1 [DATE]"
type textarea "JBS V1 [DATE]"
click at [1351, 579] on button "Save" at bounding box center [1361, 585] width 69 height 23
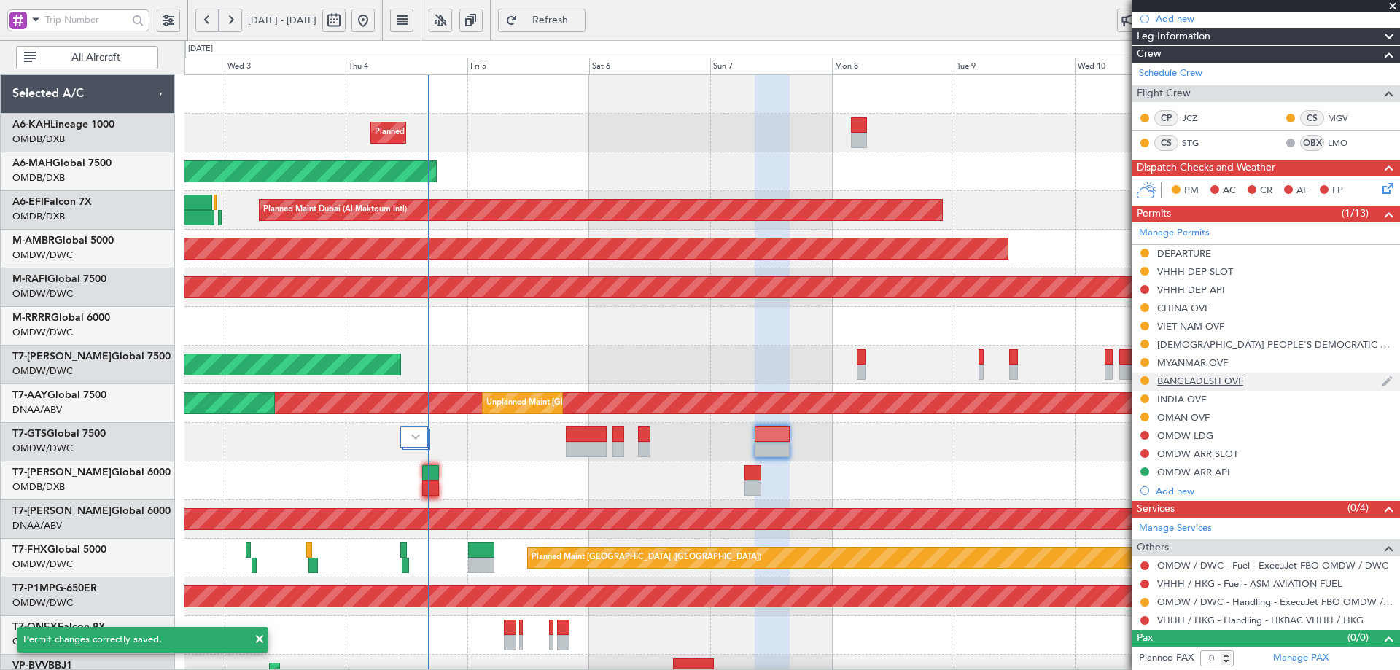
click at [1195, 383] on div "BANGLADESH OVF" at bounding box center [1200, 381] width 86 height 12
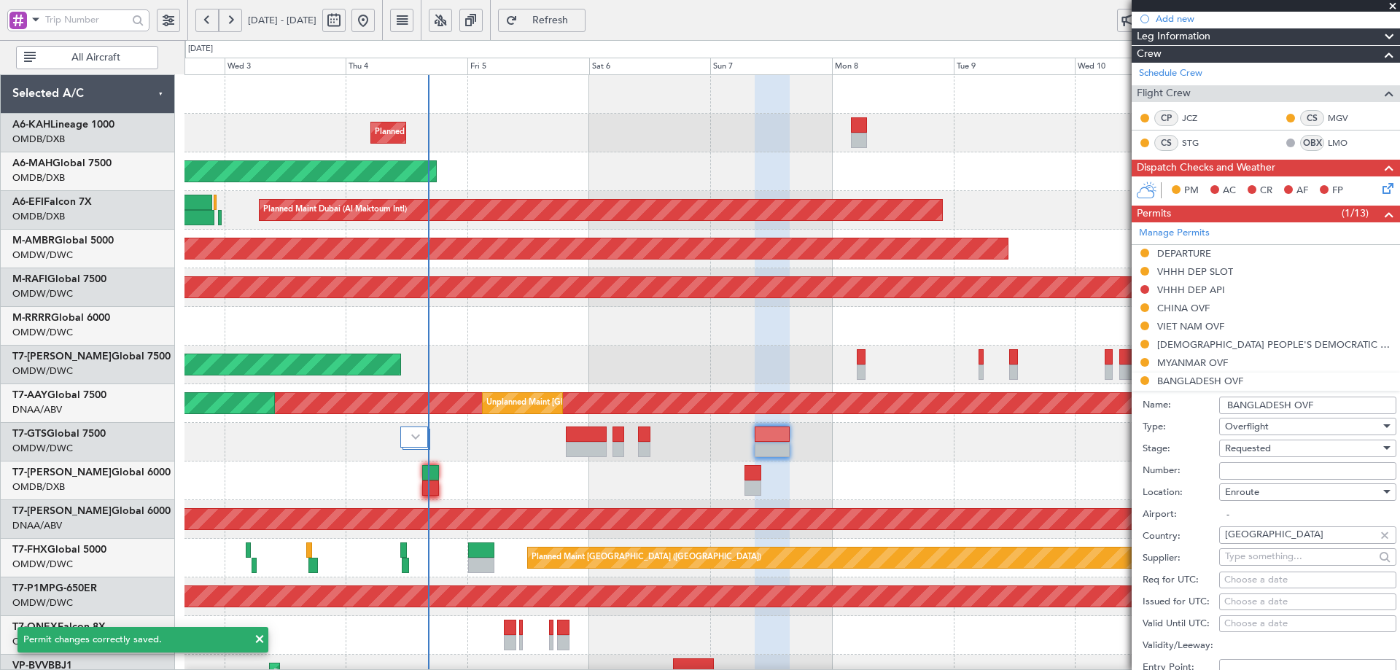
scroll to position [407, 0]
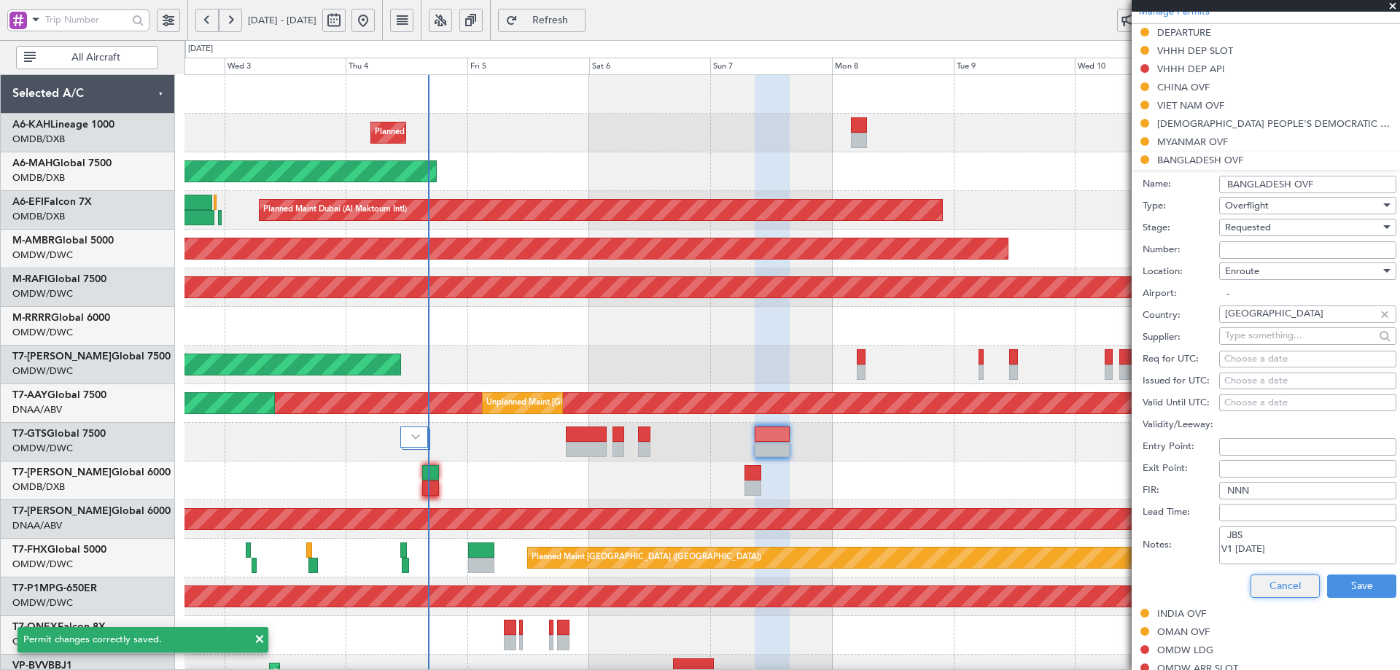
click at [1289, 585] on button "Cancel" at bounding box center [1284, 585] width 69 height 23
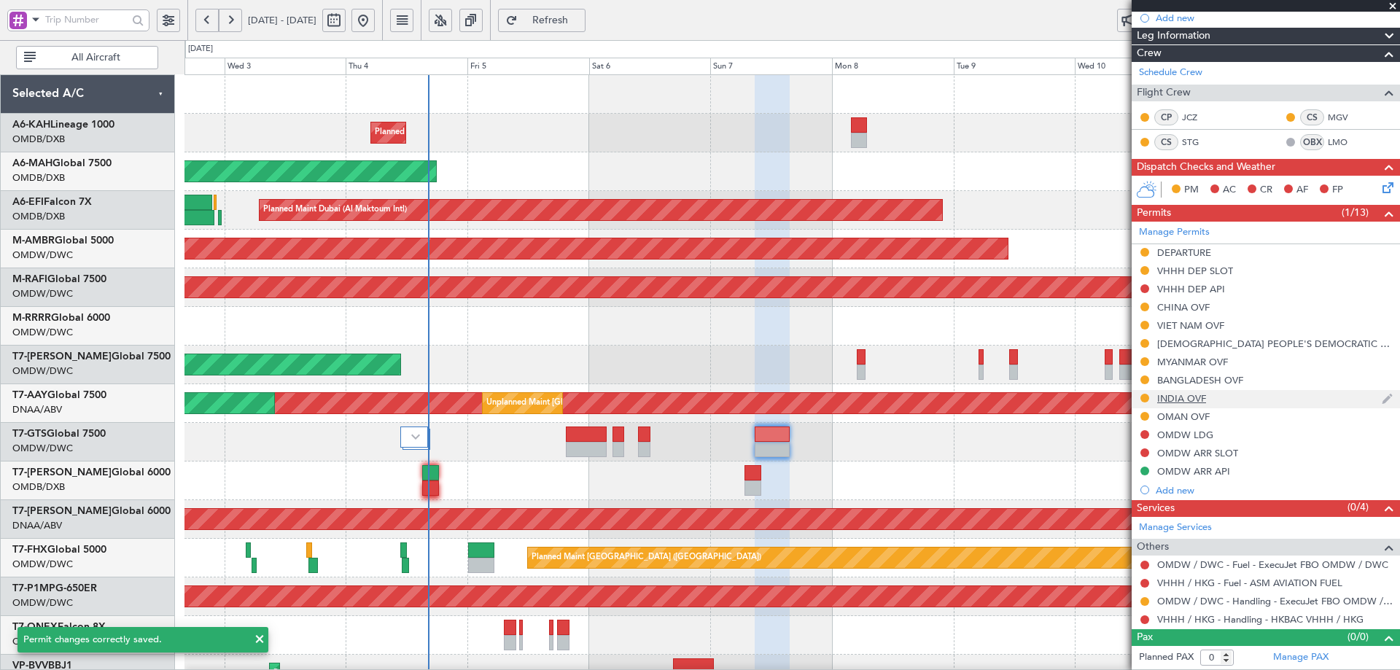
scroll to position [187, 0]
click at [1187, 403] on div "INDIA OVF" at bounding box center [1181, 399] width 49 height 12
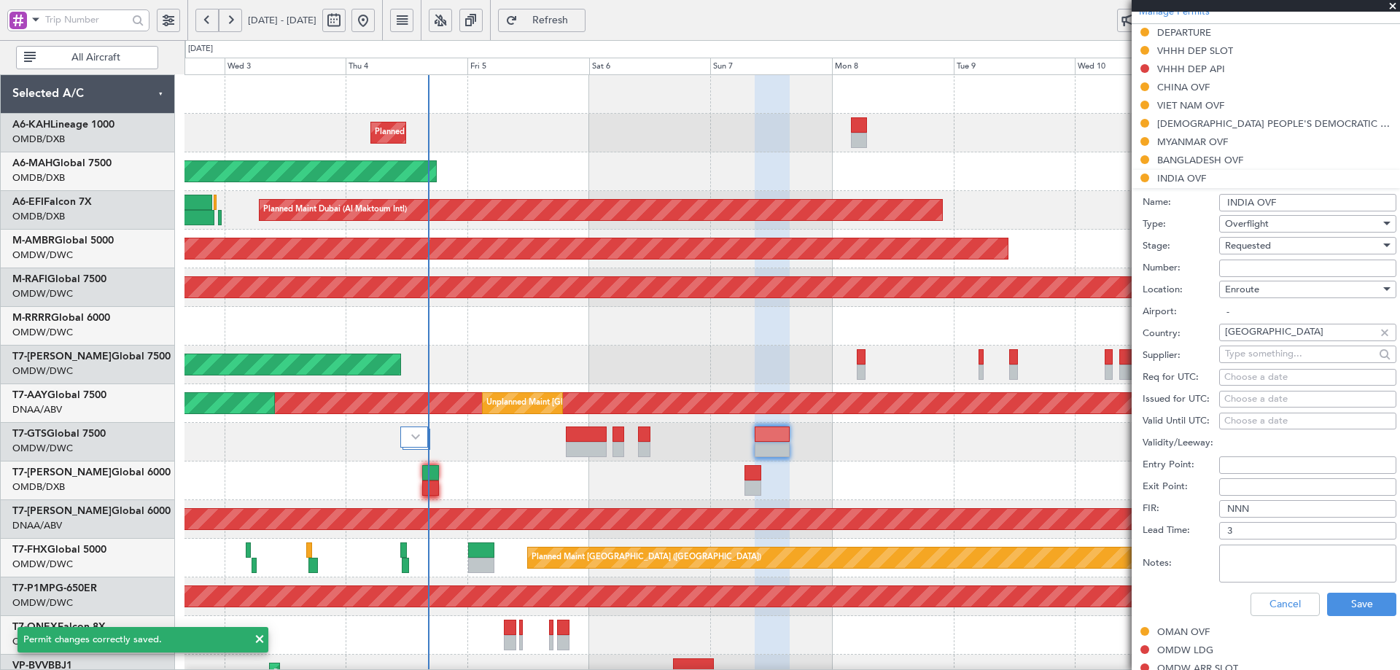
click at [1260, 570] on textarea "Notes:" at bounding box center [1307, 564] width 177 height 38
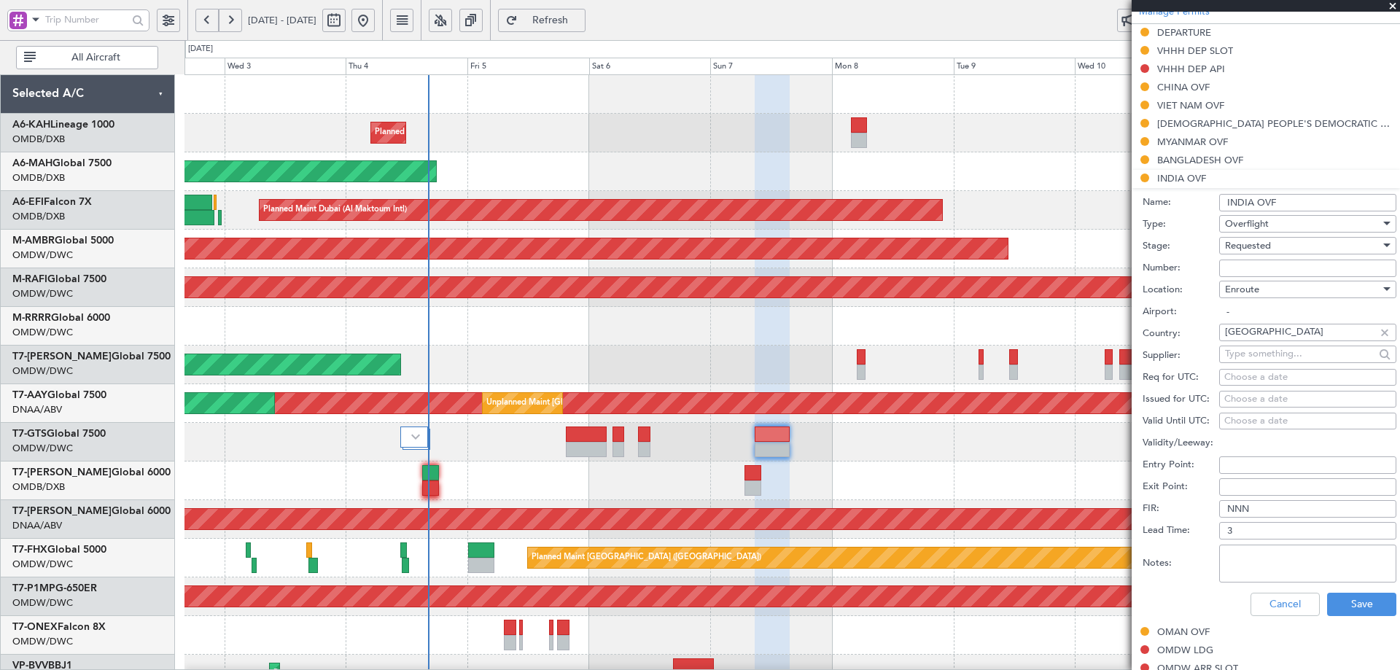
paste textarea "JBS V1 [DATE]"
type textarea "JBS V1 [DATE]"
click at [1343, 598] on button "Save" at bounding box center [1361, 604] width 69 height 23
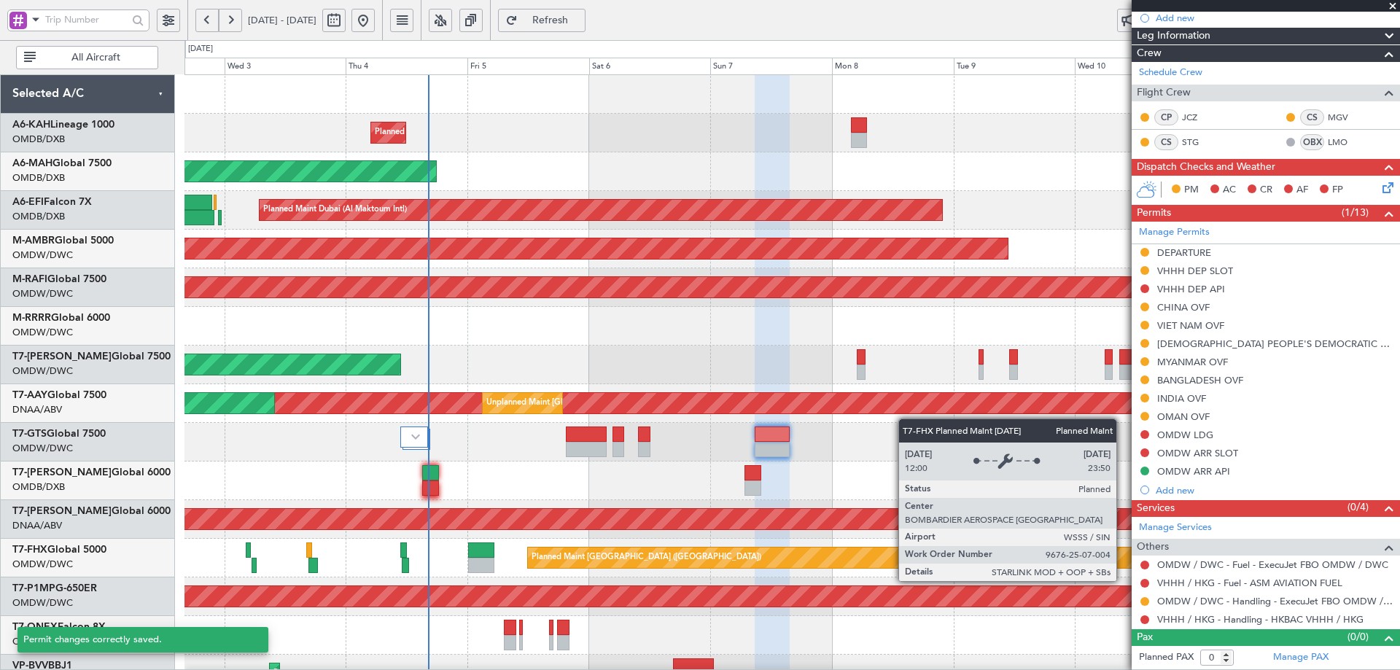
scroll to position [187, 0]
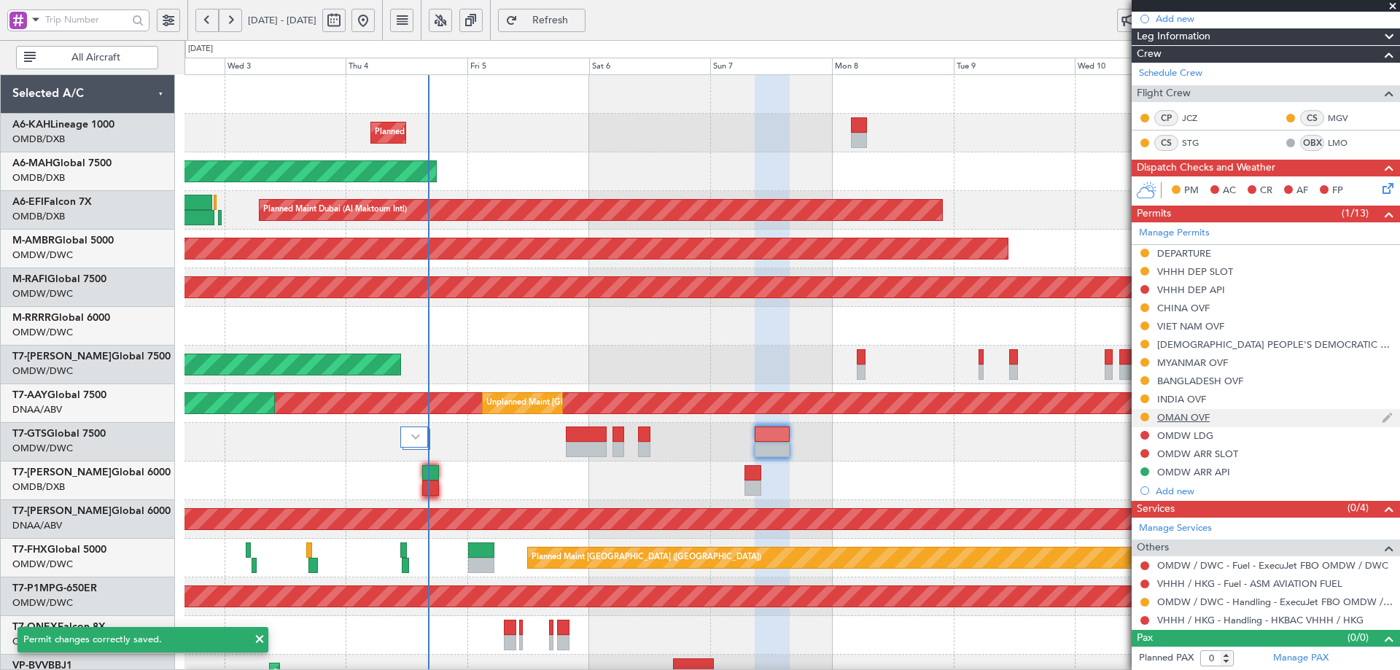
click at [1193, 419] on div "OMAN OVF" at bounding box center [1183, 417] width 52 height 12
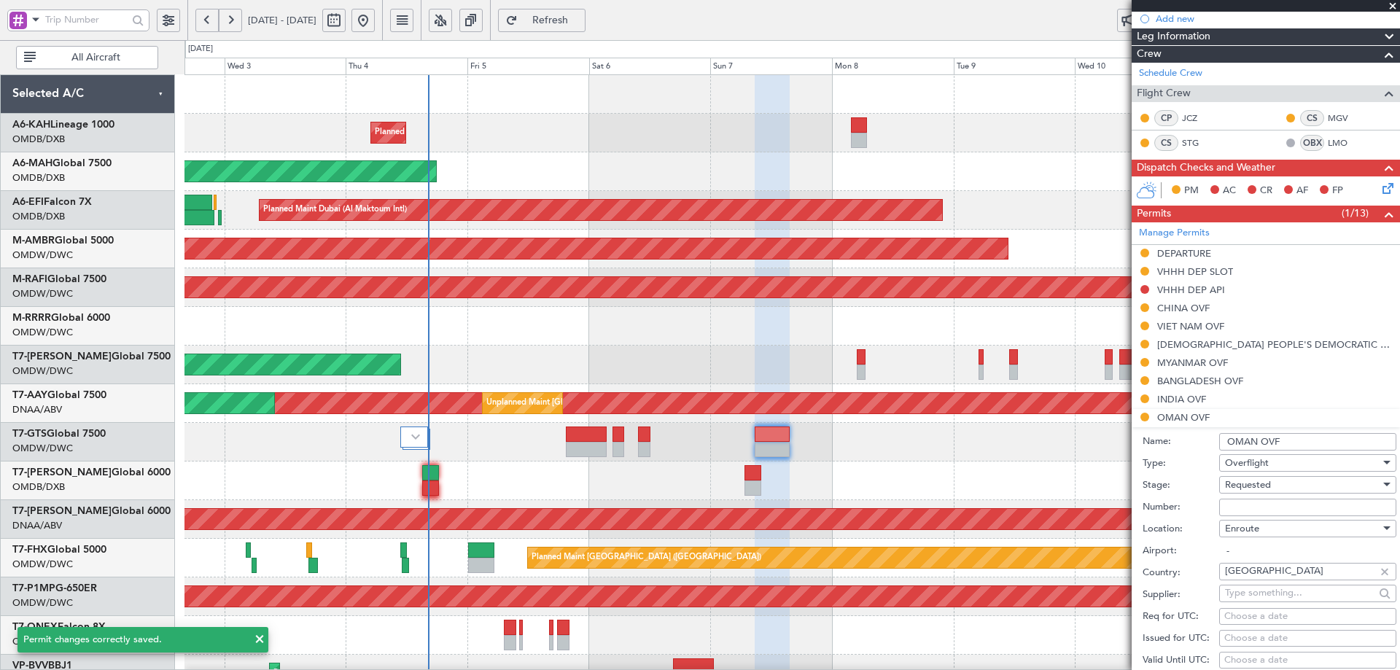
scroll to position [407, 0]
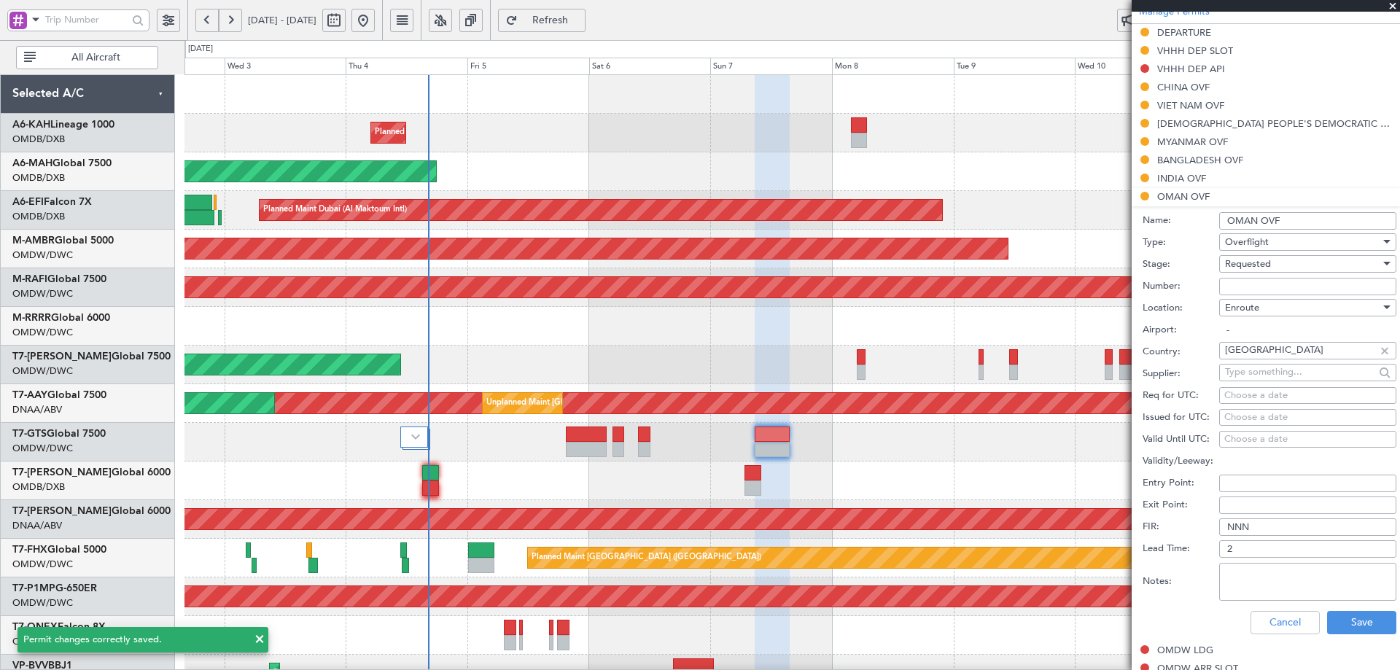
click at [1285, 570] on textarea "Notes:" at bounding box center [1307, 582] width 177 height 38
paste textarea "JBS V1 [DATE]"
type textarea "JBS V1 [DATE]"
click at [1334, 618] on button "Save" at bounding box center [1361, 622] width 69 height 23
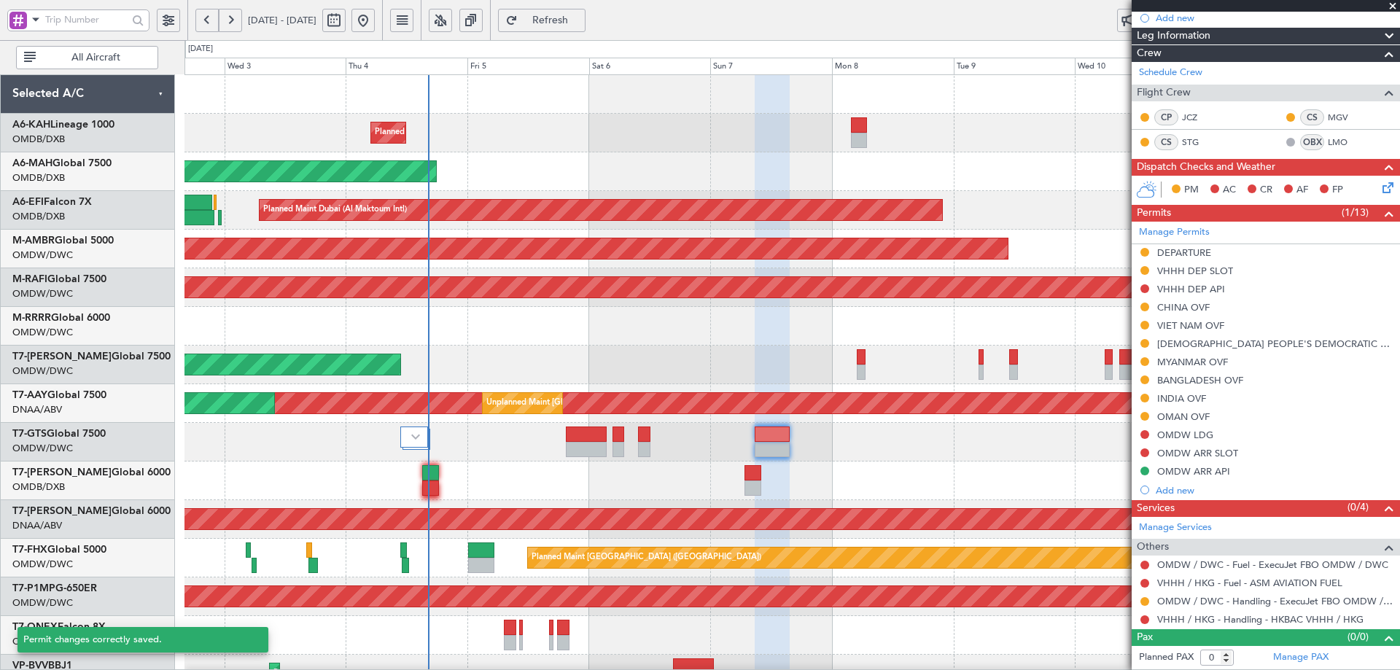
scroll to position [187, 0]
click at [1184, 401] on div "INDIA OVF" at bounding box center [1181, 399] width 49 height 12
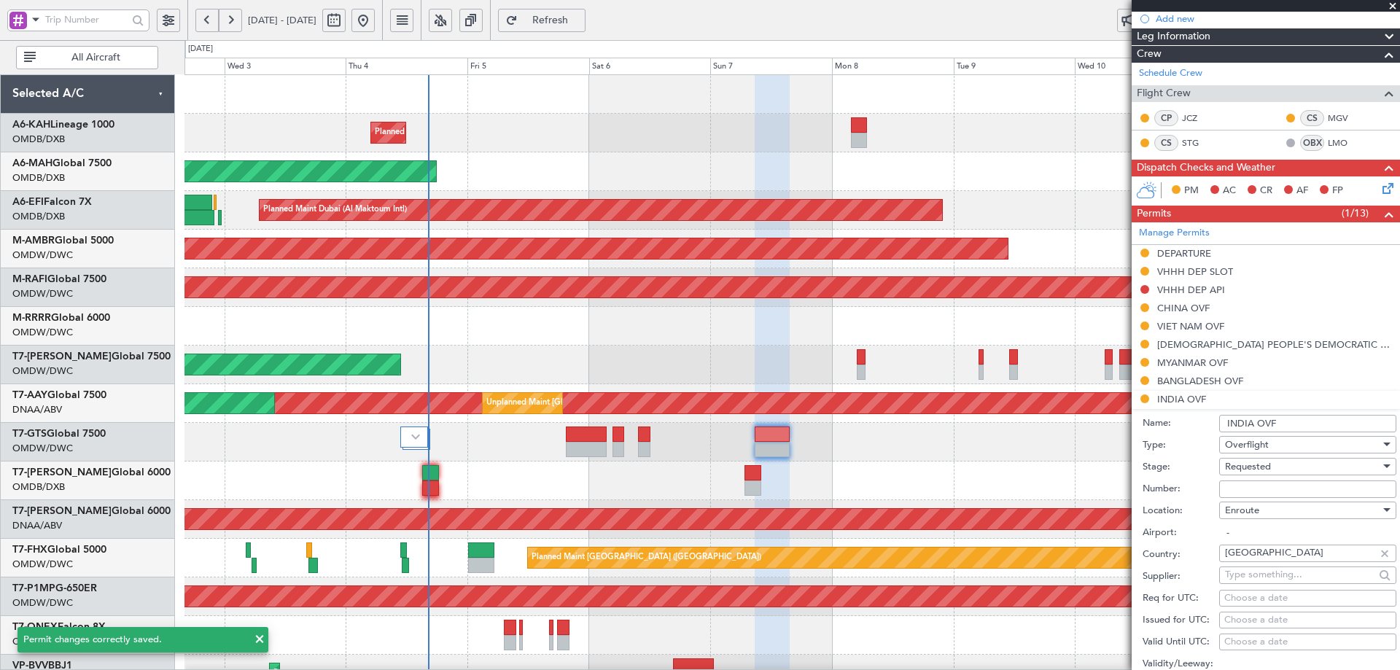
scroll to position [407, 0]
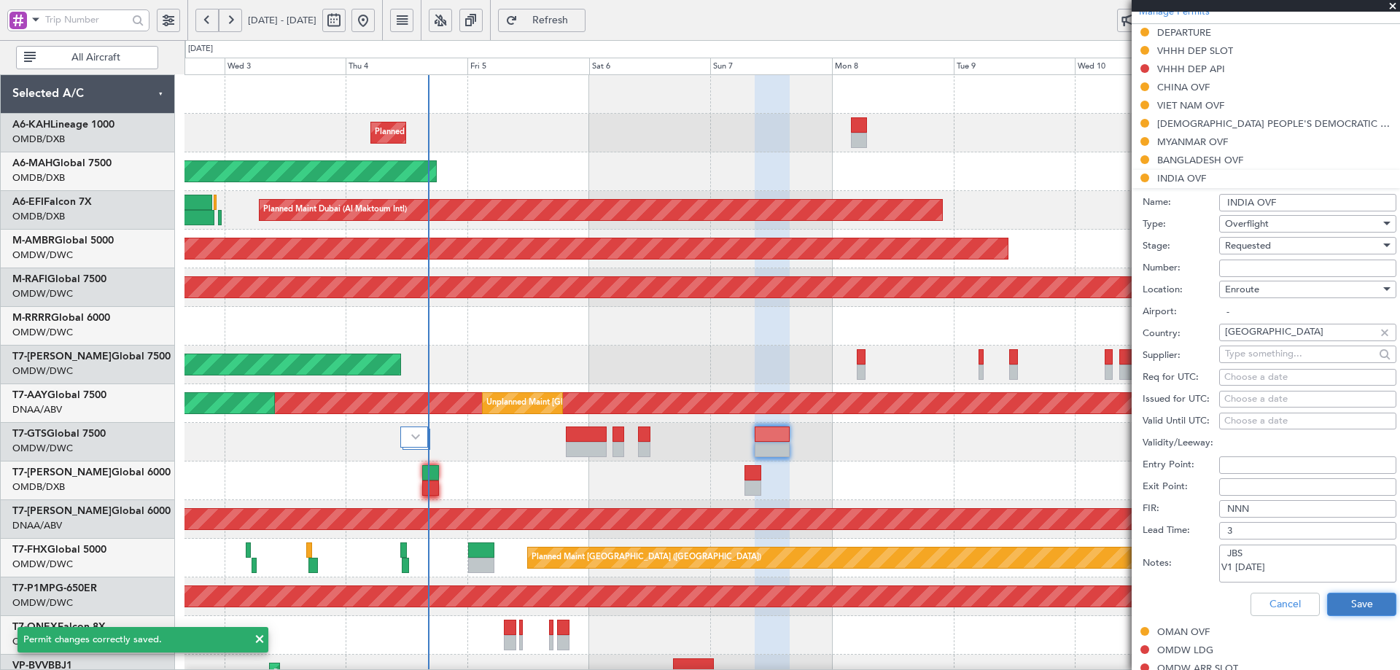
click at [1346, 612] on button "Save" at bounding box center [1361, 604] width 69 height 23
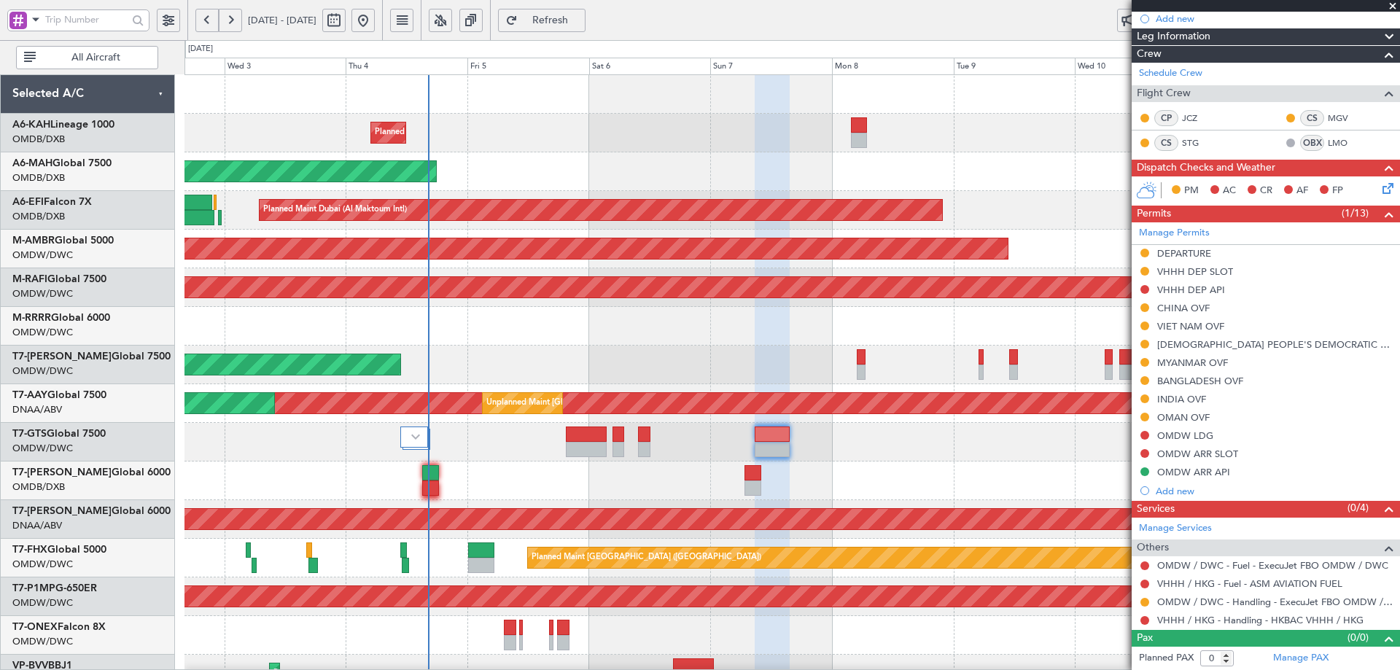
click at [580, 19] on span "Refresh" at bounding box center [550, 20] width 60 height 10
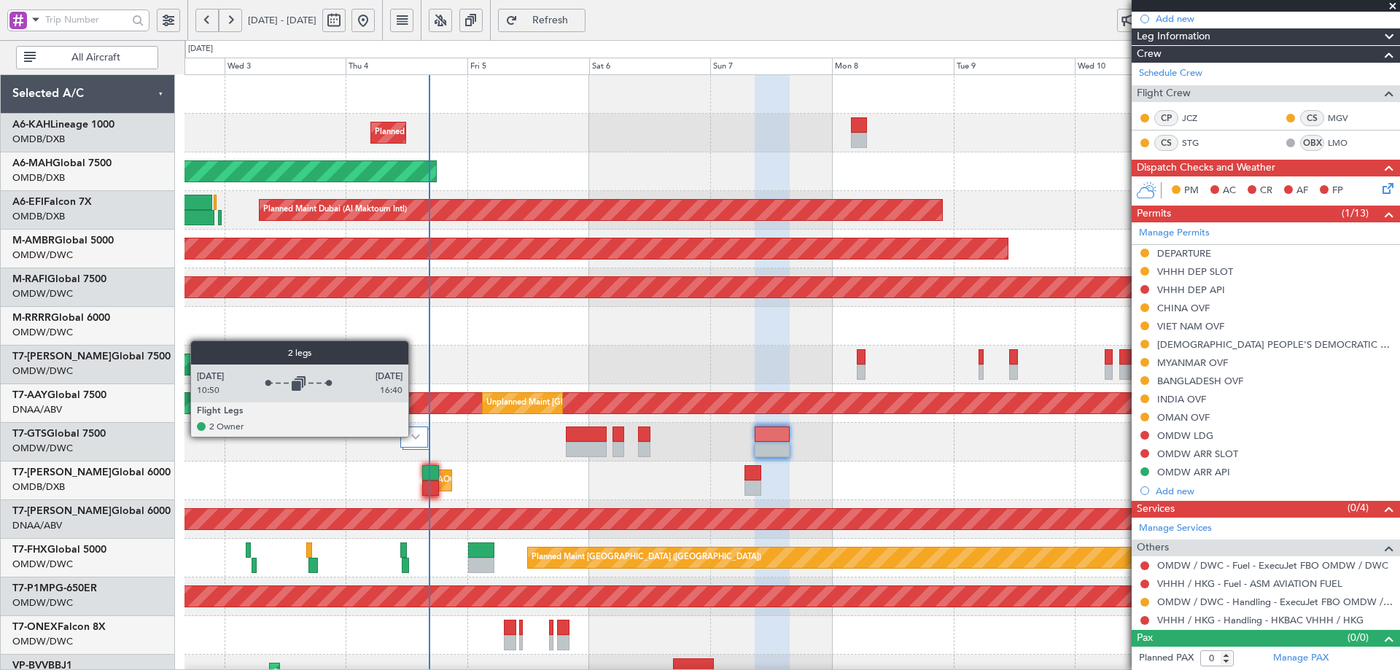
click at [415, 436] on img at bounding box center [415, 437] width 9 height 6
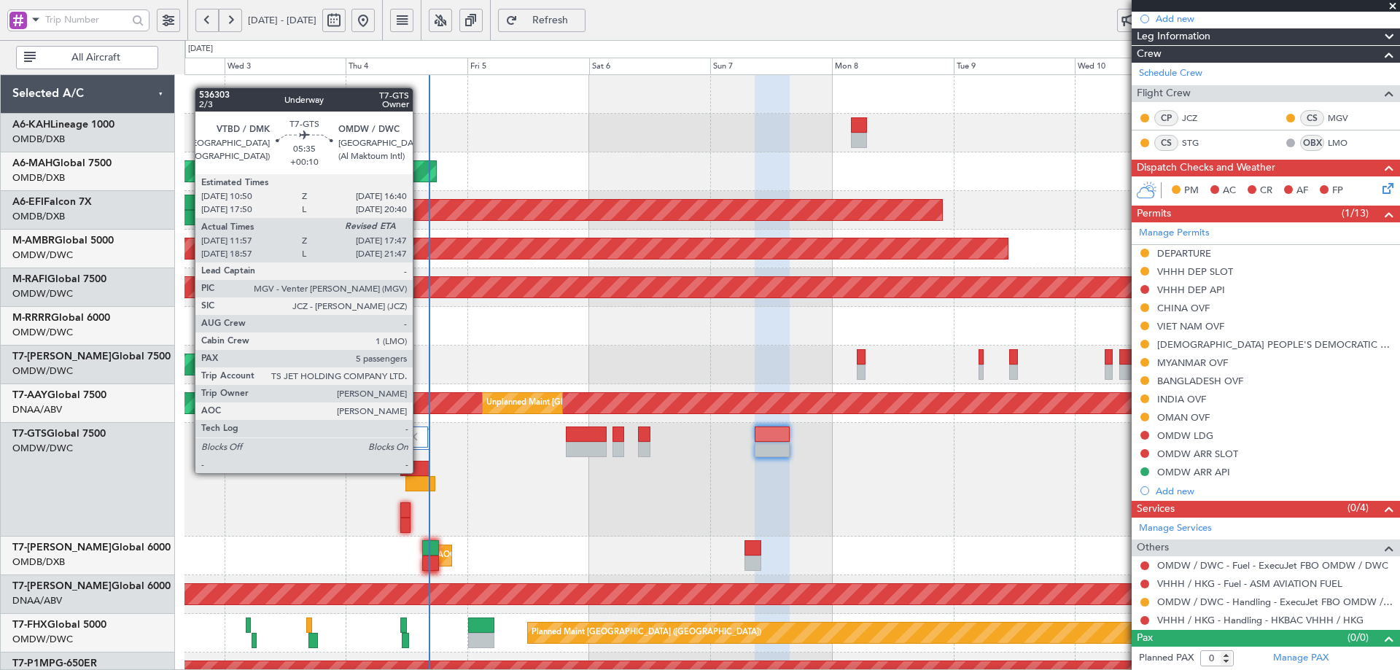
click at [419, 472] on div at bounding box center [415, 468] width 30 height 15
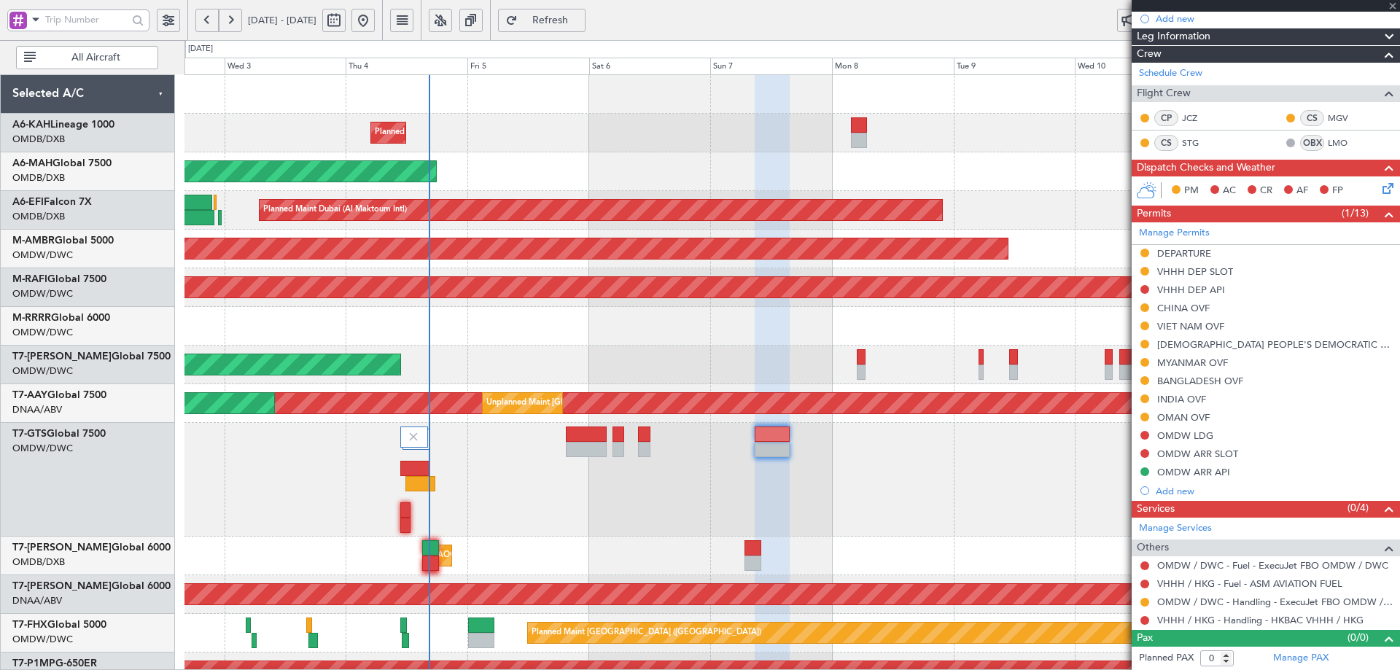
type input "+00:10"
type input "12:07"
type input "5"
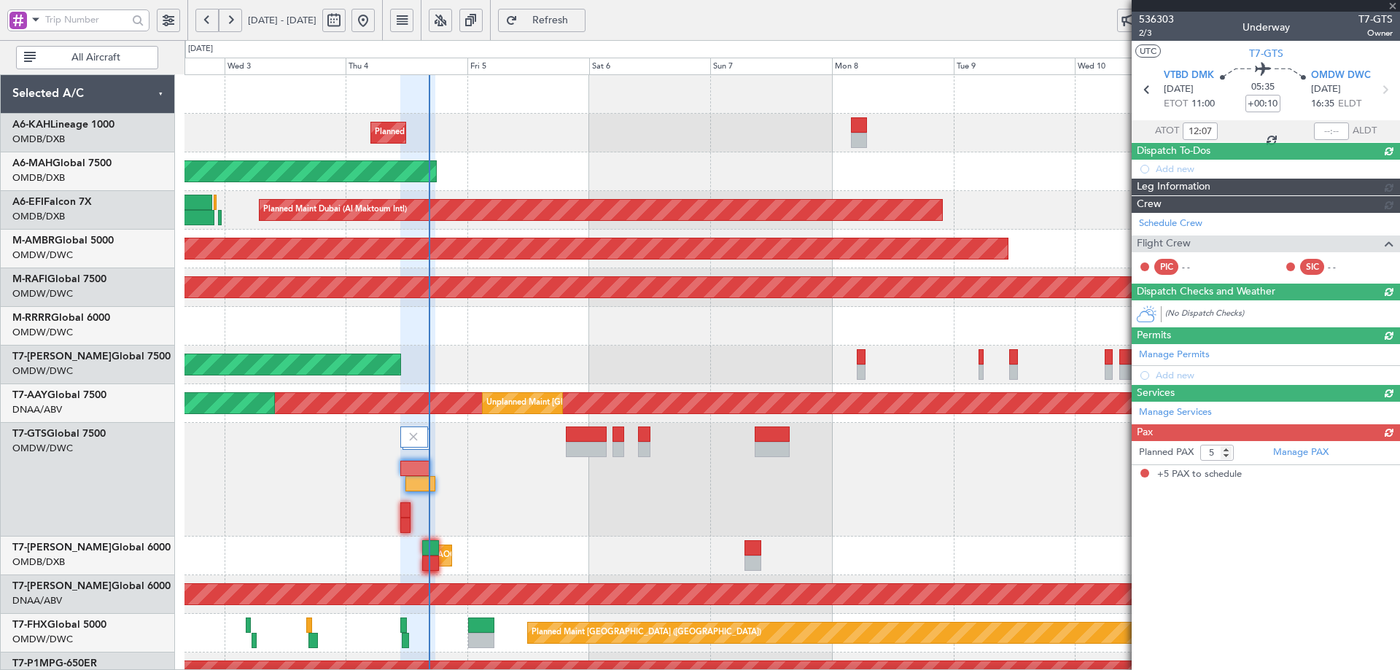
scroll to position [0, 0]
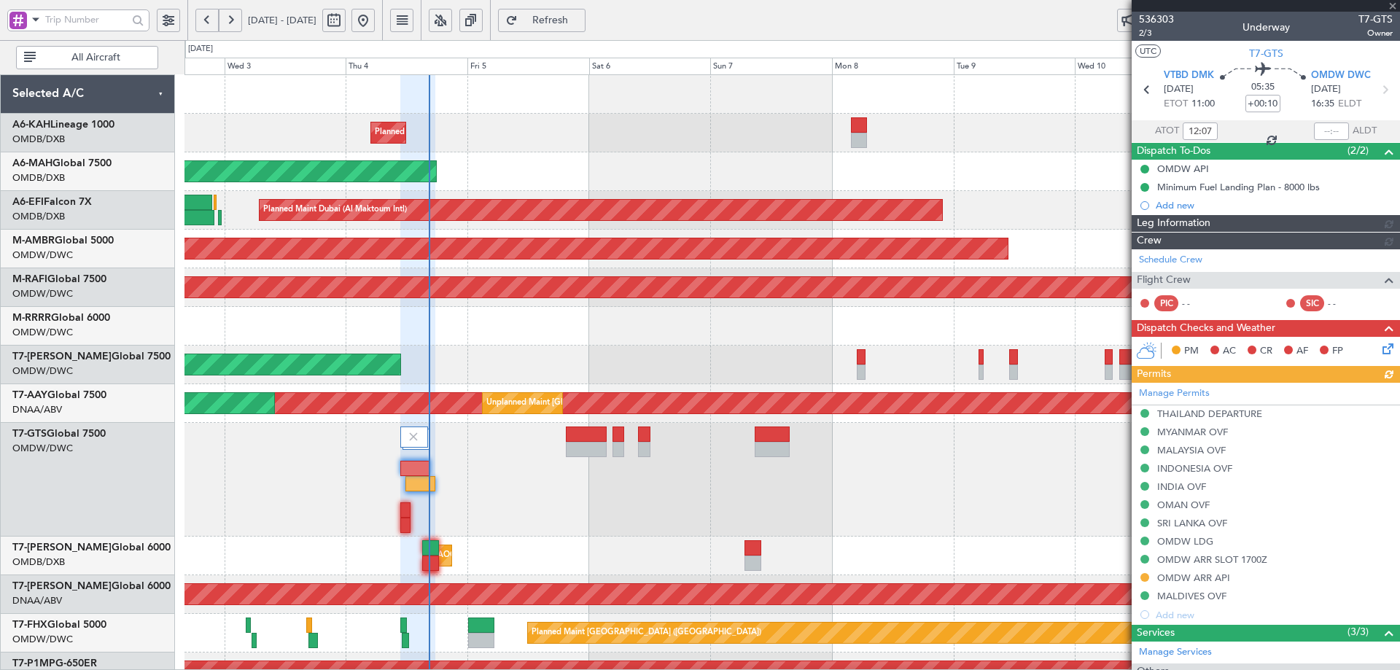
type input "[PERSON_NAME] (ANI)"
type input "7201"
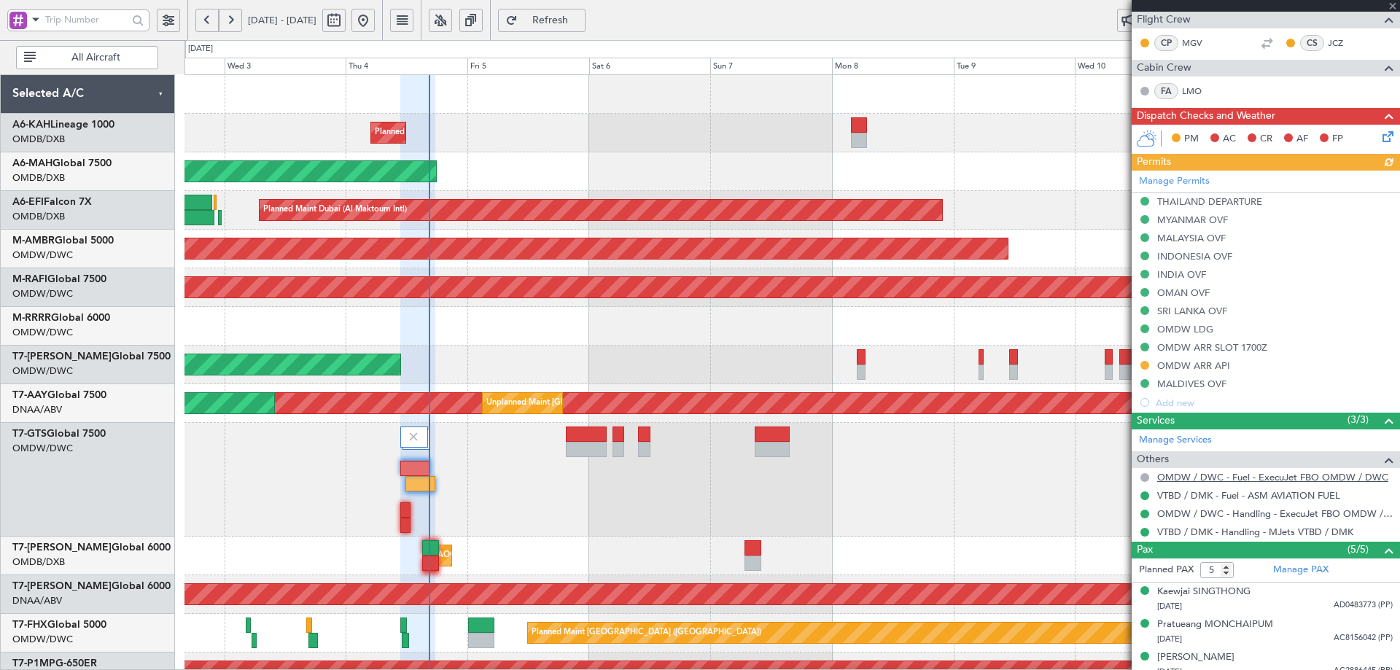
scroll to position [336, 0]
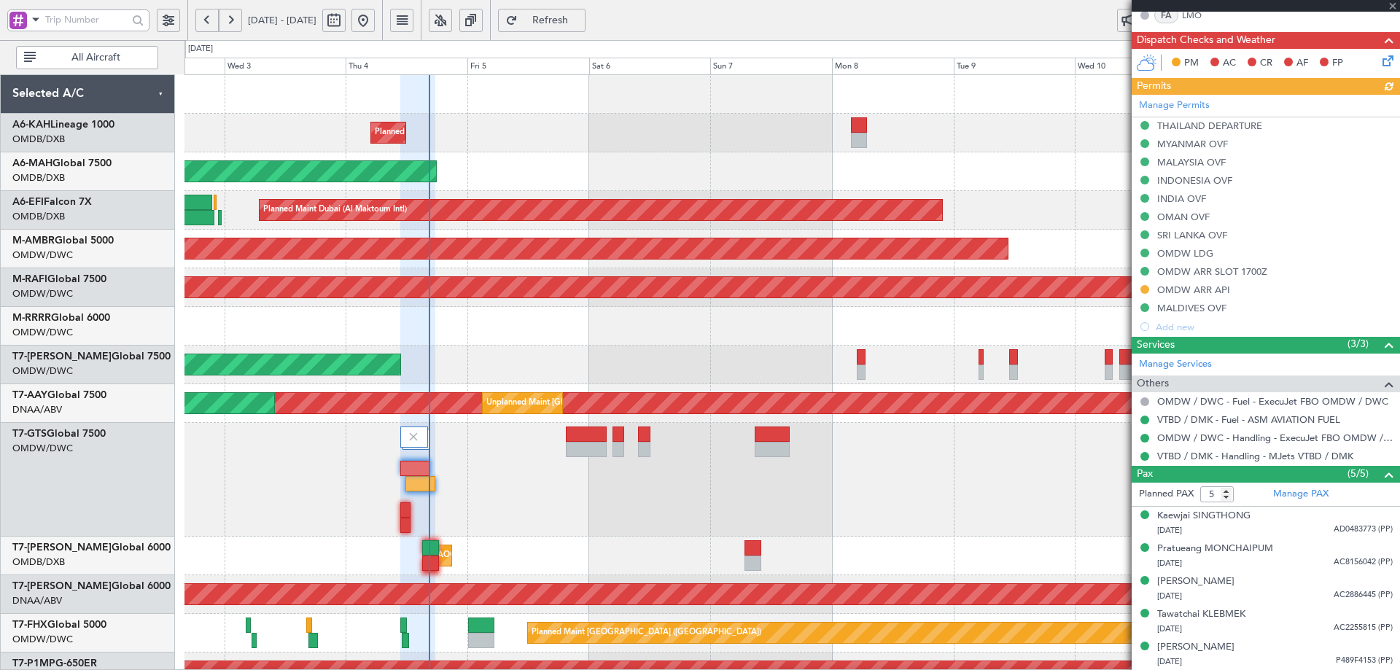
type input "[PERSON_NAME] (ANI)"
type input "7201"
type input "[PERSON_NAME] (ANI)"
type input "7201"
type input "[PERSON_NAME] (ANI)"
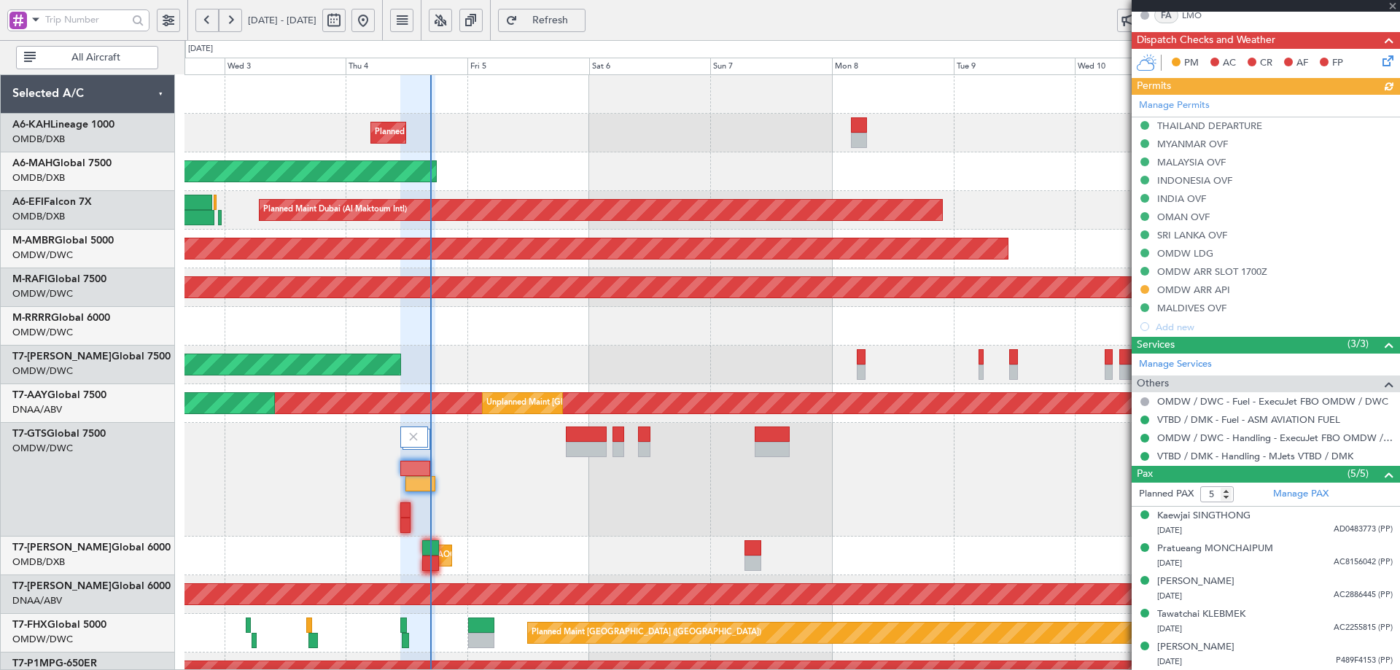
type input "7201"
type input "[PERSON_NAME] (ANI)"
type input "7201"
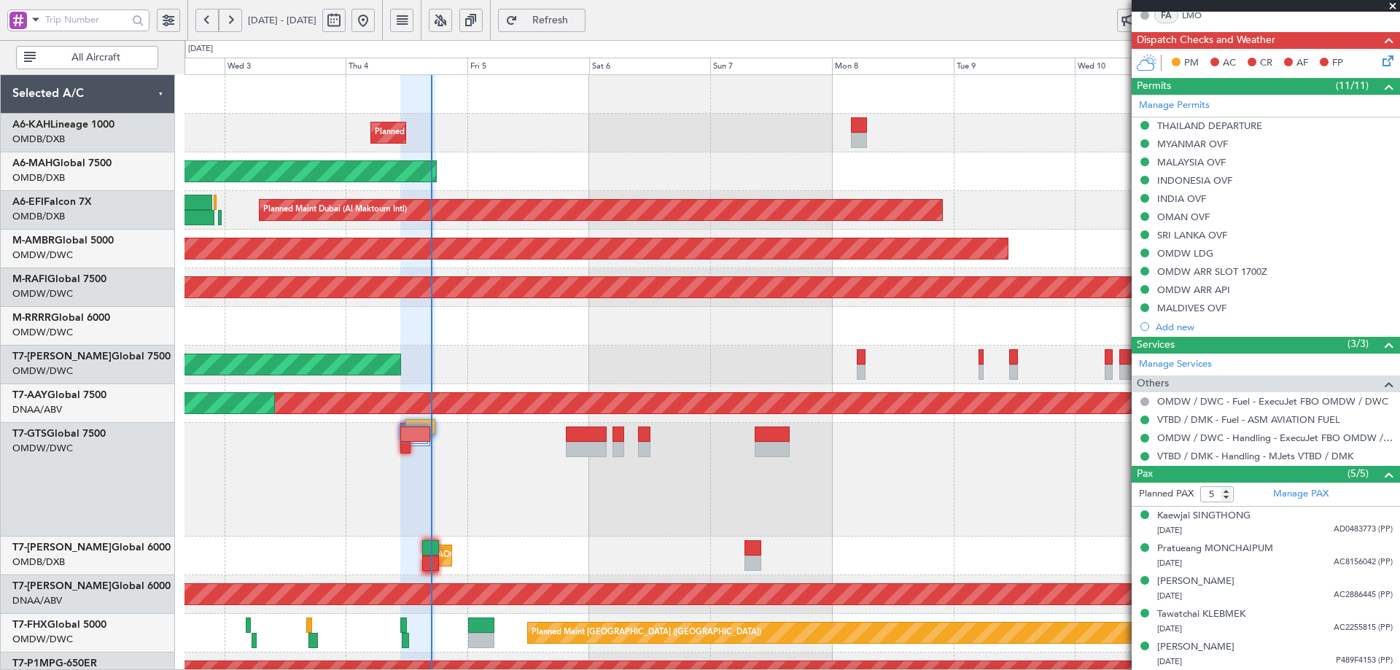
type input "[PERSON_NAME] (ANI)"
type input "7201"
type input "[PERSON_NAME] (ANI)"
type input "7201"
type input "[PERSON_NAME] (ANI)"
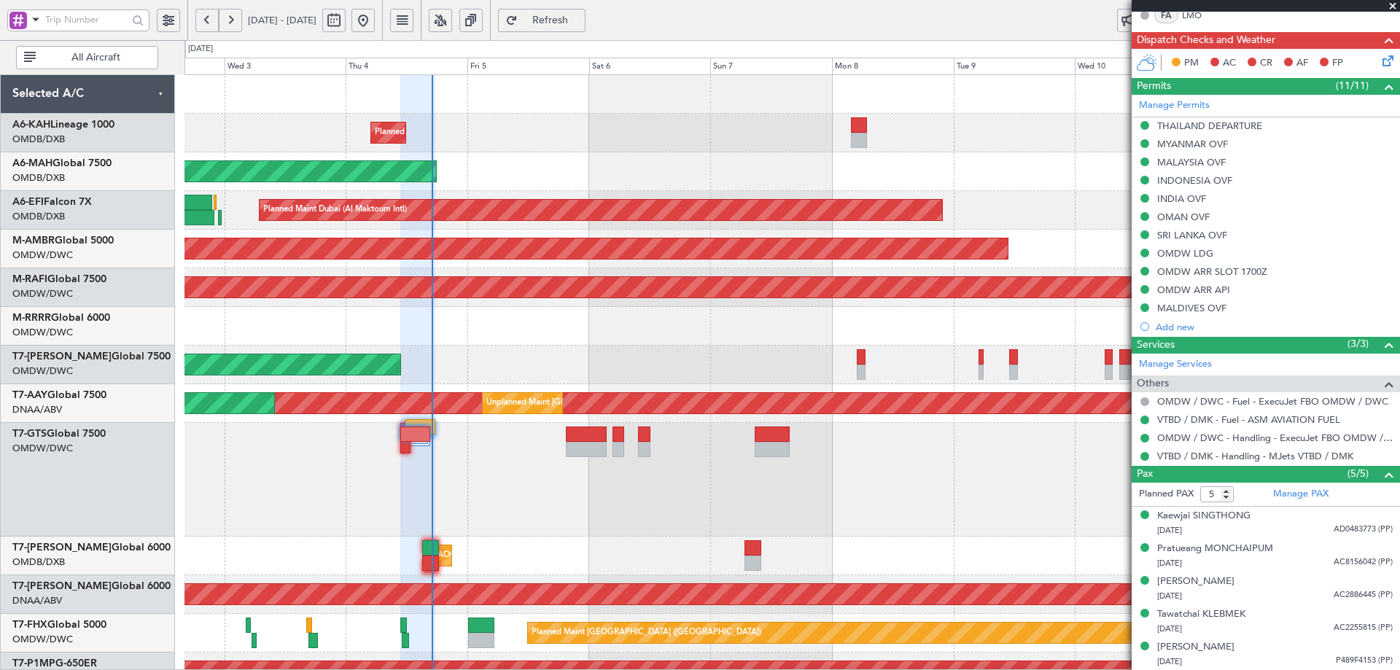
type input "7201"
type input "[PERSON_NAME] (ANI)"
type input "7201"
